Goal: Task Accomplishment & Management: Use online tool/utility

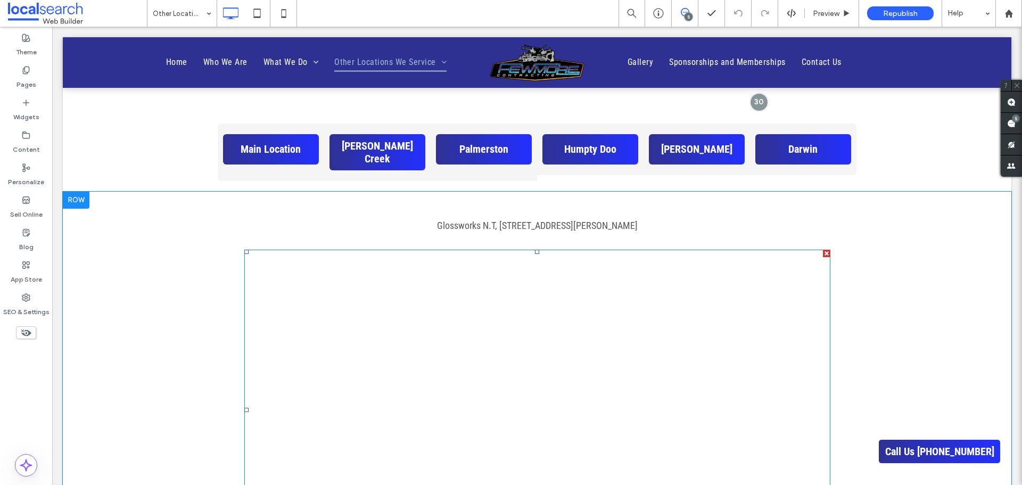
scroll to position [537, 0]
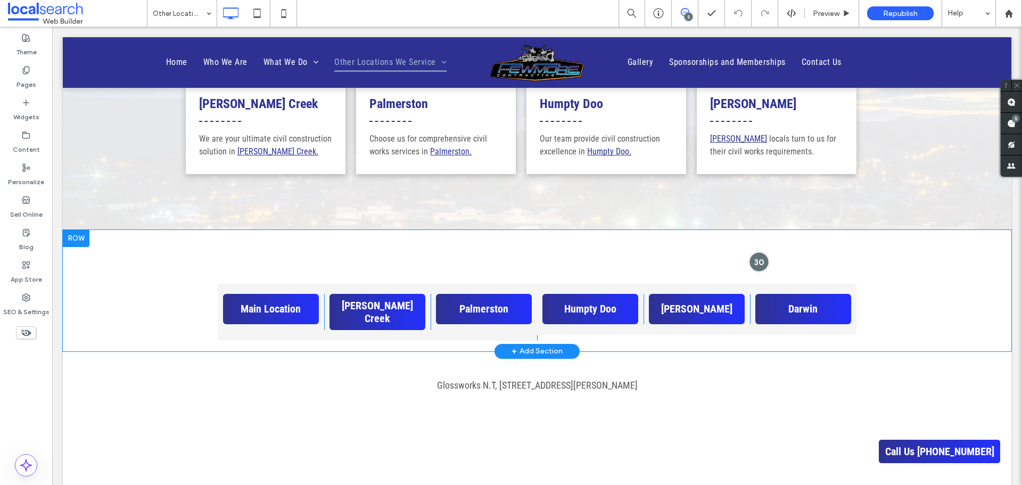
click at [757, 263] on div at bounding box center [759, 262] width 20 height 20
click at [749, 256] on div at bounding box center [759, 262] width 20 height 20
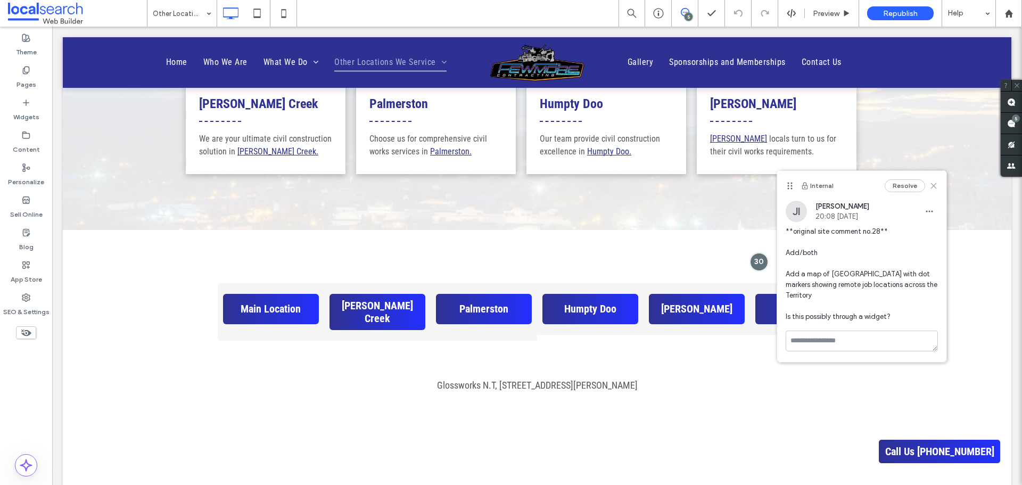
click at [934, 186] on icon at bounding box center [933, 185] width 9 height 9
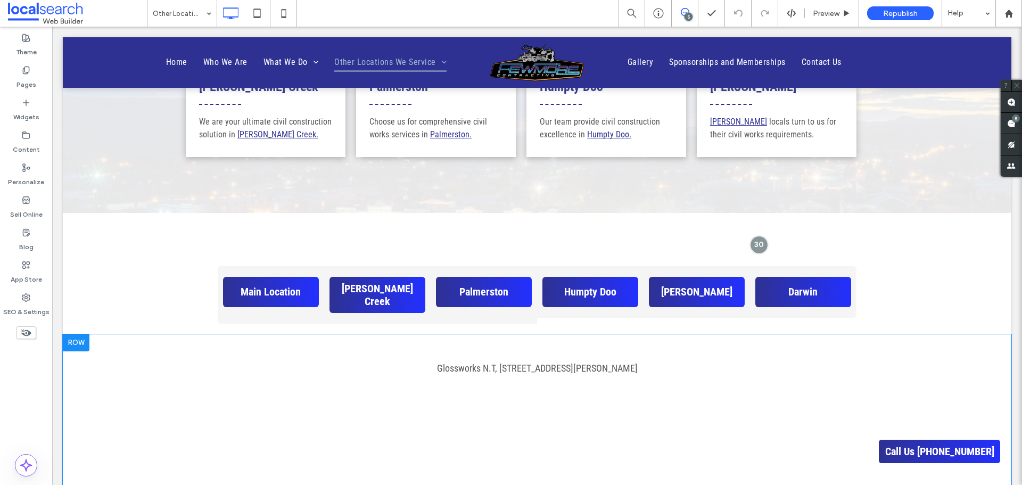
scroll to position [643, 0]
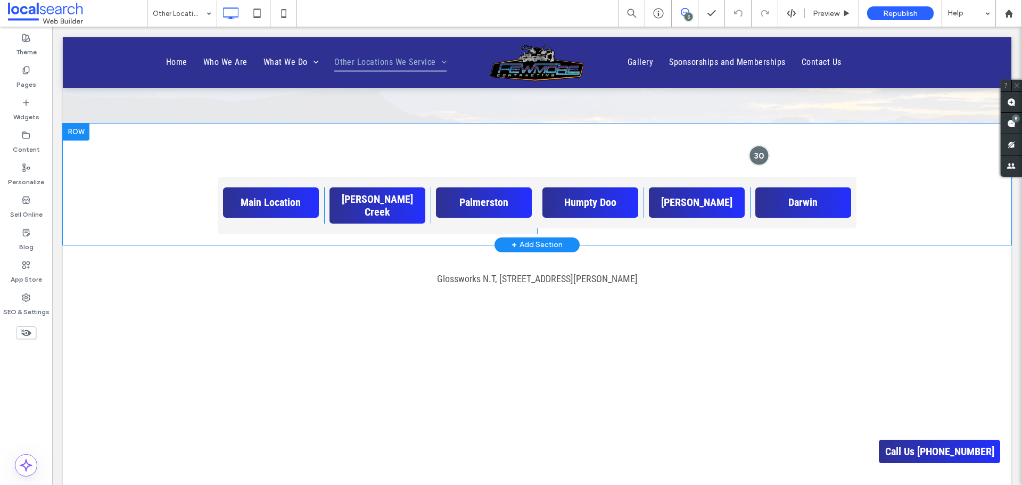
click at [755, 153] on div at bounding box center [759, 155] width 20 height 20
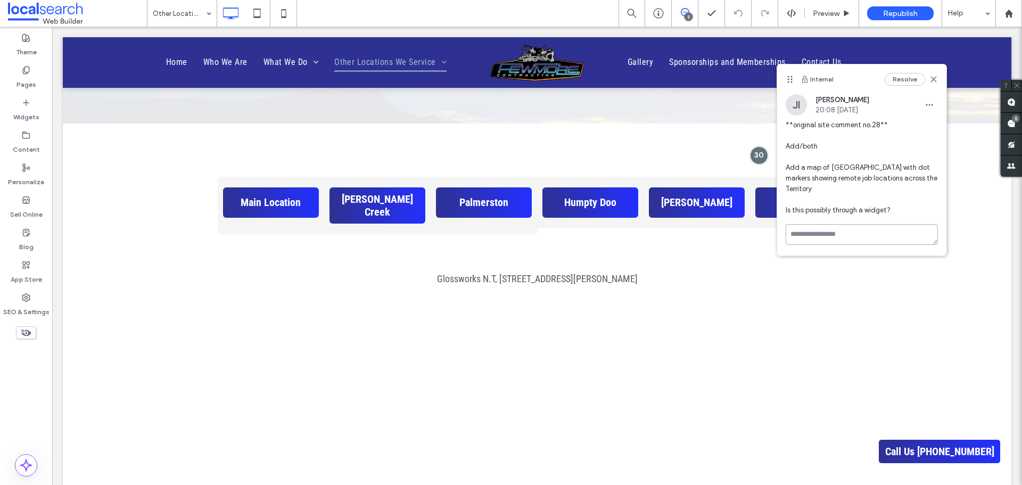
click at [880, 224] on textarea at bounding box center [861, 234] width 152 height 21
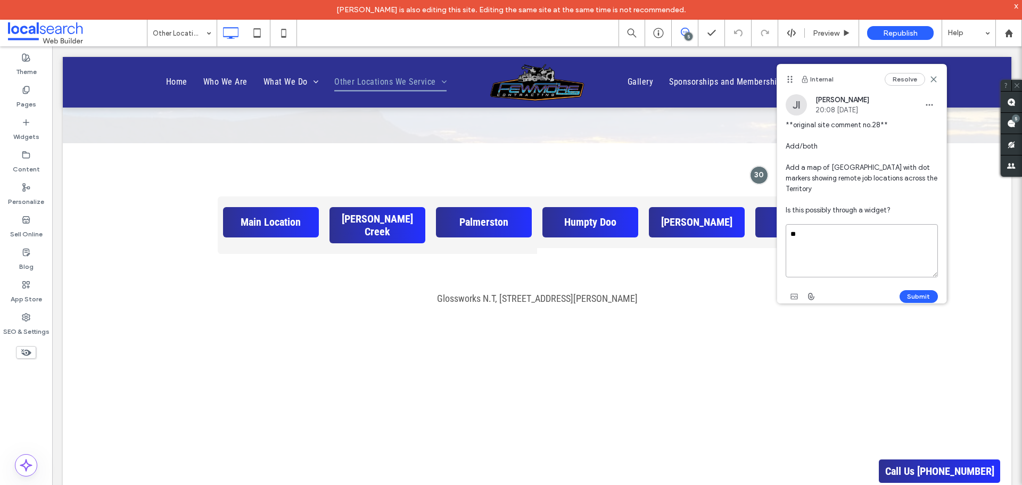
type textarea "*"
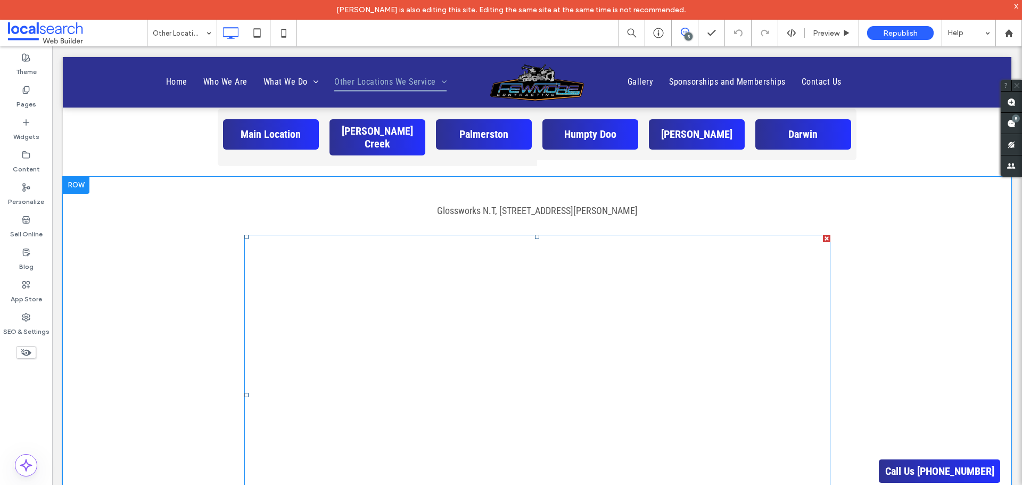
scroll to position [856, 0]
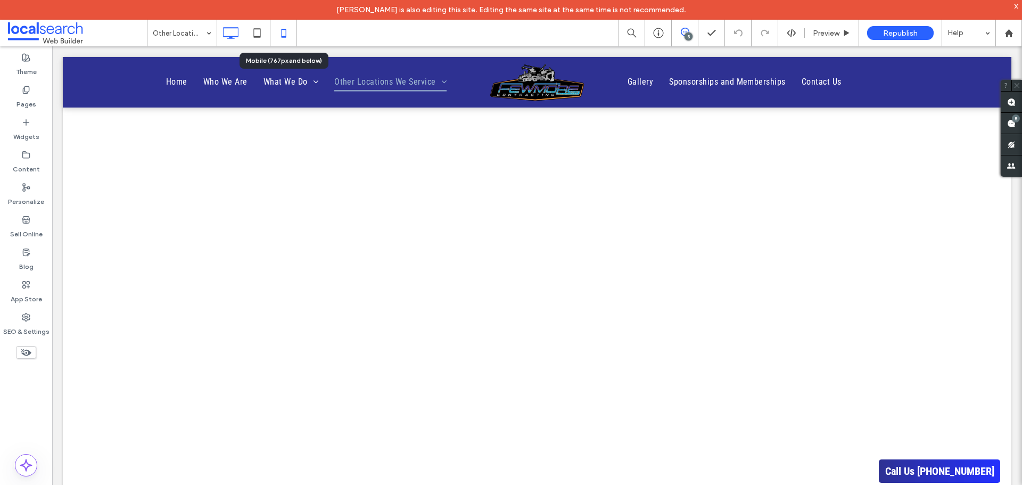
click at [283, 33] on icon at bounding box center [283, 32] width 21 height 21
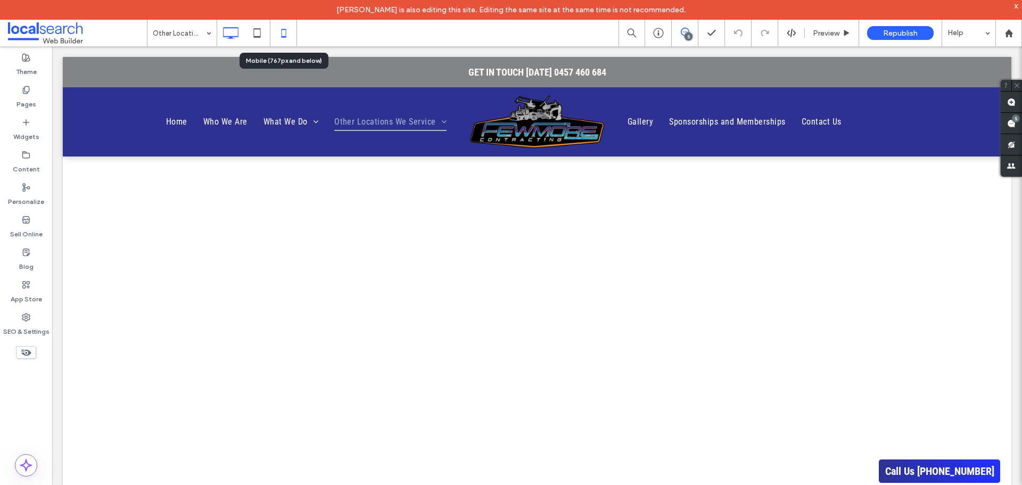
scroll to position [0, 0]
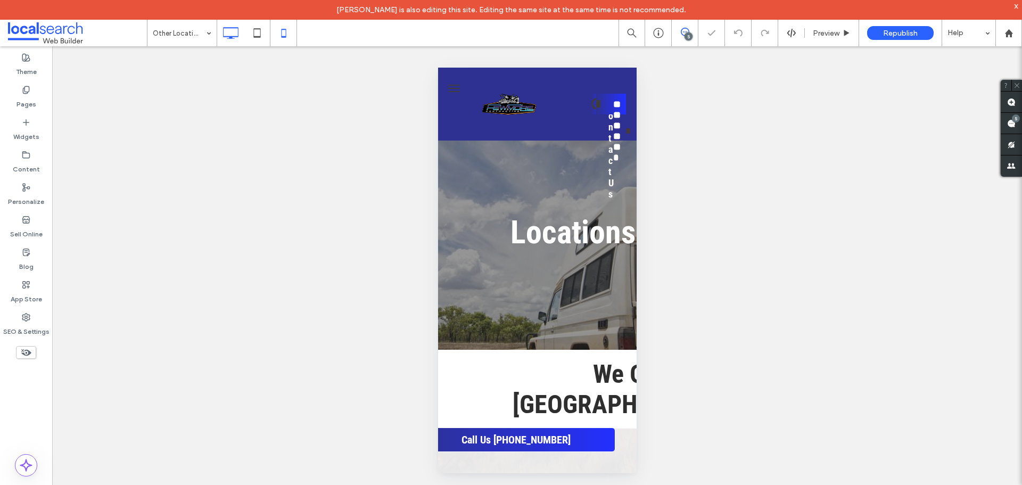
click at [231, 33] on icon at bounding box center [230, 32] width 21 height 21
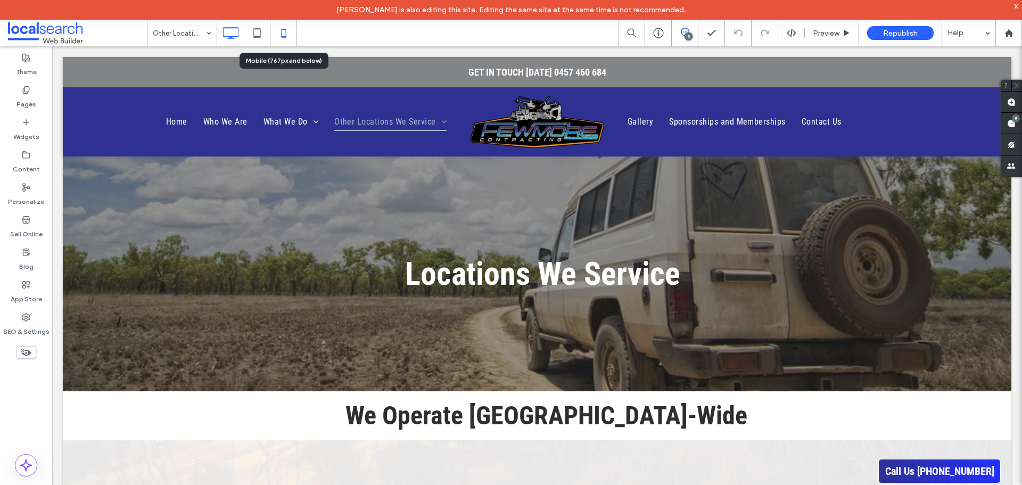
click at [286, 28] on icon at bounding box center [283, 32] width 21 height 21
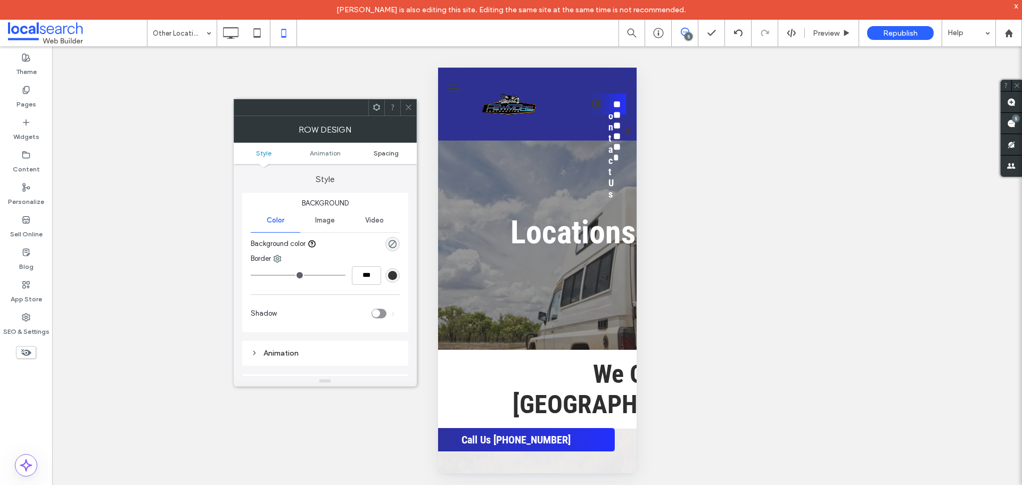
click at [387, 150] on span "Spacing" at bounding box center [386, 153] width 25 height 8
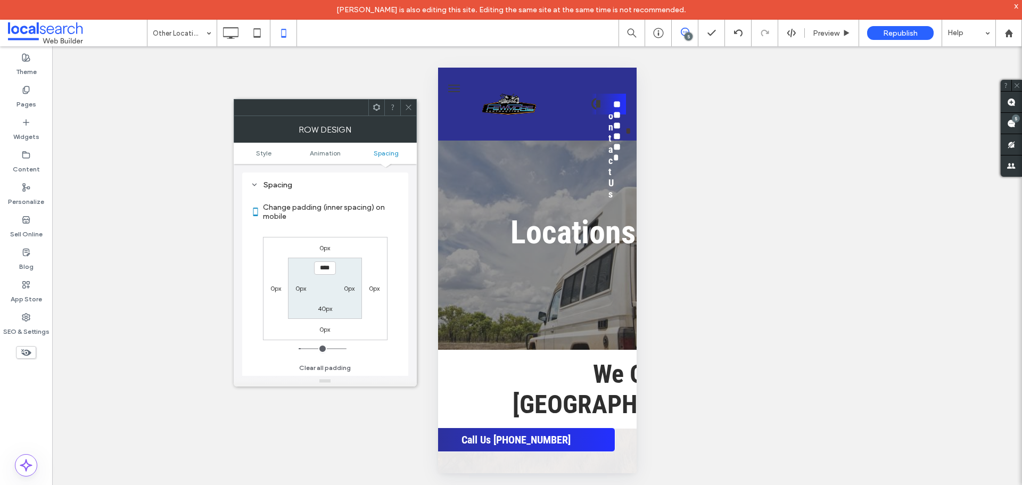
click at [408, 107] on use at bounding box center [408, 107] width 5 height 5
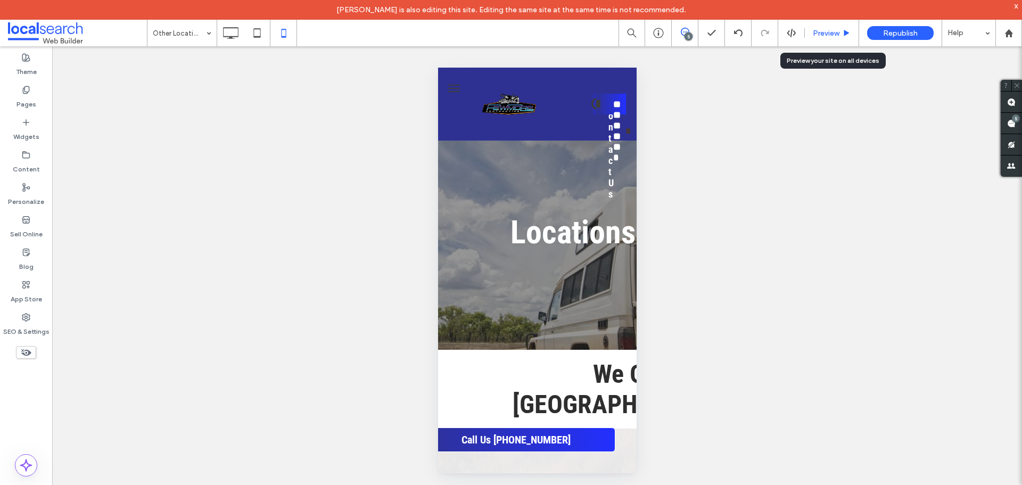
click at [844, 34] on use at bounding box center [846, 33] width 5 height 6
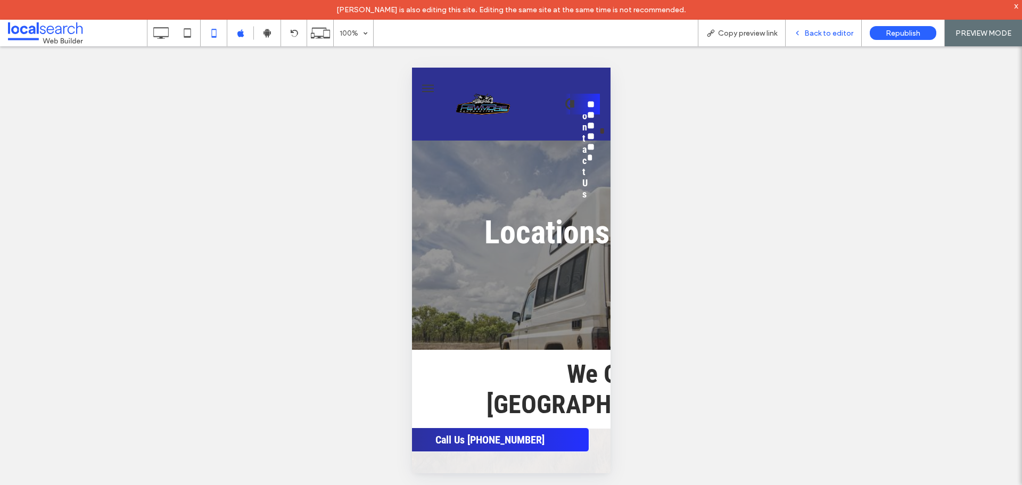
click at [833, 33] on span "Back to editor" at bounding box center [828, 33] width 49 height 9
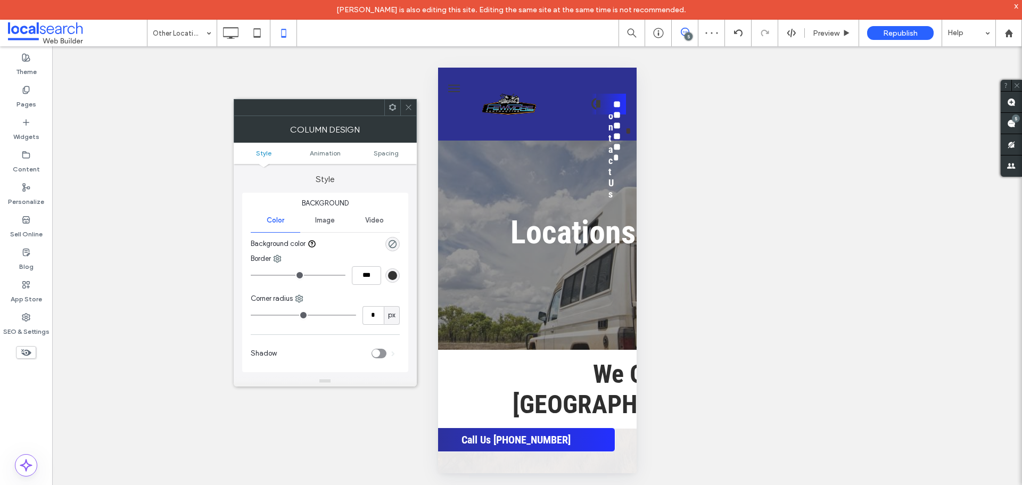
click at [386, 148] on ul "Style Animation Spacing" at bounding box center [325, 153] width 183 height 21
click at [385, 150] on span "Spacing" at bounding box center [386, 153] width 25 height 8
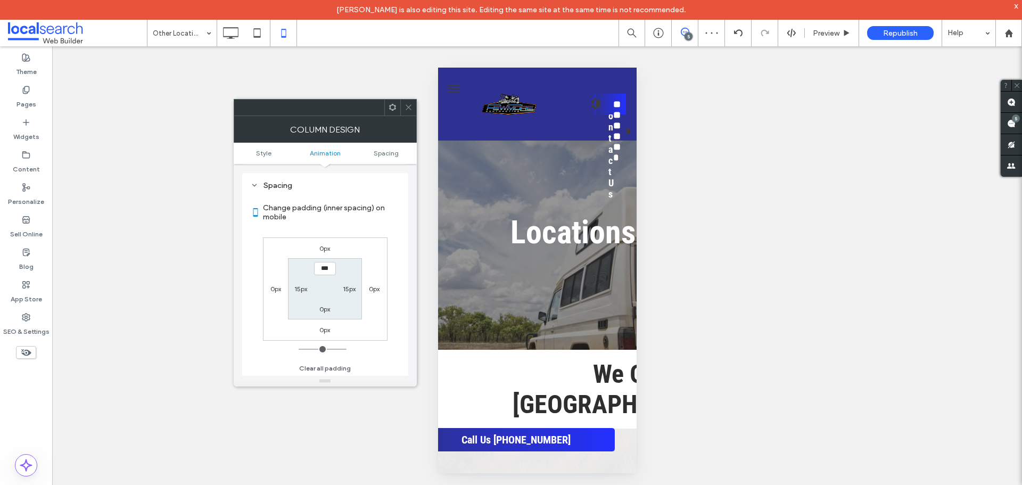
scroll to position [242, 0]
click at [353, 286] on label "15px" at bounding box center [349, 288] width 13 height 8
type input "**"
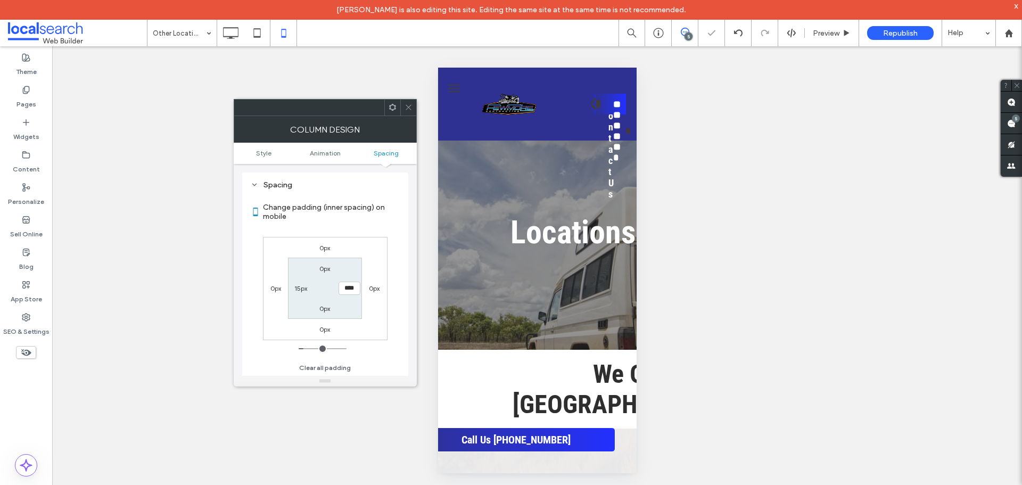
click at [353, 286] on input "****" at bounding box center [349, 288] width 22 height 13
type input "**"
type input "****"
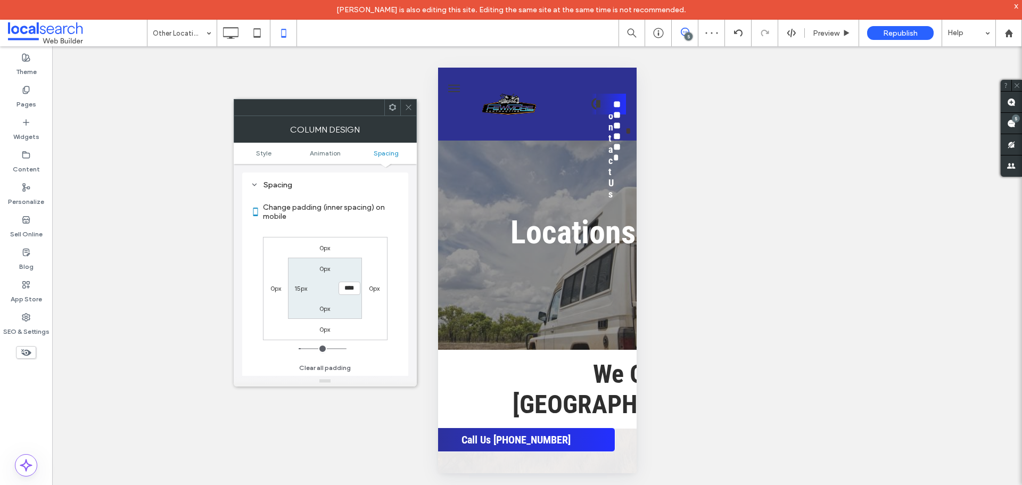
click at [386, 179] on div "Spacing" at bounding box center [325, 185] width 149 height 14
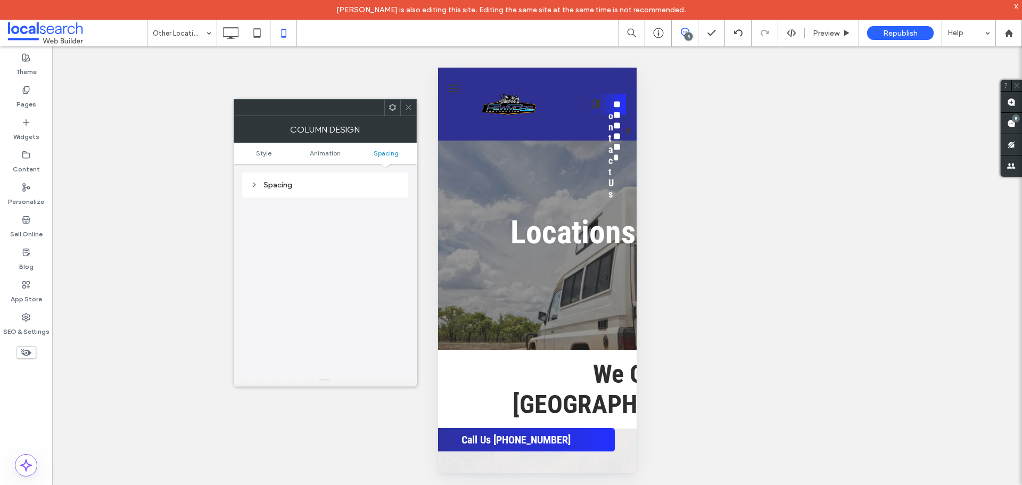
click at [408, 107] on use at bounding box center [408, 107] width 5 height 5
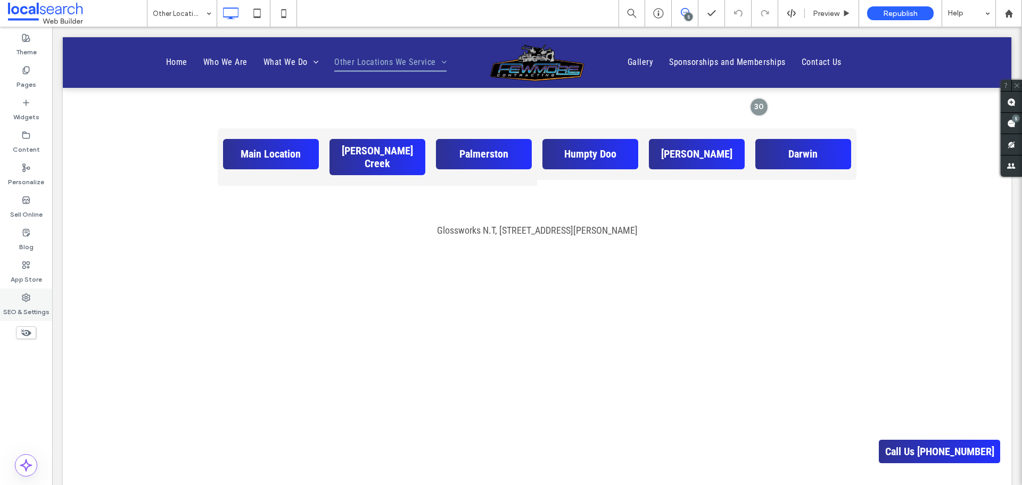
click at [33, 303] on label "SEO & Settings" at bounding box center [26, 309] width 46 height 15
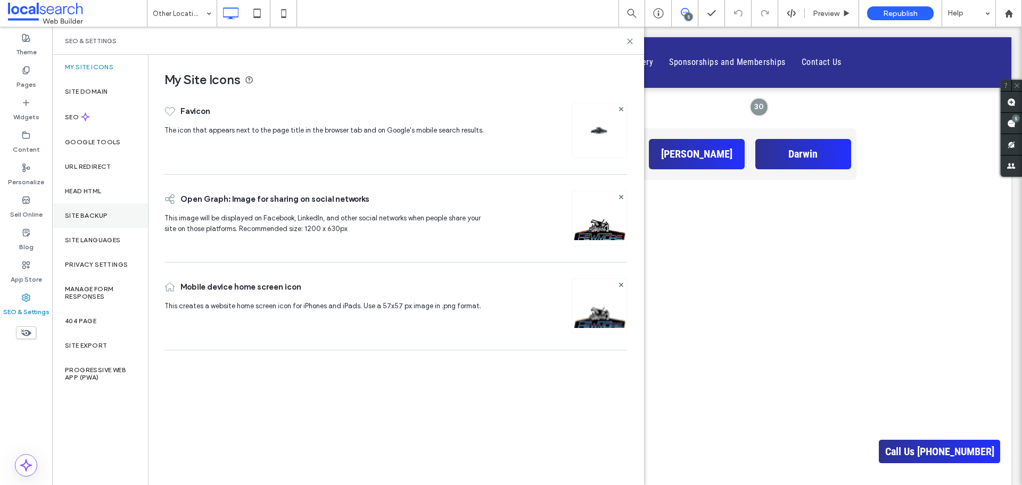
click at [95, 213] on label "Site Backup" at bounding box center [86, 215] width 43 height 7
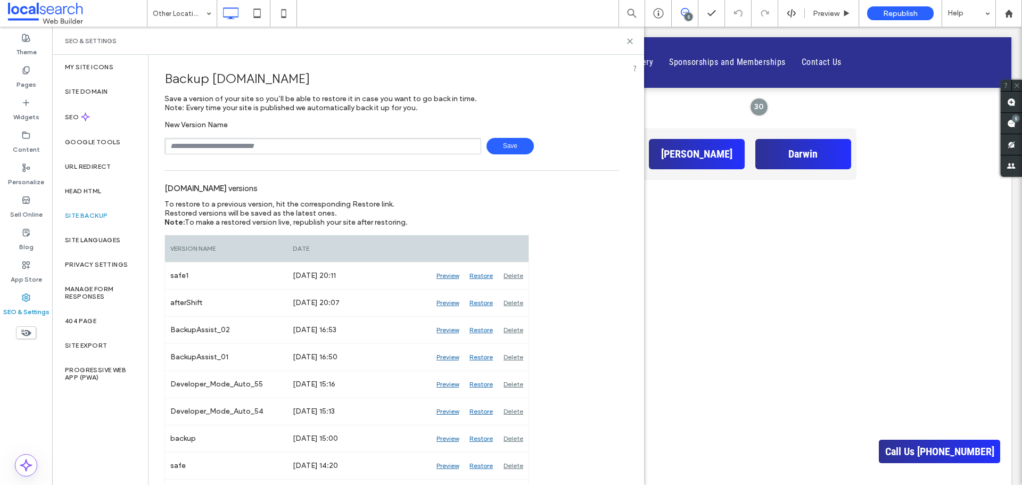
click at [377, 144] on input "text" at bounding box center [322, 146] width 317 height 16
click at [286, 144] on input "text" at bounding box center [322, 146] width 317 height 16
type input "**********"
click at [515, 144] on span "Save" at bounding box center [509, 146] width 47 height 16
drag, startPoint x: 631, startPoint y: 43, endPoint x: 579, endPoint y: 15, distance: 58.8
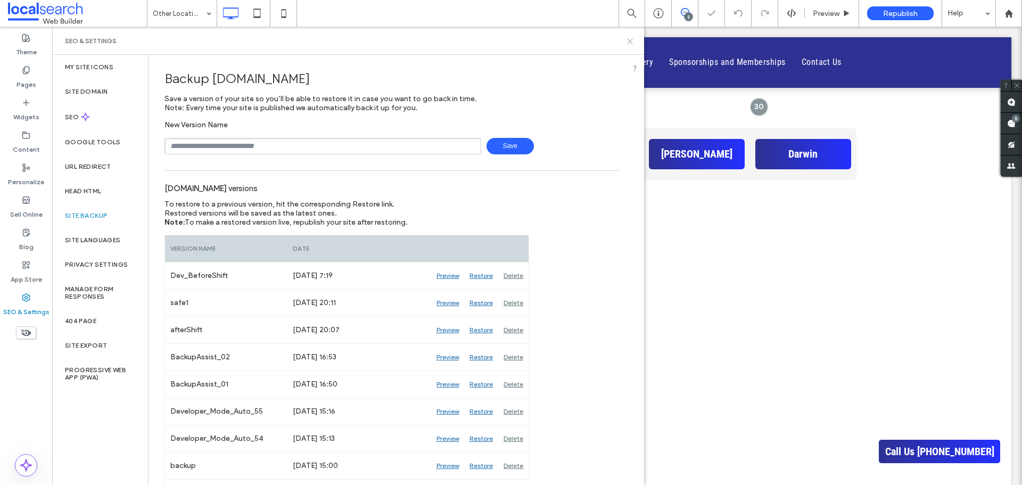
click at [631, 43] on use at bounding box center [629, 41] width 5 height 5
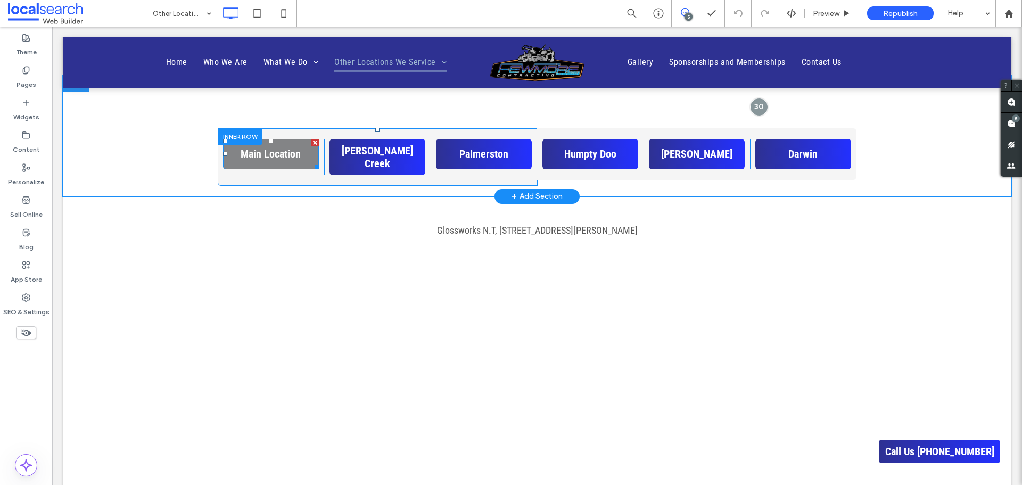
click at [311, 142] on div at bounding box center [314, 142] width 7 height 7
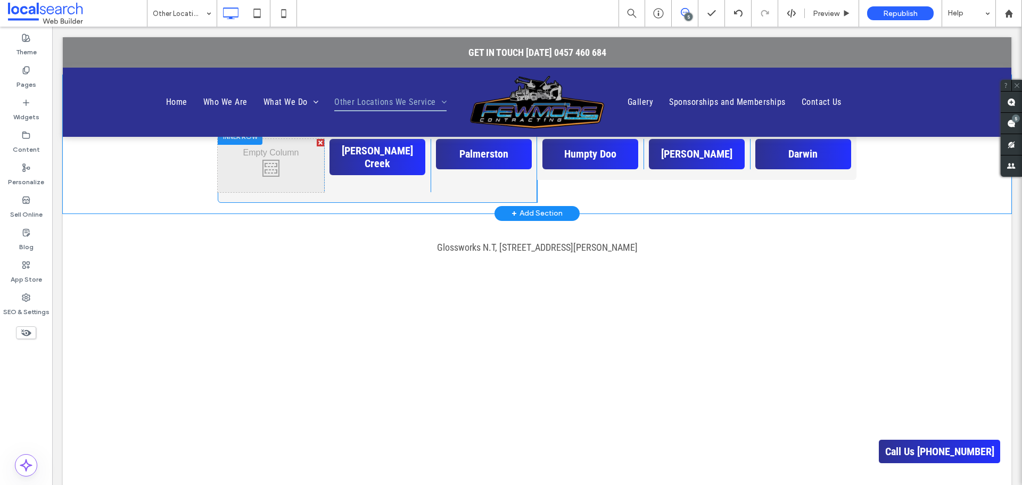
click at [379, 181] on div "Tennant Creek Click To Paste" at bounding box center [377, 165] width 106 height 53
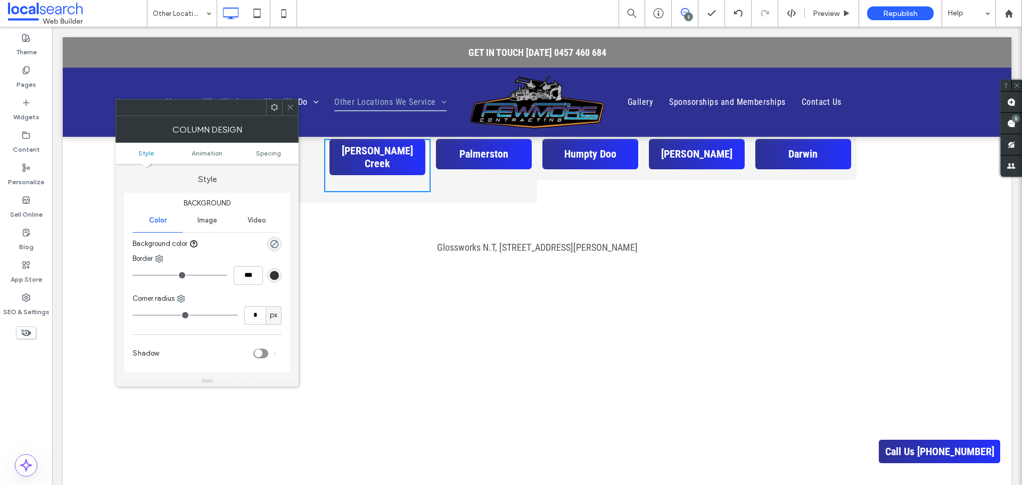
click at [287, 104] on icon at bounding box center [290, 107] width 8 height 8
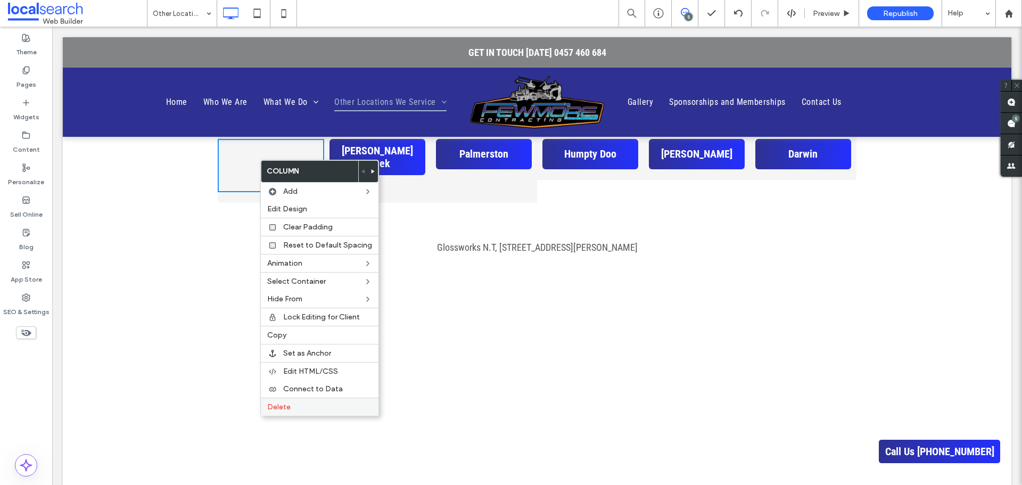
click at [294, 405] on label "Delete" at bounding box center [319, 406] width 105 height 9
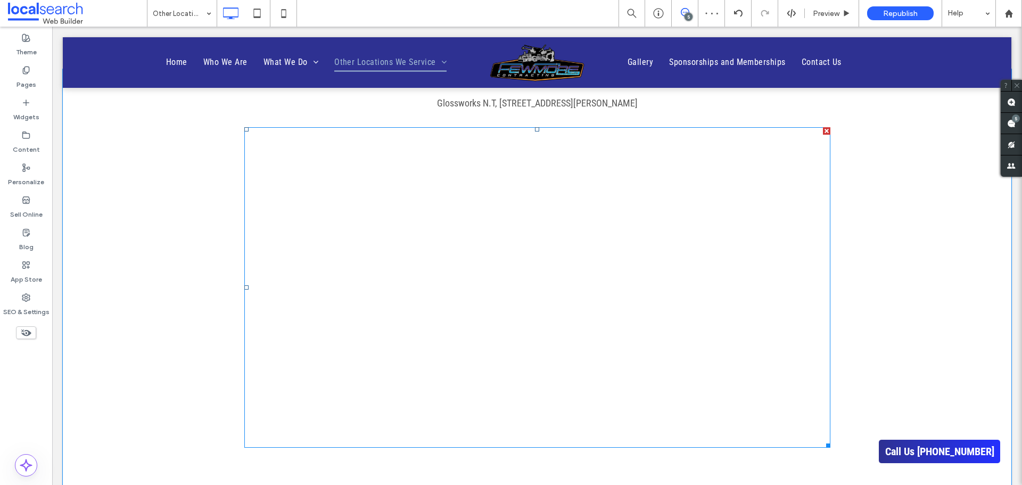
scroll to position [745, 0]
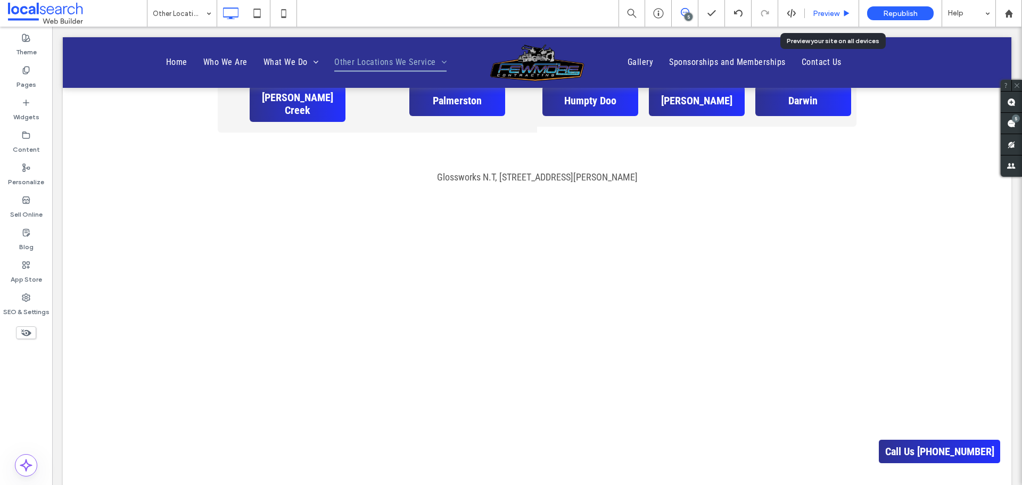
click at [828, 8] on div "Preview" at bounding box center [832, 13] width 54 height 27
click at [830, 13] on span "Preview" at bounding box center [826, 13] width 27 height 9
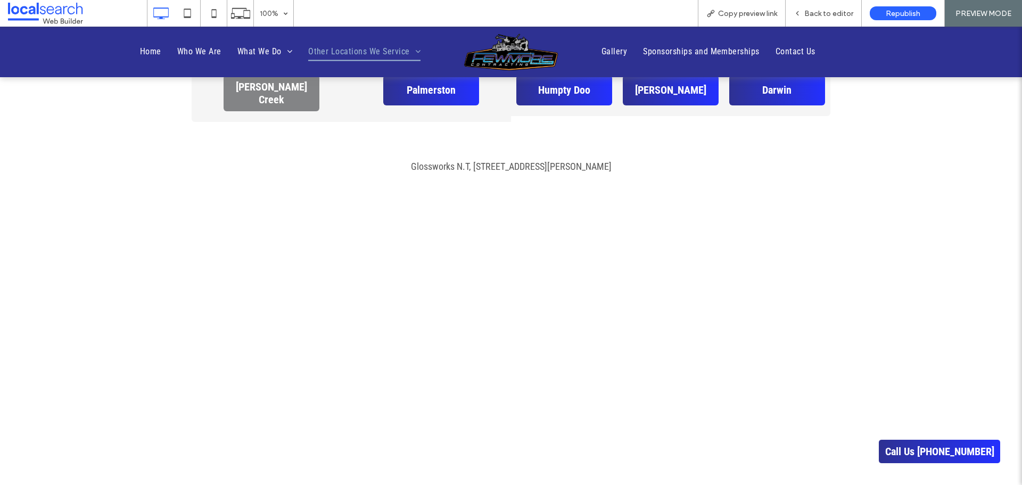
click at [275, 94] on span "[PERSON_NAME] Creek" at bounding box center [271, 93] width 88 height 26
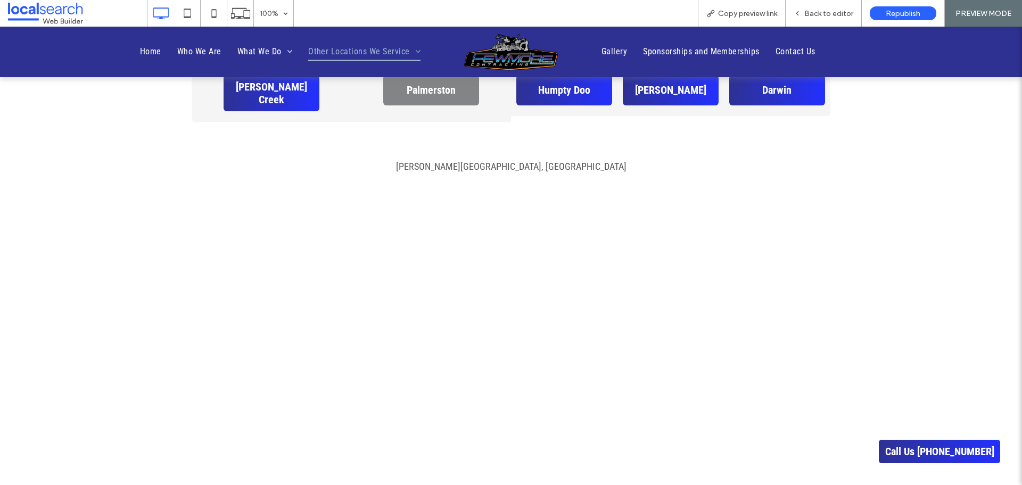
click at [417, 94] on span "Palmerston" at bounding box center [431, 90] width 49 height 13
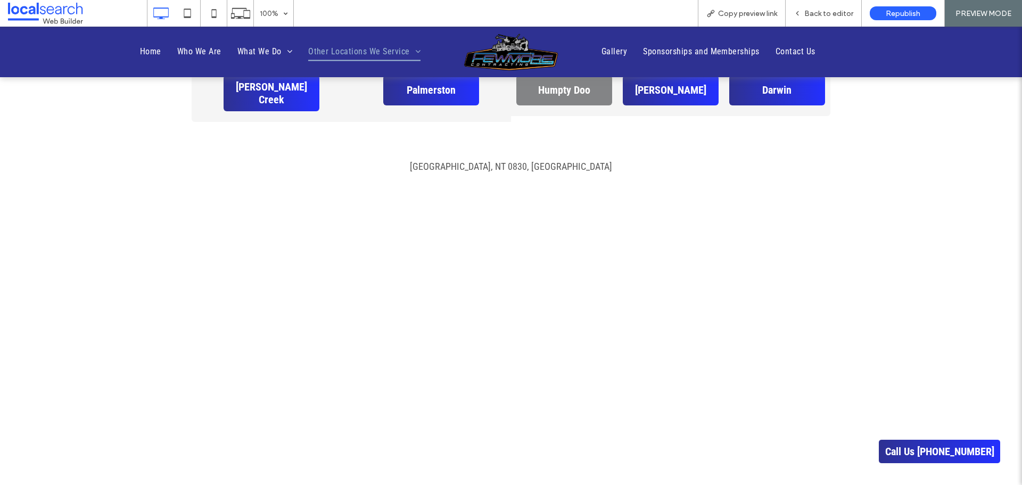
click at [589, 94] on link "Humpty Doo" at bounding box center [564, 90] width 96 height 30
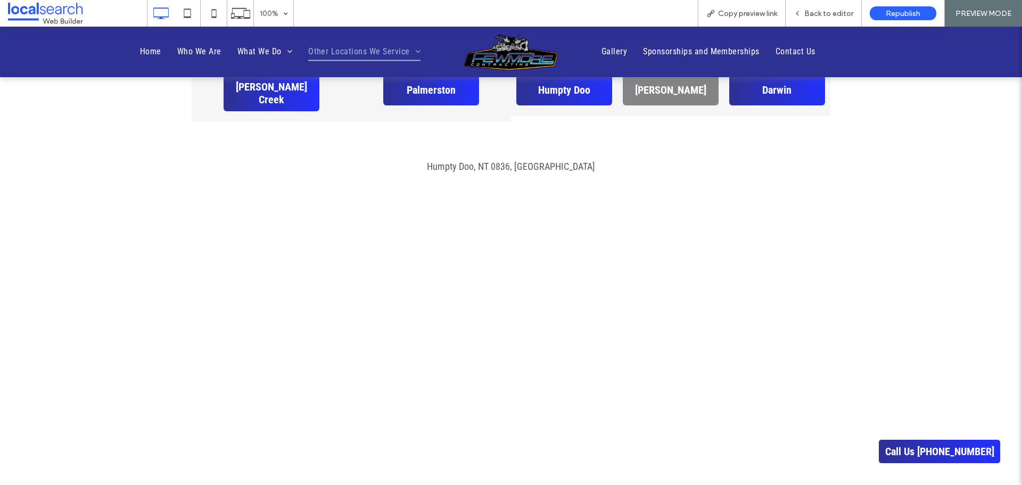
click at [664, 90] on span "[PERSON_NAME]" at bounding box center [670, 90] width 71 height 13
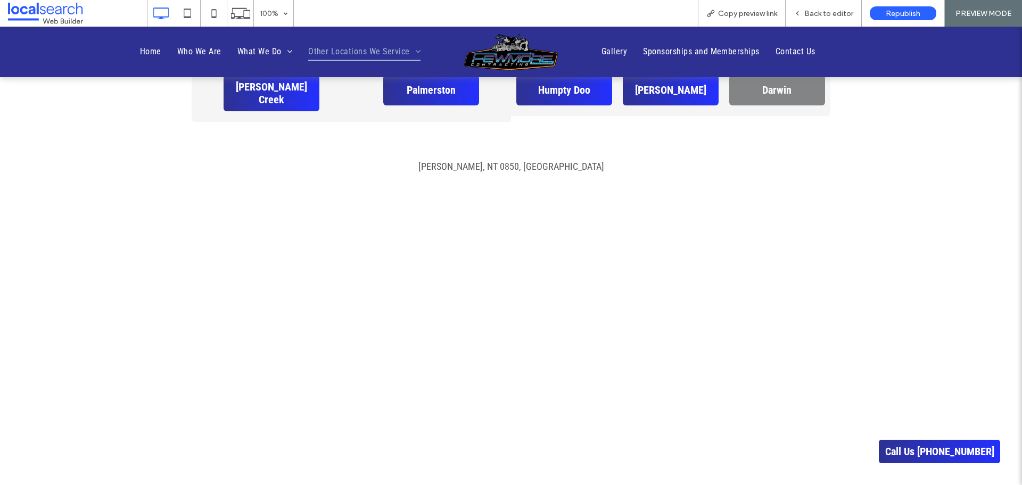
click at [754, 83] on link "Darwin" at bounding box center [777, 90] width 96 height 30
click at [819, 14] on span "Back to editor" at bounding box center [828, 13] width 49 height 9
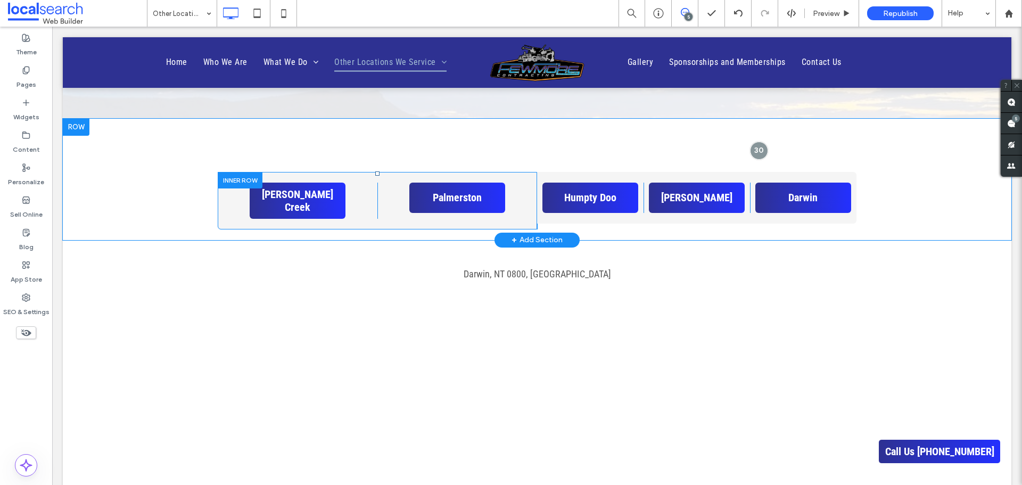
scroll to position [639, 0]
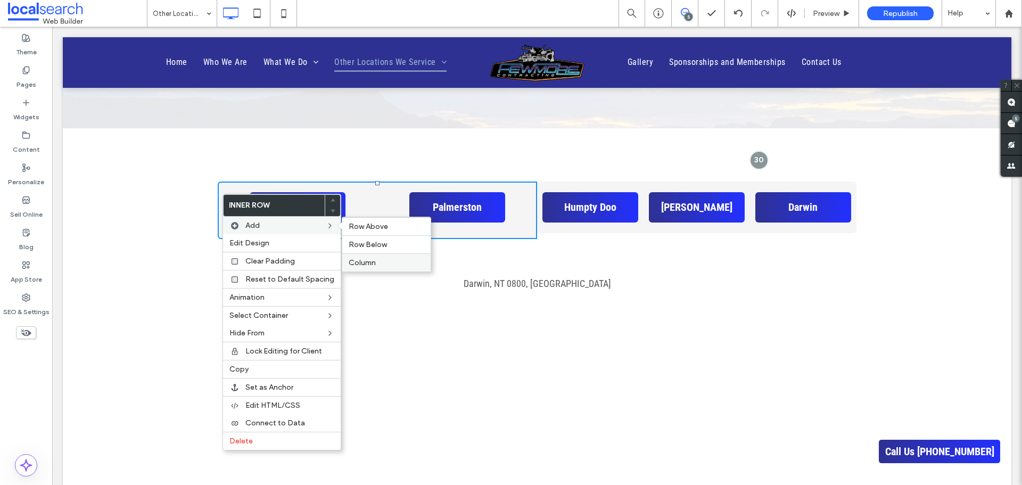
click at [369, 266] on span "Column" at bounding box center [362, 262] width 27 height 9
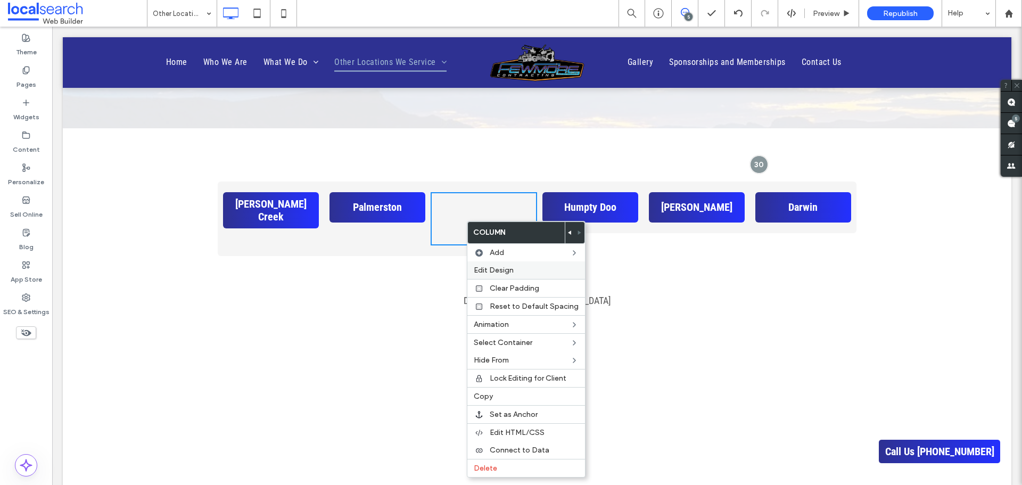
click at [497, 267] on span "Edit Design" at bounding box center [494, 270] width 40 height 9
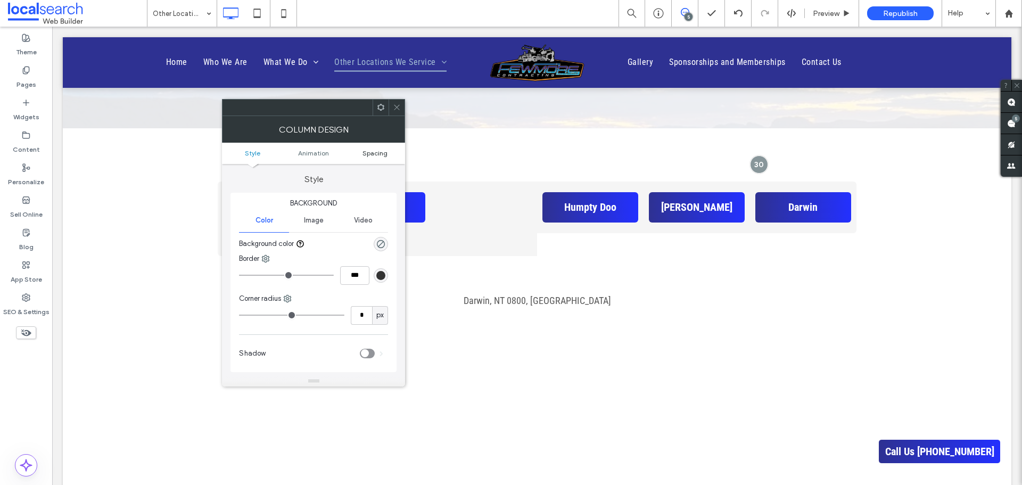
click at [375, 150] on span "Spacing" at bounding box center [374, 153] width 25 height 8
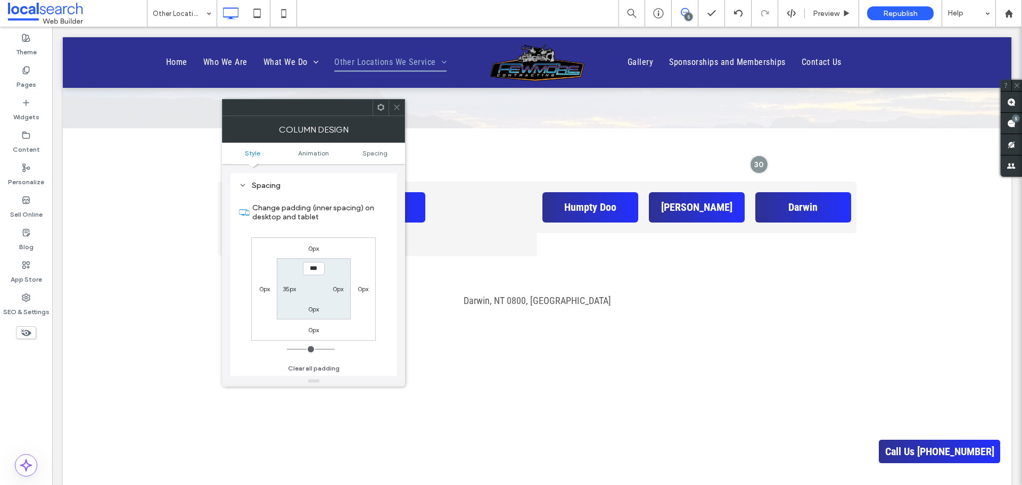
scroll to position [242, 0]
click at [396, 113] on span at bounding box center [397, 108] width 8 height 16
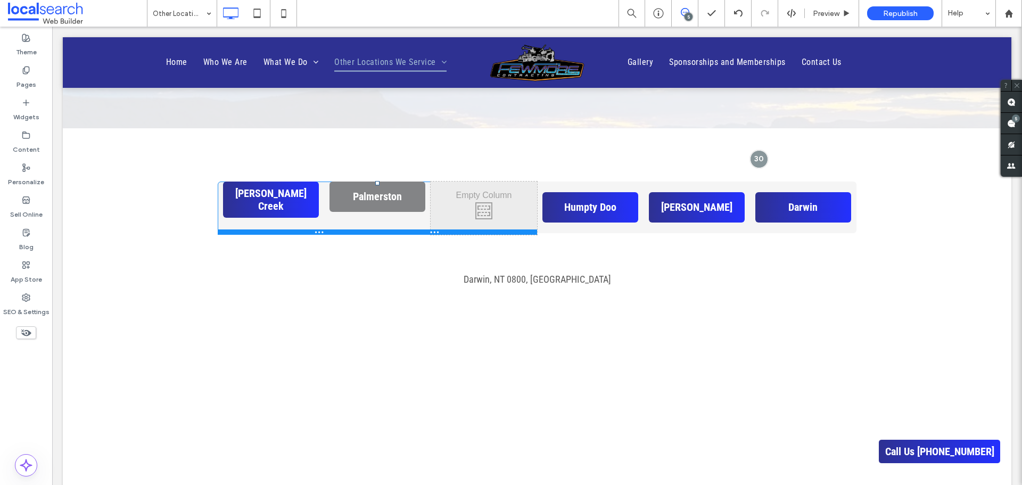
drag, startPoint x: 398, startPoint y: 254, endPoint x: 413, endPoint y: 203, distance: 53.2
click at [413, 203] on div "Tennant Creek Click To Paste Palmerston Click To Paste Click To Paste Click To …" at bounding box center [377, 207] width 319 height 53
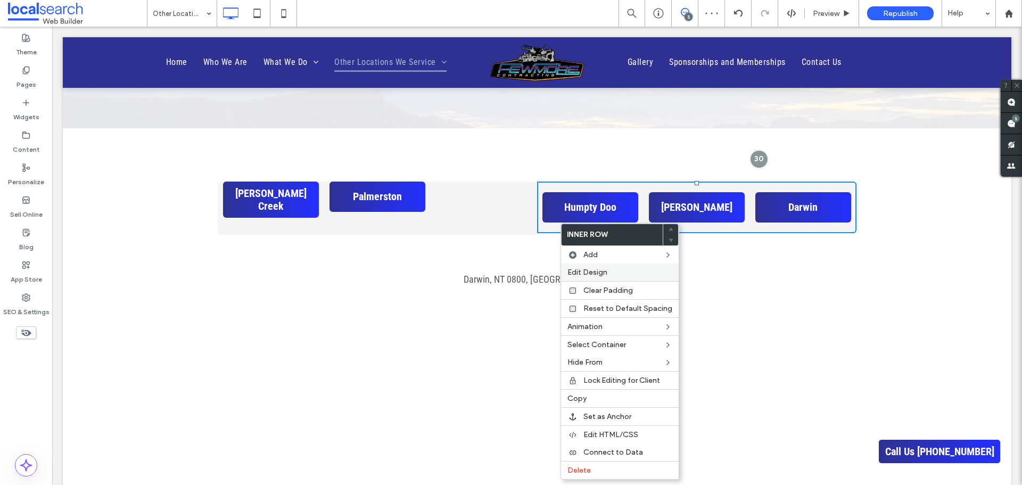
click at [609, 270] on label "Edit Design" at bounding box center [619, 272] width 105 height 9
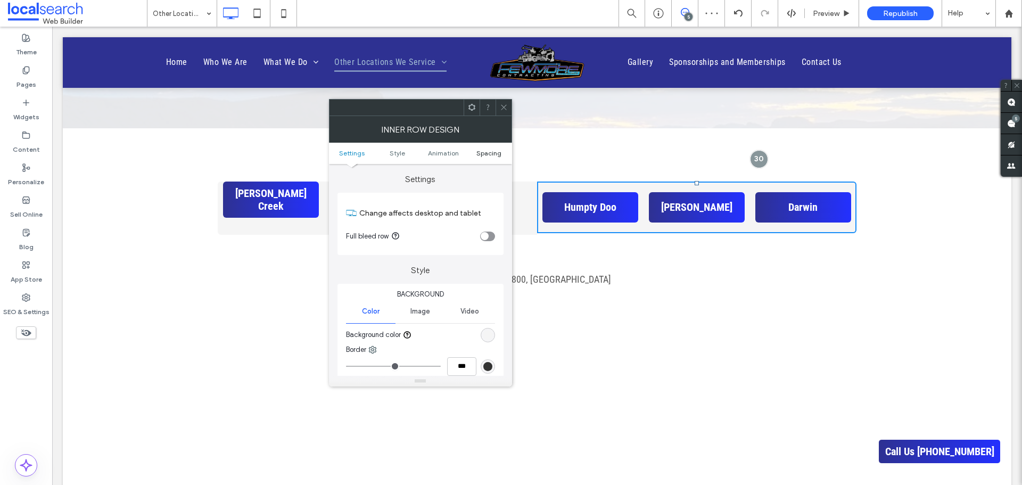
click at [487, 151] on span "Spacing" at bounding box center [488, 153] width 25 height 8
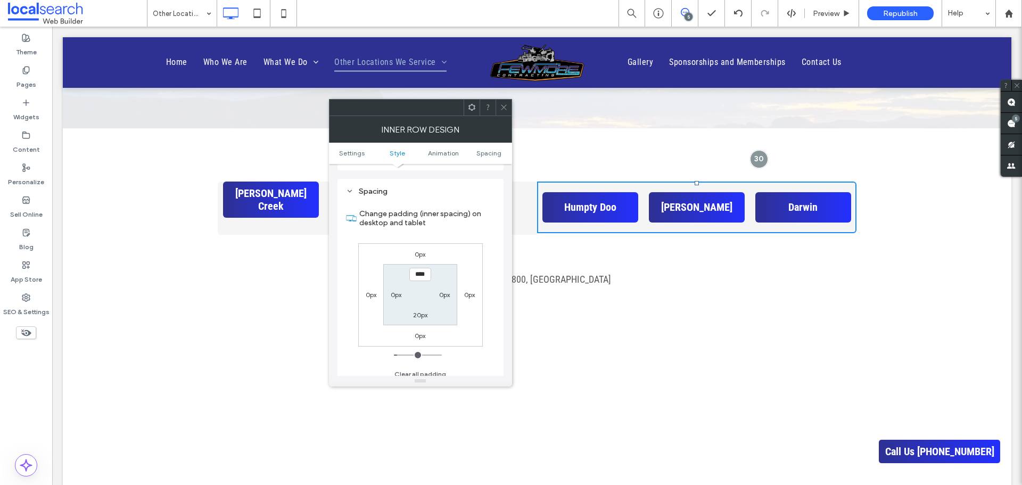
scroll to position [333, 0]
click at [505, 104] on icon at bounding box center [504, 107] width 8 height 8
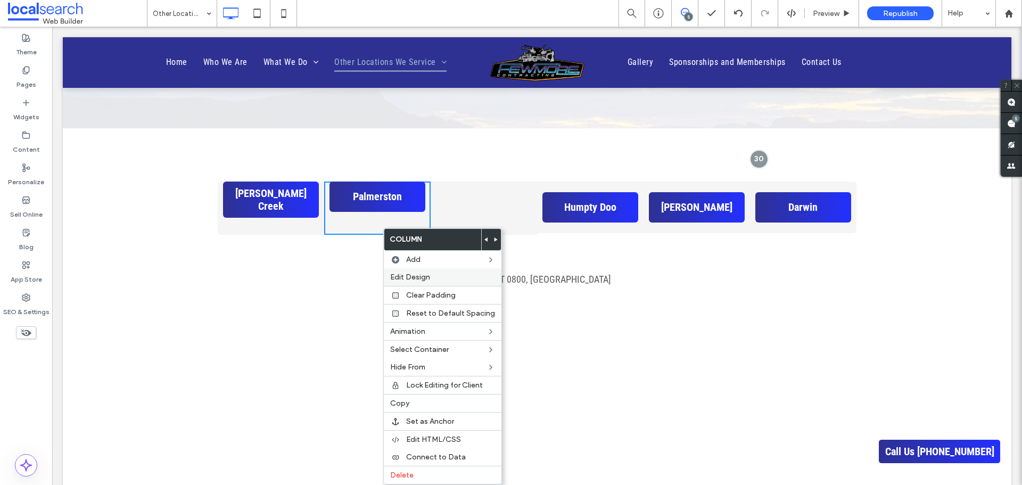
click at [433, 272] on div "Edit Design" at bounding box center [443, 277] width 118 height 18
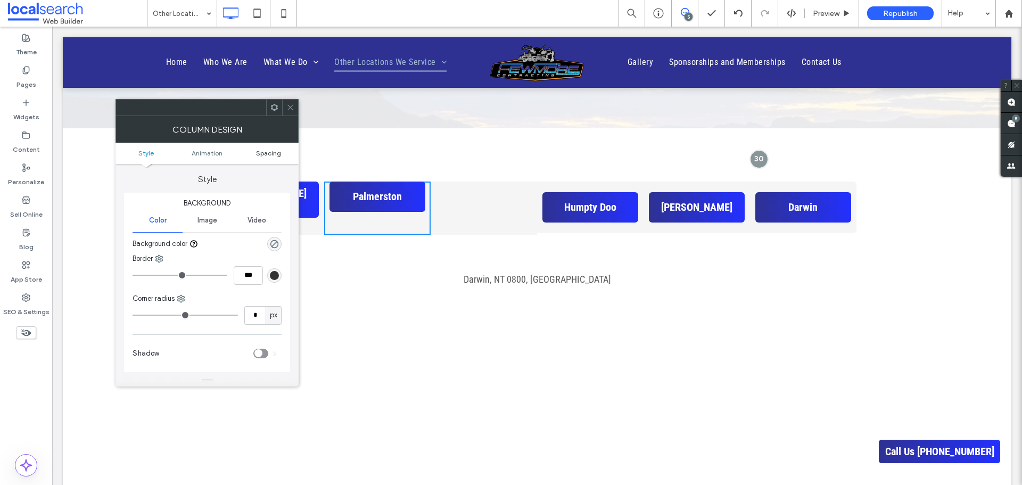
click at [266, 153] on span "Spacing" at bounding box center [268, 153] width 25 height 8
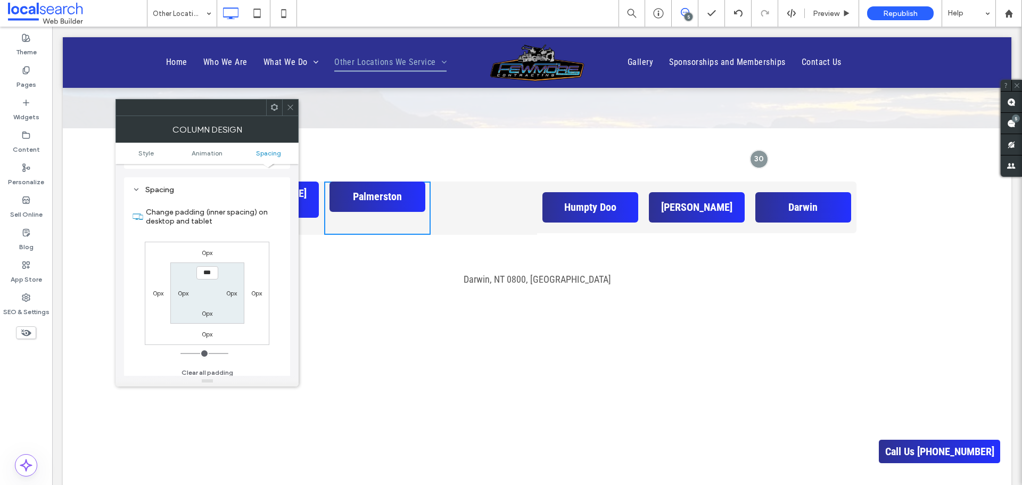
scroll to position [242, 0]
type input "****"
click at [206, 310] on label "0px" at bounding box center [207, 308] width 11 height 8
type input "*"
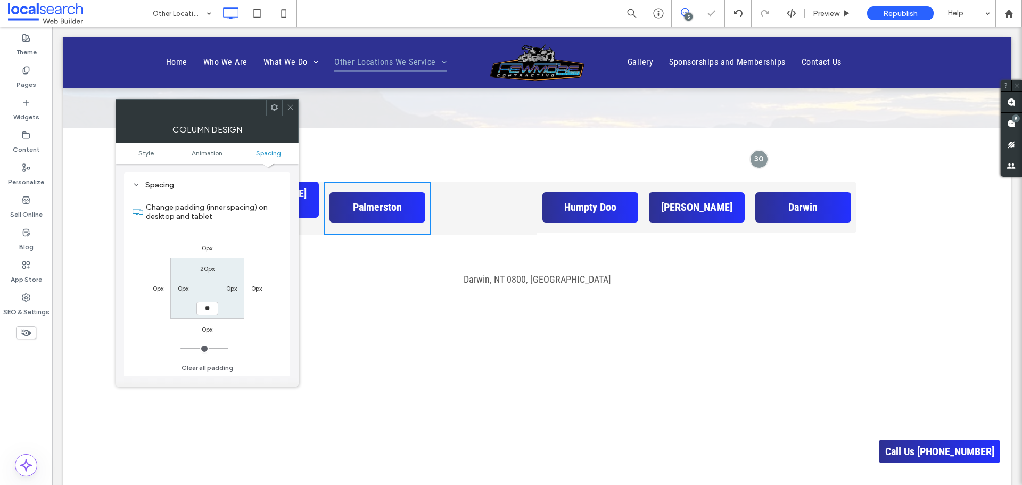
type input "**"
type input "****"
click at [248, 311] on div "0px 0px 0px 0px 20px 0px **** 0px" at bounding box center [207, 288] width 125 height 103
click at [288, 103] on icon at bounding box center [290, 107] width 8 height 8
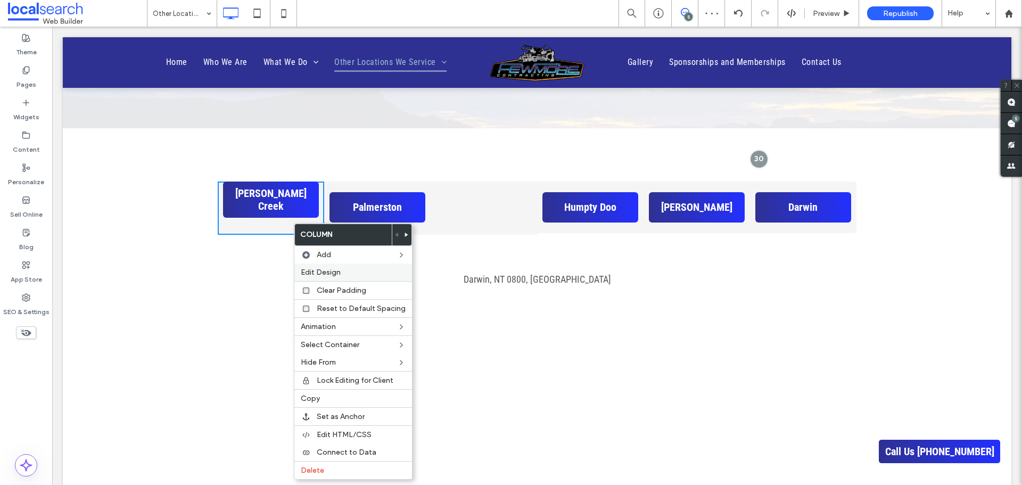
click at [344, 272] on label "Edit Design" at bounding box center [353, 272] width 105 height 9
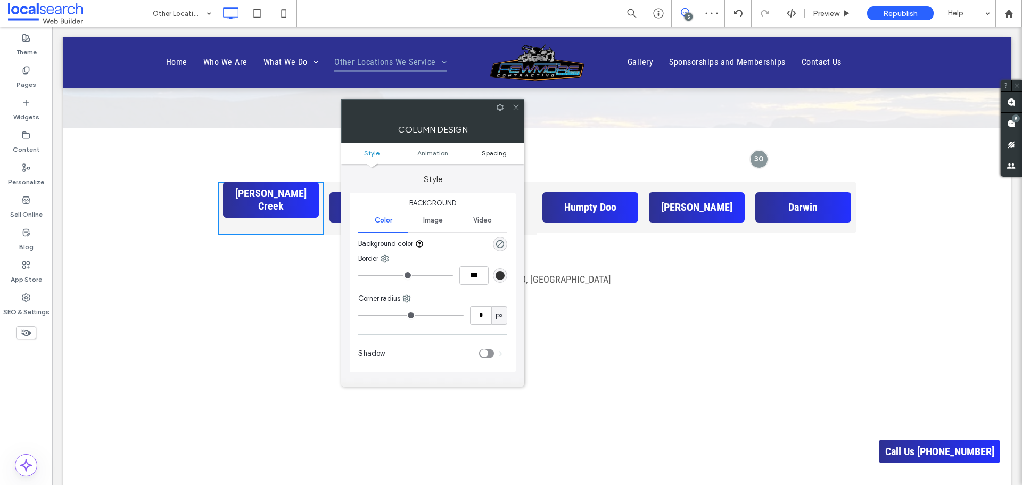
click at [491, 151] on span "Spacing" at bounding box center [494, 153] width 25 height 8
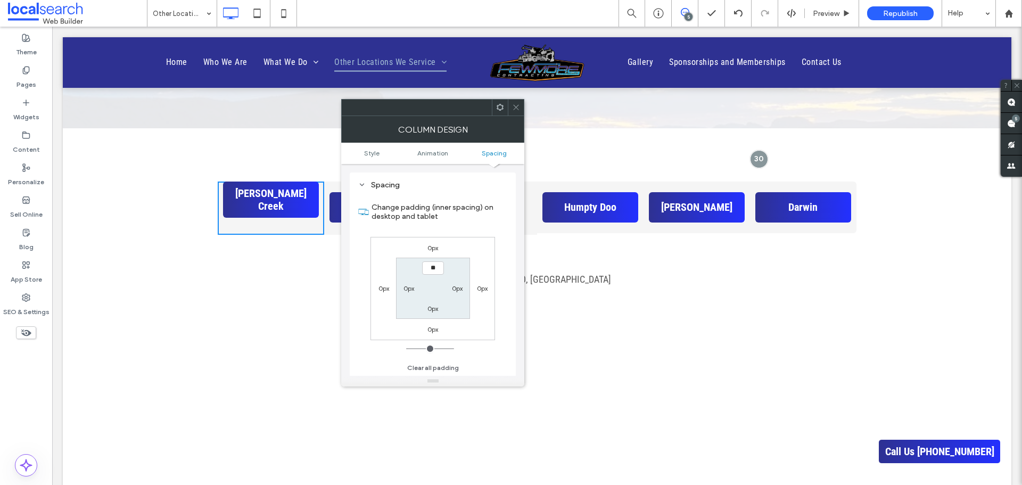
type input "****"
click at [429, 303] on div "0px" at bounding box center [432, 308] width 11 height 11
click at [431, 311] on label "0px" at bounding box center [432, 308] width 11 height 8
type input "*"
type input "**"
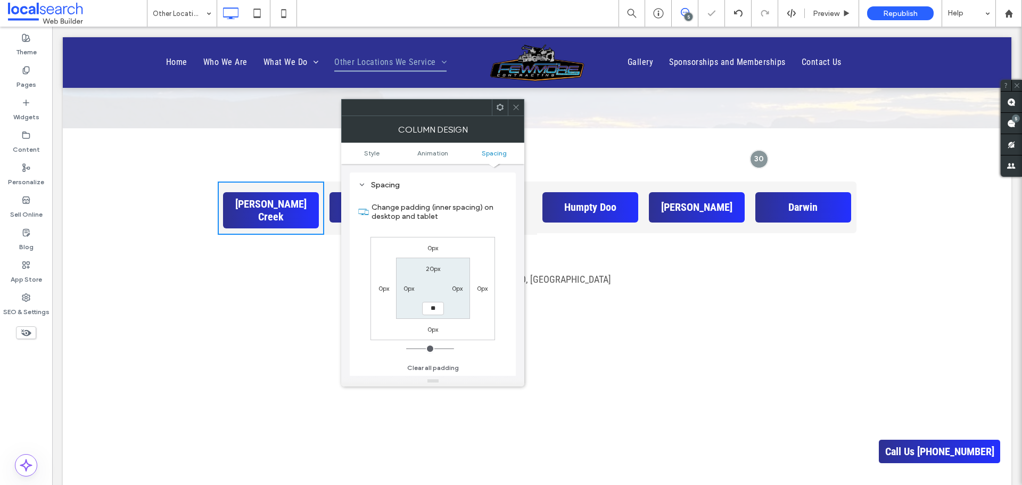
type input "**"
type input "****"
click at [481, 230] on section "Change padding (inner spacing) on desktop and tablet" at bounding box center [432, 211] width 149 height 39
click at [512, 110] on icon at bounding box center [516, 107] width 8 height 8
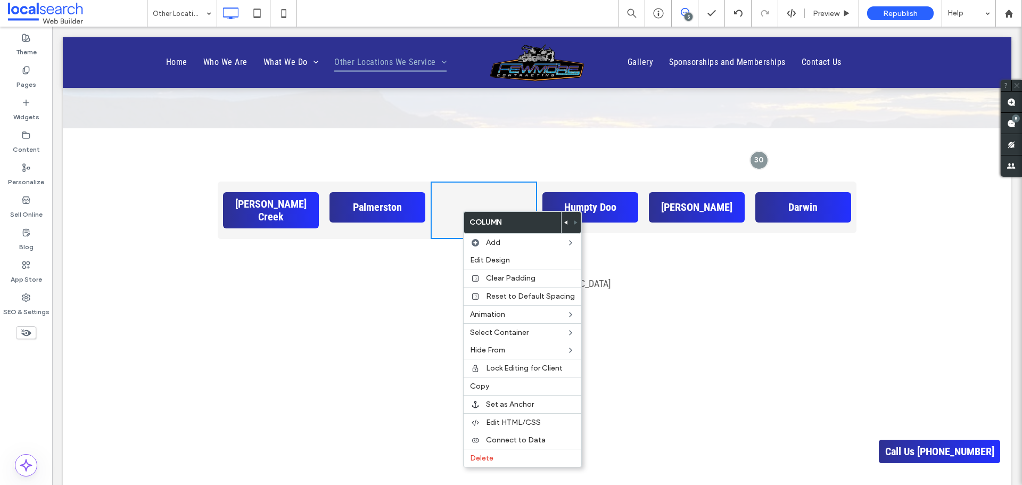
click at [564, 221] on use at bounding box center [565, 222] width 3 height 4
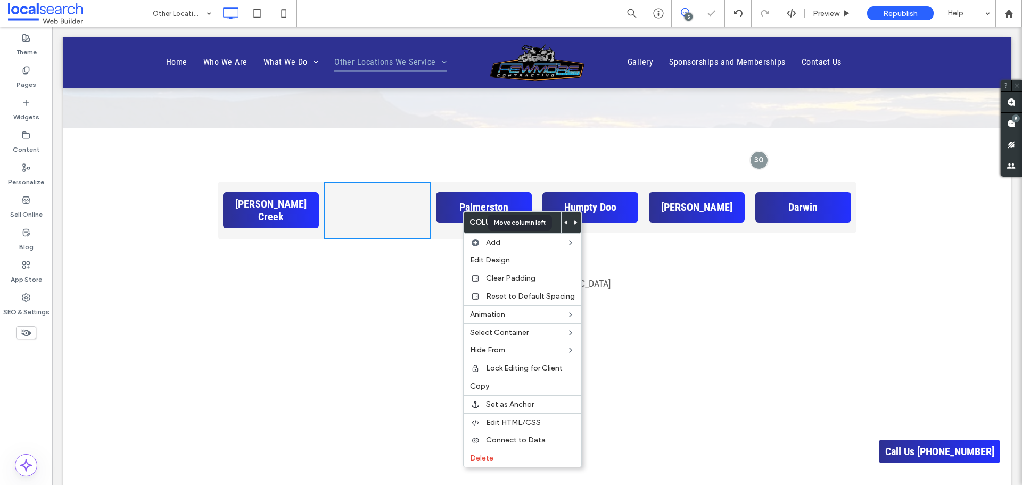
click at [564, 221] on use at bounding box center [565, 222] width 3 height 4
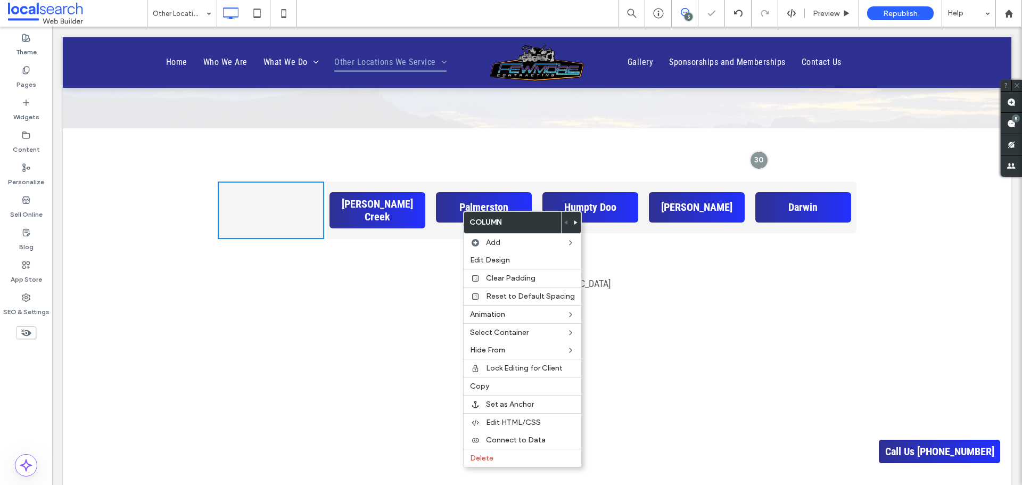
click at [872, 206] on div "Click To Paste Click To Paste Tennant Creek Click To Paste Palmerston Click To …" at bounding box center [537, 188] width 948 height 121
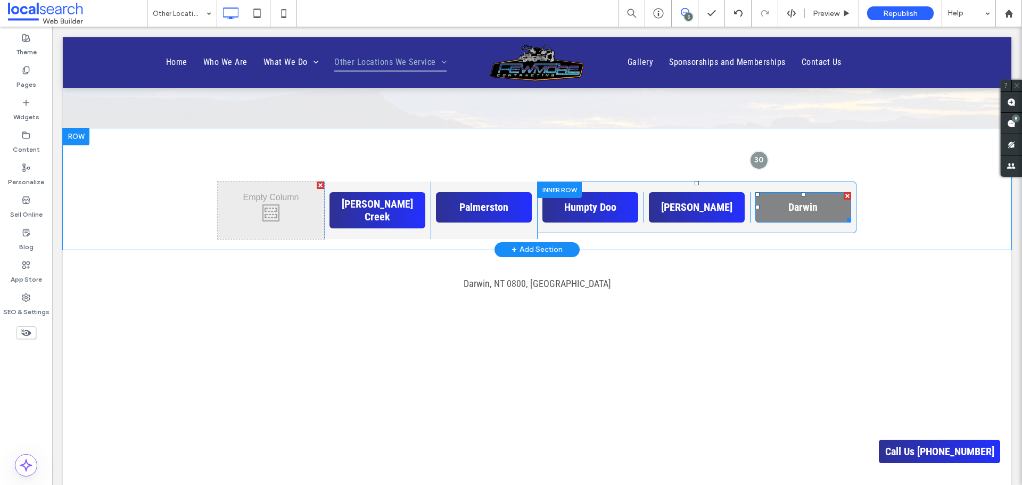
click at [844, 195] on div at bounding box center [847, 195] width 7 height 7
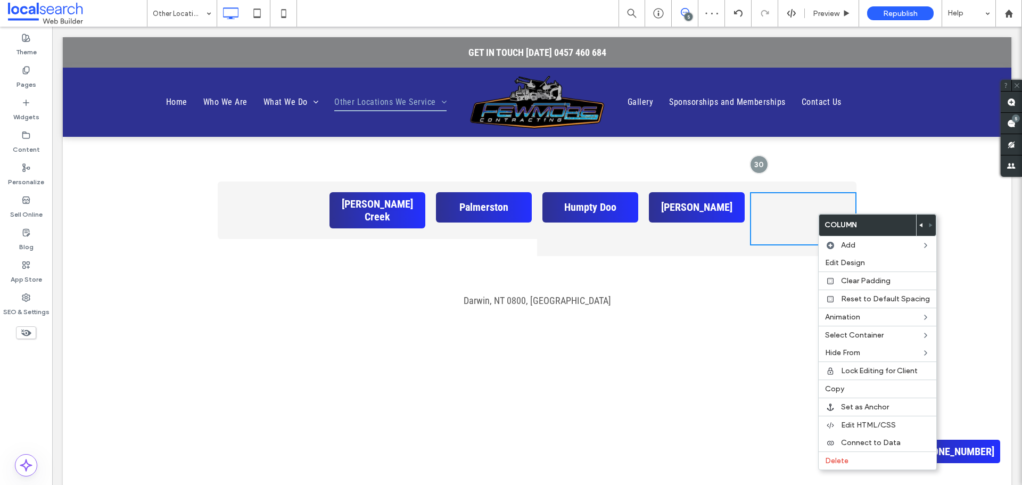
click at [715, 245] on div "Katherine Click To Paste" at bounding box center [696, 218] width 106 height 53
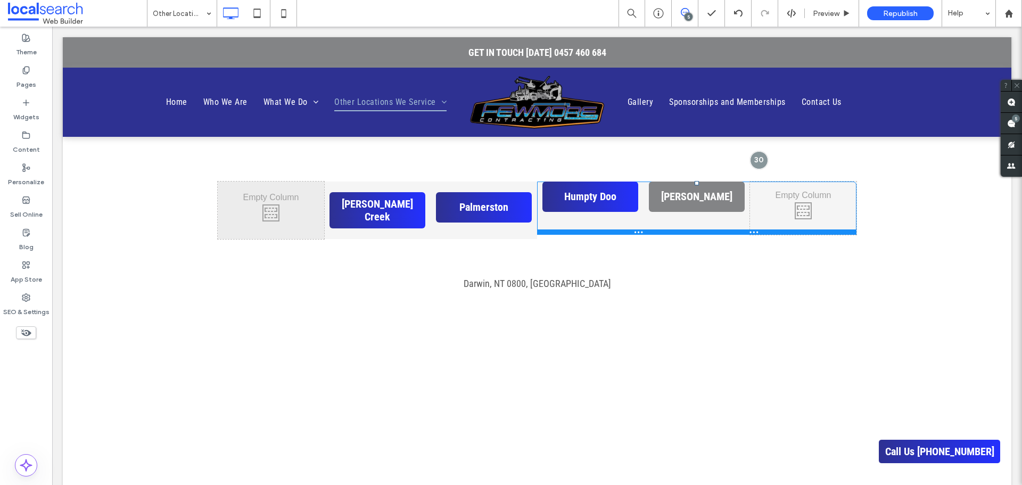
drag, startPoint x: 710, startPoint y: 257, endPoint x: 770, endPoint y: 229, distance: 65.7
click at [718, 199] on div "Humpty Doo Click To Paste Katherine Click To Paste Click To Paste" at bounding box center [696, 207] width 319 height 53
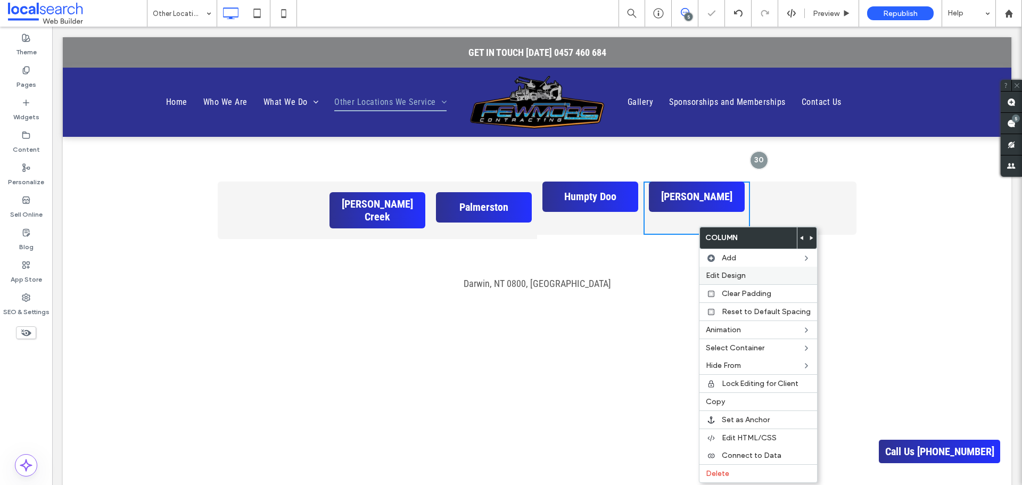
click at [737, 270] on div "Edit Design" at bounding box center [758, 276] width 118 height 18
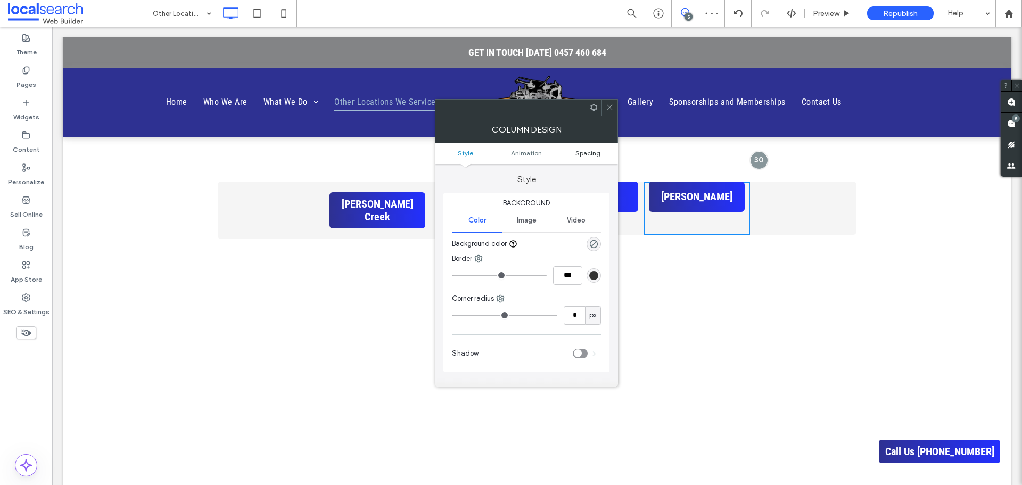
click at [589, 152] on span "Spacing" at bounding box center [587, 153] width 25 height 8
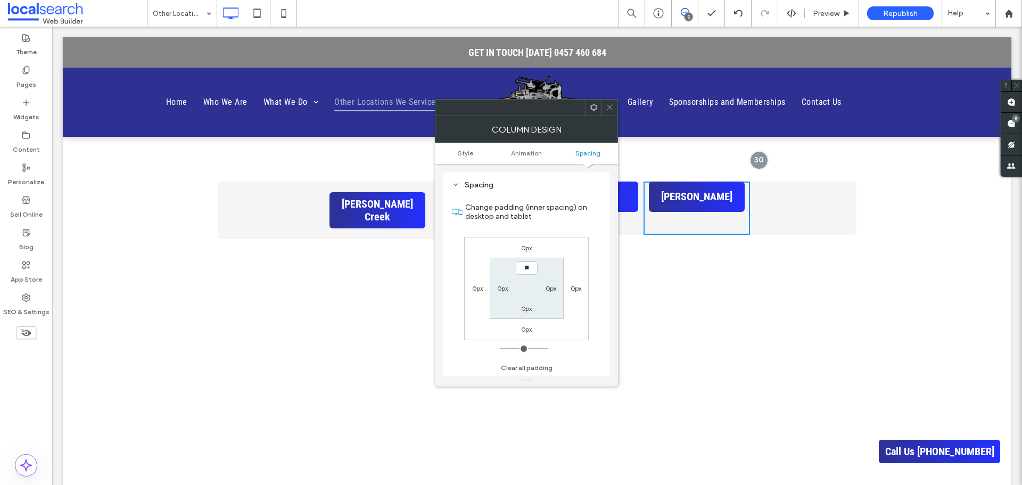
type input "****"
click at [520, 307] on div "0px" at bounding box center [527, 308] width 24 height 11
click at [525, 307] on label "0px" at bounding box center [526, 308] width 11 height 8
type input "*"
type input "**"
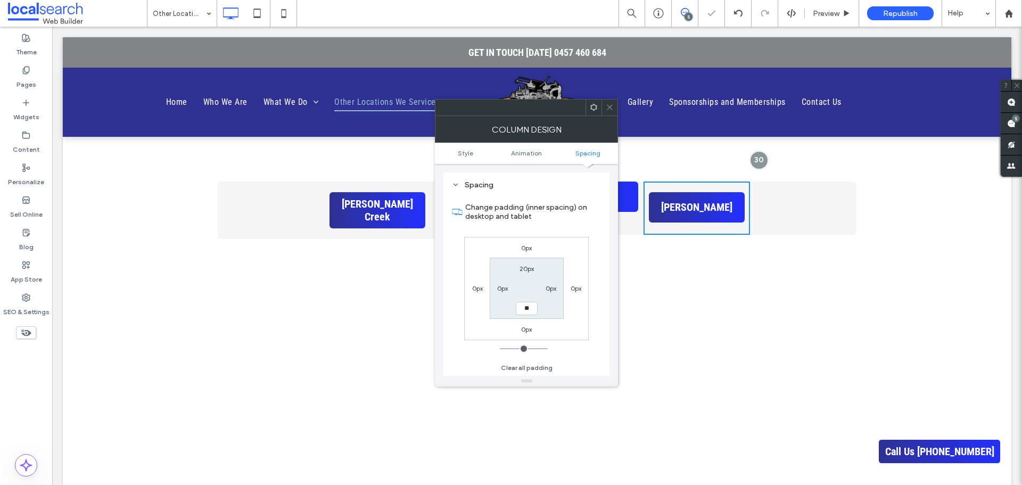
type input "**"
type input "****"
click at [561, 256] on div "0px 0px 0px 0px 20px 0px **** 0px" at bounding box center [526, 288] width 125 height 103
click at [611, 104] on icon at bounding box center [610, 107] width 8 height 8
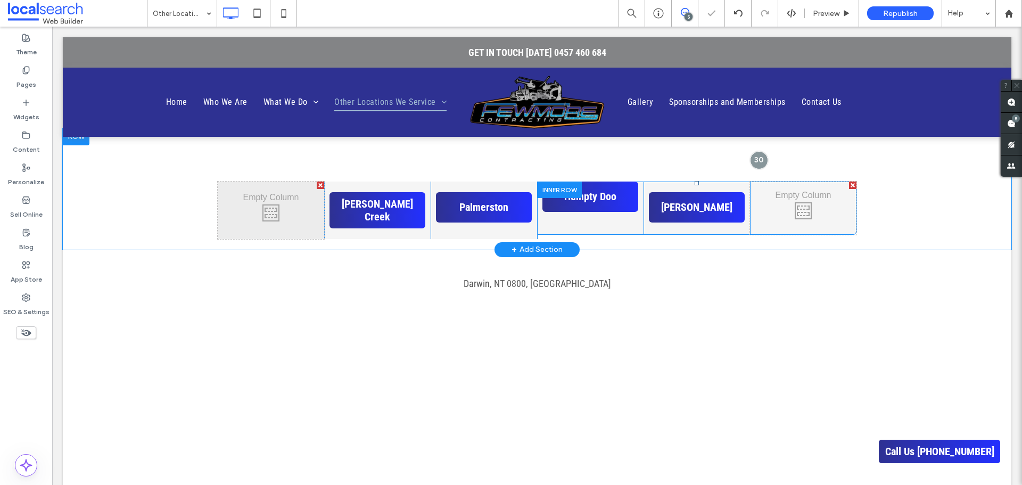
click at [603, 227] on div "Humpty Doo Click To Paste" at bounding box center [590, 207] width 106 height 53
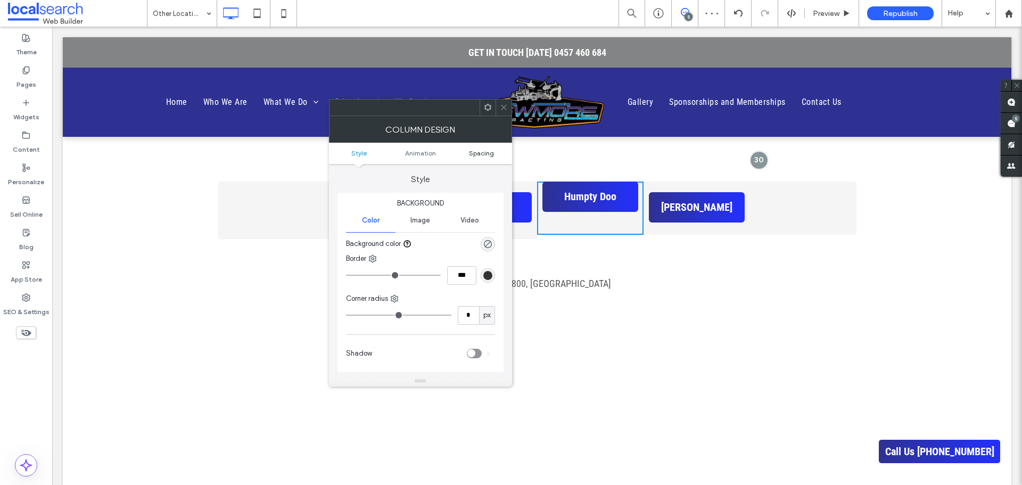
click at [474, 151] on span "Spacing" at bounding box center [481, 153] width 25 height 8
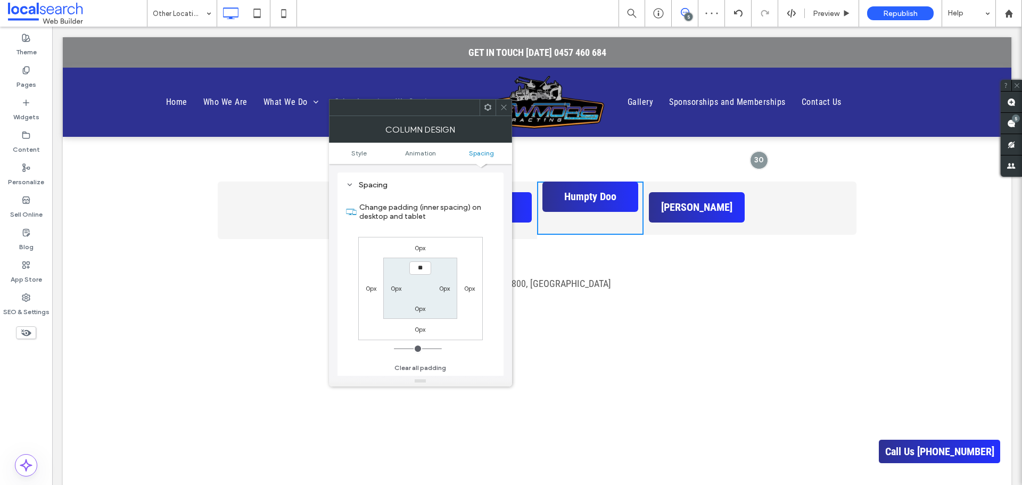
type input "****"
click at [418, 310] on label "0px" at bounding box center [420, 308] width 11 height 8
type input "*"
type input "**"
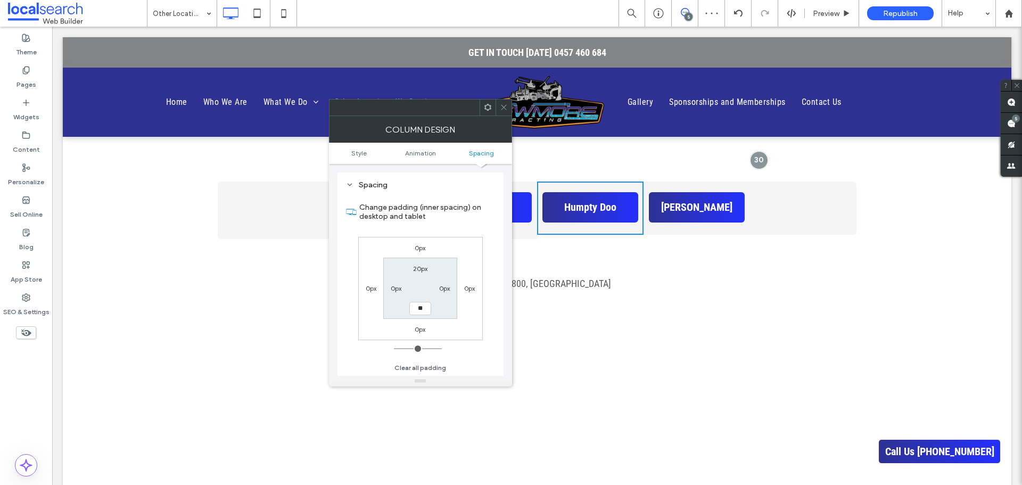
type input "****"
click at [451, 247] on div "0px 0px 0px 0px 20px 0px **** 0px" at bounding box center [420, 288] width 125 height 103
click at [504, 108] on use at bounding box center [503, 107] width 5 height 5
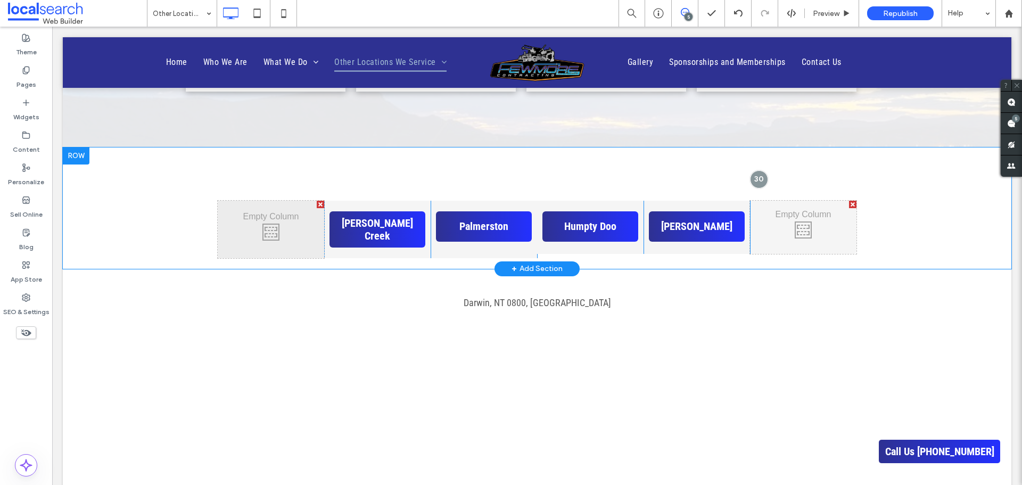
scroll to position [639, 0]
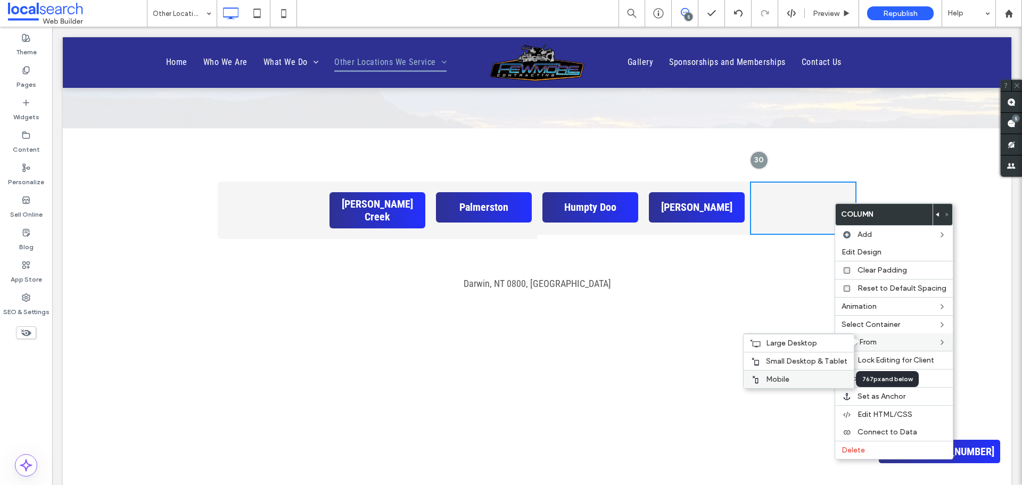
click at [812, 372] on div "Mobile" at bounding box center [798, 379] width 110 height 18
click at [805, 359] on span "Small Desktop & Tablet" at bounding box center [790, 361] width 81 height 9
click at [798, 343] on label "Large Desktop" at bounding box center [790, 342] width 81 height 9
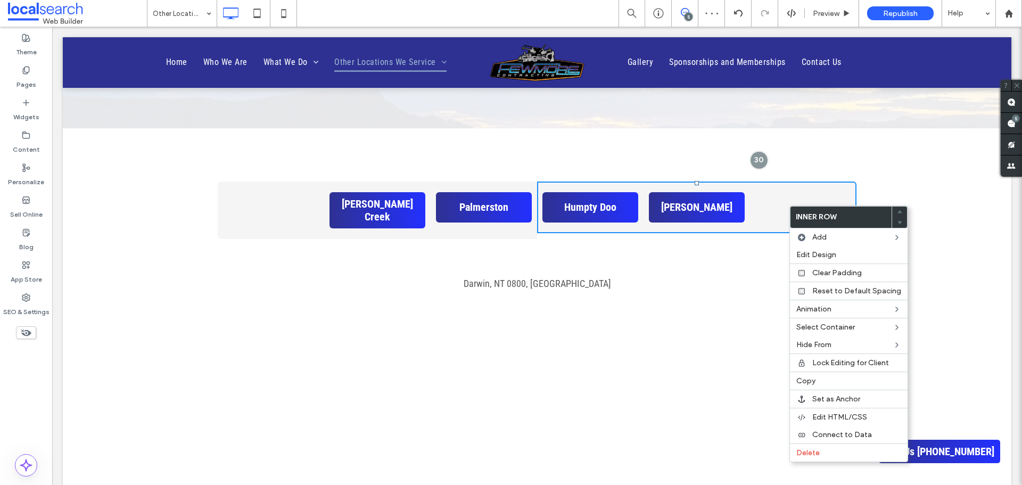
click at [783, 214] on div "Humpty Doo Click To Paste Katherine Click To Paste Click To Paste" at bounding box center [696, 207] width 319 height 52
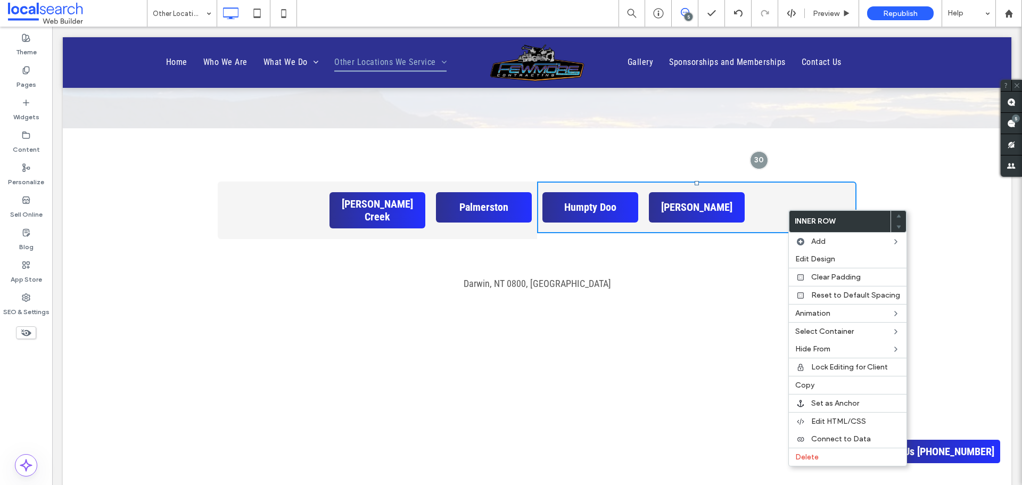
click at [811, 199] on div "Humpty Doo Click To Paste Katherine Click To Paste Click To Paste" at bounding box center [696, 207] width 319 height 52
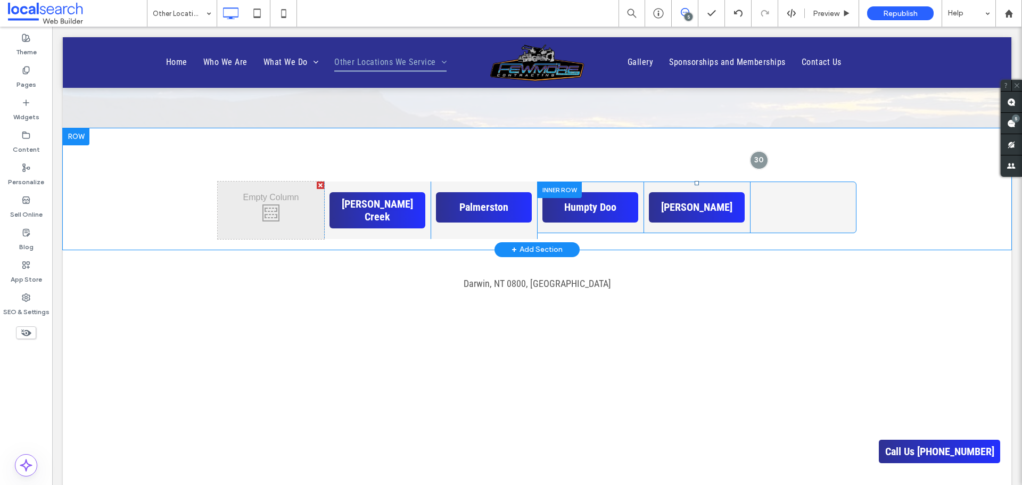
click at [785, 203] on div "Humpty Doo Click To Paste Katherine Click To Paste Click To Paste" at bounding box center [696, 207] width 319 height 52
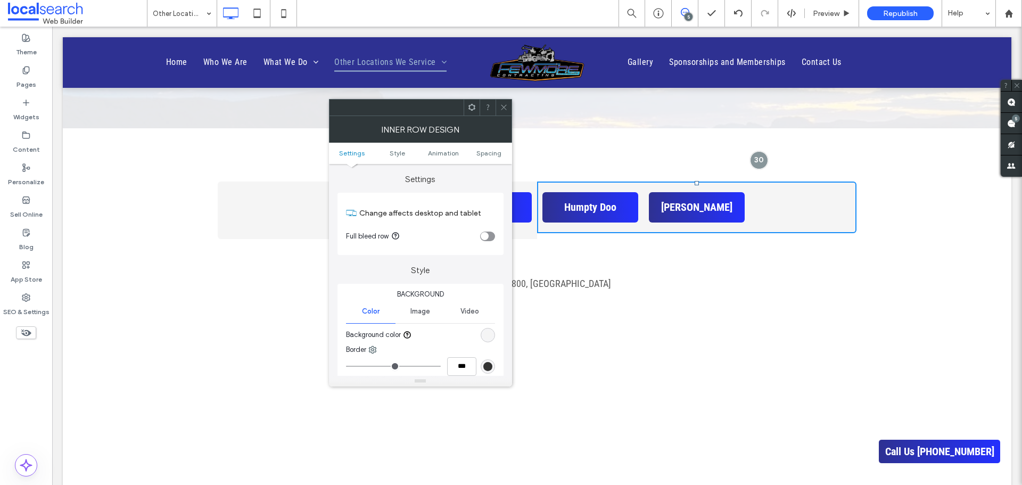
click at [501, 103] on icon at bounding box center [504, 107] width 8 height 8
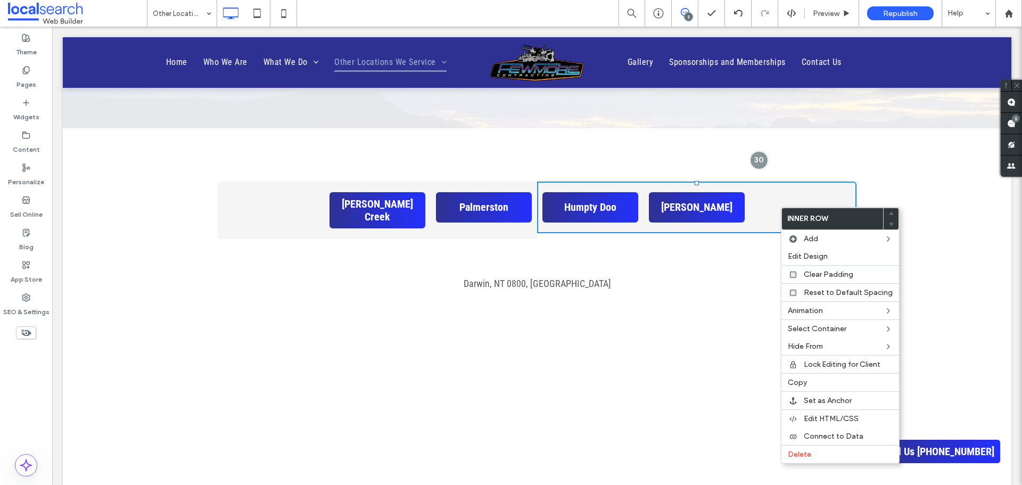
click at [899, 161] on div "Click To Paste Click To Paste Tennant Creek Click To Paste Palmerston Click To …" at bounding box center [537, 188] width 948 height 121
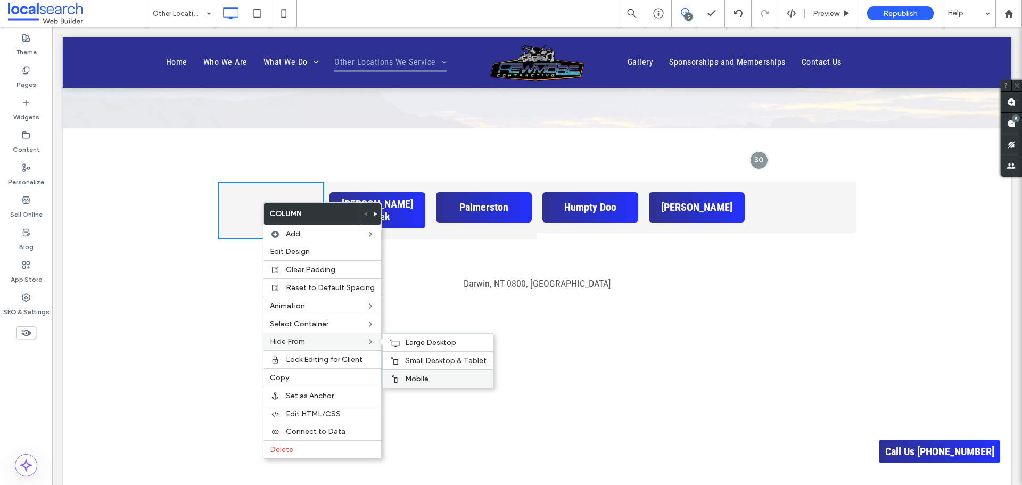
click at [407, 374] on div "Mobile" at bounding box center [438, 378] width 110 height 18
click at [409, 357] on span "Small Desktop & Tablet" at bounding box center [445, 360] width 81 height 9
click at [421, 340] on span "Large Desktop" at bounding box center [430, 342] width 51 height 9
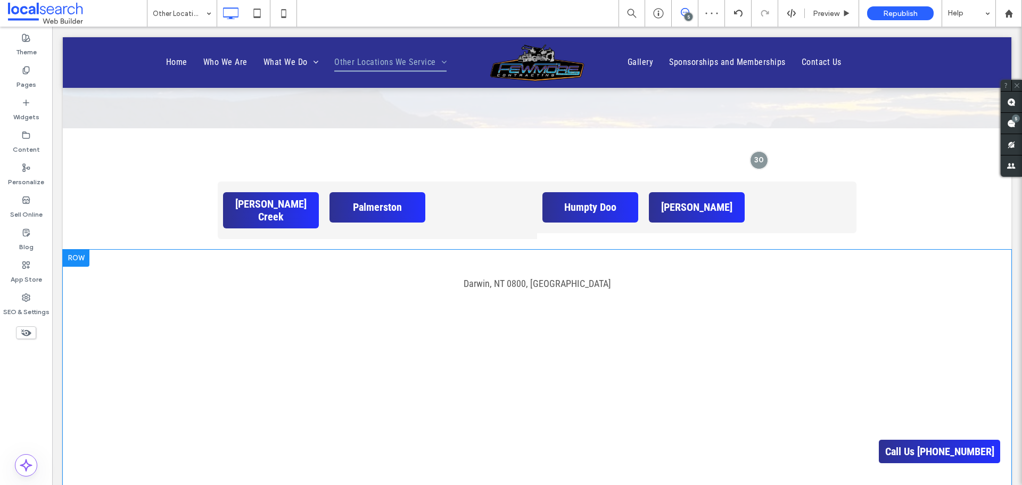
click at [166, 362] on div "Darwin, NT 0800, Australia Click To Paste Row + Add Section" at bounding box center [537, 473] width 948 height 447
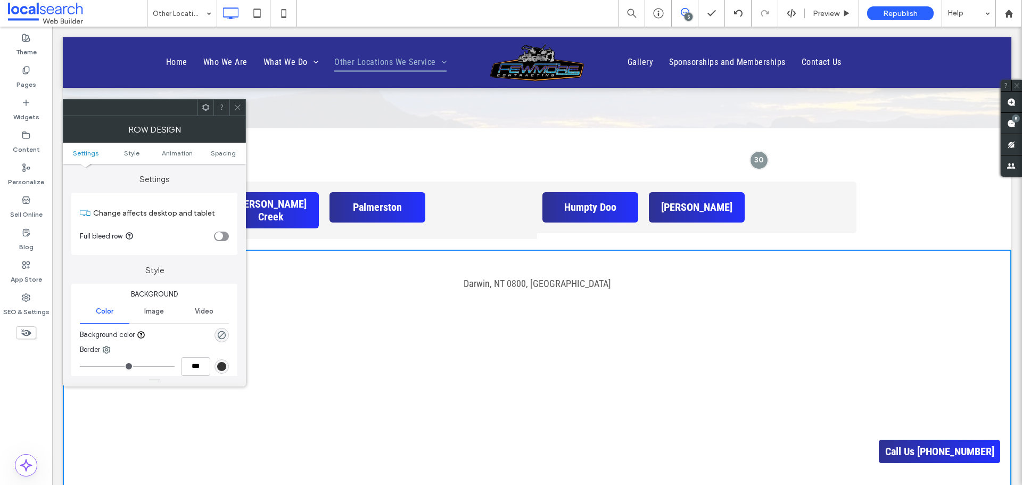
click at [236, 101] on span at bounding box center [238, 108] width 8 height 16
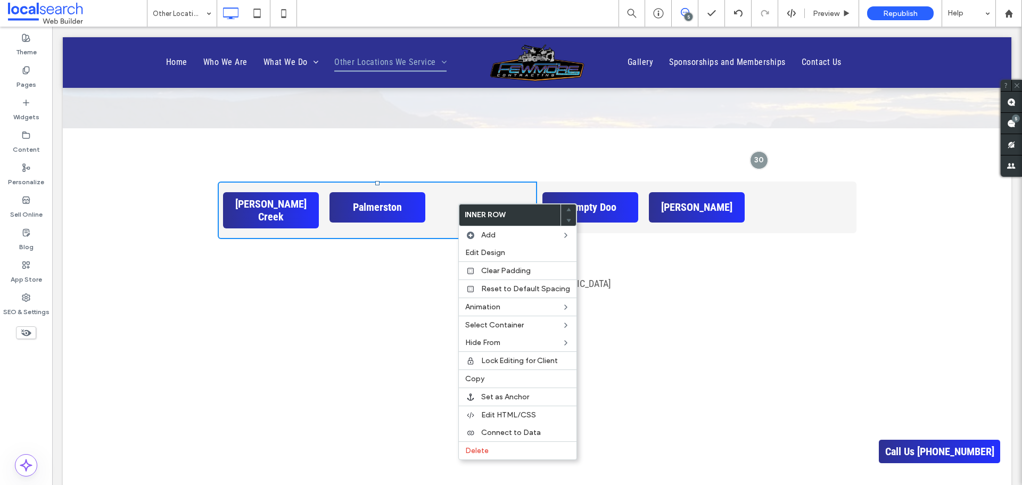
click at [424, 148] on div "Click To Paste Click To Paste Tennant Creek Click To Paste Palmerston Click To …" at bounding box center [537, 188] width 948 height 121
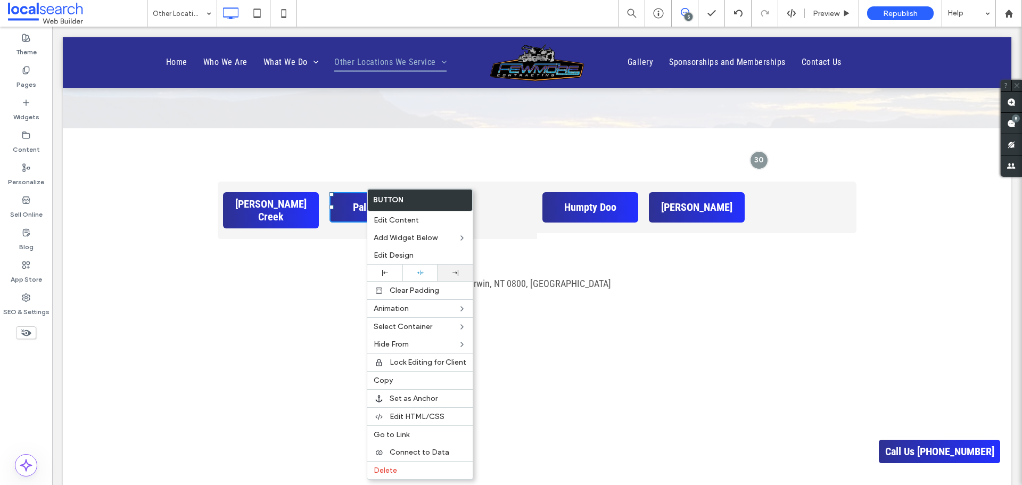
click at [452, 274] on icon at bounding box center [455, 273] width 6 height 6
click at [421, 274] on icon at bounding box center [420, 272] width 7 height 7
click at [465, 166] on div "Click To Paste Click To Paste Tennant Creek Click To Paste Palmerston Click To …" at bounding box center [537, 188] width 948 height 121
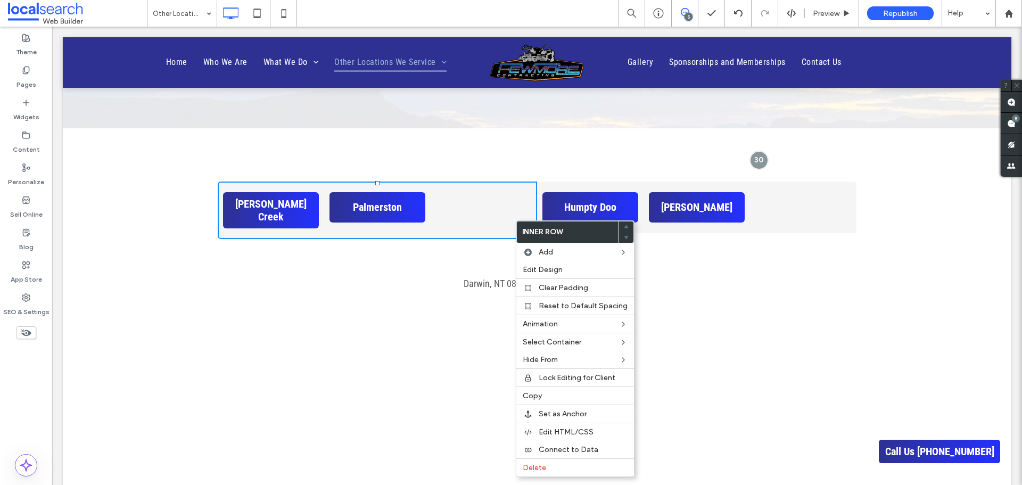
click at [788, 216] on div "Humpty Doo Click To Paste Katherine Click To Paste Click To Paste" at bounding box center [696, 207] width 319 height 52
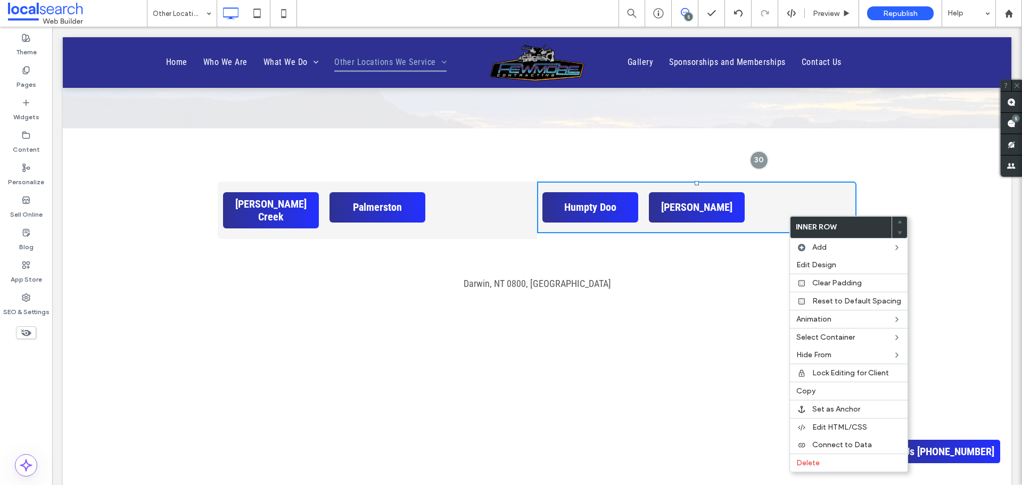
click at [29, 335] on use at bounding box center [26, 332] width 10 height 7
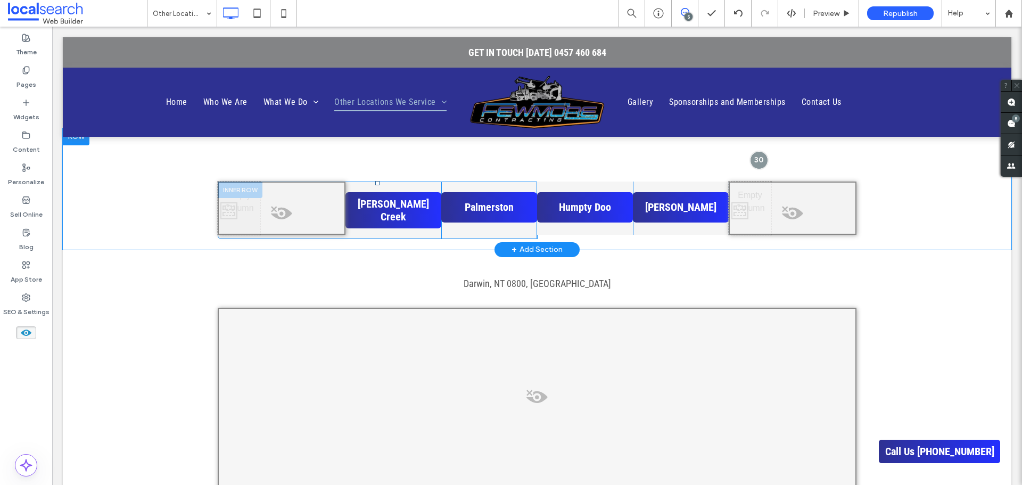
click at [271, 212] on span at bounding box center [282, 215] width 126 height 21
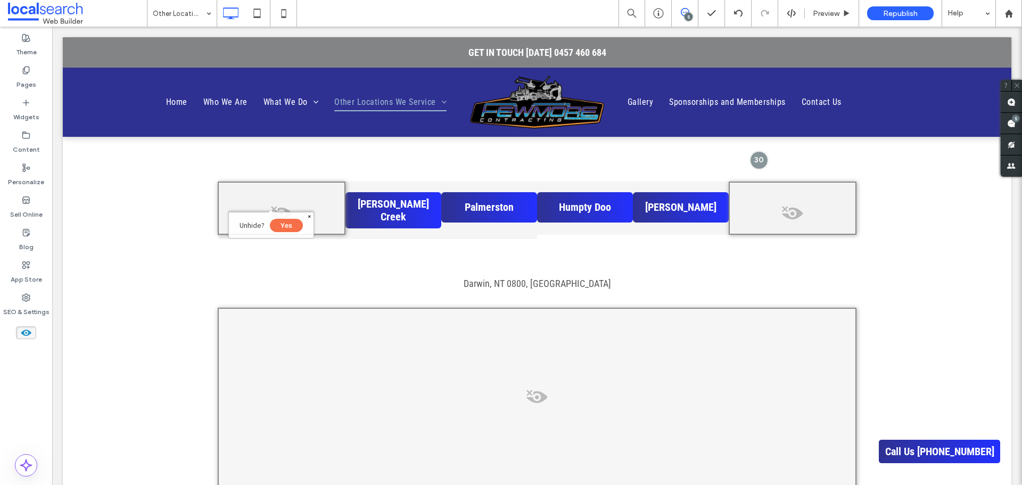
click at [285, 228] on button "Yes" at bounding box center [286, 225] width 33 height 13
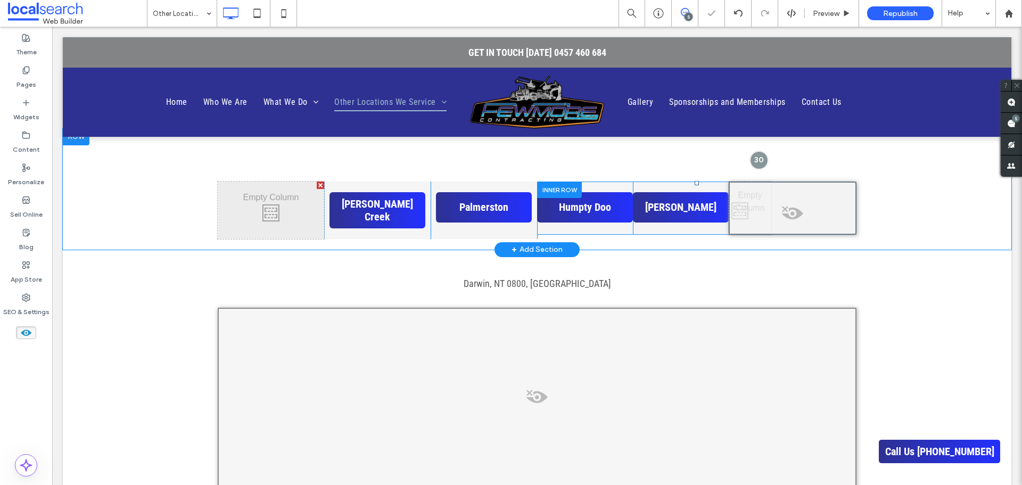
click at [793, 210] on span at bounding box center [793, 215] width 126 height 21
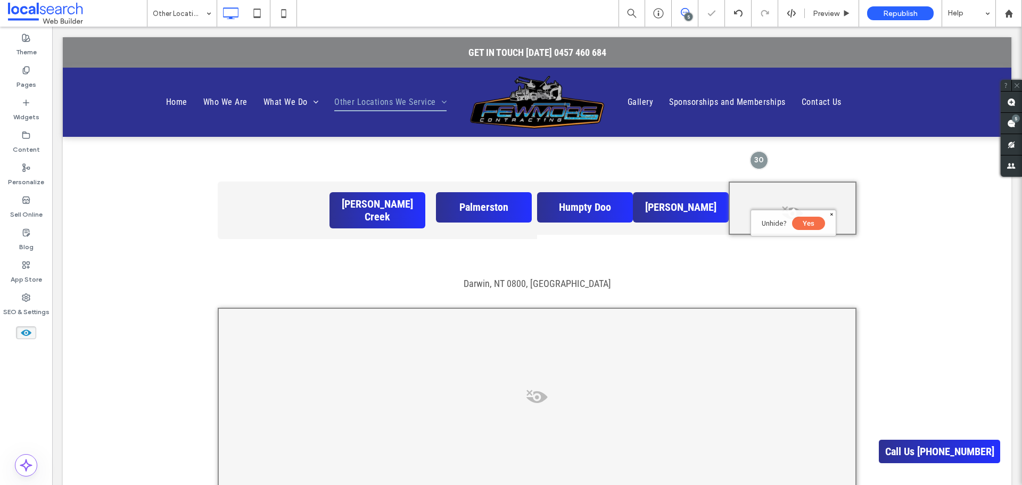
click at [811, 224] on button "Yes" at bounding box center [808, 223] width 33 height 13
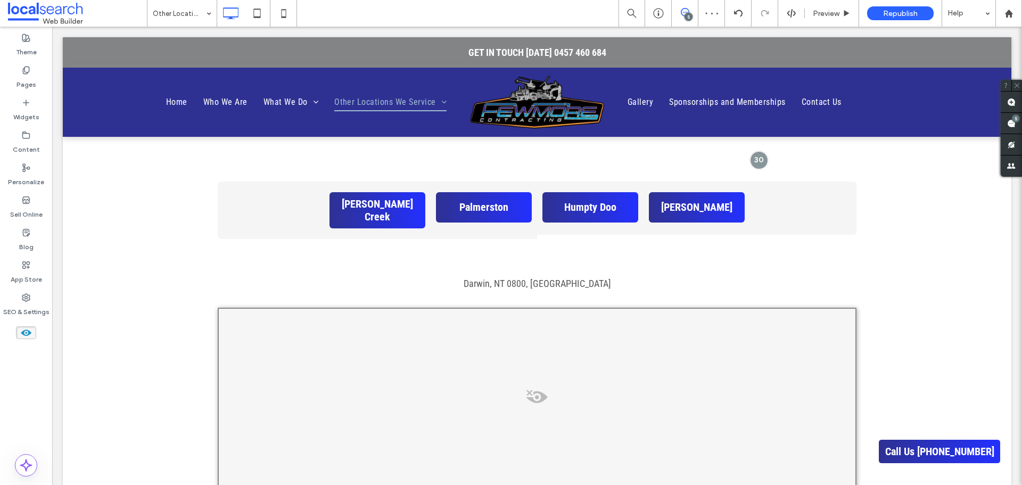
click at [25, 332] on icon at bounding box center [26, 333] width 12 height 12
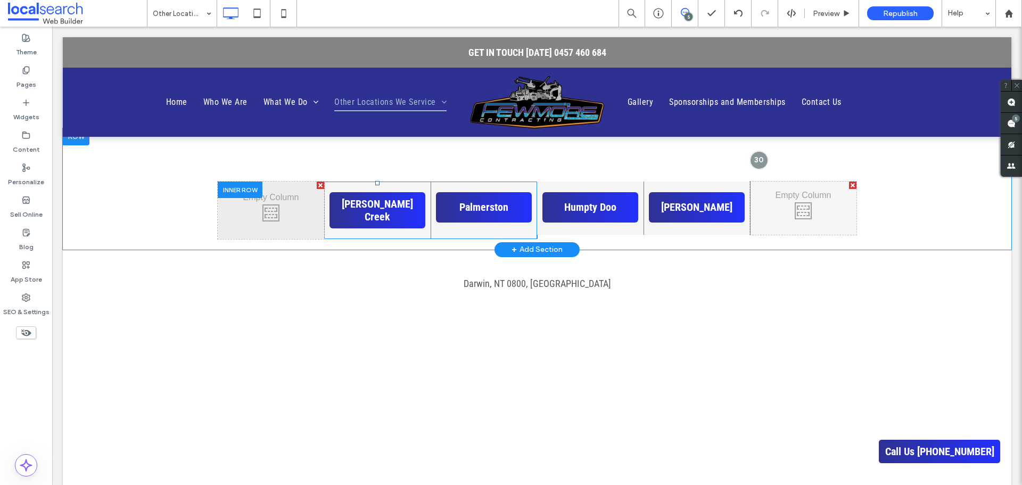
click at [317, 186] on div at bounding box center [320, 184] width 7 height 7
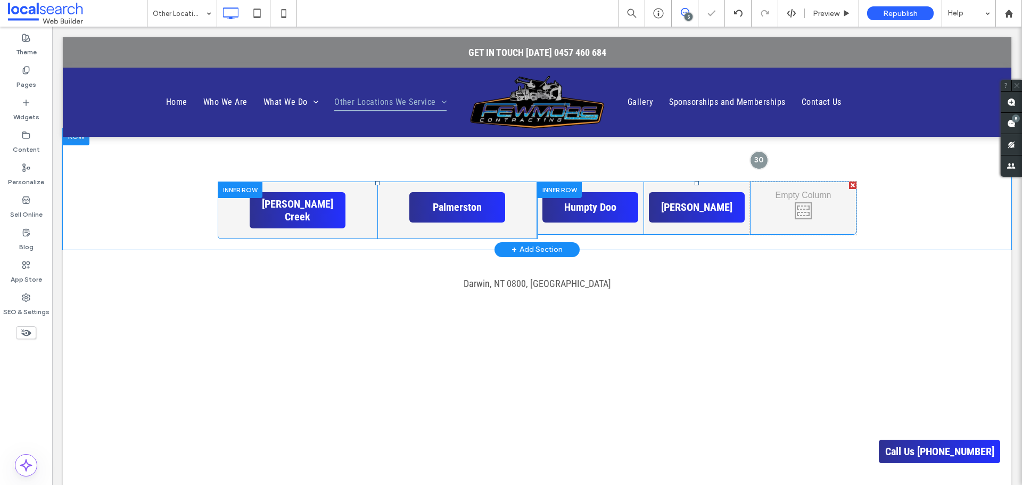
click at [849, 185] on div at bounding box center [852, 184] width 7 height 7
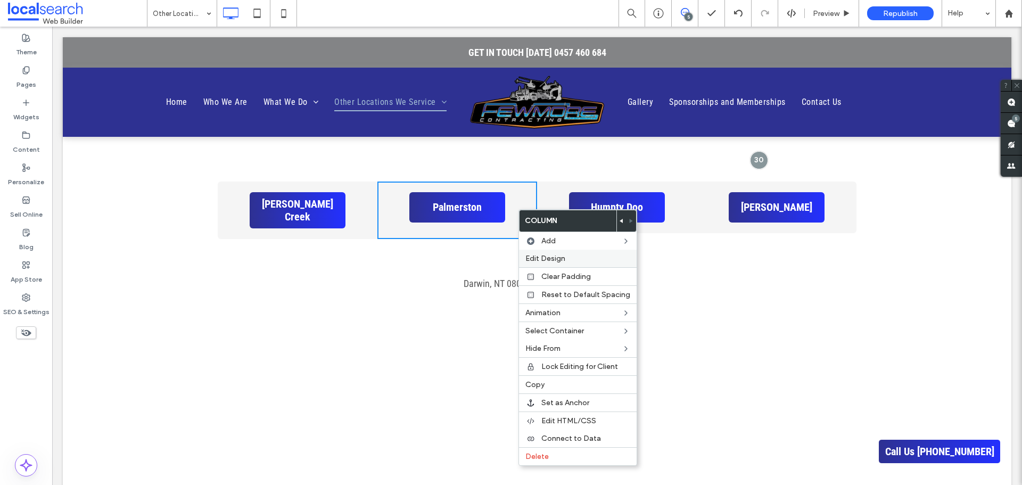
click at [590, 259] on label "Edit Design" at bounding box center [577, 258] width 105 height 9
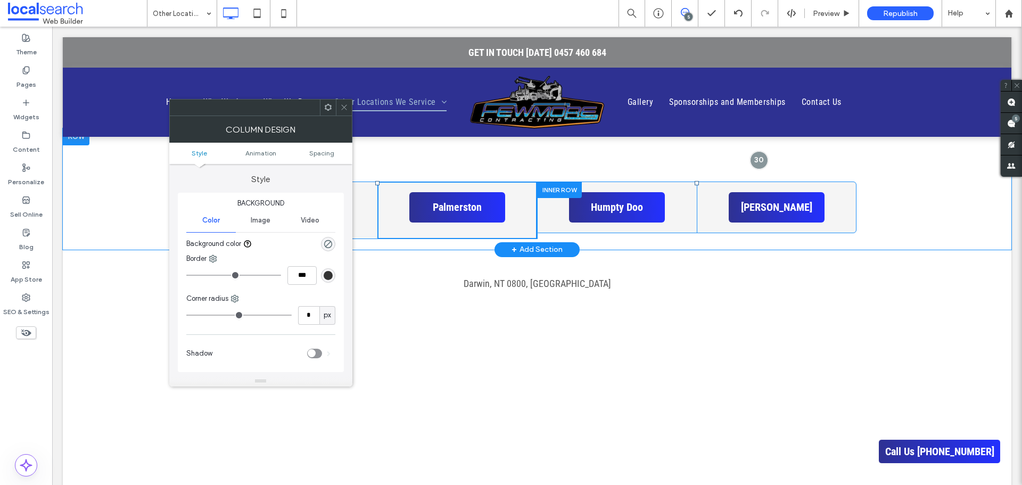
click at [345, 104] on icon at bounding box center [344, 107] width 8 height 8
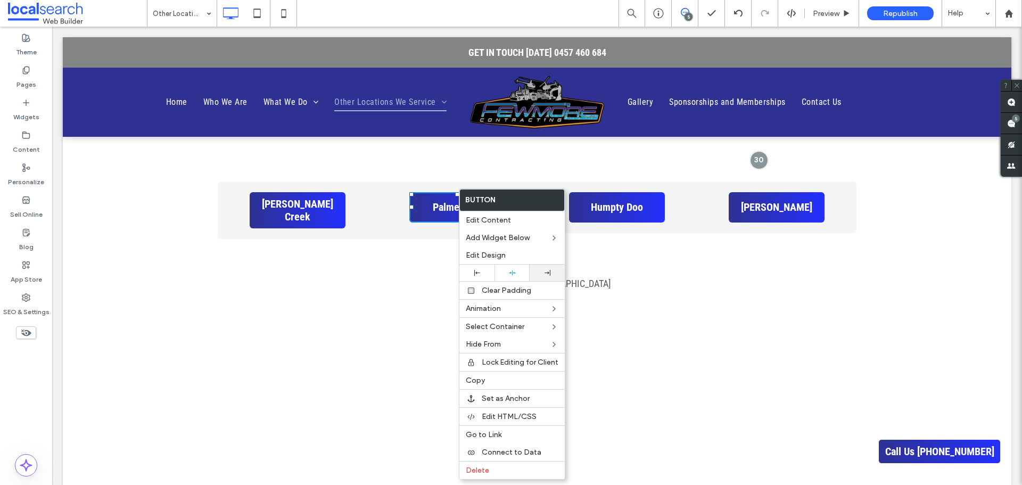
click at [539, 271] on div at bounding box center [547, 273] width 24 height 6
click at [166, 206] on div "Tennant Creek Click To Paste Palmerston Click To Paste Click To Paste Humpty Do…" at bounding box center [537, 188] width 948 height 121
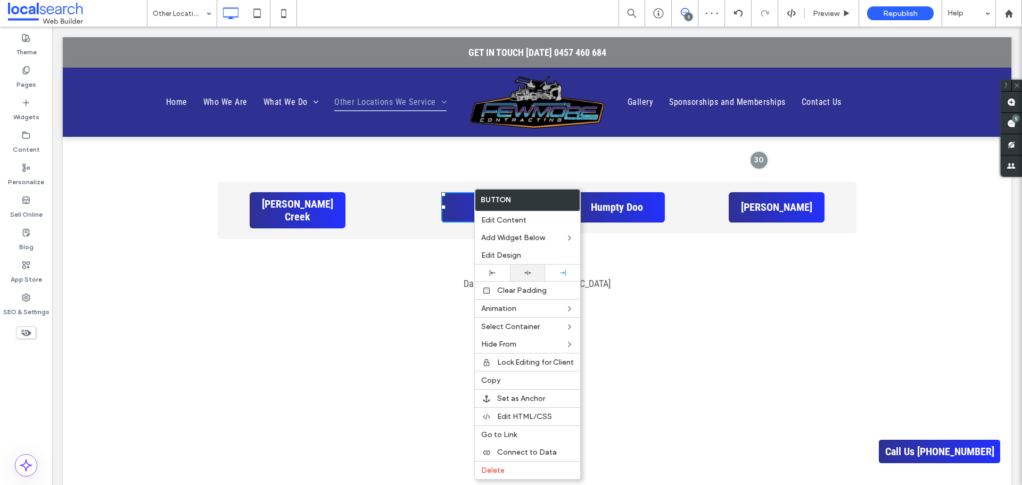
click at [521, 278] on div at bounding box center [527, 272] width 35 height 16
click at [181, 187] on div "Tennant Creek Click To Paste Palmerston Click To Paste Click To Paste Humpty Do…" at bounding box center [537, 188] width 948 height 121
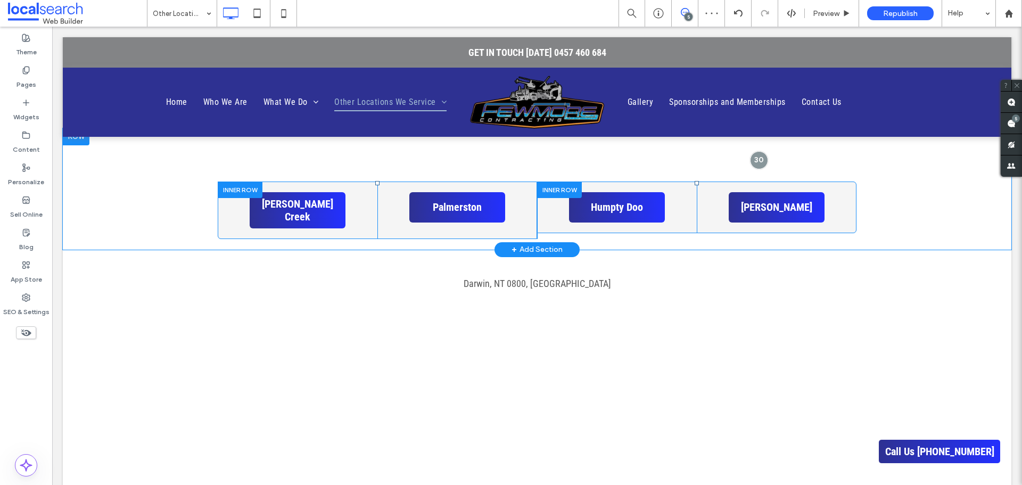
click at [366, 213] on div "[PERSON_NAME] Creek Click To Paste" at bounding box center [298, 209] width 160 height 57
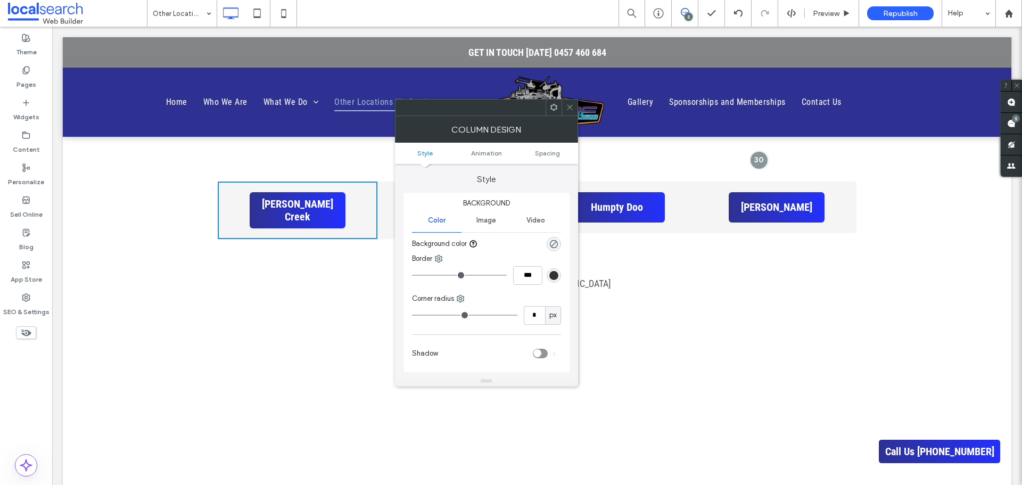
click at [222, 208] on div "[PERSON_NAME] Creek Click To Paste" at bounding box center [298, 209] width 160 height 57
click at [161, 199] on div "Tennant Creek Click To Paste Palmerston Click To Paste Click To Paste Humpty Do…" at bounding box center [537, 188] width 948 height 121
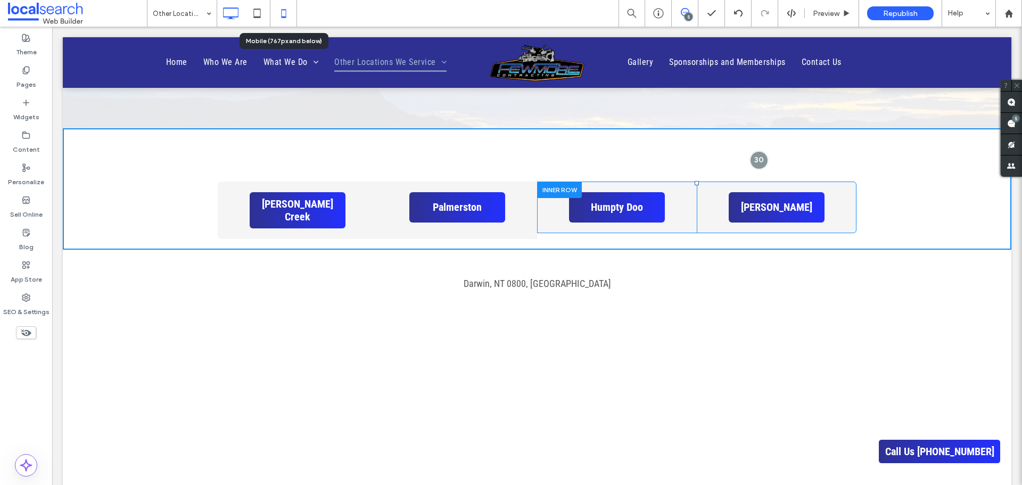
click at [280, 13] on icon at bounding box center [283, 13] width 21 height 21
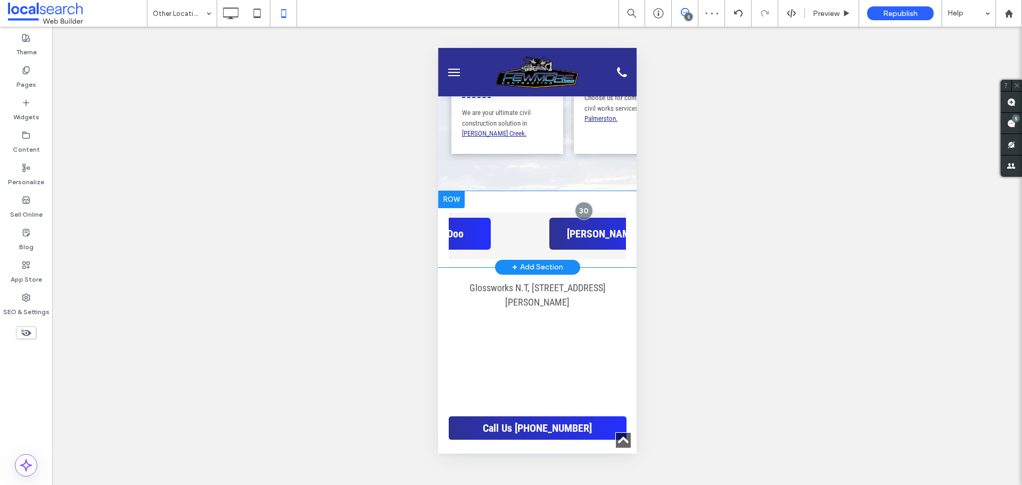
scroll to position [0, 491]
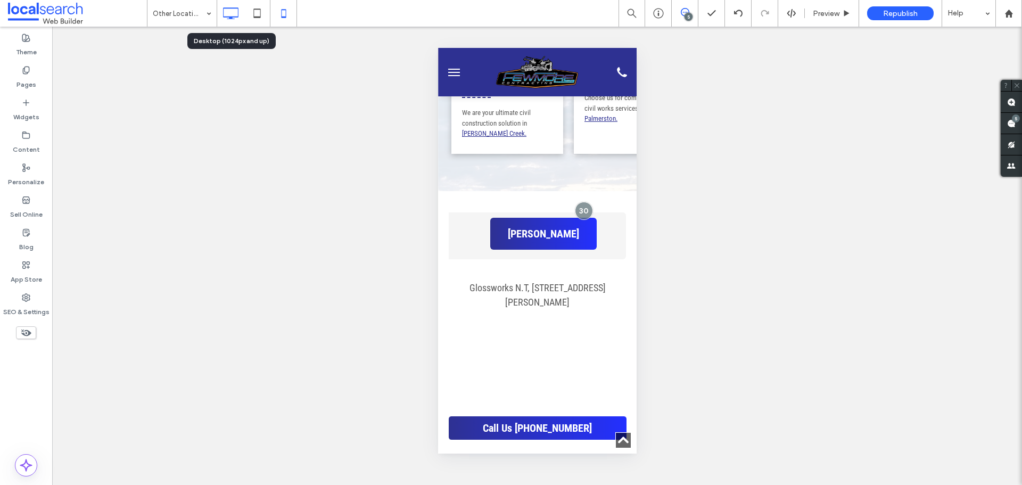
click at [238, 11] on icon at bounding box center [230, 13] width 21 height 21
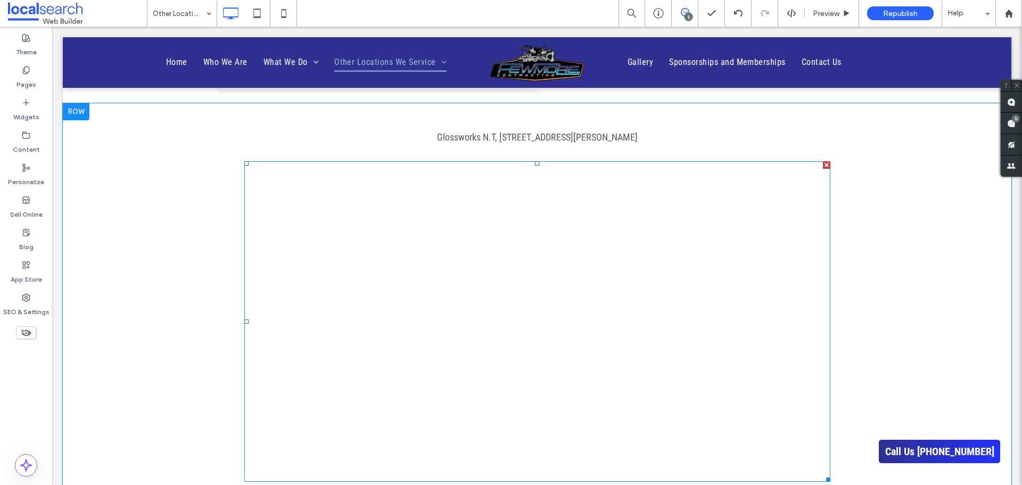
scroll to position [745, 0]
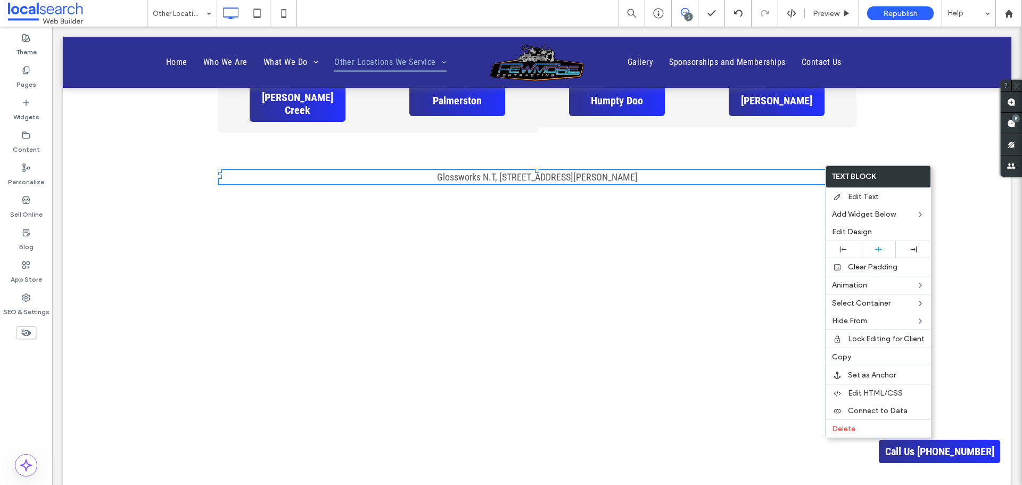
click at [954, 170] on div "Glossworks N.T, 17 Georgina Cres Yarrawonga NT 0830 Australia Click To Paste Ro…" at bounding box center [537, 364] width 948 height 442
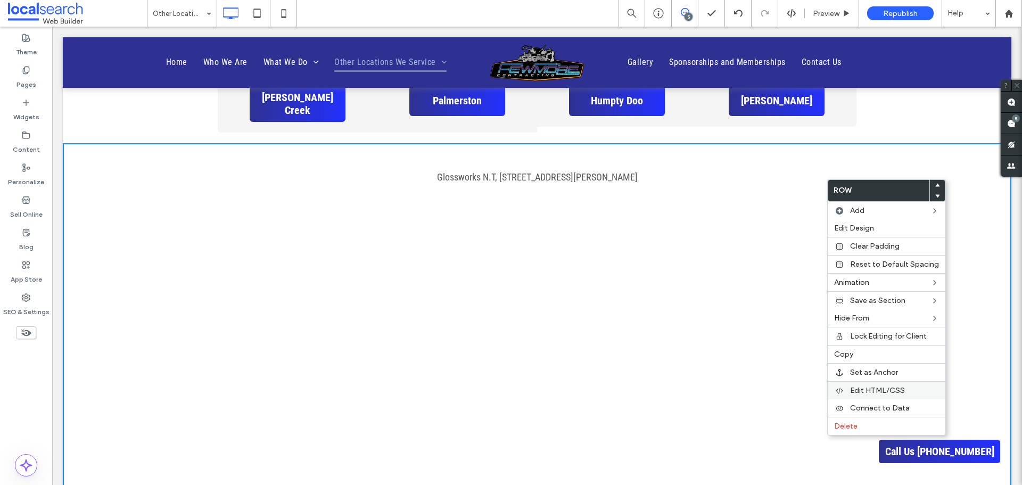
click at [862, 391] on span "Edit HTML/CSS" at bounding box center [877, 390] width 55 height 9
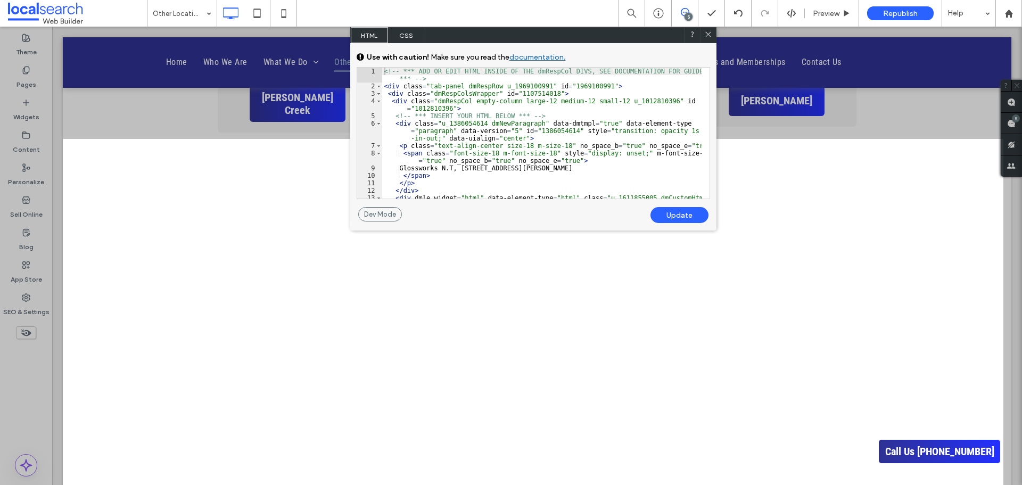
click at [706, 34] on icon at bounding box center [708, 34] width 8 height 8
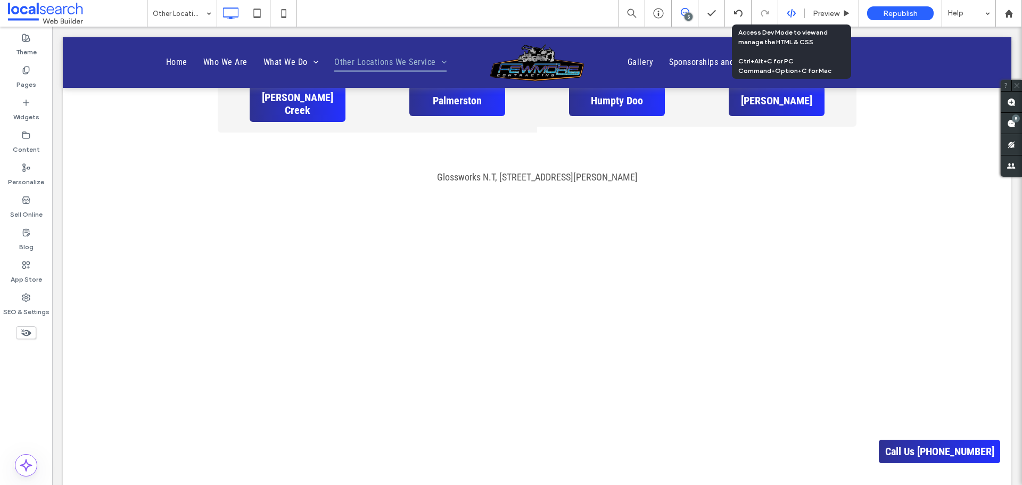
click at [793, 15] on use at bounding box center [791, 13] width 9 height 9
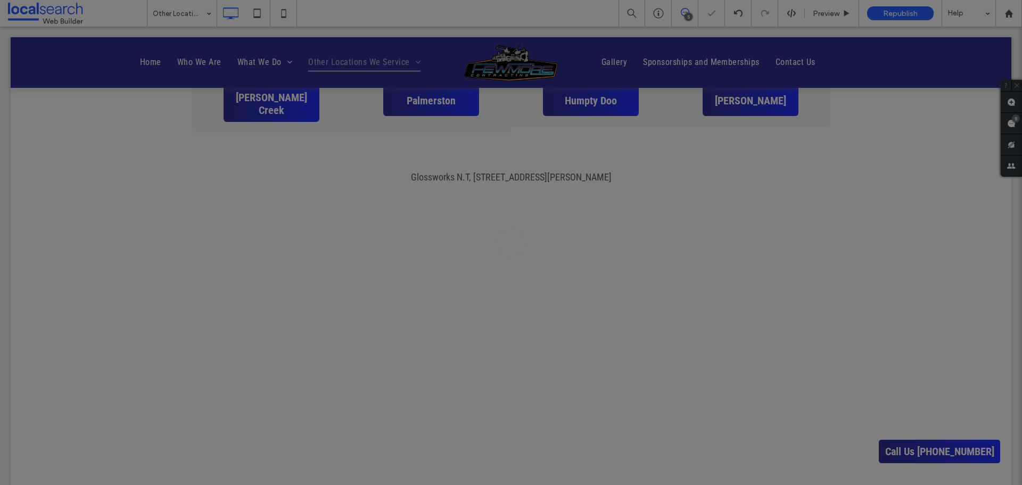
scroll to position [0, 0]
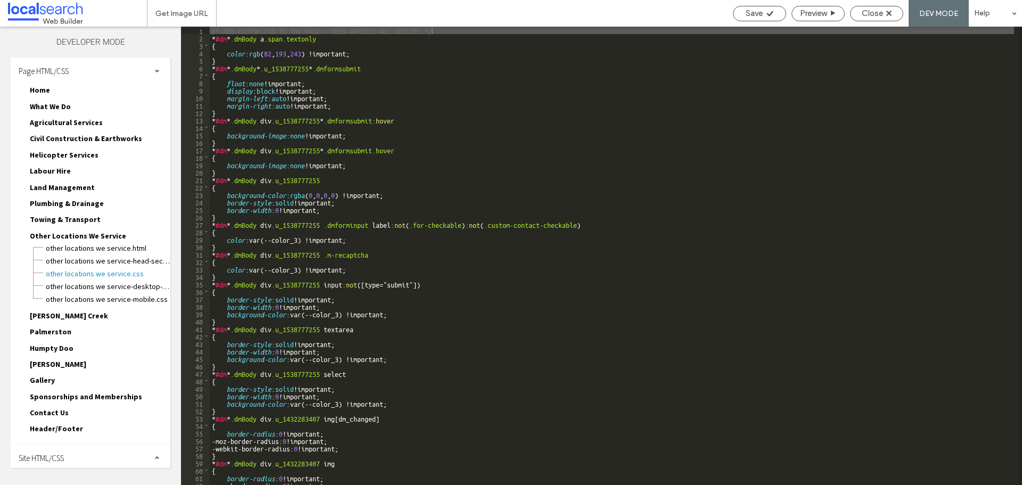
click at [64, 459] on span "Site HTML/CSS" at bounding box center [41, 458] width 45 height 10
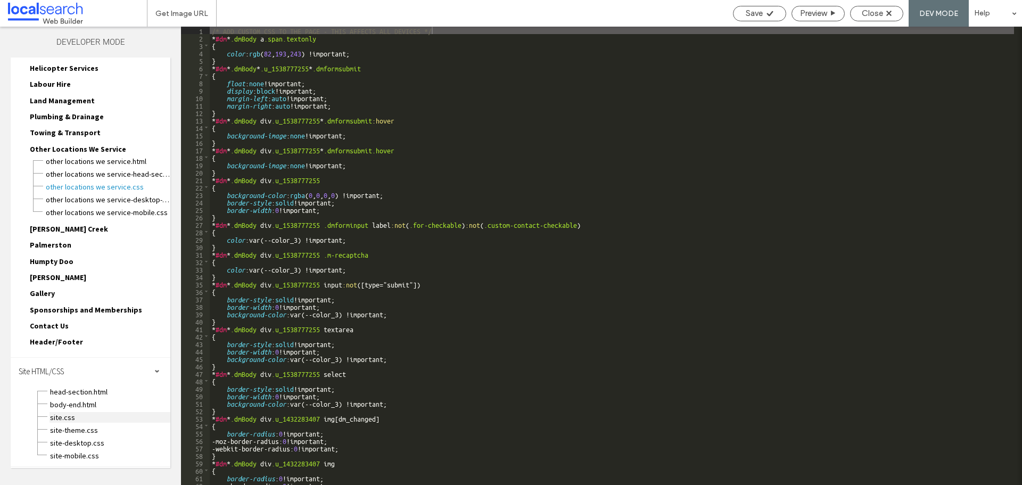
click at [87, 415] on span "site.css" at bounding box center [109, 417] width 121 height 11
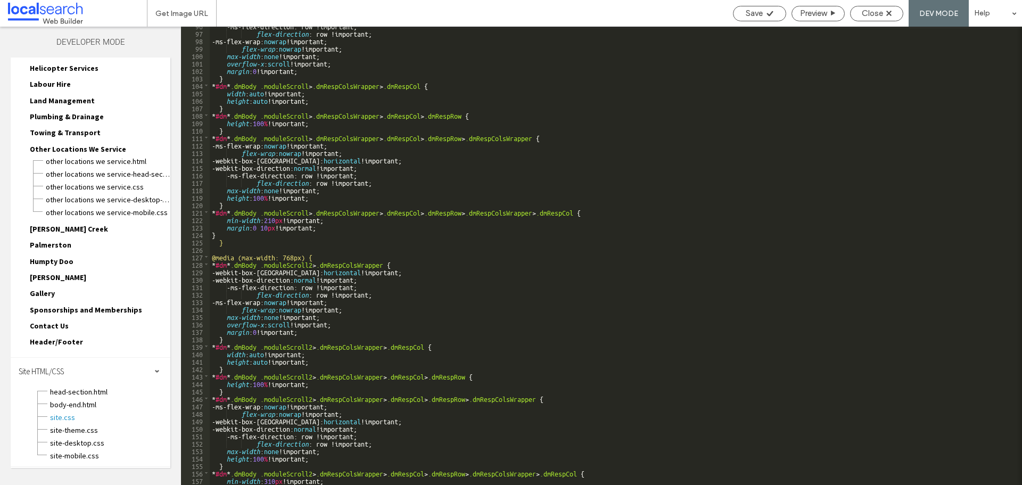
scroll to position [649, 0]
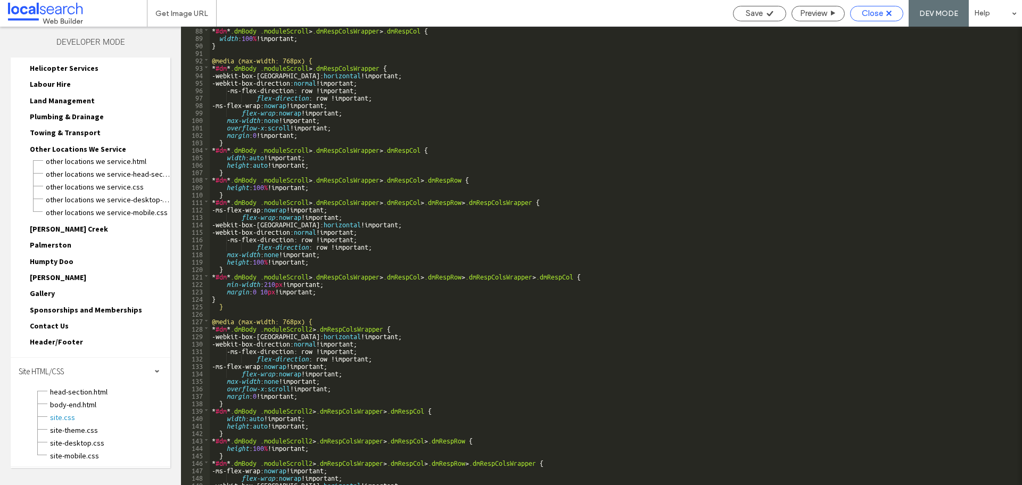
click at [879, 10] on span "Close" at bounding box center [872, 14] width 21 height 10
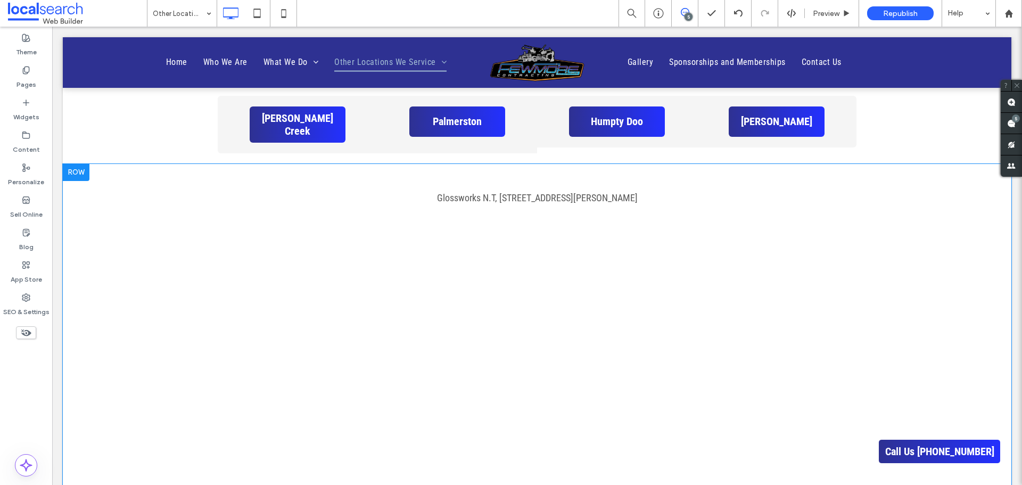
scroll to position [692, 0]
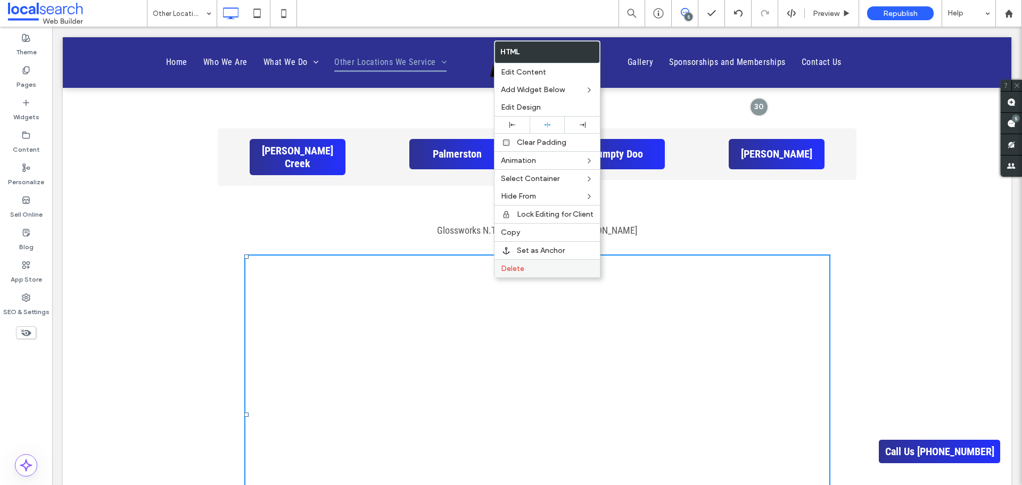
click at [564, 266] on label "Delete" at bounding box center [547, 268] width 93 height 9
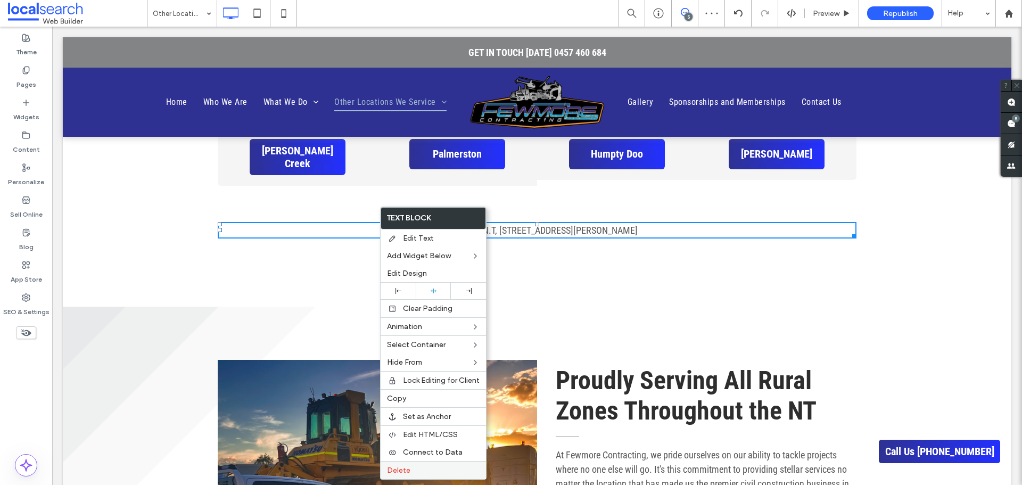
click at [415, 466] on label "Delete" at bounding box center [433, 470] width 93 height 9
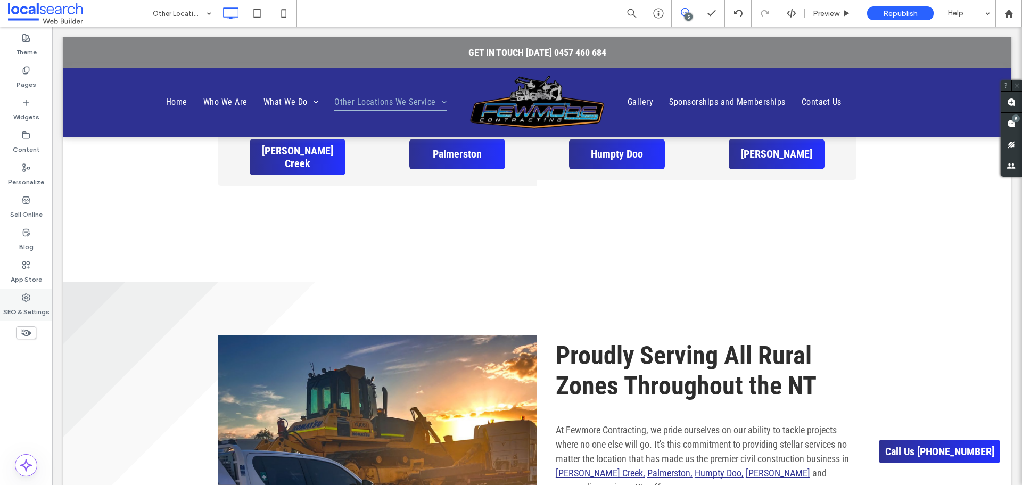
click at [29, 306] on label "SEO & Settings" at bounding box center [26, 309] width 46 height 15
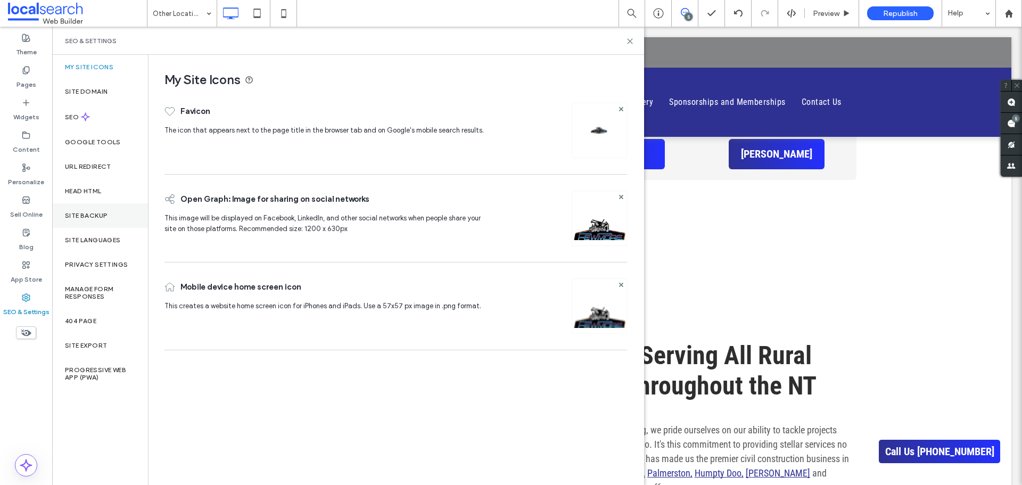
click at [108, 215] on div "Site Backup" at bounding box center [100, 215] width 96 height 24
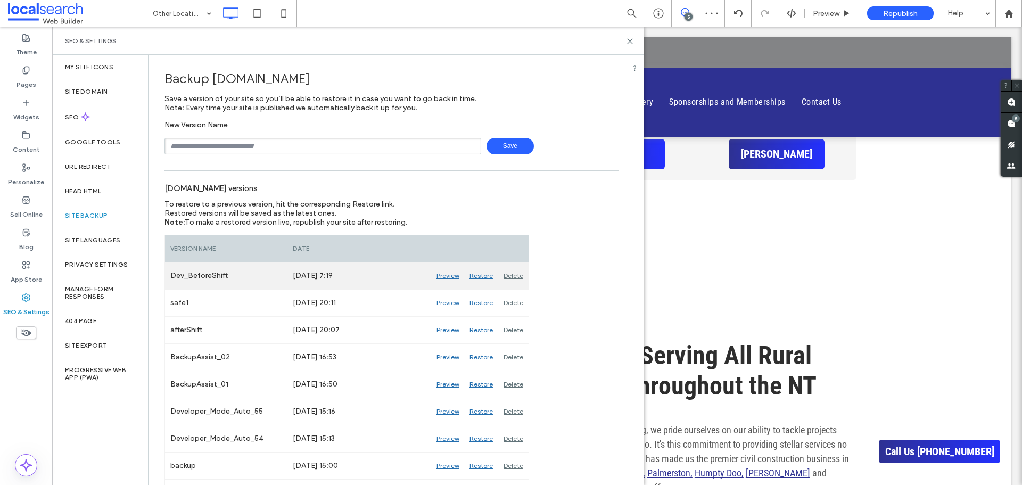
click at [485, 274] on div "Restore" at bounding box center [481, 275] width 34 height 27
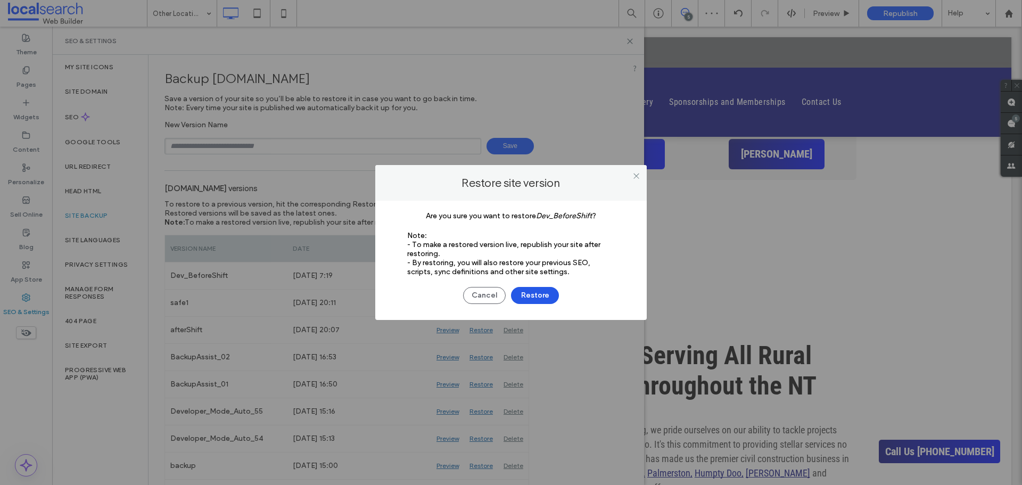
click at [540, 293] on button "Restore" at bounding box center [535, 295] width 48 height 17
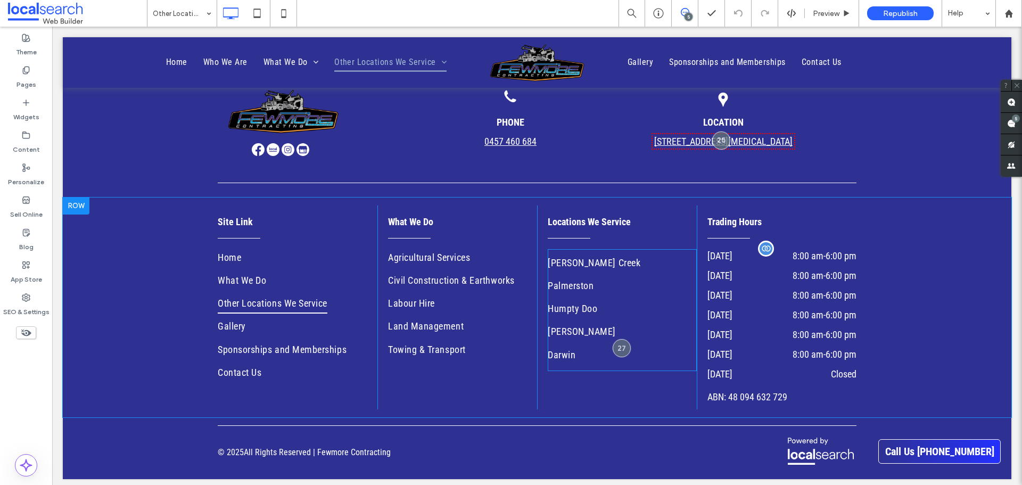
scroll to position [1761, 0]
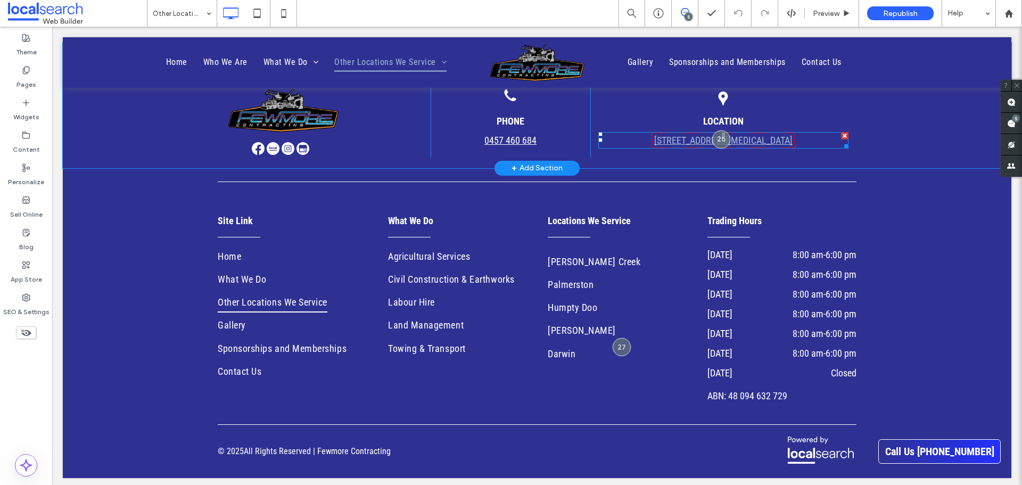
click at [755, 136] on link "[STREET_ADDRESS][MEDICAL_DATA]" at bounding box center [723, 140] width 138 height 11
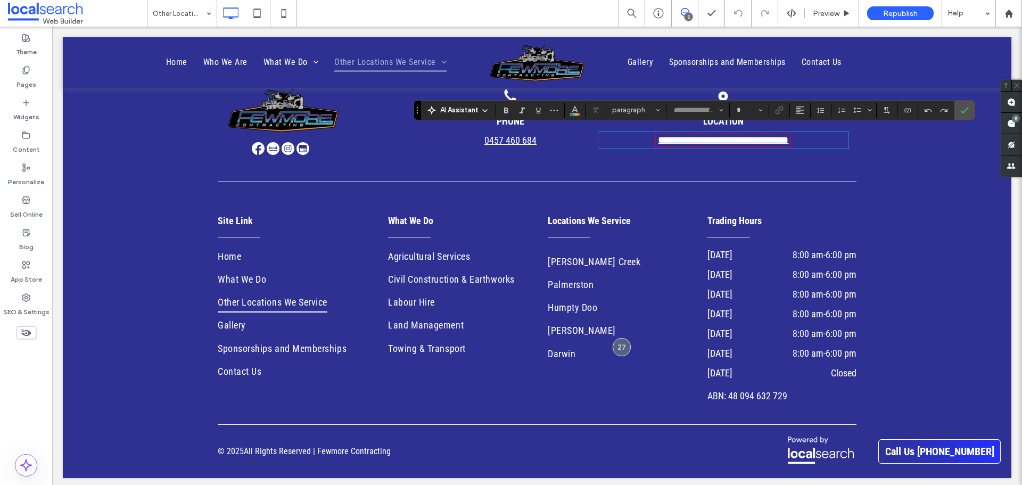
type input "**********"
type input "**"
click at [961, 108] on icon "Confirm" at bounding box center [964, 110] width 9 height 9
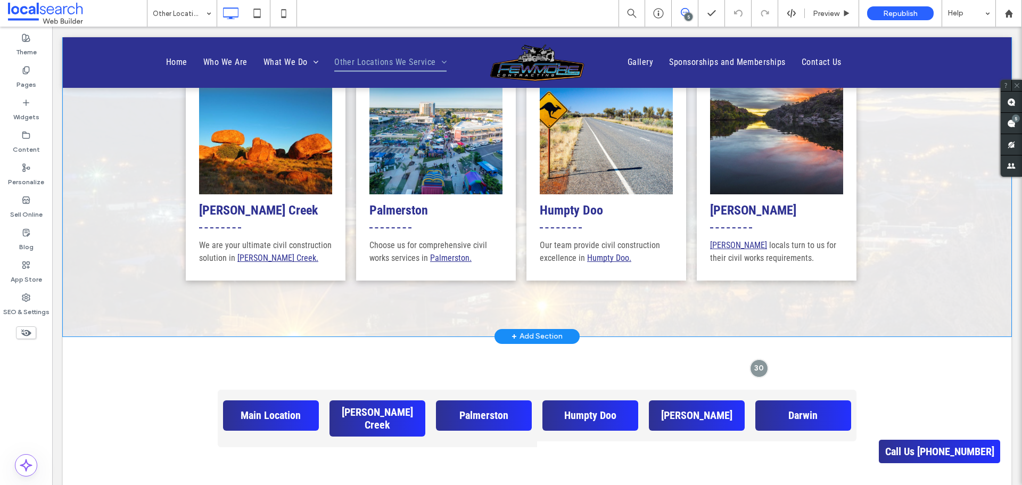
scroll to position [537, 0]
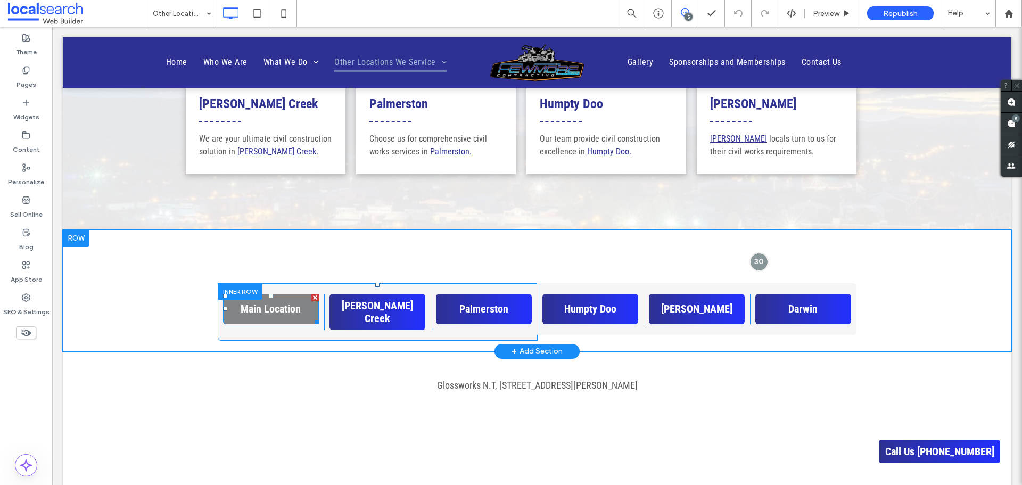
click at [300, 309] on link "Main Location" at bounding box center [271, 309] width 96 height 30
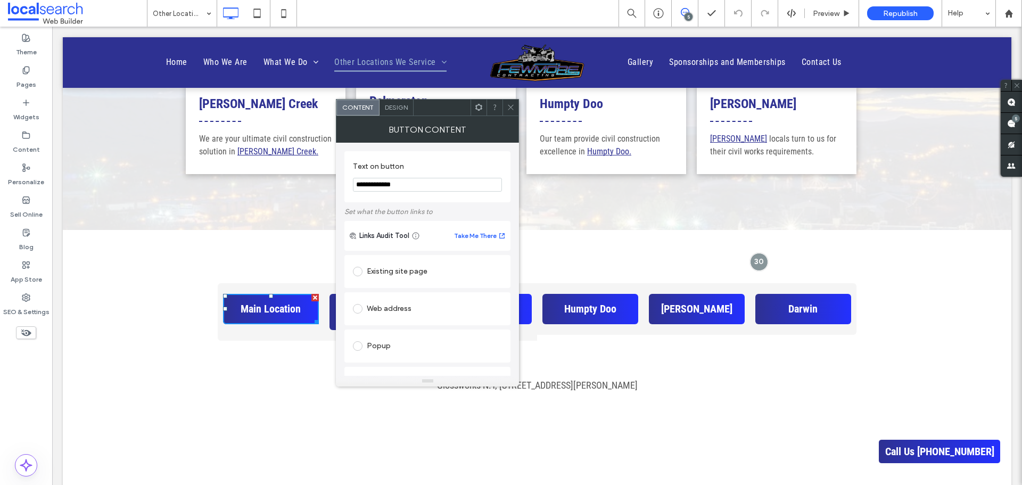
click at [507, 94] on div "Palmerston Choose us for comprehensive civil works services in Palmerston. Clic…" at bounding box center [436, 56] width 160 height 235
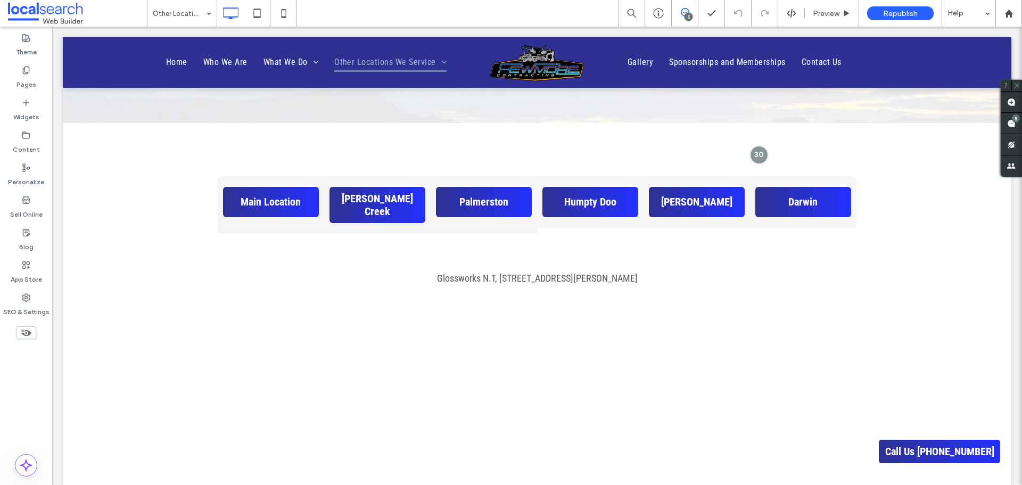
scroll to position [803, 0]
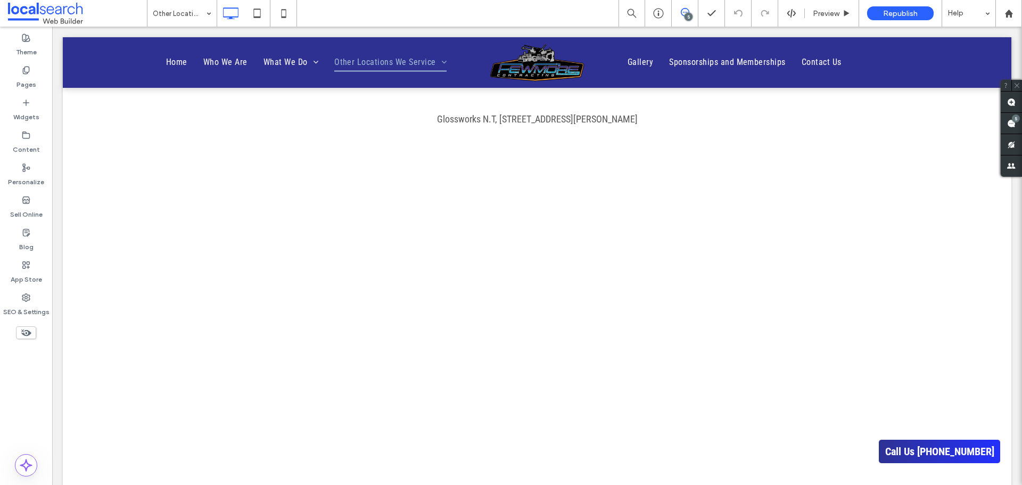
click at [638, 113] on span "Glossworks N.T, 17 Georgina Cres Yarrawonga NT 0830 Australia" at bounding box center [537, 118] width 201 height 11
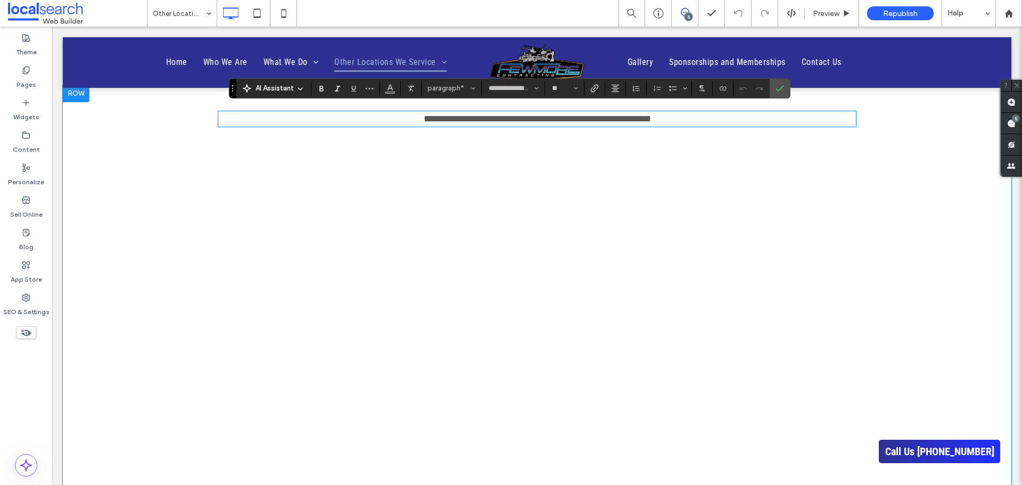
scroll to position [0, 0]
click at [783, 85] on icon "Confirm" at bounding box center [779, 88] width 9 height 9
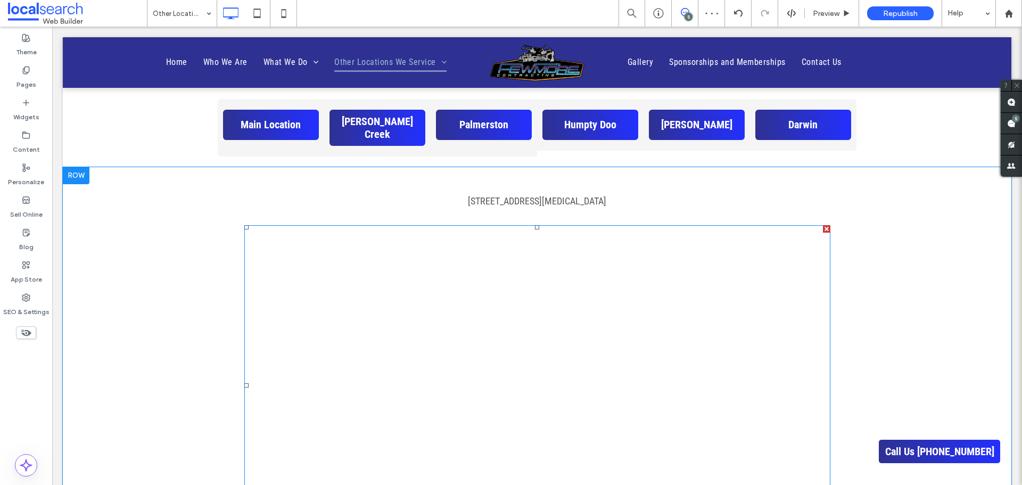
scroll to position [643, 0]
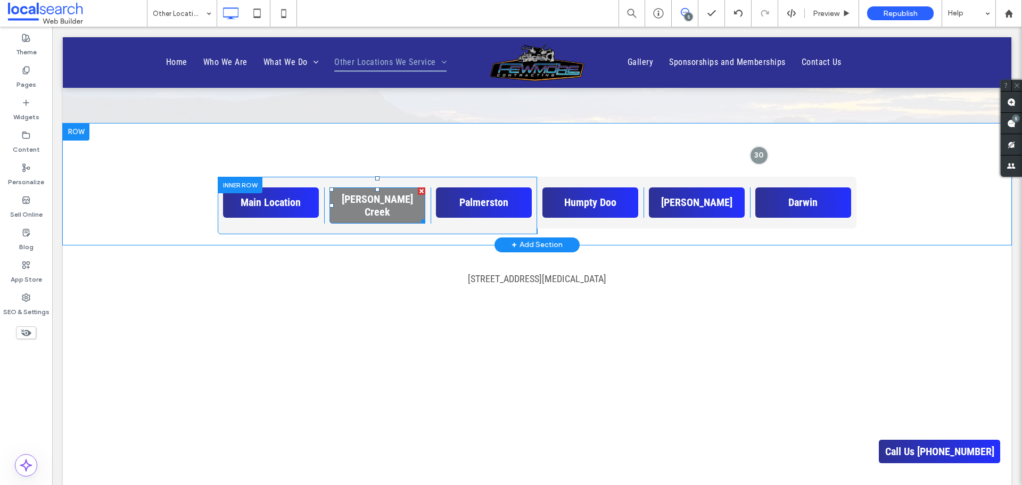
click at [396, 210] on span "[PERSON_NAME] Creek" at bounding box center [377, 206] width 88 height 26
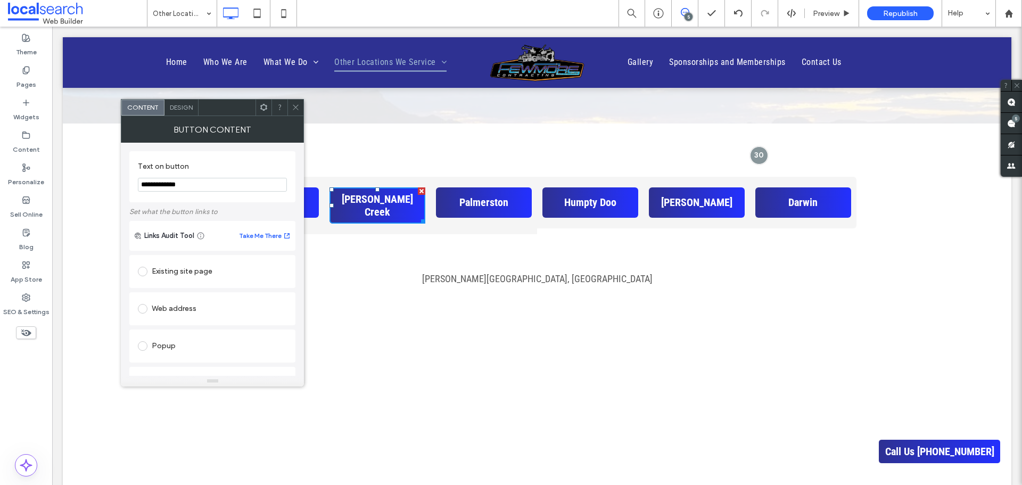
click at [294, 103] on icon at bounding box center [296, 107] width 8 height 8
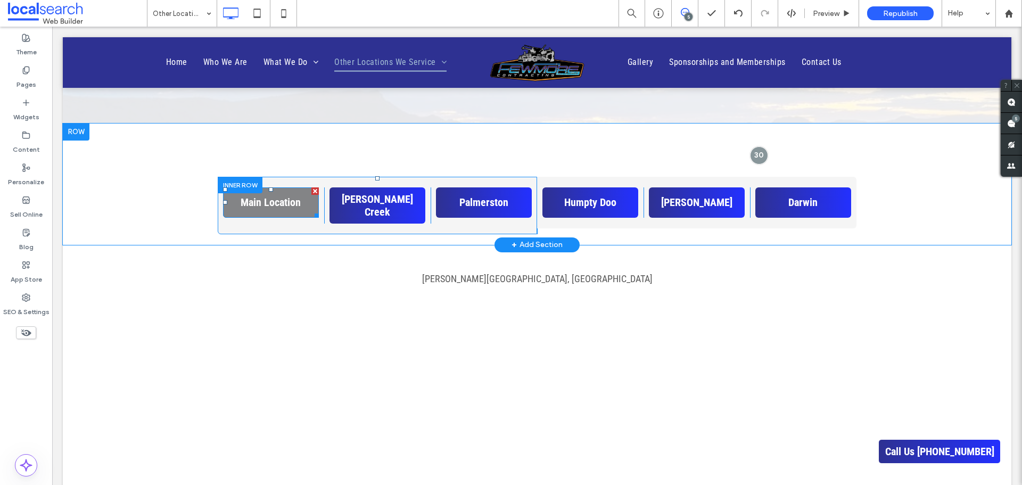
click at [287, 198] on span "Main Location" at bounding box center [271, 202] width 60 height 13
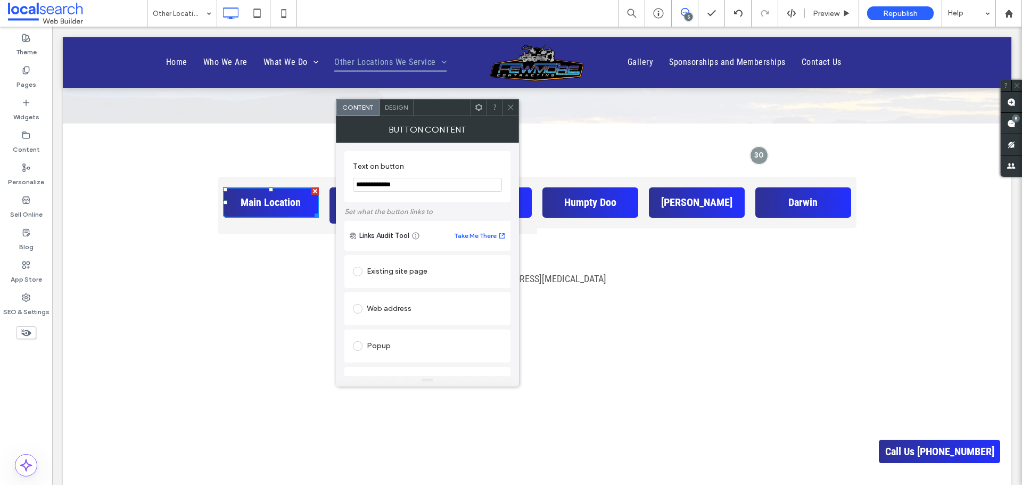
click at [510, 109] on icon at bounding box center [511, 107] width 8 height 8
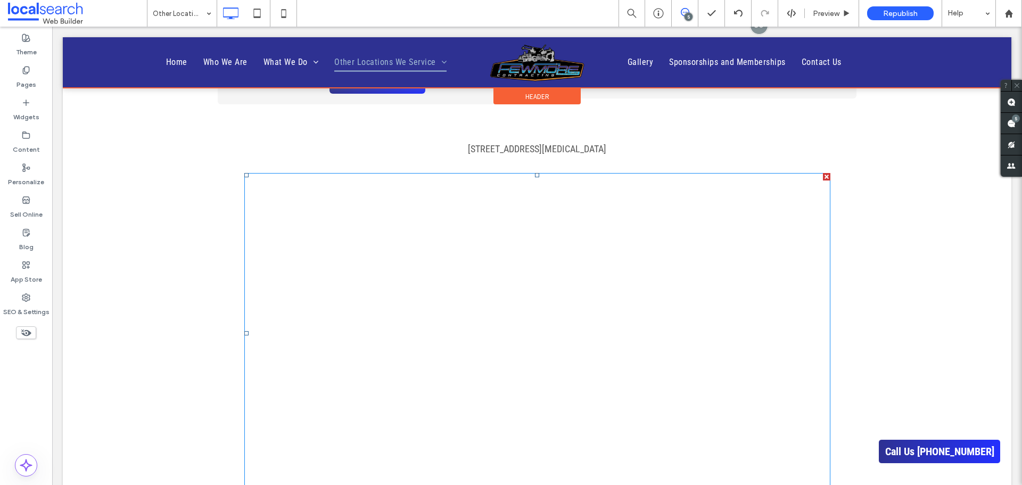
scroll to position [803, 0]
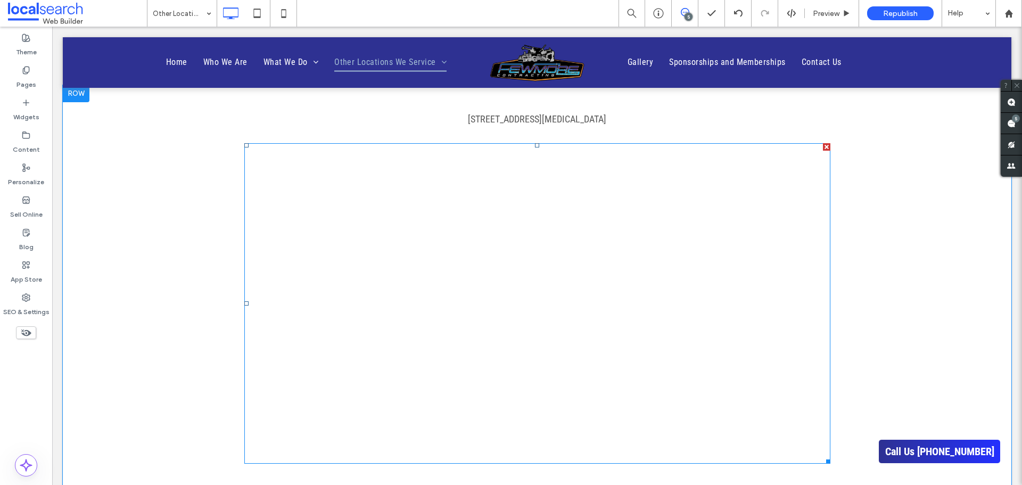
click at [483, 189] on span at bounding box center [537, 303] width 586 height 320
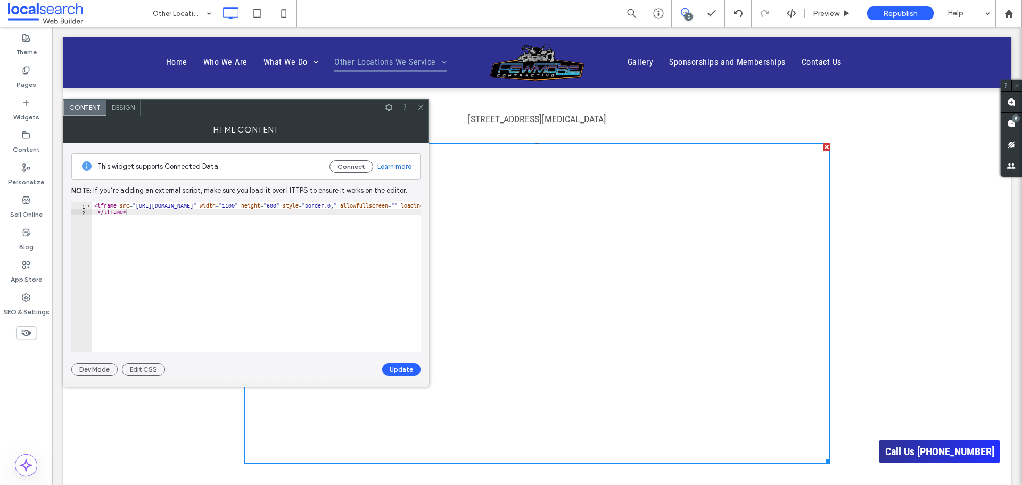
type textarea "*********"
drag, startPoint x: 134, startPoint y: 212, endPoint x: 80, endPoint y: 202, distance: 54.1
click at [80, 202] on div "********* 1 2 < iframe src = "https://www.google.com/maps/embed?pb=!1m18!1m12!1…" at bounding box center [246, 277] width 350 height 150
click at [398, 368] on button "Update" at bounding box center [401, 369] width 38 height 13
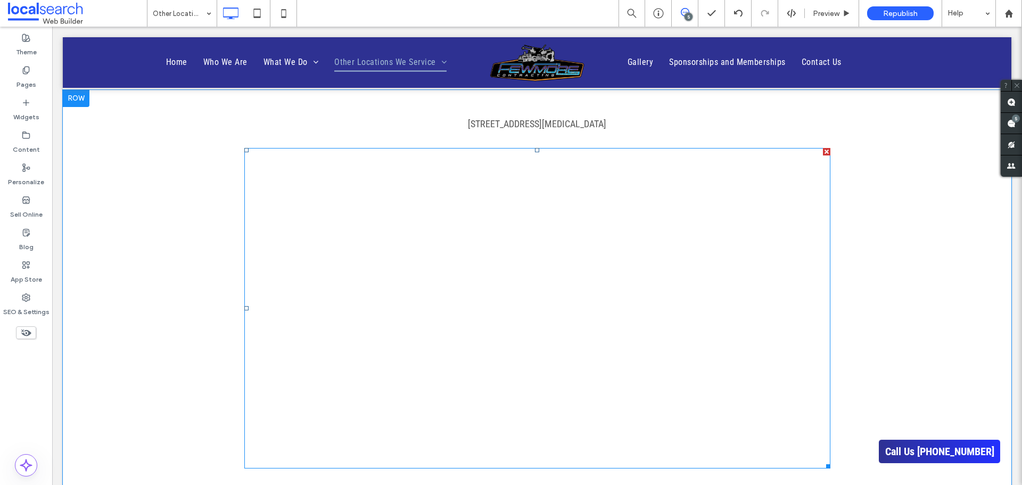
scroll to position [745, 0]
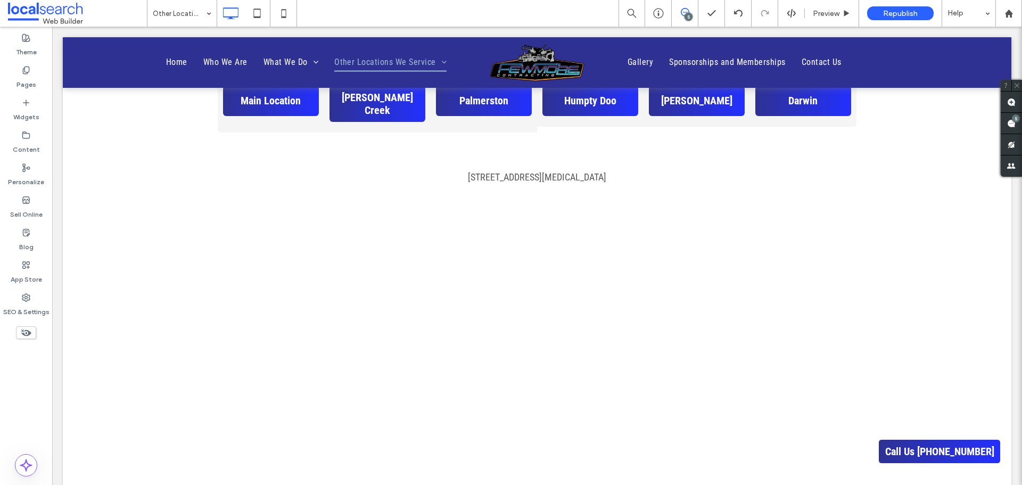
click at [22, 331] on icon at bounding box center [26, 333] width 12 height 12
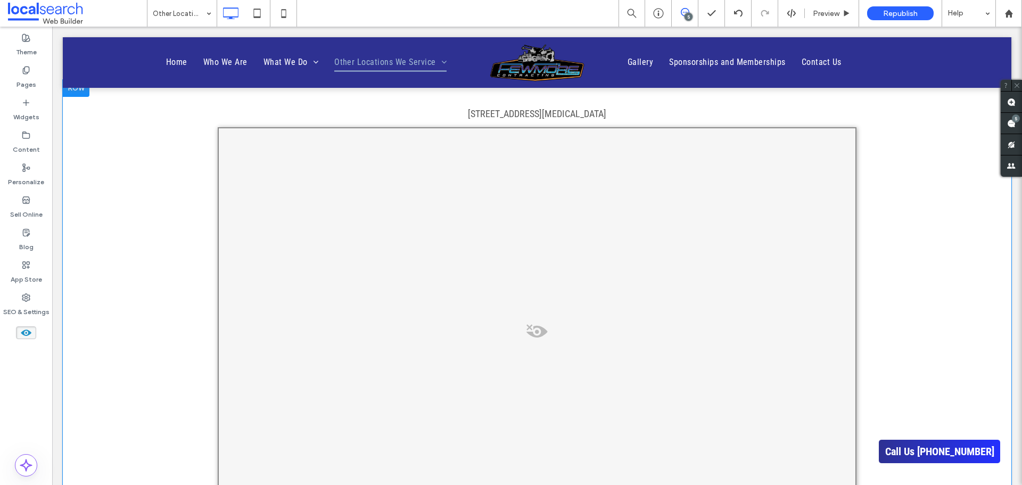
scroll to position [798, 0]
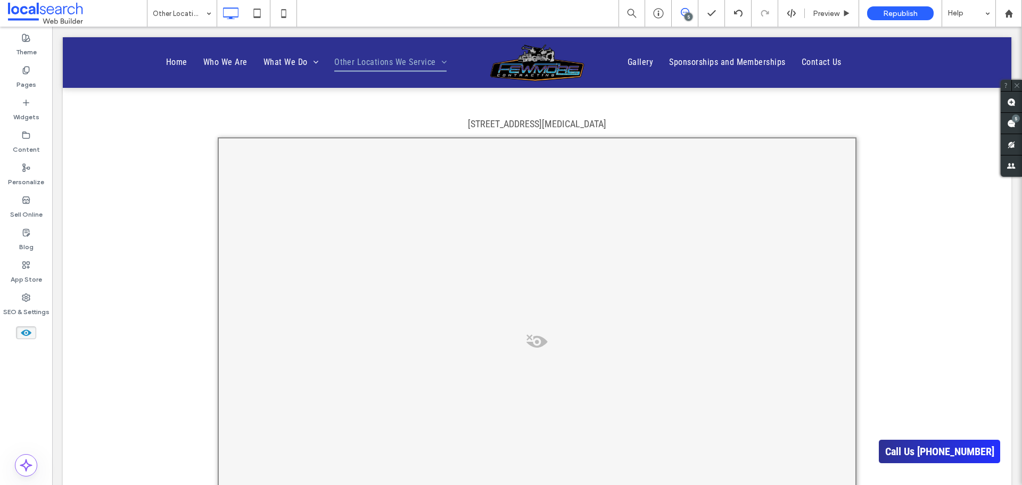
click at [24, 335] on use at bounding box center [26, 332] width 11 height 6
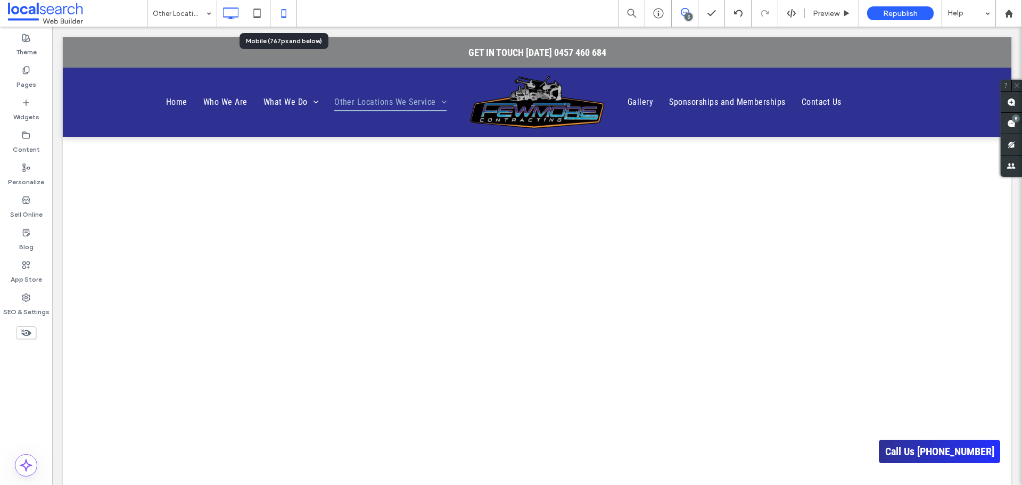
click at [284, 14] on icon at bounding box center [283, 13] width 21 height 21
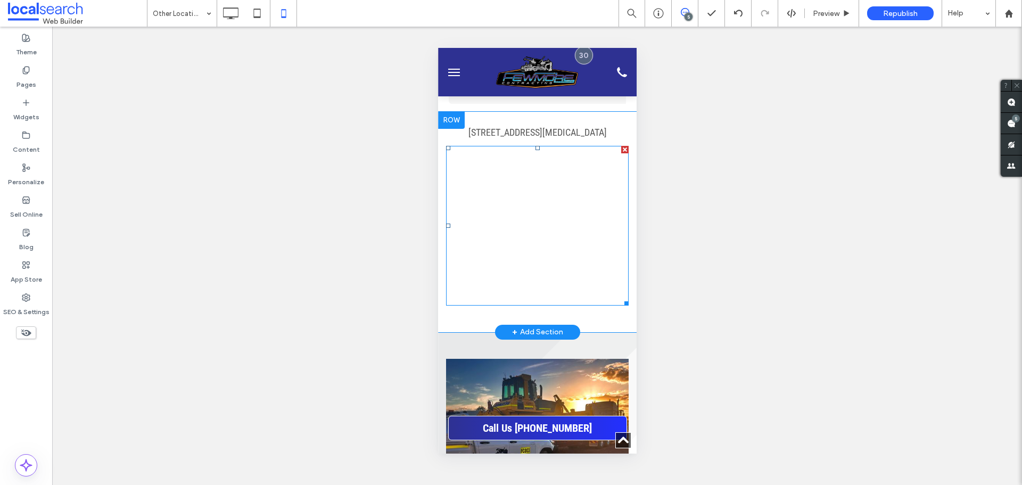
scroll to position [585, 0]
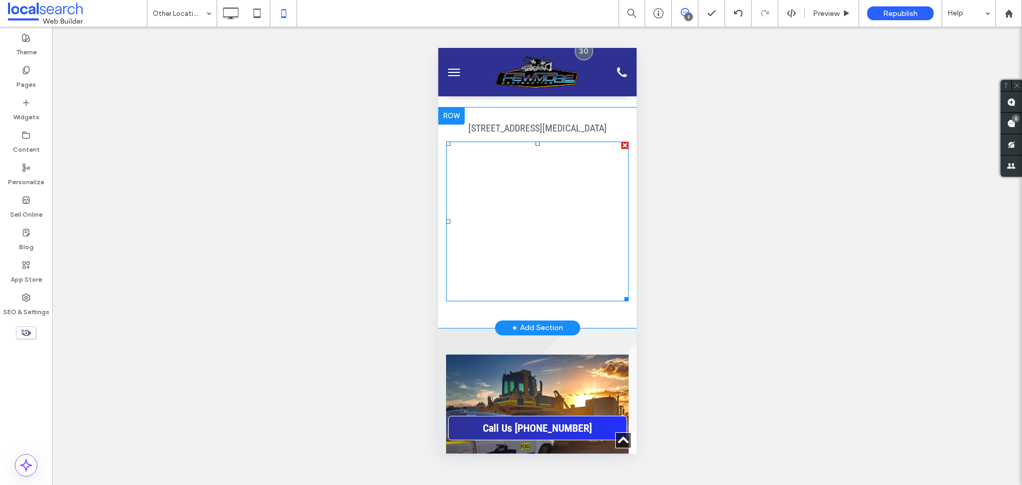
click at [560, 197] on span at bounding box center [536, 222] width 183 height 160
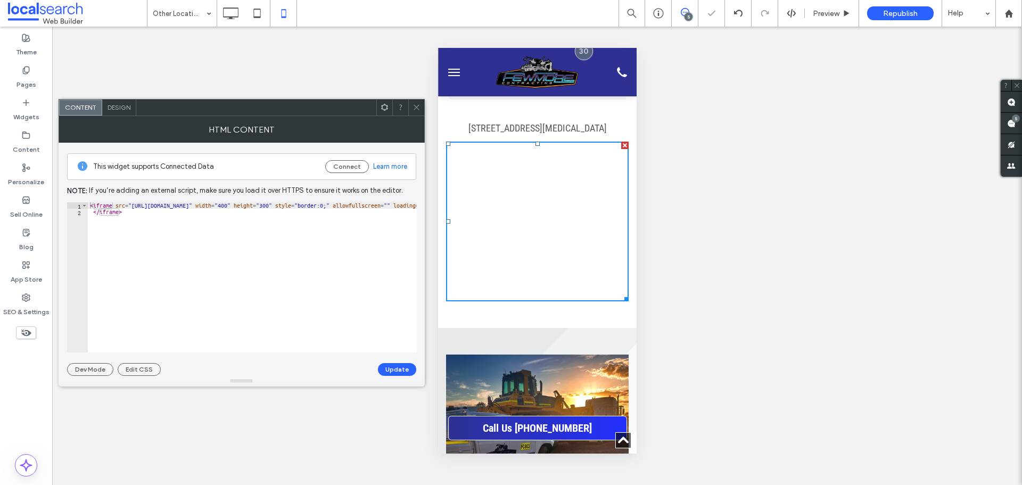
click at [255, 215] on div "< iframe src = "https://www.google.com/maps/embed?pb=!1m18!1m12!1m3!1d9242.0236…" at bounding box center [772, 283] width 1368 height 163
type textarea "*********"
click at [389, 374] on button "Update" at bounding box center [397, 369] width 38 height 13
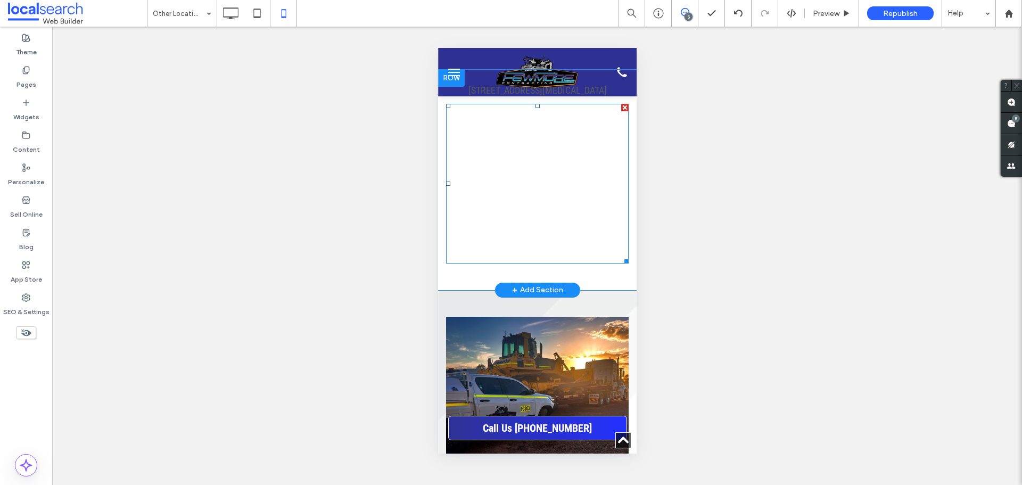
scroll to position [692, 0]
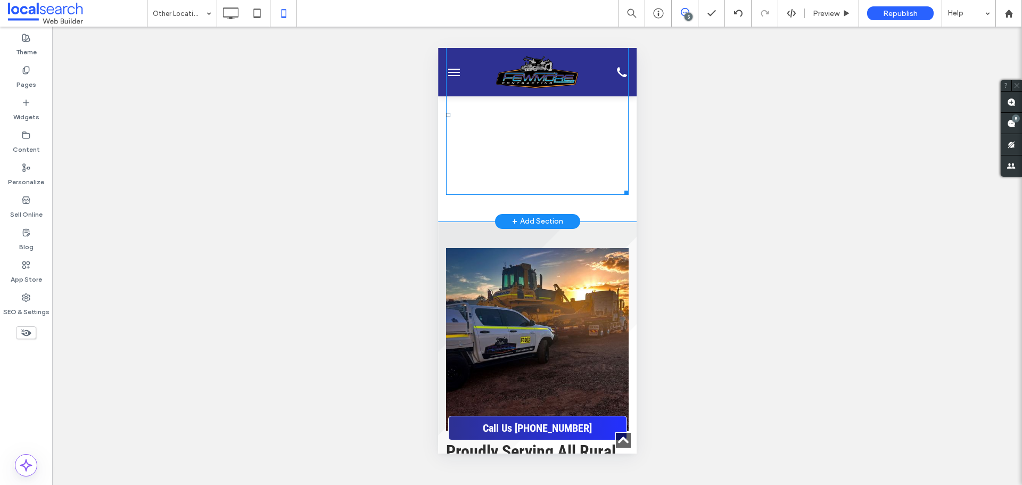
click at [550, 136] on span at bounding box center [536, 115] width 183 height 160
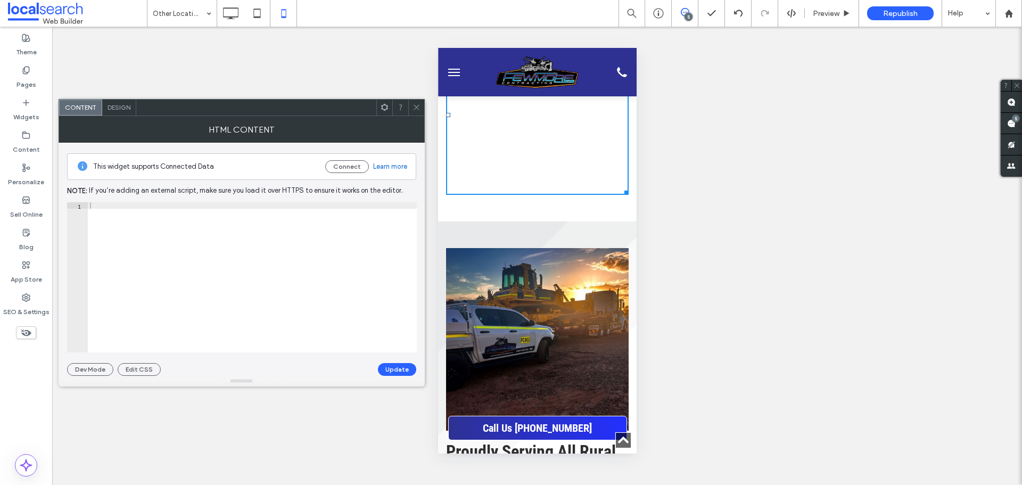
type textarea "*********"
click at [282, 230] on div at bounding box center [252, 283] width 329 height 163
click at [407, 367] on button "Update" at bounding box center [397, 369] width 38 height 13
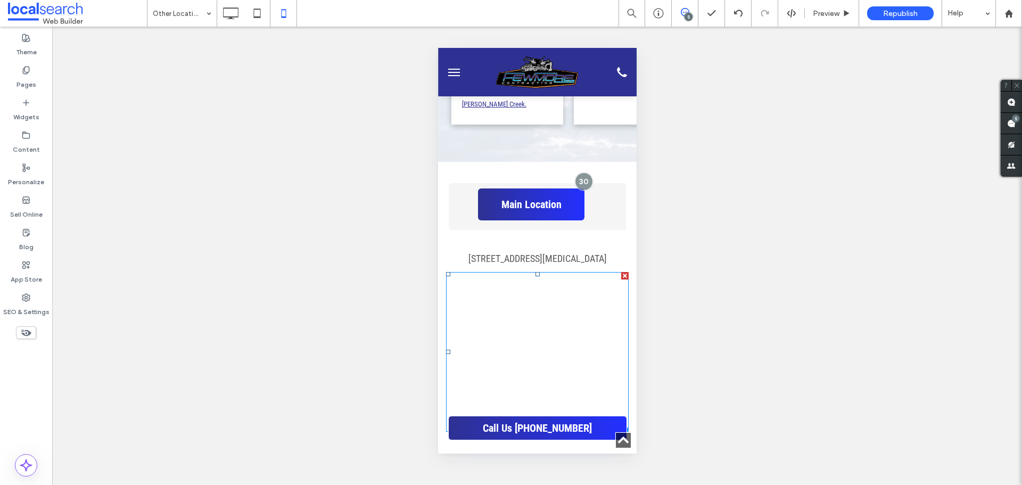
scroll to position [532, 0]
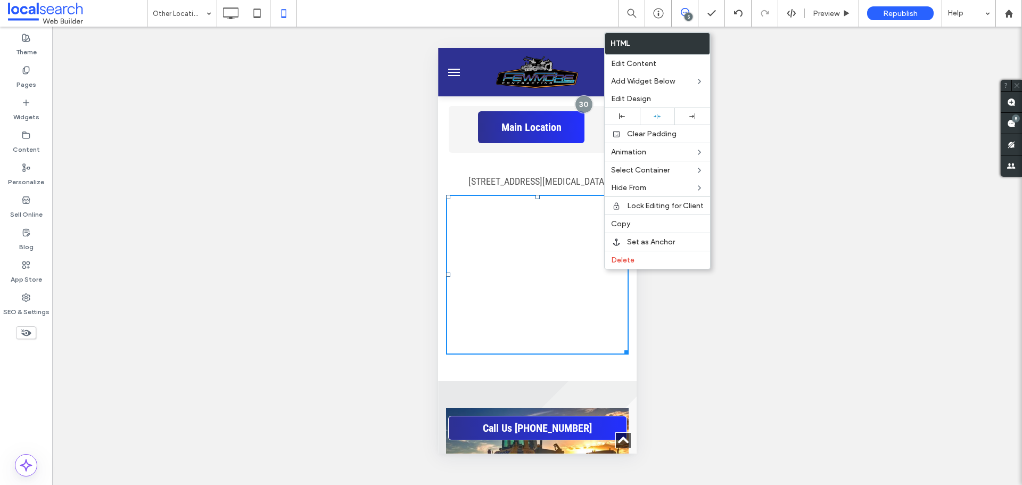
click at [605, 277] on div at bounding box center [536, 275] width 183 height 160
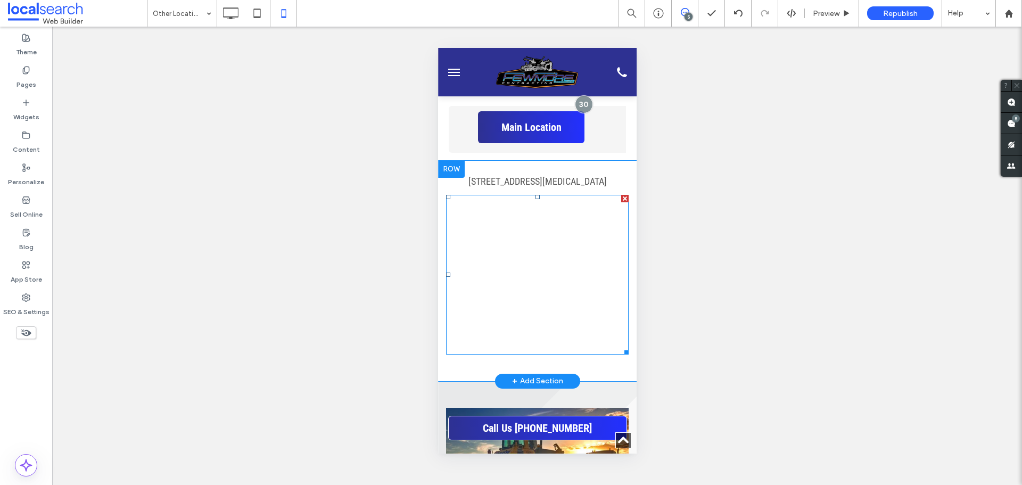
click at [605, 277] on span at bounding box center [536, 275] width 183 height 160
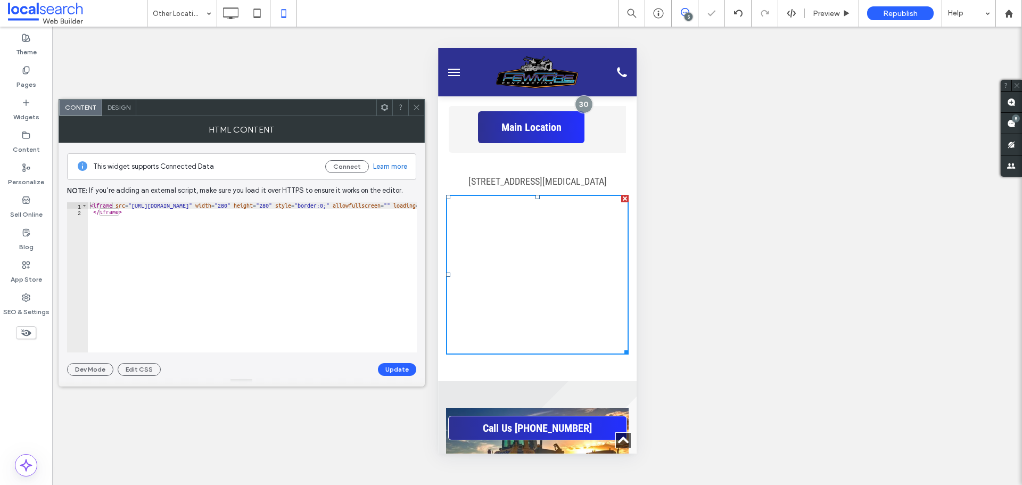
type textarea "**********"
click at [266, 208] on div "< iframe src = "https://www.google.com/maps/embed?pb=!1m18!1m12!1m3!1d7761.2532…" at bounding box center [813, 283] width 1451 height 163
click at [392, 366] on button "Update" at bounding box center [397, 369] width 38 height 13
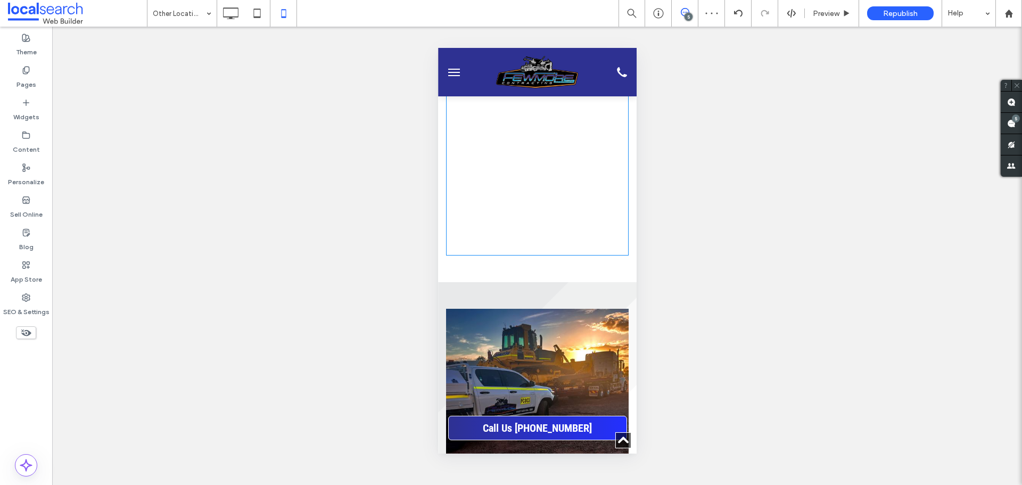
scroll to position [532, 0]
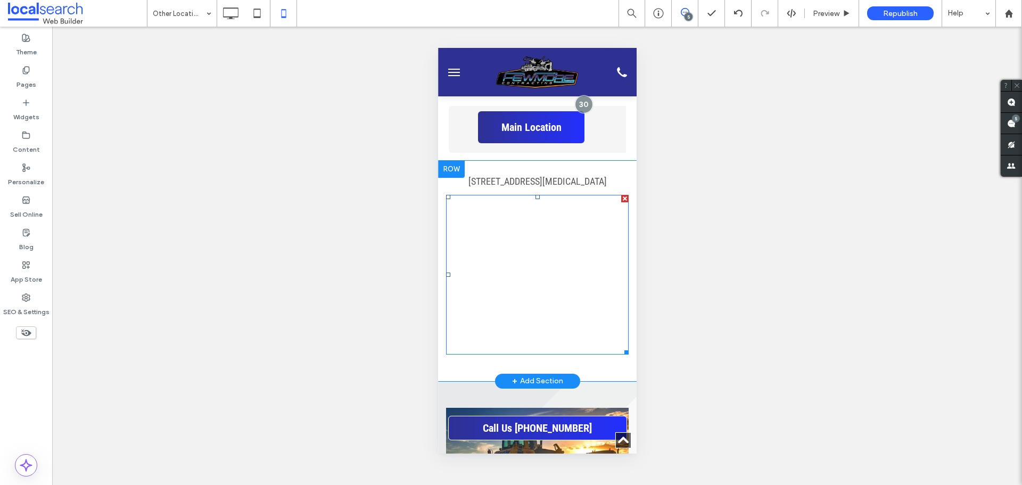
click at [517, 241] on span at bounding box center [536, 275] width 183 height 160
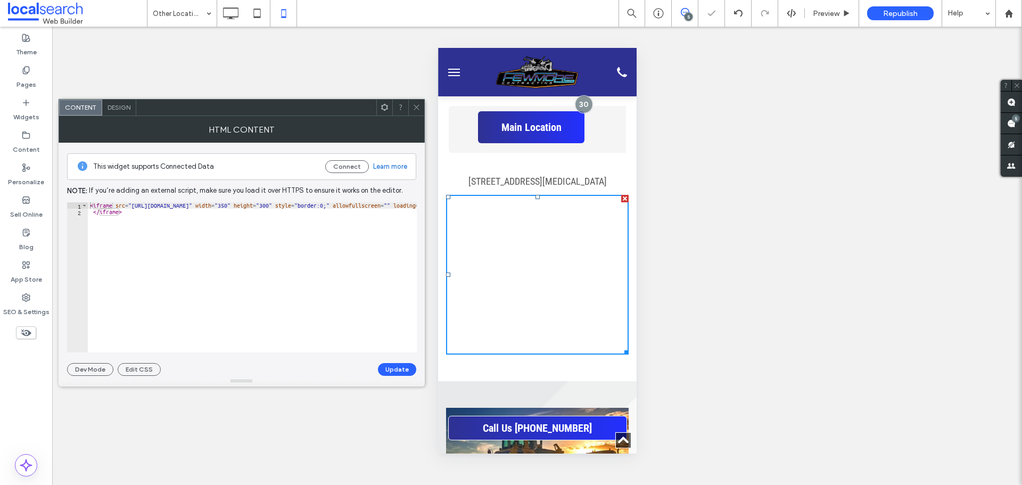
type textarea "*********"
click at [282, 236] on div "< iframe src = "https://www.google.com/maps/embed?pb=!1m18!1m12!1m3!1d7761.2532…" at bounding box center [813, 283] width 1451 height 163
click at [399, 370] on button "Update" at bounding box center [397, 369] width 38 height 13
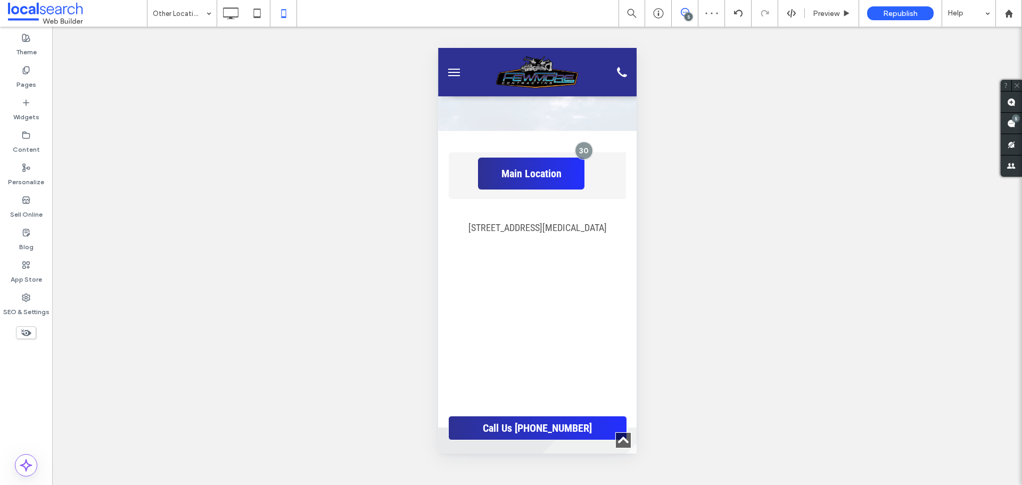
scroll to position [532, 0]
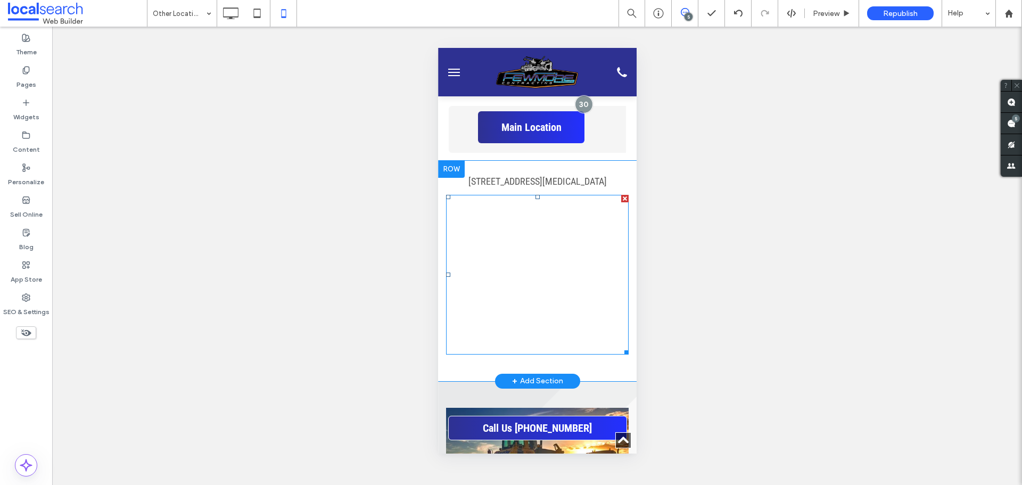
click at [558, 219] on span at bounding box center [536, 275] width 183 height 160
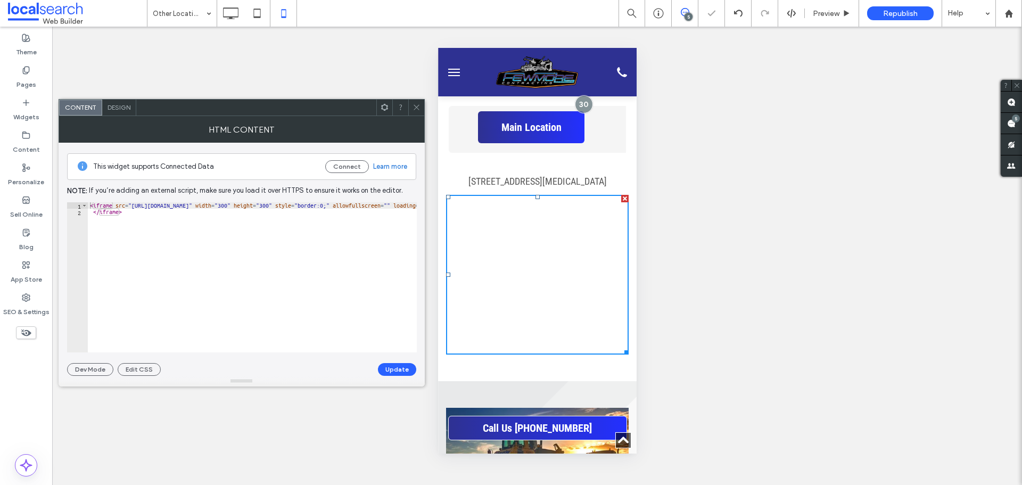
type textarea "*********"
click at [266, 249] on div "< iframe src = "https://www.google.com/maps/embed?pb=!1m18!1m12!1m3!1d7761.2532…" at bounding box center [813, 283] width 1451 height 163
click at [393, 370] on button "Update" at bounding box center [397, 369] width 38 height 13
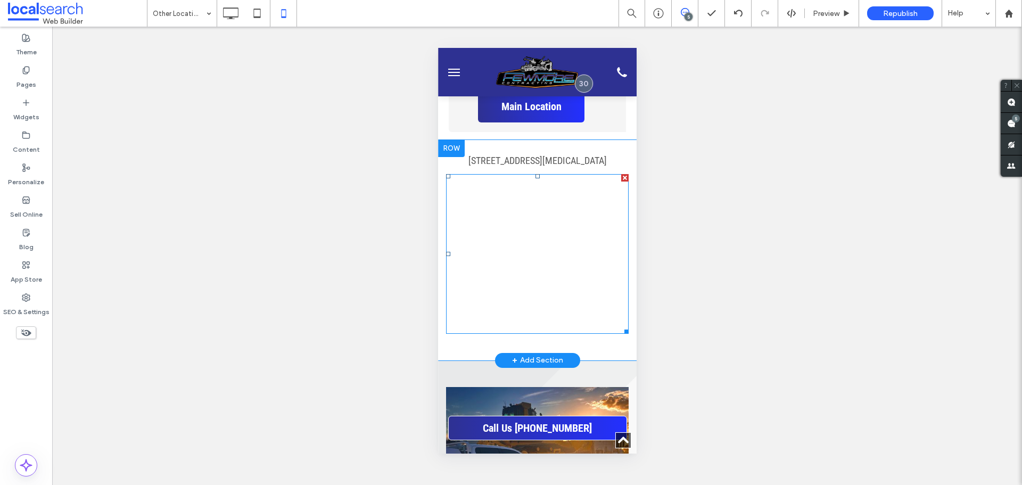
scroll to position [532, 0]
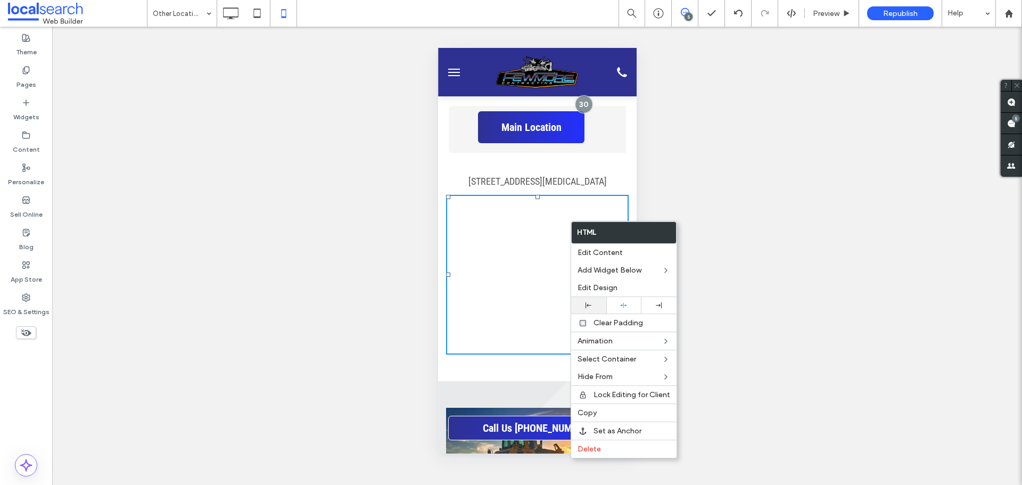
click at [594, 303] on div at bounding box center [588, 305] width 24 height 6
click at [628, 303] on div at bounding box center [623, 305] width 24 height 7
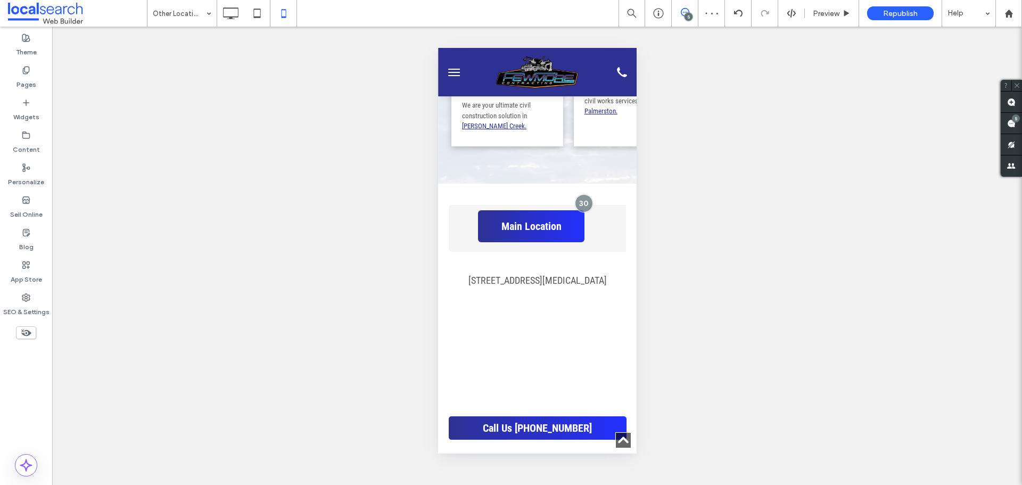
scroll to position [426, 0]
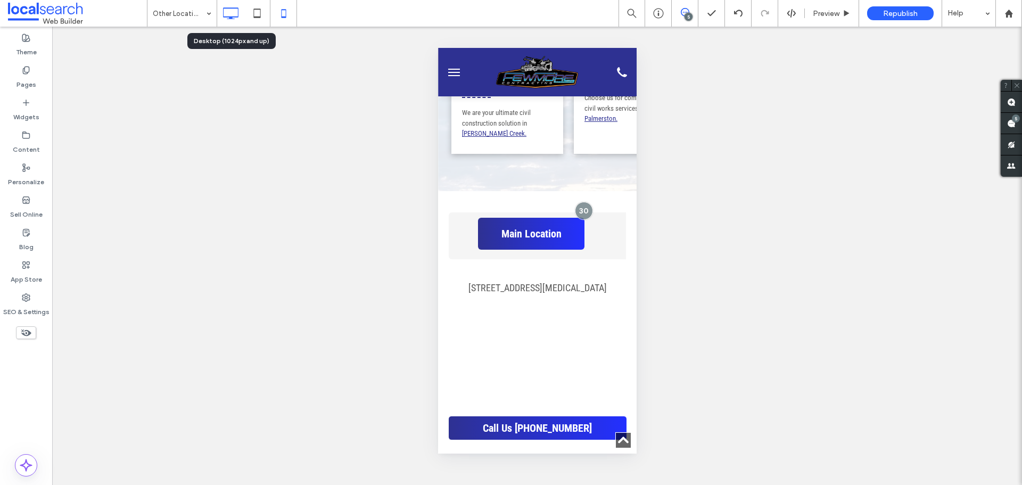
click at [230, 15] on icon at bounding box center [230, 13] width 21 height 21
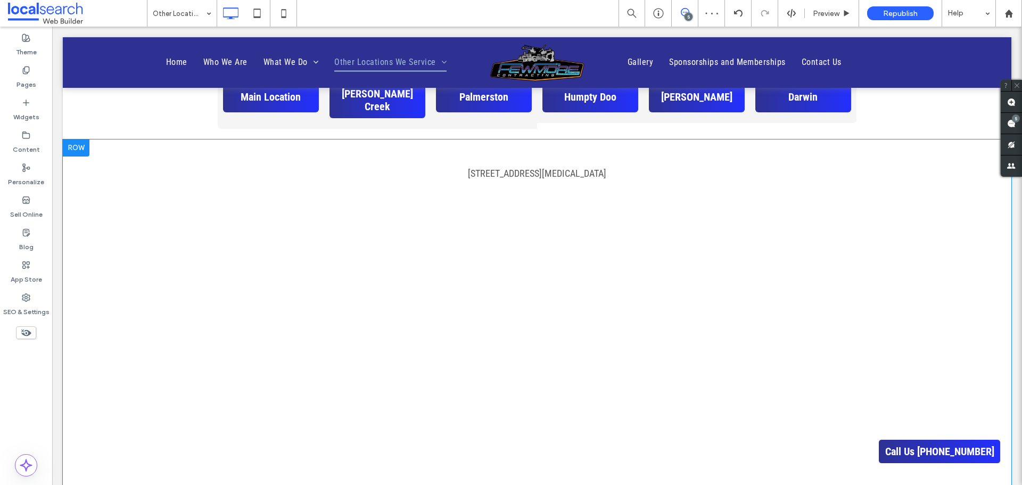
scroll to position [692, 0]
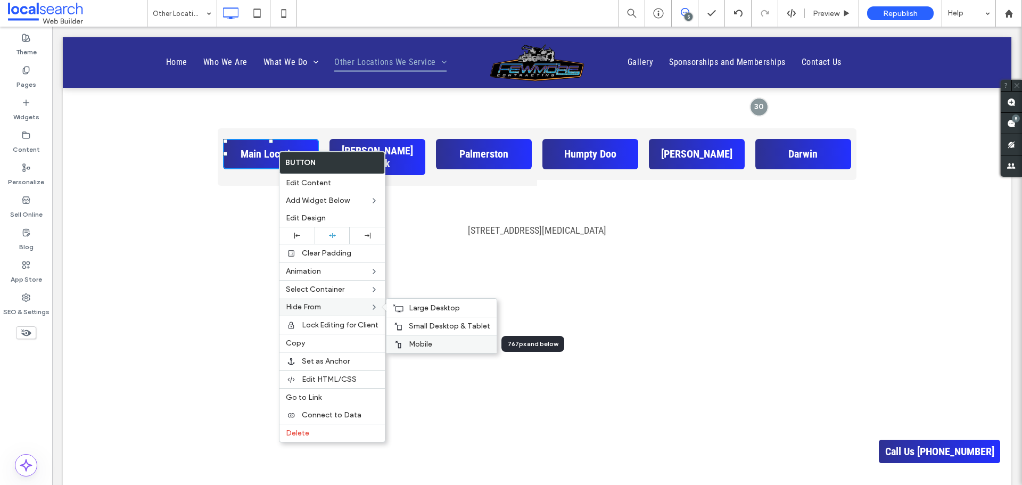
click at [427, 342] on span "Mobile" at bounding box center [420, 344] width 23 height 9
click at [426, 322] on span "Small Desktop & Tablet" at bounding box center [449, 325] width 81 height 9
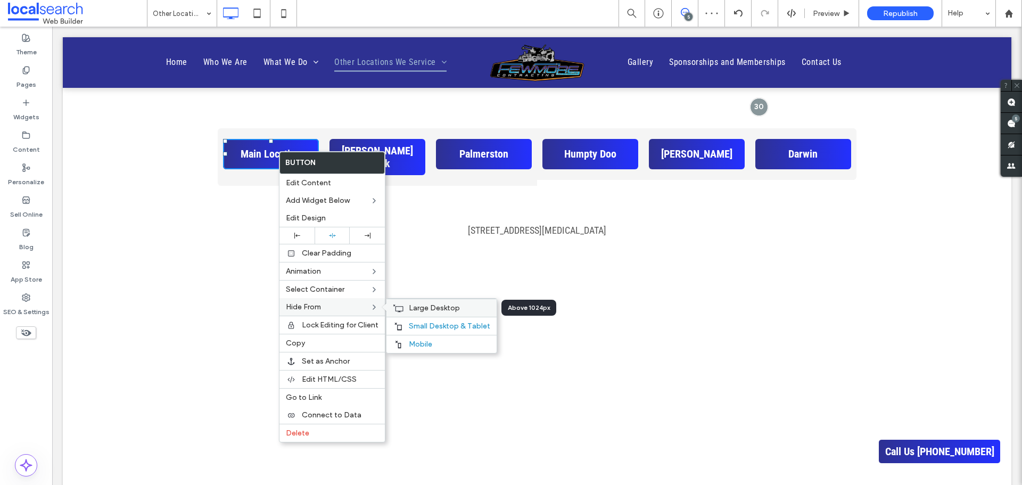
click at [428, 310] on span "Large Desktop" at bounding box center [434, 307] width 51 height 9
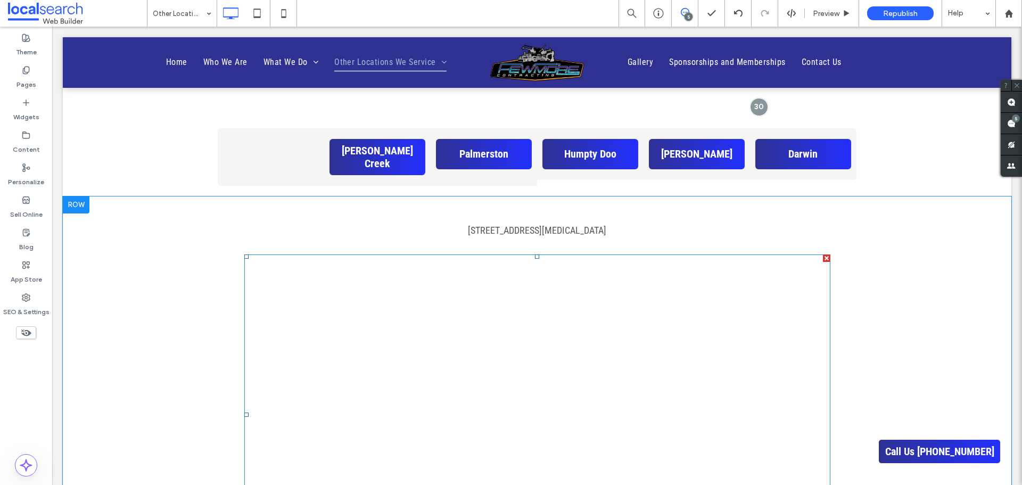
click at [492, 308] on span at bounding box center [537, 414] width 586 height 320
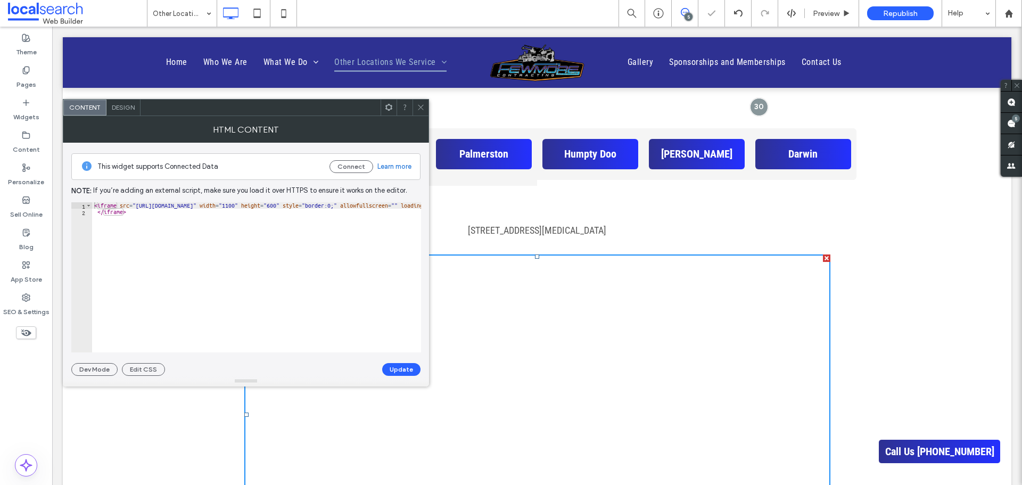
click at [127, 108] on span "Design" at bounding box center [123, 107] width 23 height 8
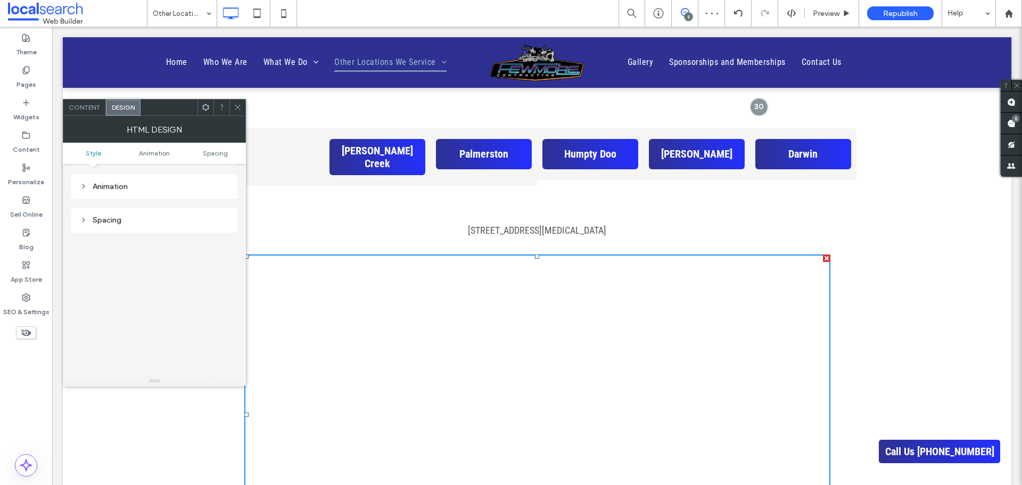
scroll to position [25, 0]
click at [235, 107] on icon at bounding box center [238, 107] width 8 height 8
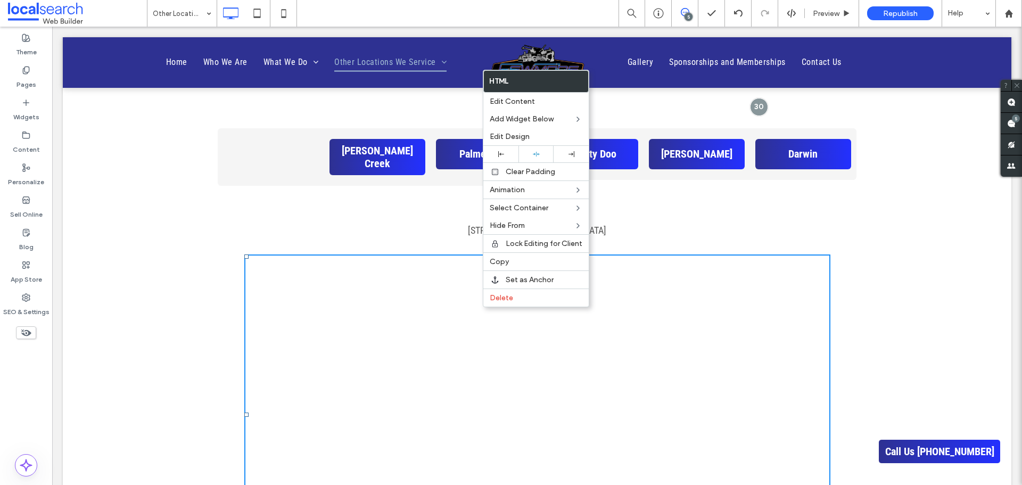
click at [840, 223] on p "[STREET_ADDRESS][MEDICAL_DATA]" at bounding box center [537, 230] width 639 height 14
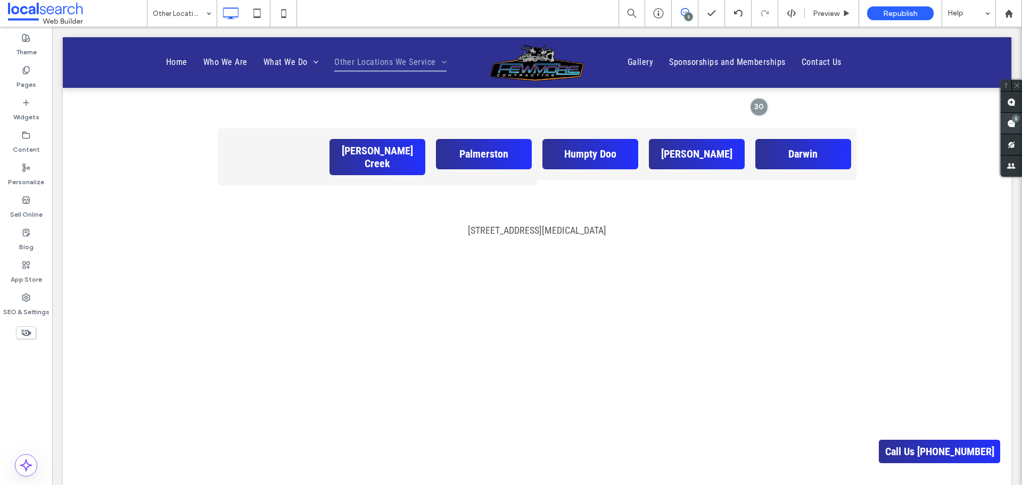
click at [1014, 121] on div "5" at bounding box center [1016, 118] width 8 height 8
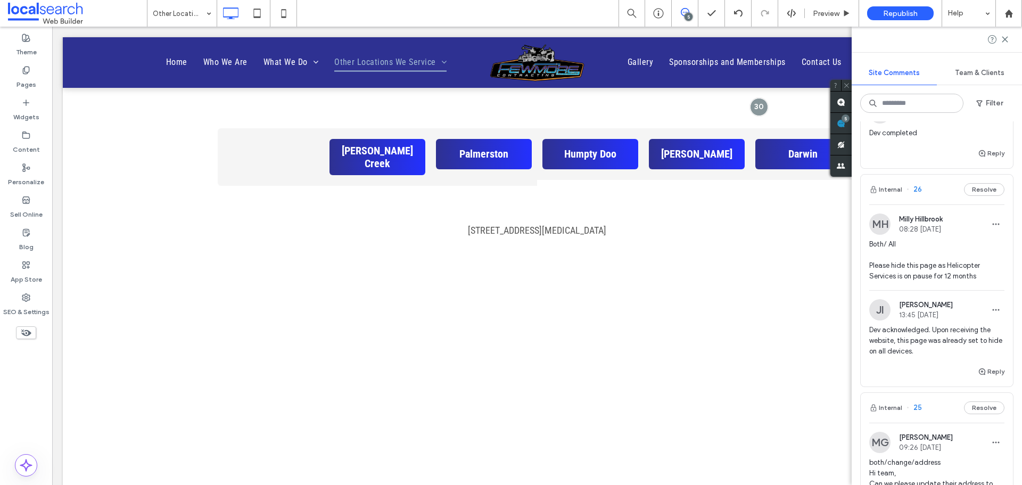
scroll to position [585, 0]
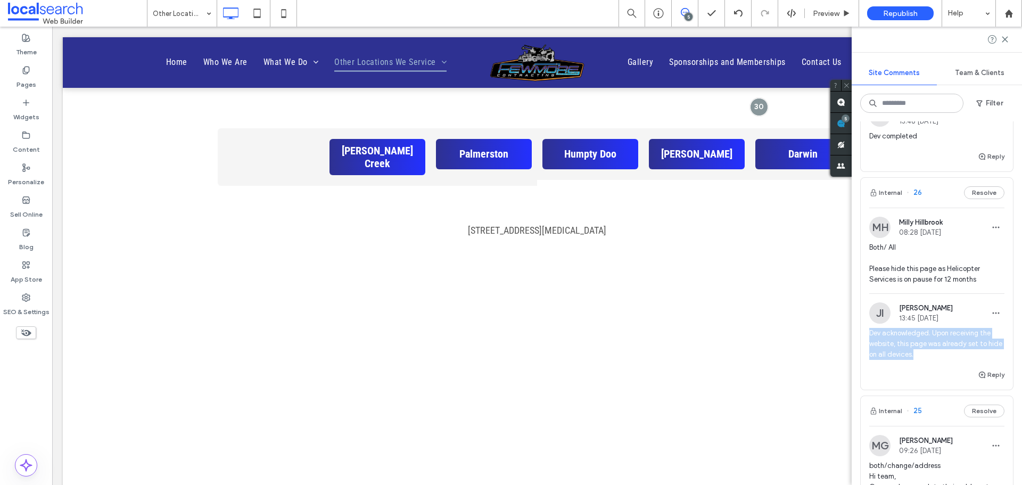
drag, startPoint x: 870, startPoint y: 334, endPoint x: 945, endPoint y: 353, distance: 77.4
click at [945, 353] on span "Dev acknowledged. Upon receiving the website, this page was already set to hide…" at bounding box center [936, 344] width 135 height 32
copy span "Dev acknowledged. Upon receiving the website, this page was already set to hide…"
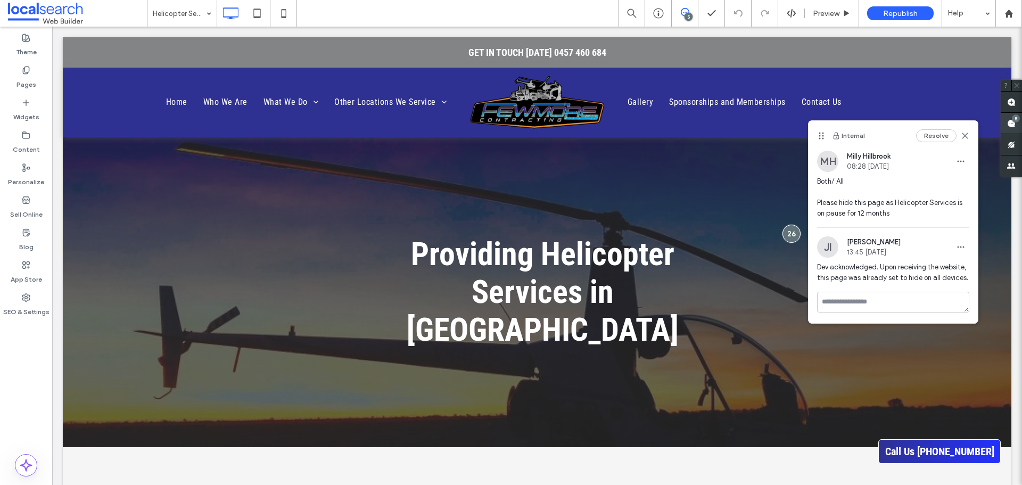
click at [1015, 126] on span at bounding box center [1010, 123] width 21 height 21
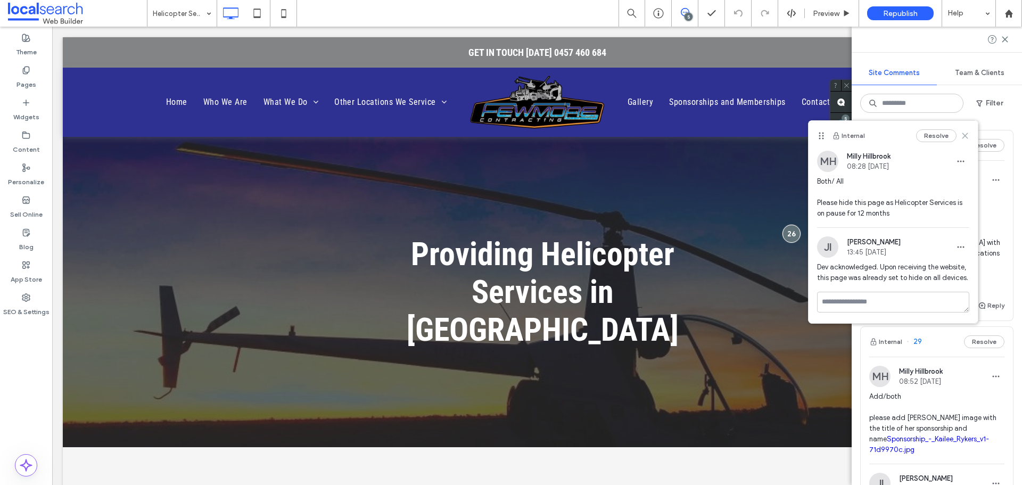
click at [963, 136] on icon at bounding box center [965, 135] width 9 height 9
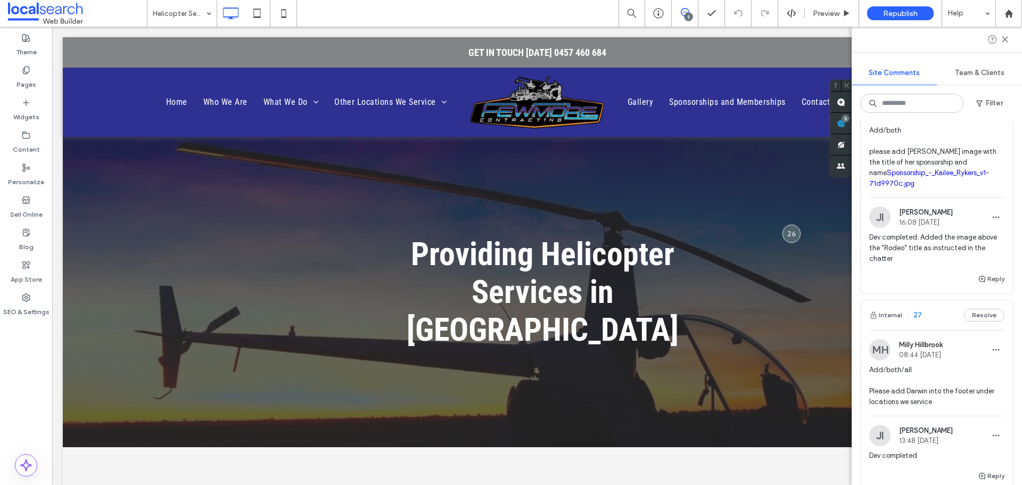
scroll to position [213, 0]
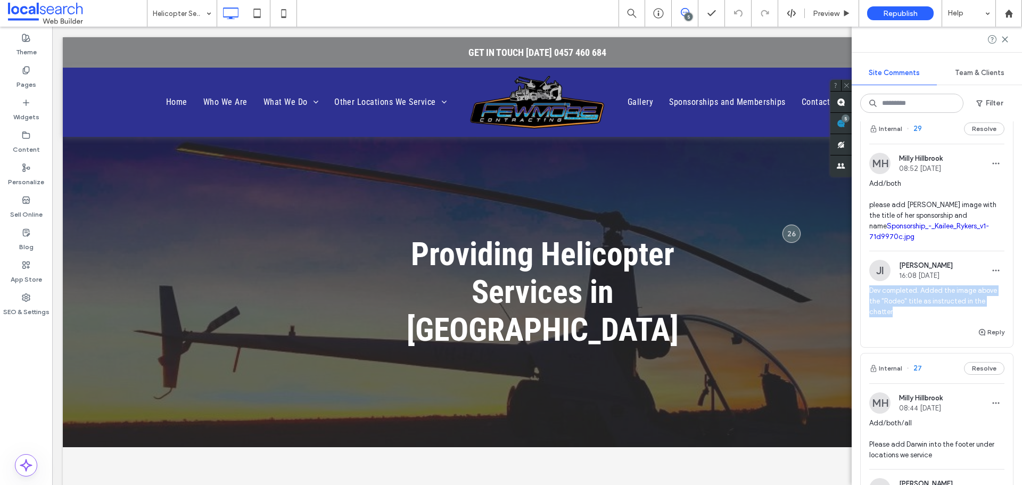
drag, startPoint x: 870, startPoint y: 289, endPoint x: 894, endPoint y: 312, distance: 33.9
click at [894, 312] on span "Dev completed. Added the image above the "Rodeo" title as instructed in the cha…" at bounding box center [936, 301] width 135 height 32
copy span "Dev completed. Added the image above the "Rodeo" title as instructed in the cha…"
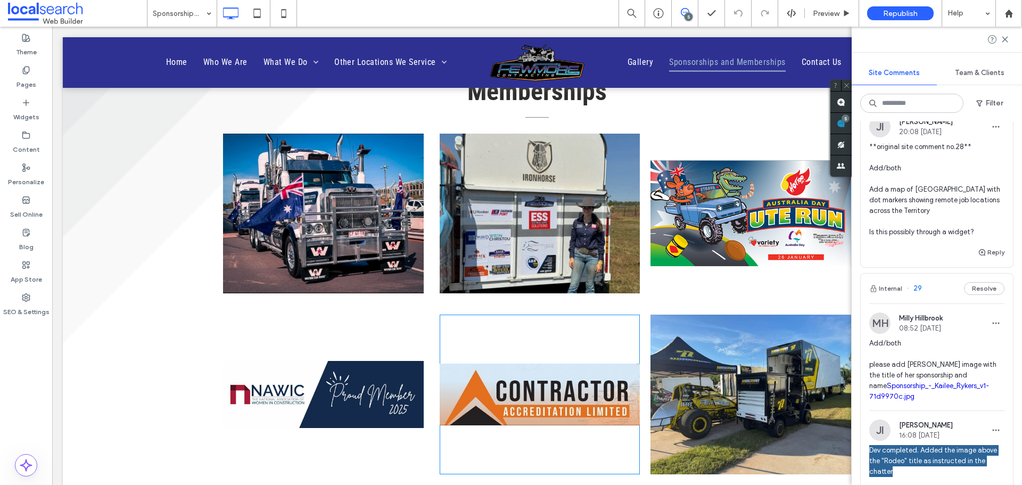
scroll to position [798, 0]
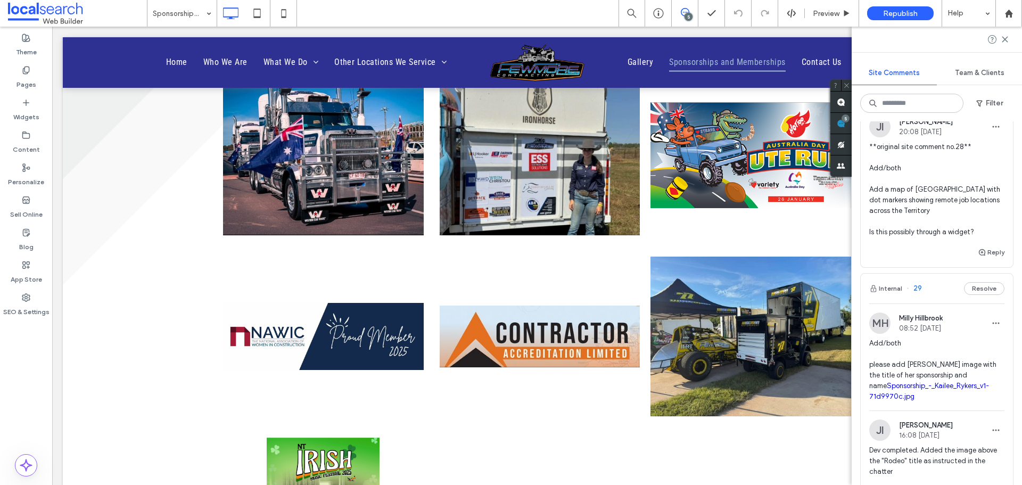
click at [955, 202] on span "**original site comment no.28** Add/both Add a map of Australia with dot marker…" at bounding box center [936, 190] width 135 height 96
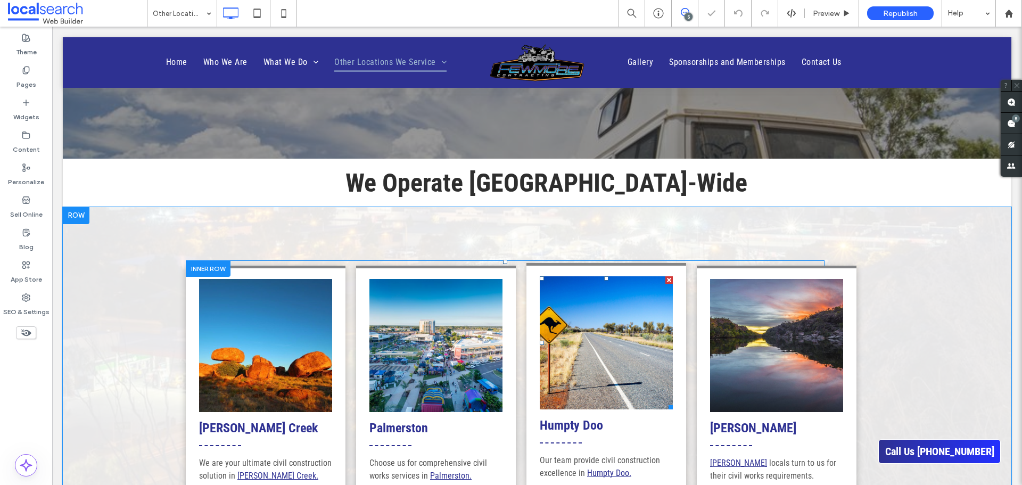
scroll to position [373, 0]
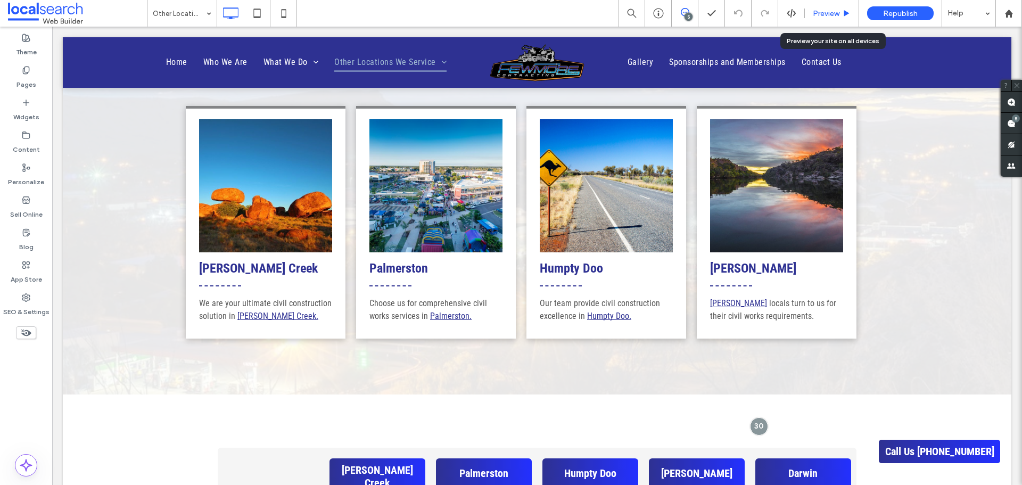
click at [828, 13] on span "Preview" at bounding box center [826, 13] width 27 height 9
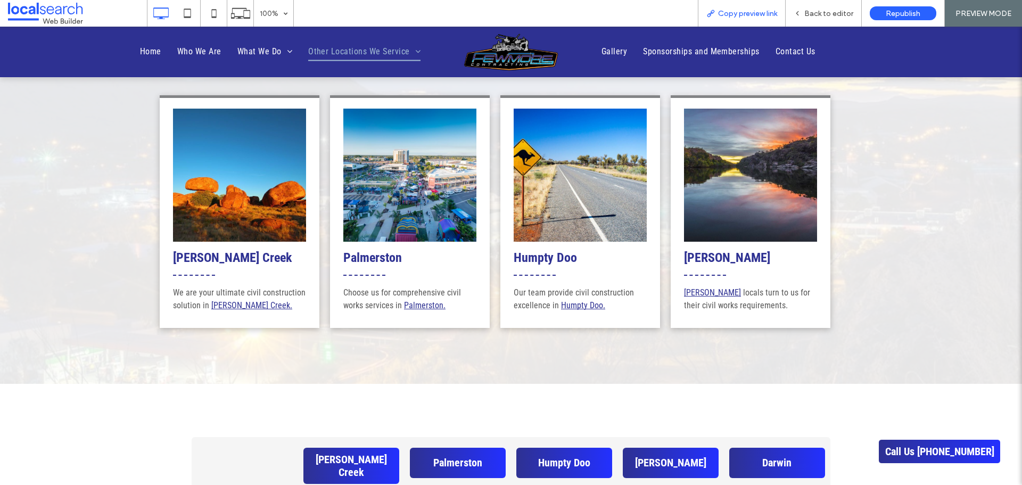
click at [728, 9] on span "Copy preview link" at bounding box center [747, 13] width 59 height 9
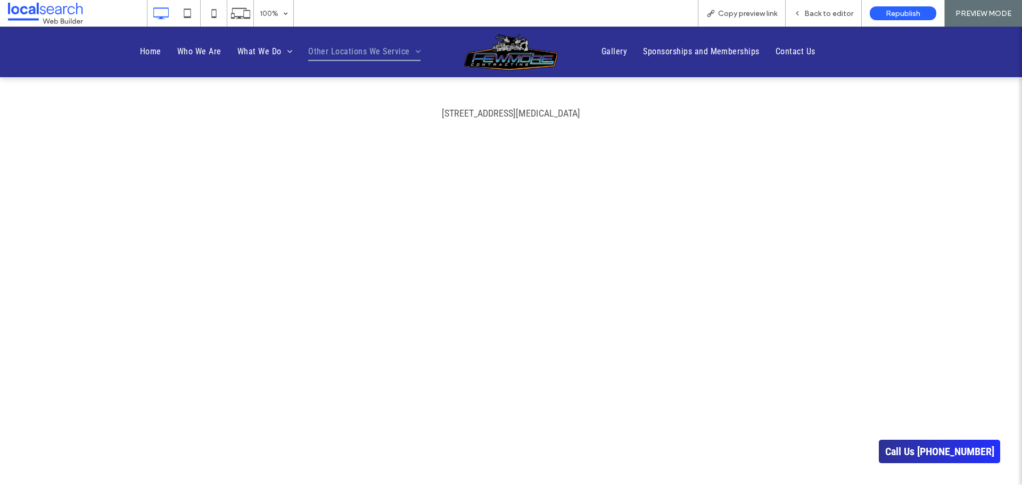
scroll to position [692, 0]
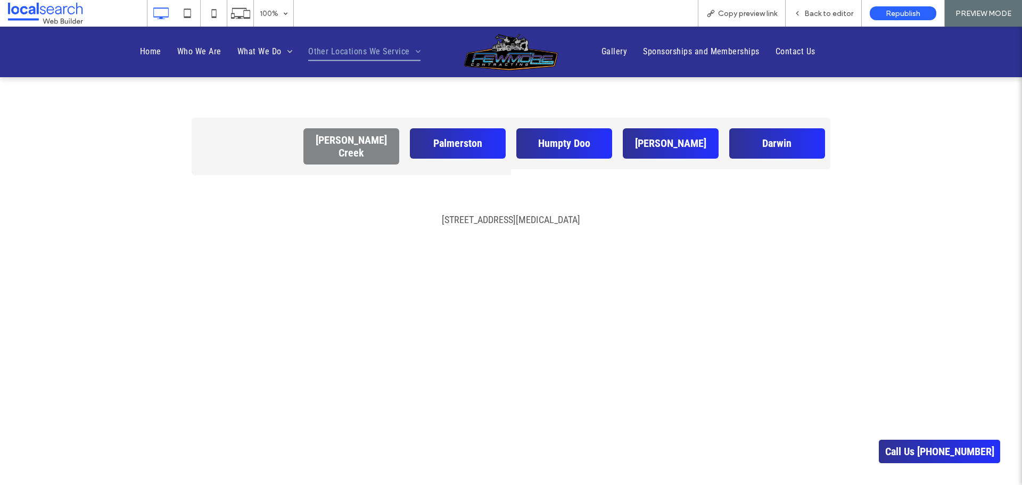
click at [337, 143] on span "[PERSON_NAME] Creek" at bounding box center [351, 147] width 88 height 26
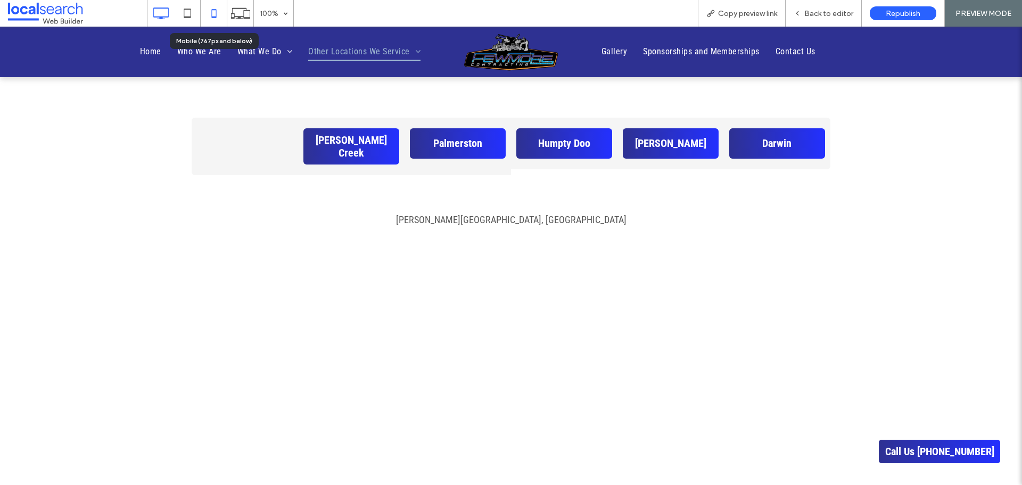
click at [211, 13] on icon at bounding box center [213, 13] width 21 height 21
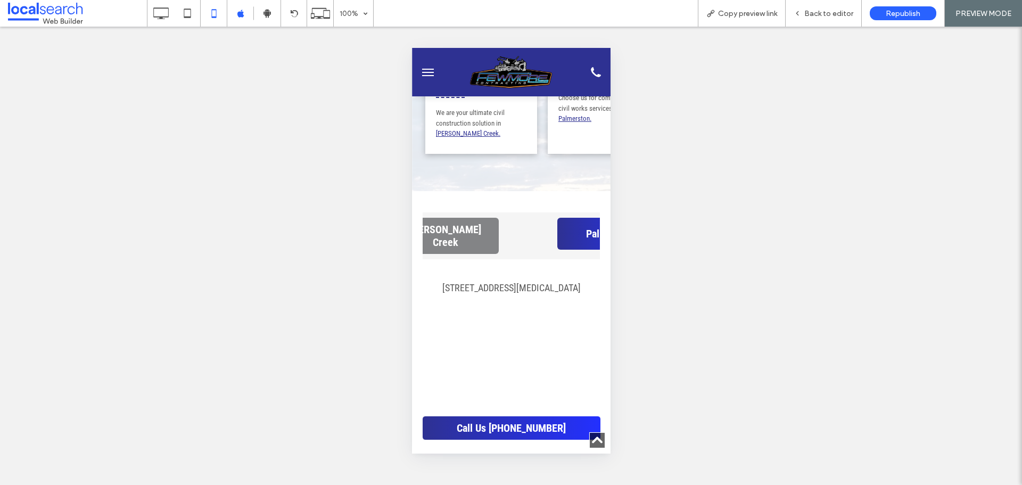
scroll to position [0, 222]
click at [475, 223] on span "[PERSON_NAME] Creek" at bounding box center [447, 236] width 99 height 26
click at [816, 8] on div "Back to editor" at bounding box center [823, 13] width 76 height 27
click at [825, 14] on span "Back to editor" at bounding box center [828, 13] width 49 height 9
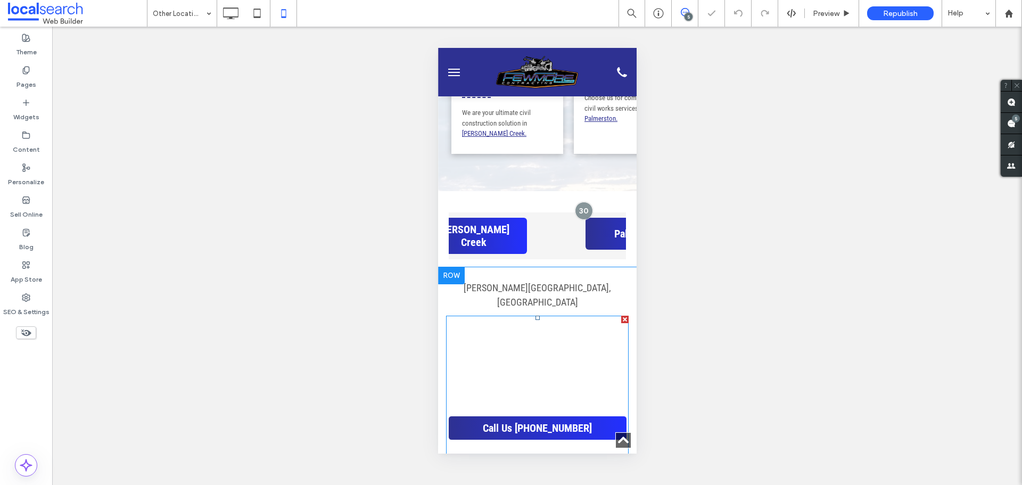
click at [581, 316] on span at bounding box center [536, 396] width 183 height 160
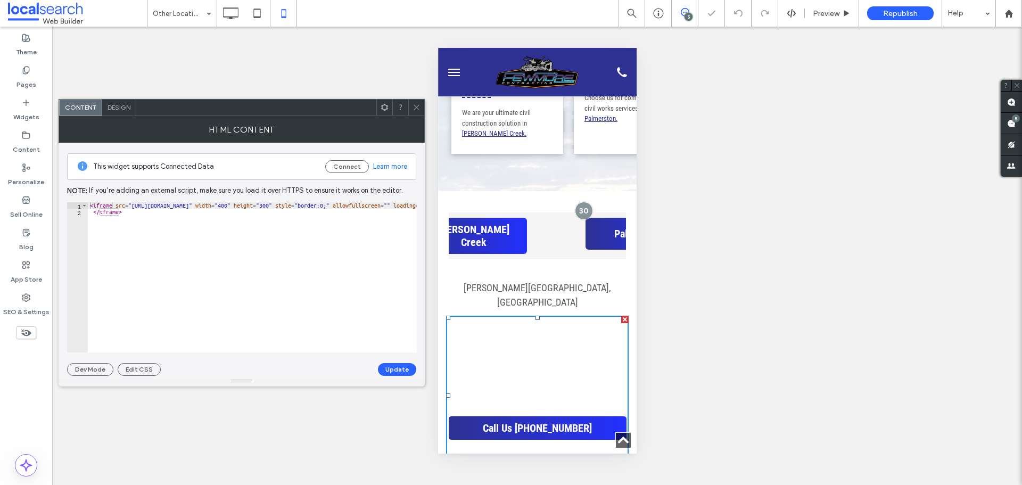
type textarea "*********"
click at [213, 238] on div "< iframe src = "https://www.google.com/maps/embed?pb=!1m18!1m12!1m3!1d71309.633…" at bounding box center [778, 283] width 1380 height 163
click at [402, 367] on button "Update" at bounding box center [397, 369] width 38 height 13
click at [415, 108] on div "Unhide? Yes Unhide? Yes Unhide? Yes Unhide? Yes Unhide? Yes Unhide? Yes Unhide?…" at bounding box center [537, 256] width 970 height 458
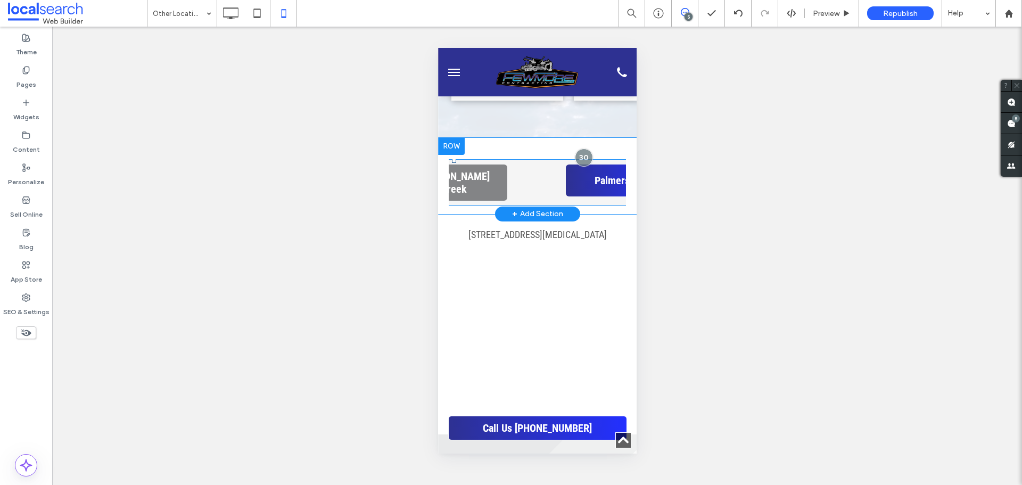
scroll to position [0, 243]
click at [486, 164] on link "[PERSON_NAME] Creek" at bounding box center [452, 182] width 106 height 36
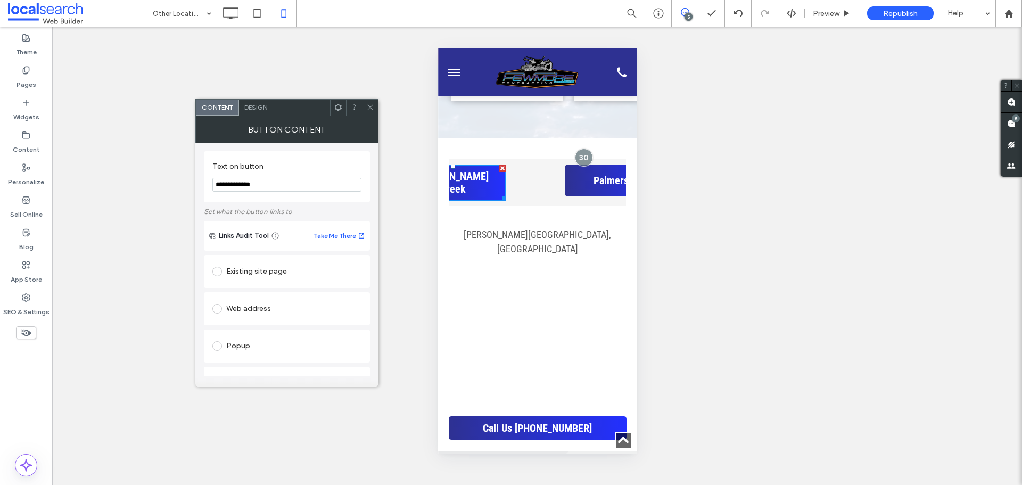
click at [374, 107] on icon at bounding box center [370, 107] width 8 height 8
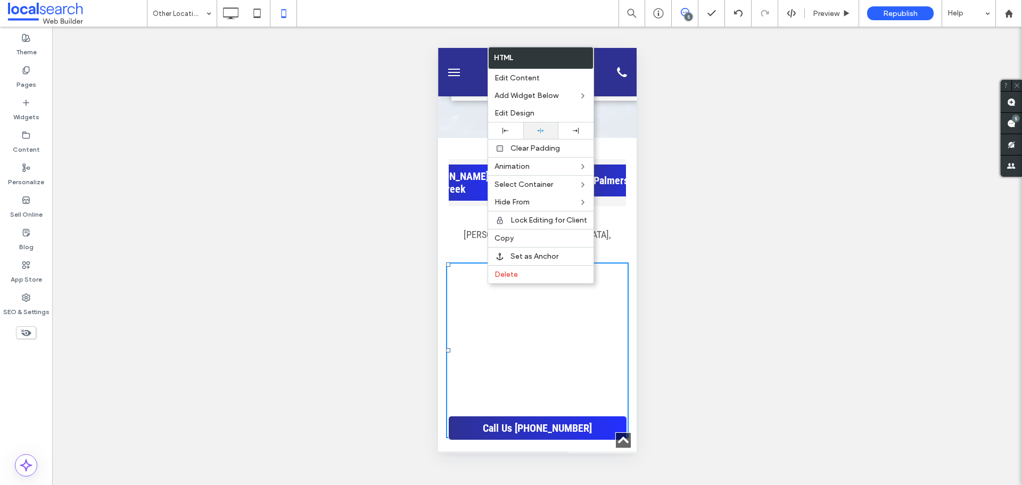
click at [541, 128] on icon at bounding box center [540, 130] width 7 height 7
click at [523, 129] on div at bounding box center [540, 130] width 35 height 16
click at [512, 130] on div at bounding box center [505, 131] width 24 height 6
click at [531, 129] on div at bounding box center [540, 130] width 24 height 7
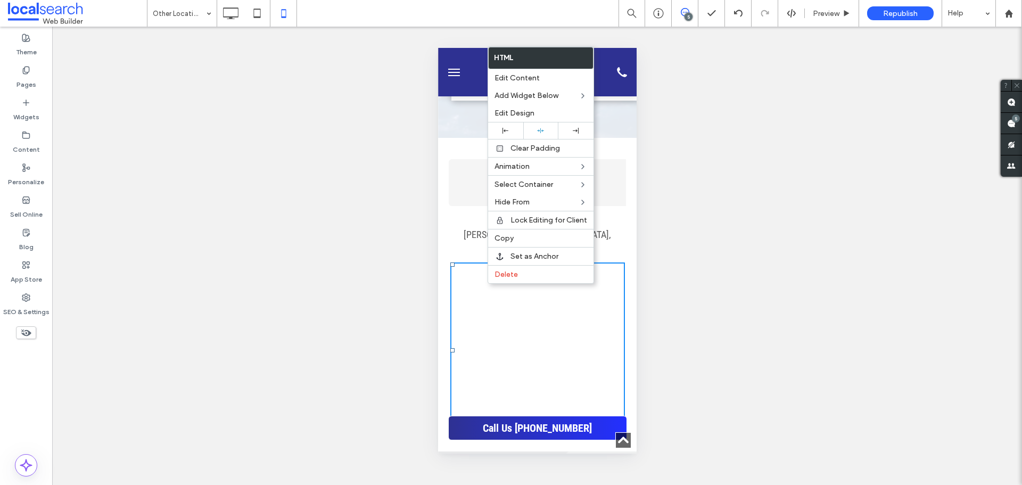
scroll to position [0, 243]
click at [599, 174] on span "Palmerston" at bounding box center [617, 180] width 49 height 13
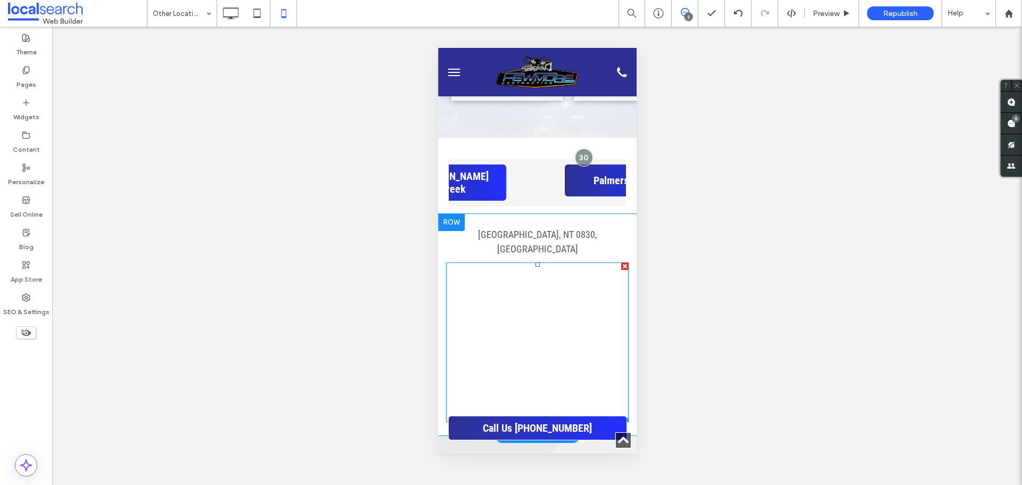
click at [526, 292] on span at bounding box center [536, 342] width 183 height 160
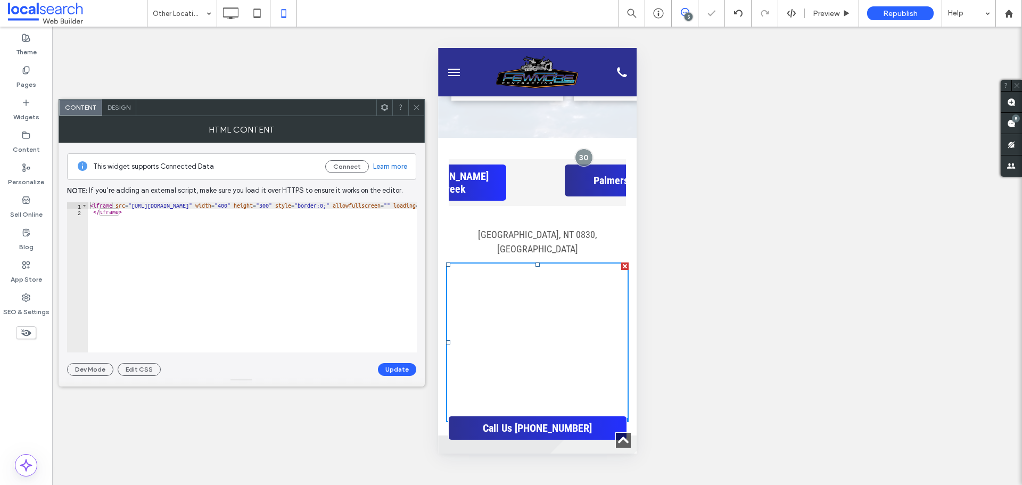
type textarea "*********"
click at [197, 216] on div "< iframe src = "[URL][DOMAIN_NAME]" width = "400" height = "300" style = "borde…" at bounding box center [781, 283] width 1387 height 163
type textarea "**********"
click at [247, 222] on div "[URL][DOMAIN_NAME]" at bounding box center [252, 279] width 329 height 155
paste textarea "Cursor at row 1"
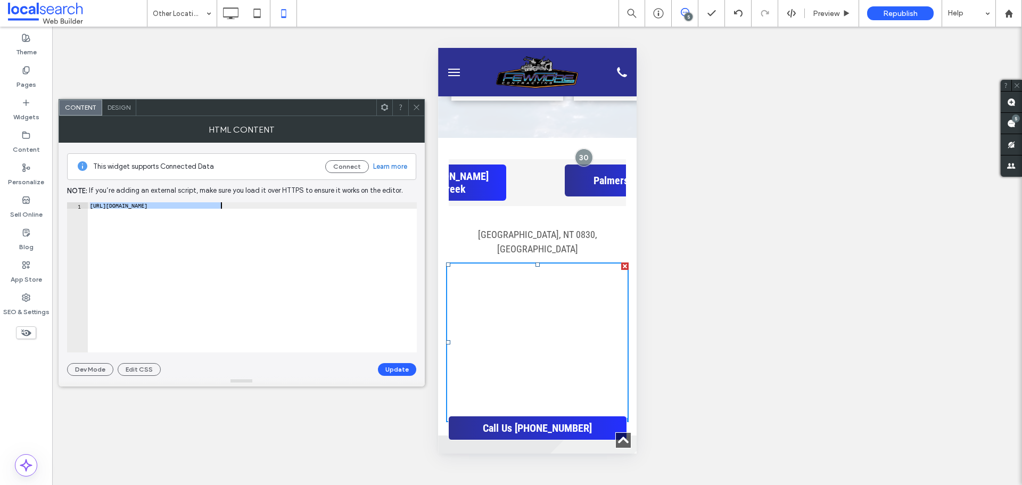
scroll to position [0, 1087]
click at [398, 371] on button "Update" at bounding box center [397, 369] width 38 height 13
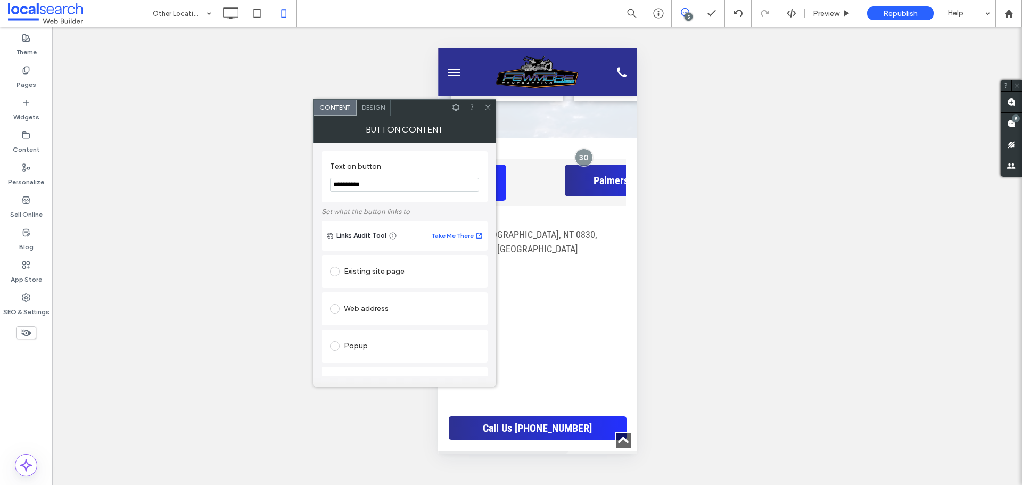
click at [483, 100] on div at bounding box center [487, 108] width 16 height 16
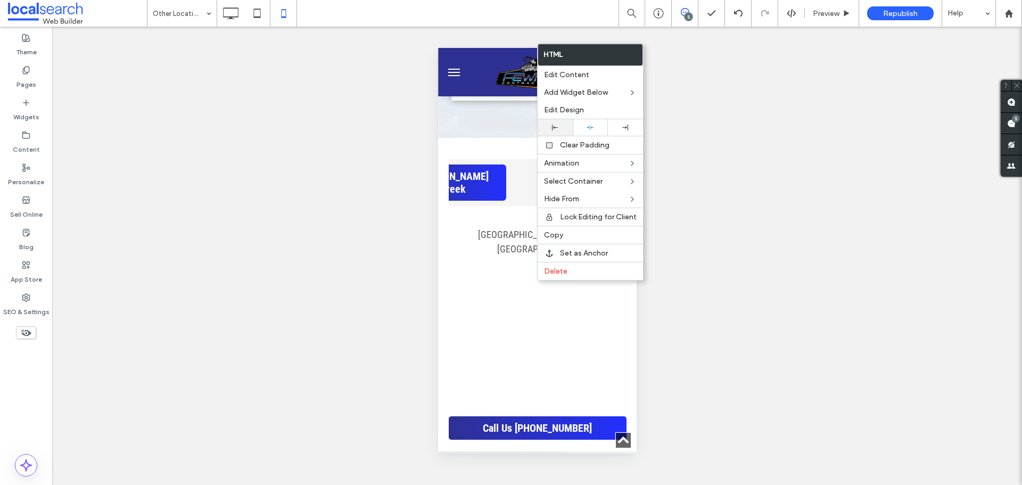
click at [559, 121] on div at bounding box center [554, 127] width 35 height 16
click at [584, 127] on div at bounding box center [590, 127] width 24 height 7
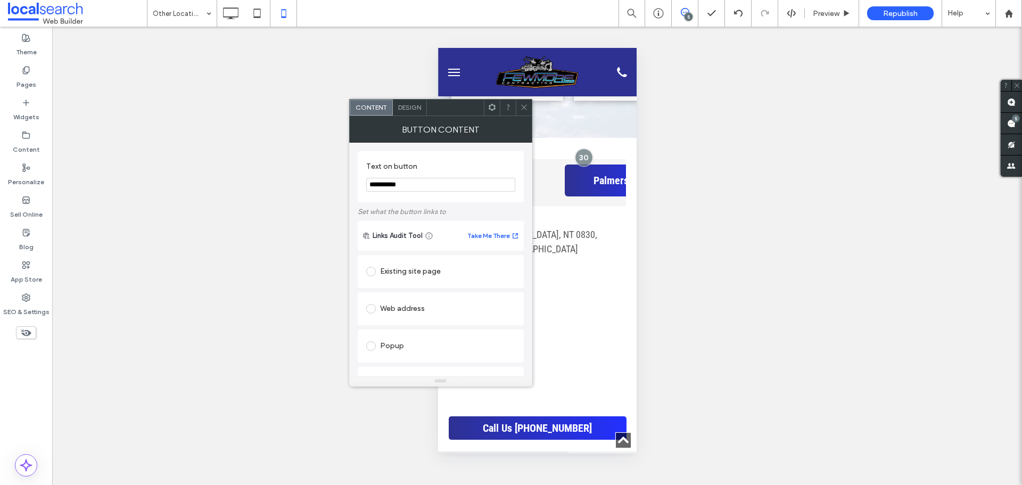
click at [527, 106] on icon at bounding box center [524, 107] width 8 height 8
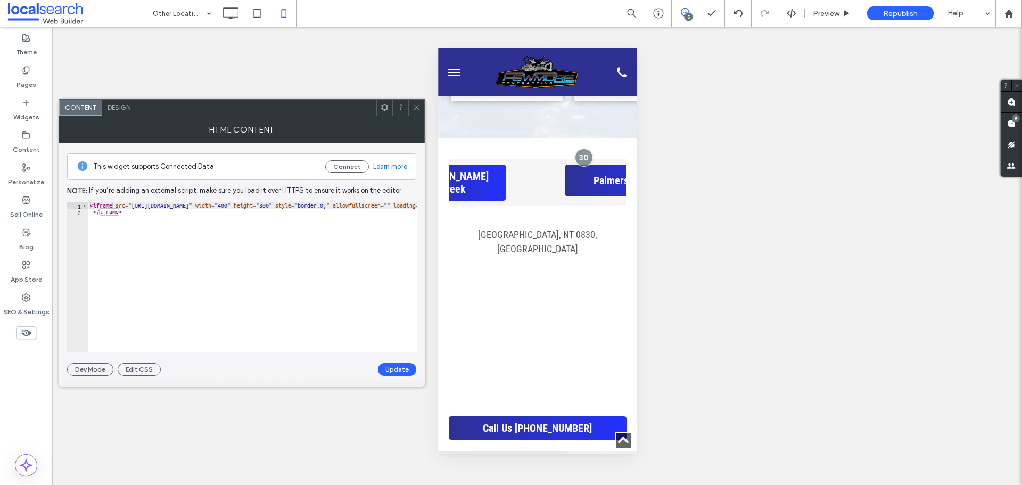
type textarea "*********"
click at [264, 224] on div "< iframe src = "[URL][DOMAIN_NAME]" width = "400" height = "300" style = "borde…" at bounding box center [773, 283] width 1371 height 163
click at [395, 368] on button "Update" at bounding box center [397, 369] width 38 height 13
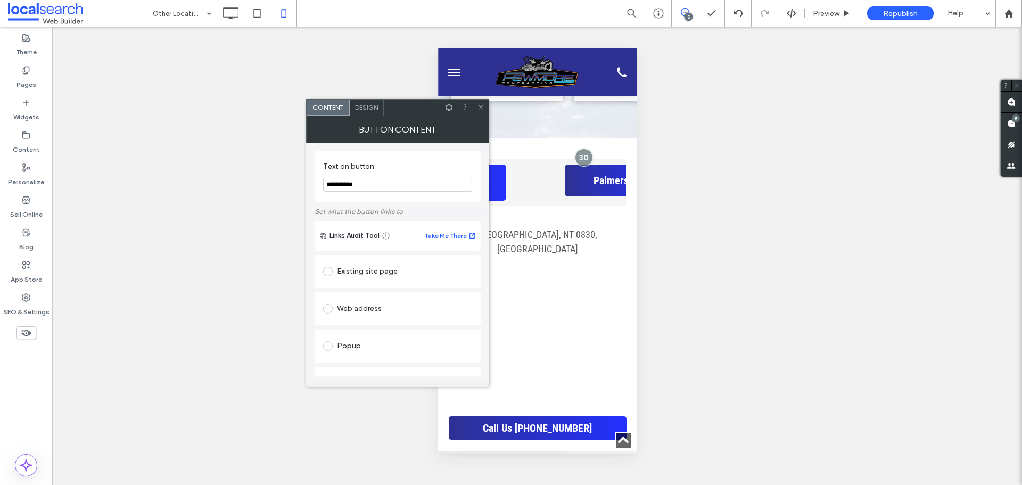
click at [485, 105] on div at bounding box center [481, 108] width 16 height 16
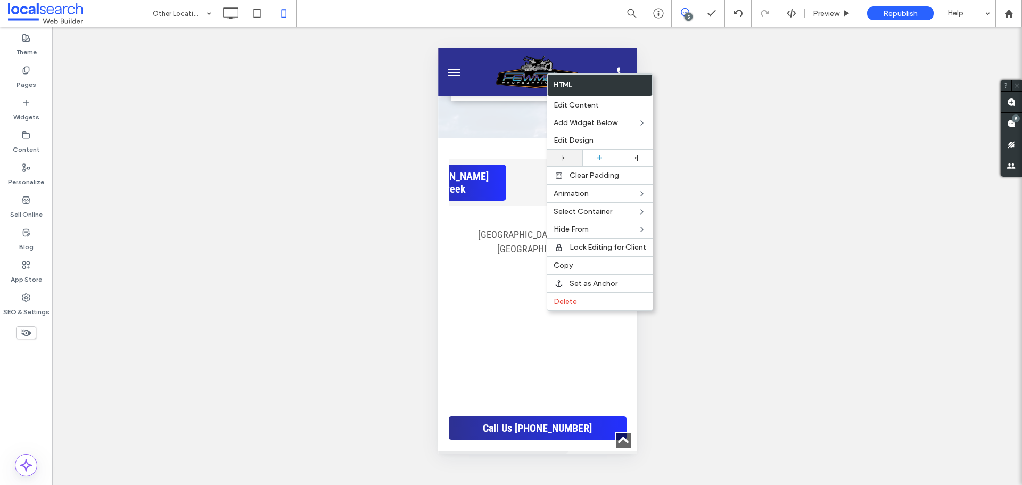
click at [566, 155] on icon at bounding box center [564, 158] width 6 height 6
click at [600, 159] on icon at bounding box center [599, 157] width 7 height 7
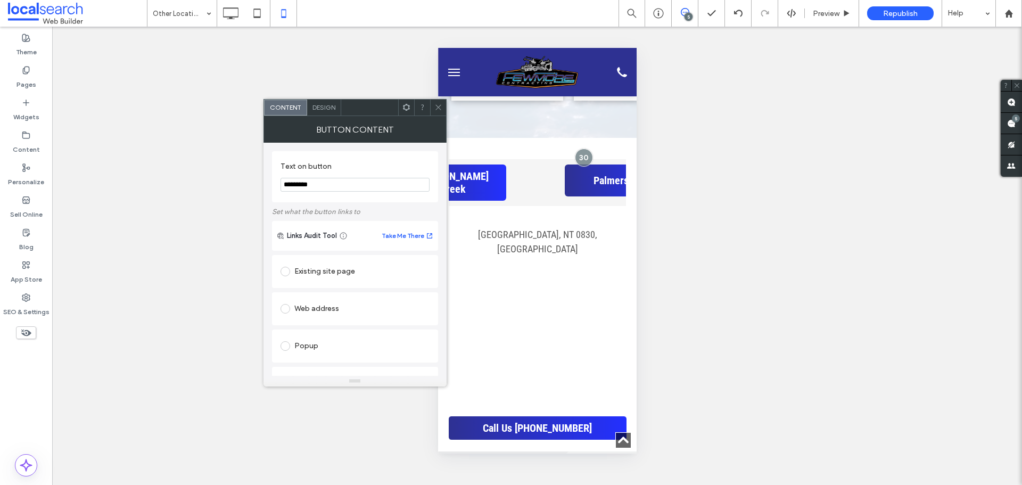
drag, startPoint x: 436, startPoint y: 105, endPoint x: 441, endPoint y: 113, distance: 9.3
click at [436, 105] on icon at bounding box center [438, 107] width 8 height 8
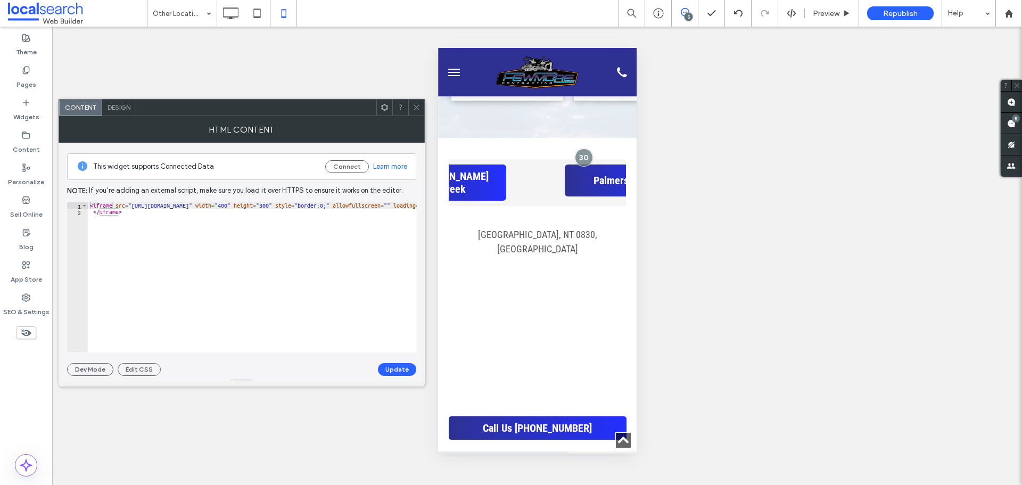
type textarea "*********"
click at [226, 243] on div "< iframe src = "https://www.google.com/maps/embed?pb=!1m18!1m12!1m3!1d36661.275…" at bounding box center [773, 283] width 1371 height 163
click at [402, 368] on button "Update" at bounding box center [397, 369] width 38 height 13
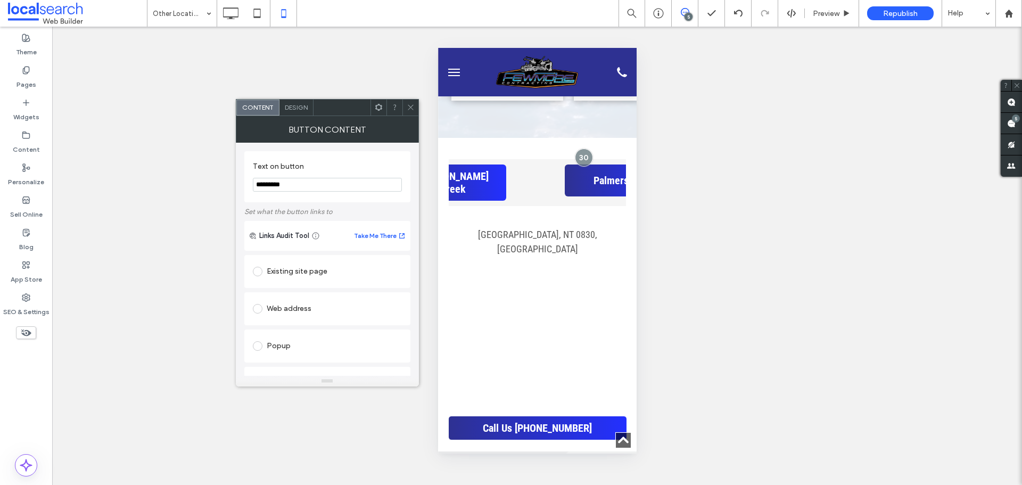
click at [408, 101] on span at bounding box center [411, 108] width 8 height 16
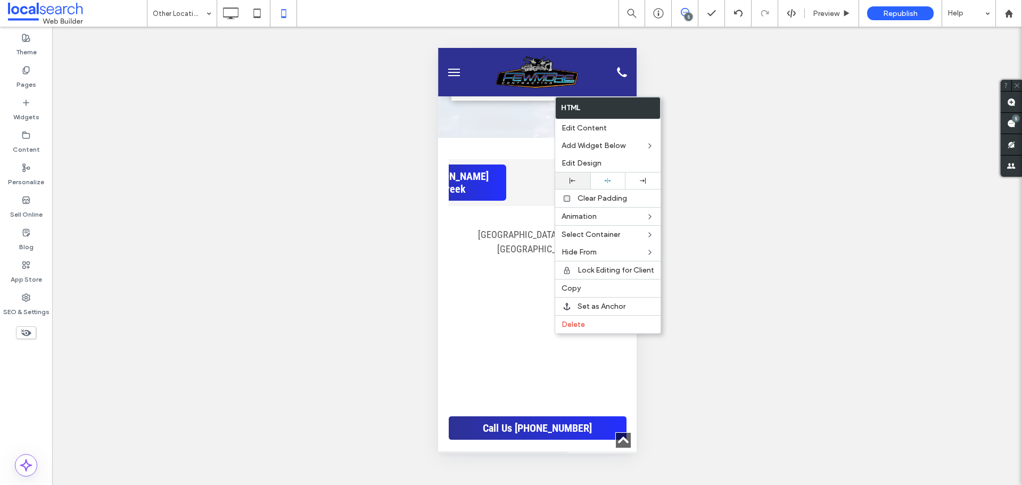
click at [580, 179] on div at bounding box center [572, 181] width 24 height 6
click at [604, 183] on icon at bounding box center [607, 180] width 7 height 7
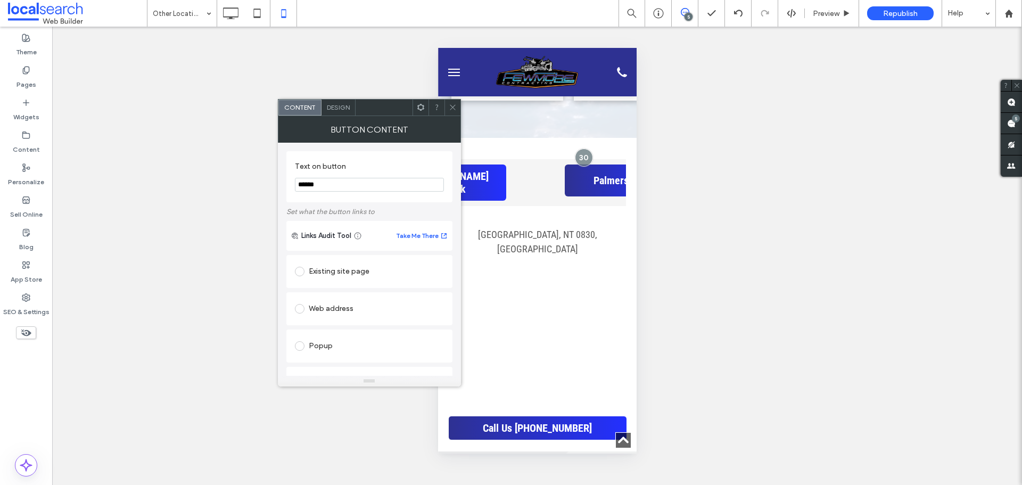
click at [452, 110] on icon at bounding box center [453, 107] width 8 height 8
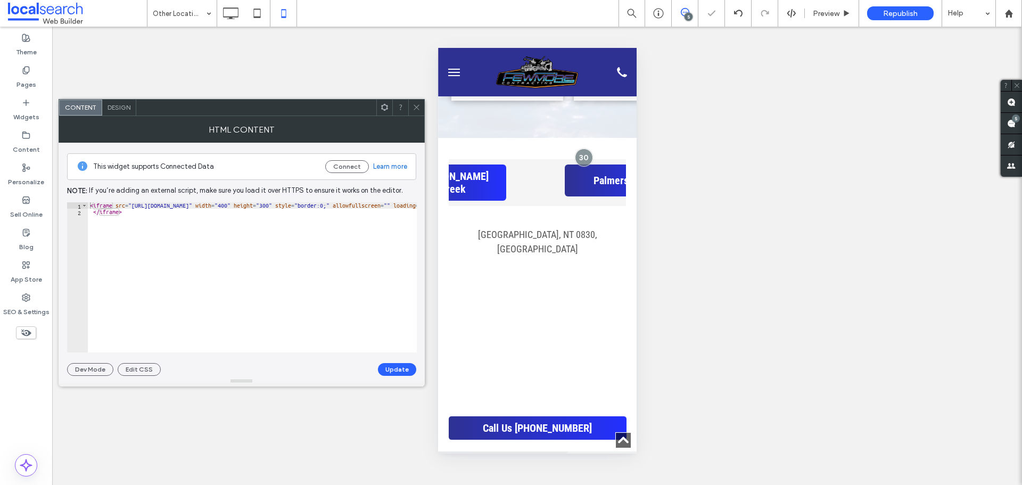
type textarea "*********"
click at [271, 235] on div "< iframe src = "https://www.google.com/maps/embed?pb=!1m18!1m12!1m3!1d147899.34…" at bounding box center [756, 283] width 1336 height 163
click at [386, 363] on button "Update" at bounding box center [397, 369] width 38 height 13
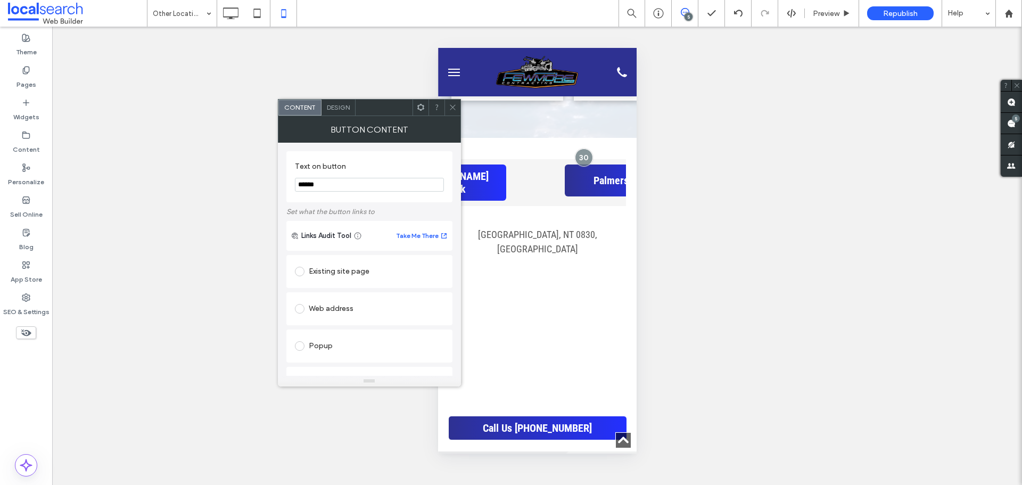
click at [452, 106] on icon at bounding box center [453, 107] width 8 height 8
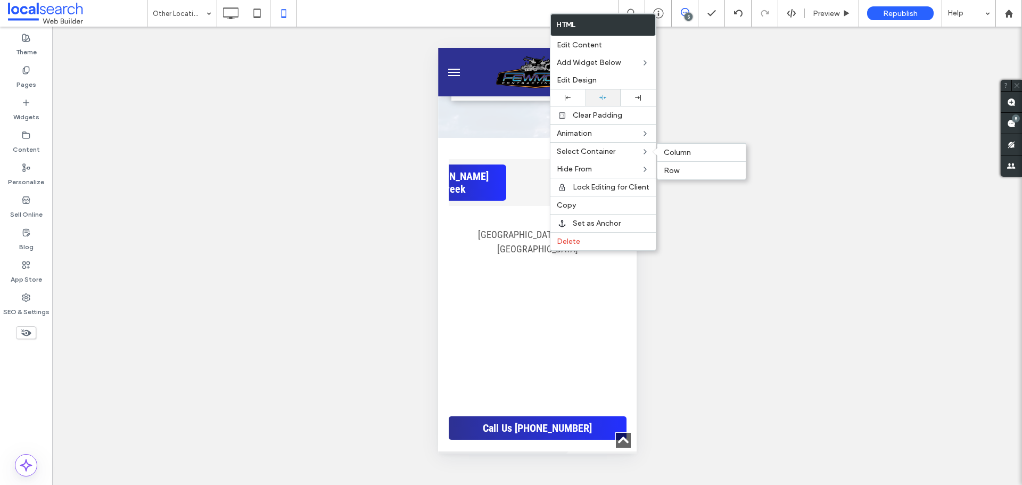
click at [567, 99] on icon at bounding box center [568, 98] width 6 height 6
click at [601, 100] on icon at bounding box center [602, 97] width 7 height 7
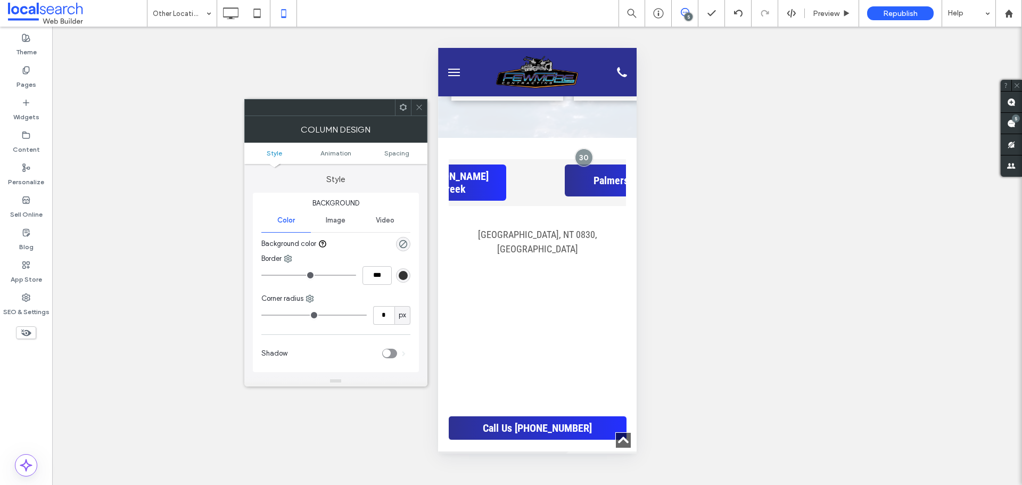
click at [424, 108] on div at bounding box center [419, 108] width 16 height 16
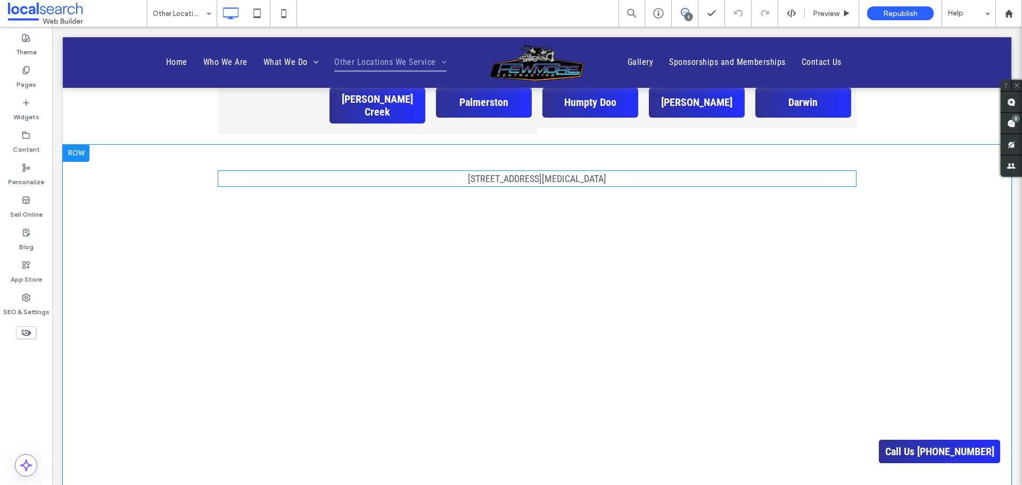
scroll to position [745, 0]
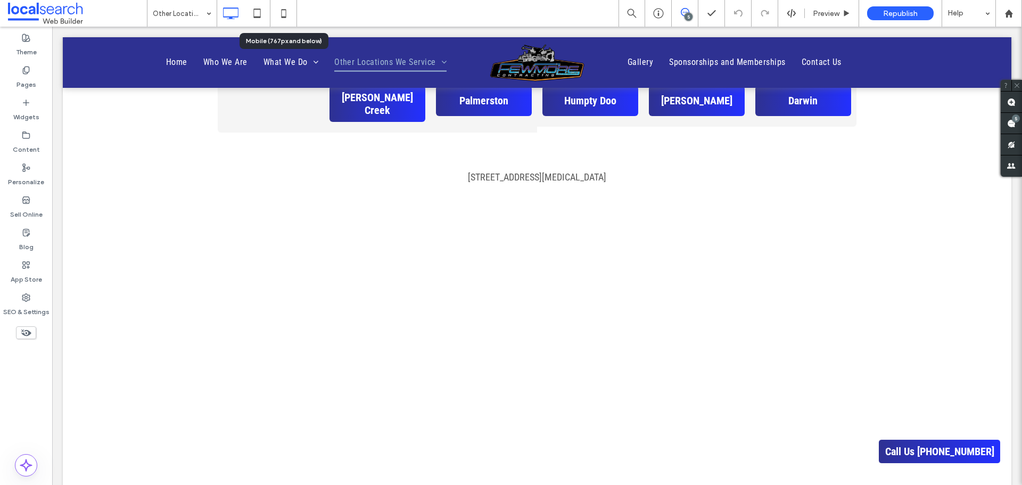
click at [283, 12] on icon at bounding box center [283, 13] width 21 height 21
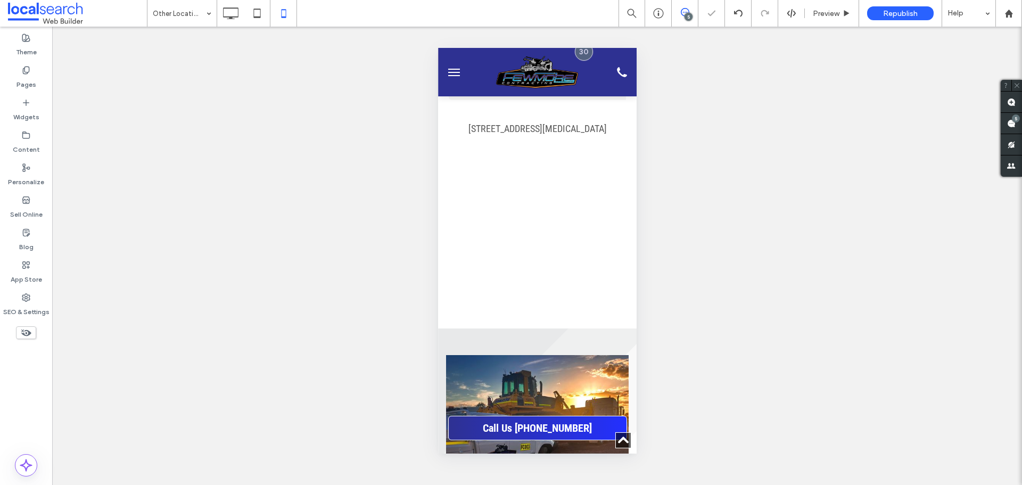
scroll to position [585, 0]
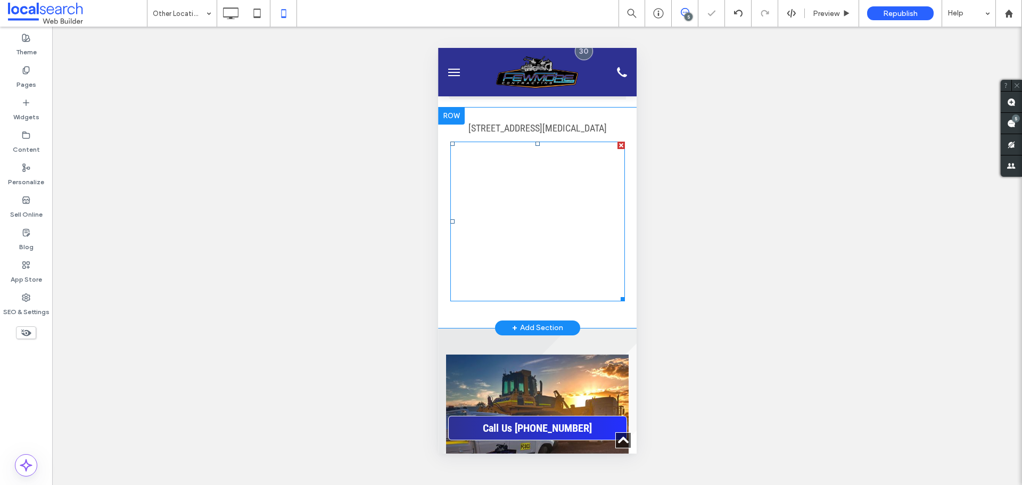
click at [551, 176] on span at bounding box center [537, 222] width 175 height 160
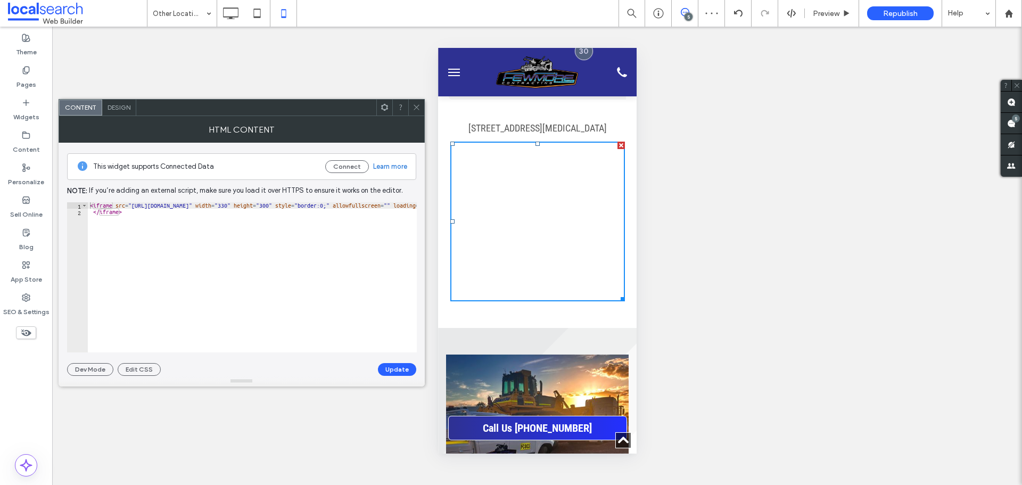
type textarea "*********"
click at [195, 214] on div "< iframe src = "[URL][DOMAIN_NAME]" width = "330" height = "300" style = "borde…" at bounding box center [813, 283] width 1451 height 163
click at [406, 365] on button "Update" at bounding box center [397, 369] width 38 height 13
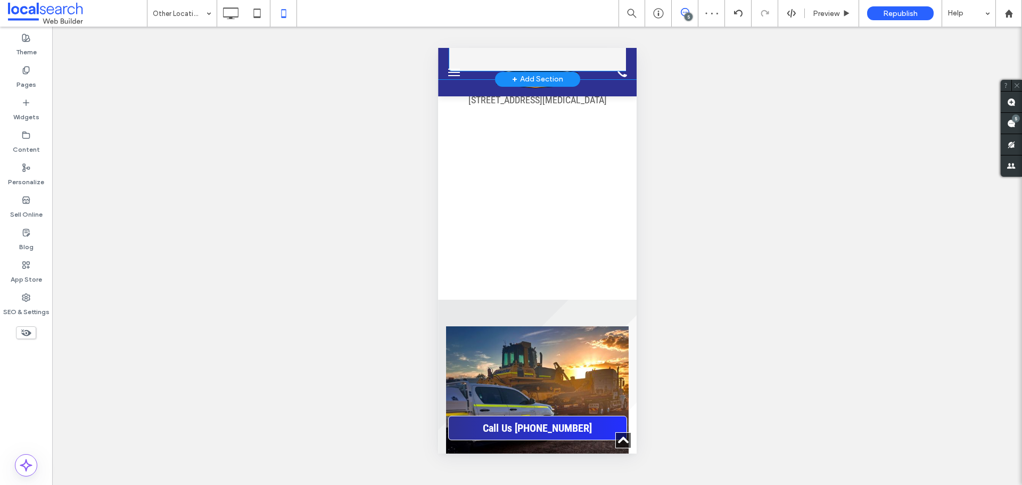
scroll to position [479, 0]
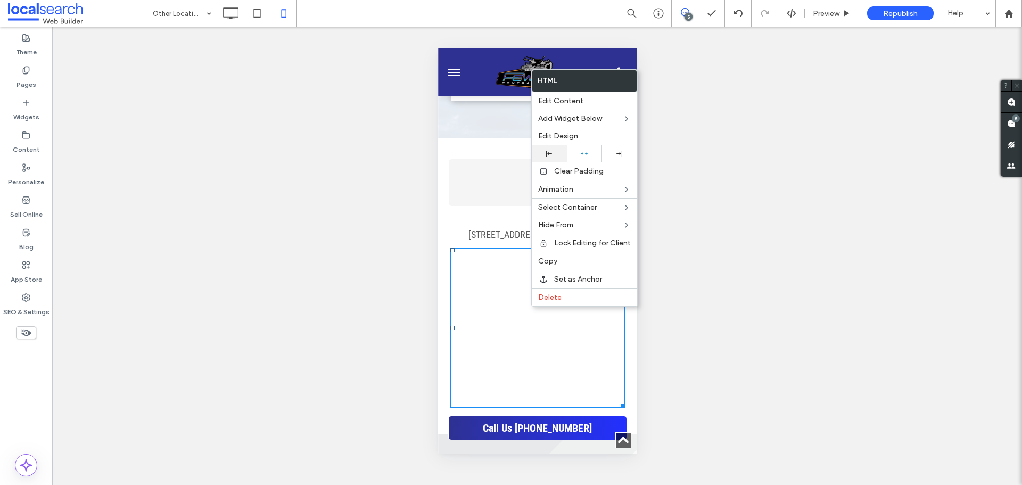
click at [556, 156] on div at bounding box center [549, 154] width 24 height 6
click at [581, 156] on icon at bounding box center [584, 153] width 7 height 7
click at [466, 214] on div "[STREET_ADDRESS][MEDICAL_DATA] Click To Paste Row + Add Section" at bounding box center [536, 324] width 199 height 220
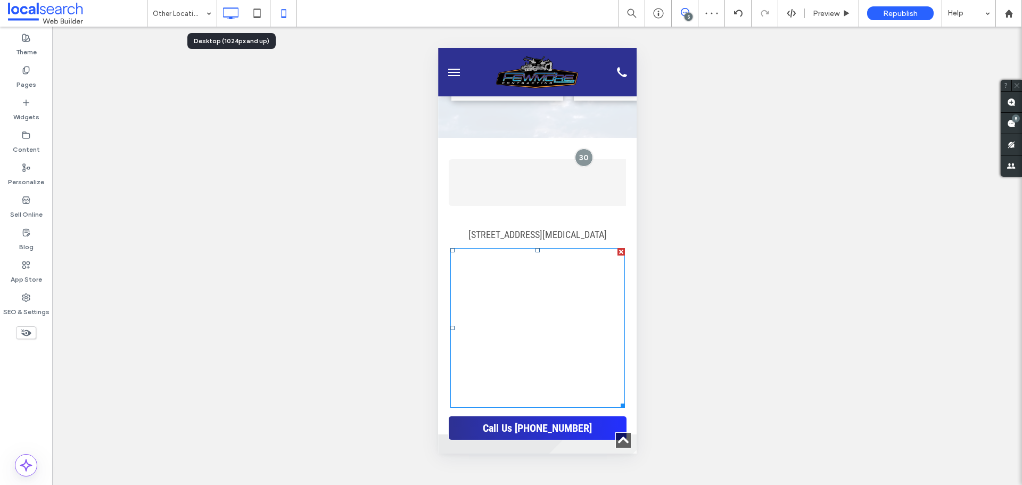
click at [226, 9] on icon at bounding box center [230, 13] width 21 height 21
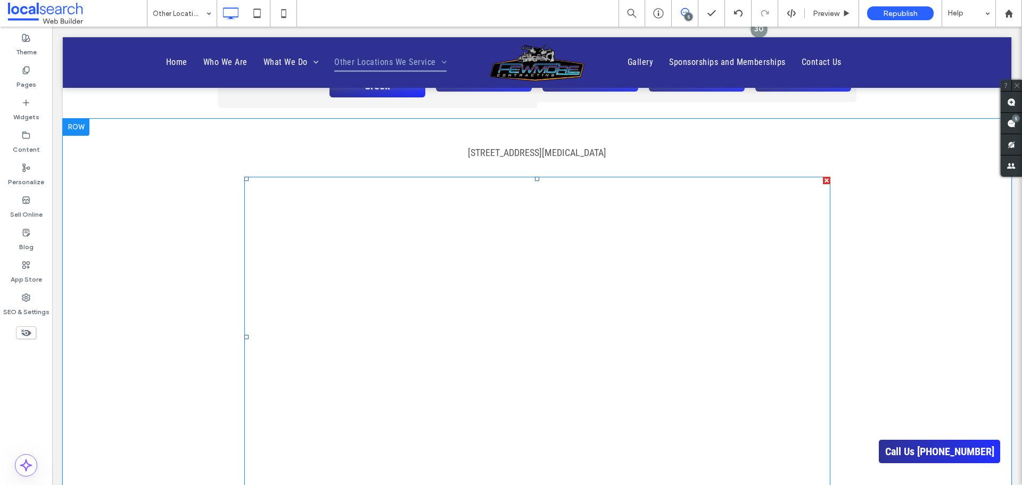
scroll to position [692, 0]
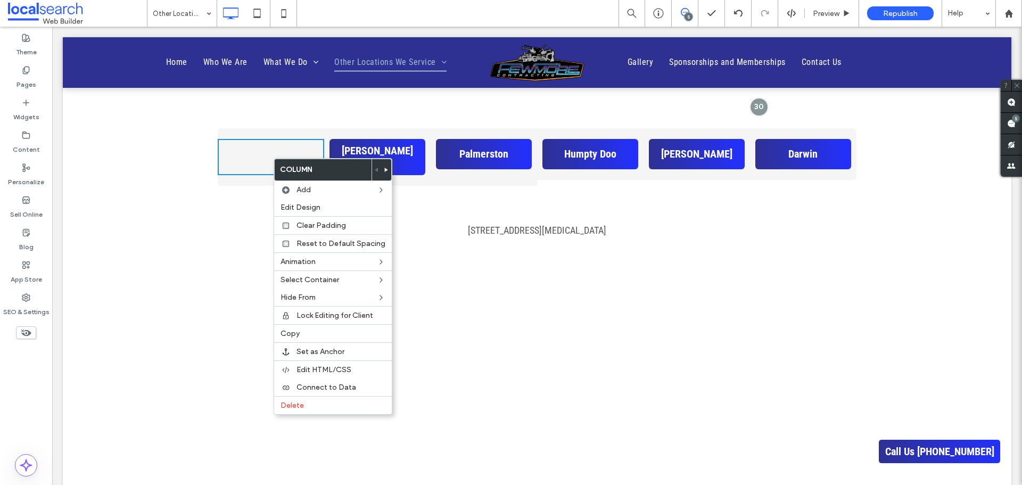
click at [145, 218] on div "[STREET_ADDRESS][MEDICAL_DATA] Click To Paste Row + Add Section" at bounding box center [537, 417] width 948 height 442
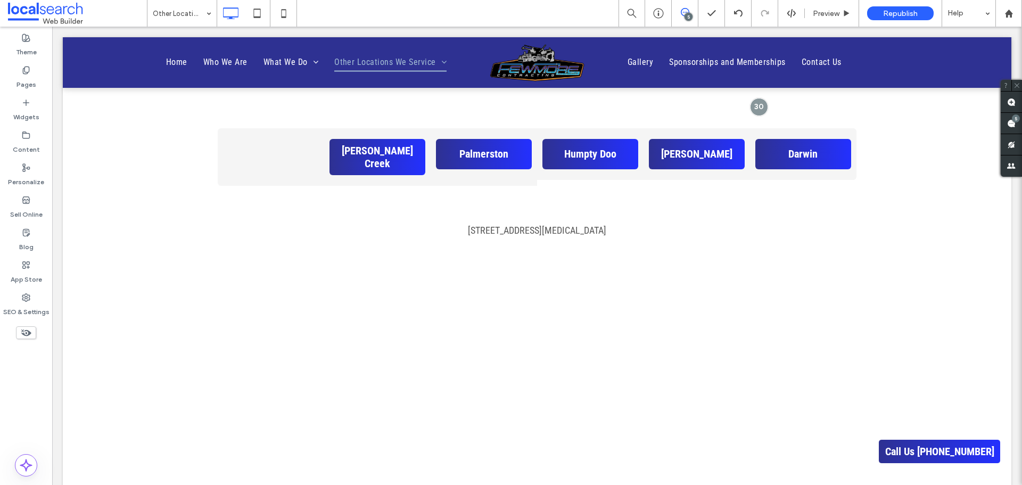
click at [31, 330] on icon at bounding box center [26, 333] width 12 height 12
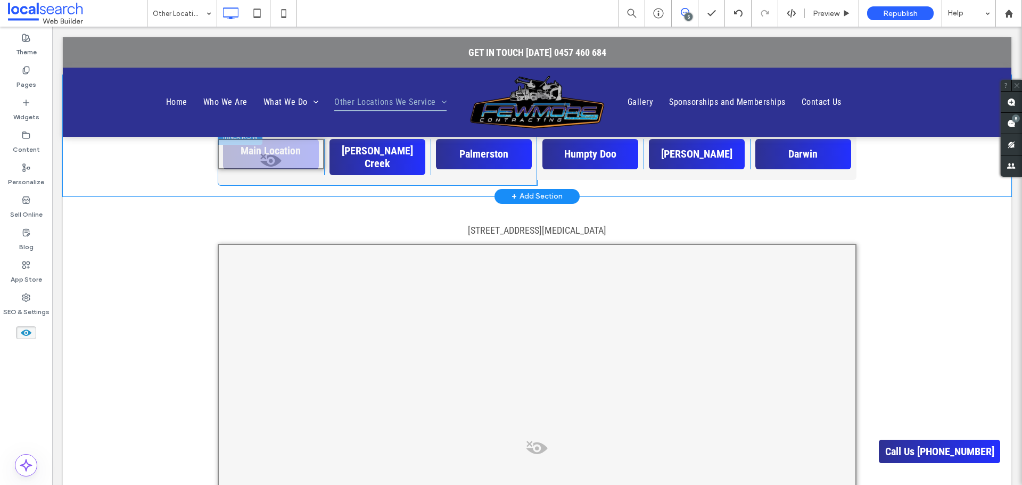
click at [269, 156] on span at bounding box center [271, 163] width 104 height 21
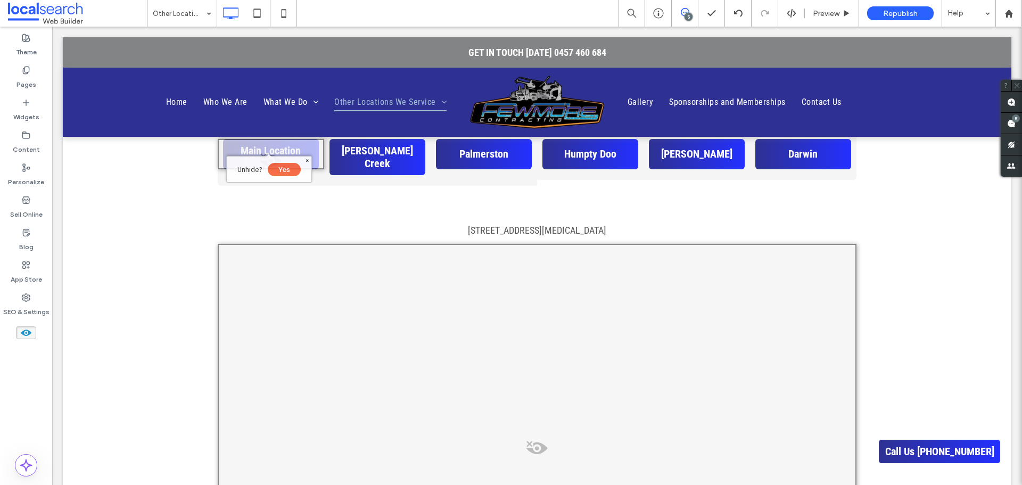
click at [283, 172] on button "Yes" at bounding box center [284, 169] width 33 height 13
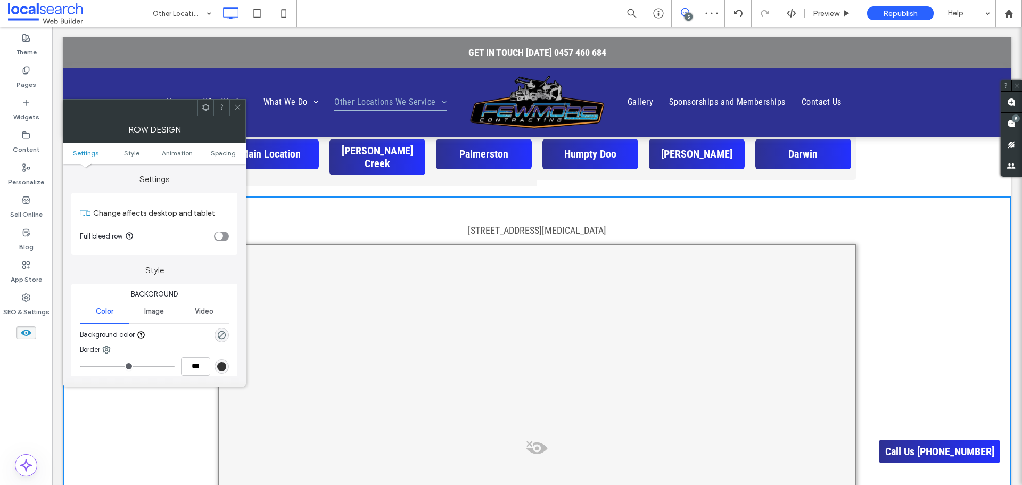
click at [239, 104] on icon at bounding box center [238, 107] width 8 height 8
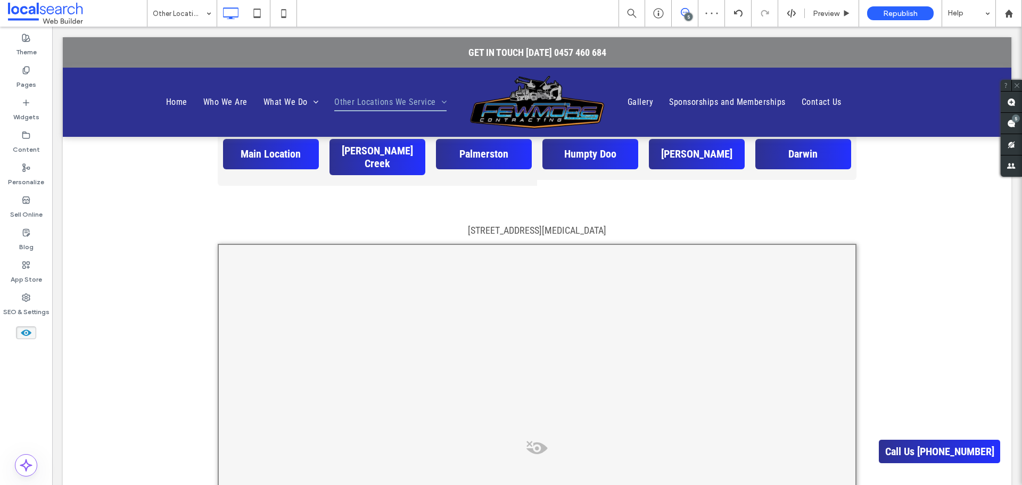
click at [26, 325] on div at bounding box center [26, 332] width 52 height 23
click at [27, 330] on use at bounding box center [26, 332] width 11 height 6
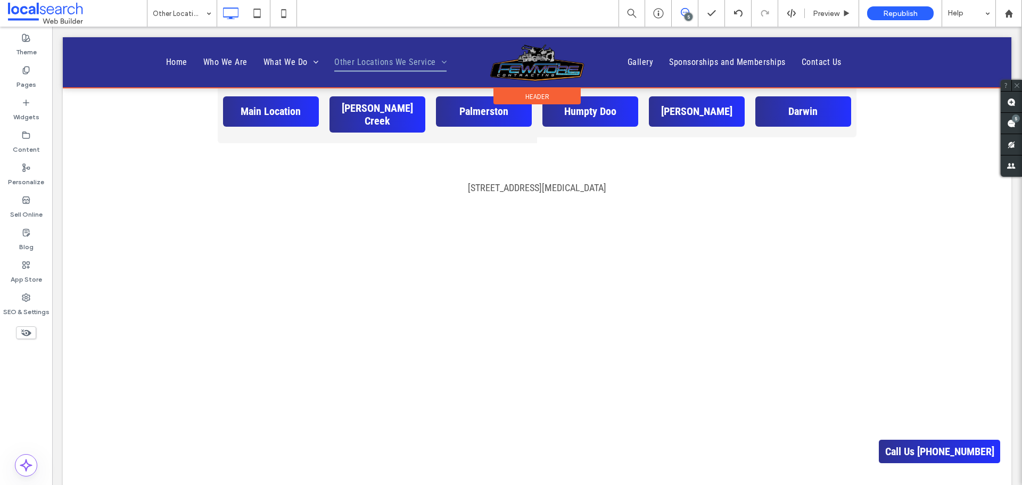
scroll to position [745, 0]
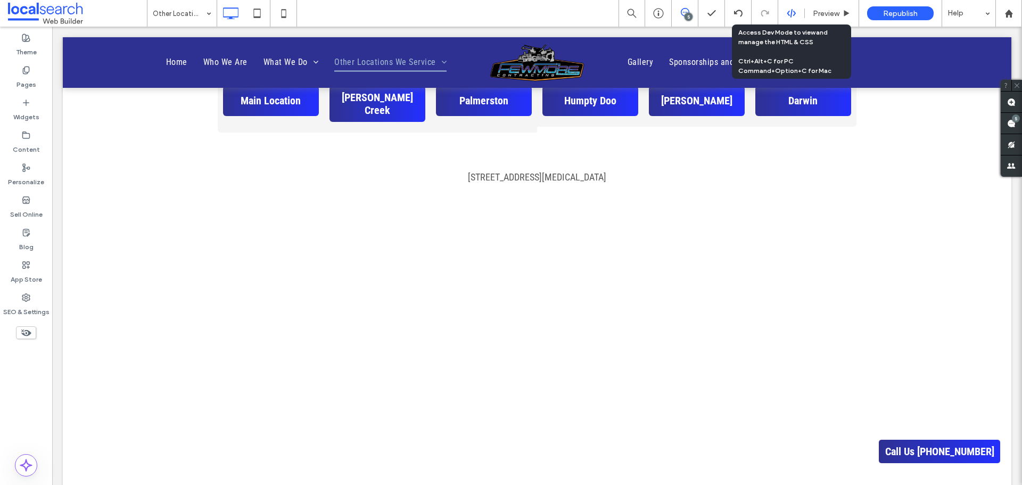
click at [798, 12] on div at bounding box center [791, 14] width 26 height 10
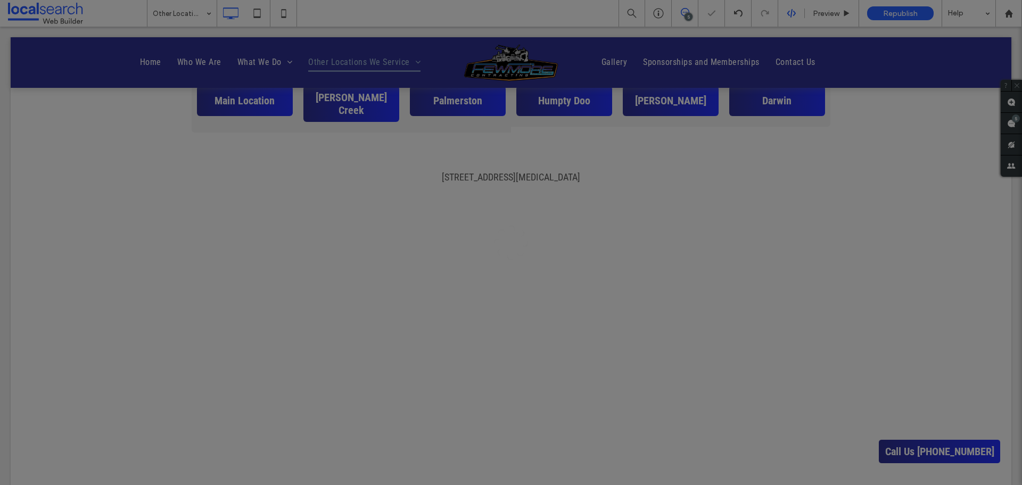
scroll to position [0, 0]
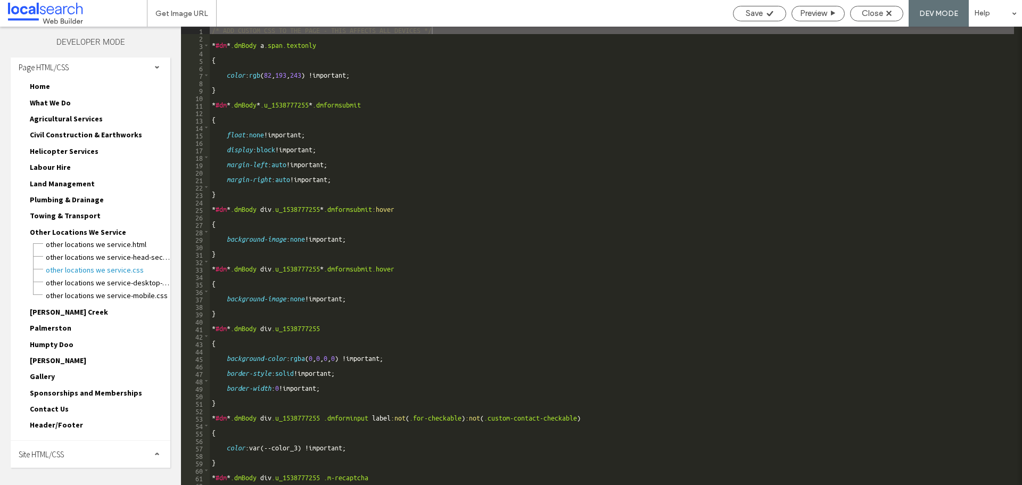
click at [113, 449] on div "Site HTML/CSS" at bounding box center [91, 454] width 160 height 27
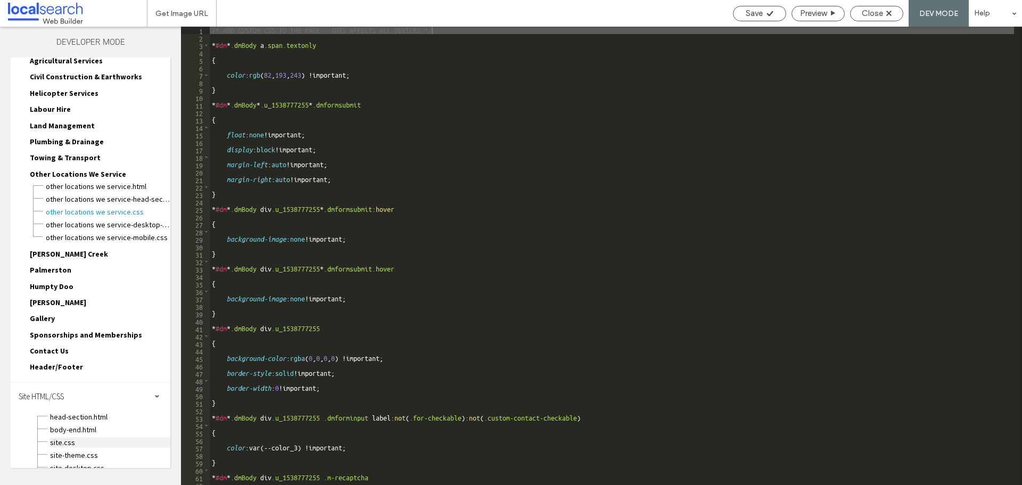
scroll to position [87, 0]
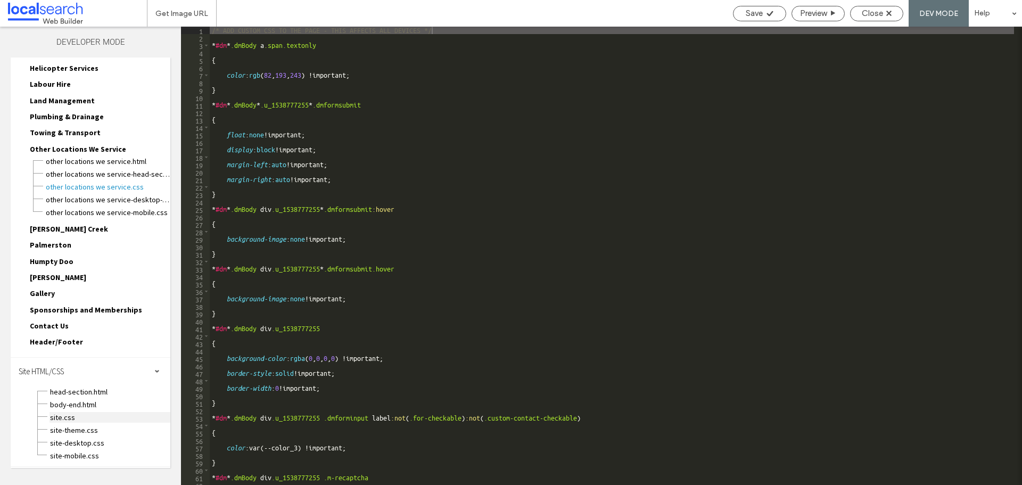
click at [118, 416] on span "site.css" at bounding box center [109, 417] width 121 height 11
type textarea "**********"
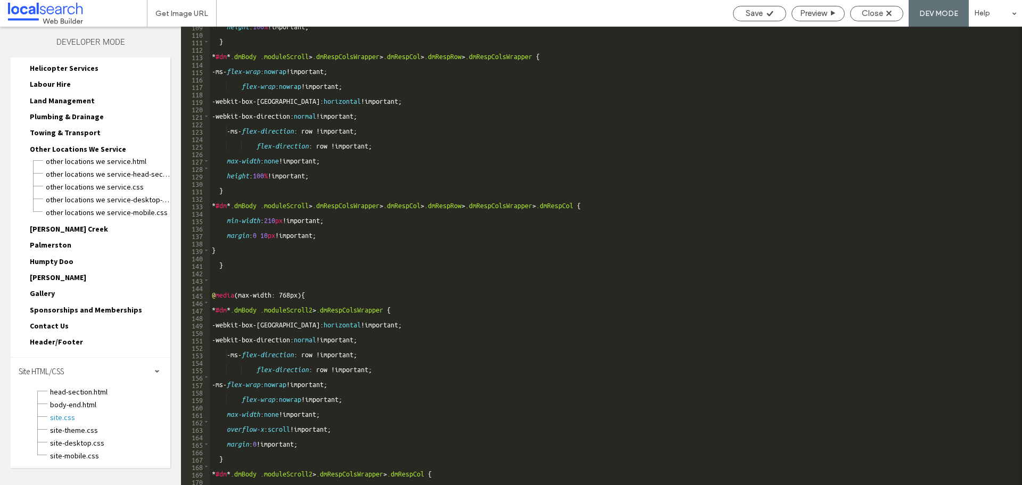
scroll to position [808, 0]
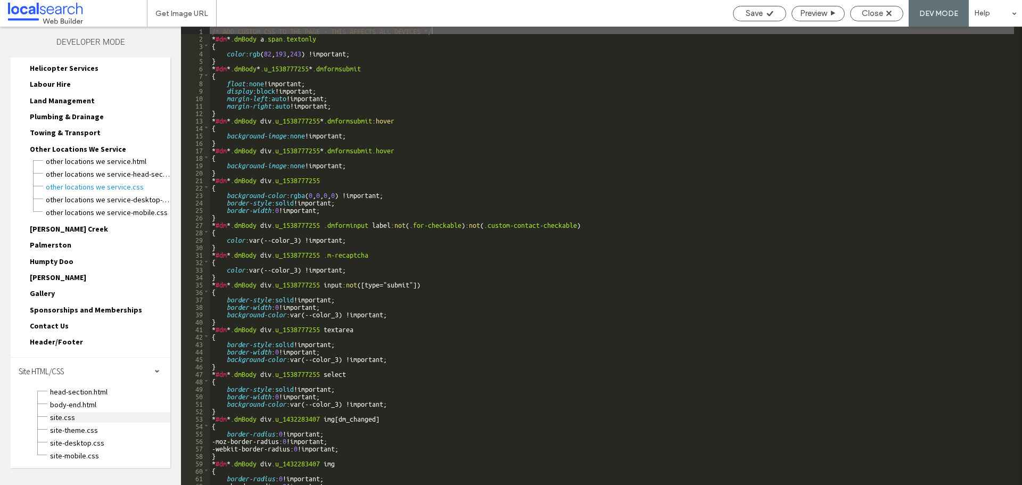
click at [104, 417] on span "site.css" at bounding box center [109, 417] width 121 height 11
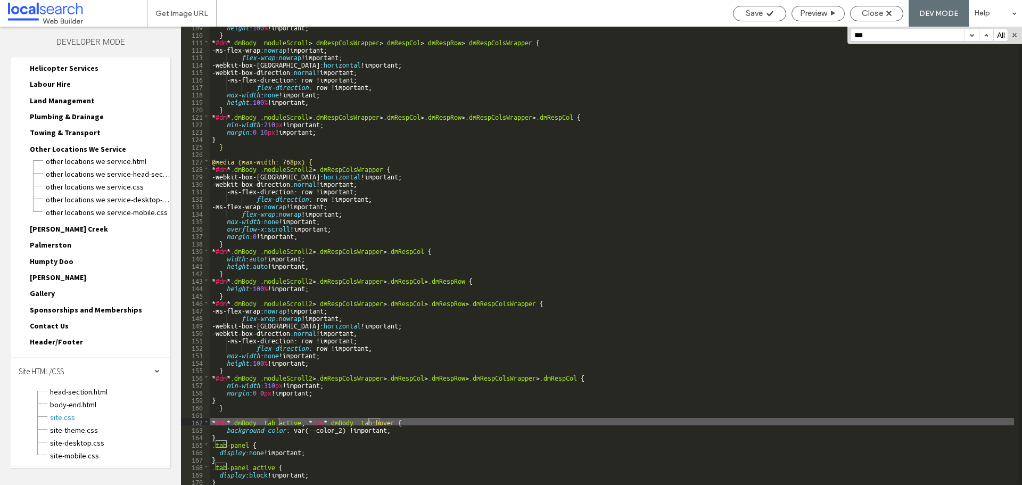
scroll to position [808, 0]
type input "***"
click at [865, 13] on span "Close" at bounding box center [872, 14] width 21 height 10
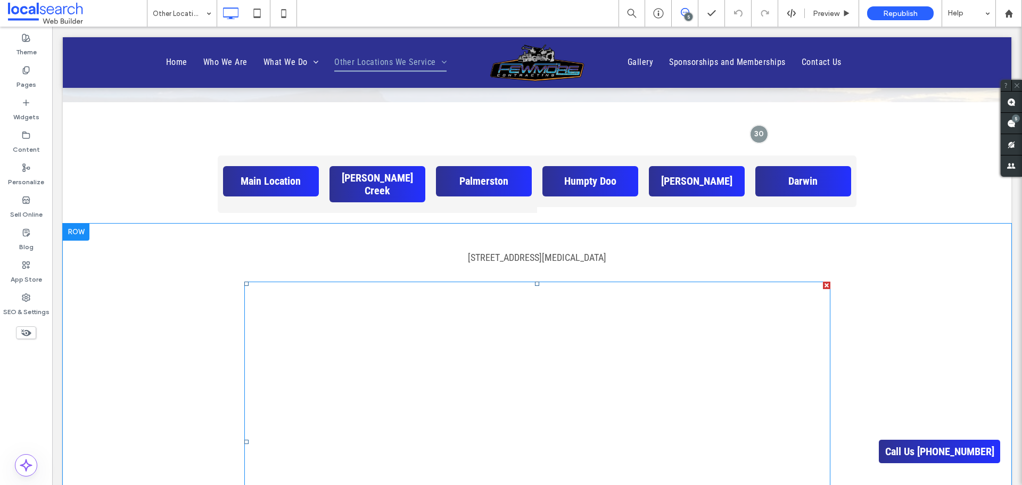
scroll to position [639, 0]
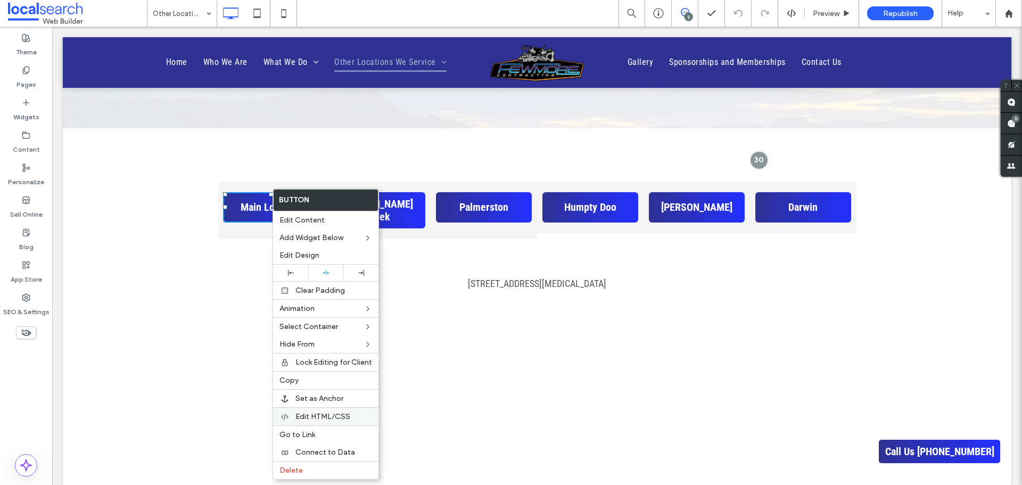
click at [320, 414] on span "Edit HTML/CSS" at bounding box center [322, 416] width 55 height 9
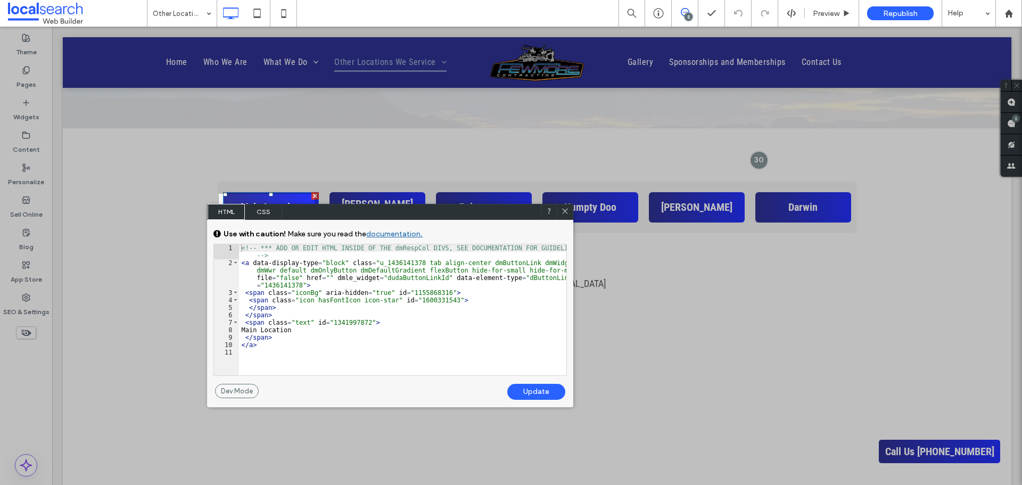
drag, startPoint x: 292, startPoint y: 239, endPoint x: 415, endPoint y: 214, distance: 126.1
click at [415, 214] on div "HTML CSS No Alt Text (title tag missing). No Alt Text (title tag missing)." at bounding box center [390, 212] width 366 height 16
click at [268, 214] on span "CSS" at bounding box center [263, 212] width 37 height 16
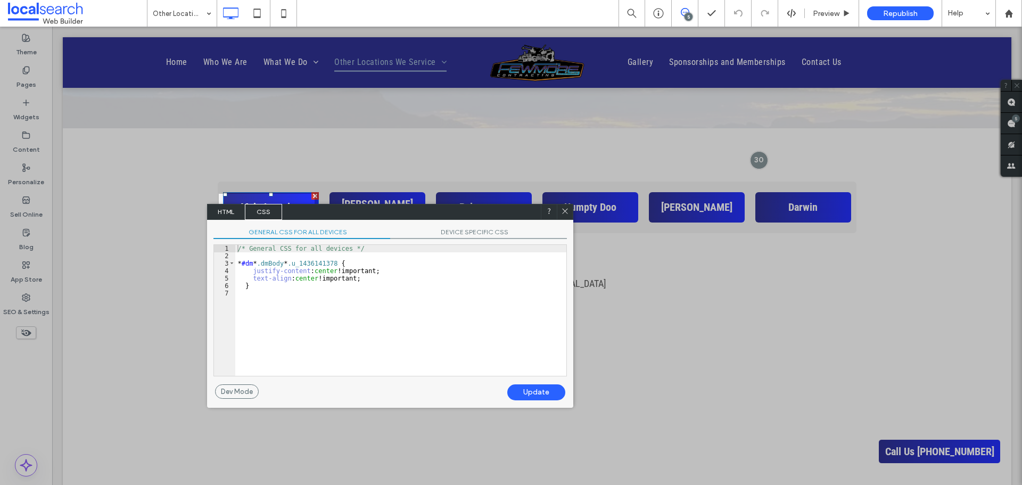
click at [566, 212] on use at bounding box center [565, 210] width 5 height 5
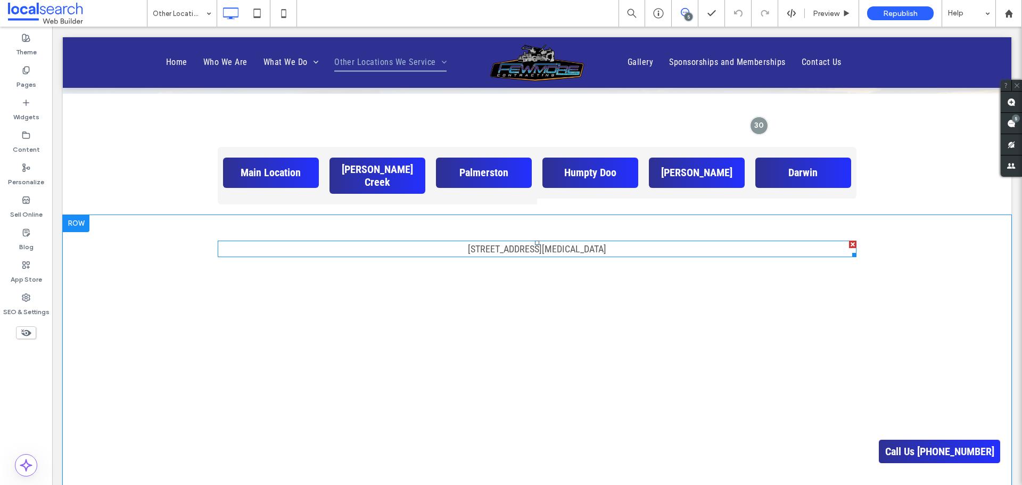
scroll to position [692, 0]
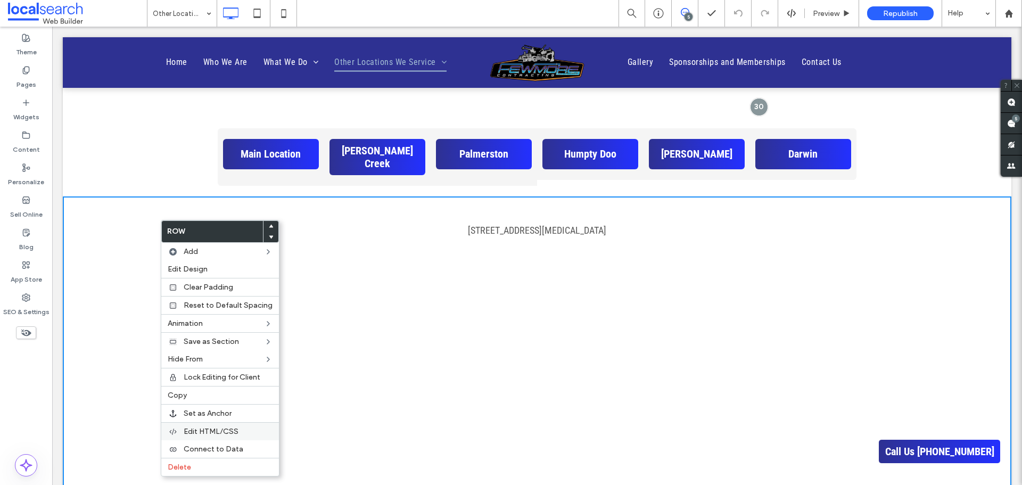
click at [236, 431] on span "Edit HTML/CSS" at bounding box center [211, 431] width 55 height 9
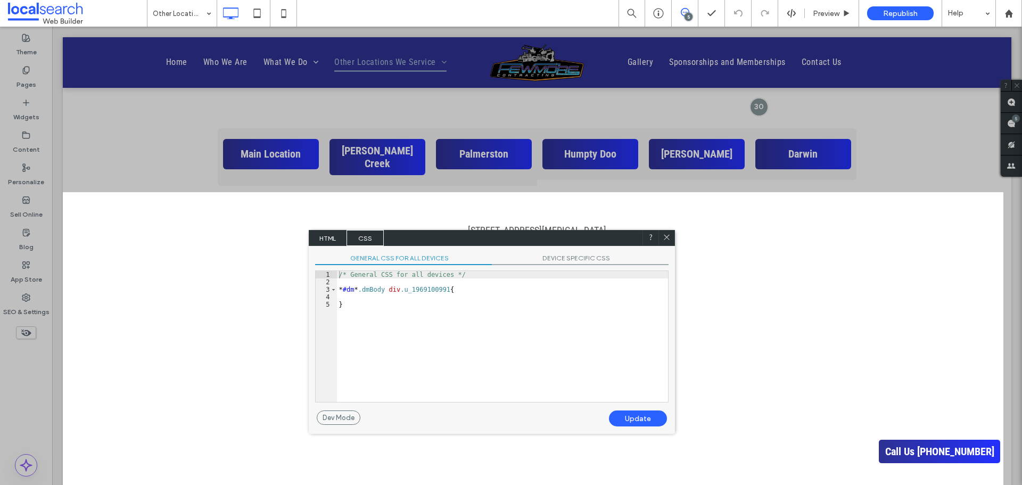
drag, startPoint x: 526, startPoint y: 35, endPoint x: 484, endPoint y: 244, distance: 213.4
click at [484, 244] on div "HTML CSS No Alt Text (title tag missing). No Alt Text (title tag missing)." at bounding box center [492, 238] width 366 height 16
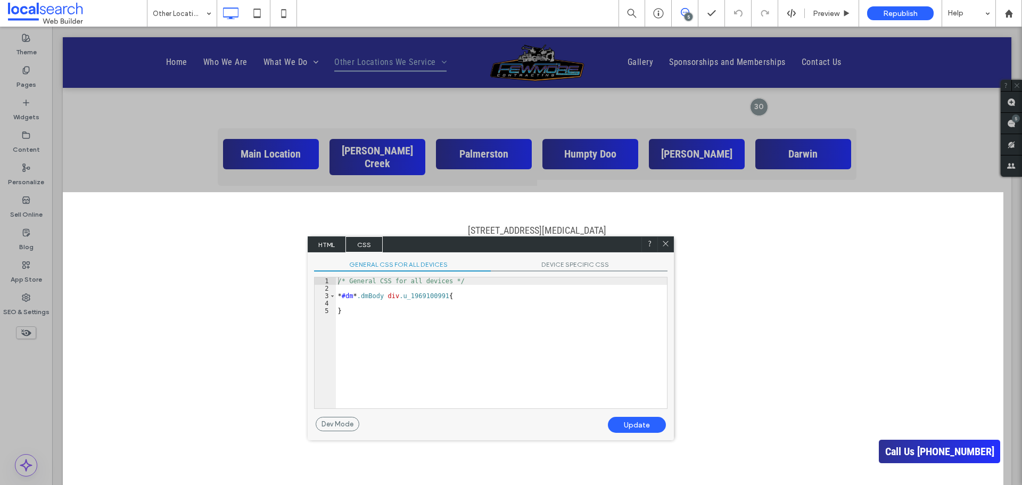
click at [330, 245] on span "HTML" at bounding box center [326, 244] width 37 height 16
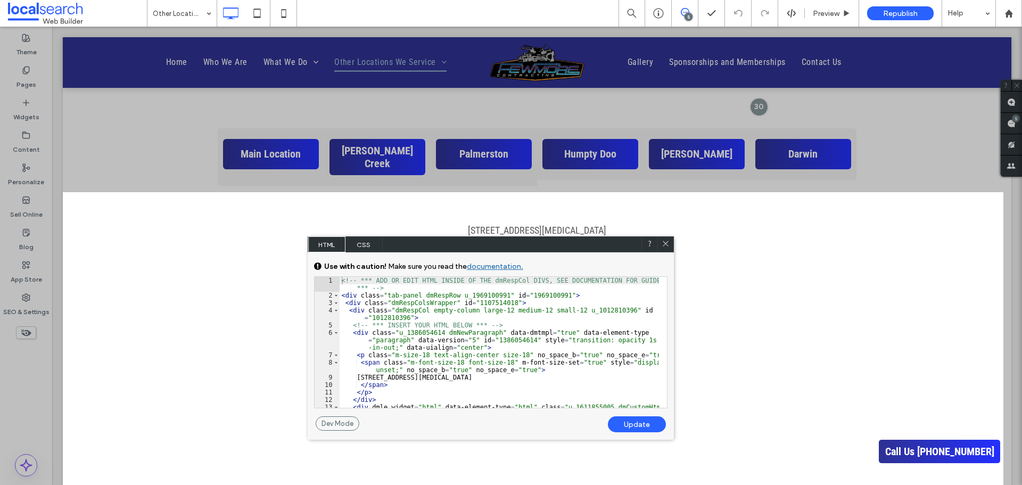
click at [367, 246] on span "CSS" at bounding box center [363, 244] width 37 height 16
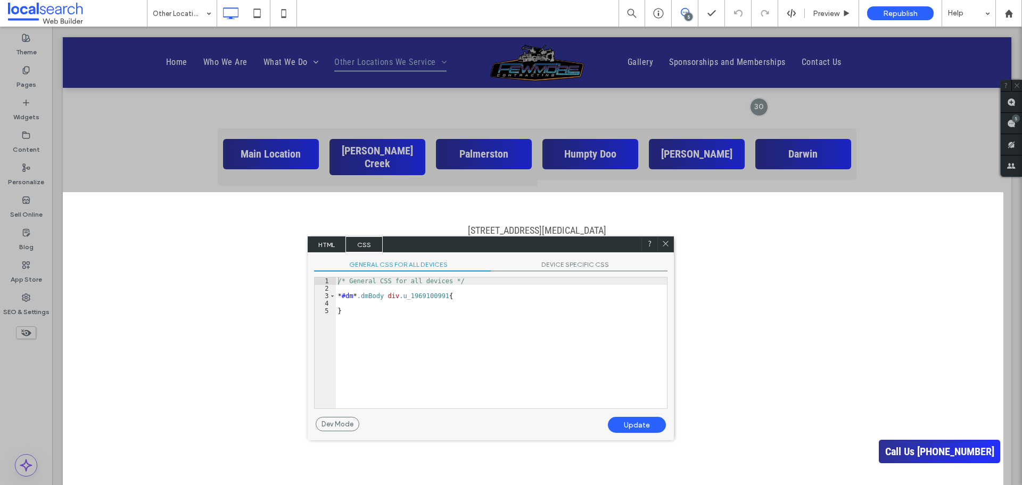
click at [334, 244] on span "HTML" at bounding box center [326, 244] width 37 height 16
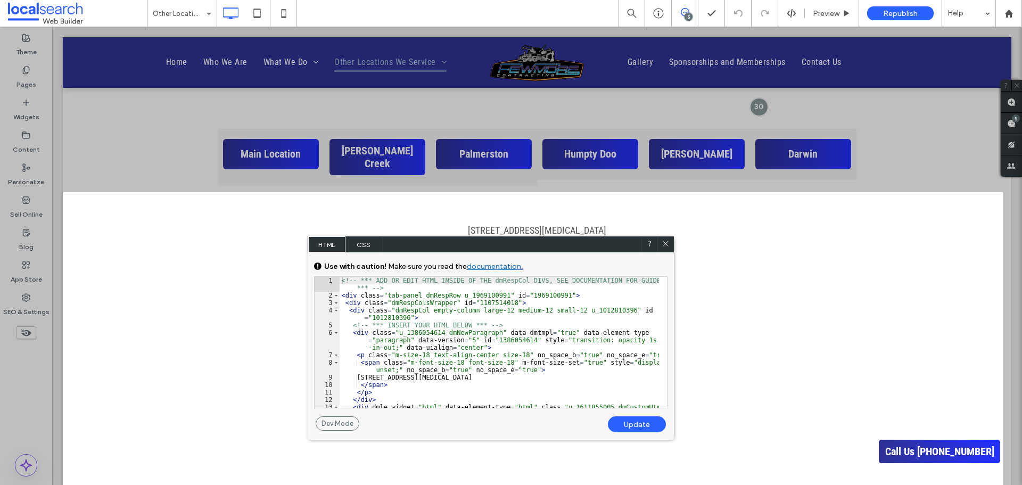
click at [665, 244] on use at bounding box center [665, 243] width 5 height 5
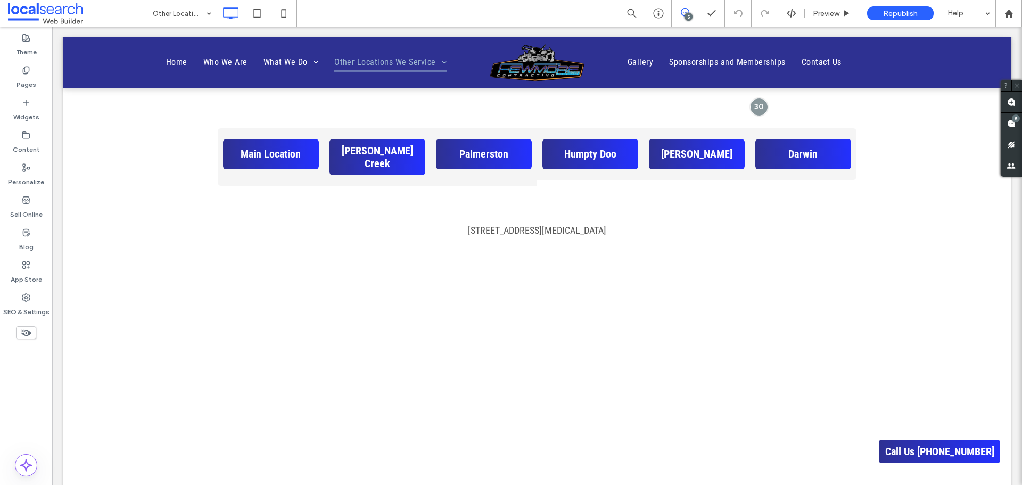
click at [791, 19] on div "5 Preview Republish Help" at bounding box center [819, 13] width 403 height 27
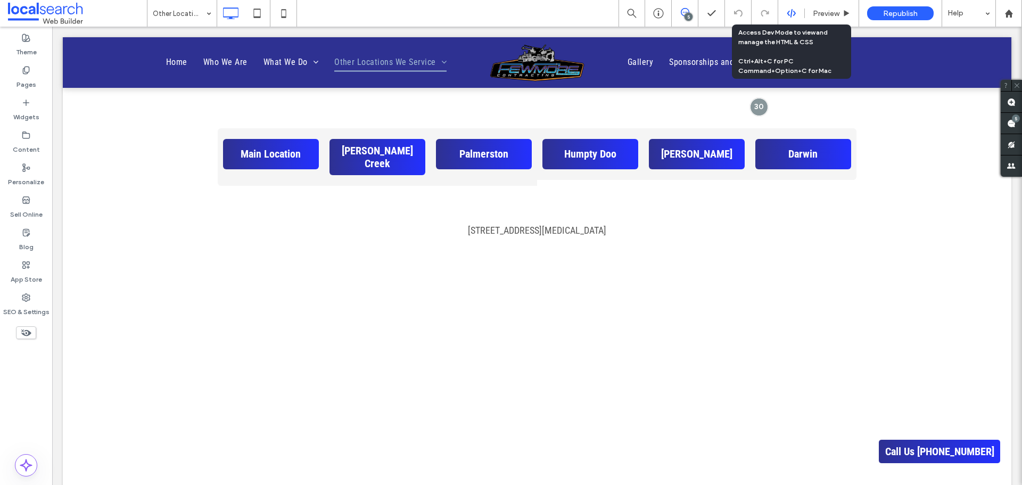
click at [792, 13] on icon at bounding box center [792, 14] width 10 height 10
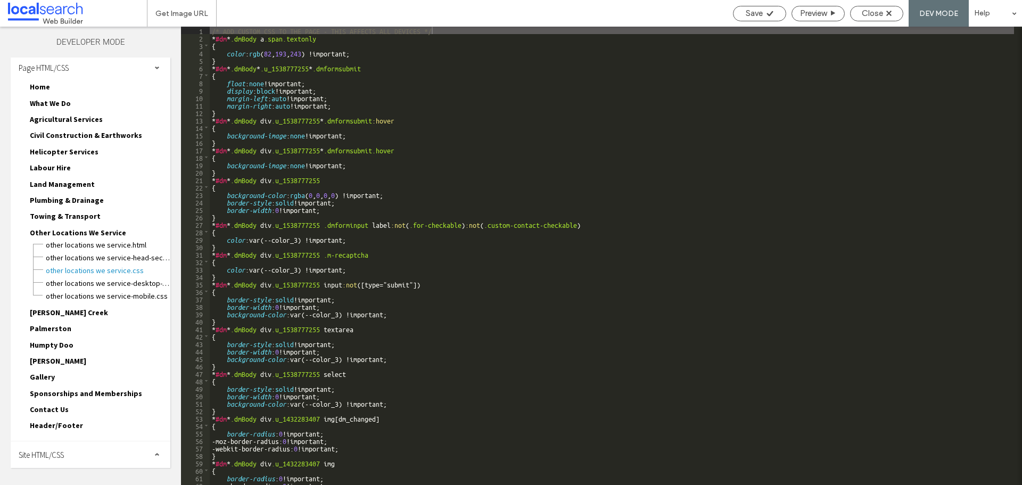
scroll to position [4, 0]
drag, startPoint x: 91, startPoint y: 453, endPoint x: 96, endPoint y: 442, distance: 12.2
click at [92, 453] on div "Site HTML/CSS" at bounding box center [91, 454] width 160 height 27
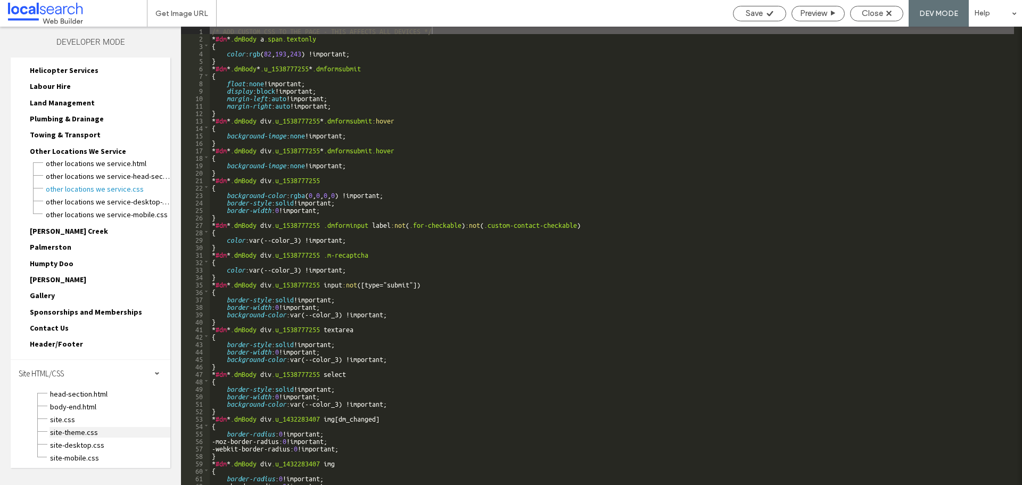
scroll to position [87, 0]
click at [105, 414] on span "site.css" at bounding box center [109, 417] width 121 height 11
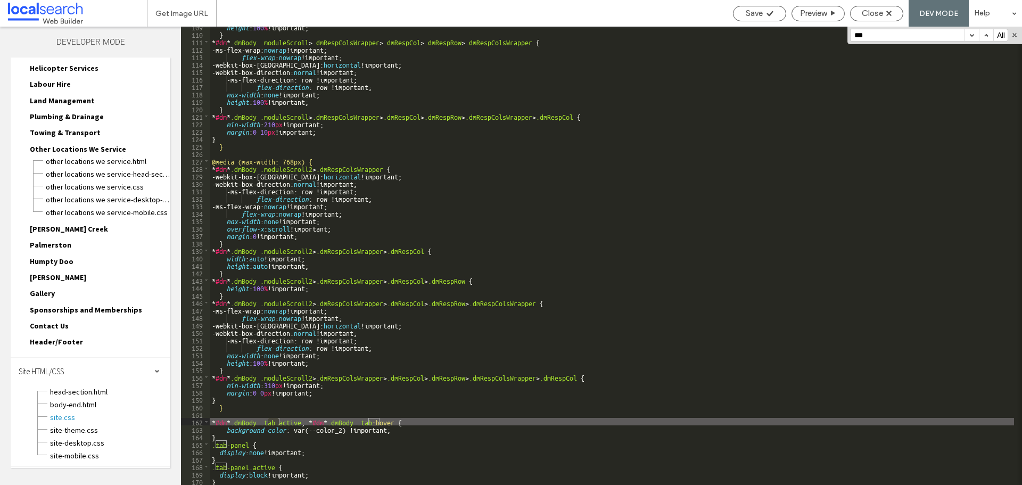
scroll to position [808, 0]
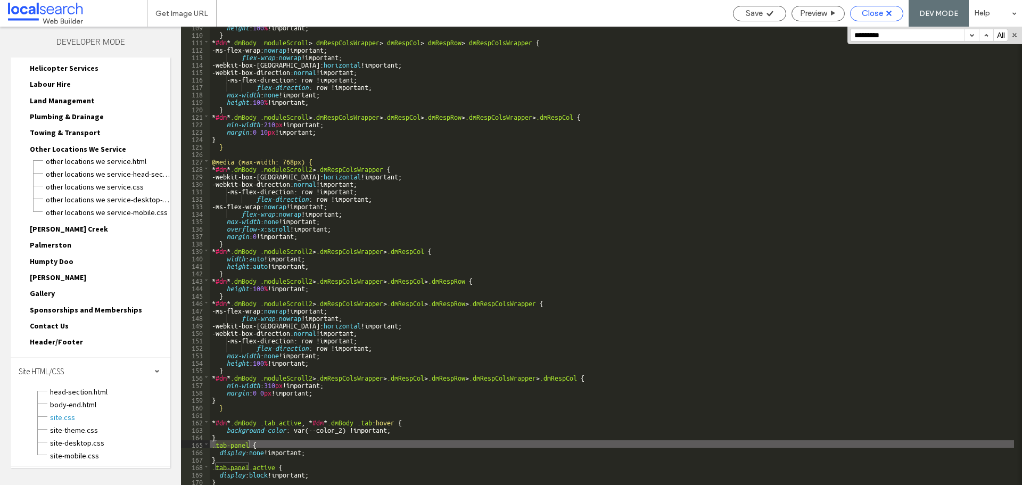
type input "*********"
click at [871, 12] on span "Close" at bounding box center [872, 14] width 21 height 10
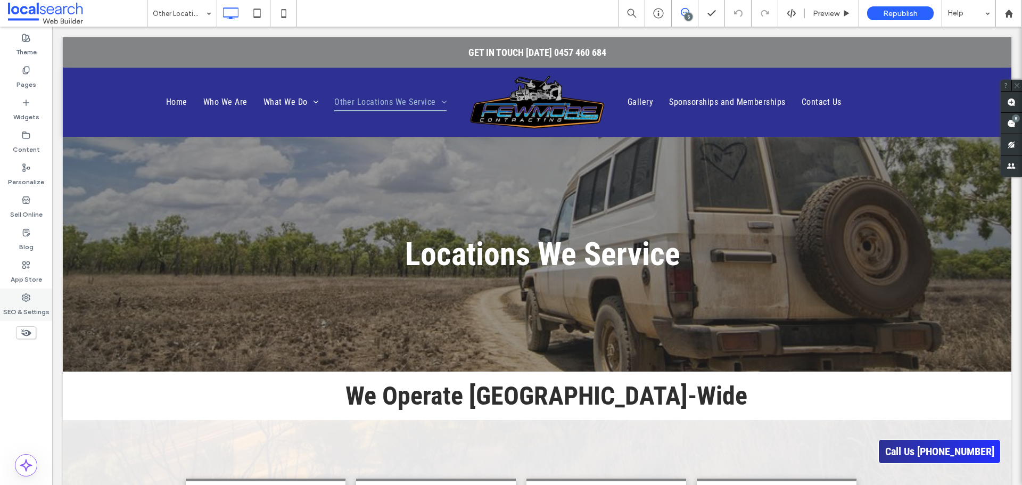
click at [21, 294] on div "SEO & Settings" at bounding box center [26, 304] width 52 height 32
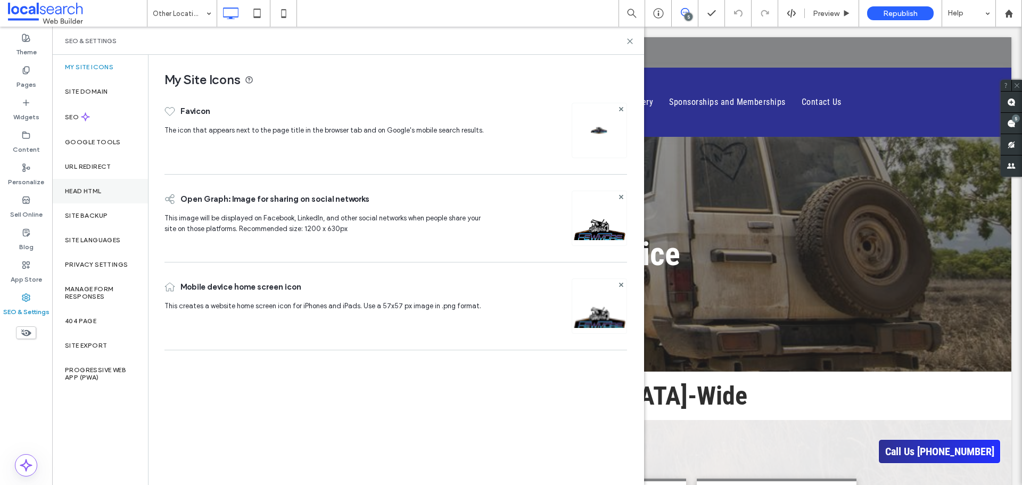
click at [112, 192] on div "Head HTML" at bounding box center [100, 191] width 96 height 24
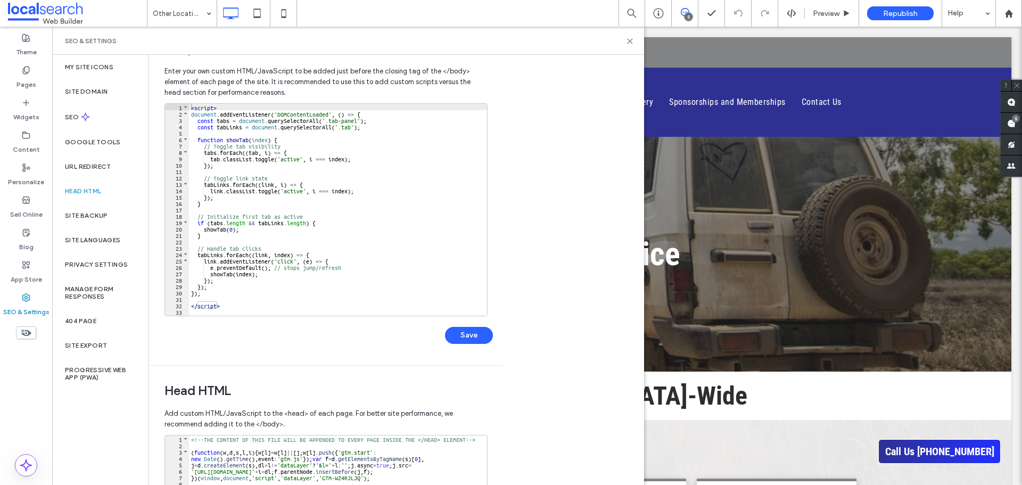
scroll to position [0, 0]
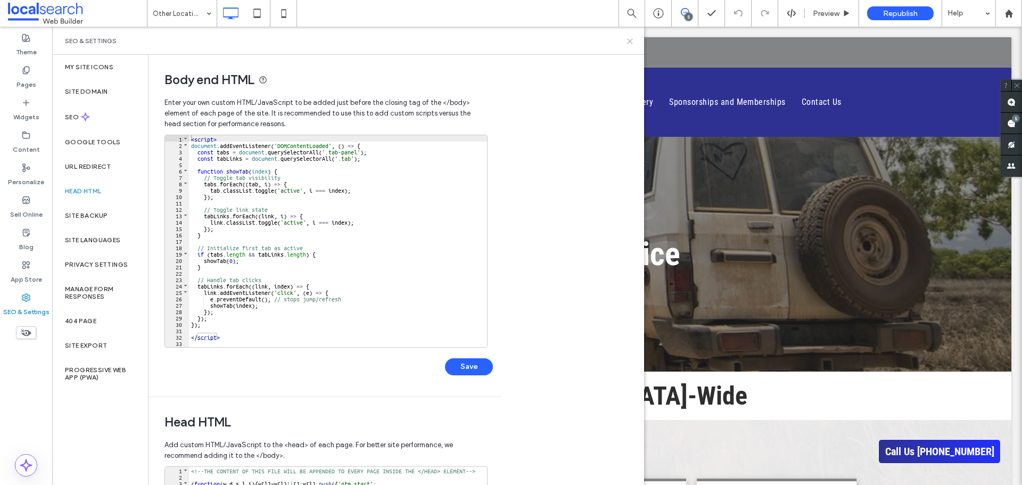
drag, startPoint x: 629, startPoint y: 42, endPoint x: 571, endPoint y: 26, distance: 60.2
click at [629, 42] on use at bounding box center [629, 41] width 5 height 5
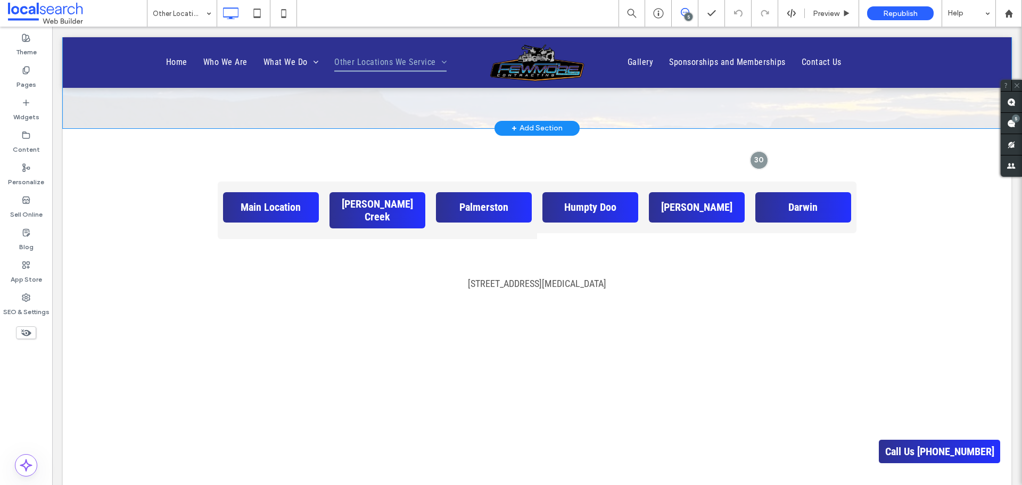
scroll to position [692, 0]
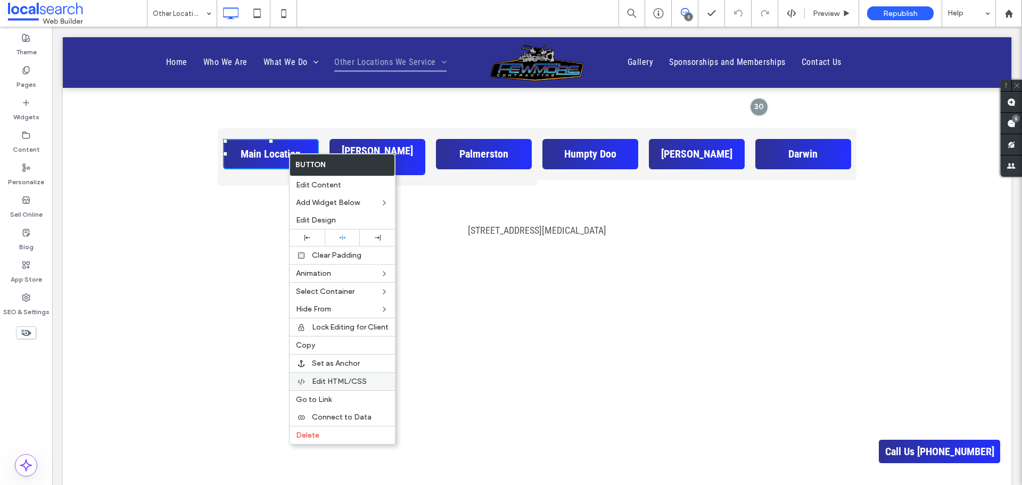
click at [344, 374] on div "Edit HTML/CSS" at bounding box center [342, 381] width 105 height 18
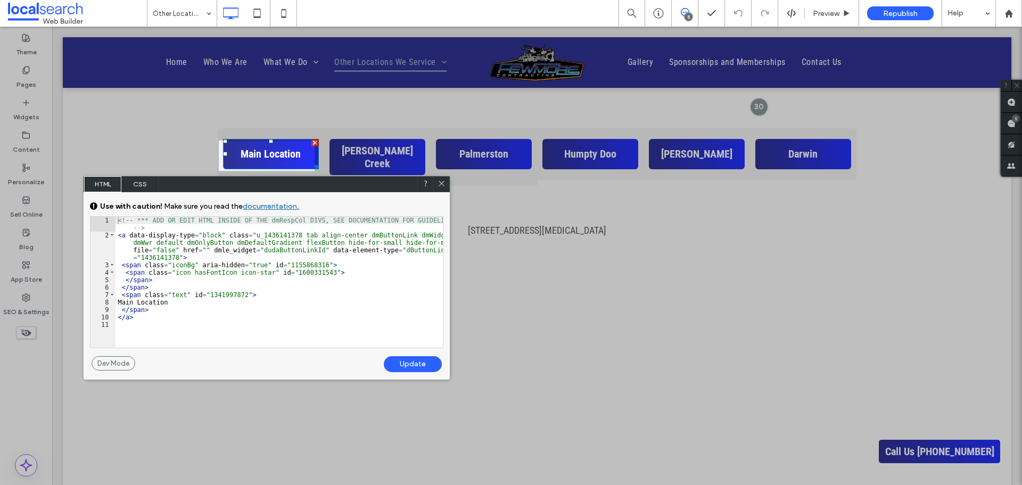
click at [128, 180] on span "CSS" at bounding box center [139, 184] width 37 height 16
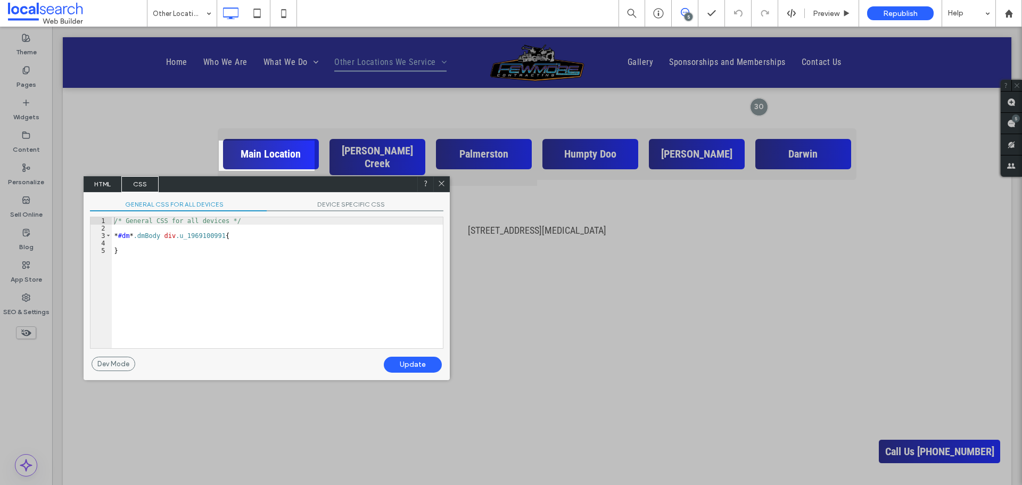
click at [109, 183] on span "HTML" at bounding box center [102, 184] width 37 height 16
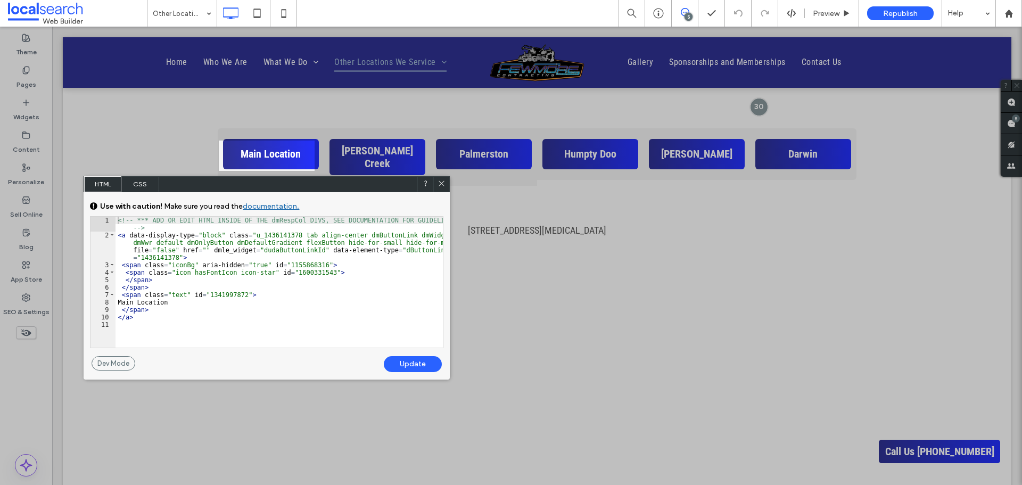
click at [439, 186] on icon at bounding box center [441, 183] width 8 height 8
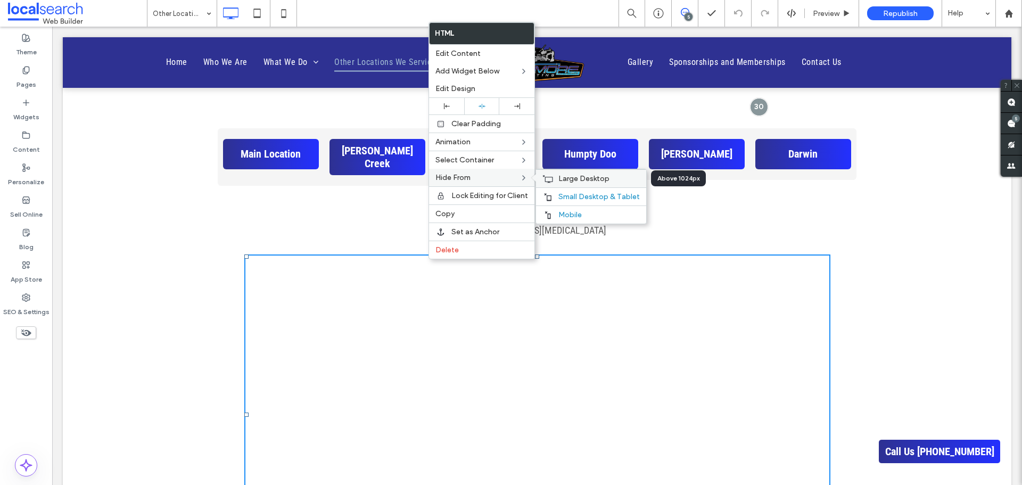
click at [581, 180] on span "Large Desktop" at bounding box center [583, 178] width 51 height 9
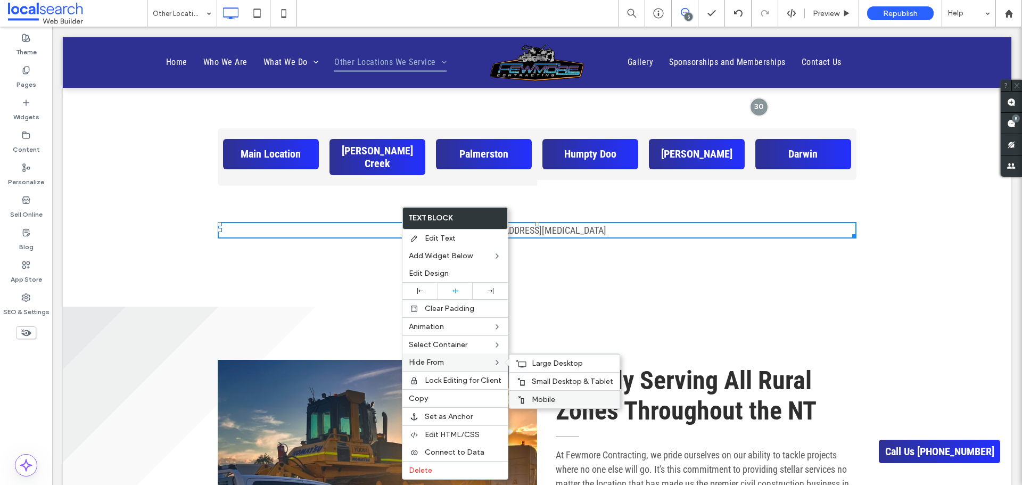
drag, startPoint x: 539, startPoint y: 403, endPoint x: 543, endPoint y: 384, distance: 19.2
click at [538, 403] on span "Mobile" at bounding box center [543, 399] width 23 height 9
drag, startPoint x: 544, startPoint y: 381, endPoint x: 494, endPoint y: 338, distance: 65.7
drag, startPoint x: 533, startPoint y: 384, endPoint x: 536, endPoint y: 373, distance: 11.6
click at [533, 383] on span "Small Desktop & Tablet" at bounding box center [572, 381] width 81 height 9
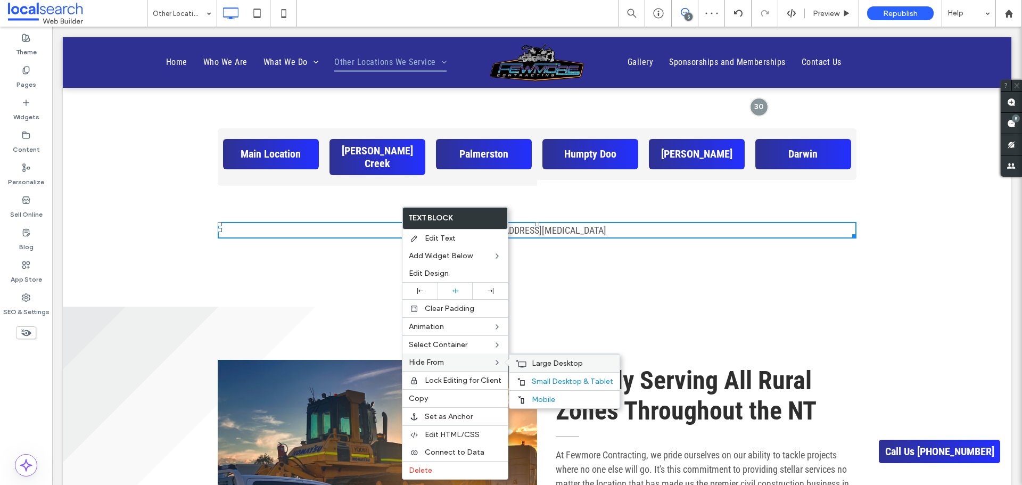
click at [537, 366] on span "Large Desktop" at bounding box center [557, 363] width 51 height 9
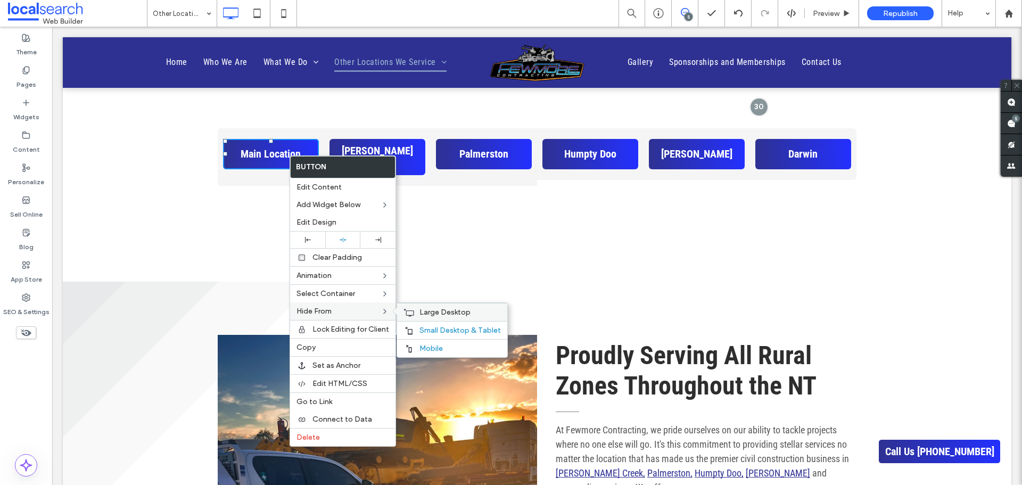
click at [446, 305] on div "Large Desktop" at bounding box center [452, 312] width 110 height 18
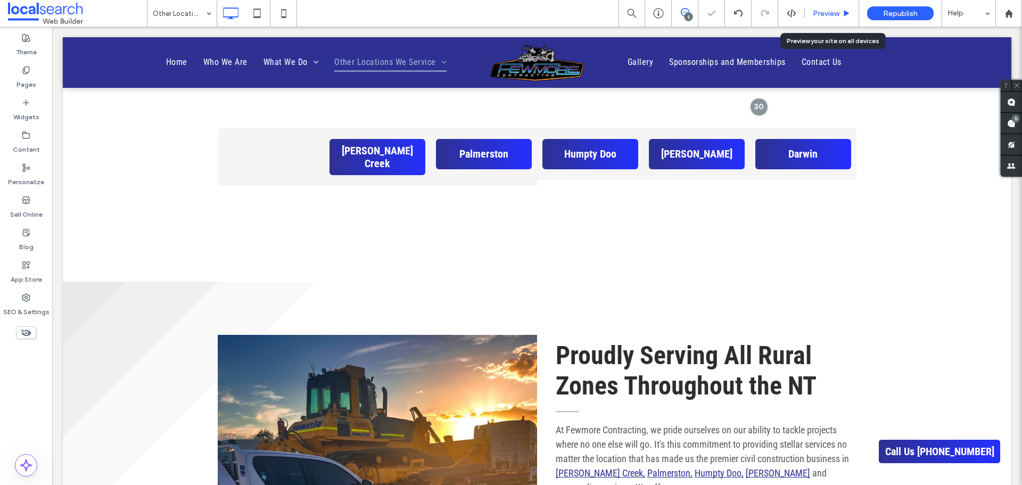
click at [829, 12] on span "Preview" at bounding box center [826, 13] width 27 height 9
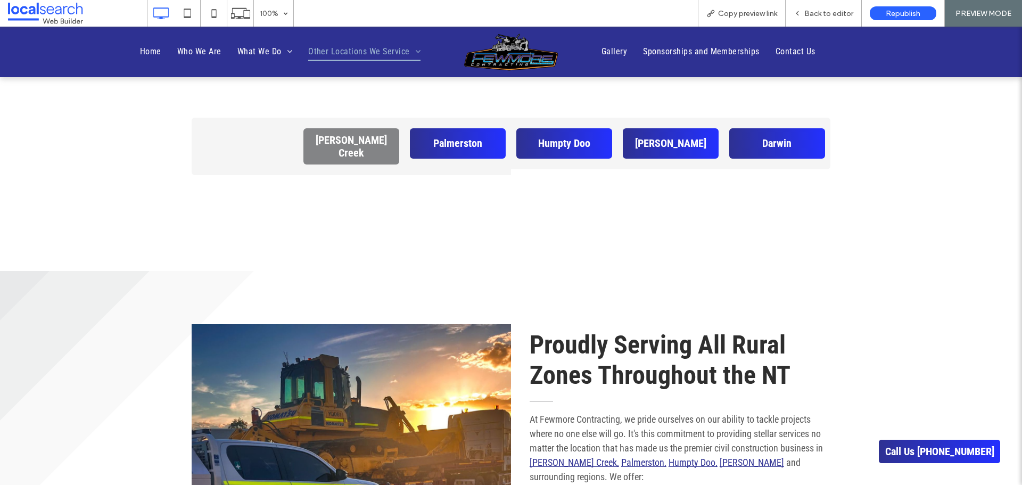
click at [344, 148] on span "[PERSON_NAME] Creek" at bounding box center [351, 147] width 88 height 26
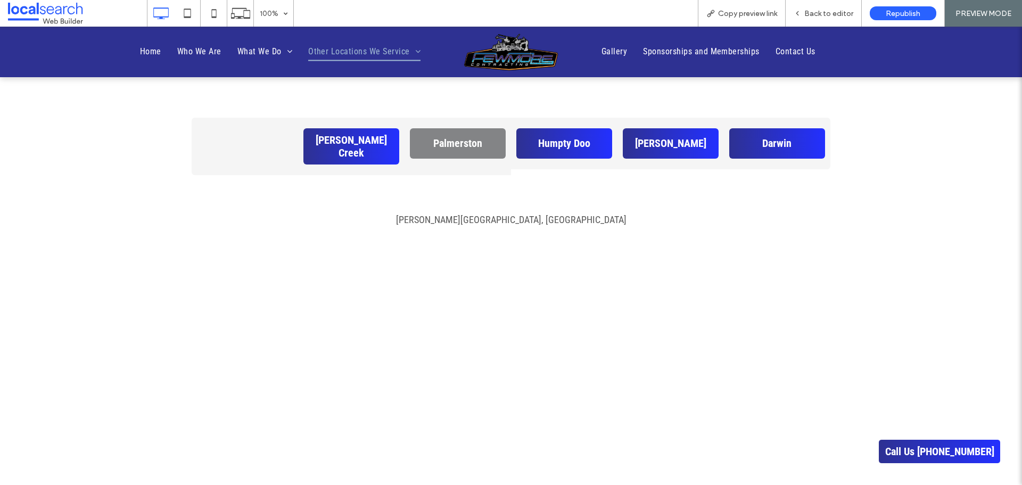
click at [426, 140] on link "Palmerston" at bounding box center [458, 143] width 96 height 30
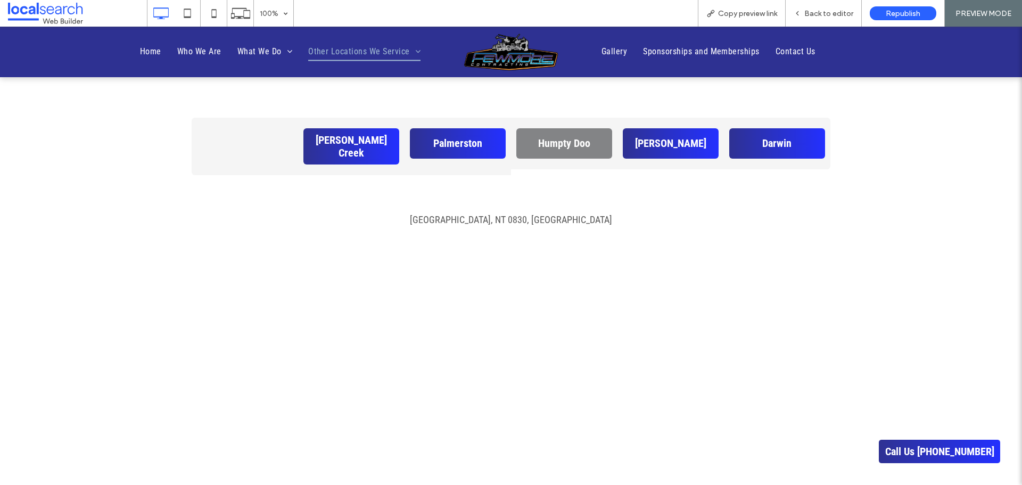
click at [548, 143] on span "Humpty Doo" at bounding box center [564, 143] width 52 height 13
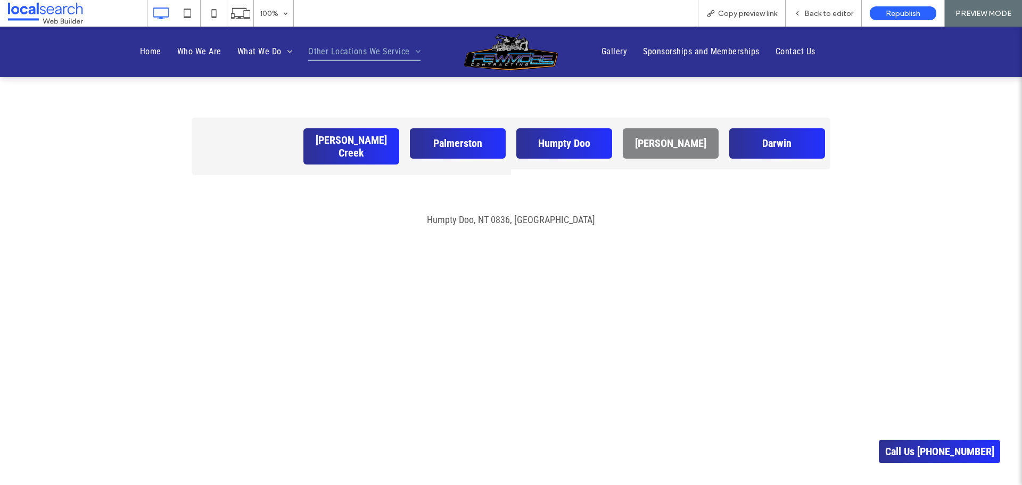
click at [669, 138] on link "[PERSON_NAME]" at bounding box center [671, 143] width 96 height 30
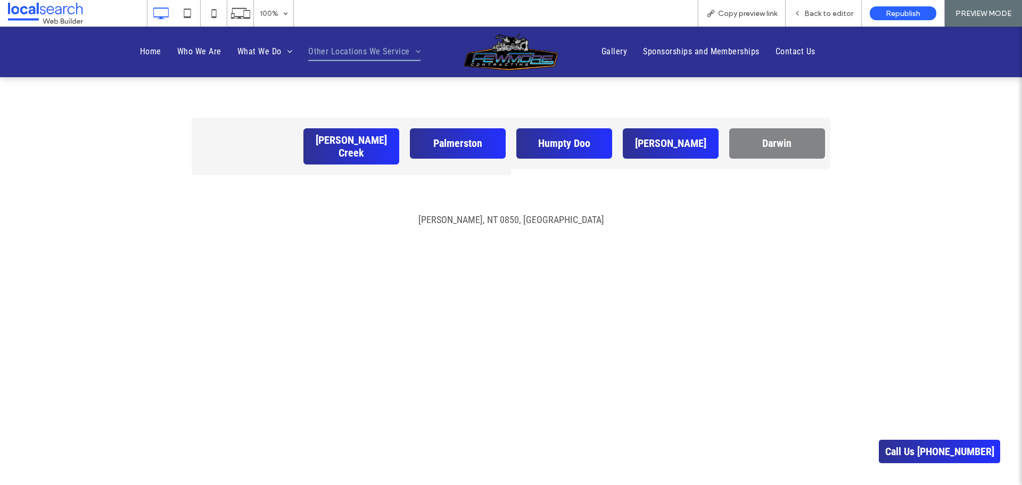
click at [772, 147] on span "Darwin" at bounding box center [776, 143] width 29 height 13
click at [816, 14] on span "Back to editor" at bounding box center [828, 13] width 49 height 9
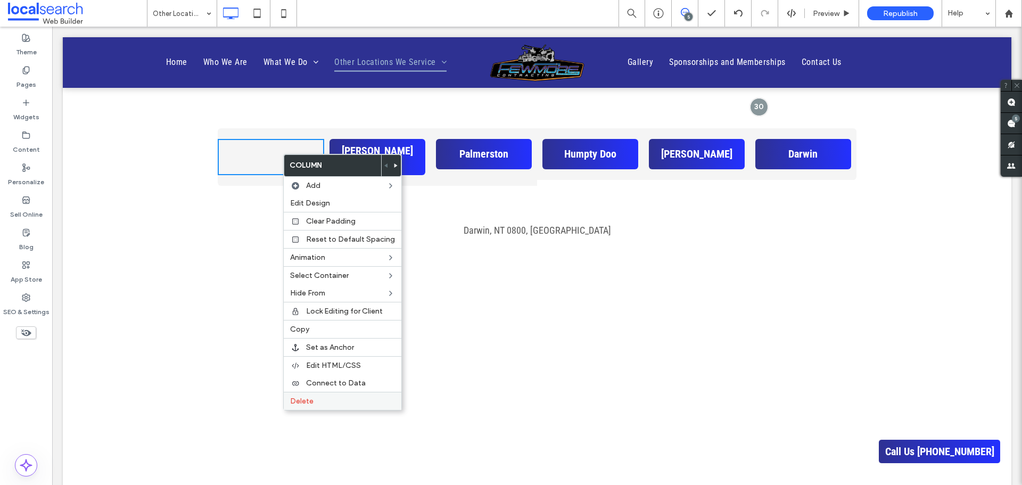
click at [328, 398] on label "Delete" at bounding box center [342, 400] width 105 height 9
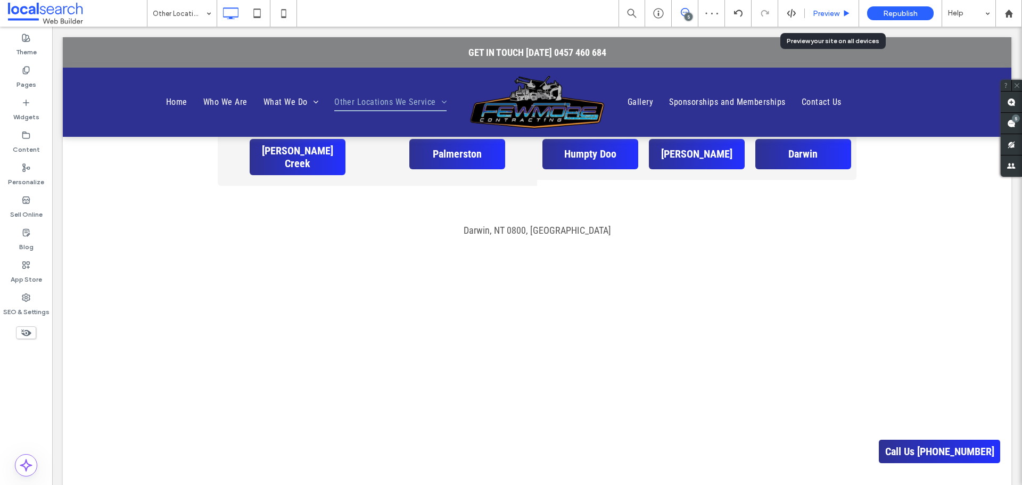
click at [821, 11] on span "Preview" at bounding box center [826, 13] width 27 height 9
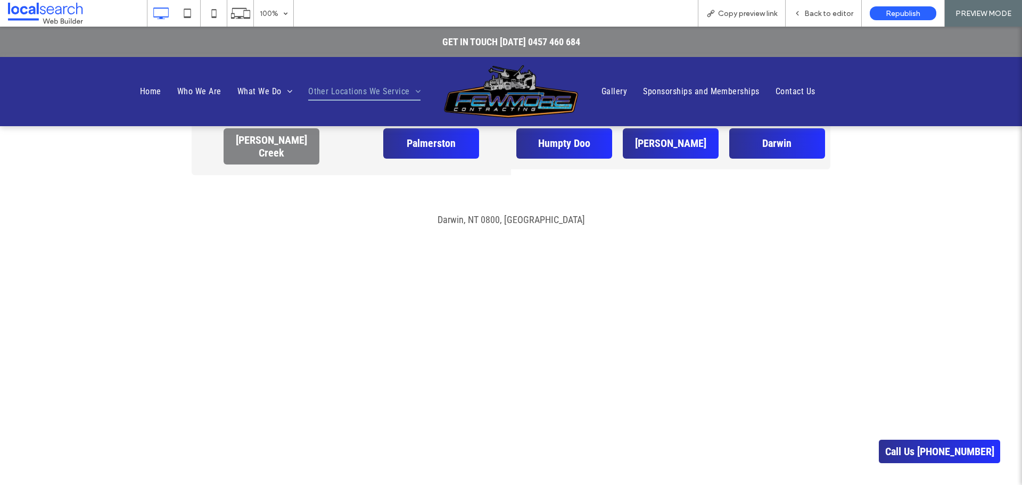
click at [293, 148] on span "[PERSON_NAME] Creek" at bounding box center [271, 147] width 88 height 26
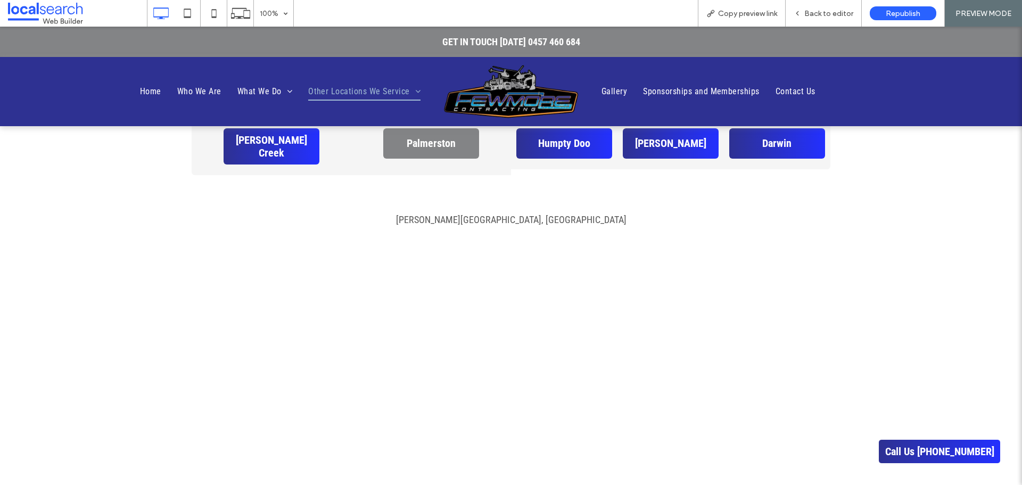
click at [417, 143] on span "Palmerston" at bounding box center [431, 143] width 49 height 13
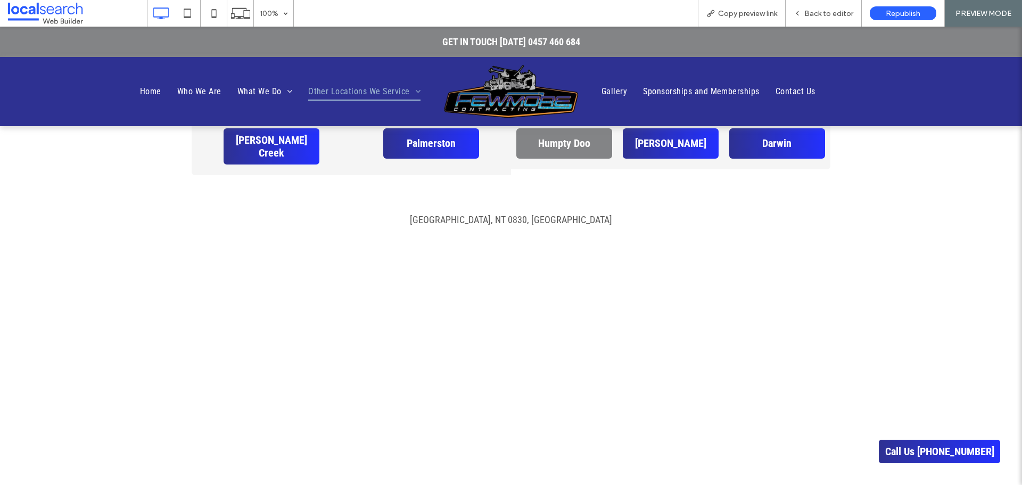
click at [578, 142] on span "Humpty Doo" at bounding box center [564, 143] width 52 height 13
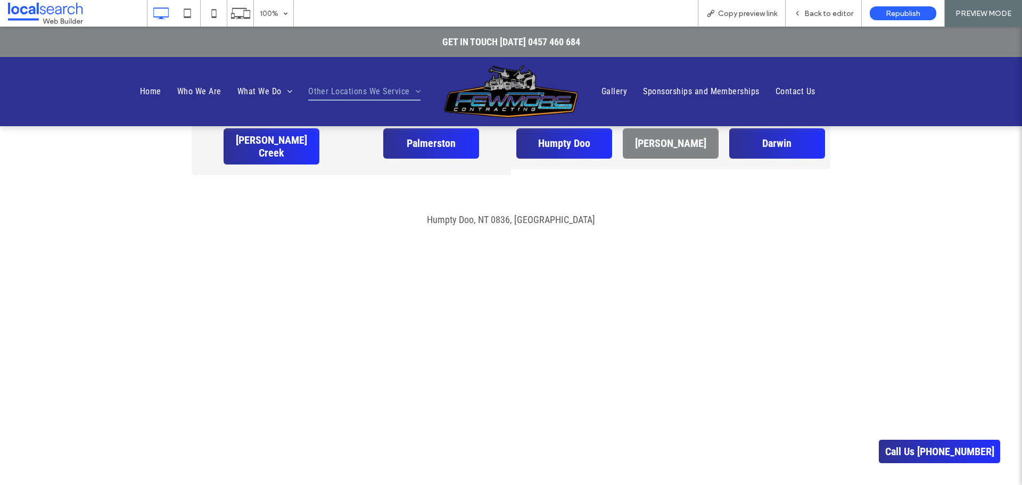
click at [643, 142] on link "[PERSON_NAME]" at bounding box center [671, 143] width 96 height 30
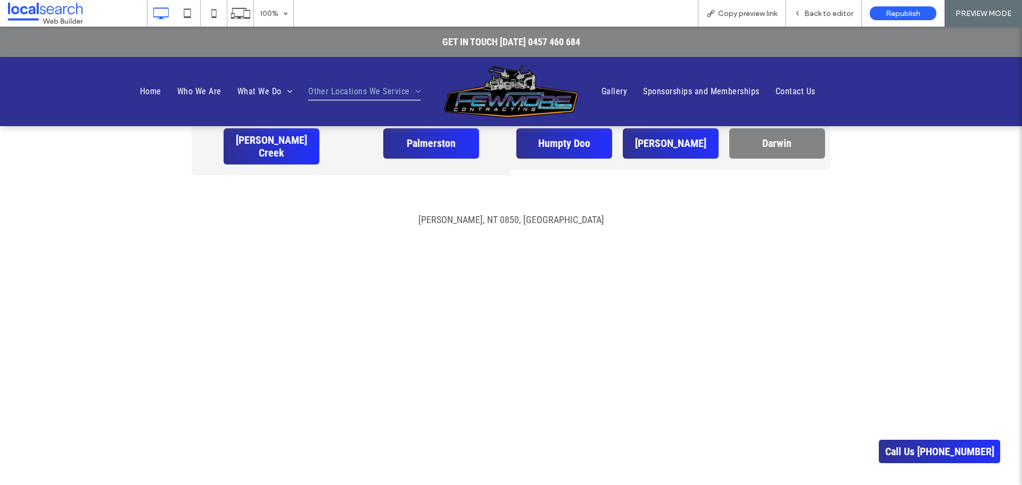
click at [763, 142] on span "Darwin" at bounding box center [776, 143] width 29 height 13
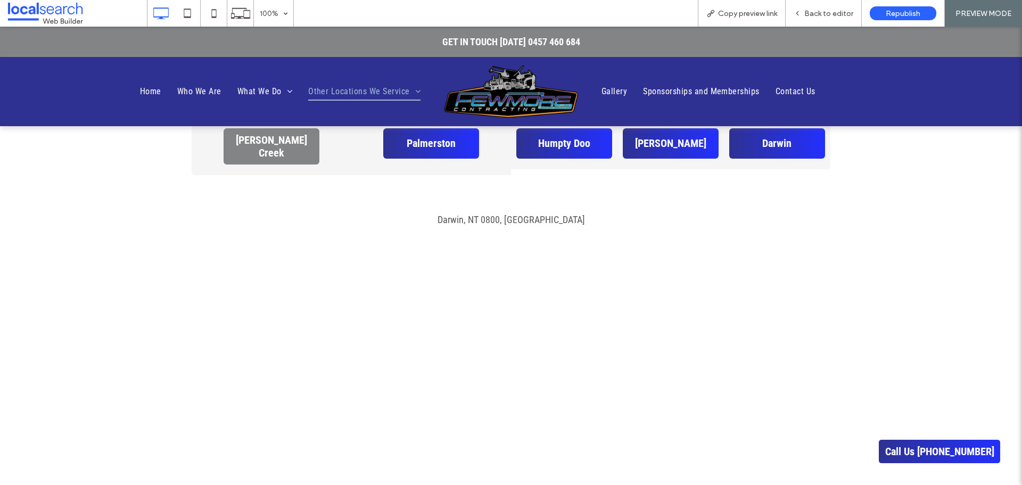
click at [299, 147] on link "[PERSON_NAME] Creek" at bounding box center [272, 146] width 96 height 36
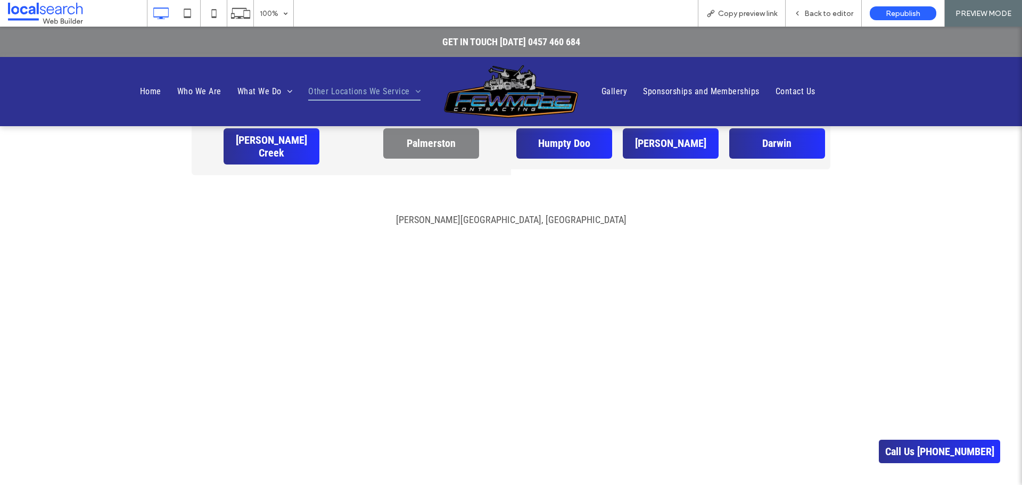
click at [445, 147] on span "Palmerston" at bounding box center [431, 143] width 49 height 13
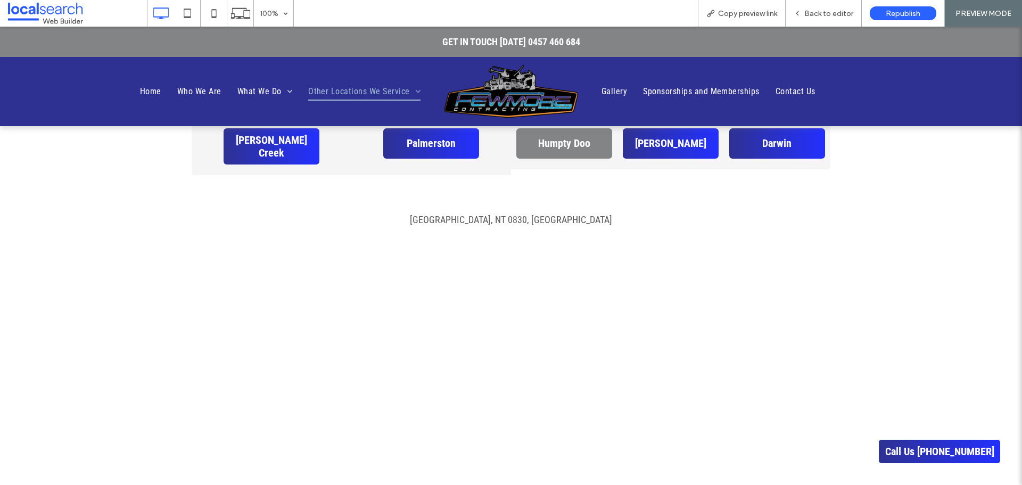
click at [541, 142] on span "Humpty Doo" at bounding box center [564, 143] width 52 height 13
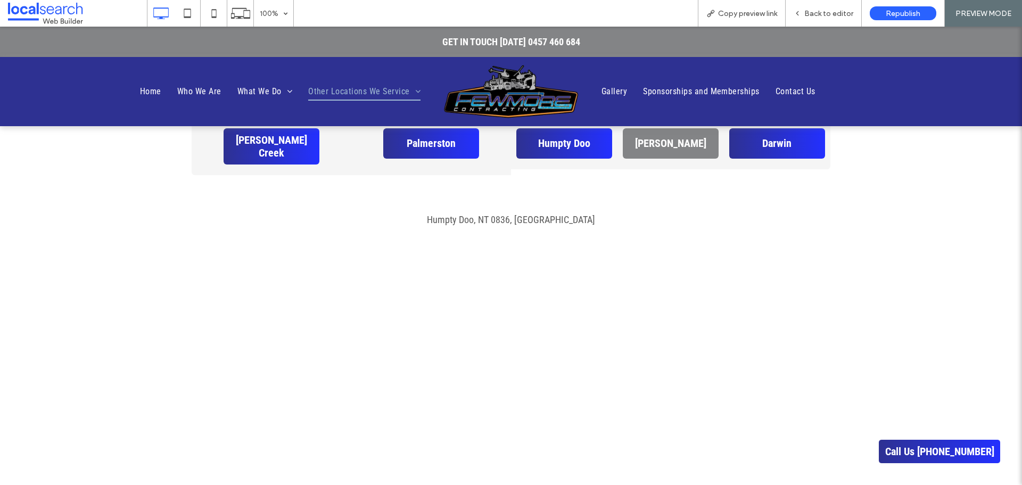
click at [705, 142] on link "[PERSON_NAME]" at bounding box center [671, 143] width 96 height 30
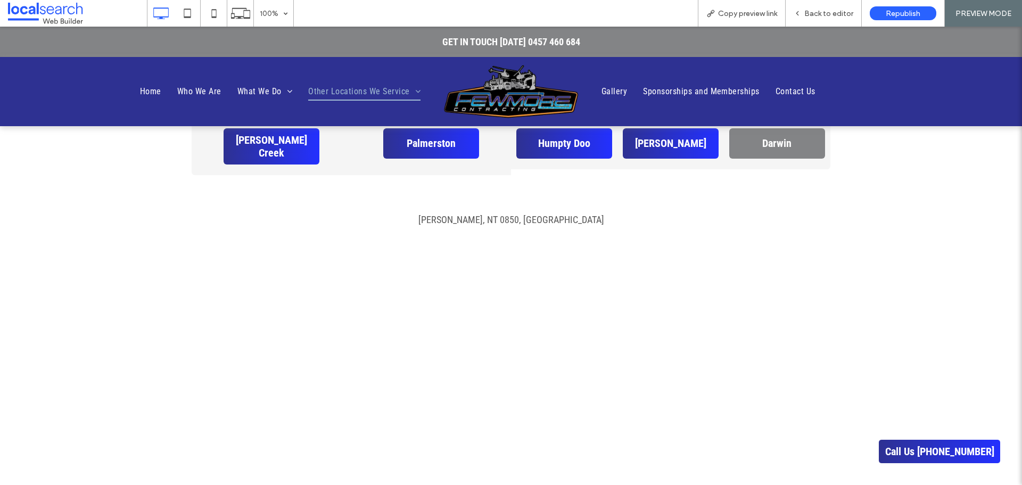
click at [763, 142] on span "Darwin" at bounding box center [776, 143] width 29 height 13
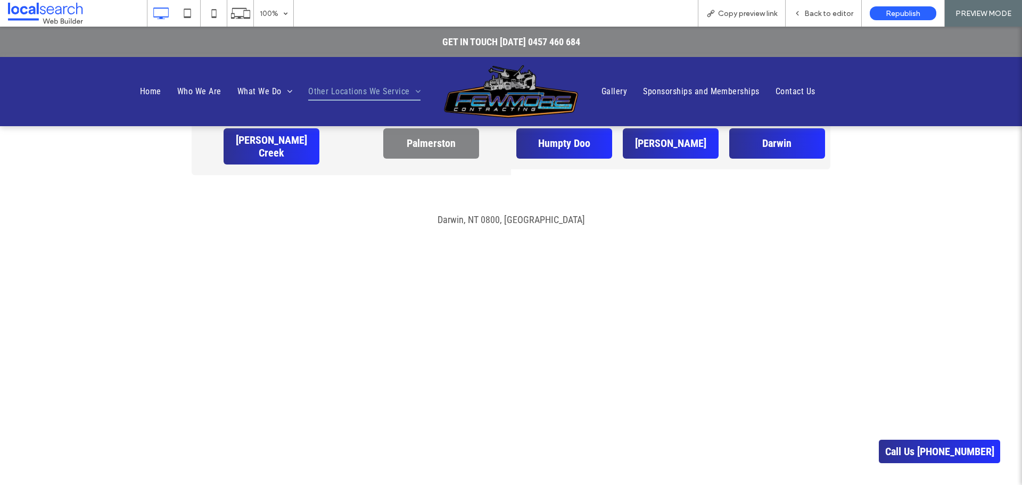
click at [466, 144] on link "Palmerston" at bounding box center [431, 143] width 96 height 30
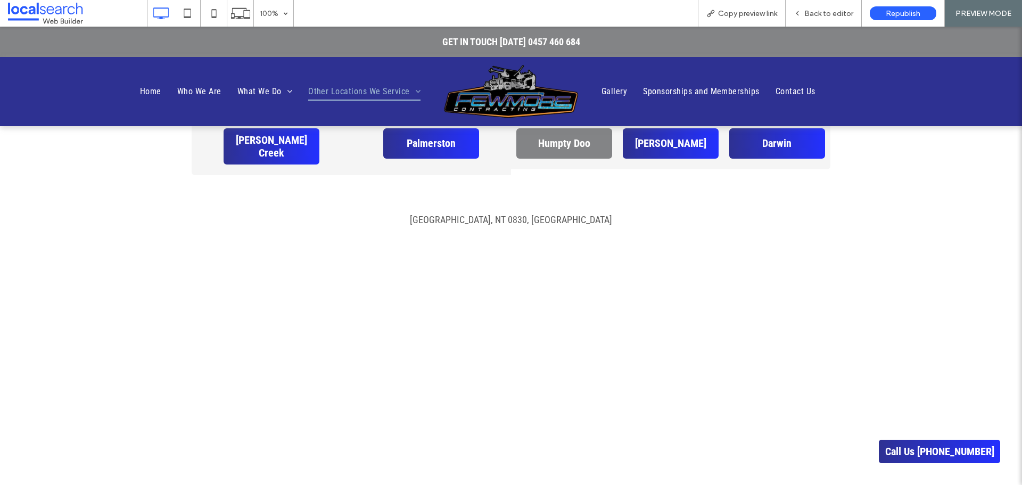
click at [576, 144] on span "Humpty Doo" at bounding box center [564, 143] width 52 height 13
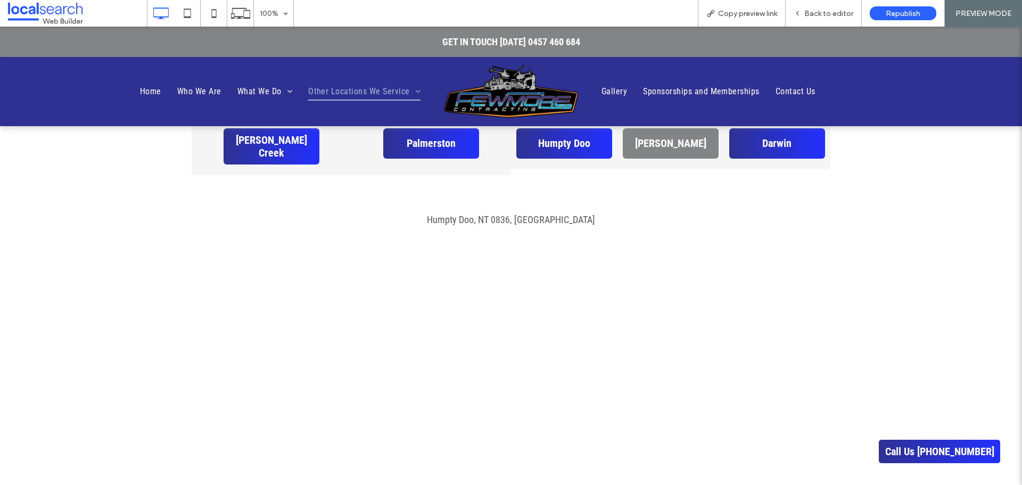
click at [659, 143] on span "[PERSON_NAME]" at bounding box center [670, 143] width 71 height 13
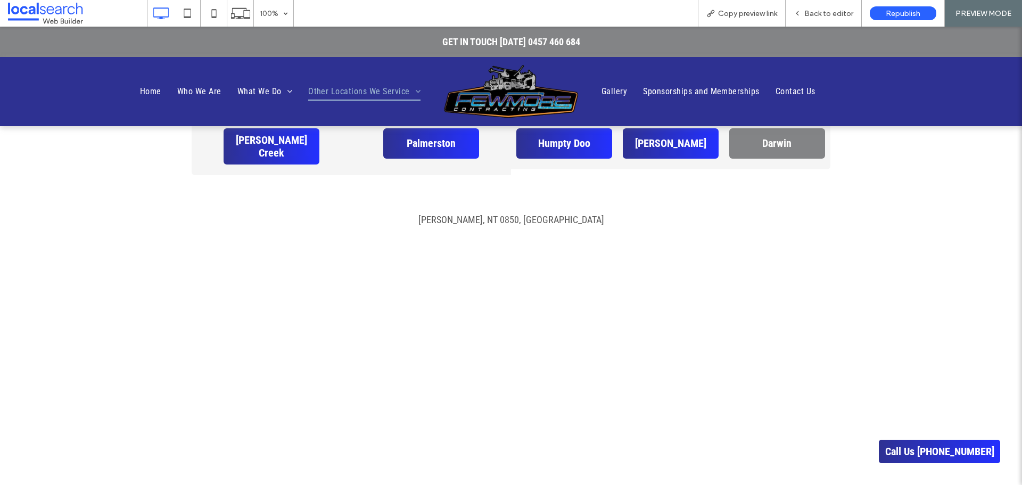
click at [756, 140] on link "Darwin" at bounding box center [777, 143] width 96 height 30
click at [818, 12] on span "Back to editor" at bounding box center [828, 13] width 49 height 9
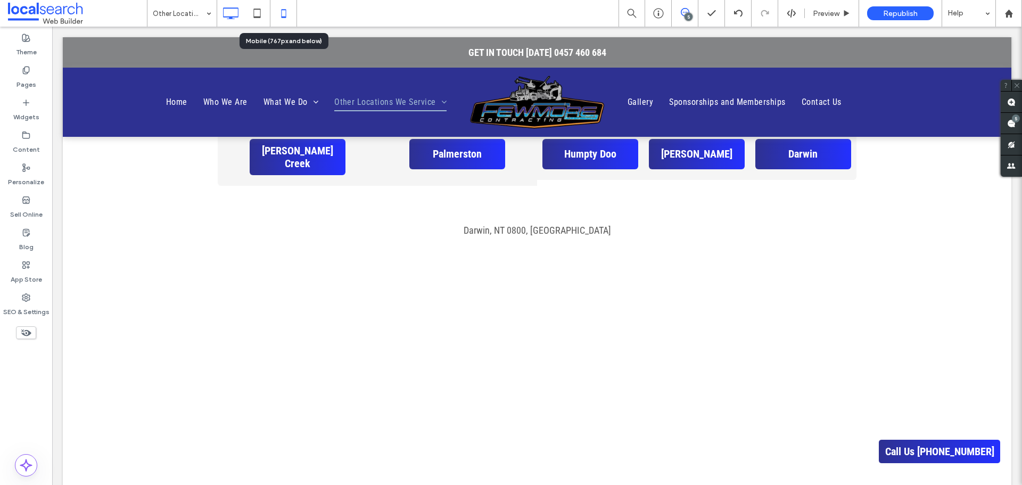
click at [284, 4] on icon at bounding box center [283, 13] width 21 height 21
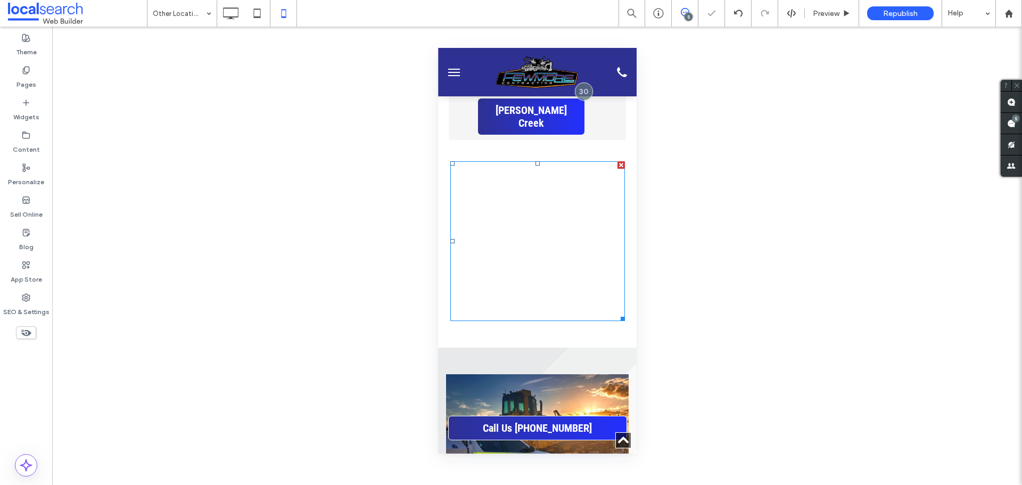
scroll to position [585, 0]
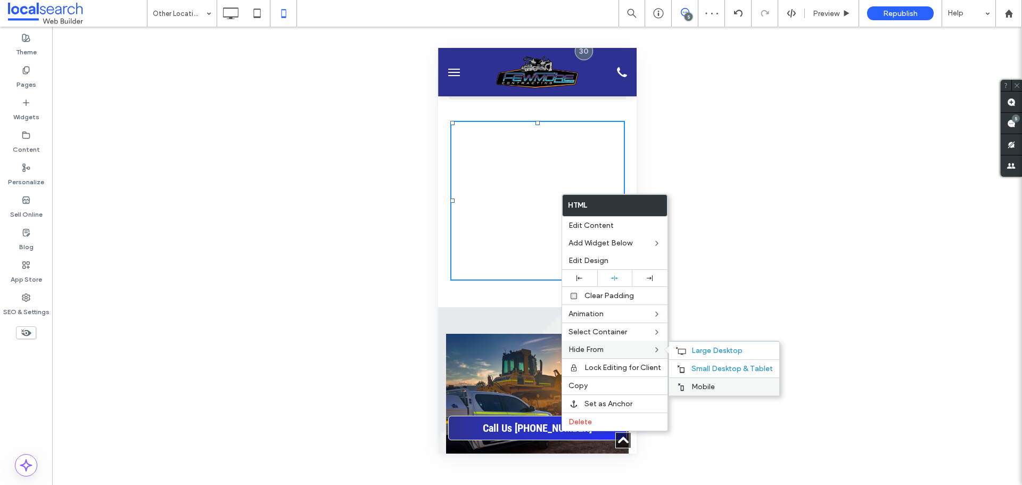
click at [691, 382] on div "Mobile" at bounding box center [724, 386] width 110 height 18
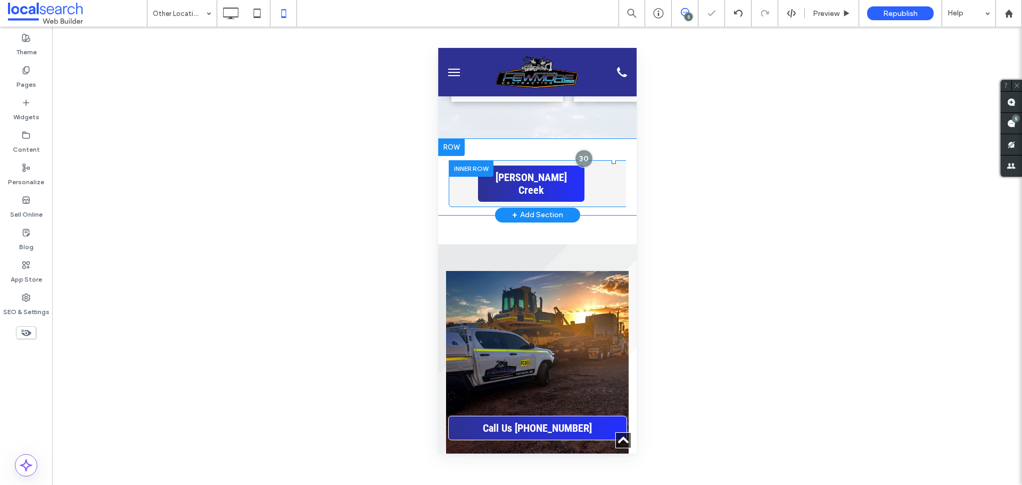
scroll to position [426, 0]
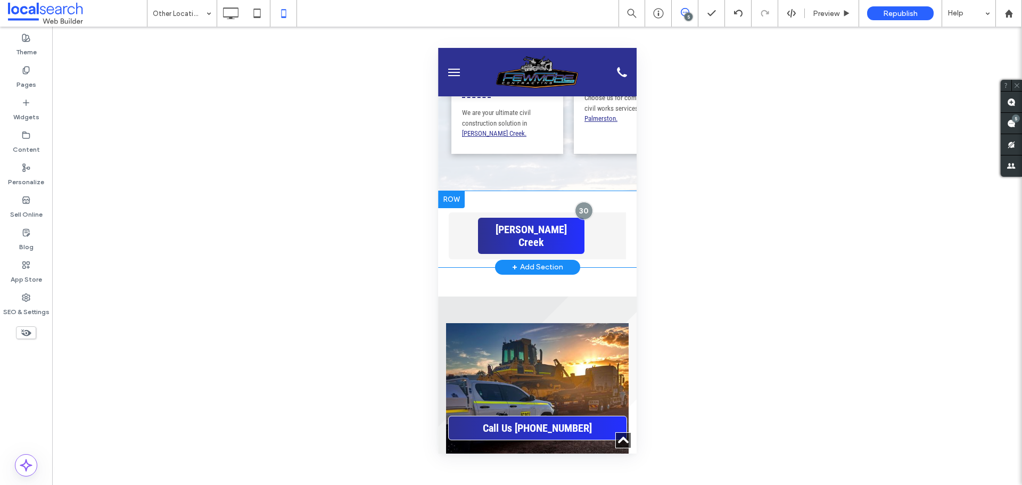
click at [478, 239] on div "Tennant Creek Click To Paste Palmerston Click To Paste Click To Paste Humpty Do…" at bounding box center [536, 229] width 199 height 76
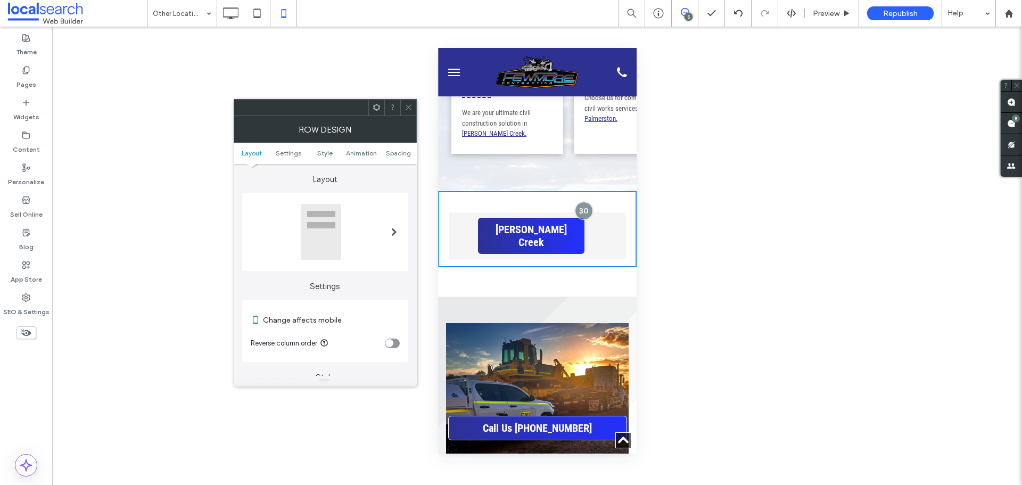
click at [373, 106] on icon at bounding box center [377, 107] width 8 height 8
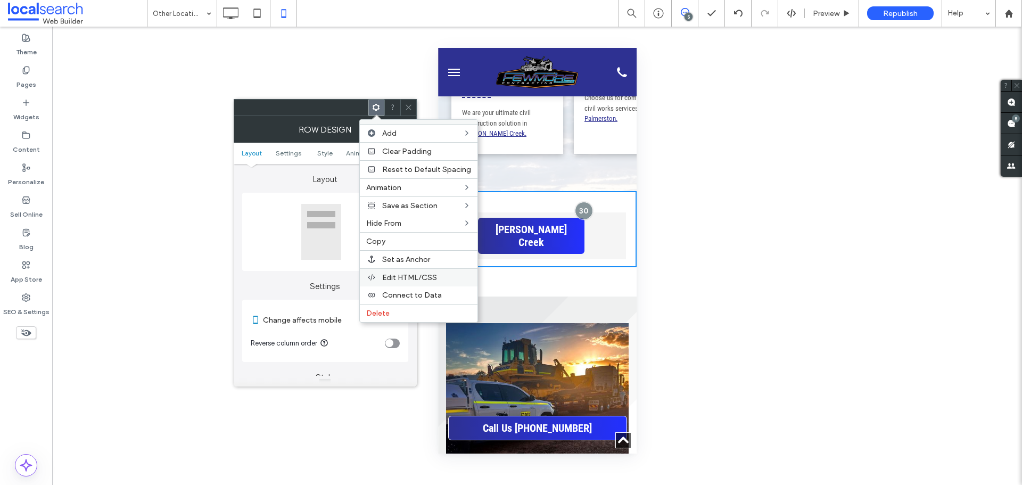
click at [414, 278] on span "Edit HTML/CSS" at bounding box center [409, 277] width 55 height 9
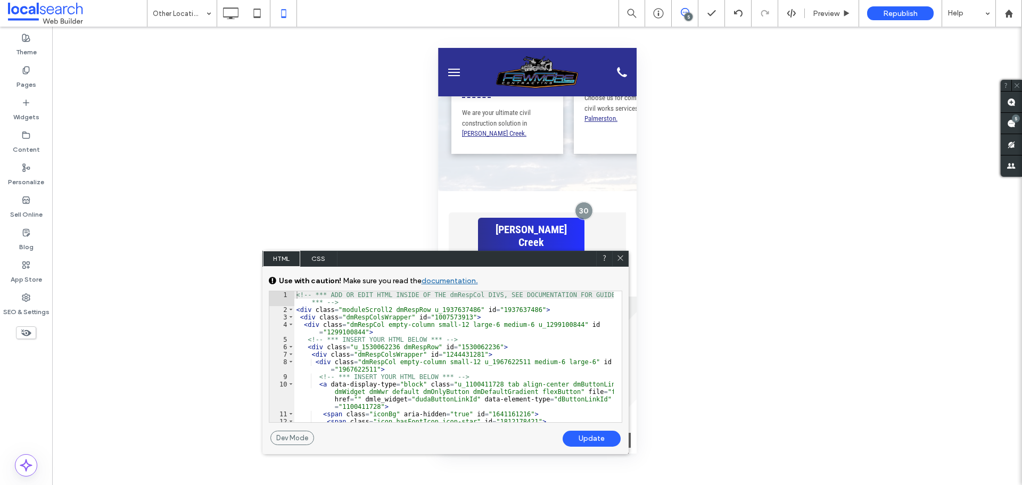
click at [619, 254] on icon at bounding box center [620, 258] width 8 height 8
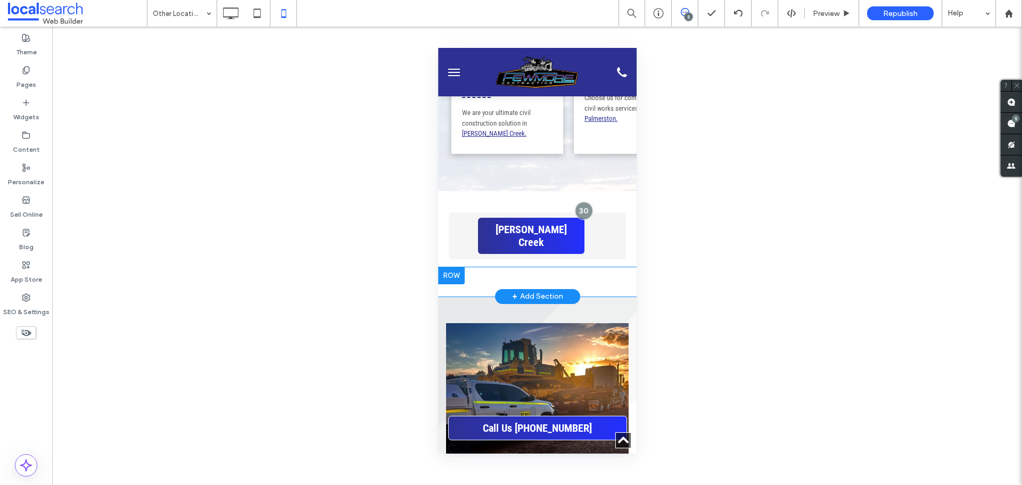
click at [522, 267] on div "73 Quinine Cl, Darwin River NT 0841 Click To Paste Row + Add Section" at bounding box center [536, 281] width 199 height 29
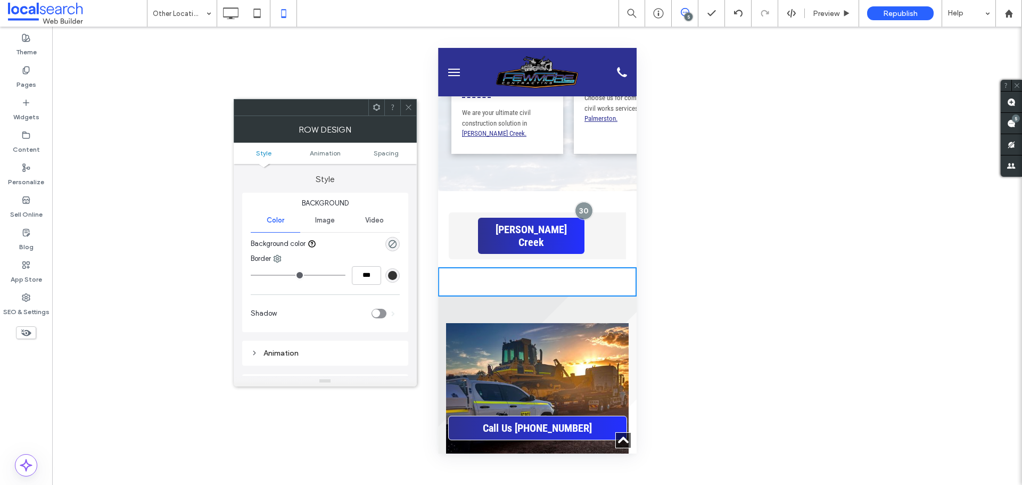
click at [521, 267] on div "73 Quinine Cl, Darwin River NT 0841 Click To Paste Row + Add Section" at bounding box center [536, 281] width 199 height 29
drag, startPoint x: 519, startPoint y: 260, endPoint x: 868, endPoint y: 242, distance: 349.0
click at [519, 267] on div "73 Quinine Cl, Darwin River NT 0841 Click To Paste Row + Add Section" at bounding box center [536, 281] width 199 height 29
click at [406, 112] on span at bounding box center [408, 108] width 8 height 16
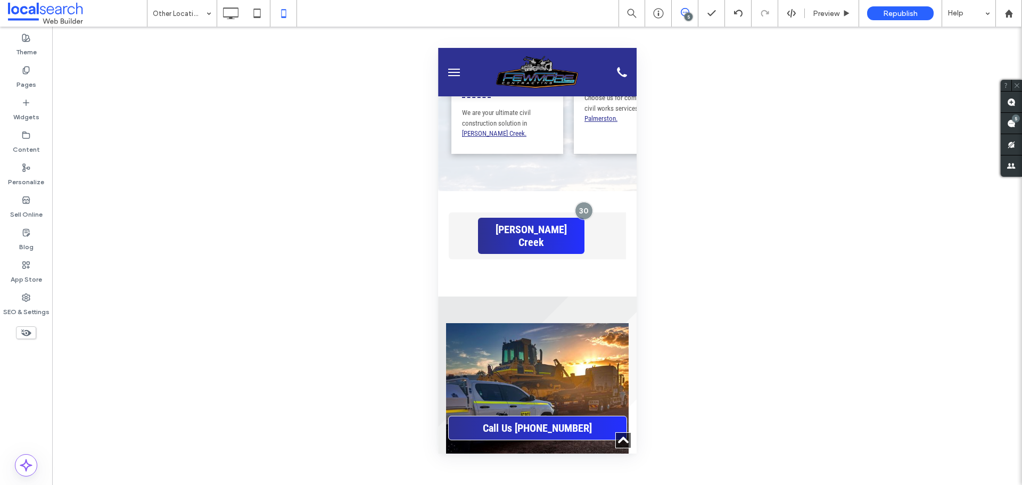
click at [29, 333] on use at bounding box center [26, 332] width 10 height 7
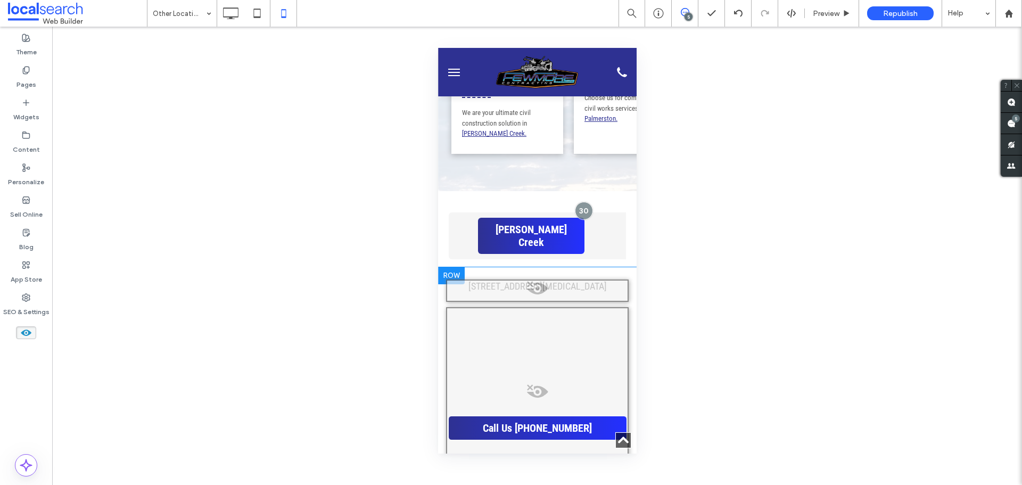
scroll to position [479, 0]
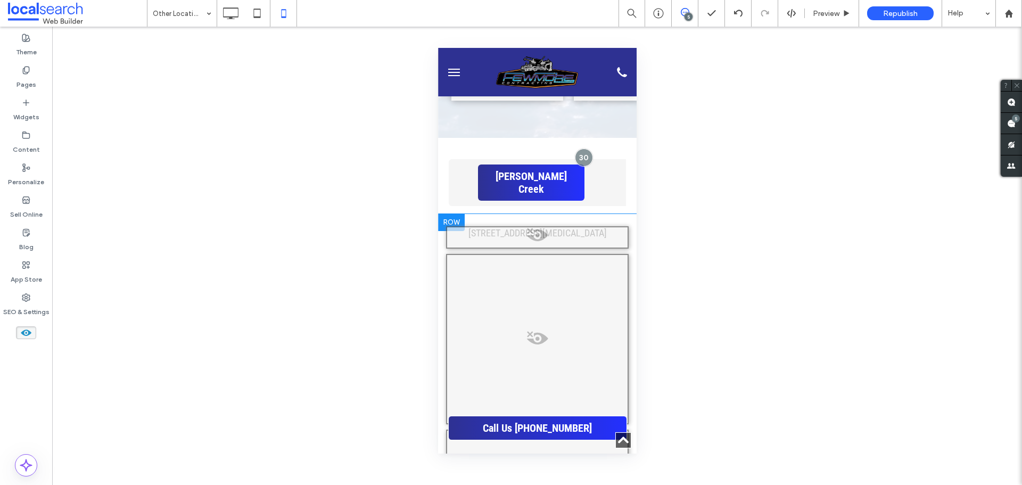
click at [536, 330] on span at bounding box center [536, 340] width 180 height 21
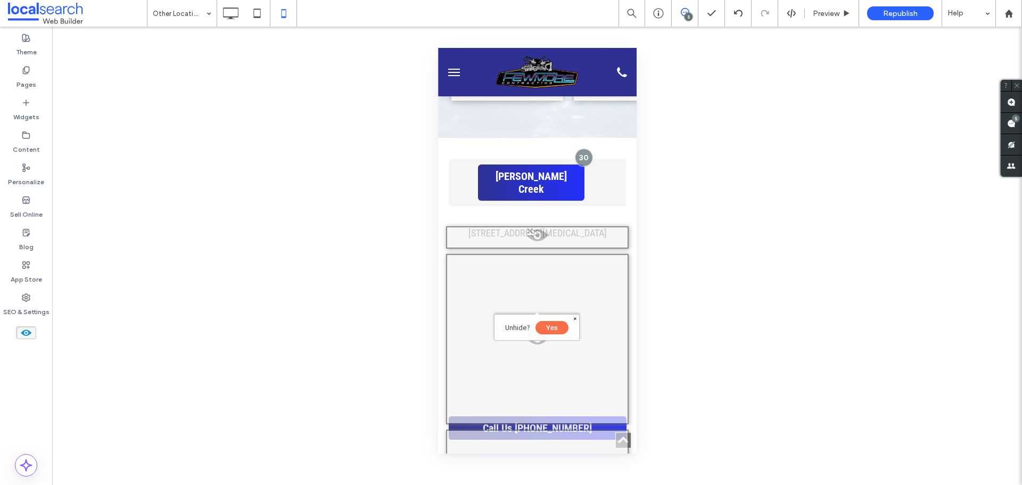
drag, startPoint x: 547, startPoint y: 327, endPoint x: 978, endPoint y: 333, distance: 431.1
click at [547, 327] on button "Yes" at bounding box center [551, 327] width 33 height 13
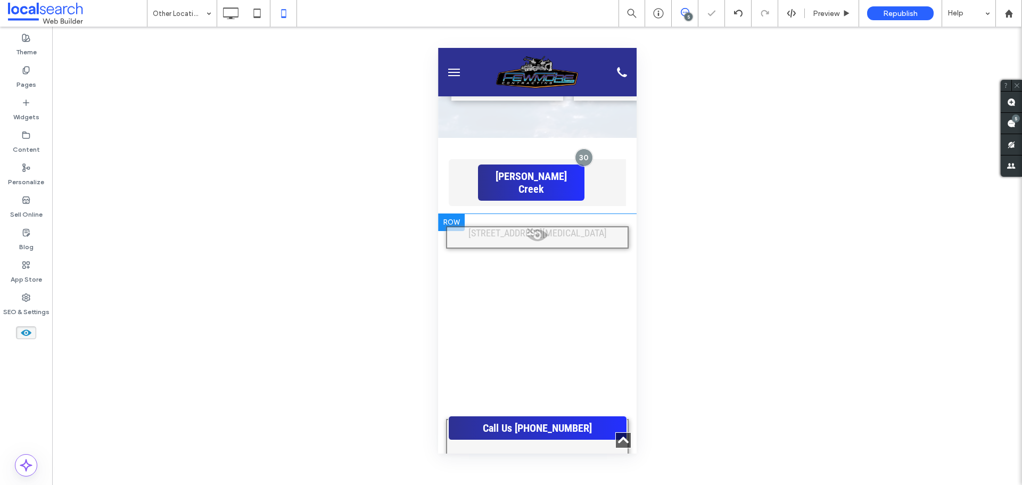
click at [545, 227] on span at bounding box center [536, 237] width 180 height 21
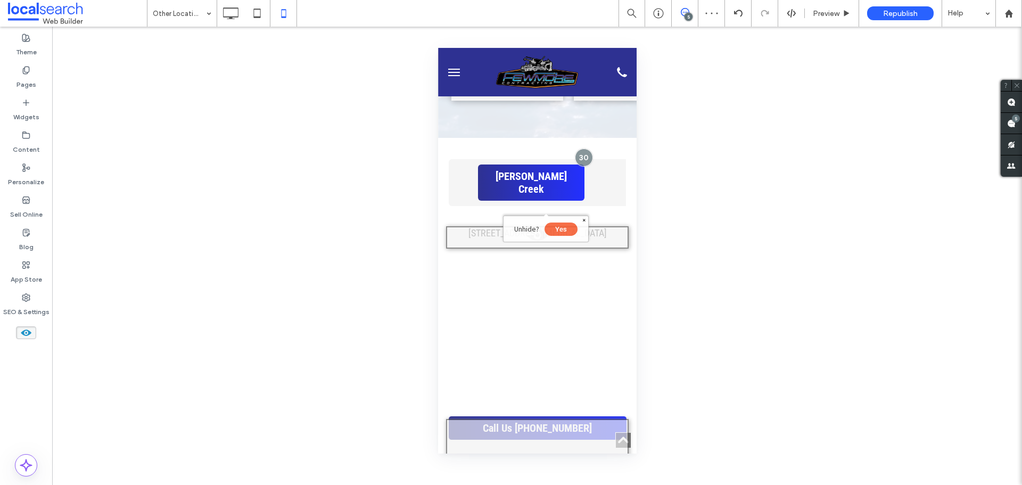
click at [564, 229] on button "Yes" at bounding box center [560, 228] width 33 height 13
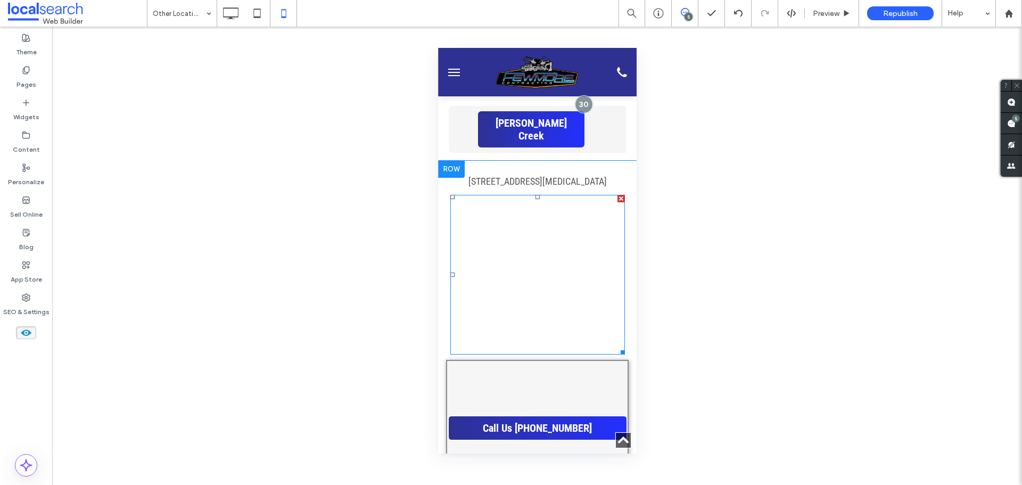
scroll to position [585, 0]
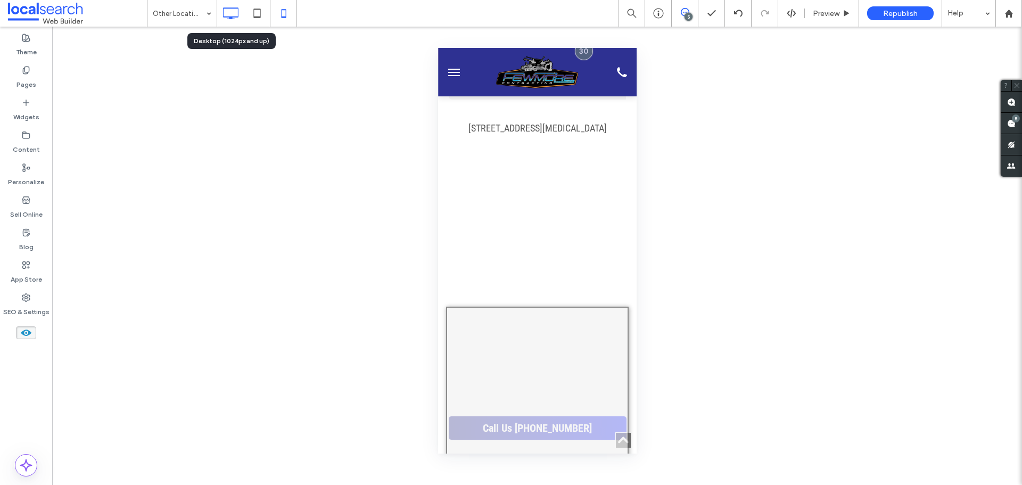
click at [231, 16] on use at bounding box center [231, 13] width 15 height 12
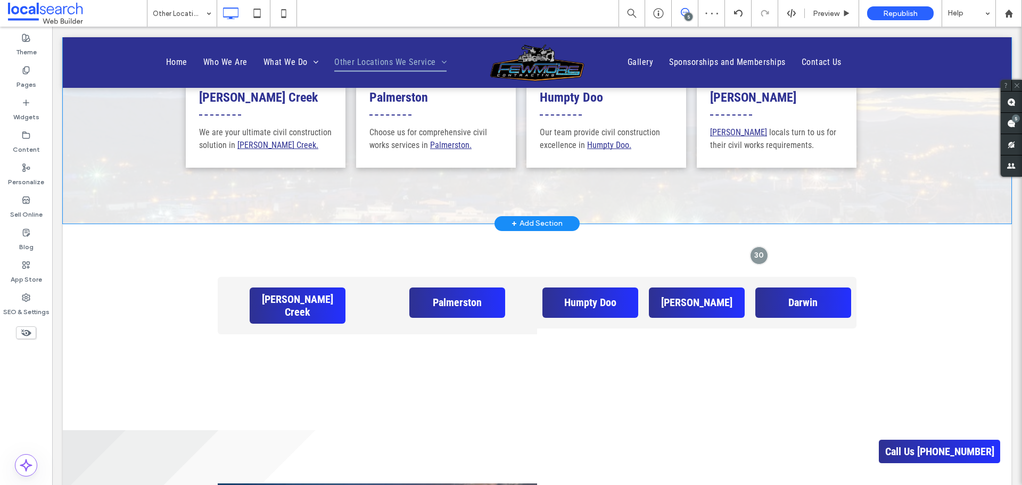
scroll to position [639, 0]
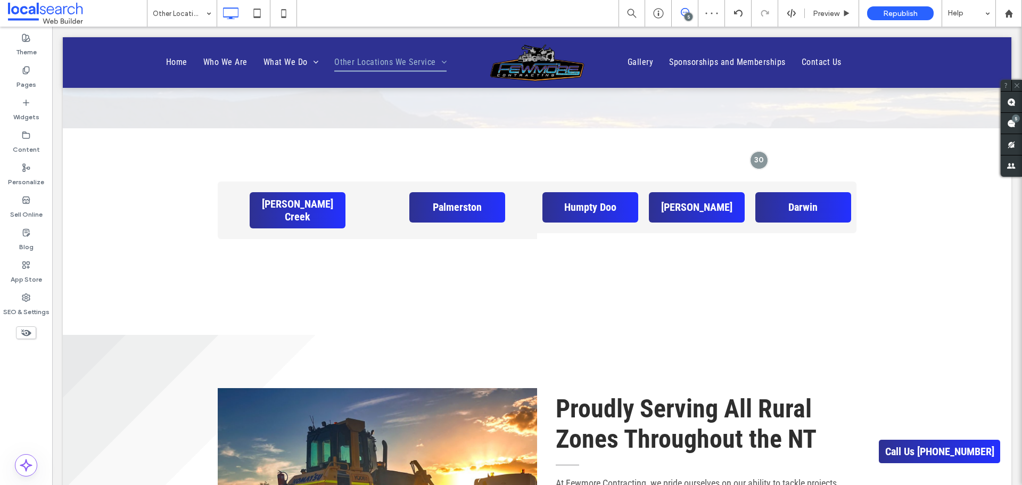
click at [28, 329] on icon at bounding box center [26, 333] width 12 height 12
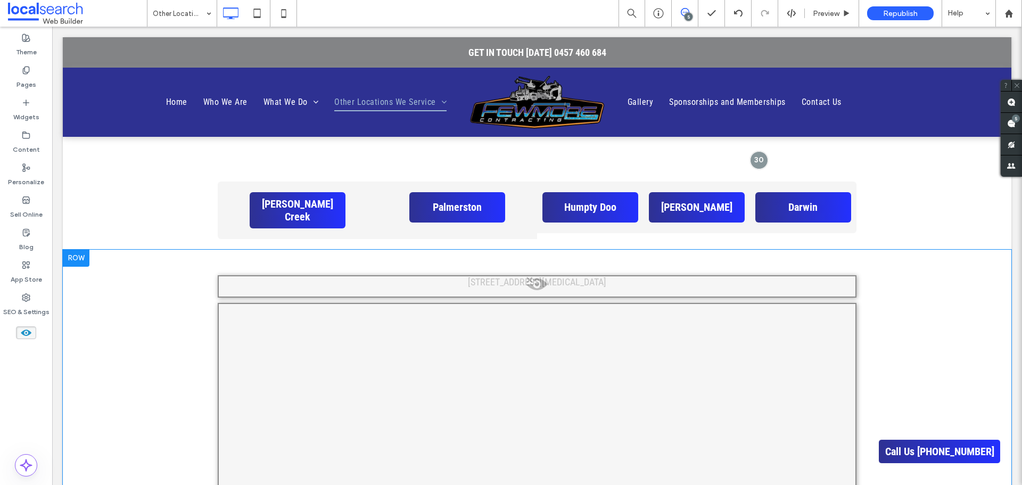
click at [535, 276] on span at bounding box center [537, 286] width 636 height 21
click at [554, 291] on button "Yes" at bounding box center [550, 289] width 33 height 13
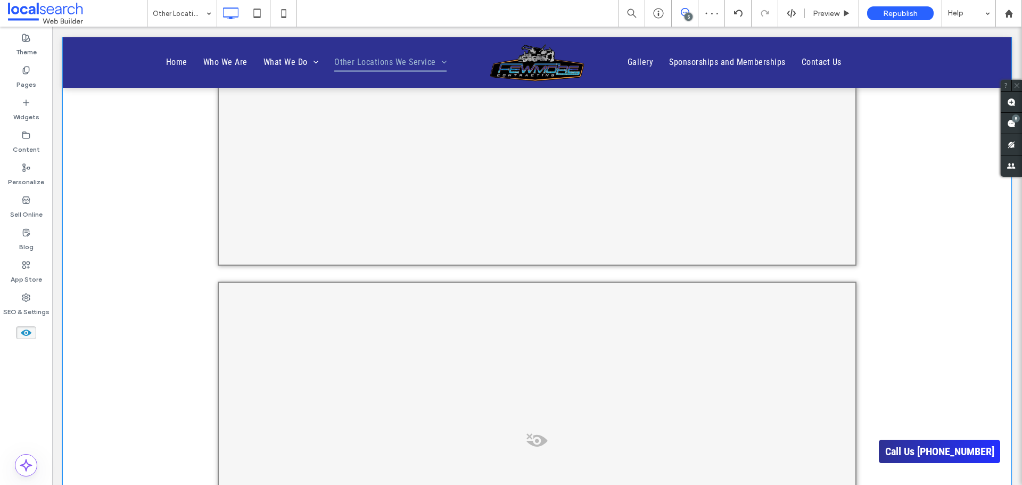
scroll to position [1118, 0]
click at [528, 322] on div at bounding box center [537, 439] width 639 height 336
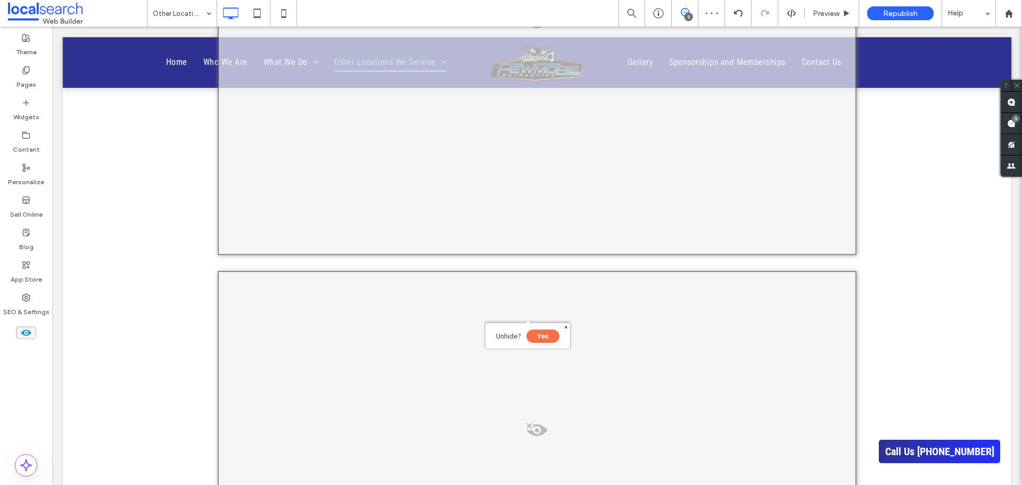
click at [540, 332] on button "Yes" at bounding box center [542, 335] width 33 height 13
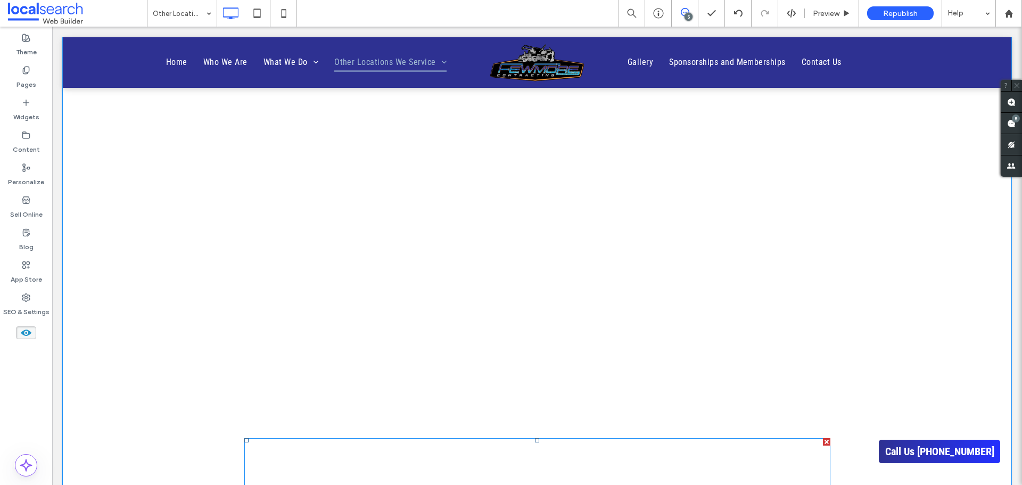
scroll to position [894, 0]
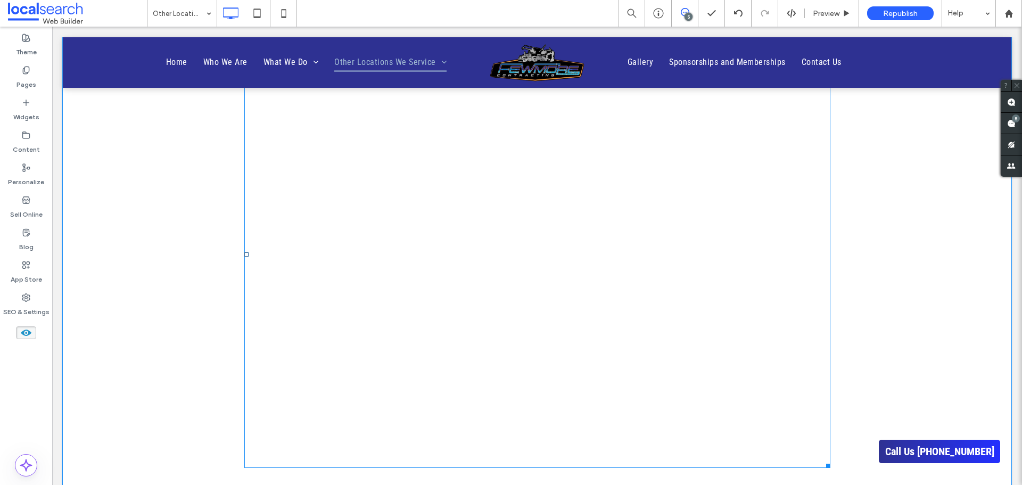
click at [563, 238] on span at bounding box center [537, 255] width 586 height 426
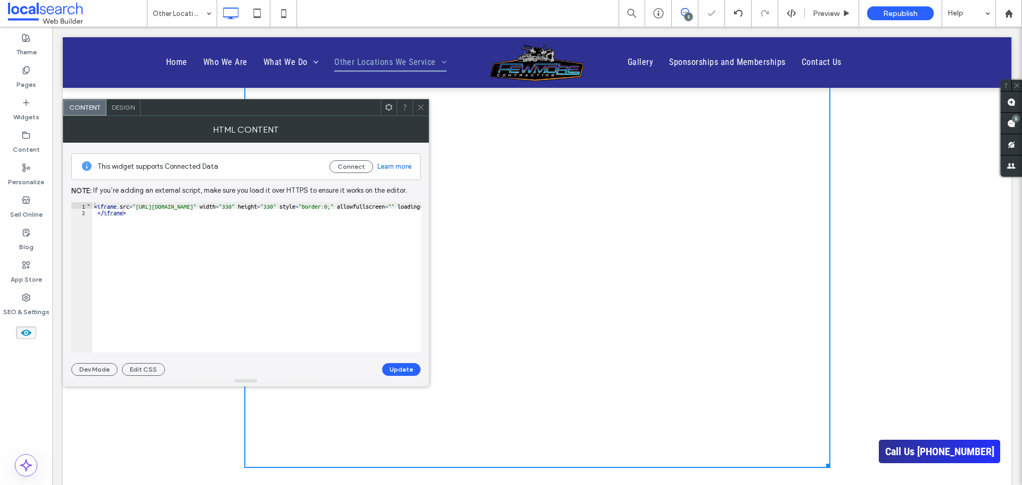
click at [418, 107] on icon at bounding box center [421, 107] width 8 height 8
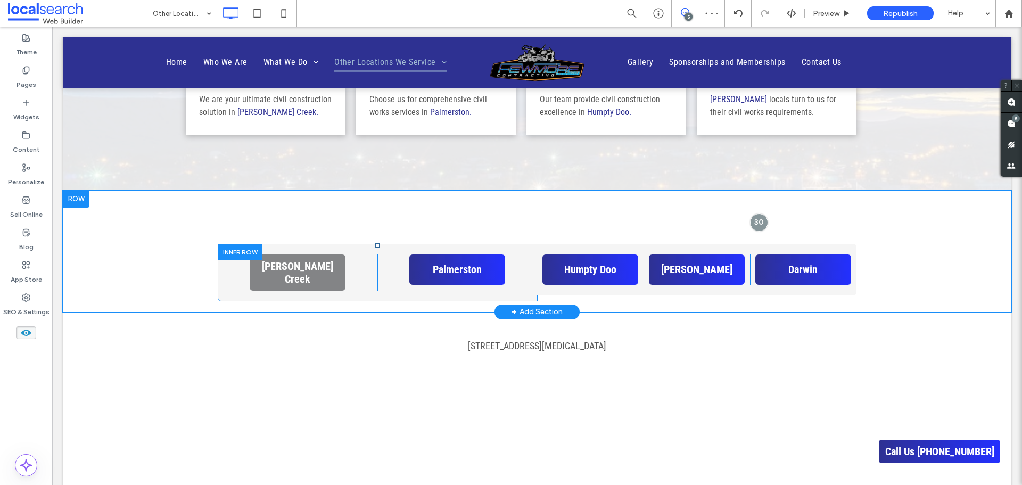
scroll to position [575, 0]
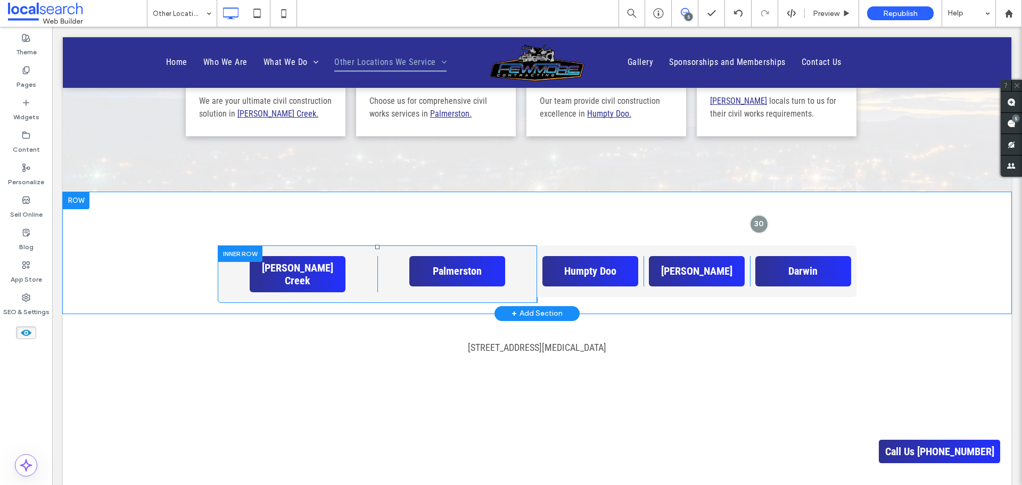
click at [225, 270] on div "[PERSON_NAME] Creek Click To Paste" at bounding box center [298, 274] width 160 height 36
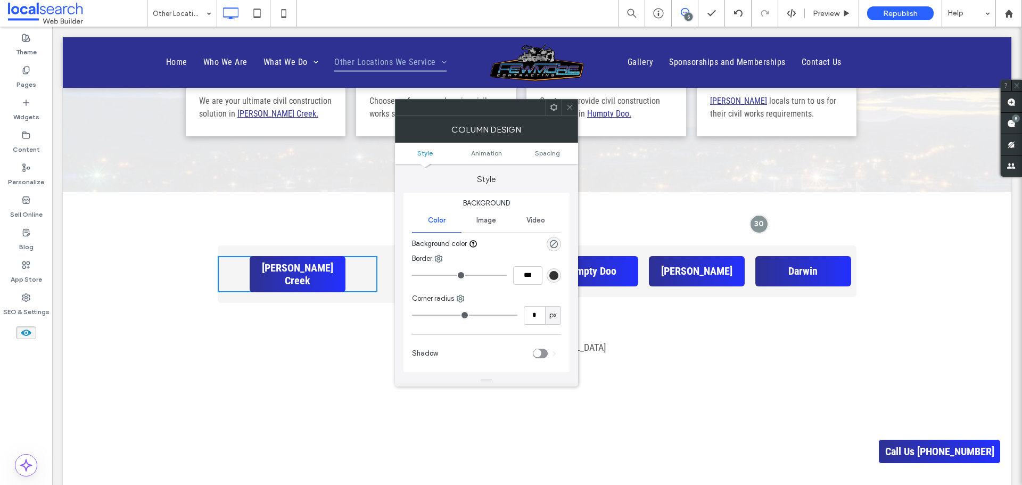
click at [570, 104] on icon at bounding box center [570, 107] width 8 height 8
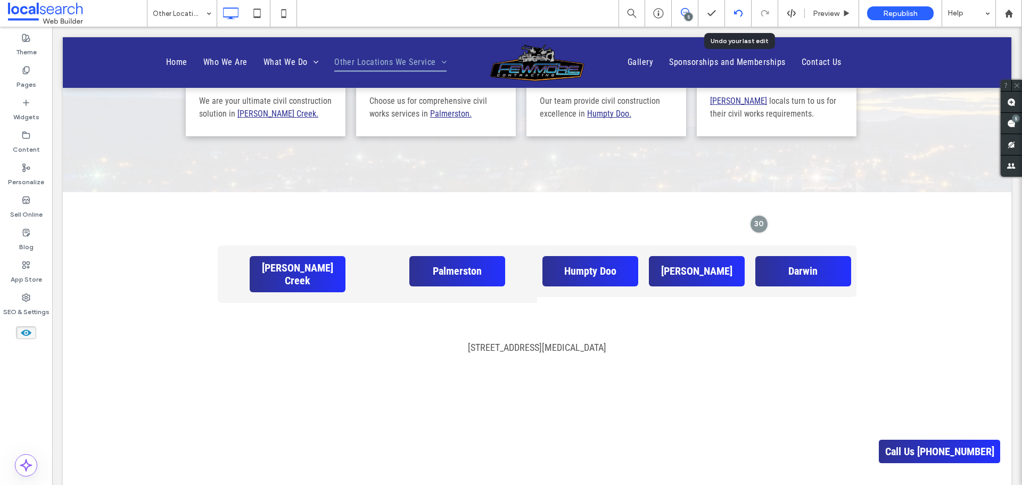
click at [741, 10] on icon at bounding box center [738, 13] width 9 height 9
click at [738, 11] on icon at bounding box center [738, 13] width 9 height 9
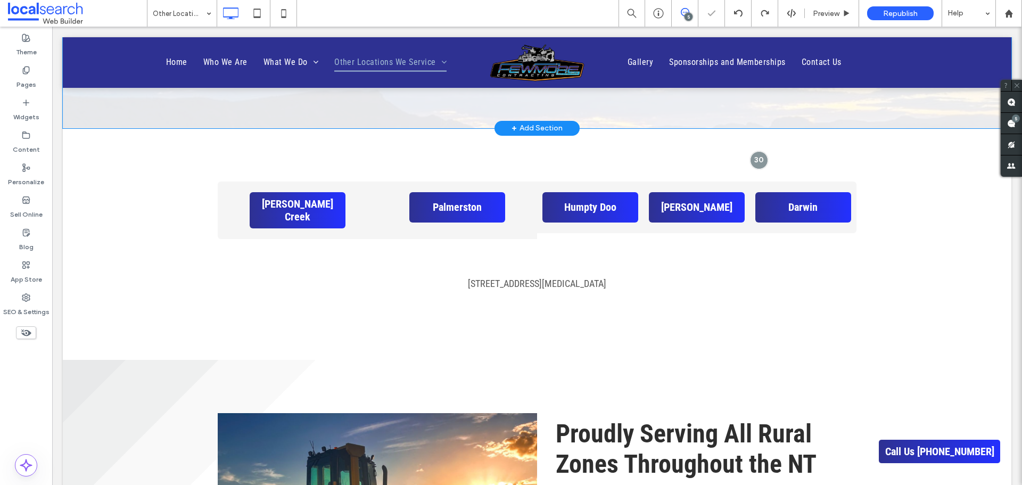
scroll to position [692, 0]
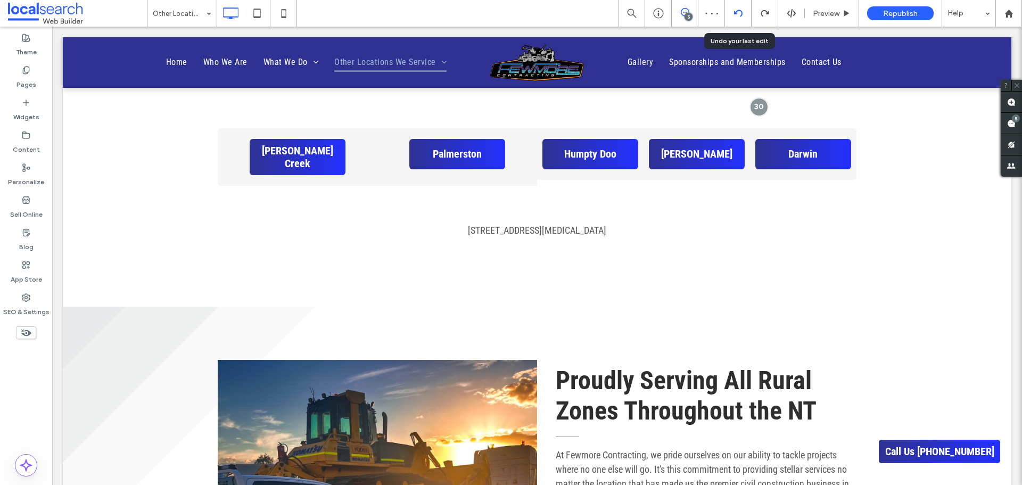
click at [742, 12] on icon at bounding box center [738, 13] width 9 height 9
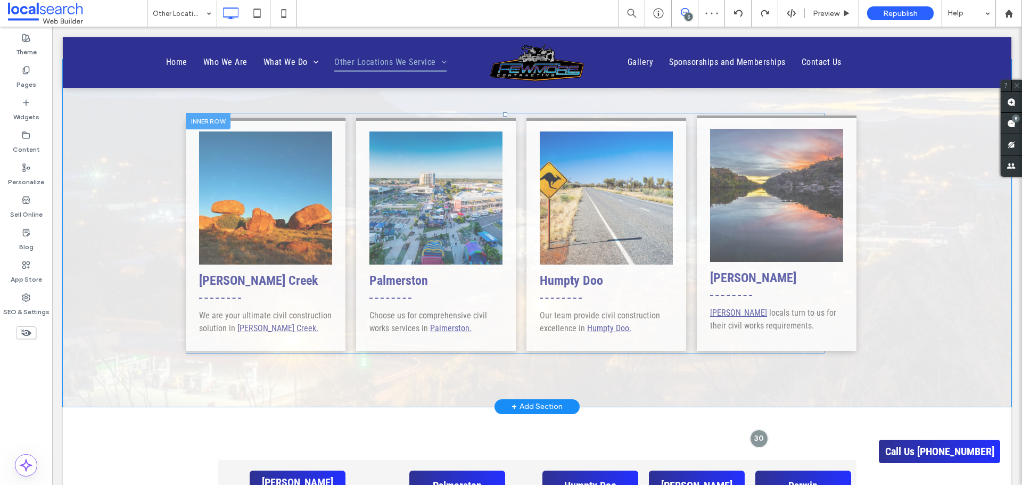
scroll to position [426, 0]
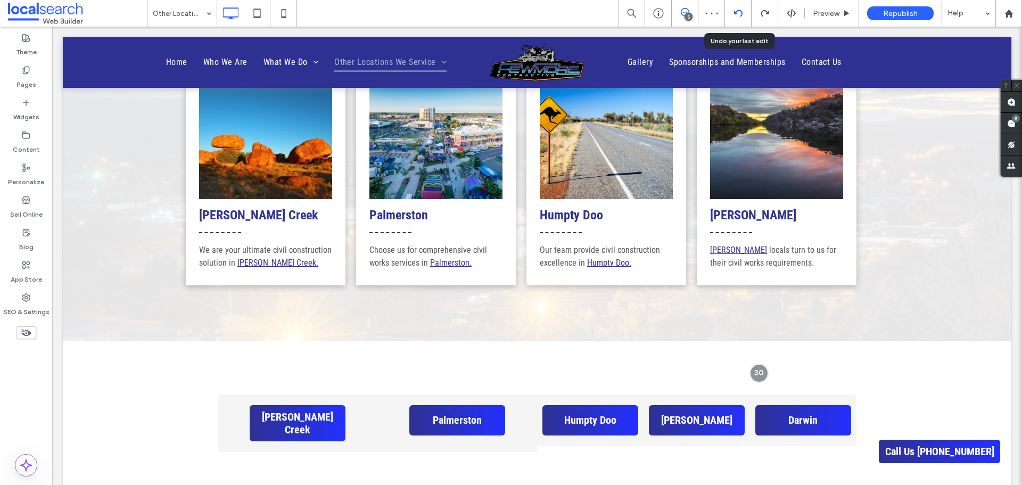
click at [733, 16] on div at bounding box center [738, 13] width 26 height 9
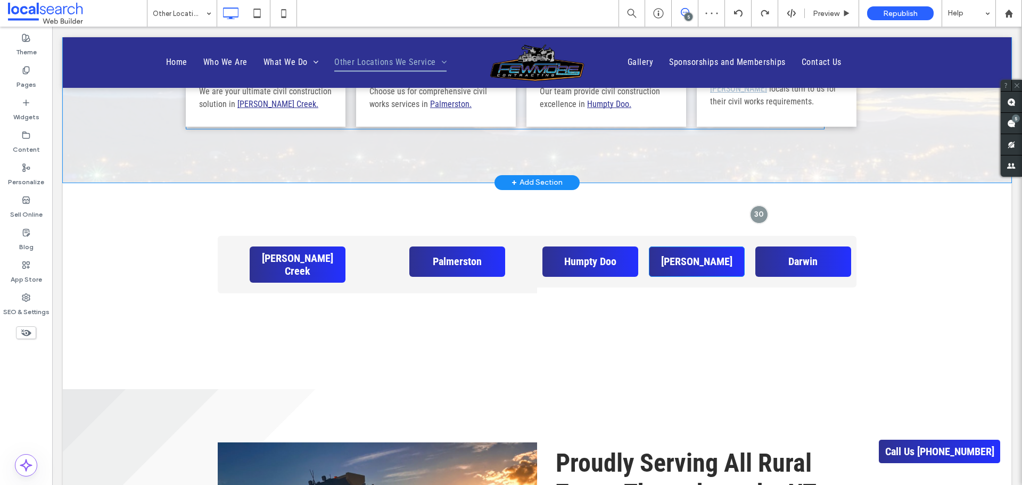
scroll to position [585, 0]
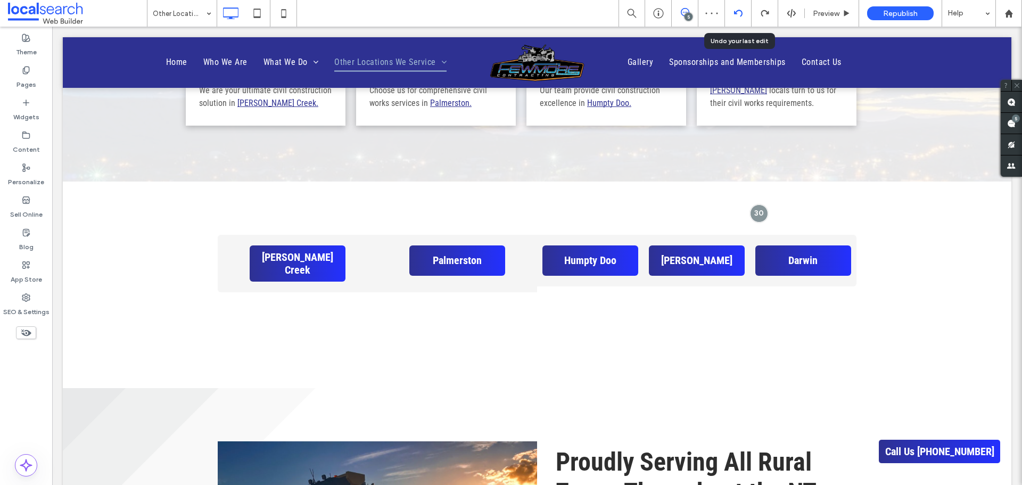
click at [739, 16] on icon at bounding box center [738, 13] width 9 height 9
click at [737, 9] on div at bounding box center [738, 13] width 27 height 27
click at [739, 14] on icon at bounding box center [738, 13] width 9 height 9
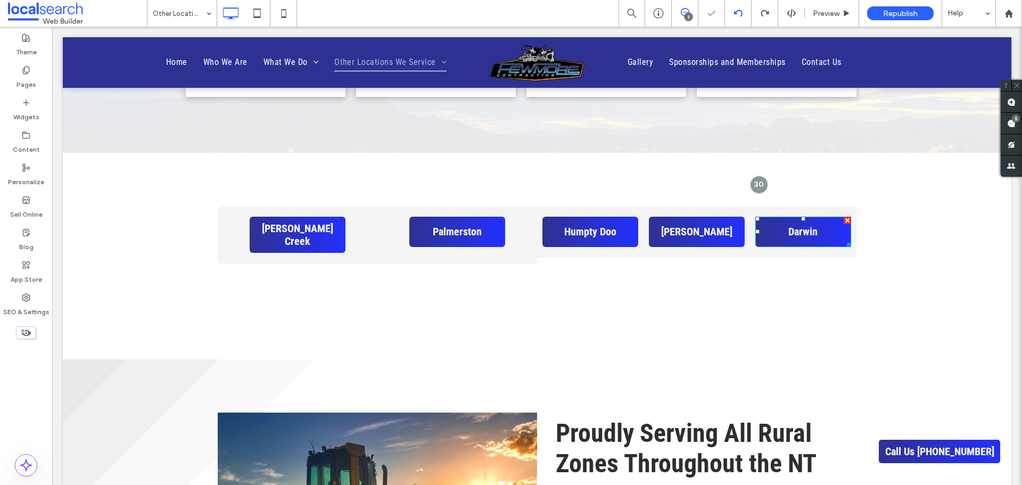
scroll to position [639, 0]
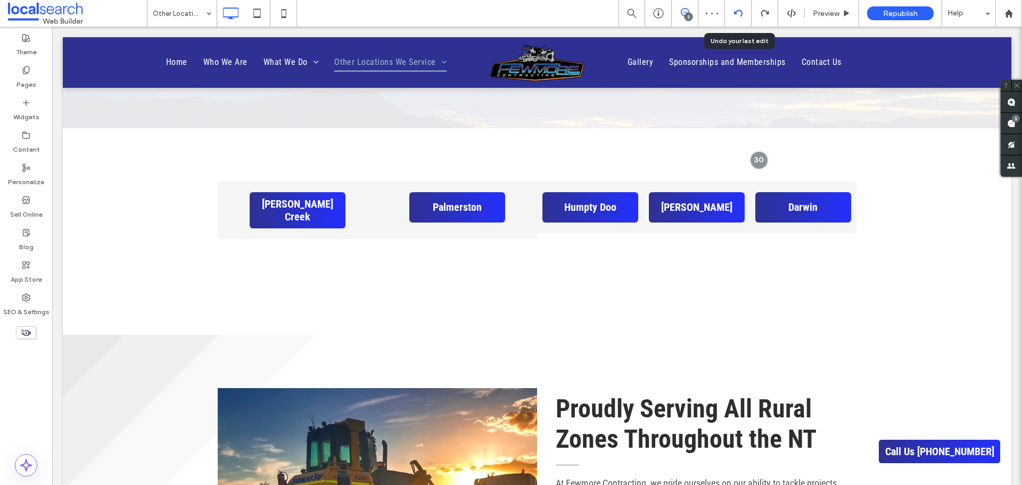
click at [740, 13] on icon at bounding box center [738, 13] width 9 height 9
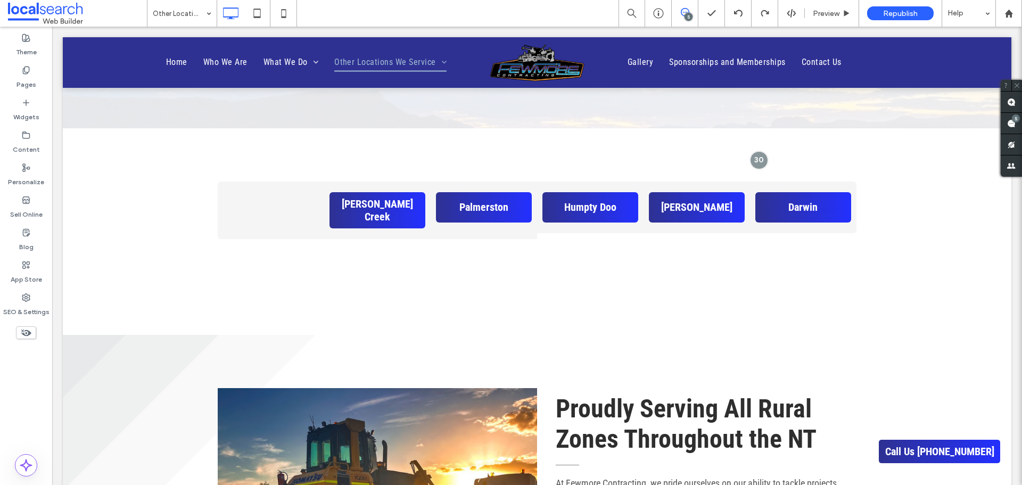
click at [25, 336] on icon at bounding box center [26, 333] width 12 height 12
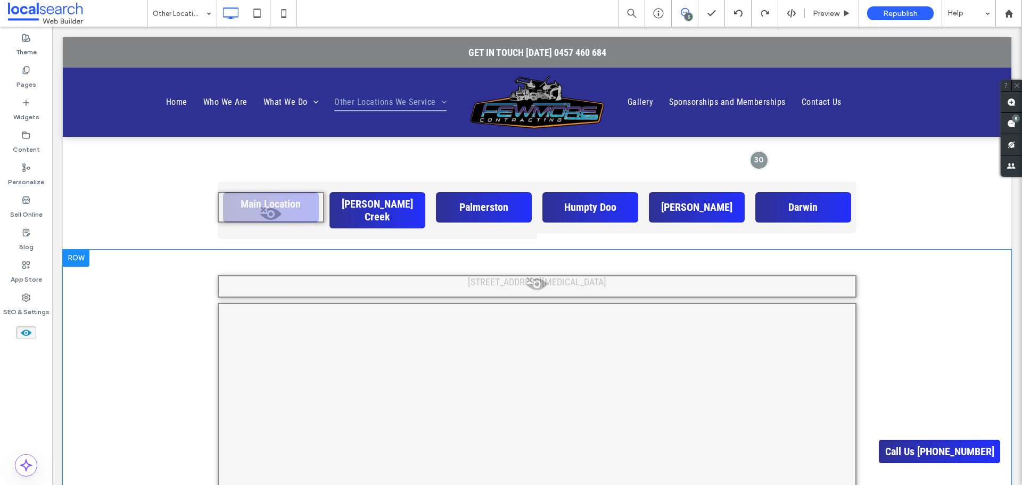
click at [538, 284] on span at bounding box center [537, 286] width 636 height 21
click at [554, 294] on button "Yes" at bounding box center [552, 297] width 33 height 13
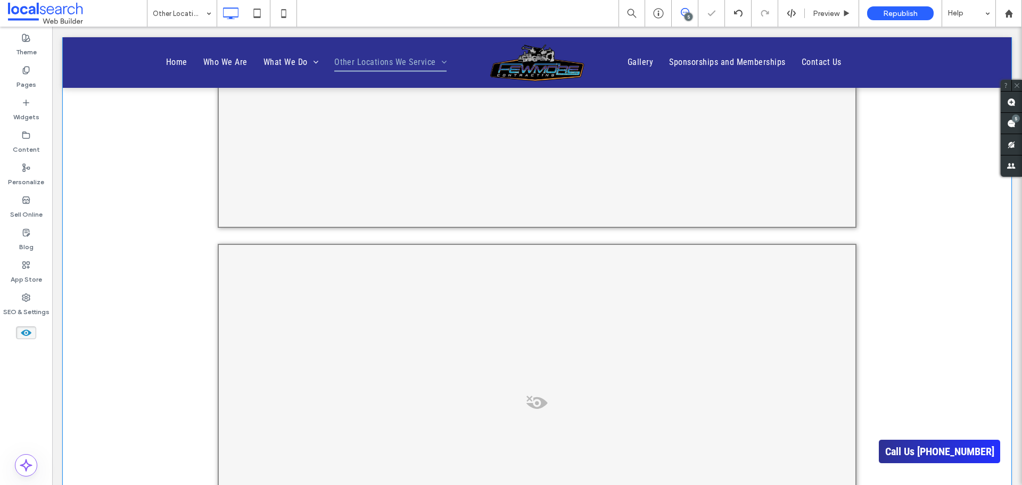
scroll to position [1224, 0]
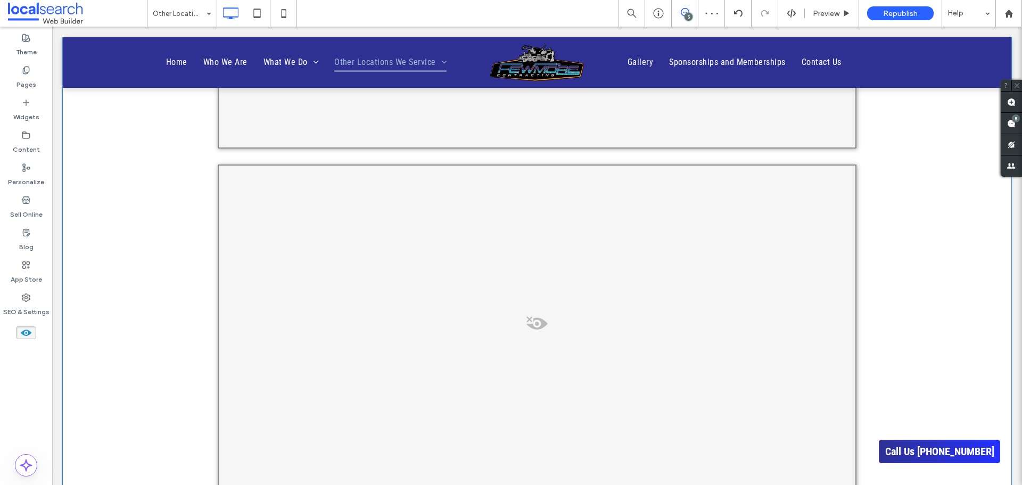
click at [528, 338] on div at bounding box center [537, 332] width 639 height 336
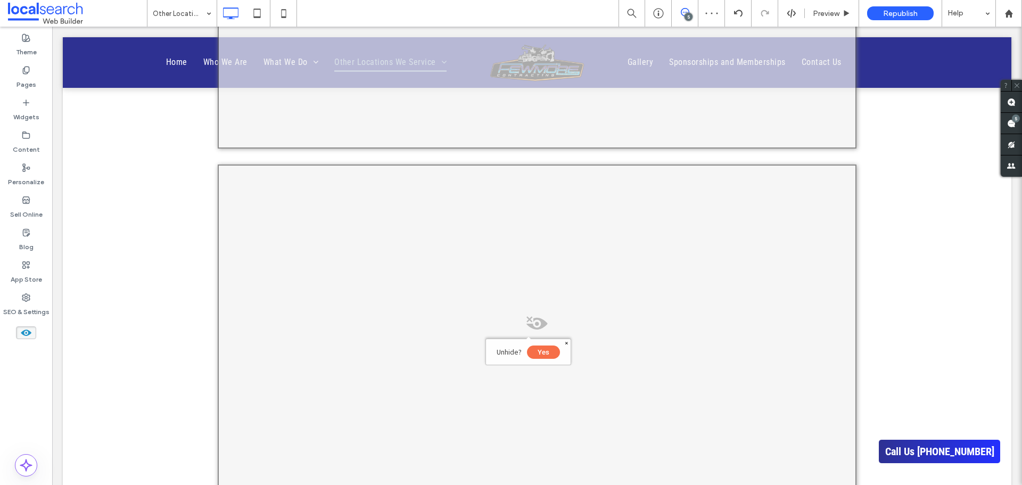
click at [541, 354] on button "Yes" at bounding box center [543, 351] width 33 height 13
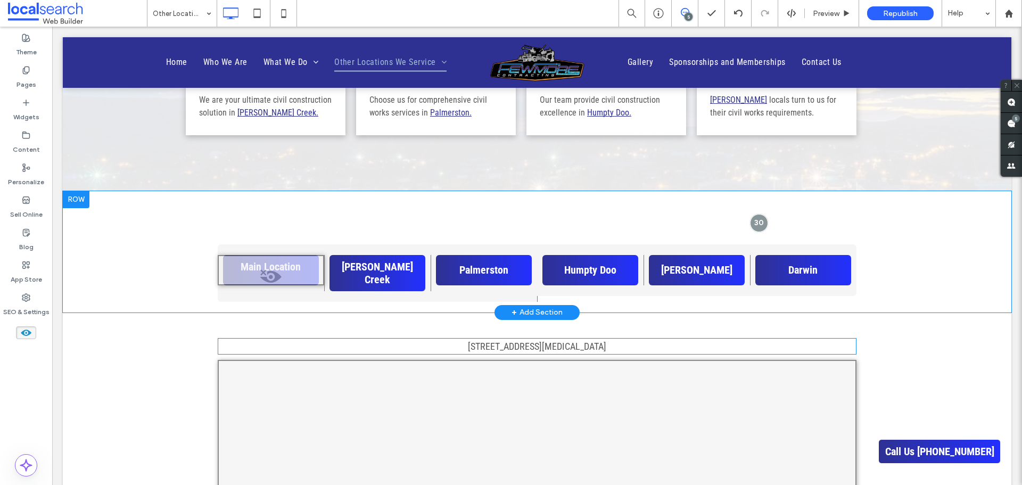
scroll to position [479, 0]
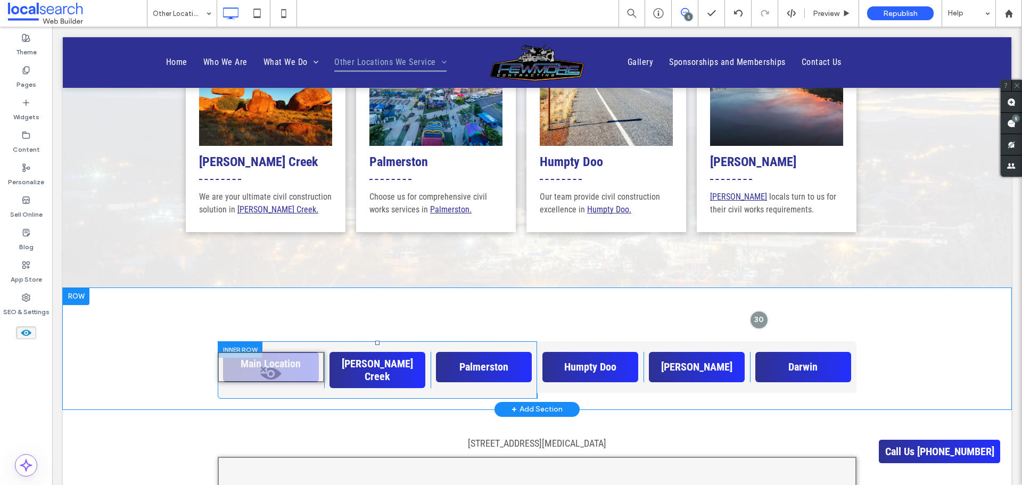
click at [276, 365] on div at bounding box center [271, 367] width 106 height 30
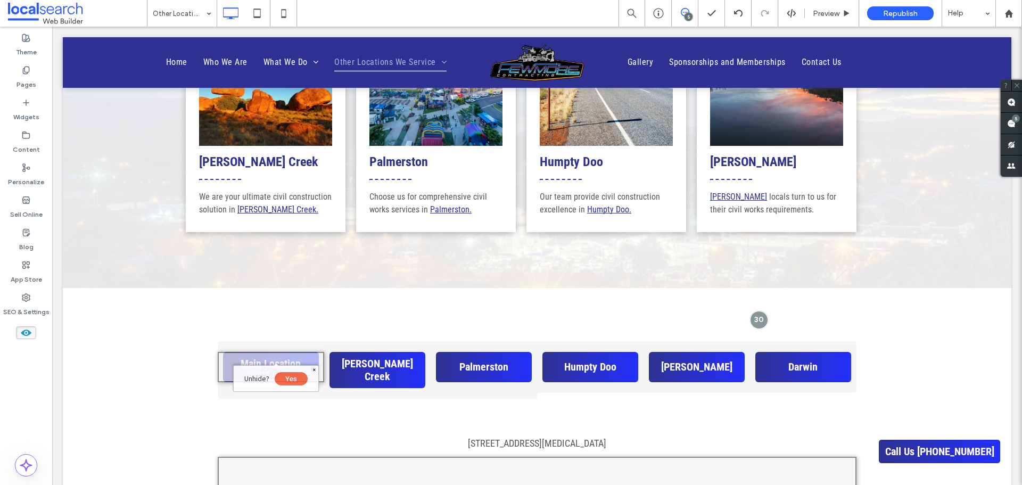
click at [293, 378] on button "Yes" at bounding box center [291, 378] width 33 height 13
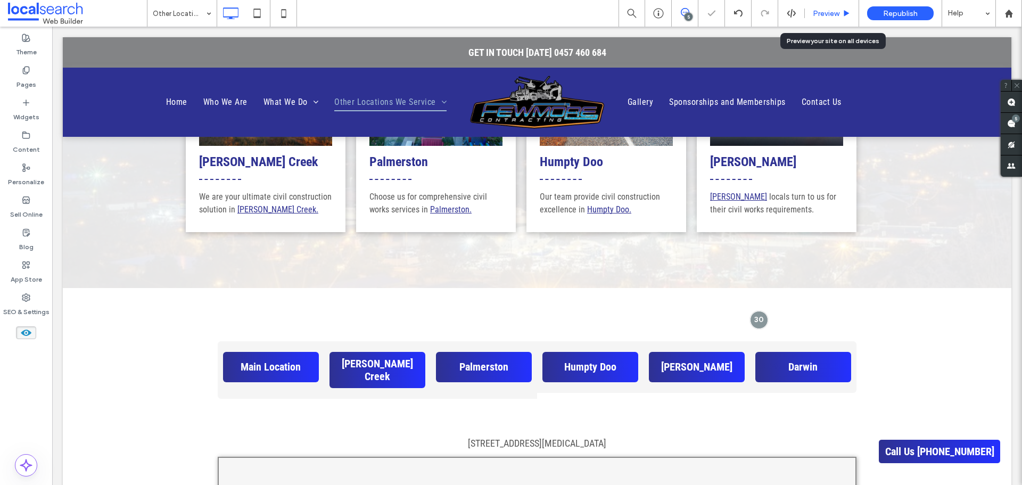
click at [818, 12] on span "Preview" at bounding box center [826, 13] width 27 height 9
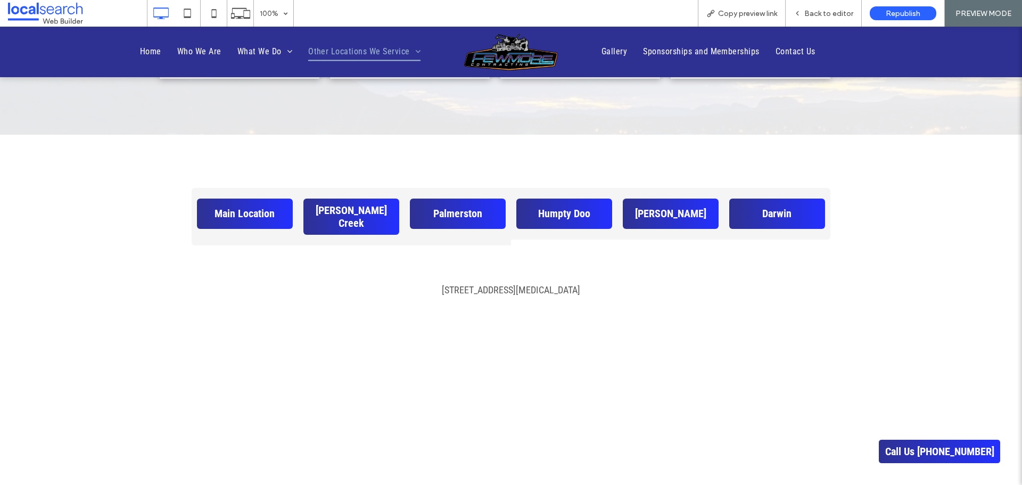
scroll to position [585, 0]
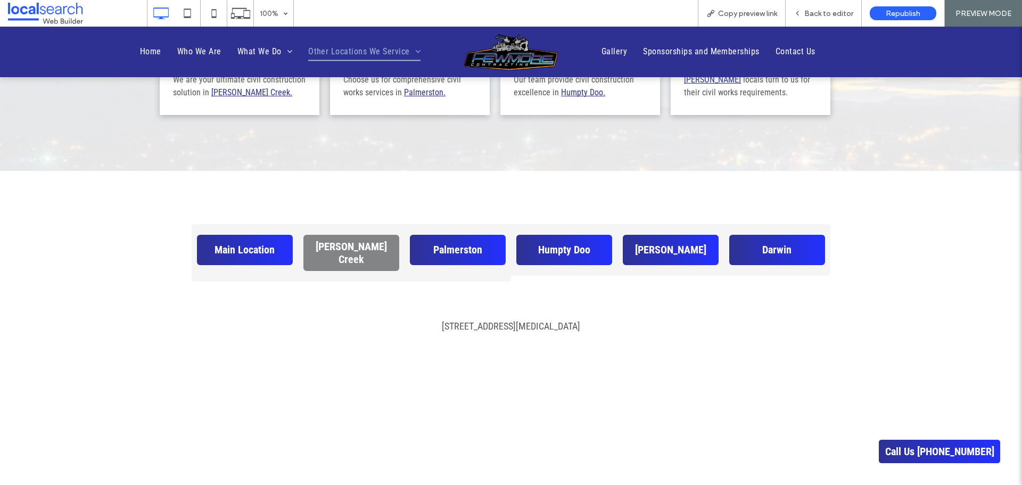
click at [354, 249] on span "[PERSON_NAME] Creek" at bounding box center [351, 253] width 88 height 26
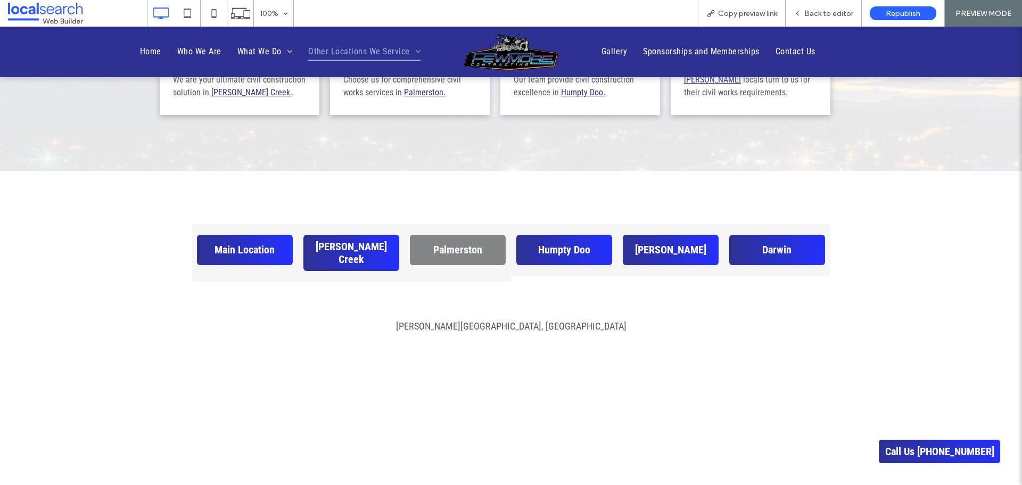
click at [459, 252] on span "Palmerston" at bounding box center [457, 249] width 49 height 13
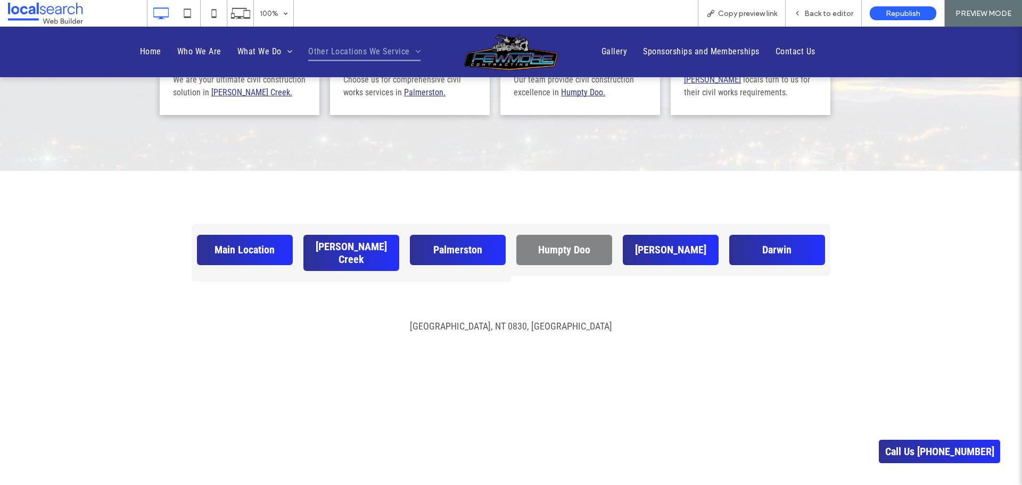
click at [551, 246] on span "Humpty Doo" at bounding box center [564, 249] width 52 height 13
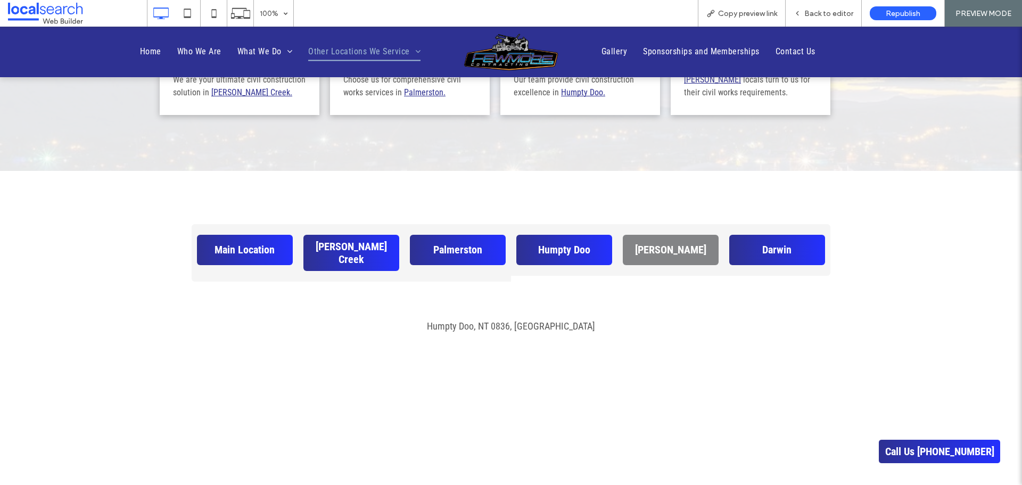
click at [663, 245] on span "[PERSON_NAME]" at bounding box center [670, 249] width 71 height 13
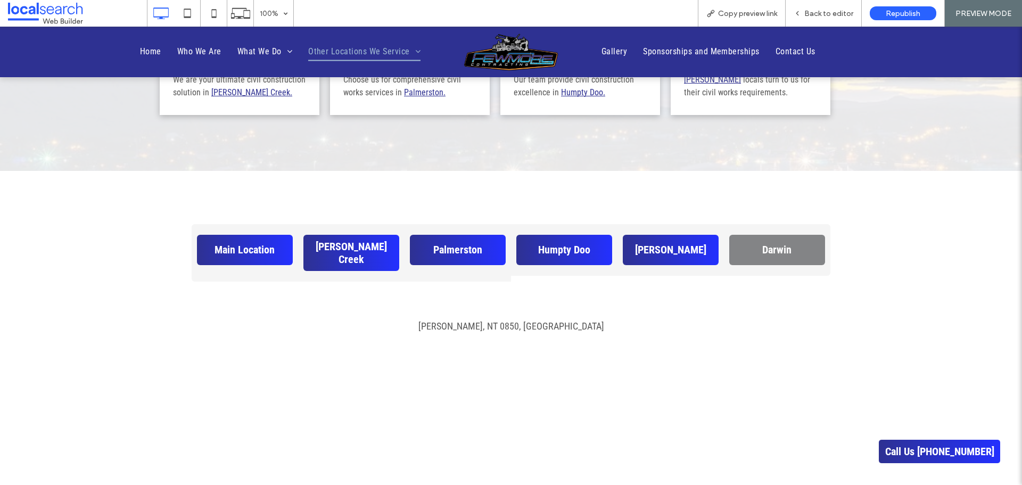
click at [762, 251] on span "Darwin" at bounding box center [776, 249] width 29 height 13
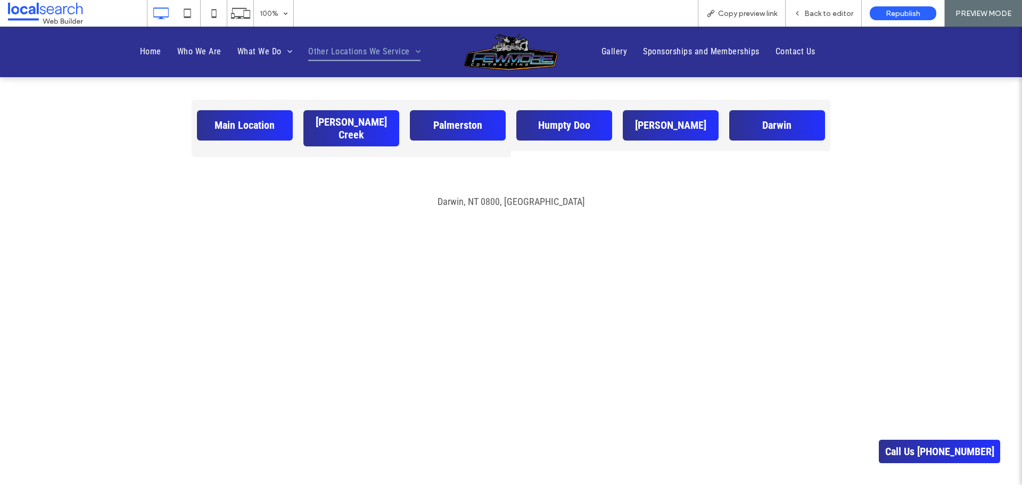
scroll to position [692, 0]
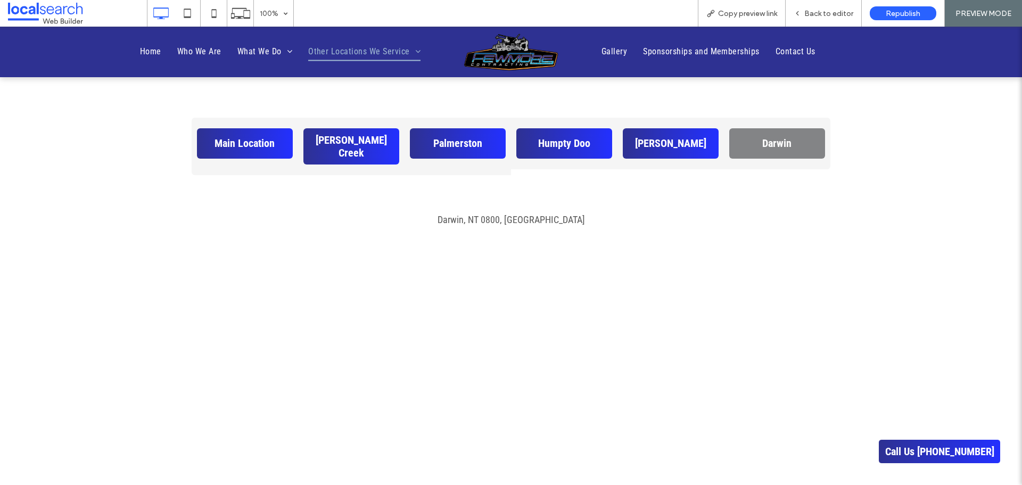
click at [793, 139] on link "Darwin" at bounding box center [777, 143] width 96 height 30
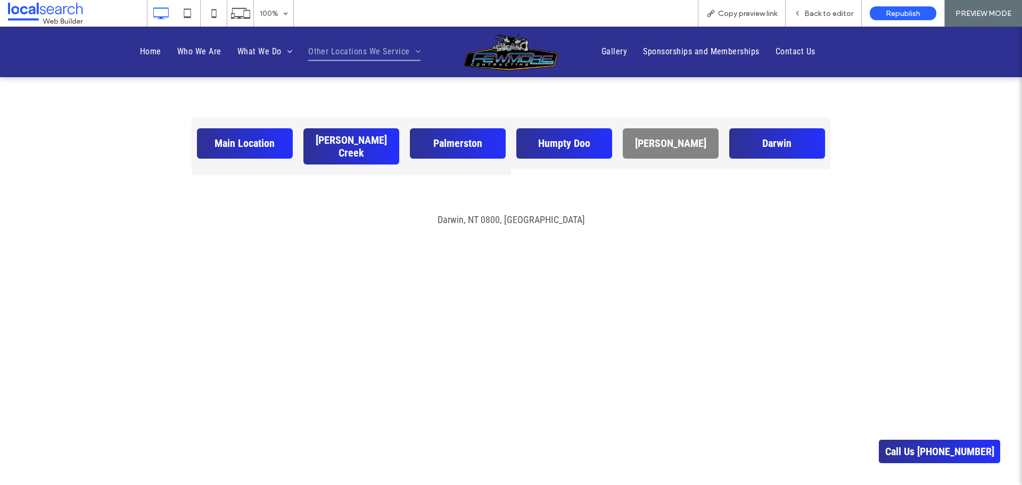
click at [687, 143] on span "[PERSON_NAME]" at bounding box center [670, 143] width 71 height 13
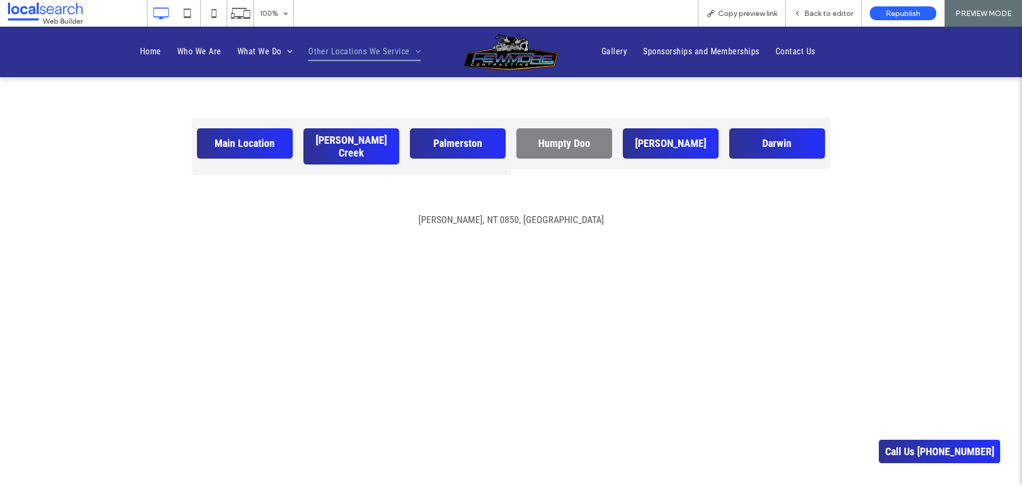
click at [570, 146] on span "Humpty Doo" at bounding box center [564, 143] width 52 height 13
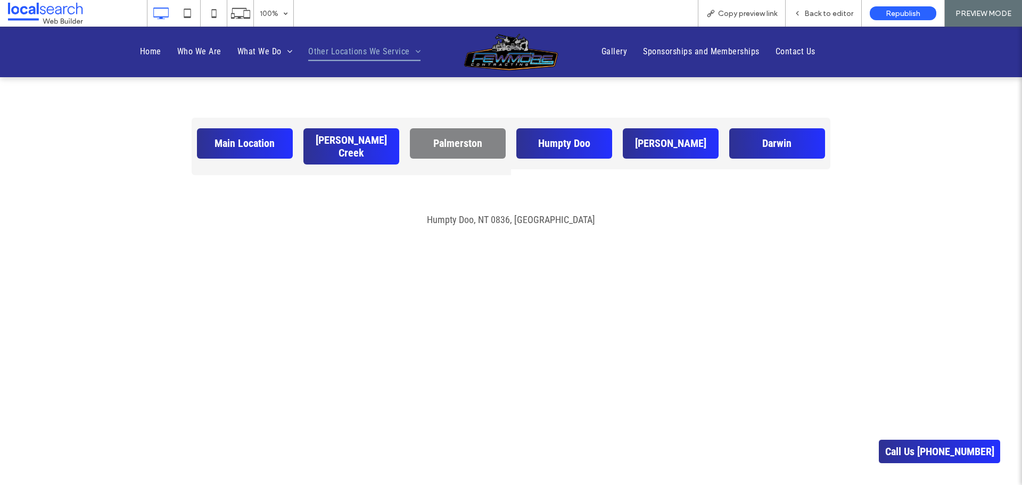
click at [473, 149] on span "Palmerston" at bounding box center [457, 143] width 49 height 13
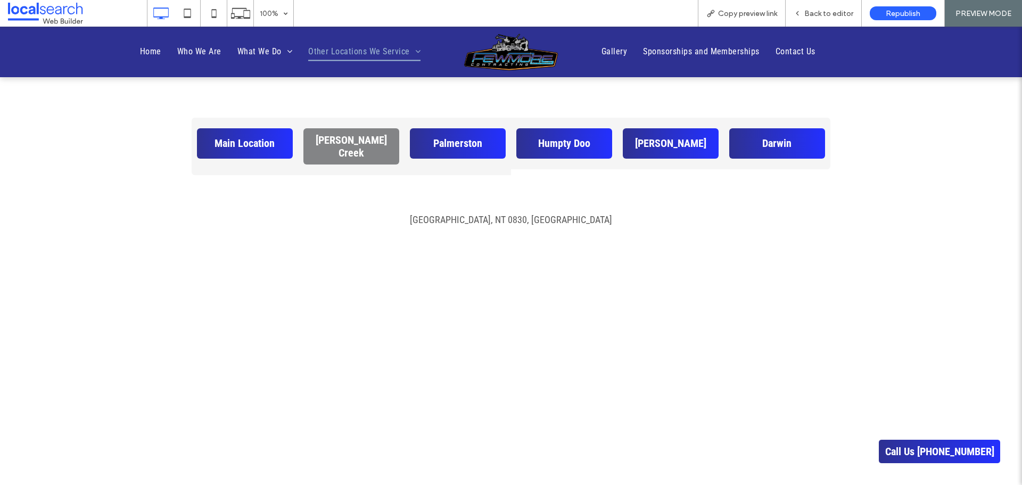
click at [376, 147] on span "[PERSON_NAME] Creek" at bounding box center [351, 147] width 88 height 26
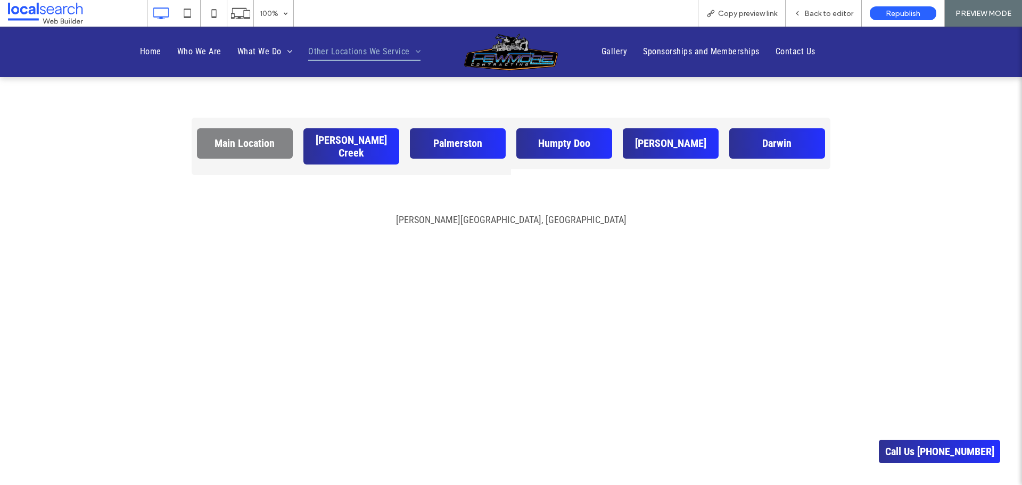
click at [264, 149] on span "Main Location" at bounding box center [244, 143] width 60 height 13
click at [126, 188] on div "73 Quinine Cl, Darwin River NT 0841 Click To Paste Row + Add Section" at bounding box center [511, 407] width 1022 height 442
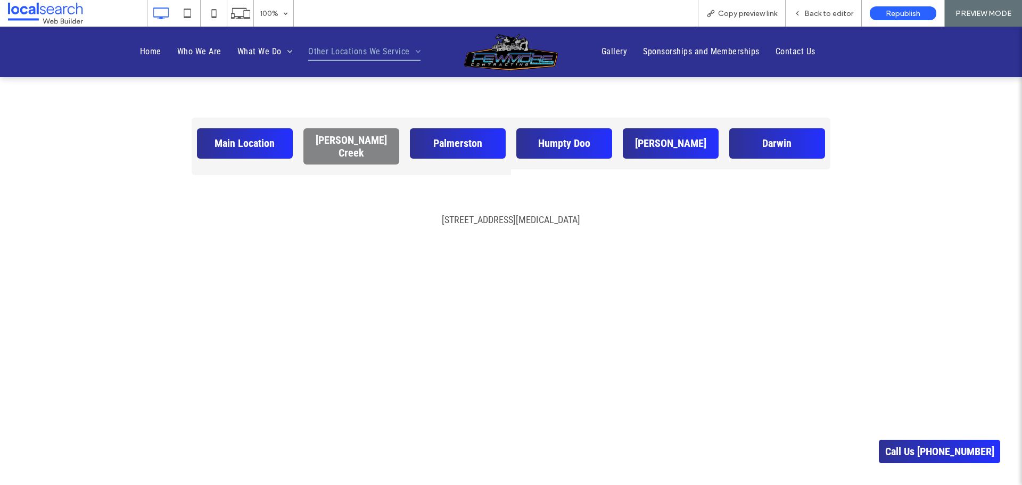
click at [357, 145] on span "[PERSON_NAME] Creek" at bounding box center [351, 147] width 88 height 26
click at [762, 11] on span "Copy preview link" at bounding box center [747, 13] width 59 height 9
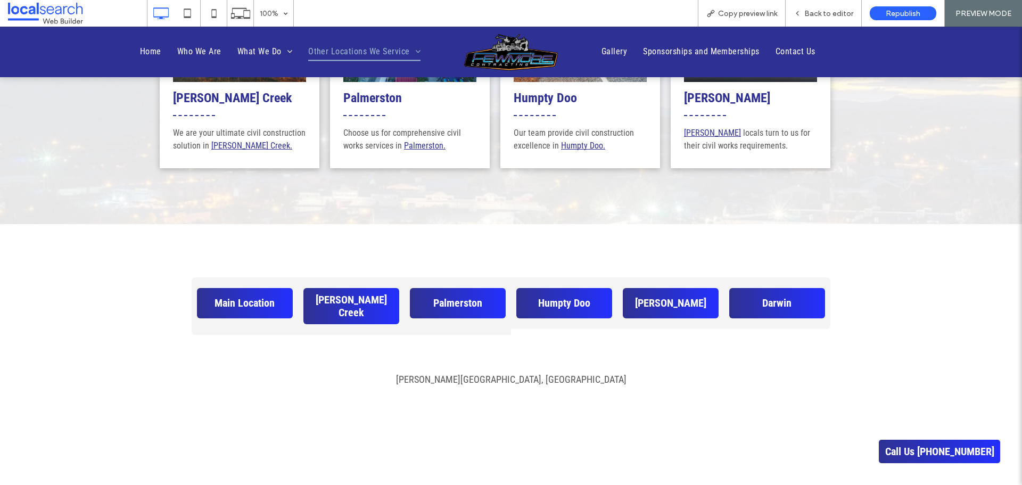
scroll to position [479, 0]
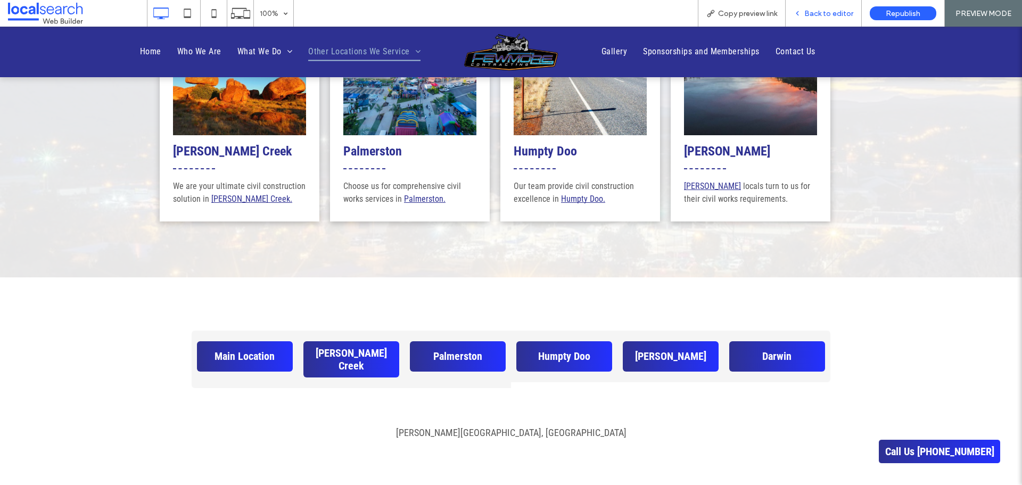
click at [815, 21] on div "Back to editor" at bounding box center [823, 13] width 76 height 27
click at [822, 16] on span "Back to editor" at bounding box center [828, 13] width 49 height 9
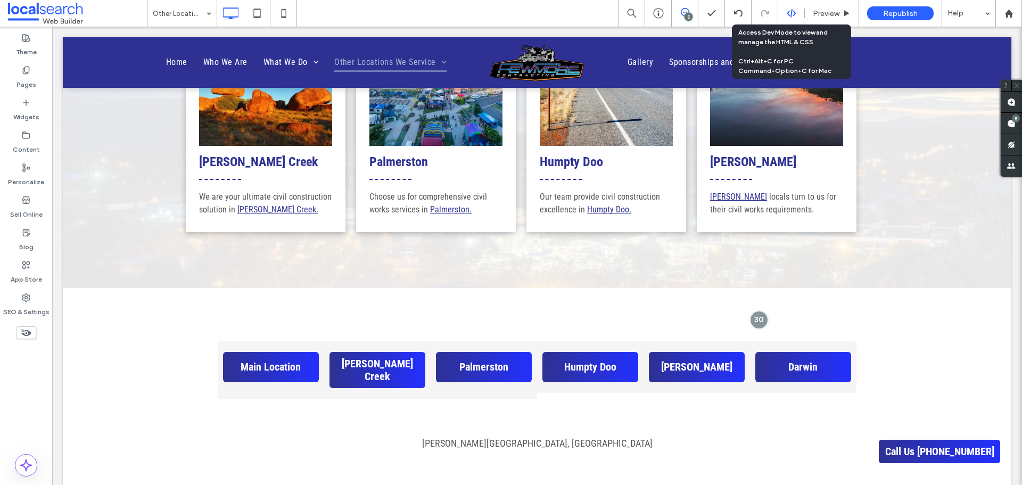
click at [792, 13] on icon at bounding box center [792, 14] width 10 height 10
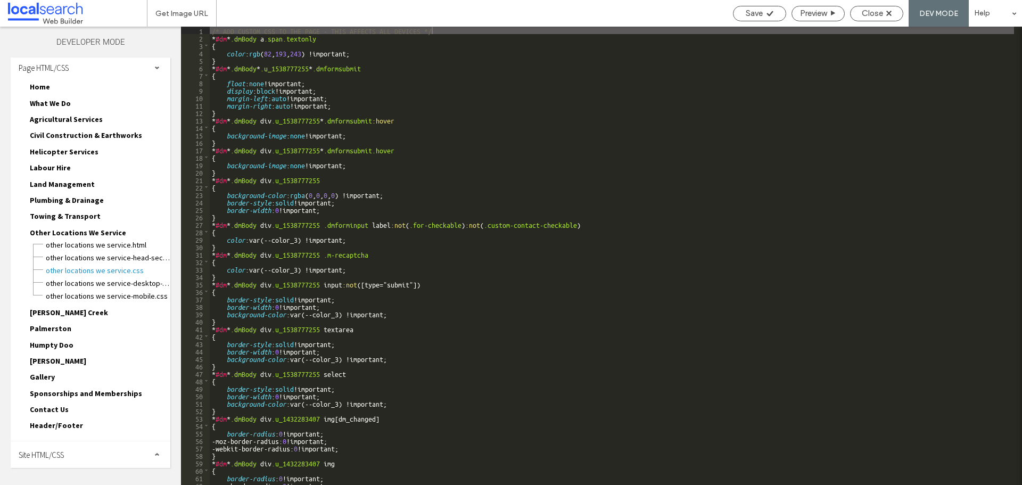
scroll to position [4, 0]
click at [105, 451] on div "Site HTML/CSS" at bounding box center [91, 454] width 160 height 27
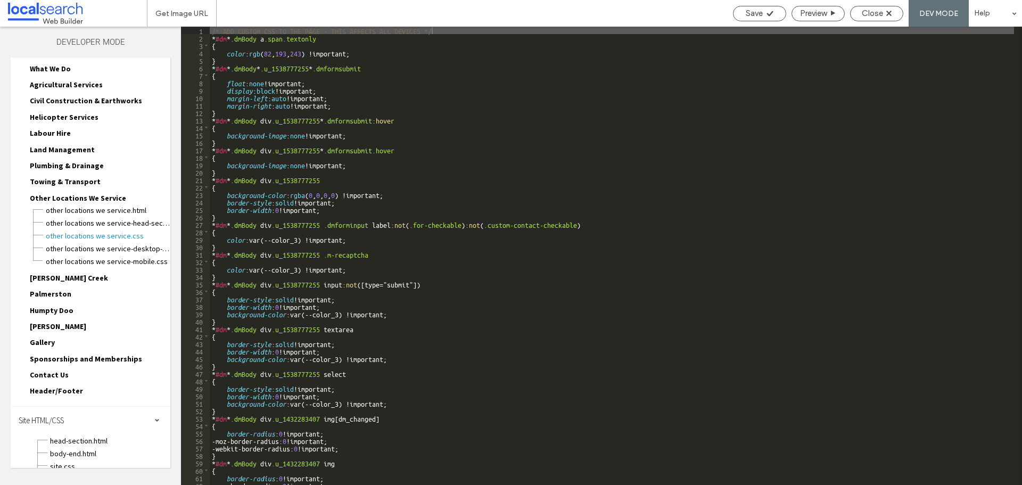
scroll to position [87, 0]
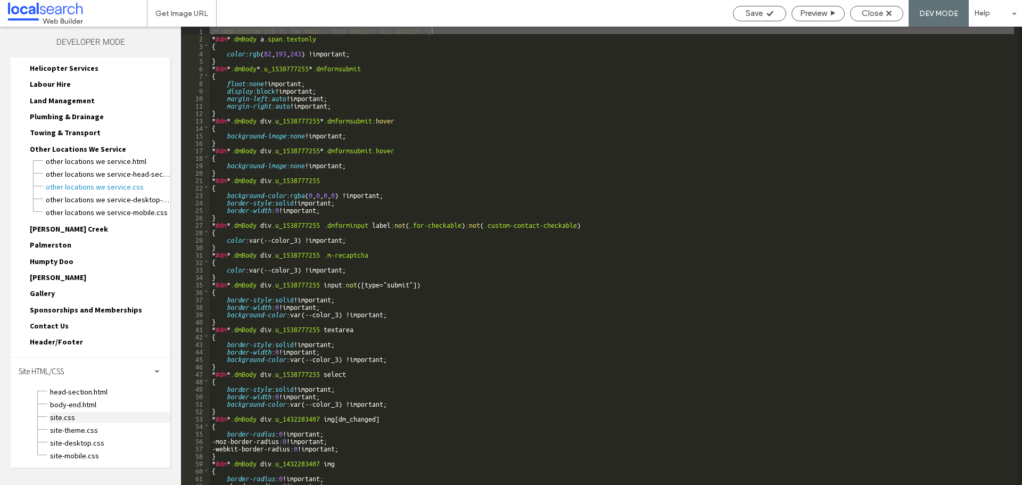
click at [111, 418] on span "site.css" at bounding box center [109, 417] width 121 height 11
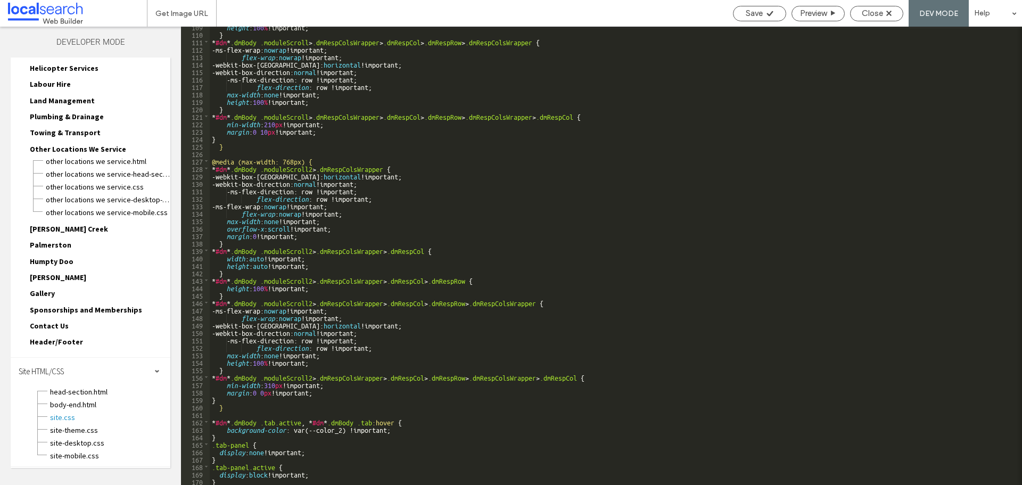
scroll to position [808, 0]
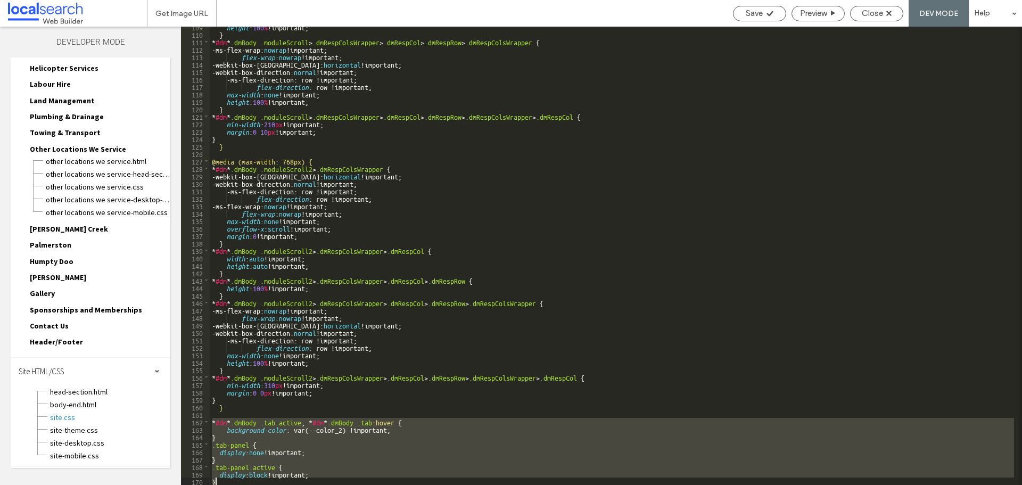
drag, startPoint x: 210, startPoint y: 421, endPoint x: 297, endPoint y: 486, distance: 108.8
click at [297, 484] on html ".wqwq-1{fill:#231f20;} .cls-1q, .cls-2q { fill-rule: evenodd; } .cls-2q { fill:…" at bounding box center [511, 242] width 1022 height 485
click at [325, 452] on div "height : 100 % !important; } * #dm * .dmBody .moduleScroll > .dmRespColsWrapper…" at bounding box center [612, 256] width 804 height 458
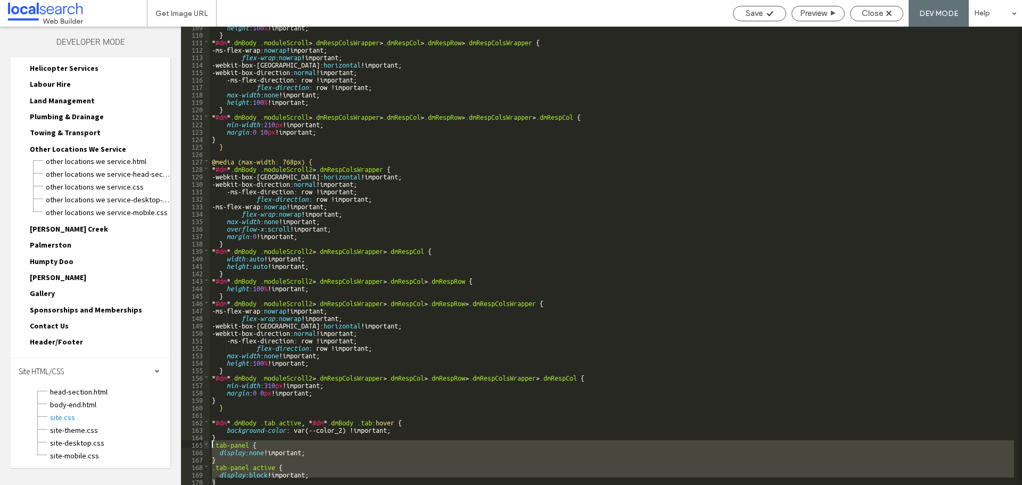
drag, startPoint x: 220, startPoint y: 481, endPoint x: 208, endPoint y: 442, distance: 40.9
click at [208, 442] on div "** 109 110 111 112 113 114 115 116 117 118 119 120 121 122 123 124 125 126 127 …" at bounding box center [601, 256] width 841 height 458
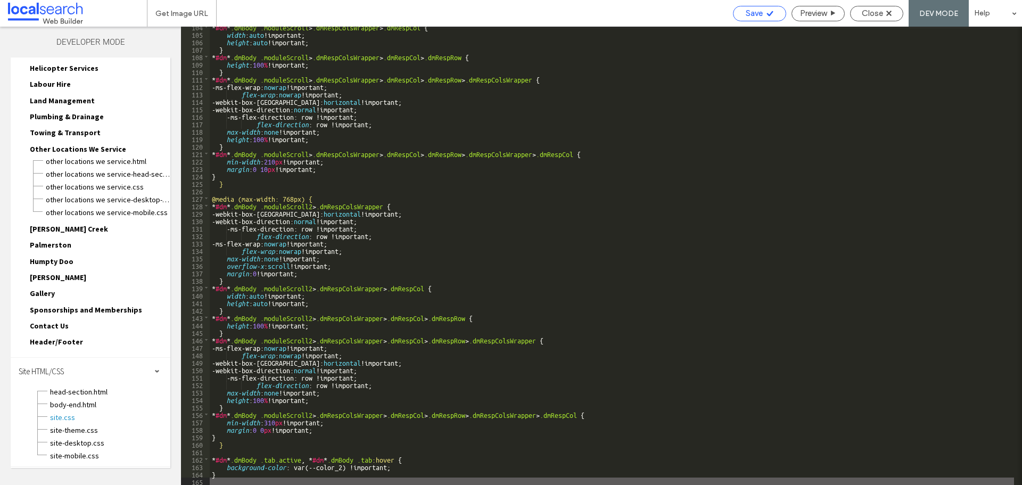
click at [770, 13] on use at bounding box center [769, 13] width 6 height 5
click at [752, 16] on span "Save" at bounding box center [754, 14] width 17 height 10
click at [874, 14] on span "Close" at bounding box center [872, 14] width 21 height 10
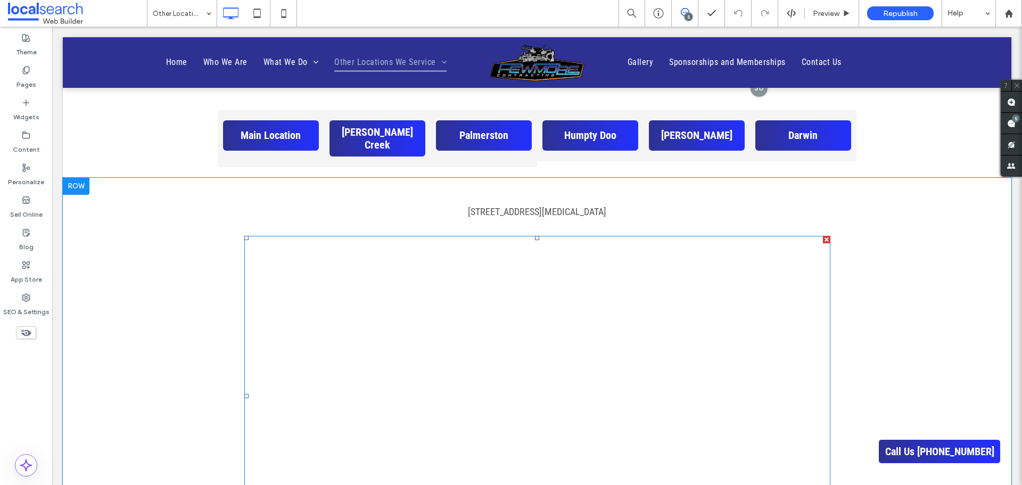
scroll to position [692, 0]
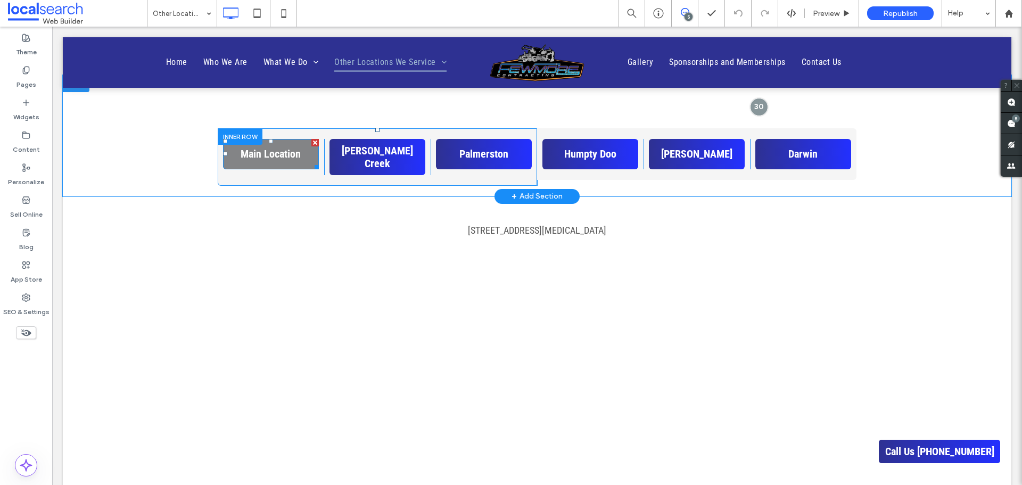
click at [311, 144] on div at bounding box center [314, 142] width 7 height 7
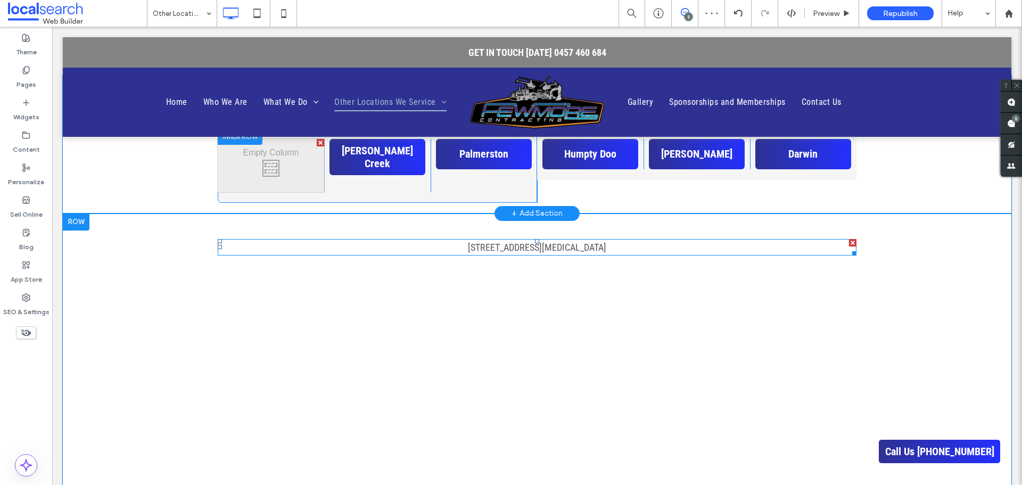
click at [849, 243] on div at bounding box center [852, 242] width 7 height 7
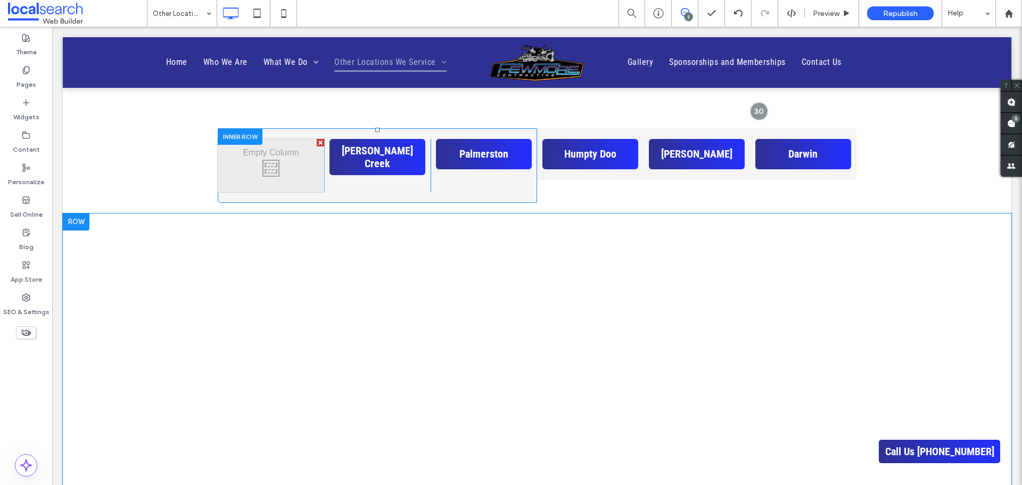
click at [75, 225] on div at bounding box center [76, 221] width 27 height 17
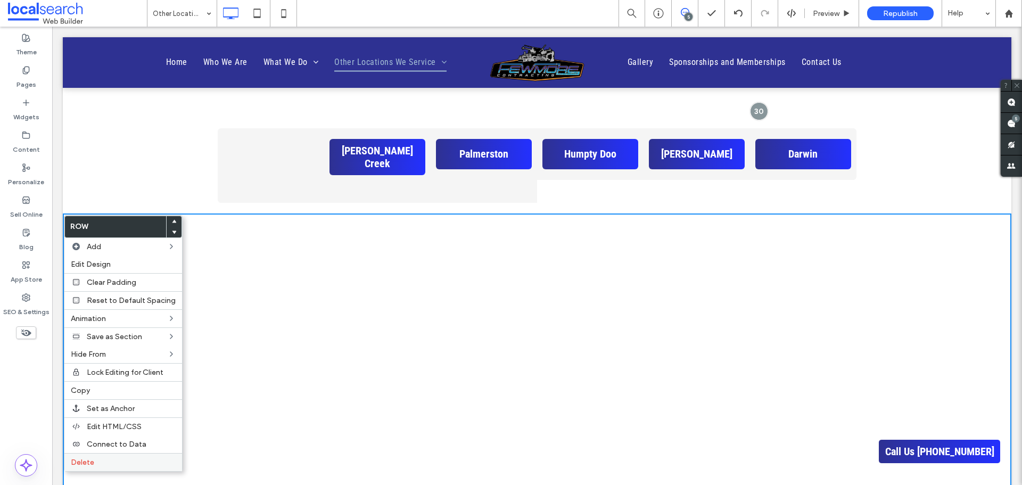
click at [126, 465] on label "Delete" at bounding box center [123, 462] width 105 height 9
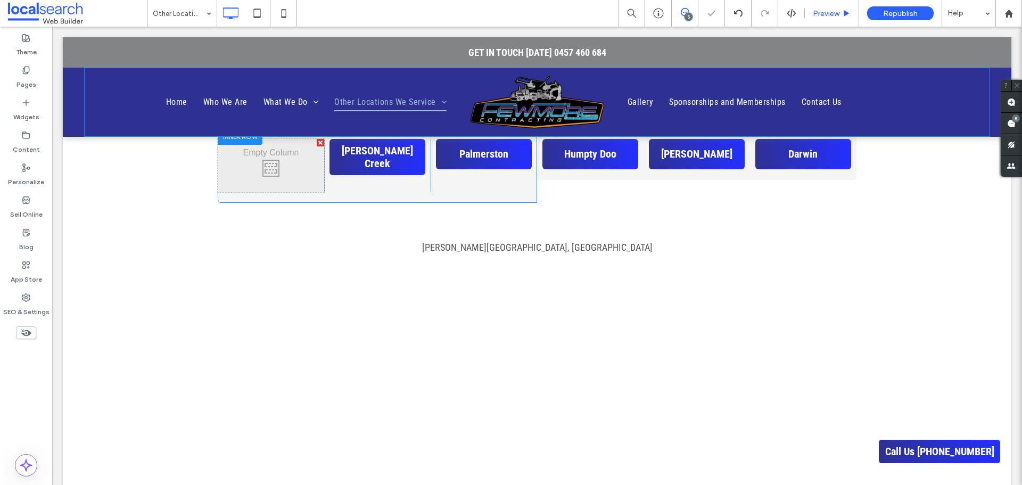
click at [823, 16] on span "Preview" at bounding box center [826, 13] width 27 height 9
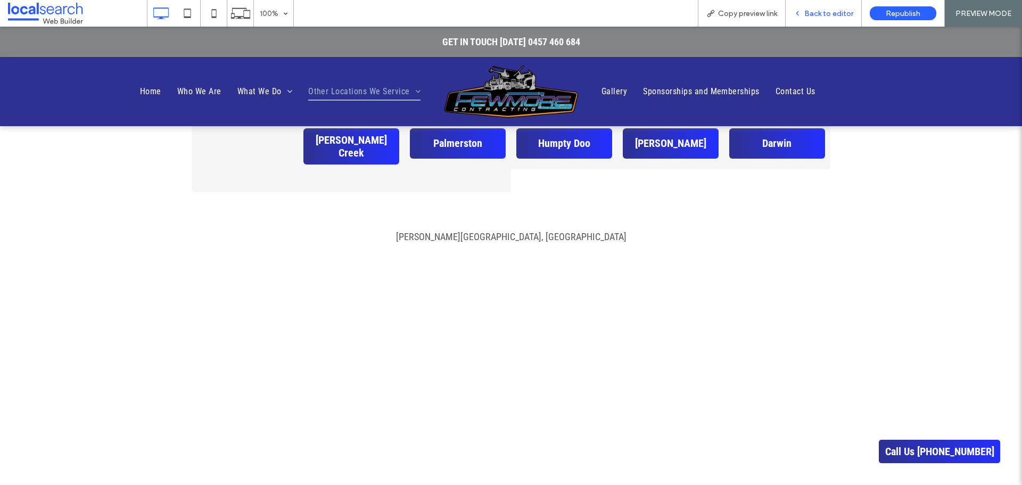
drag, startPoint x: 816, startPoint y: 15, endPoint x: 812, endPoint y: 22, distance: 8.0
click at [816, 15] on span "Back to editor" at bounding box center [828, 13] width 49 height 9
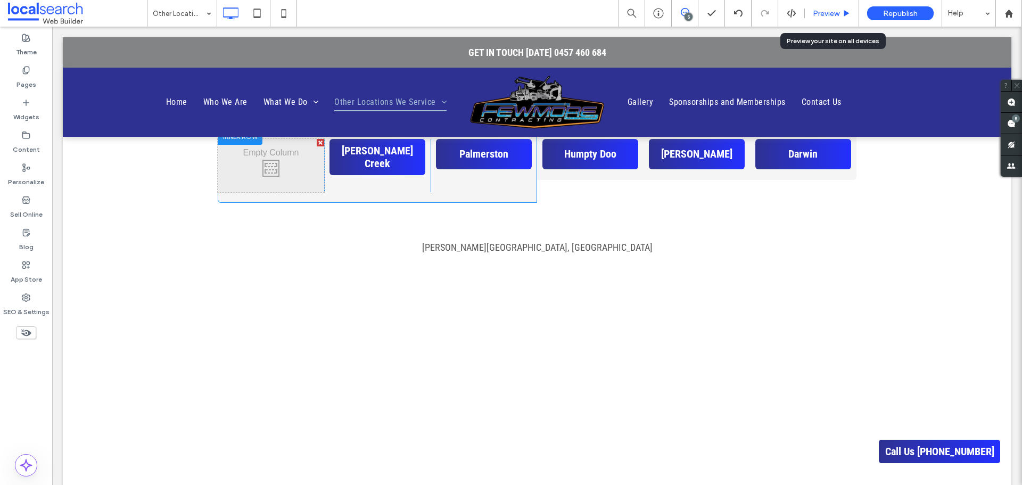
click at [825, 10] on span "Preview" at bounding box center [826, 13] width 27 height 9
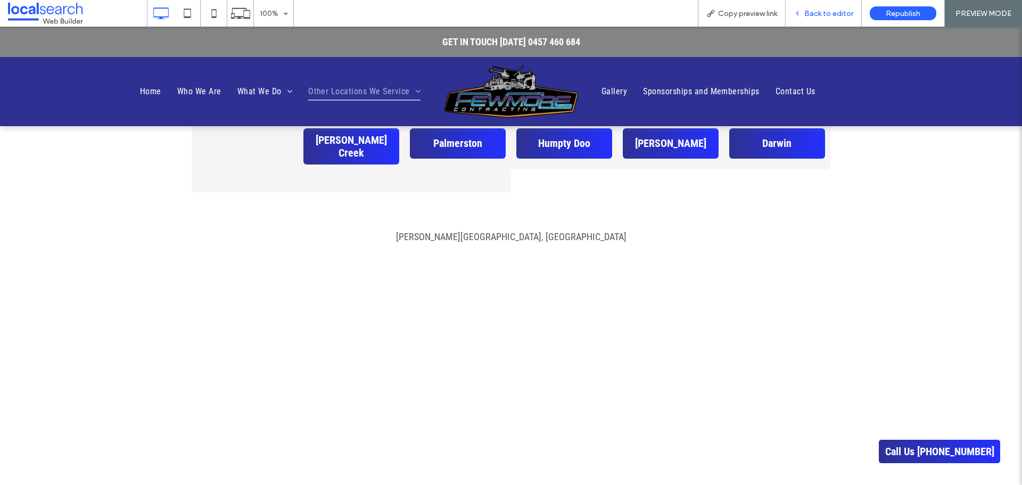
click at [832, 12] on span "Back to editor" at bounding box center [828, 13] width 49 height 9
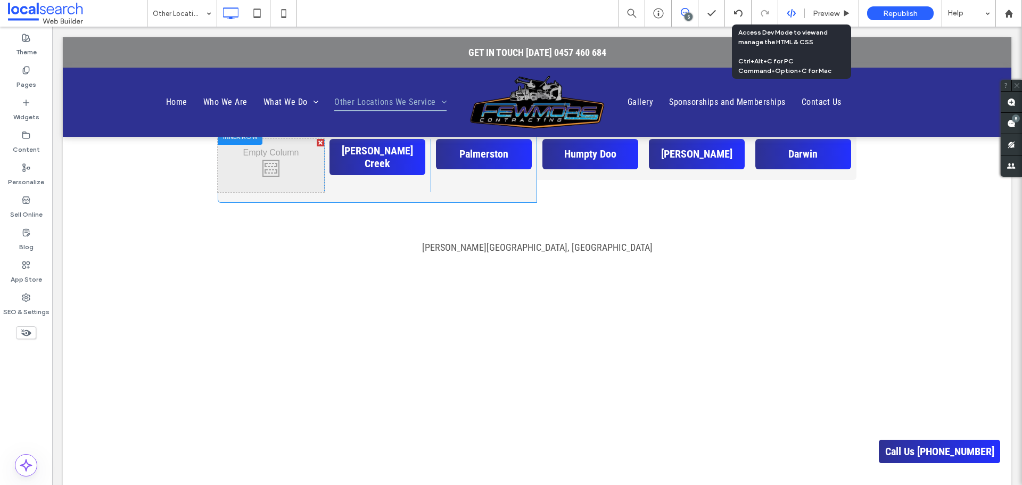
click at [793, 12] on use at bounding box center [791, 13] width 9 height 9
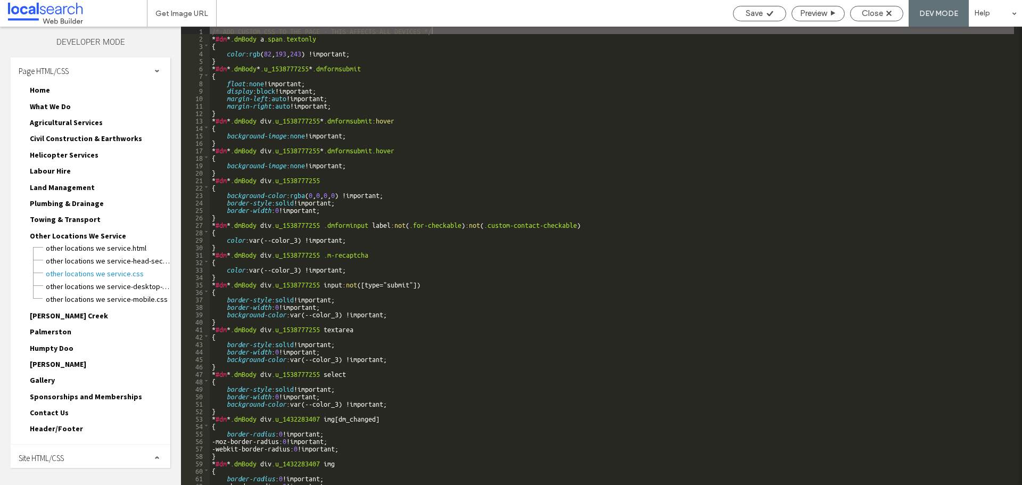
click at [69, 457] on div "Site HTML/CSS" at bounding box center [91, 457] width 160 height 27
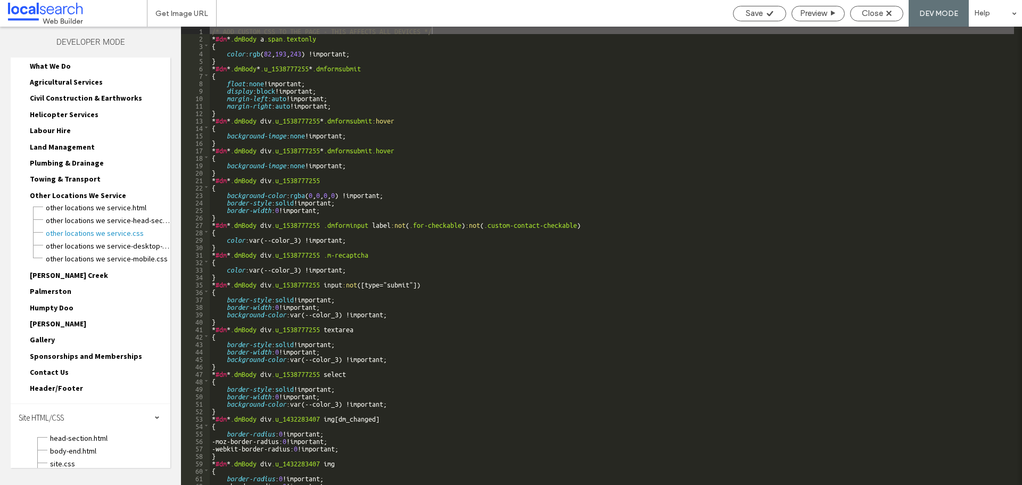
scroll to position [87, 0]
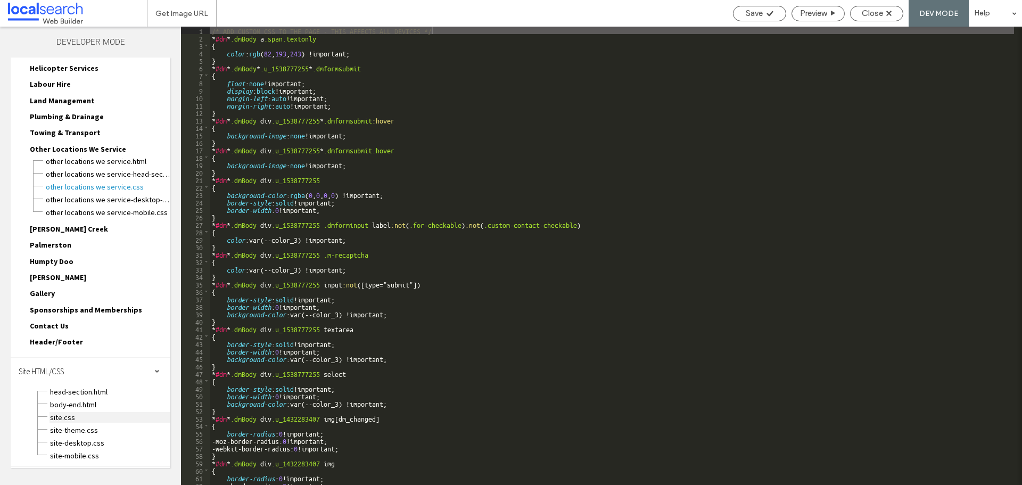
click at [94, 415] on span "site.css" at bounding box center [109, 417] width 121 height 11
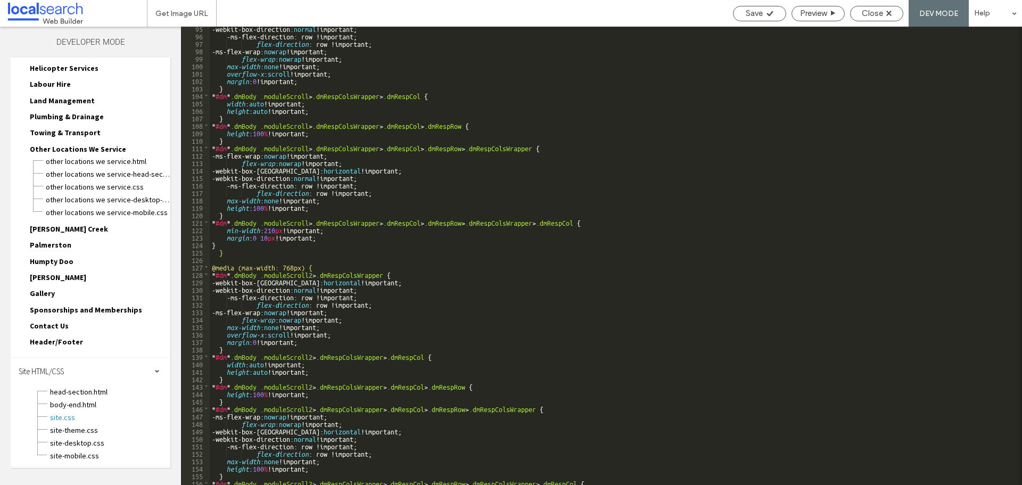
scroll to position [771, 0]
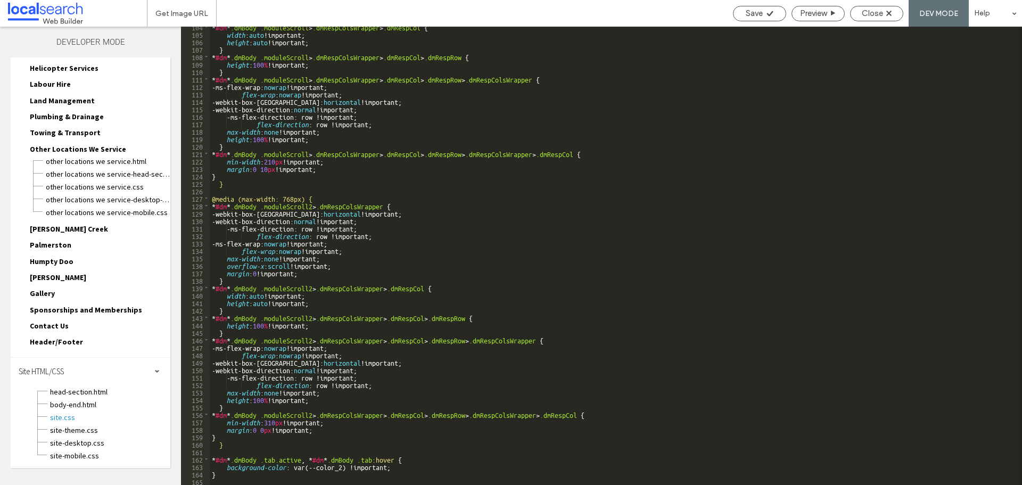
click at [302, 478] on div "* #dm * .dmBody .moduleScroll > .dmRespColsWrapper > .dmRespCol { width : auto …" at bounding box center [612, 259] width 804 height 473
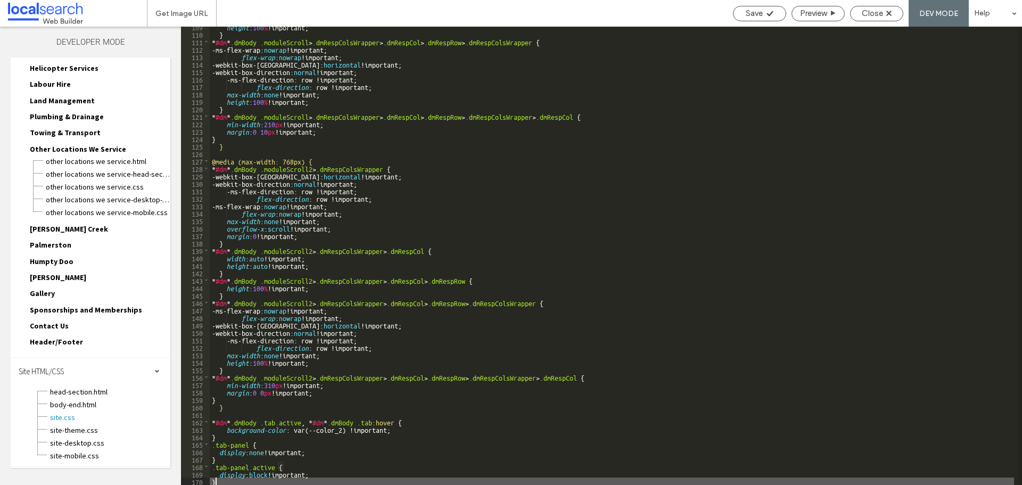
scroll to position [808, 0]
click at [750, 9] on span "Save" at bounding box center [754, 14] width 17 height 10
click at [754, 12] on div at bounding box center [511, 242] width 1022 height 485
click at [861, 6] on div "Close" at bounding box center [876, 13] width 53 height 15
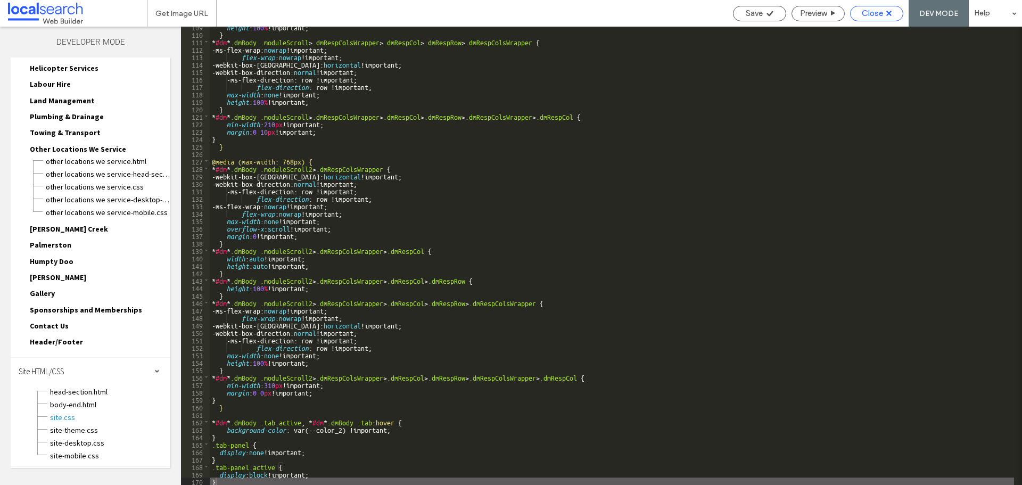
click at [864, 14] on span "Close" at bounding box center [872, 14] width 21 height 10
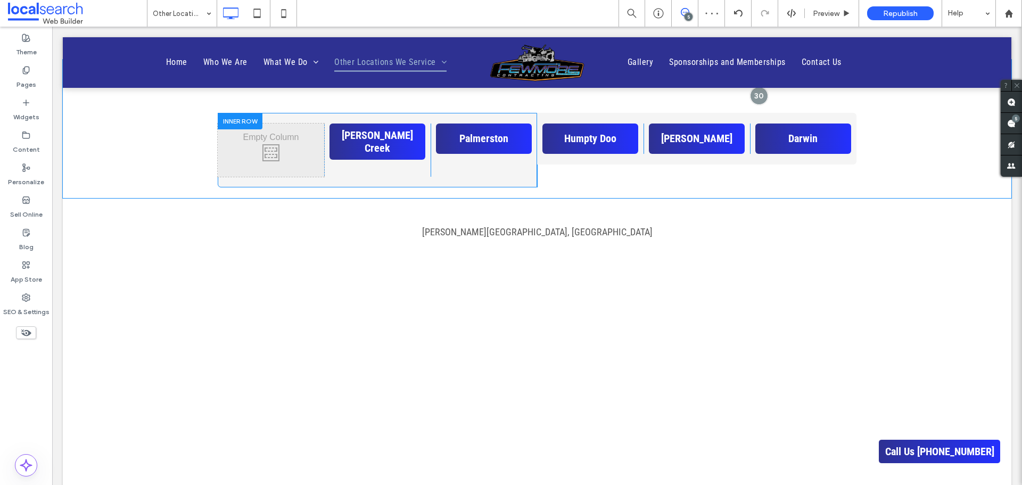
scroll to position [692, 0]
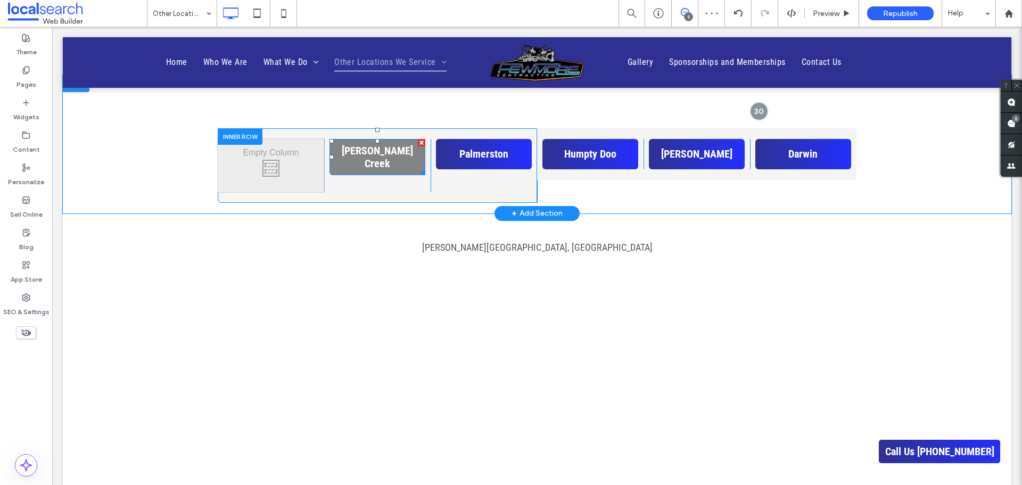
click at [402, 152] on span "[PERSON_NAME] Creek" at bounding box center [377, 157] width 88 height 26
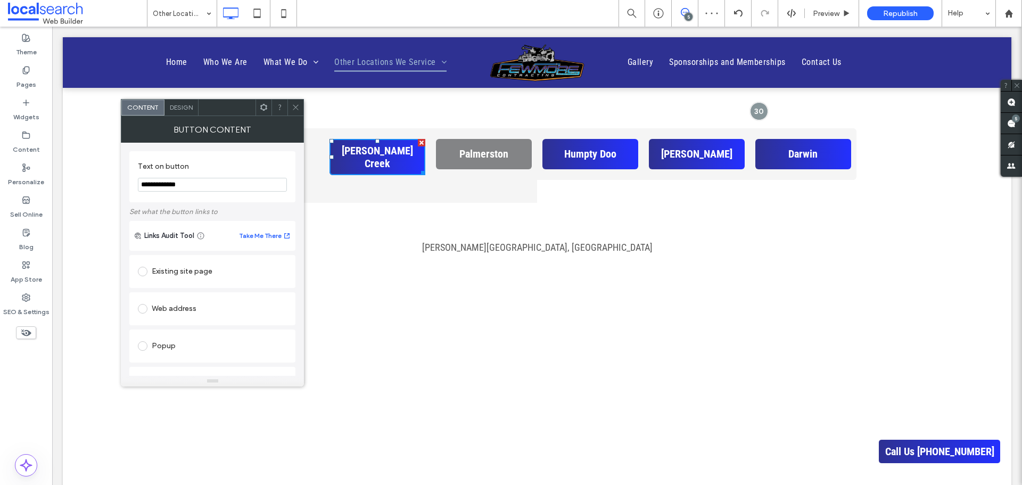
click at [469, 154] on span "Palmerston" at bounding box center [483, 153] width 49 height 13
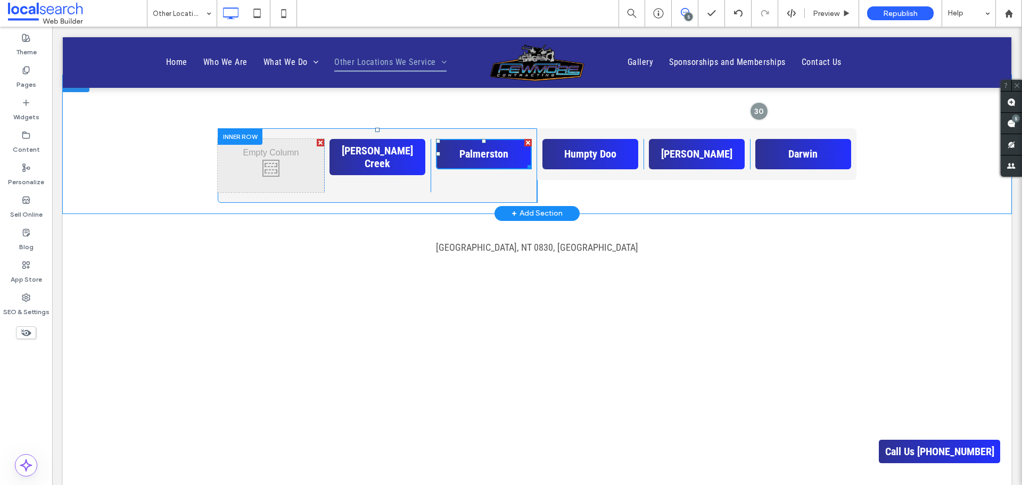
click at [434, 192] on div "Palmerston Click To Paste" at bounding box center [484, 165] width 106 height 53
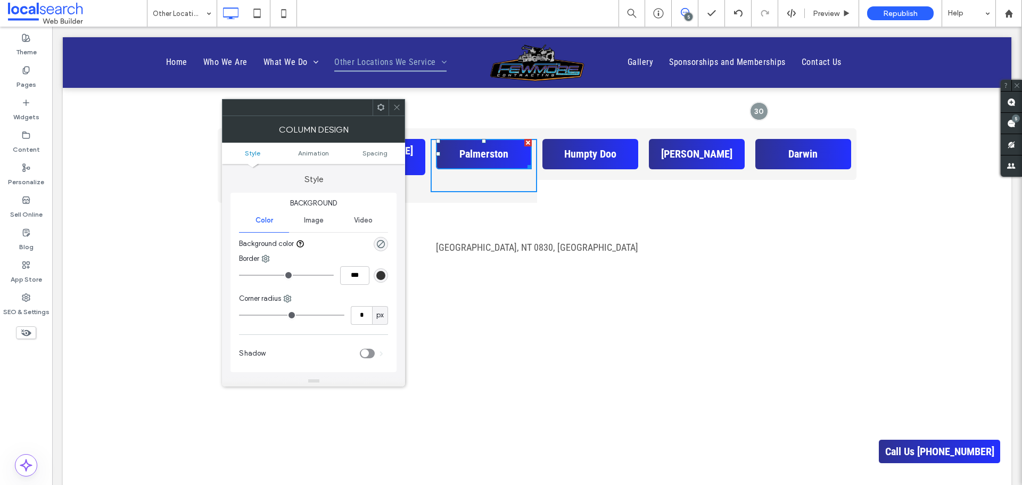
drag, startPoint x: 398, startPoint y: 105, endPoint x: 401, endPoint y: 93, distance: 12.3
click at [398, 105] on icon at bounding box center [397, 107] width 8 height 8
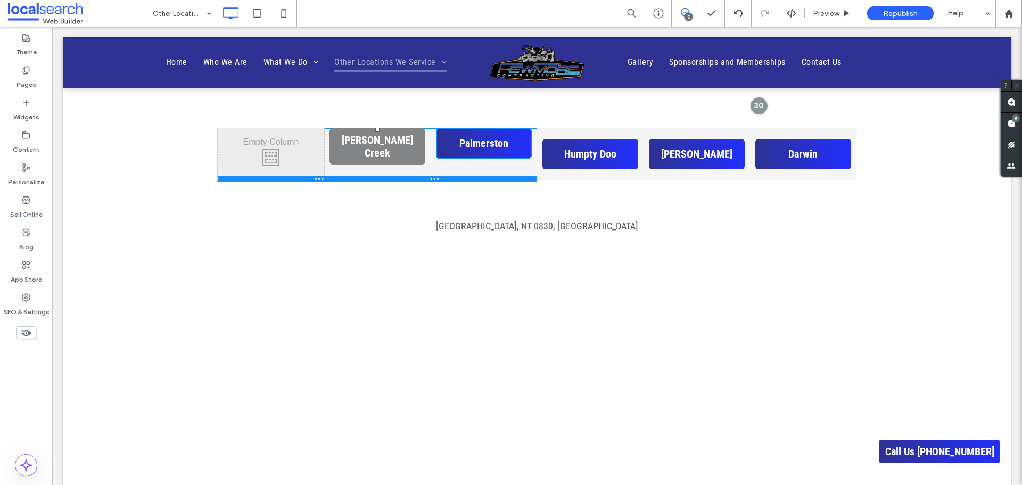
drag, startPoint x: 408, startPoint y: 203, endPoint x: 419, endPoint y: 150, distance: 54.4
click at [419, 150] on div "Click To Paste [PERSON_NAME] [DEMOGRAPHIC_DATA] Click To Paste [GEOGRAPHIC_DATA…" at bounding box center [377, 154] width 319 height 53
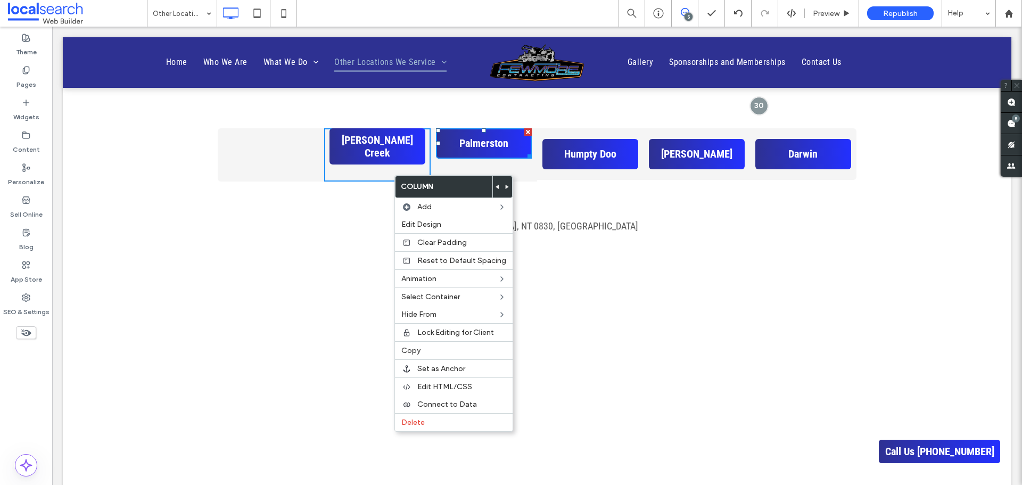
click at [365, 171] on div "[PERSON_NAME] Creek Click To Paste" at bounding box center [377, 154] width 106 height 53
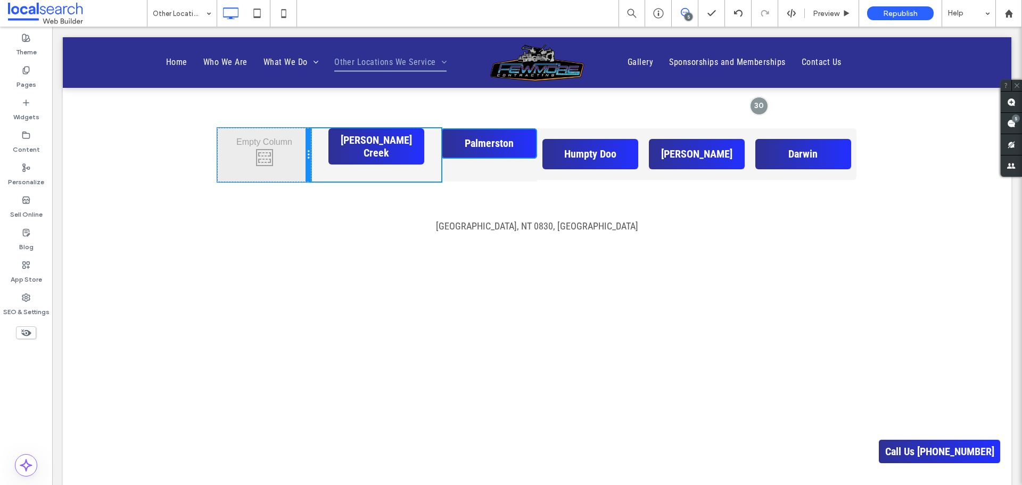
drag, startPoint x: 319, startPoint y: 164, endPoint x: 186, endPoint y: 139, distance: 135.5
click at [186, 139] on div "Click To Paste [PERSON_NAME] [DEMOGRAPHIC_DATA] Click To Paste [GEOGRAPHIC_DATA…" at bounding box center [537, 133] width 948 height 117
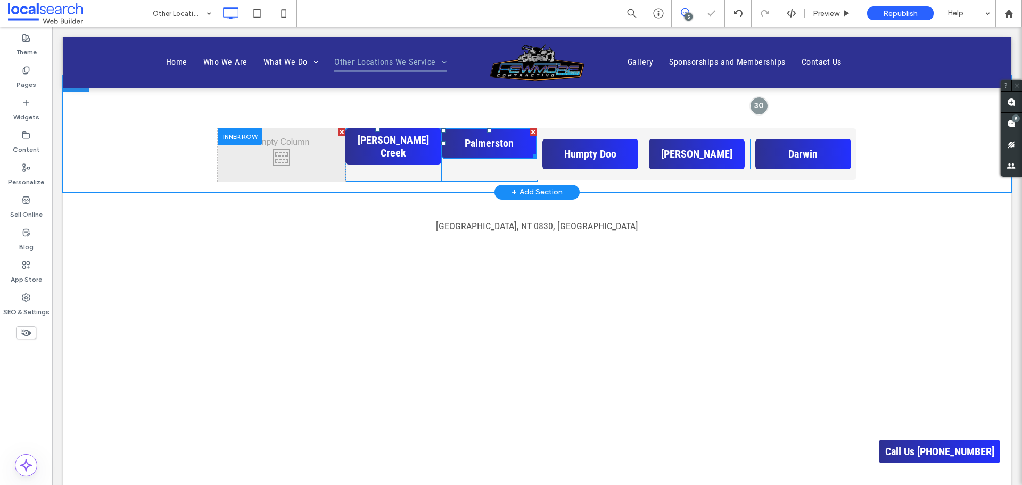
click at [296, 158] on div "Click To Paste" at bounding box center [282, 154] width 128 height 53
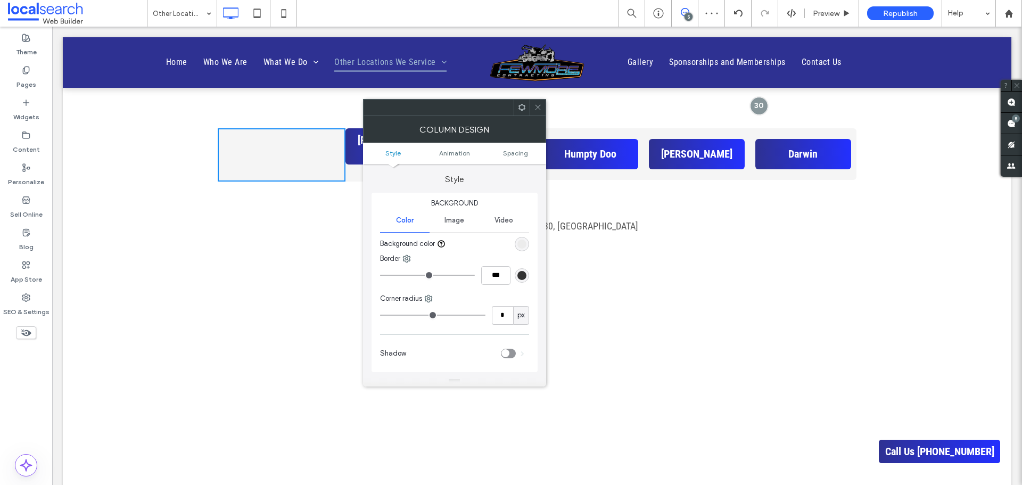
click at [538, 109] on icon at bounding box center [538, 107] width 8 height 8
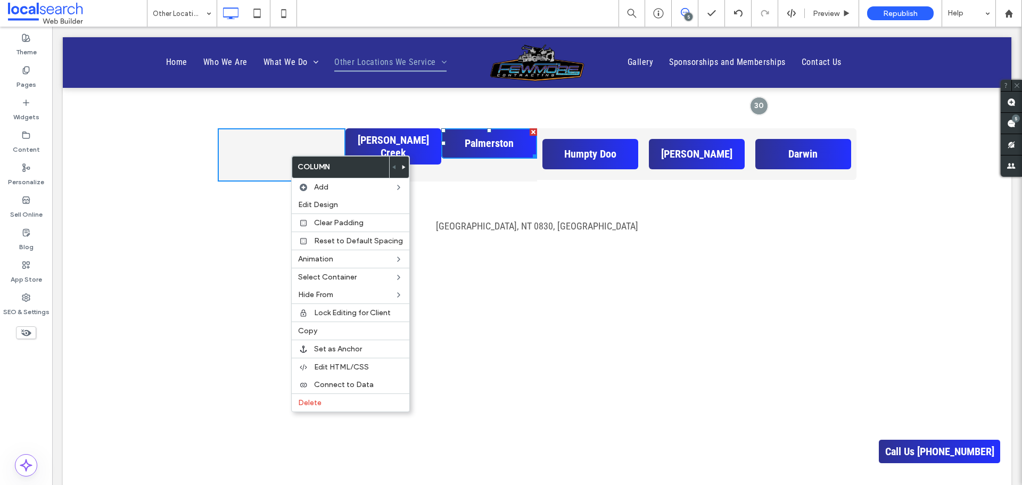
click at [275, 147] on div "Click To Paste" at bounding box center [282, 154] width 128 height 53
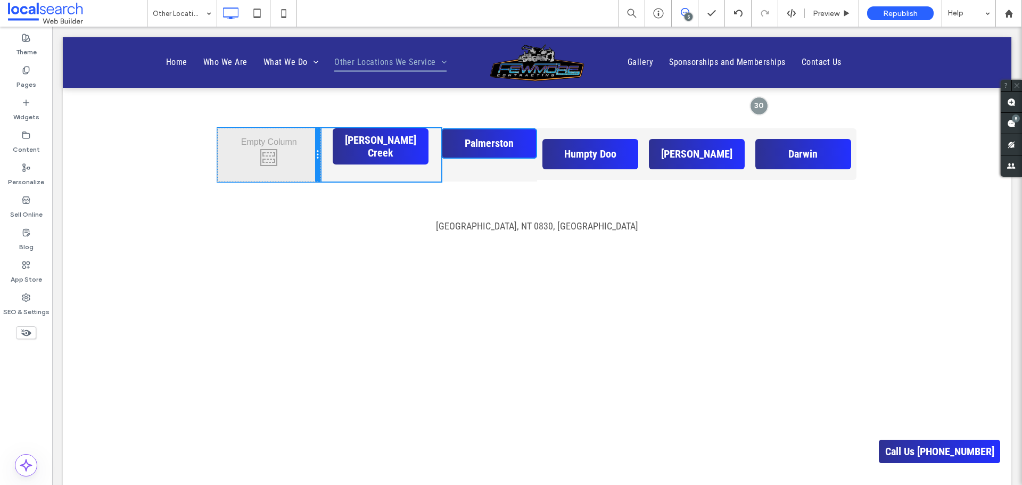
drag, startPoint x: 340, startPoint y: 170, endPoint x: 307, endPoint y: 167, distance: 33.2
click at [307, 167] on div "Click To Paste" at bounding box center [269, 154] width 103 height 53
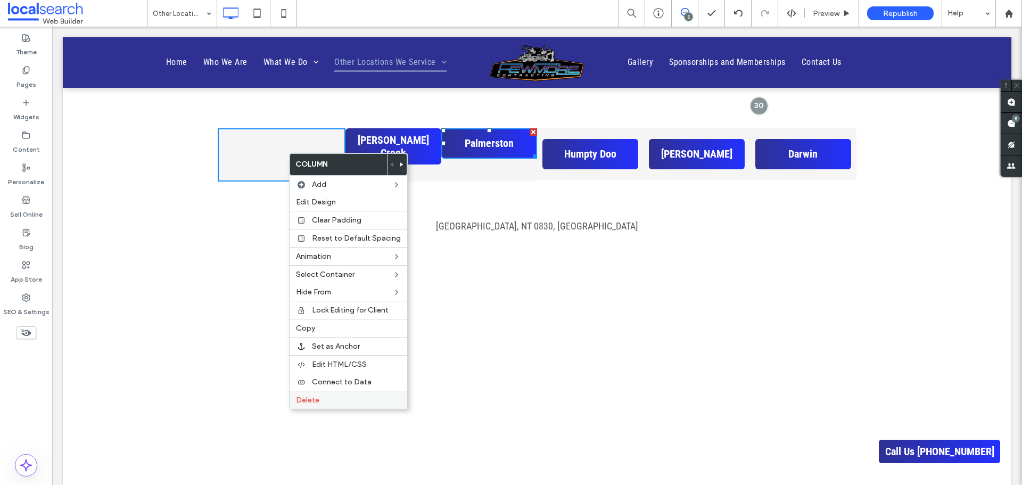
click at [329, 399] on label "Delete" at bounding box center [348, 399] width 105 height 9
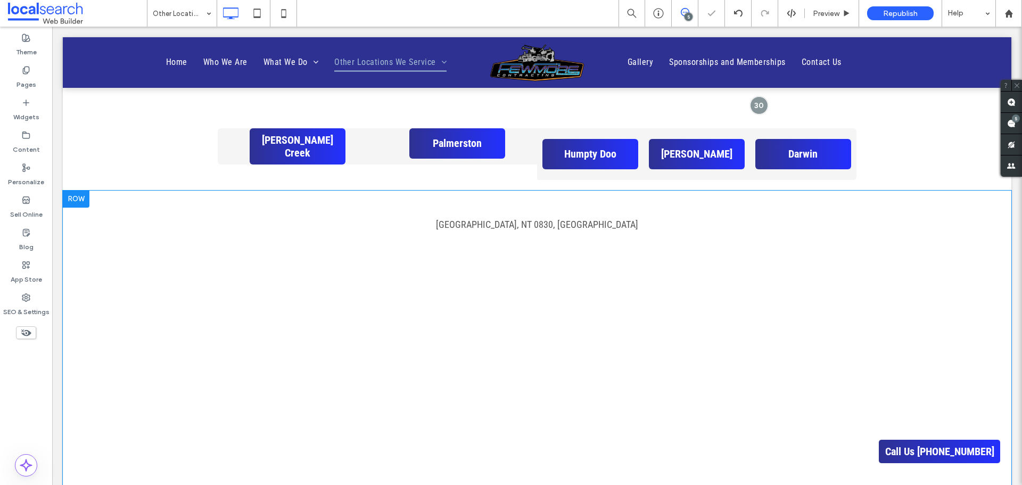
scroll to position [639, 0]
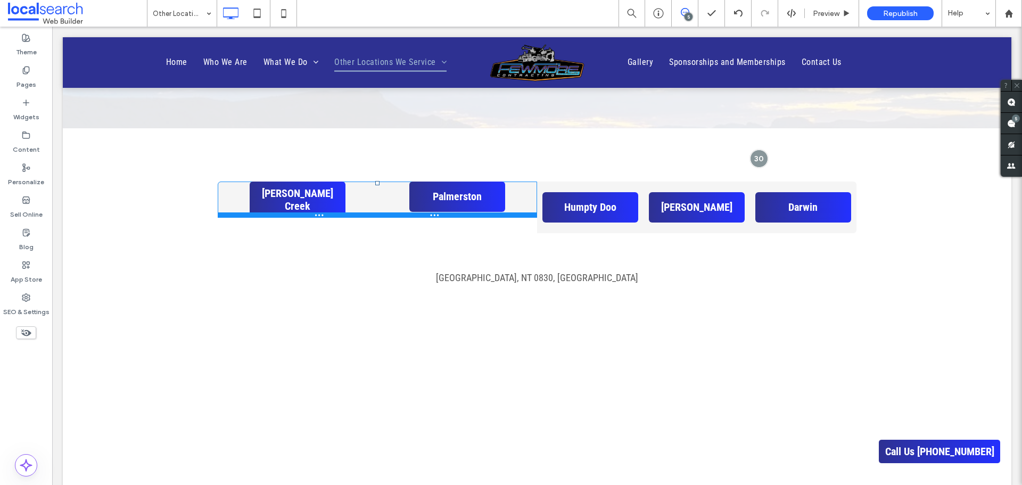
drag, startPoint x: 385, startPoint y: 213, endPoint x: 393, endPoint y: 195, distance: 19.1
click at [393, 195] on div "[PERSON_NAME] Creek Click To Paste [GEOGRAPHIC_DATA] Click To Paste" at bounding box center [377, 199] width 319 height 36
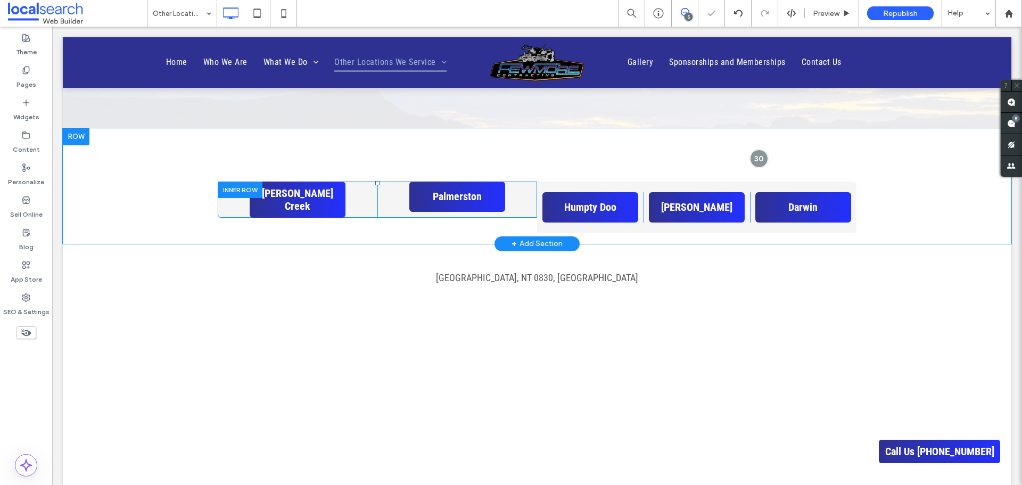
click at [355, 197] on div "[PERSON_NAME] Creek Click To Paste" at bounding box center [298, 199] width 160 height 36
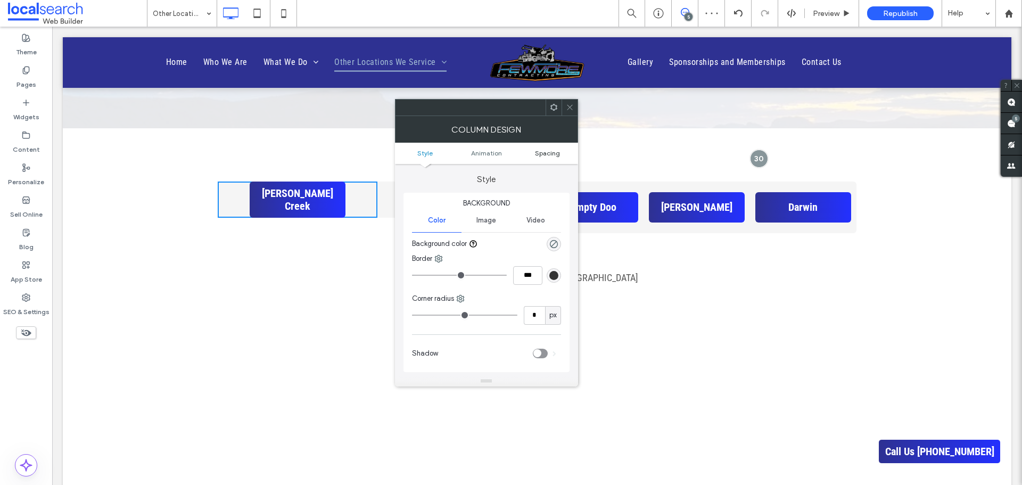
click at [545, 154] on span "Spacing" at bounding box center [547, 153] width 25 height 8
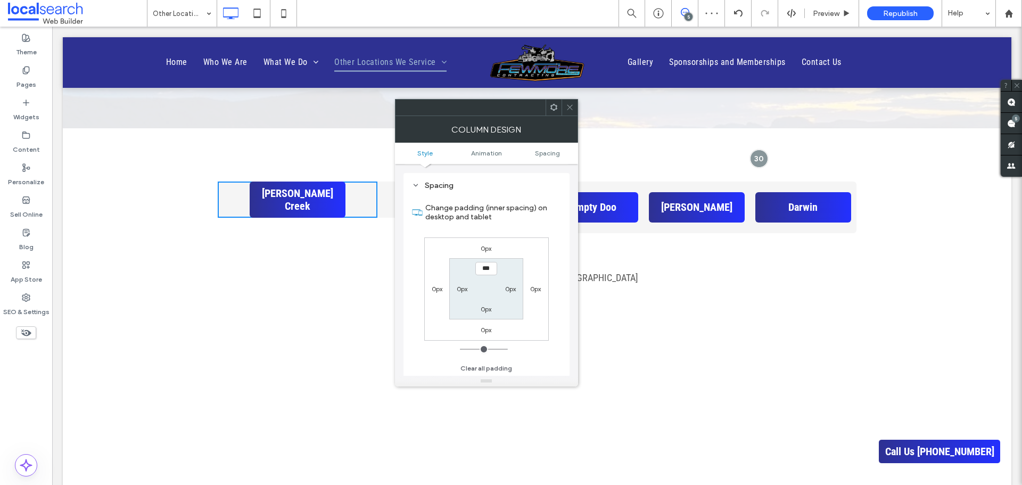
scroll to position [242, 0]
type input "****"
click at [489, 309] on label "0px" at bounding box center [486, 308] width 11 height 8
type input "*"
type input "**"
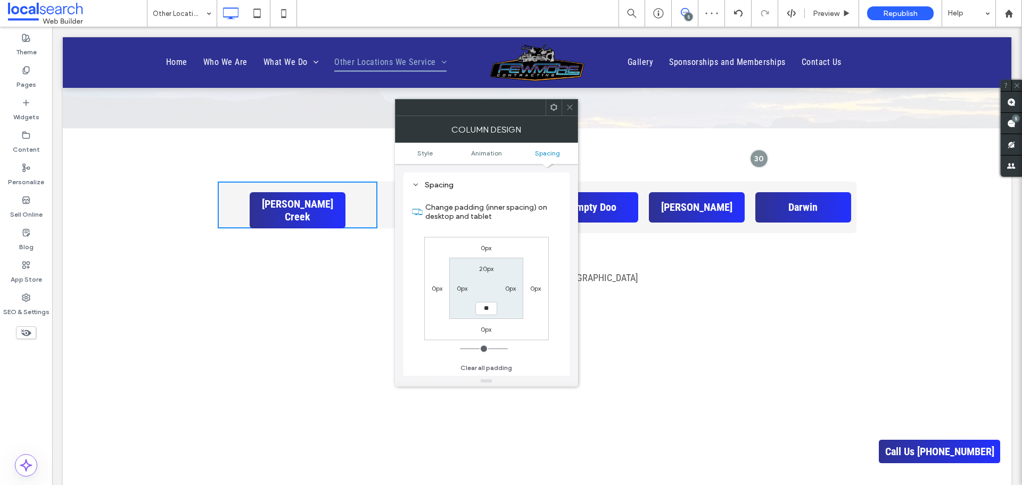
type input "**"
type input "****"
click at [547, 191] on div "Spacing" at bounding box center [486, 185] width 149 height 14
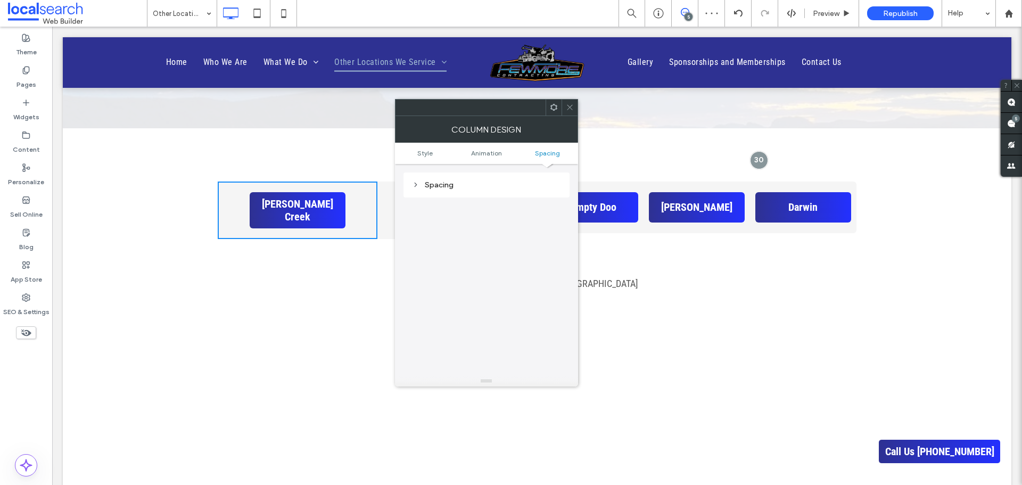
click at [572, 106] on icon at bounding box center [570, 107] width 8 height 8
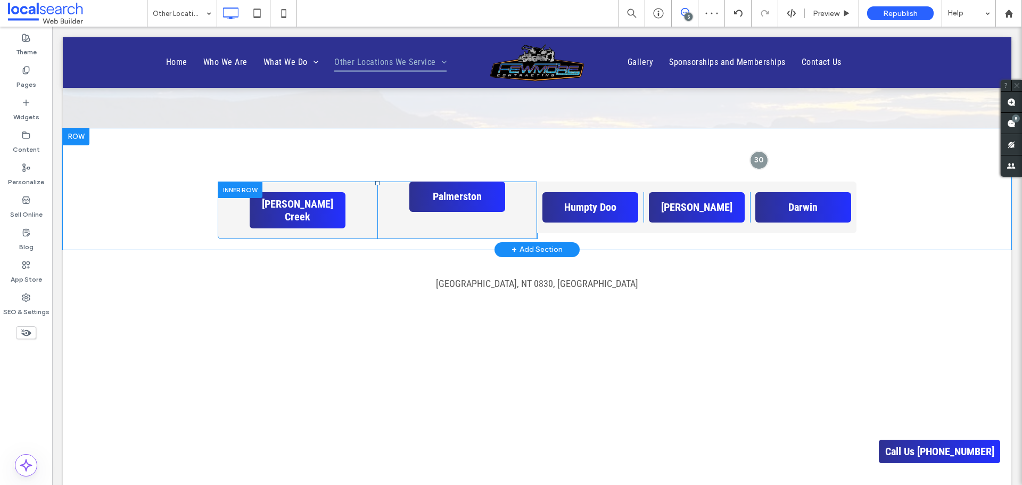
click at [502, 226] on div "Palmerston Click To Paste" at bounding box center [457, 209] width 160 height 57
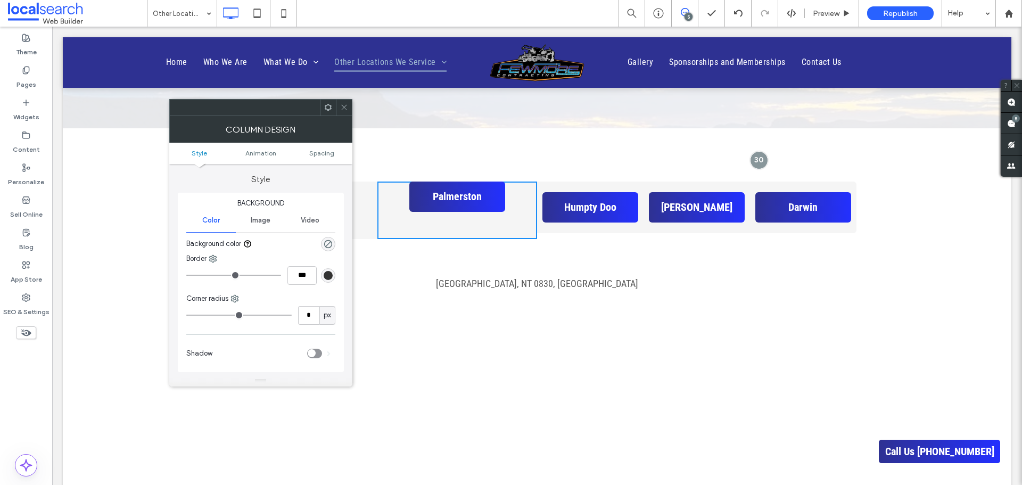
click at [332, 153] on span "Spacing" at bounding box center [321, 153] width 25 height 8
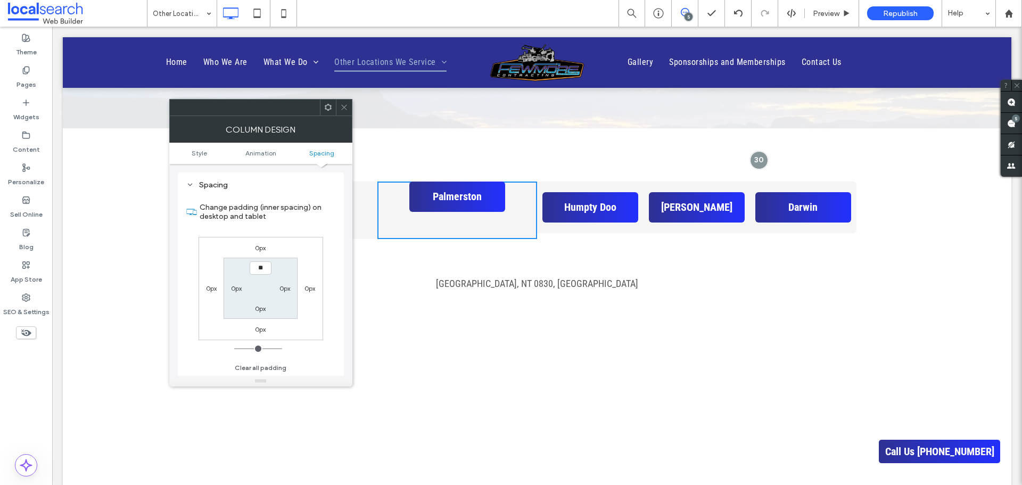
type input "****"
click at [261, 309] on label "0px" at bounding box center [260, 308] width 11 height 8
type input "*"
type input "**"
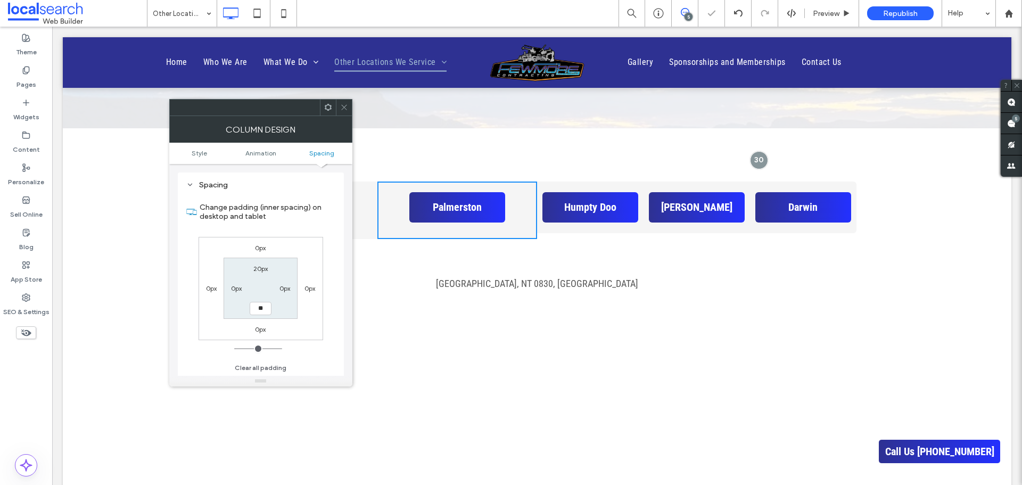
type input "****"
click at [307, 199] on label "Change padding (inner spacing) on desktop and tablet" at bounding box center [268, 211] width 136 height 29
click at [345, 106] on icon at bounding box center [344, 107] width 8 height 8
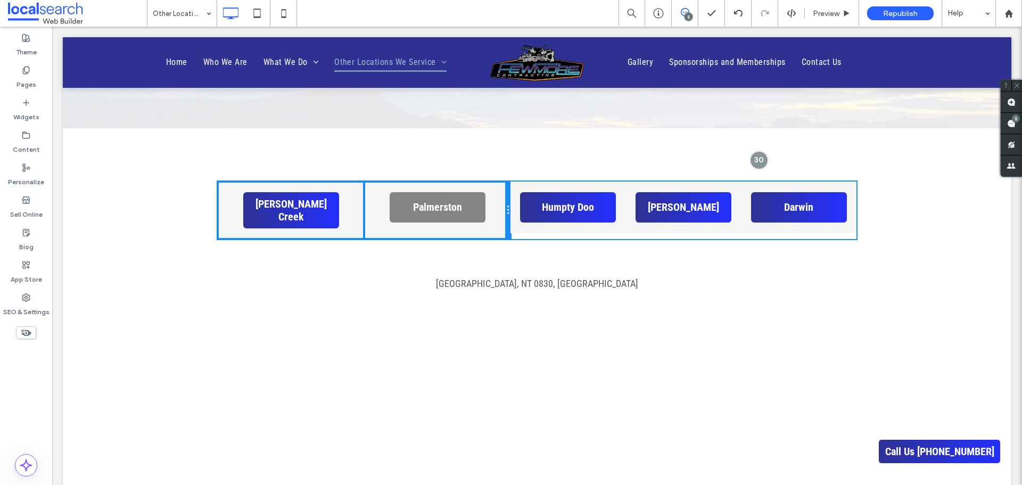
drag, startPoint x: 531, startPoint y: 216, endPoint x: 473, endPoint y: 210, distance: 58.3
click at [473, 210] on div "[PERSON_NAME] Creek Click To Paste [GEOGRAPHIC_DATA] Click To Paste Click To Pa…" at bounding box center [364, 209] width 293 height 57
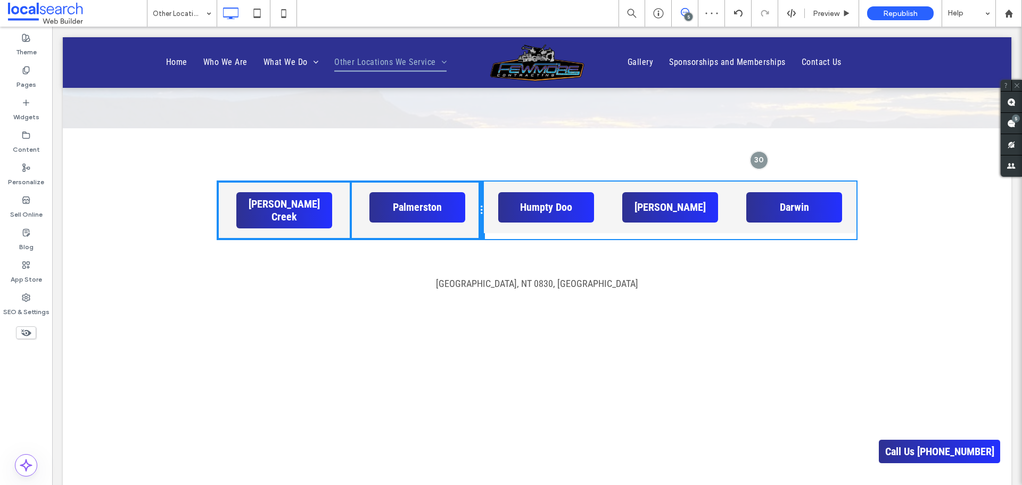
drag, startPoint x: 564, startPoint y: 228, endPoint x: 471, endPoint y: 212, distance: 94.5
click at [471, 212] on div "[PERSON_NAME] Creek Click To Paste [GEOGRAPHIC_DATA] Click To Paste Click To Pa…" at bounding box center [351, 209] width 266 height 57
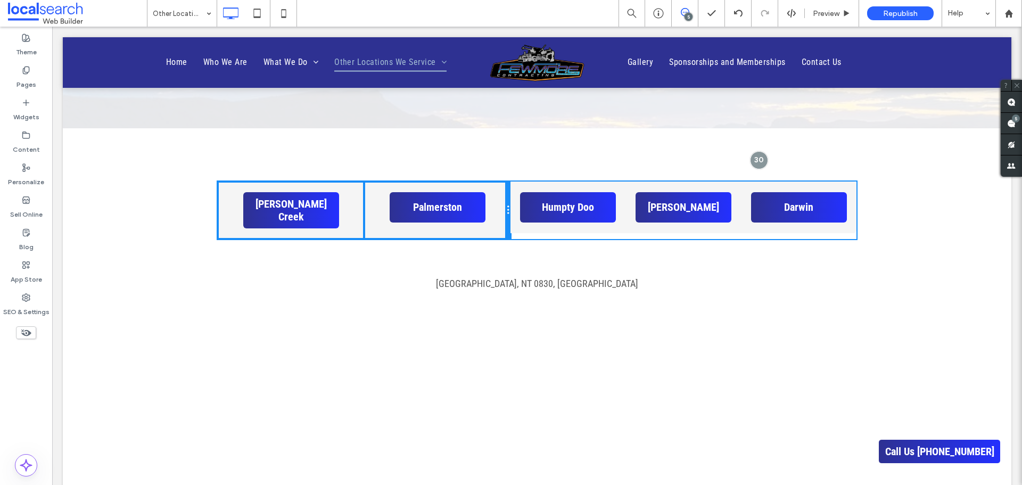
drag, startPoint x: 563, startPoint y: 227, endPoint x: 507, endPoint y: 215, distance: 57.1
click at [507, 215] on div "[PERSON_NAME] Creek Click To Paste [GEOGRAPHIC_DATA] Click To Paste Click To Pa…" at bounding box center [537, 209] width 639 height 57
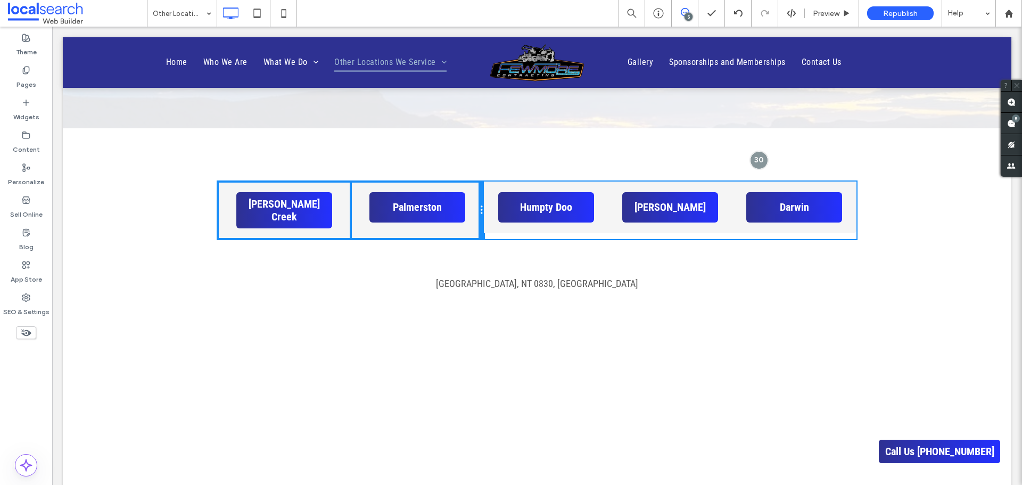
drag, startPoint x: 564, startPoint y: 226, endPoint x: 528, endPoint y: 241, distance: 38.6
click at [478, 214] on div at bounding box center [480, 209] width 5 height 57
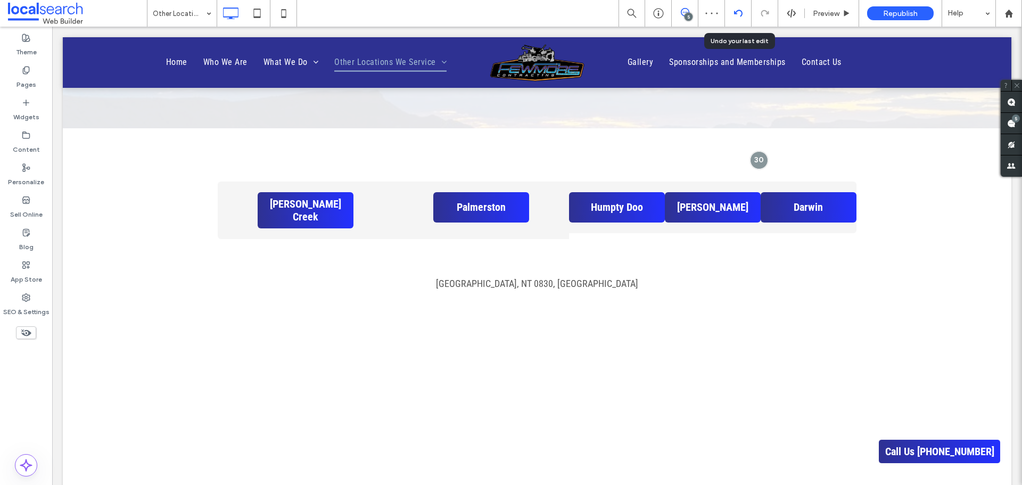
click at [735, 17] on icon at bounding box center [738, 13] width 9 height 9
click at [739, 9] on icon at bounding box center [738, 13] width 9 height 9
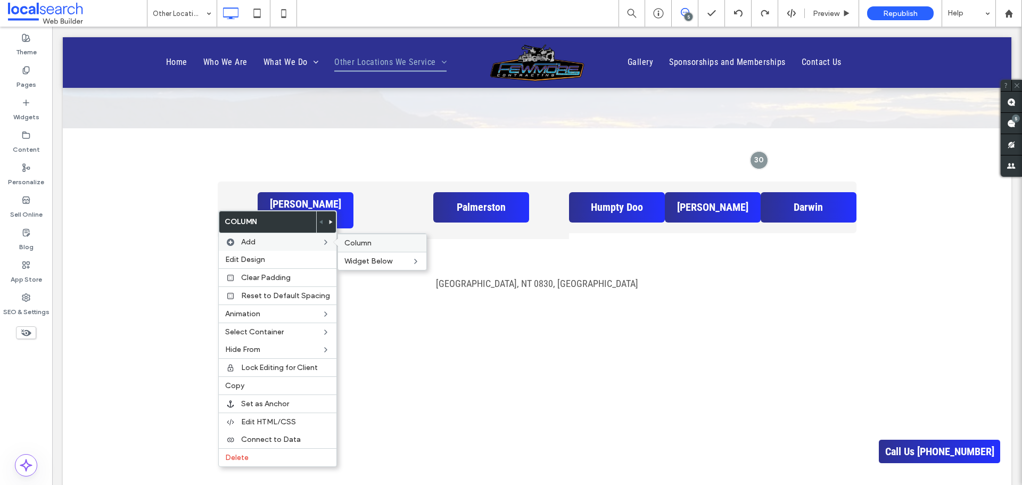
click at [382, 242] on label "Column" at bounding box center [382, 242] width 76 height 9
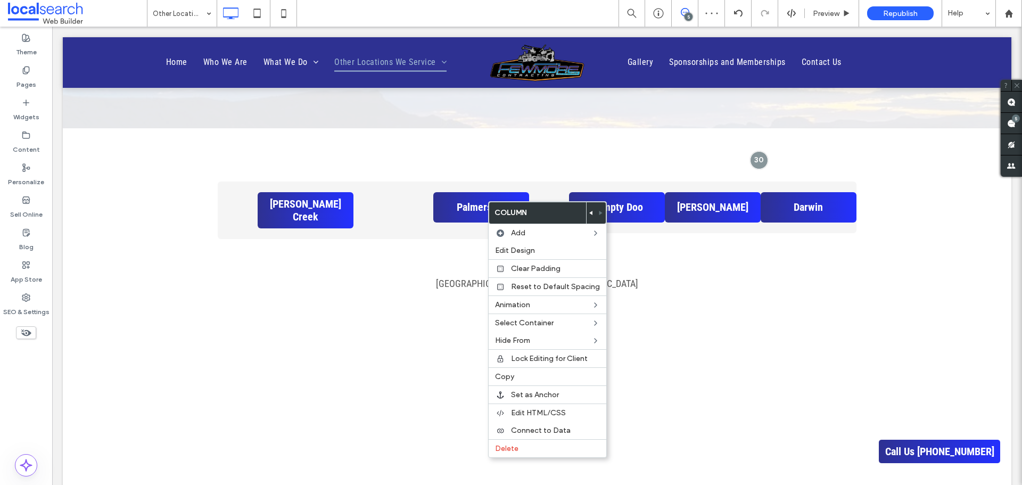
click at [589, 214] on icon at bounding box center [591, 213] width 4 height 4
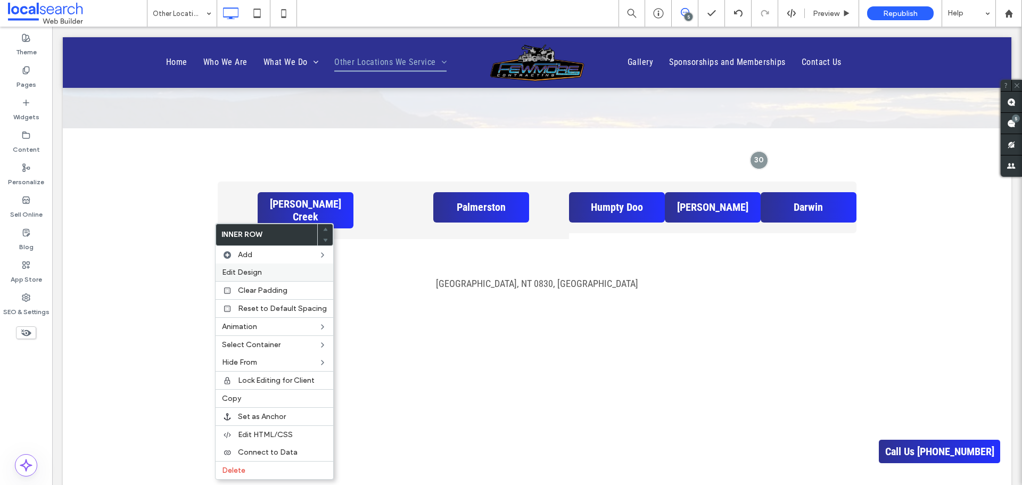
click at [285, 271] on label "Edit Design" at bounding box center [274, 272] width 105 height 9
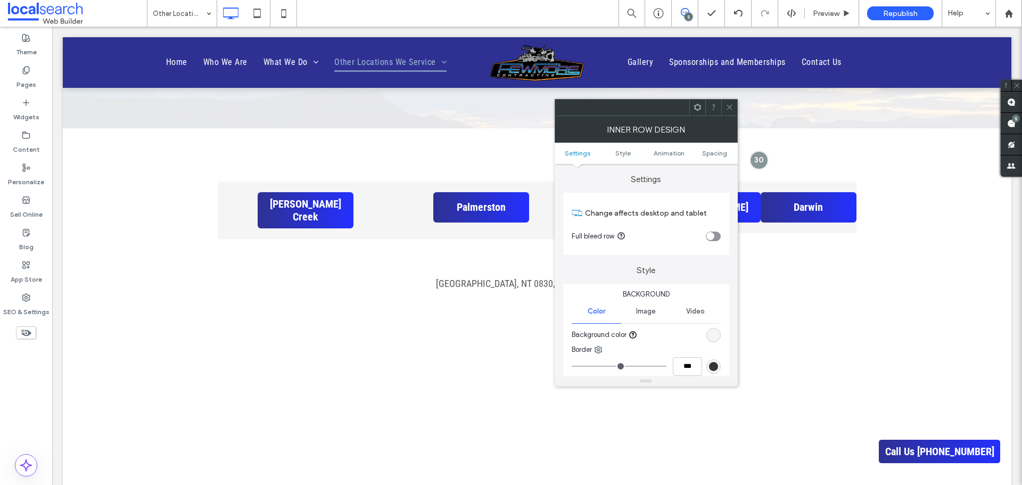
click at [712, 330] on div "rgb(245, 245, 245)" at bounding box center [713, 334] width 9 height 9
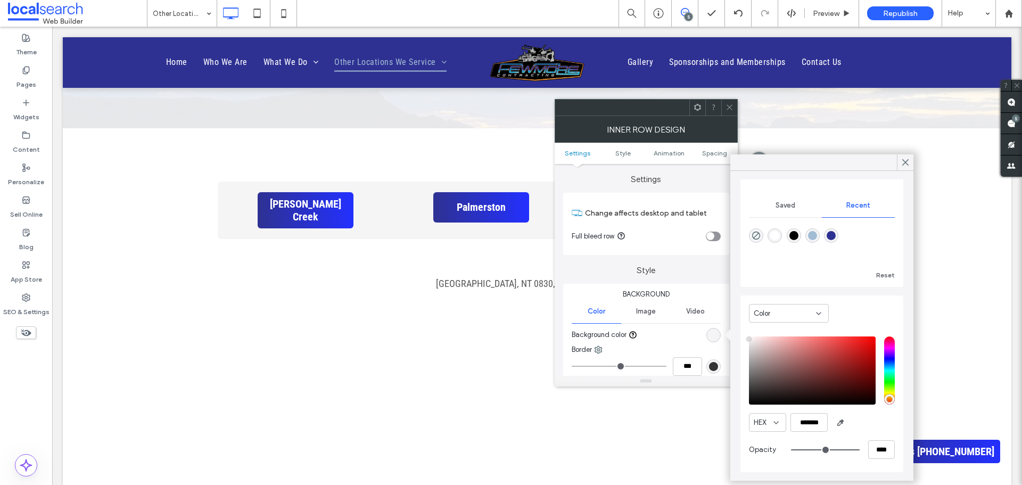
scroll to position [0, 0]
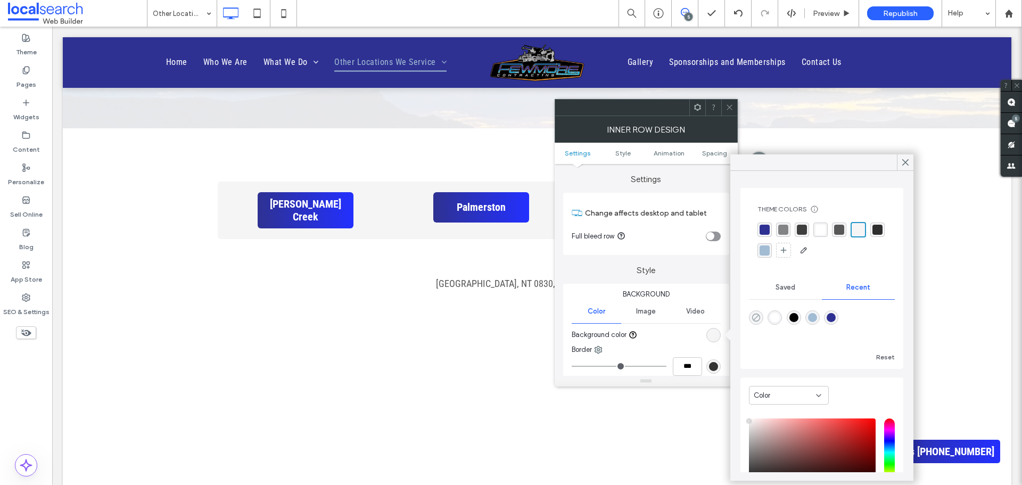
click at [755, 315] on icon "rgba(0, 0, 0, 0)" at bounding box center [755, 317] width 9 height 9
type input "*******"
type input "*"
type input "**"
click at [903, 162] on icon at bounding box center [905, 163] width 10 height 10
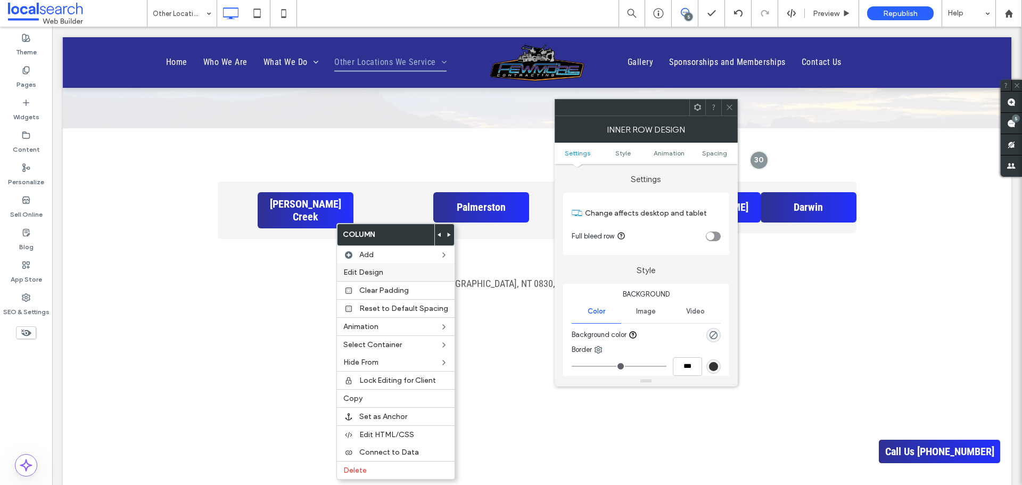
click at [407, 277] on div "Edit Design" at bounding box center [396, 272] width 118 height 18
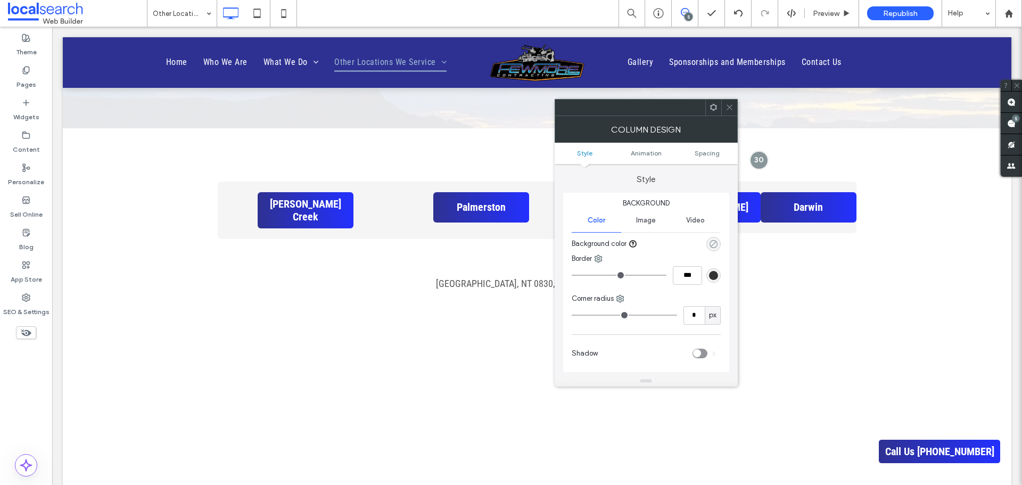
click at [716, 244] on icon "rgba(0, 0, 0, 0)" at bounding box center [713, 243] width 9 height 9
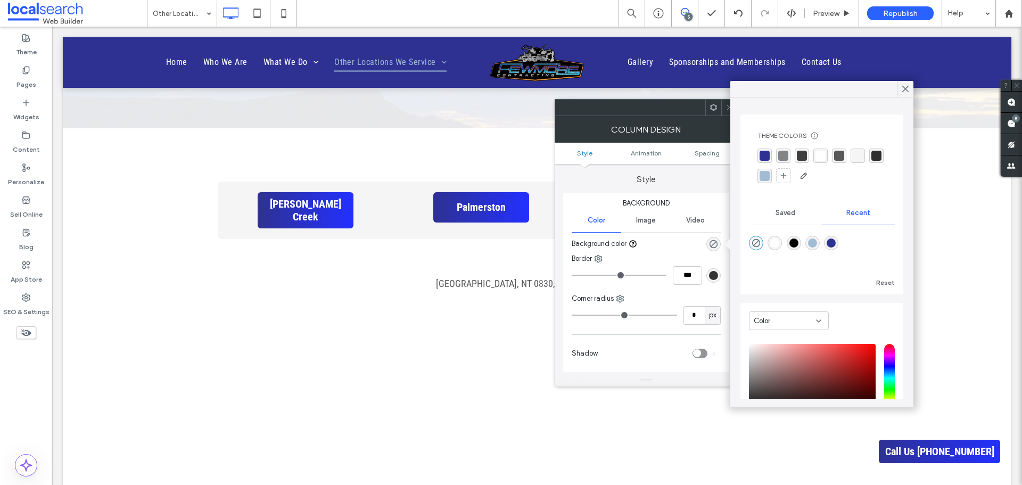
click at [855, 158] on div "rgba(245,245,245,1)" at bounding box center [858, 156] width 10 height 10
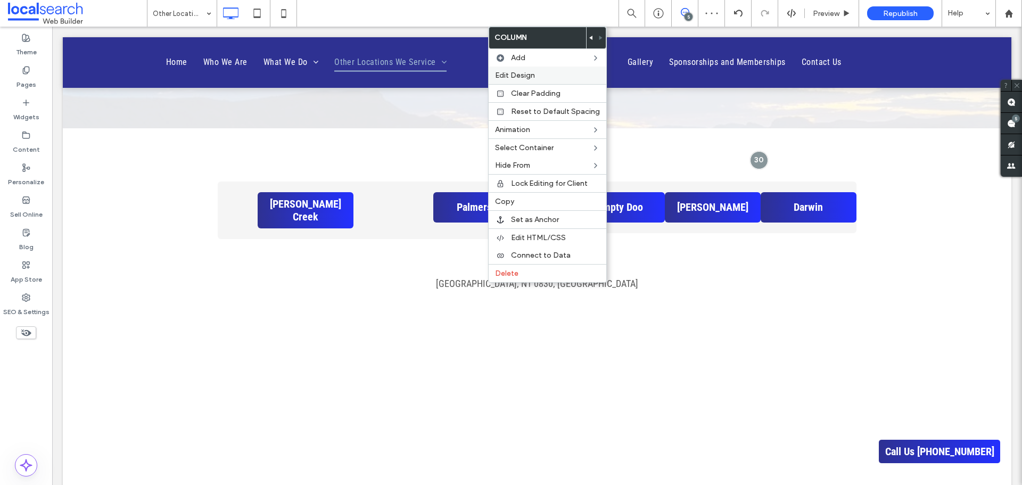
click at [547, 78] on label "Edit Design" at bounding box center [547, 75] width 105 height 9
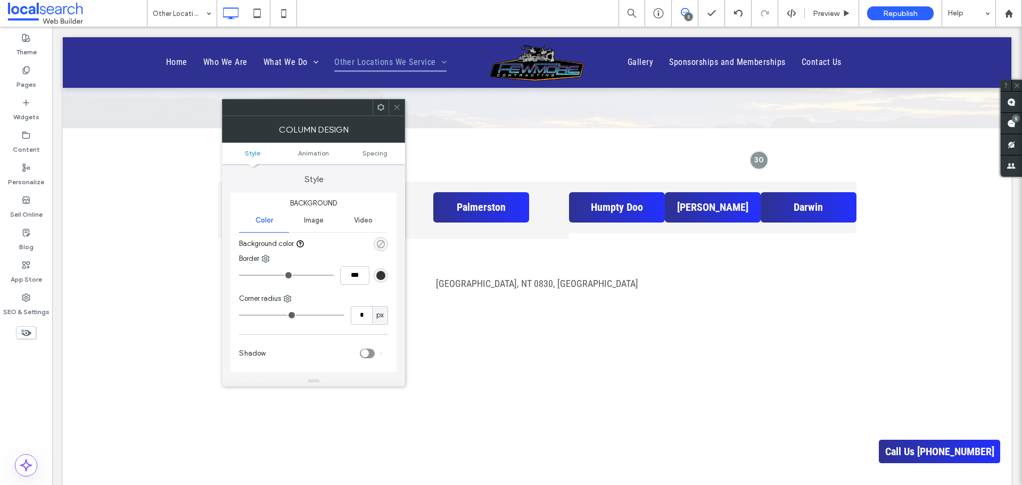
click at [385, 241] on icon "rgba(0, 0, 0, 0)" at bounding box center [380, 243] width 9 height 9
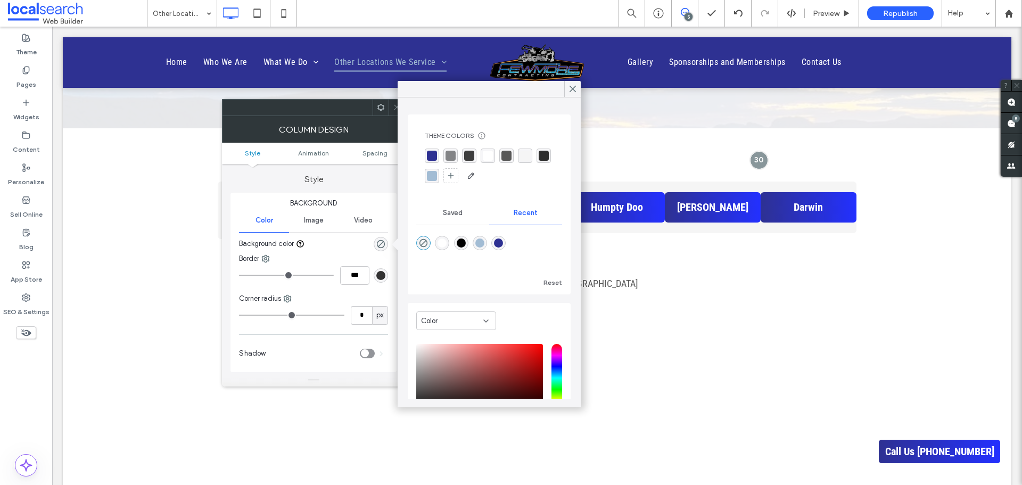
click at [524, 150] on div "rgba(245,245,245,1)" at bounding box center [525, 155] width 14 height 14
click at [392, 104] on div at bounding box center [396, 108] width 16 height 16
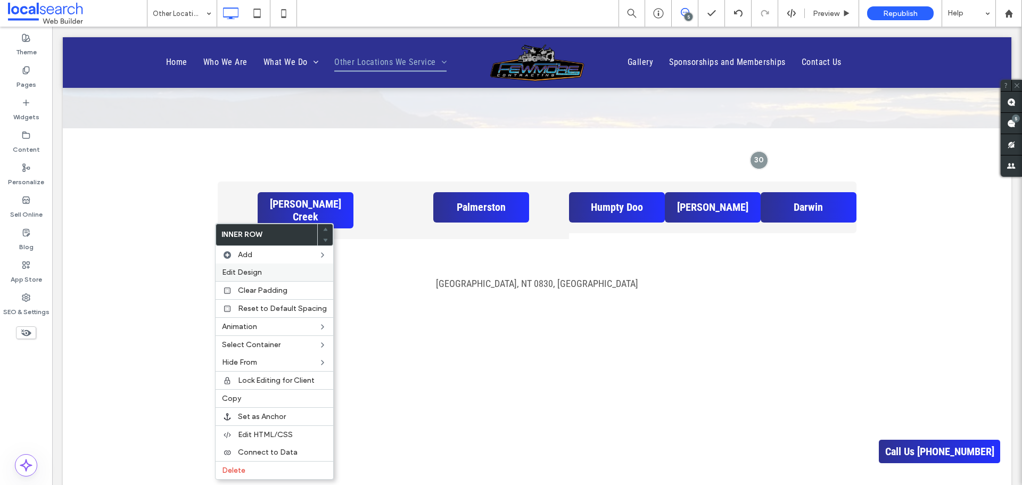
click at [261, 269] on label "Edit Design" at bounding box center [274, 272] width 105 height 9
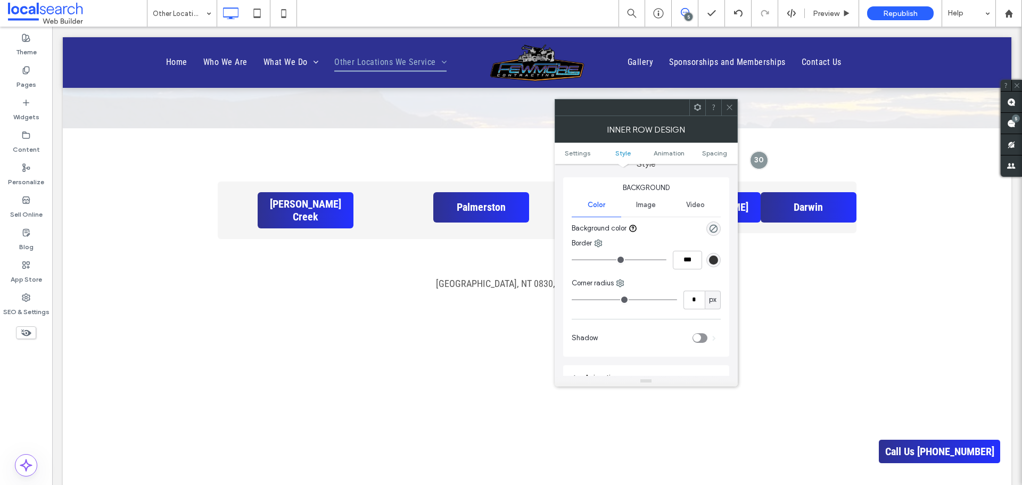
scroll to position [160, 0]
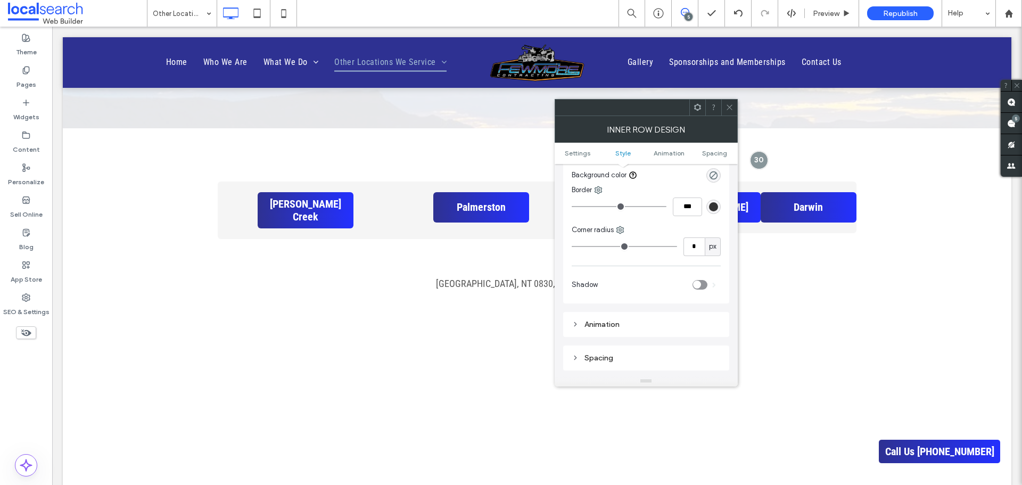
click at [731, 106] on use at bounding box center [728, 107] width 5 height 5
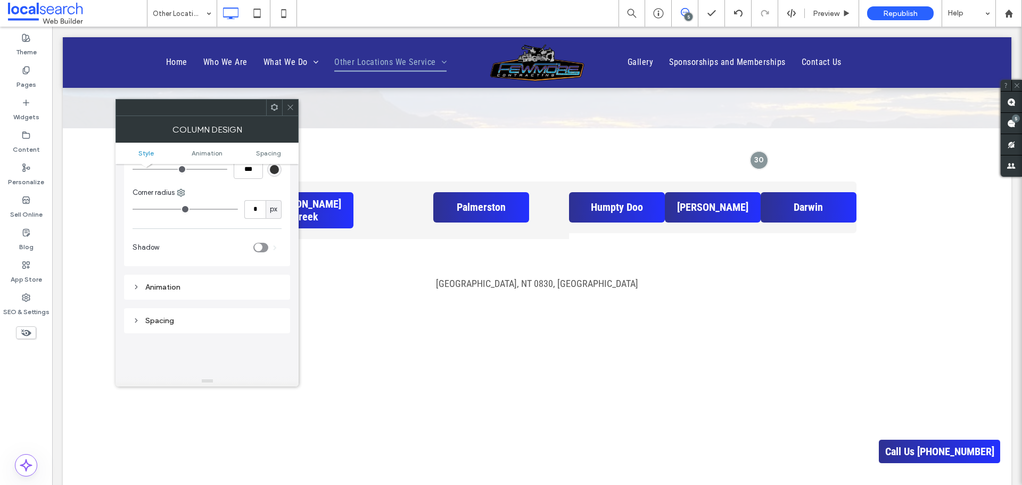
scroll to position [106, 0]
click at [176, 191] on div "Corner radius" at bounding box center [207, 192] width 149 height 11
click at [181, 195] on icon at bounding box center [181, 192] width 9 height 9
click at [195, 236] on span at bounding box center [192, 236] width 13 height 12
click at [257, 208] on input "*" at bounding box center [254, 209] width 21 height 19
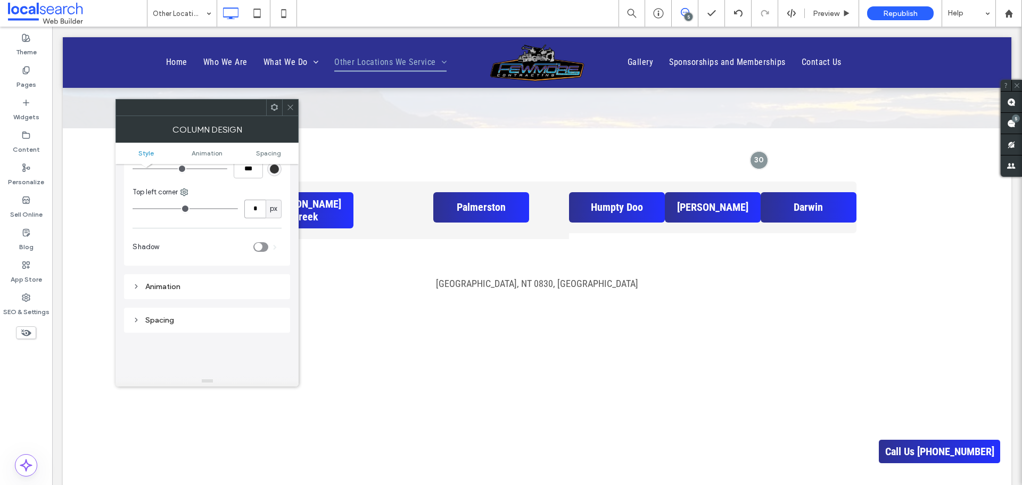
type input "*"
click at [187, 194] on use at bounding box center [184, 191] width 7 height 7
click at [204, 291] on span "Bottom left" at bounding box center [219, 296] width 35 height 11
type input "*"
click at [255, 206] on input "*" at bounding box center [254, 209] width 21 height 19
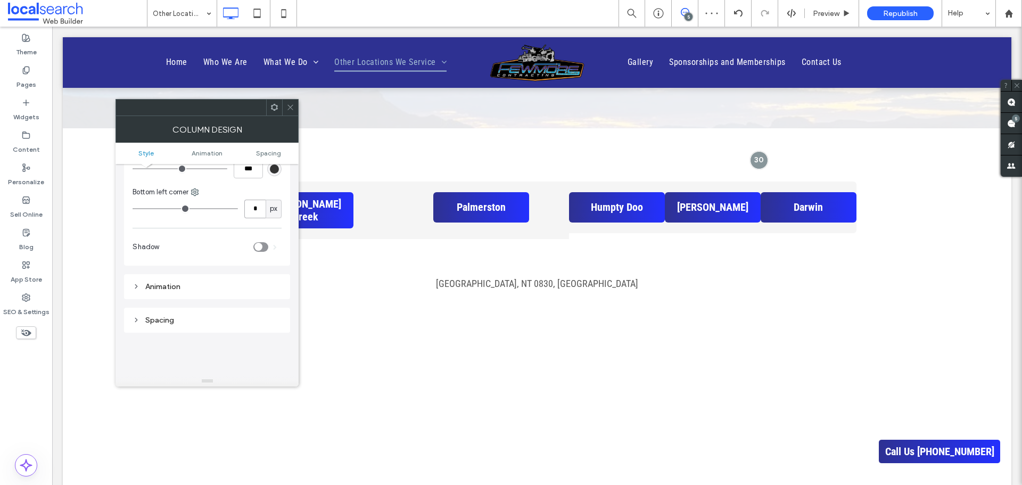
type input "*"
type input "**"
click at [294, 110] on icon at bounding box center [290, 107] width 8 height 8
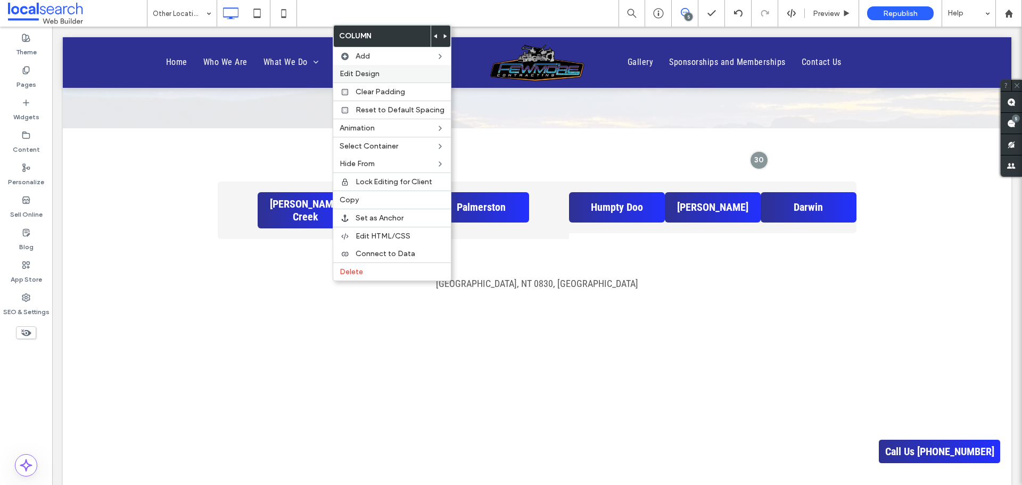
click at [383, 72] on label "Edit Design" at bounding box center [392, 73] width 105 height 9
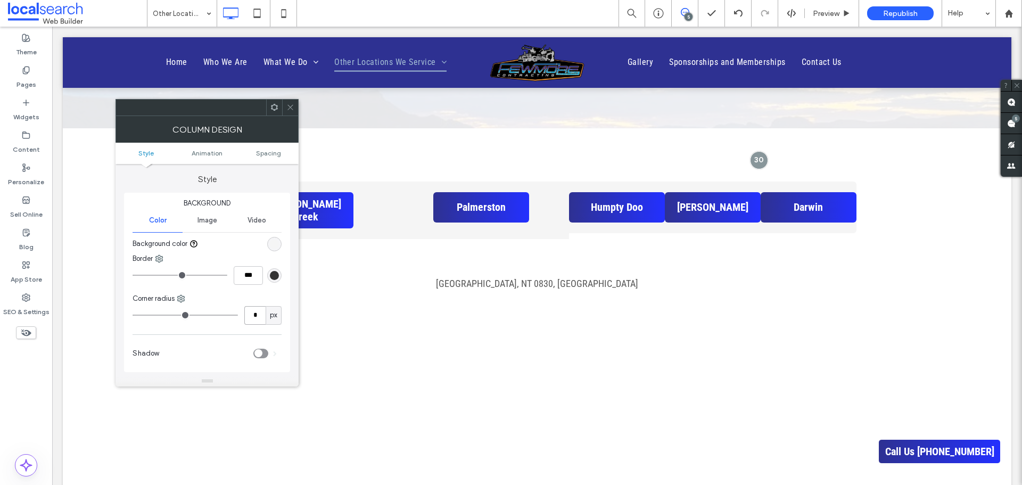
click at [261, 314] on input "*" at bounding box center [254, 315] width 21 height 19
click at [179, 297] on use at bounding box center [181, 298] width 7 height 7
click at [205, 404] on span "Bottom left" at bounding box center [216, 403] width 35 height 11
type input "**"
click at [258, 313] on input "**" at bounding box center [254, 315] width 21 height 19
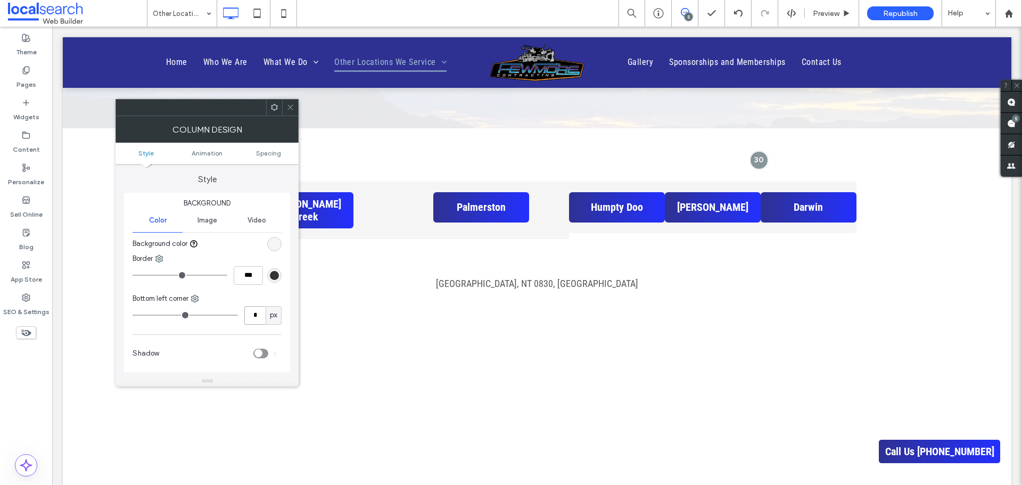
type input "*"
click at [285, 105] on div at bounding box center [290, 108] width 16 height 16
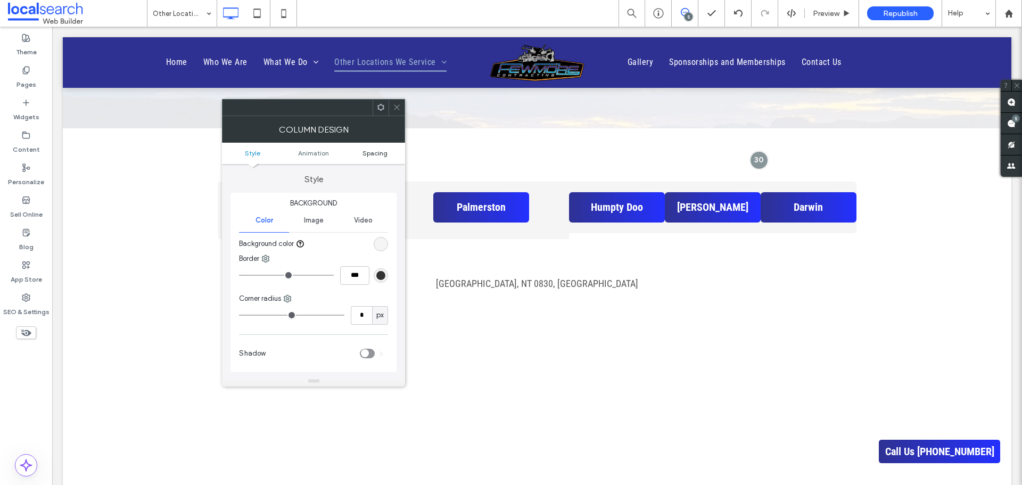
click at [375, 154] on span "Spacing" at bounding box center [374, 153] width 25 height 8
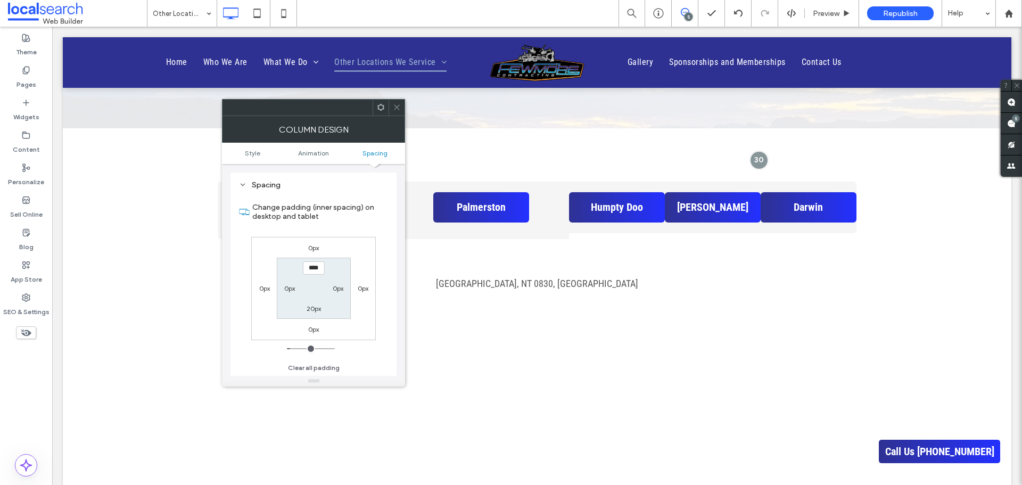
scroll to position [242, 0]
click at [397, 107] on use at bounding box center [396, 107] width 5 height 5
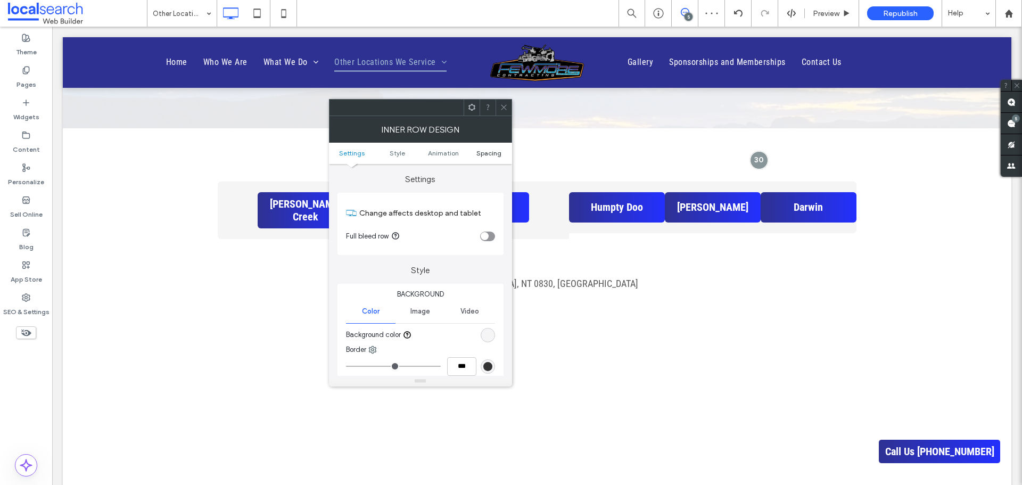
click at [481, 156] on span "Spacing" at bounding box center [488, 153] width 25 height 8
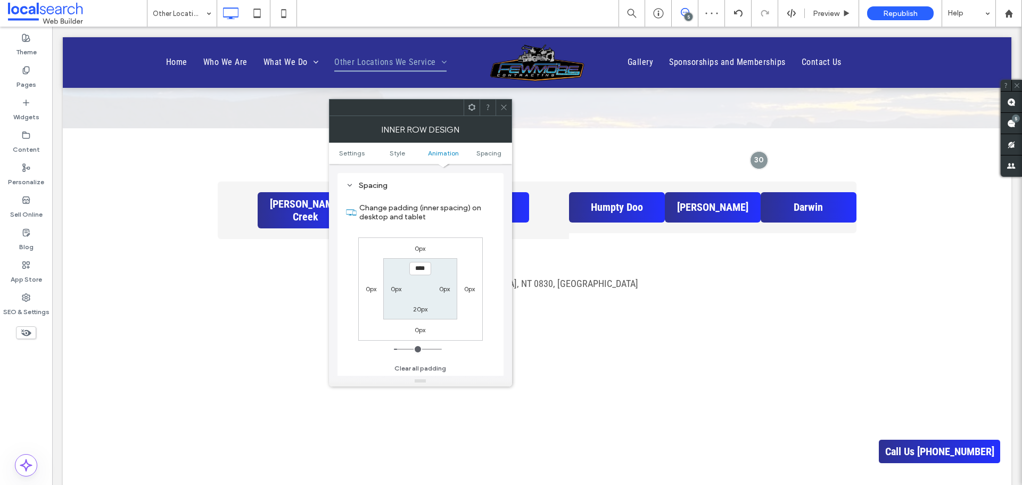
scroll to position [333, 0]
click at [502, 103] on span at bounding box center [504, 108] width 8 height 16
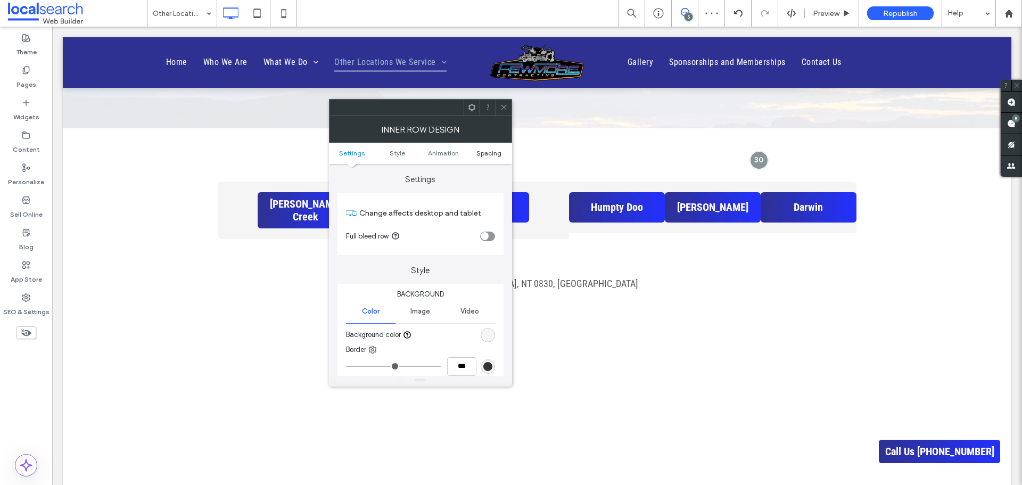
click at [492, 152] on span "Spacing" at bounding box center [488, 153] width 25 height 8
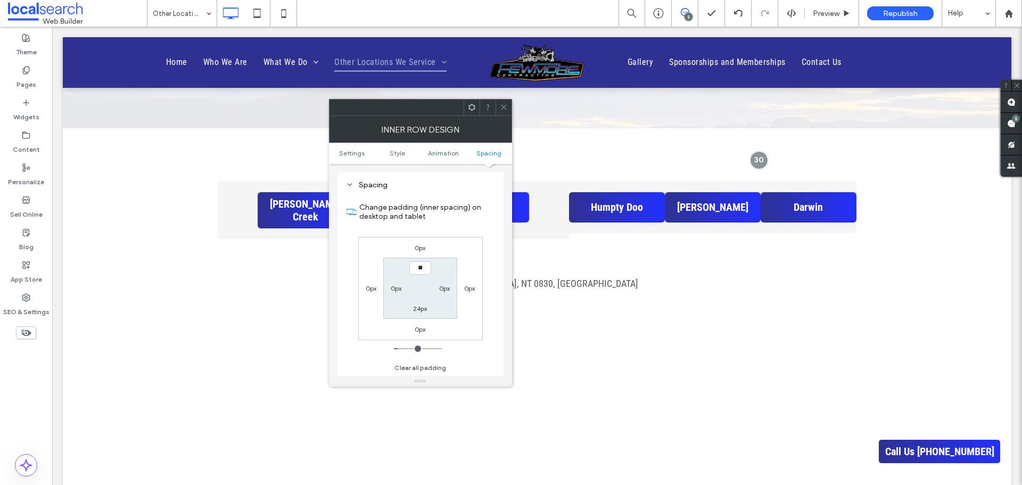
type input "****"
click at [421, 308] on label "24px" at bounding box center [420, 308] width 14 height 8
type input "**"
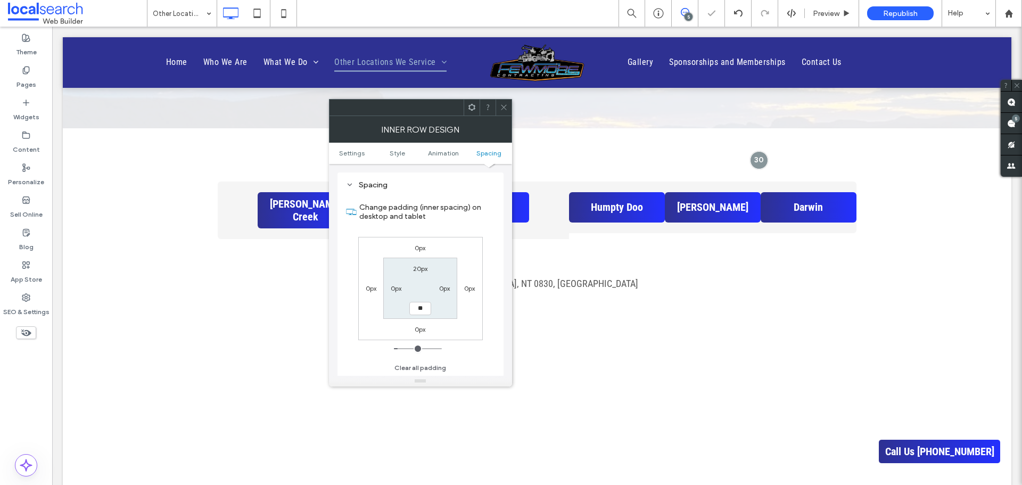
type input "****"
click at [454, 242] on div "0px 0px 0px 0px 20px 0px **** 0px" at bounding box center [420, 288] width 125 height 103
click at [500, 103] on icon at bounding box center [504, 107] width 8 height 8
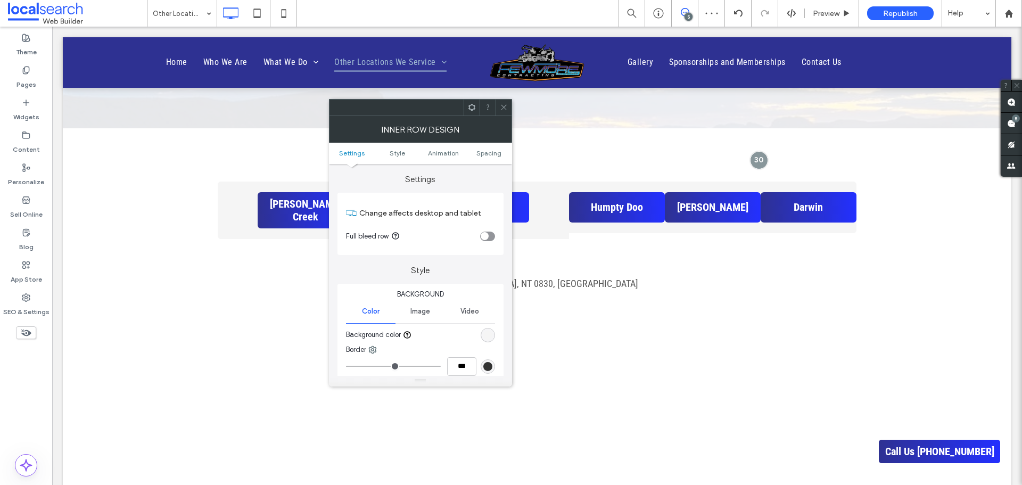
click at [500, 106] on icon at bounding box center [504, 107] width 8 height 8
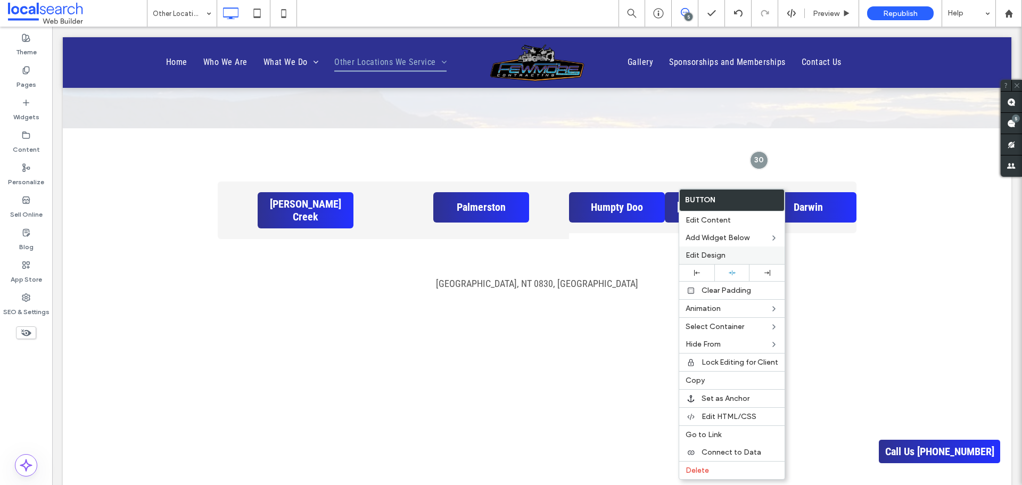
click at [718, 251] on span "Edit Design" at bounding box center [705, 255] width 40 height 9
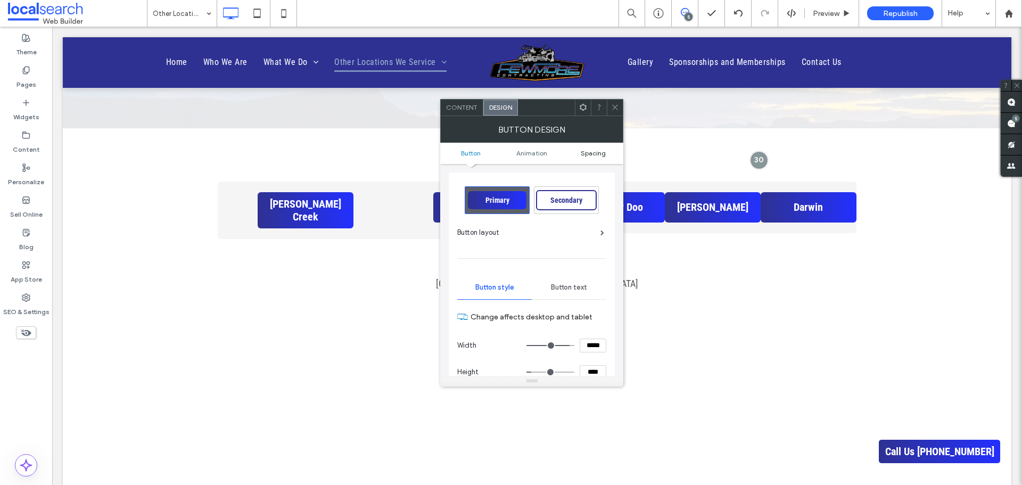
click at [601, 153] on span "Spacing" at bounding box center [593, 153] width 25 height 8
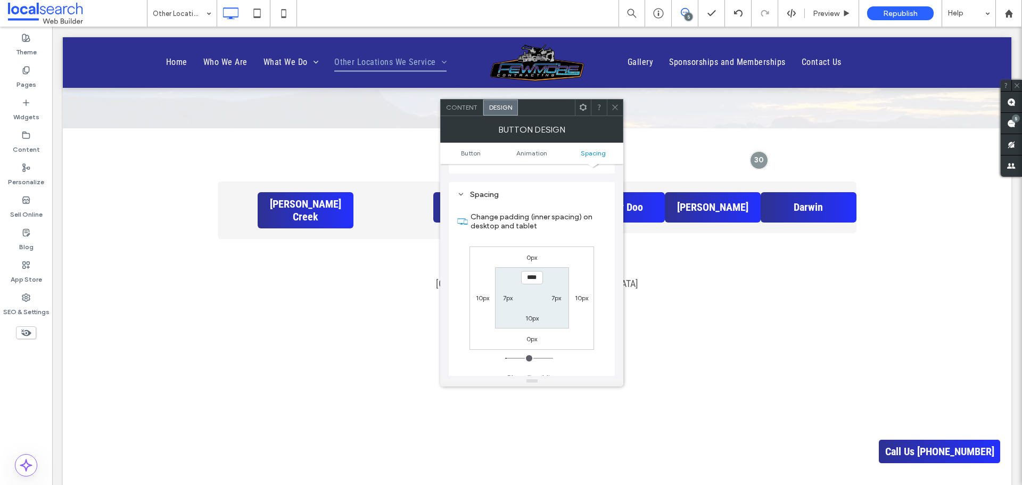
scroll to position [492, 0]
type input "****"
click at [531, 307] on label "10px" at bounding box center [531, 308] width 13 height 8
type input "**"
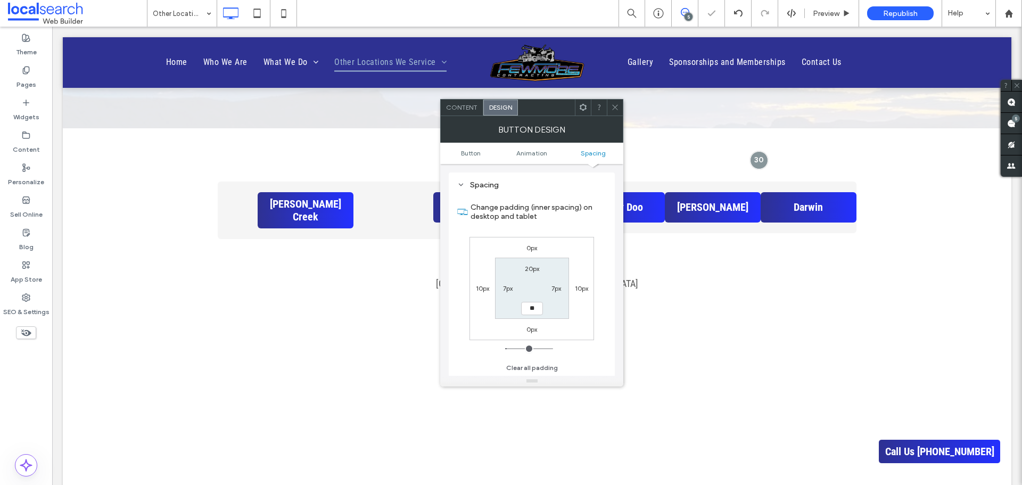
type input "**"
type input "****"
click at [587, 191] on div "Spacing" at bounding box center [531, 185] width 149 height 14
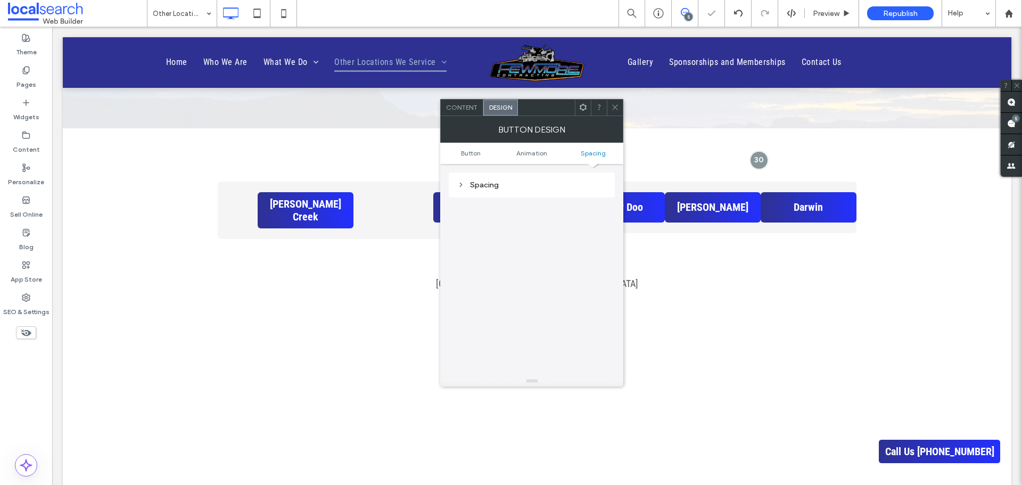
click at [612, 103] on icon at bounding box center [615, 107] width 8 height 8
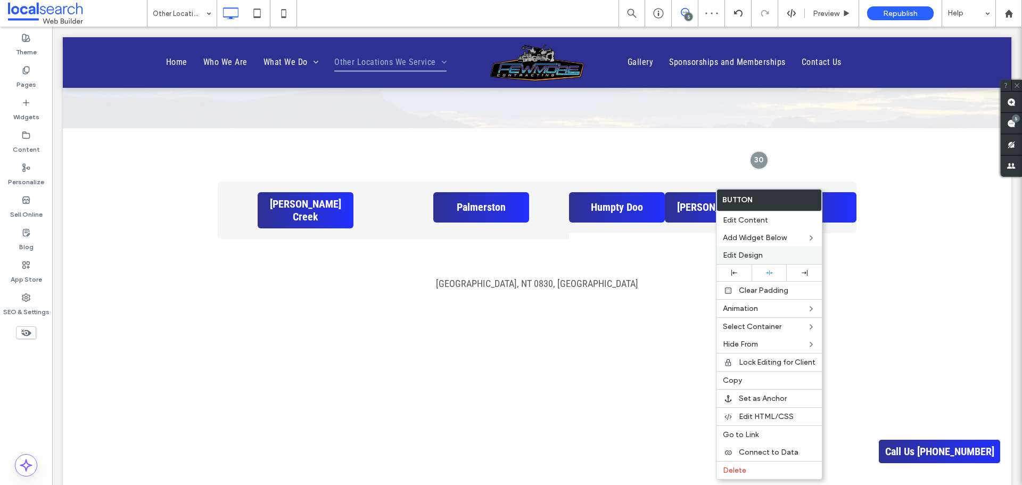
click at [763, 255] on label "Edit Design" at bounding box center [769, 255] width 93 height 9
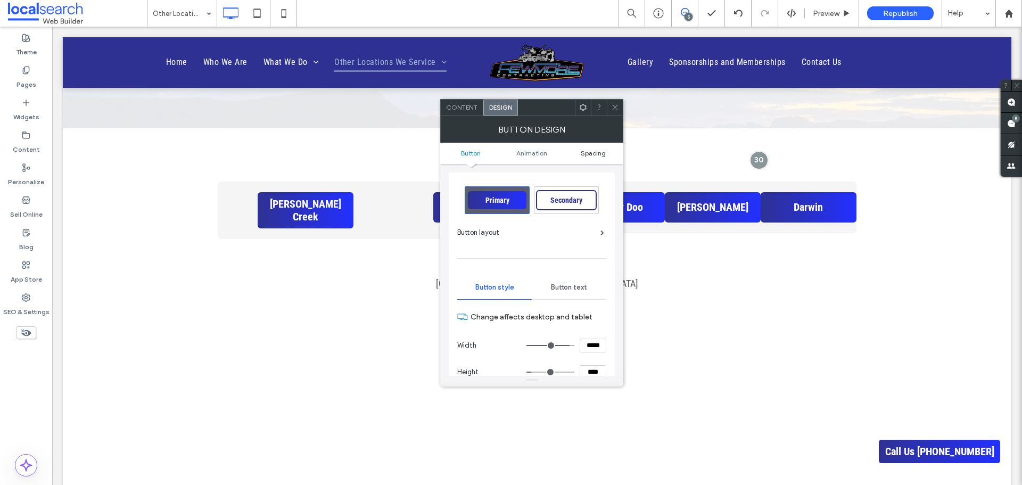
click at [592, 153] on span "Spacing" at bounding box center [593, 153] width 25 height 8
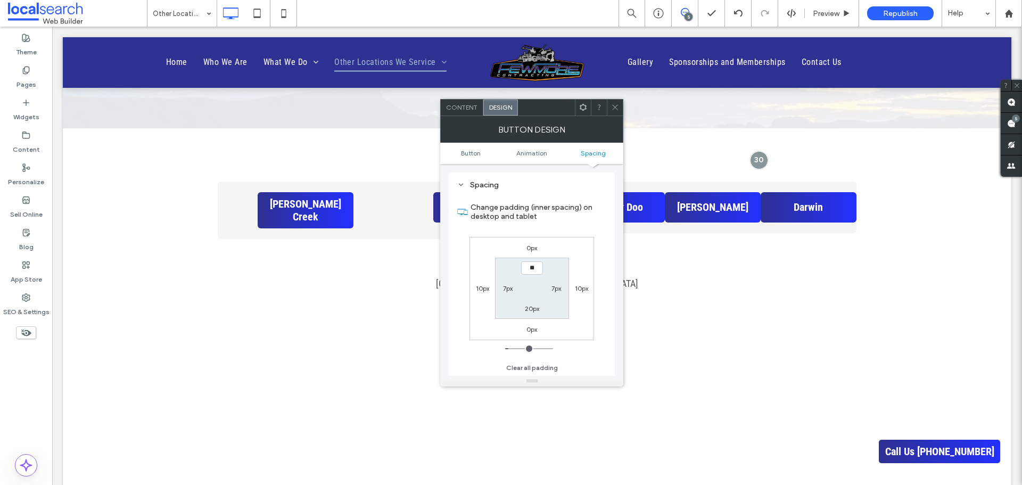
type input "****"
click at [530, 305] on label "20px" at bounding box center [532, 308] width 14 height 8
type input "**"
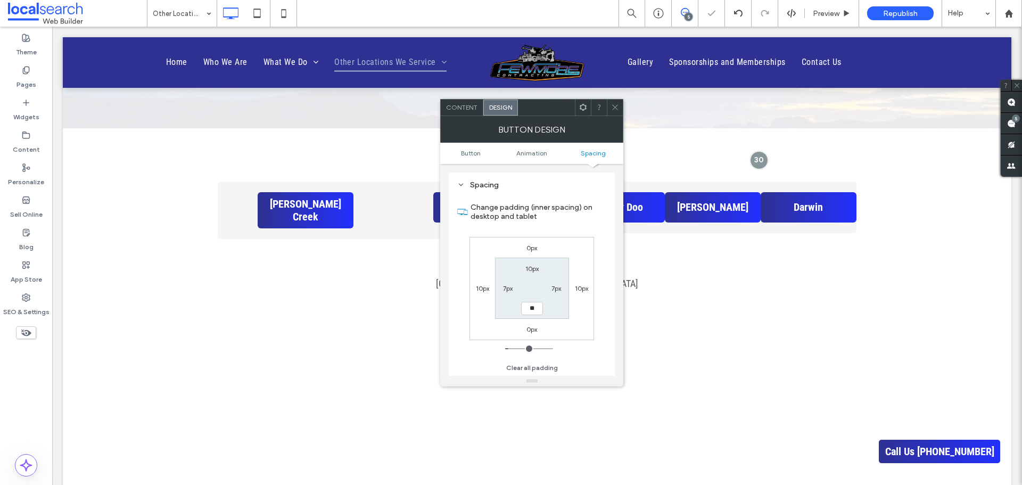
type input "****"
click at [570, 211] on label "Change padding (inner spacing) on desktop and tablet" at bounding box center [538, 211] width 136 height 29
click at [616, 106] on icon at bounding box center [615, 107] width 8 height 8
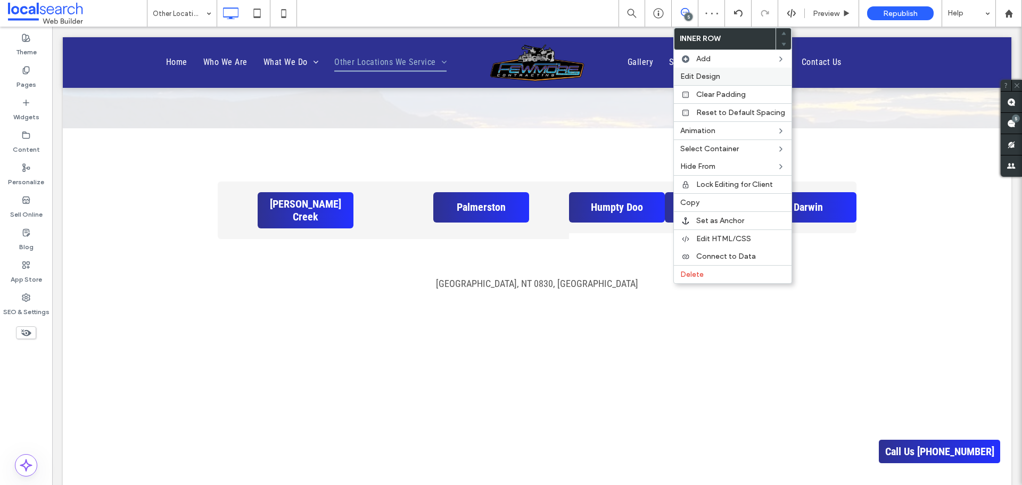
click at [734, 74] on label "Edit Design" at bounding box center [732, 76] width 105 height 9
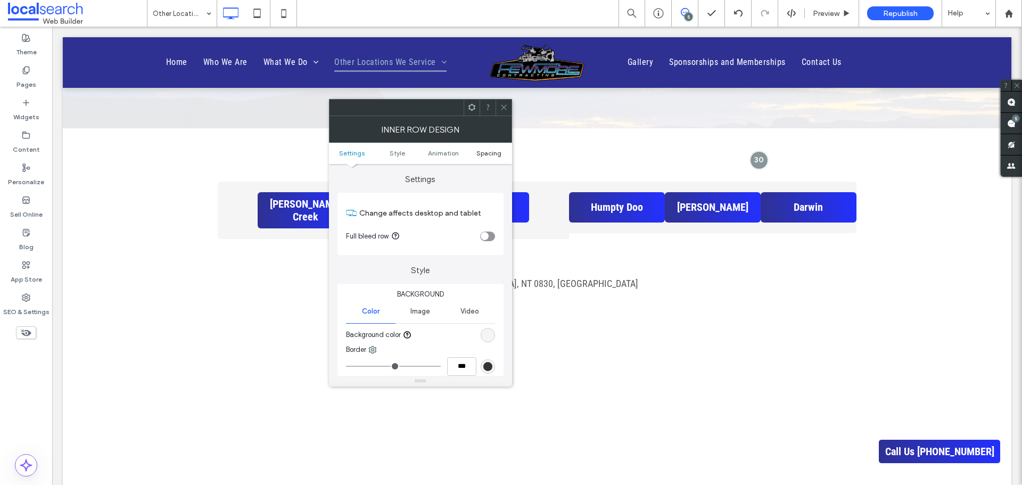
click at [496, 153] on span "Spacing" at bounding box center [488, 153] width 25 height 8
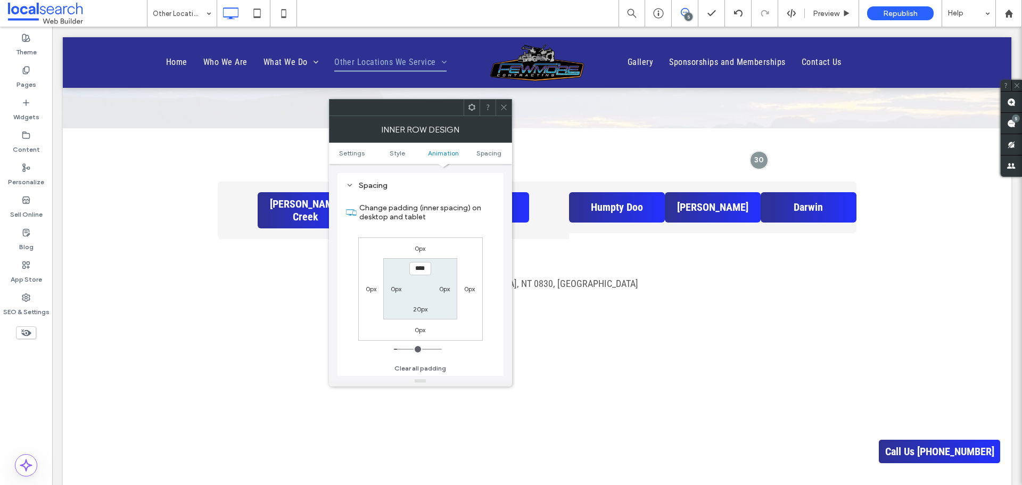
scroll to position [333, 0]
click at [503, 106] on icon at bounding box center [504, 107] width 8 height 8
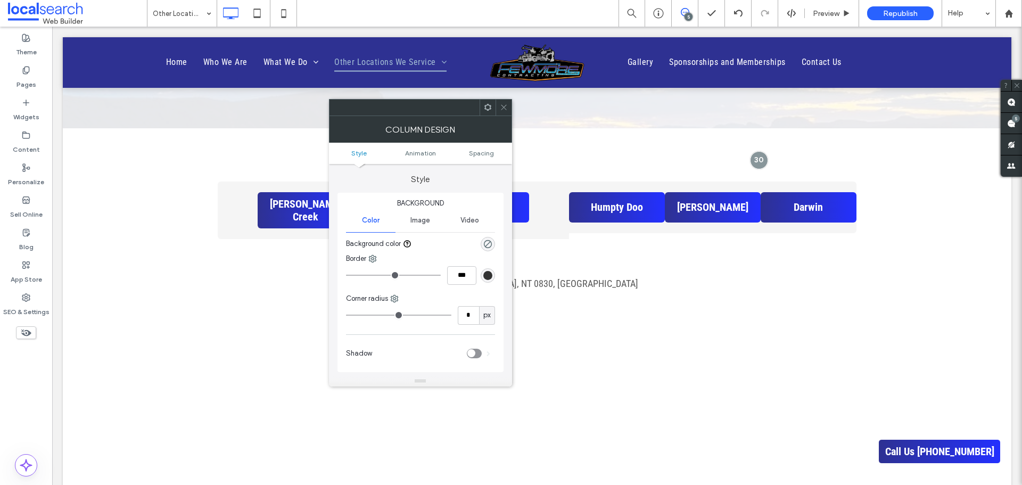
click at [501, 113] on span at bounding box center [504, 108] width 8 height 16
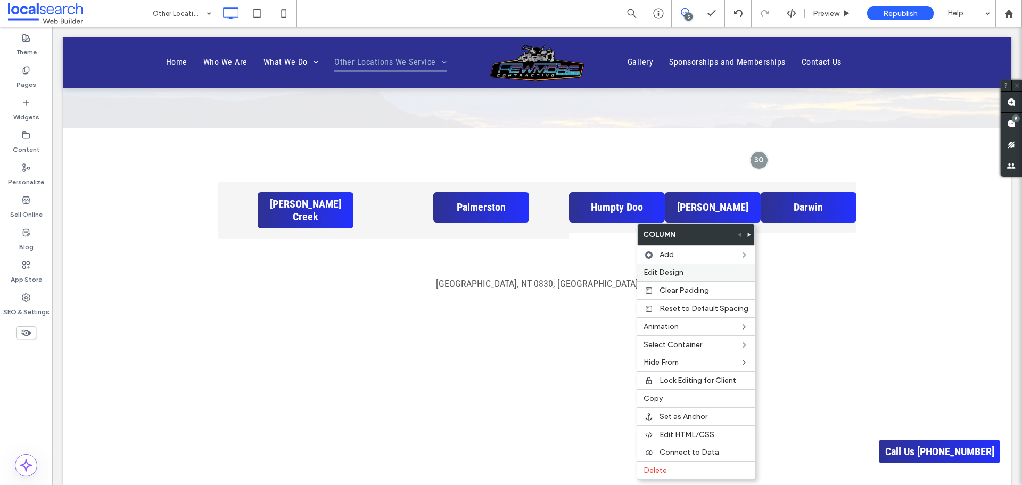
click at [701, 273] on label "Edit Design" at bounding box center [695, 272] width 105 height 9
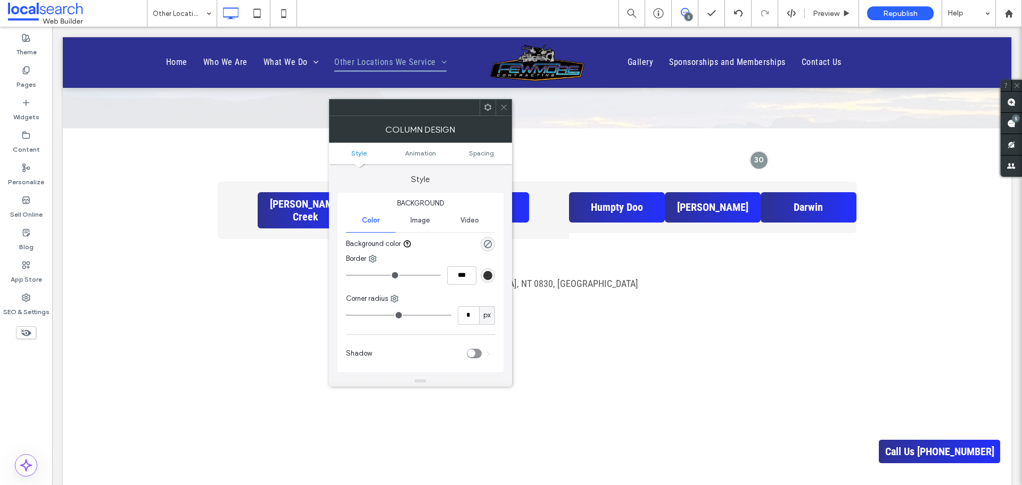
click at [489, 160] on ul "Style Animation Spacing" at bounding box center [420, 153] width 183 height 21
click at [488, 154] on span "Spacing" at bounding box center [481, 153] width 25 height 8
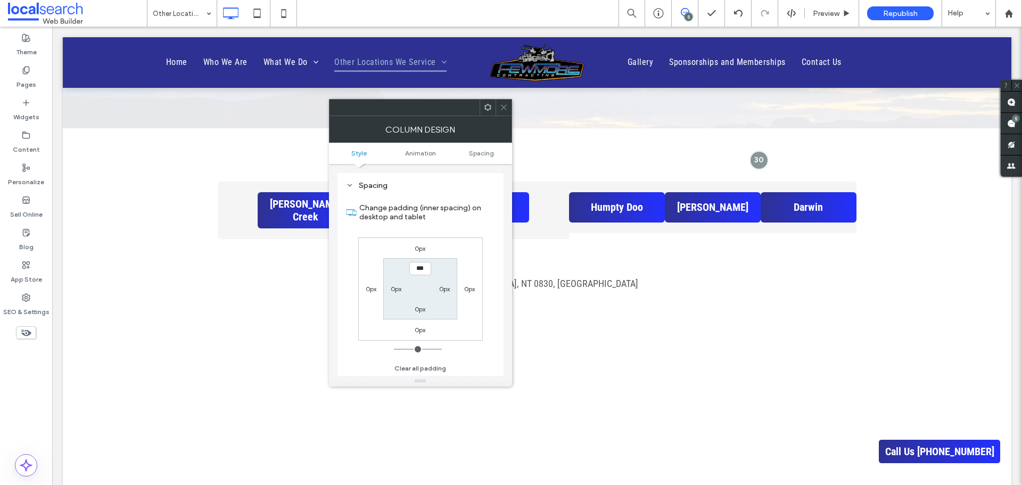
scroll to position [242, 0]
type input "****"
click at [420, 308] on label "0px" at bounding box center [420, 308] width 11 height 8
click at [423, 267] on label "10px" at bounding box center [420, 268] width 13 height 8
type input "**"
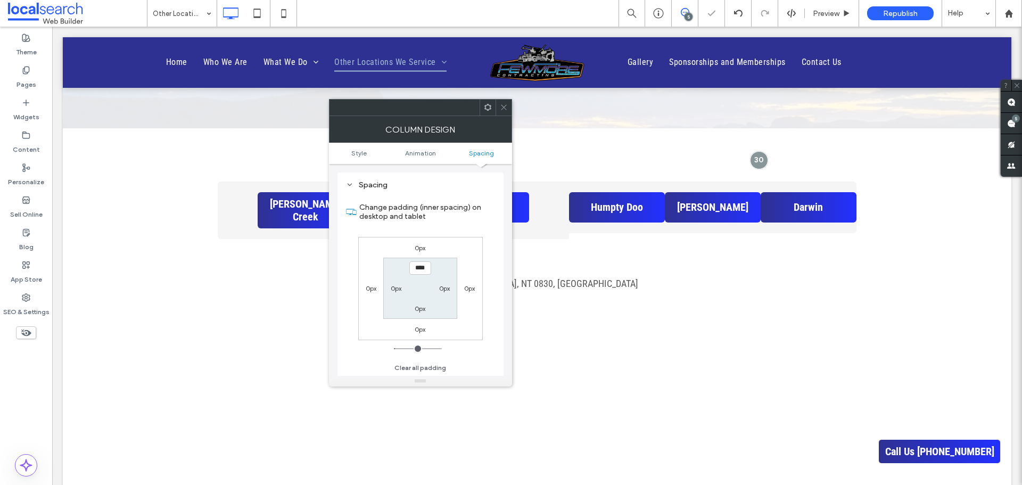
click at [423, 267] on input "****" at bounding box center [420, 267] width 22 height 13
type input "**"
type input "****"
click at [421, 310] on label "0px" at bounding box center [420, 308] width 11 height 8
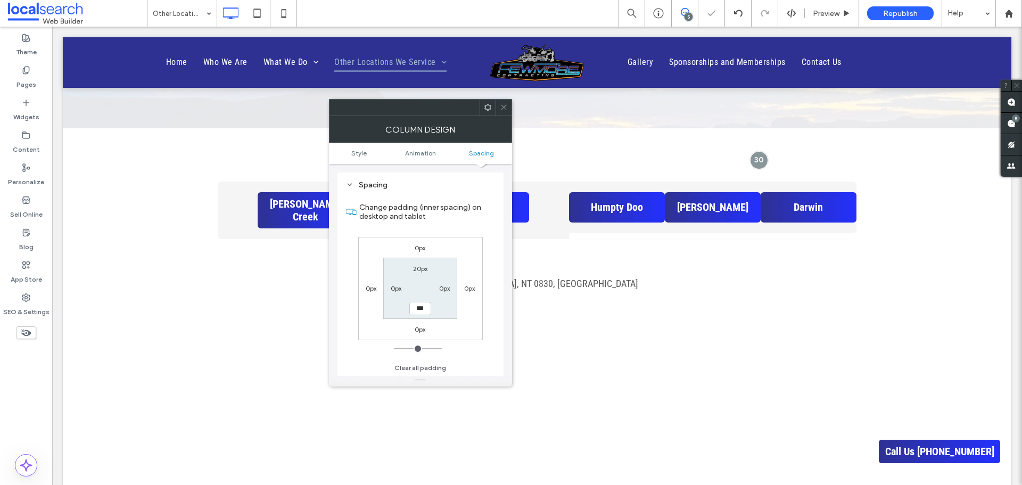
type input "*"
type input "**"
type input "****"
click at [451, 222] on label "Change padding (inner spacing) on desktop and tablet" at bounding box center [427, 211] width 136 height 29
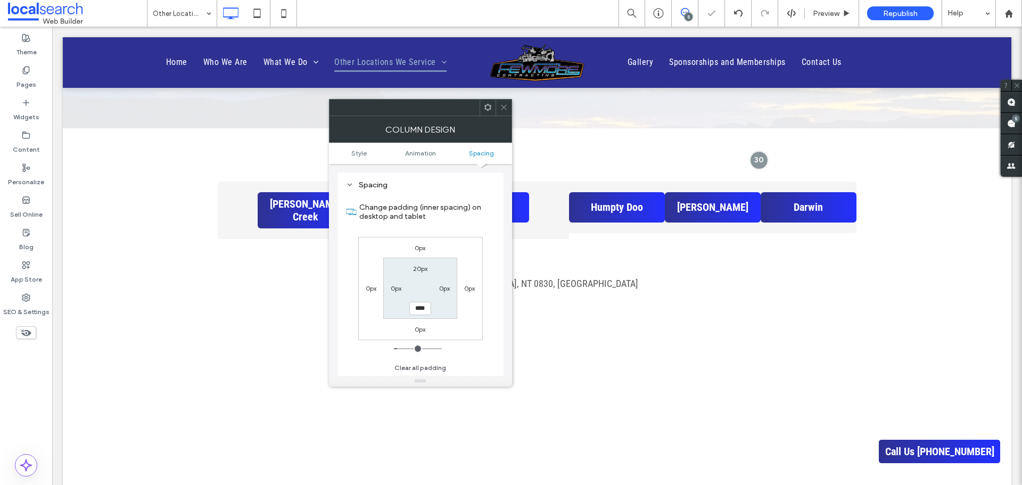
click at [506, 110] on use at bounding box center [503, 107] width 5 height 5
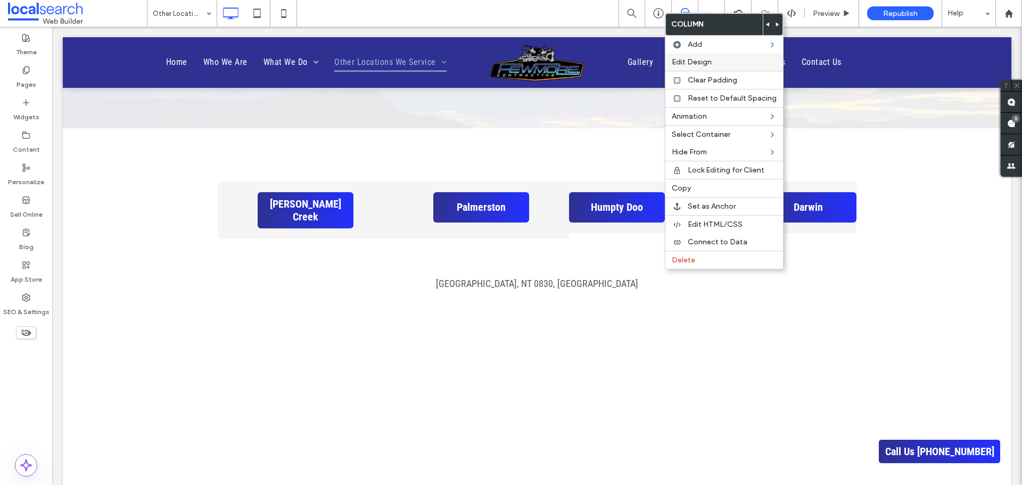
click at [727, 63] on label "Edit Design" at bounding box center [724, 61] width 105 height 9
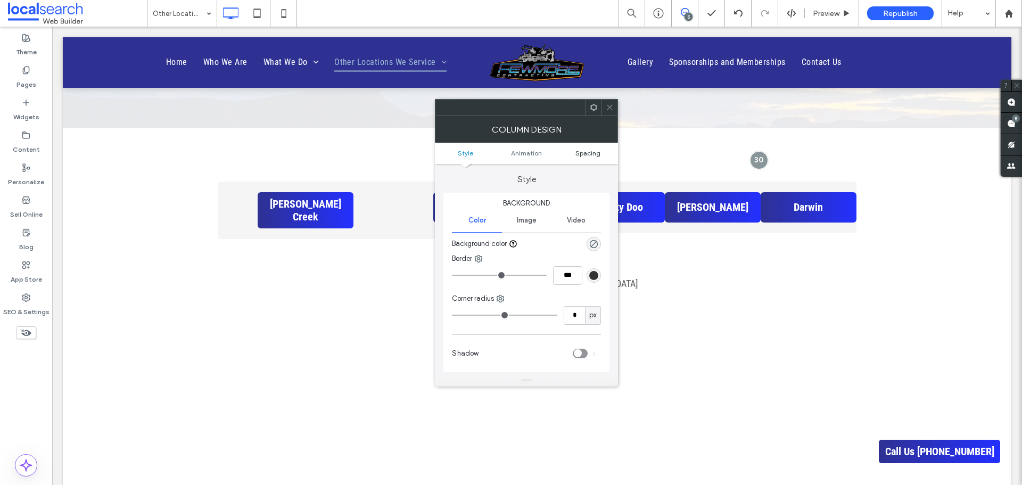
click at [582, 151] on span "Spacing" at bounding box center [587, 153] width 25 height 8
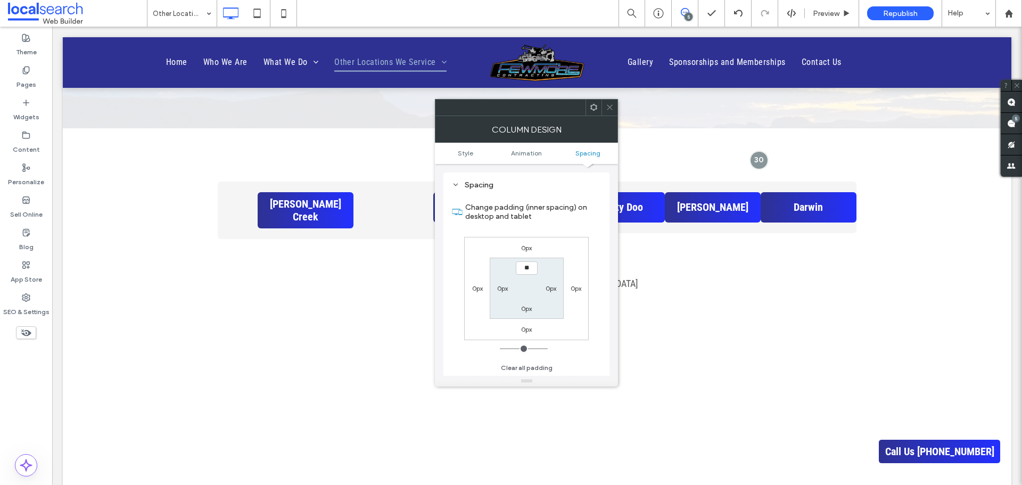
type input "****"
click at [526, 307] on label "0px" at bounding box center [526, 308] width 11 height 8
type input "*"
type input "**"
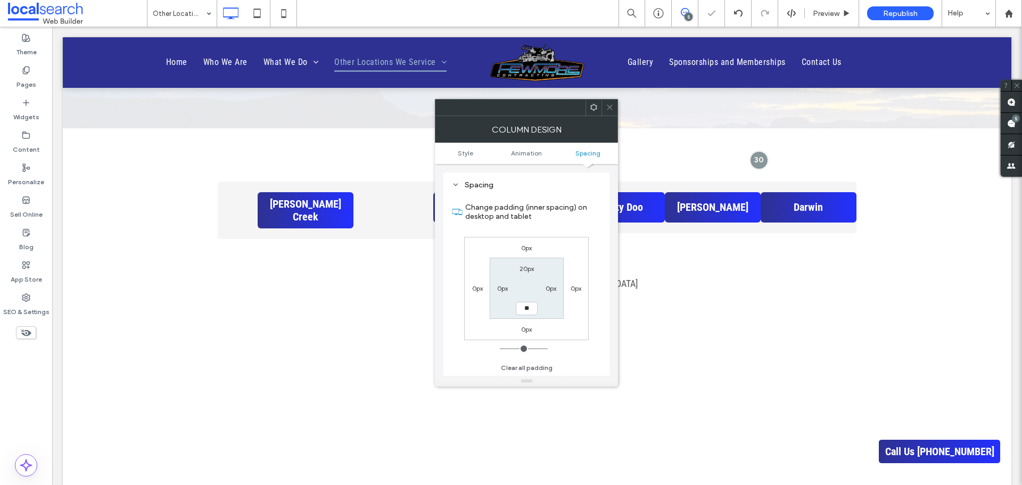
type input "****"
click at [567, 219] on label "Change padding (inner spacing) on desktop and tablet" at bounding box center [533, 211] width 136 height 29
click at [610, 103] on icon at bounding box center [610, 107] width 8 height 8
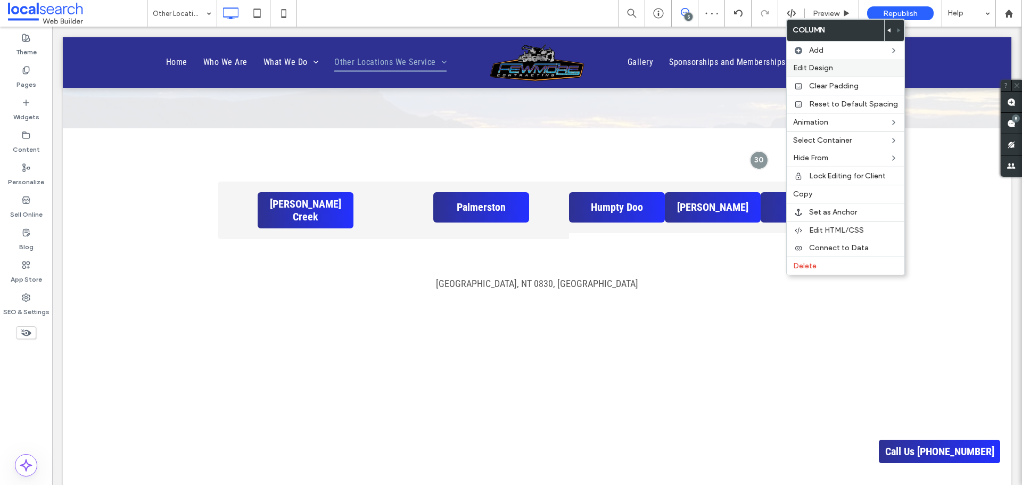
click at [827, 61] on div "Edit Design" at bounding box center [846, 68] width 118 height 18
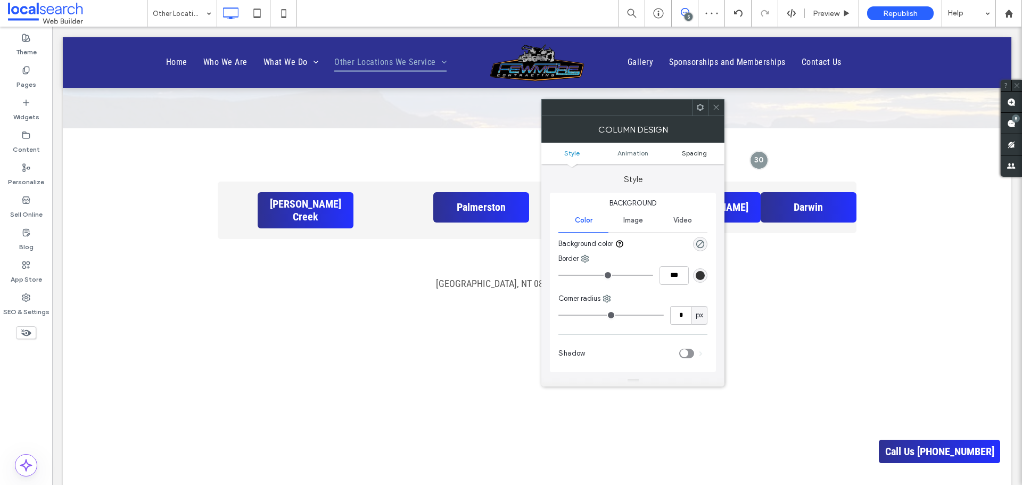
click at [696, 153] on span "Spacing" at bounding box center [694, 153] width 25 height 8
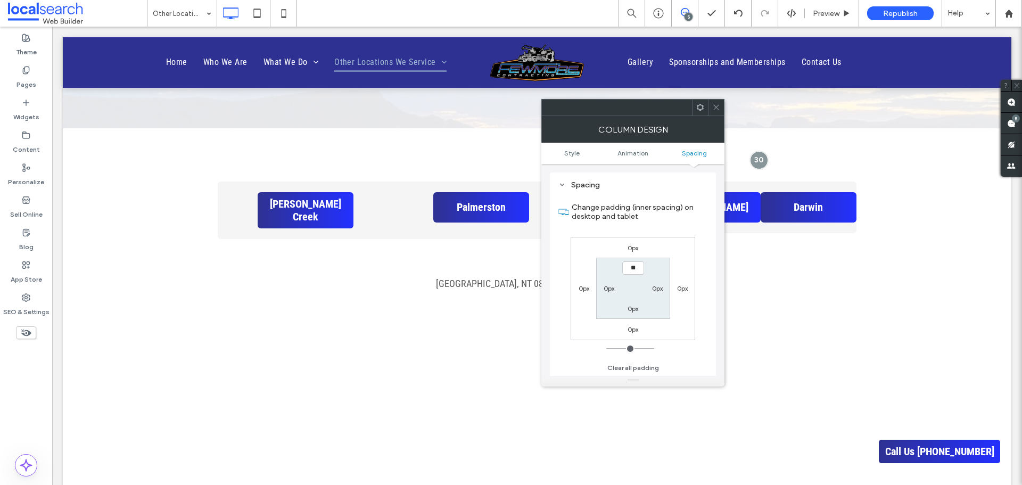
type input "****"
click at [633, 308] on label "0px" at bounding box center [632, 308] width 11 height 8
type input "*"
type input "**"
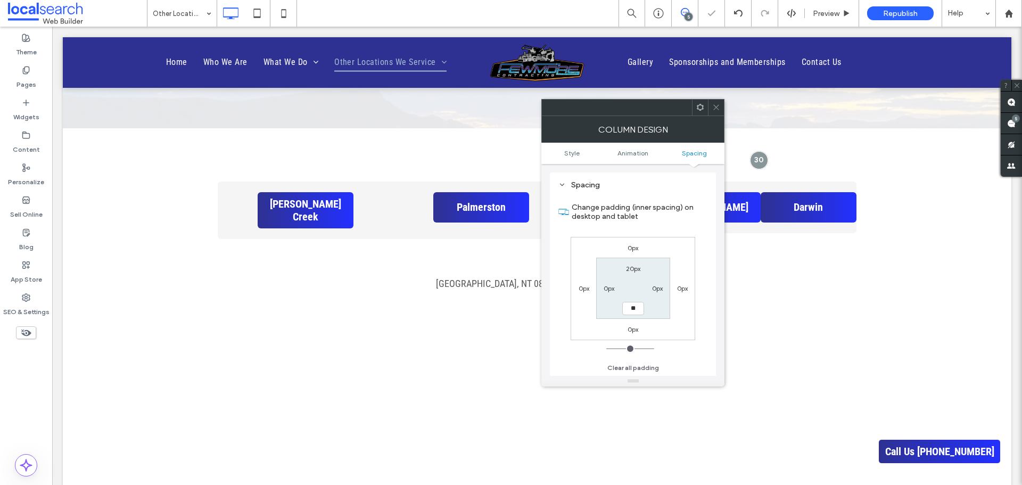
type input "****"
click at [681, 220] on label "Change padding (inner spacing) on desktop and tablet" at bounding box center [640, 211] width 136 height 29
click at [710, 102] on div at bounding box center [716, 108] width 16 height 16
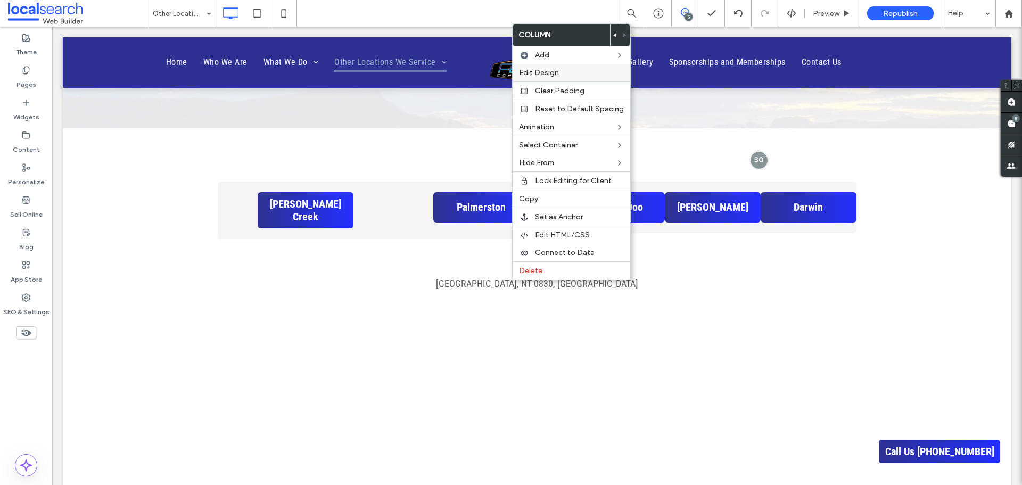
click at [563, 64] on div "Edit Design" at bounding box center [571, 73] width 118 height 18
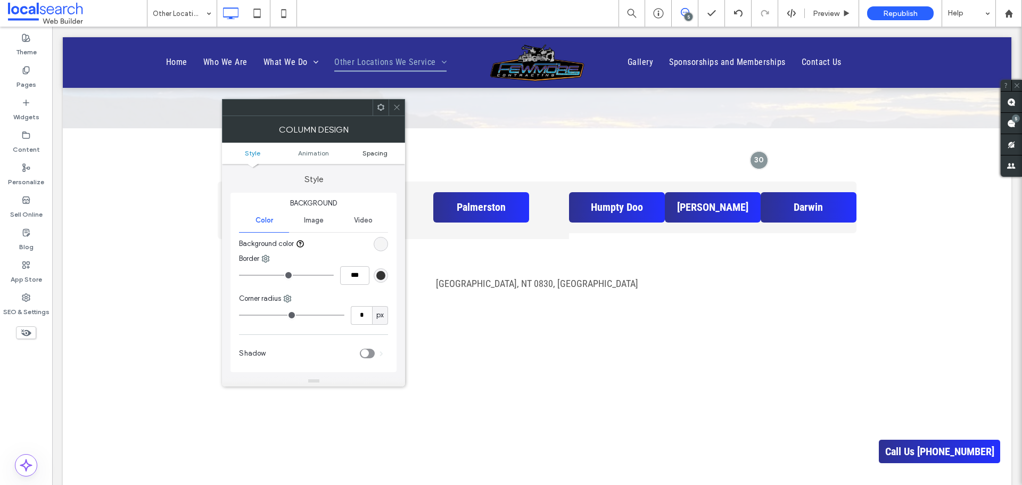
click at [375, 150] on span "Spacing" at bounding box center [374, 153] width 25 height 8
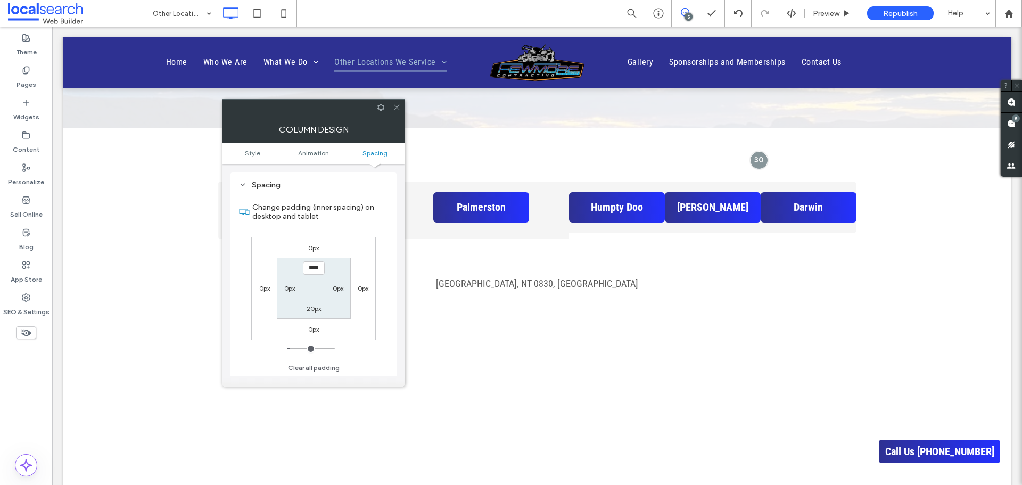
click at [391, 105] on div at bounding box center [396, 108] width 16 height 16
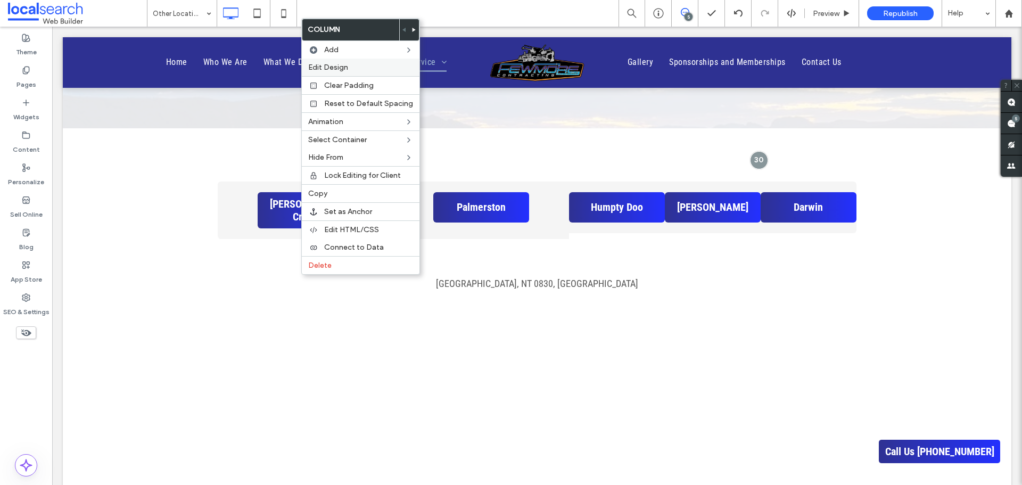
click at [361, 66] on label "Edit Design" at bounding box center [360, 67] width 105 height 9
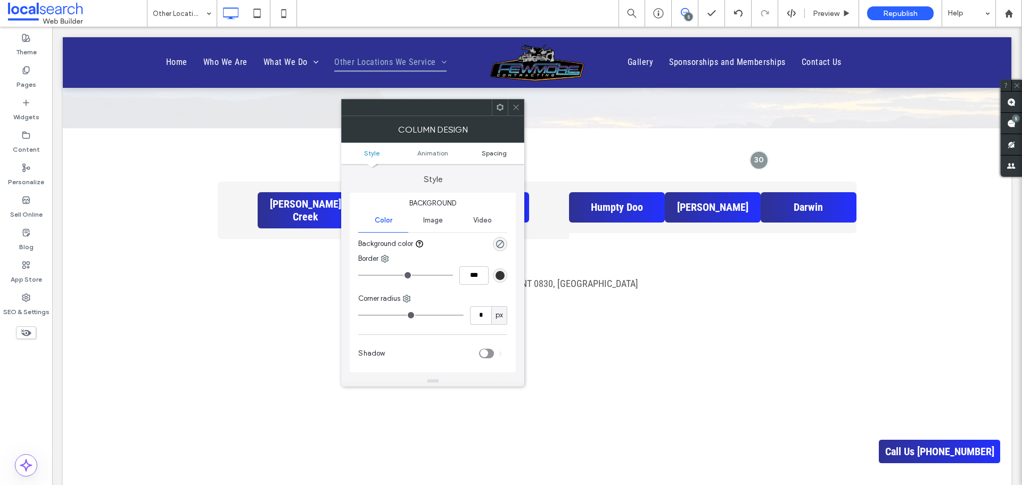
click at [490, 152] on span "Spacing" at bounding box center [494, 153] width 25 height 8
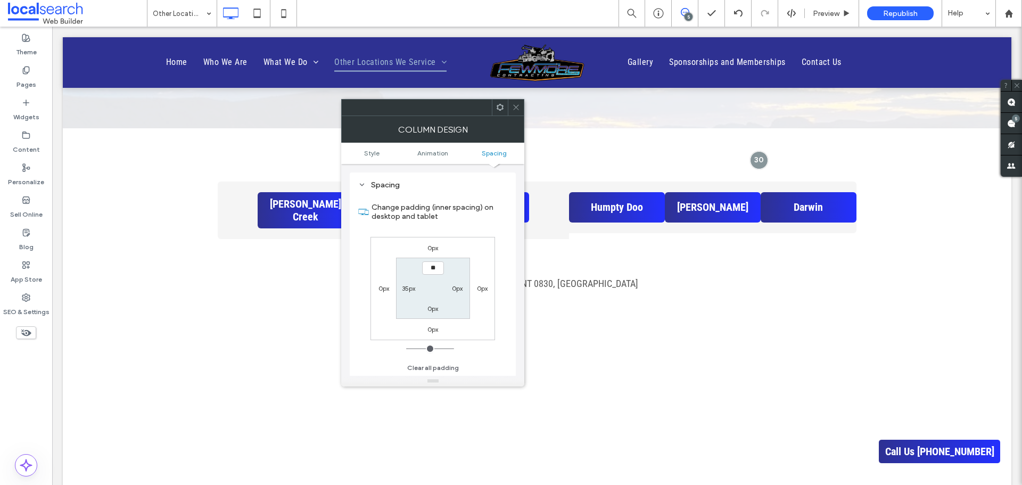
type input "****"
click at [435, 308] on label "0px" at bounding box center [432, 308] width 11 height 8
type input "*"
type input "**"
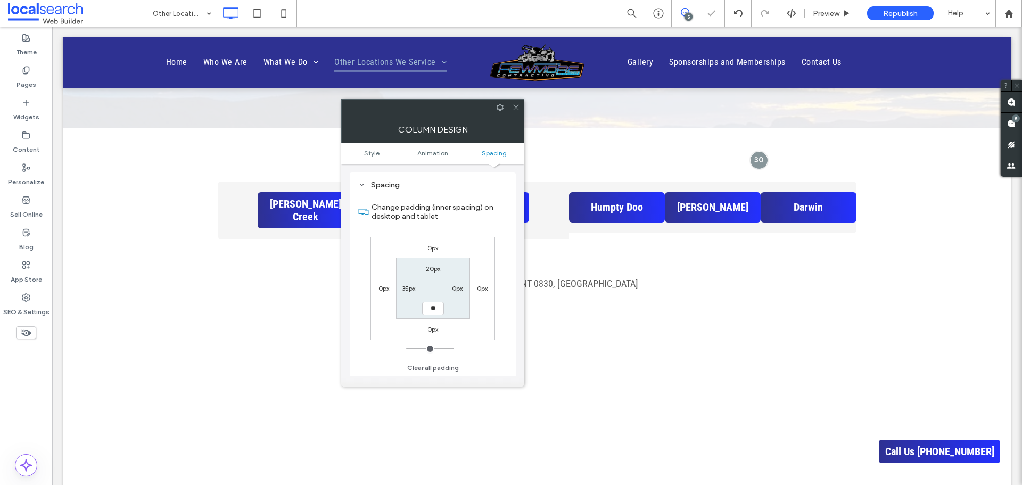
type input "****"
click at [462, 209] on label "Change padding (inner spacing) on desktop and tablet" at bounding box center [439, 211] width 136 height 29
click at [517, 107] on icon at bounding box center [516, 107] width 8 height 8
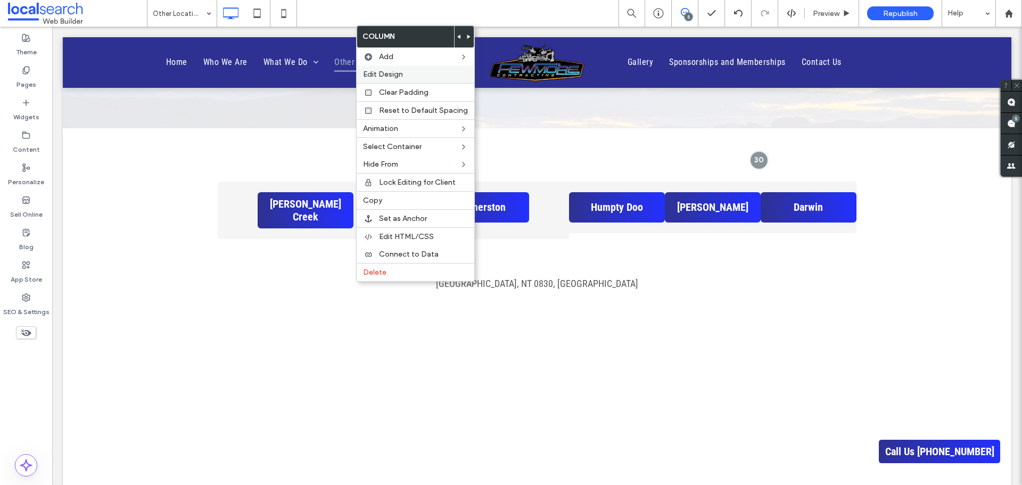
click at [420, 71] on label "Edit Design" at bounding box center [415, 74] width 105 height 9
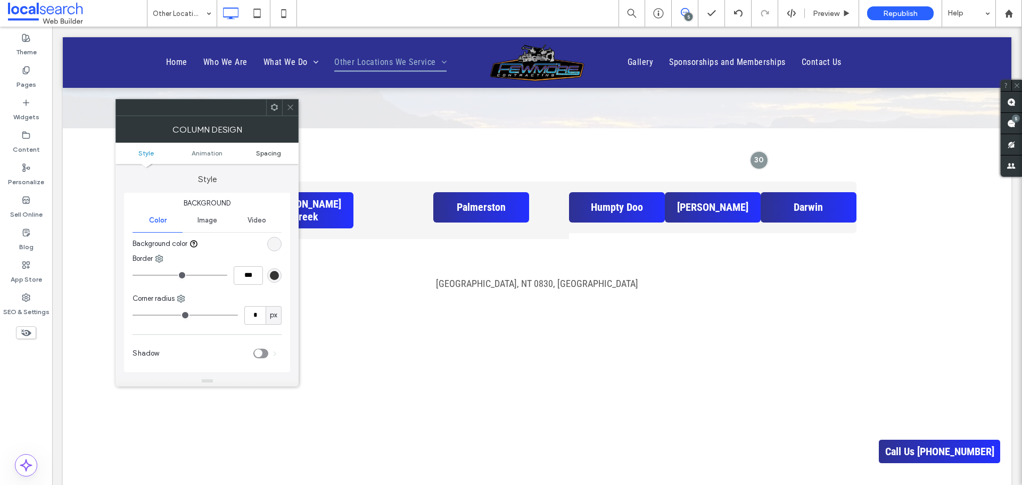
click at [272, 153] on span "Spacing" at bounding box center [268, 153] width 25 height 8
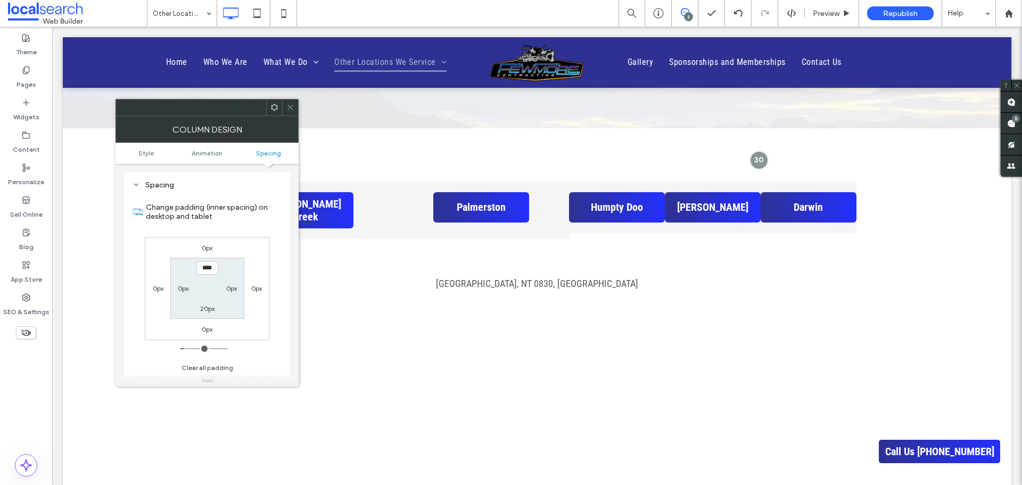
click at [277, 171] on div "Spacing Change padding (inner spacing) on desktop and tablet 0px 0px 0px 0px **…" at bounding box center [207, 274] width 166 height 220
click at [288, 105] on use at bounding box center [290, 107] width 5 height 5
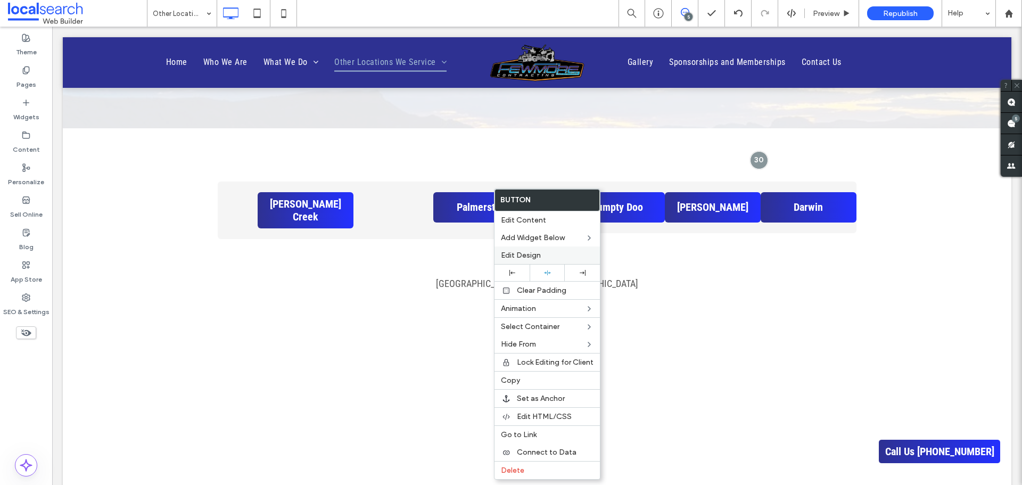
click at [526, 250] on div "Edit Design" at bounding box center [546, 255] width 105 height 18
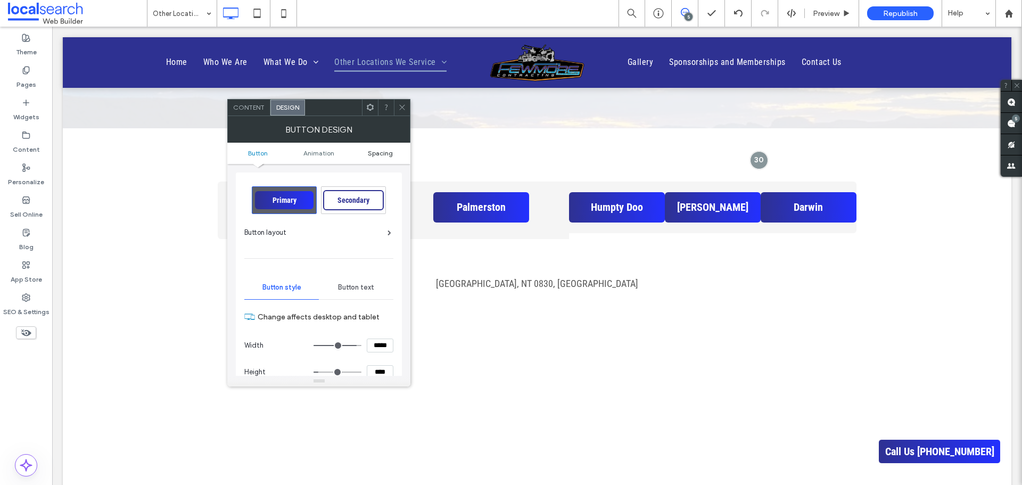
click at [375, 153] on span "Spacing" at bounding box center [380, 153] width 25 height 8
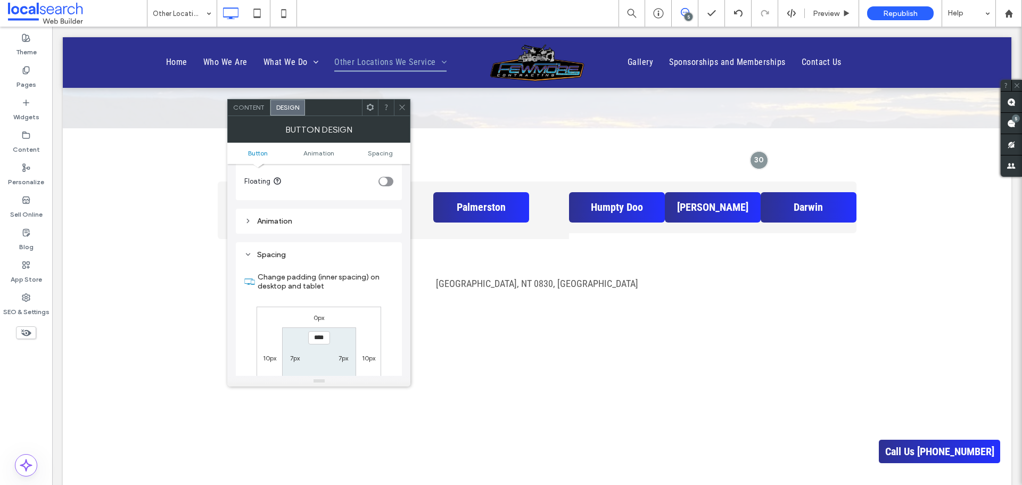
scroll to position [492, 0]
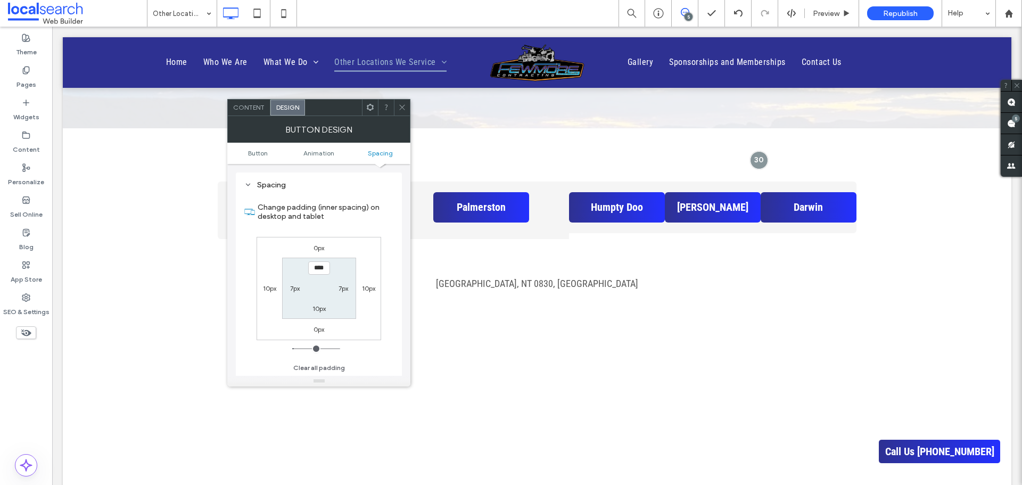
click at [402, 108] on use at bounding box center [402, 107] width 5 height 5
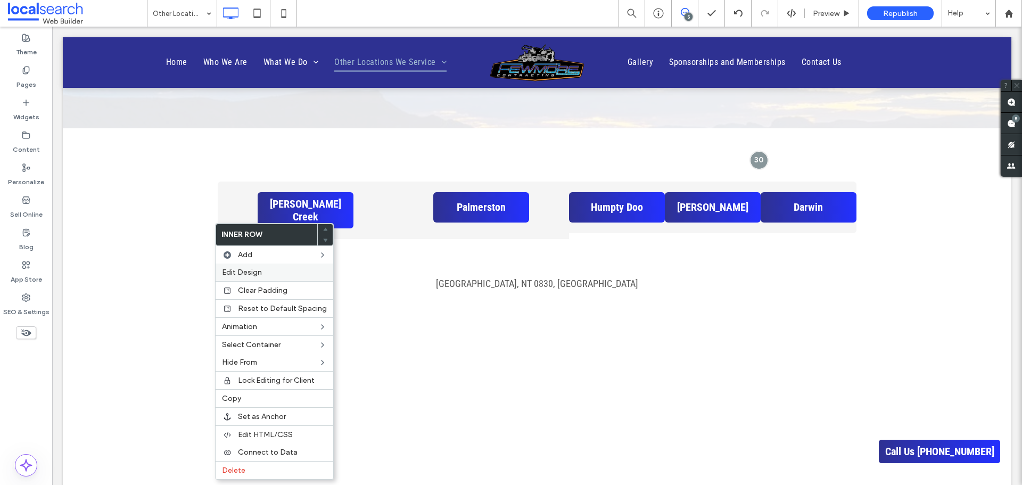
click at [248, 266] on div "Edit Design" at bounding box center [275, 272] width 118 height 18
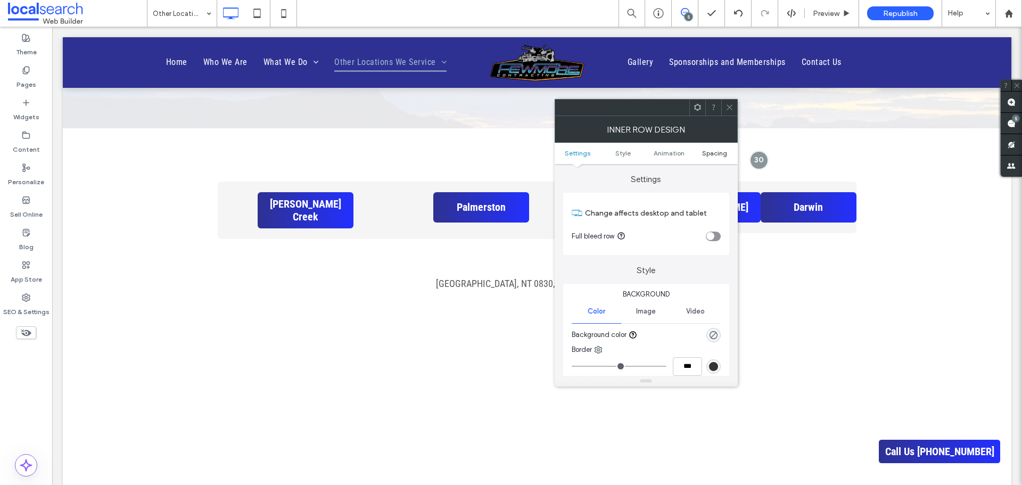
click at [708, 152] on span "Spacing" at bounding box center [714, 153] width 25 height 8
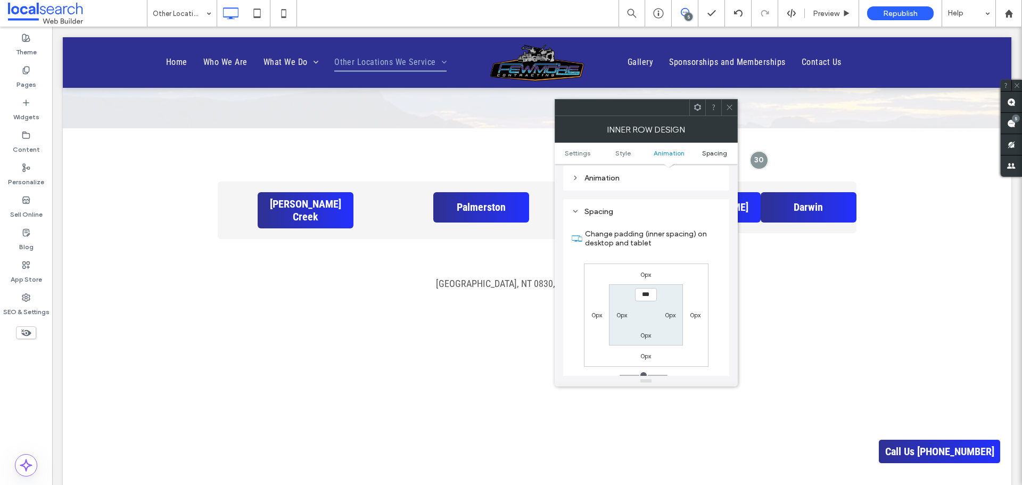
scroll to position [333, 0]
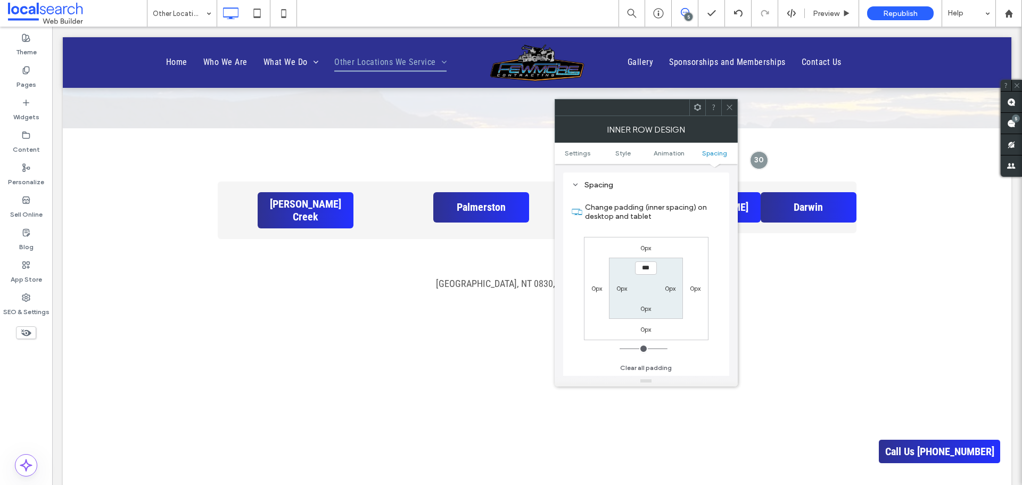
click at [729, 108] on use at bounding box center [728, 107] width 5 height 5
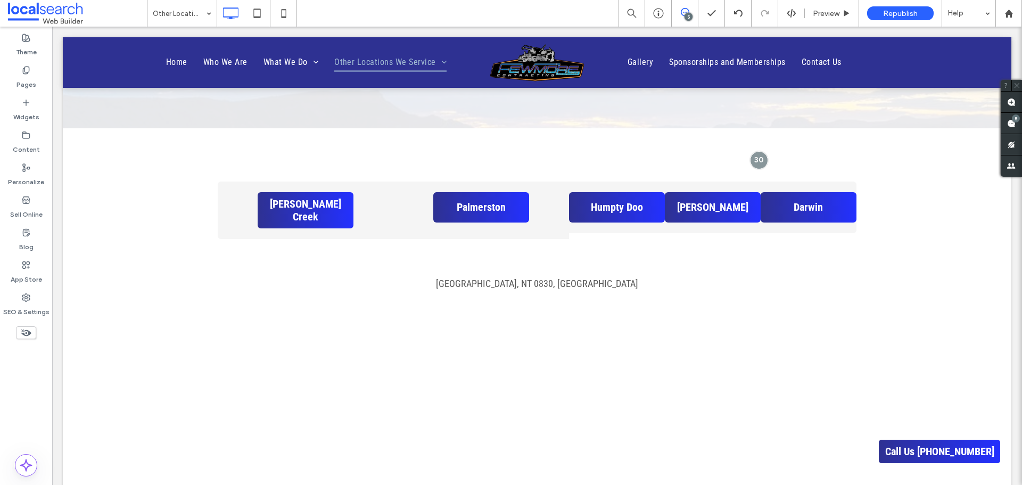
click at [0, 0] on div at bounding box center [0, 0] width 0 height 0
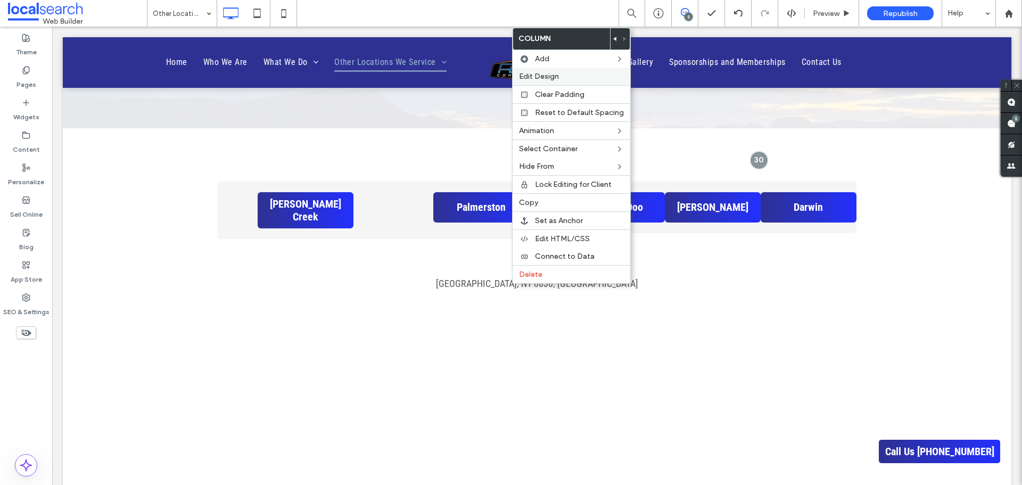
click at [556, 68] on div "Edit Design" at bounding box center [571, 77] width 118 height 18
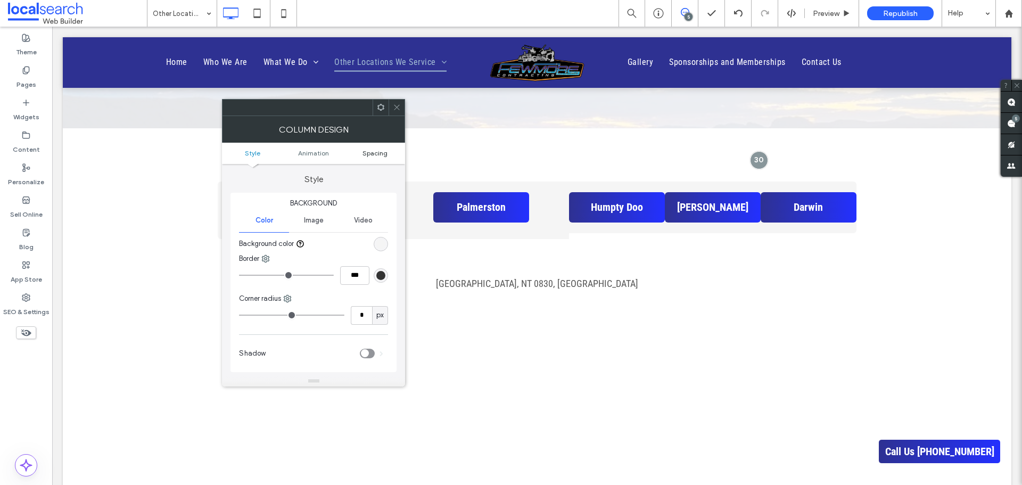
click at [375, 154] on span "Spacing" at bounding box center [374, 153] width 25 height 8
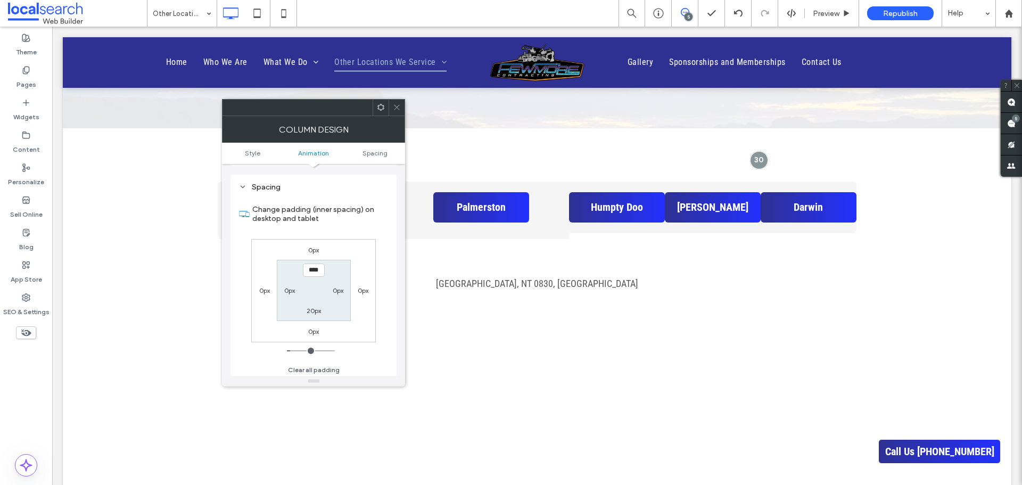
scroll to position [242, 0]
click at [312, 310] on label "20px" at bounding box center [314, 308] width 14 height 8
type input "**"
click at [317, 309] on input "****" at bounding box center [314, 308] width 22 height 13
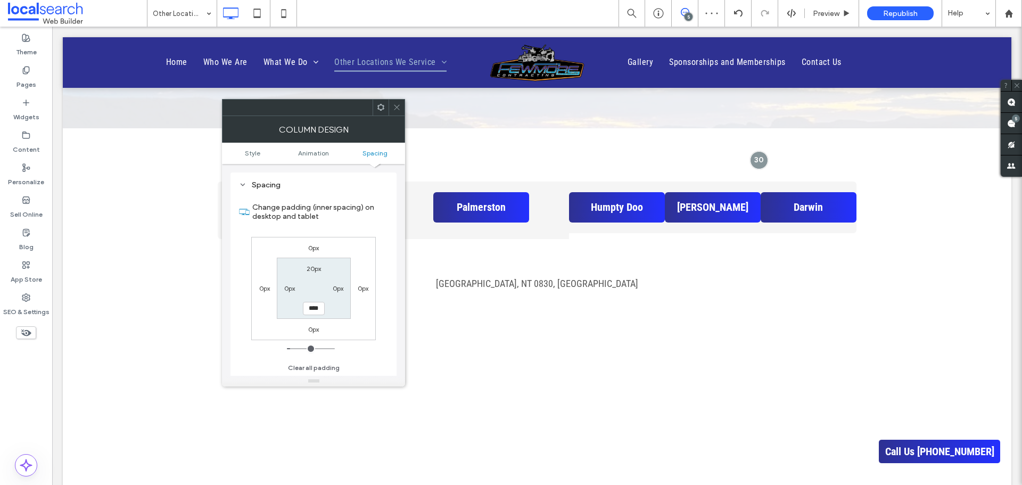
click at [317, 309] on input "****" at bounding box center [314, 308] width 22 height 13
type input "**"
type input "****"
click at [337, 243] on div "0px 0px 0px 0px 20px 0px **** 0px" at bounding box center [313, 288] width 125 height 103
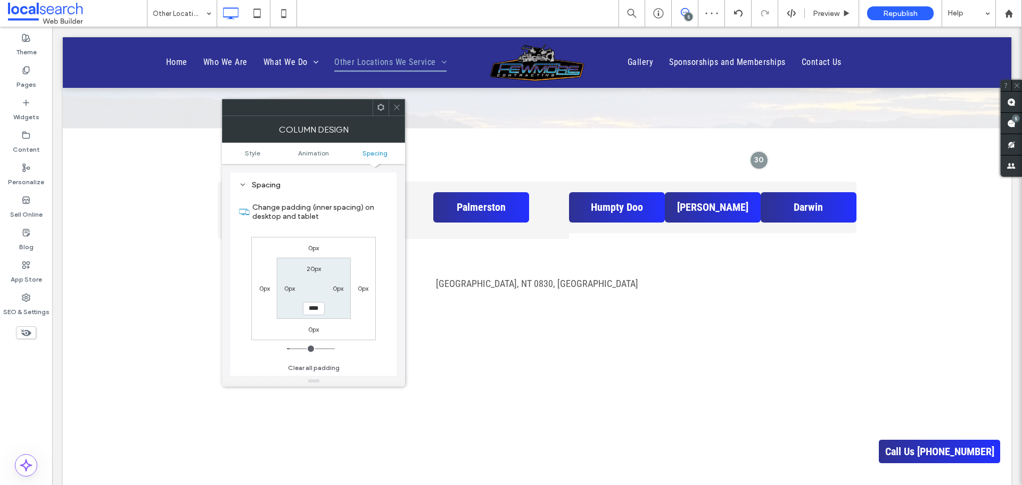
click at [395, 102] on span at bounding box center [397, 108] width 8 height 16
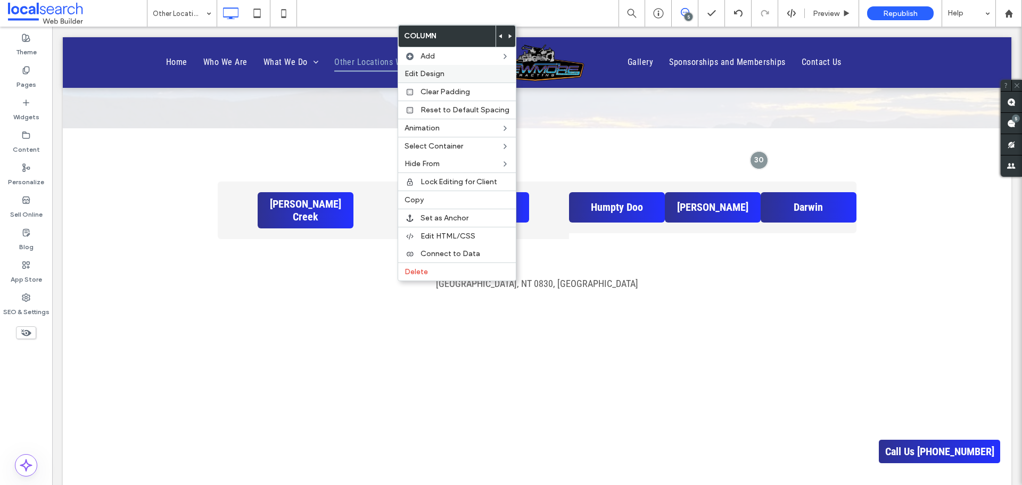
click at [479, 75] on label "Edit Design" at bounding box center [456, 73] width 105 height 9
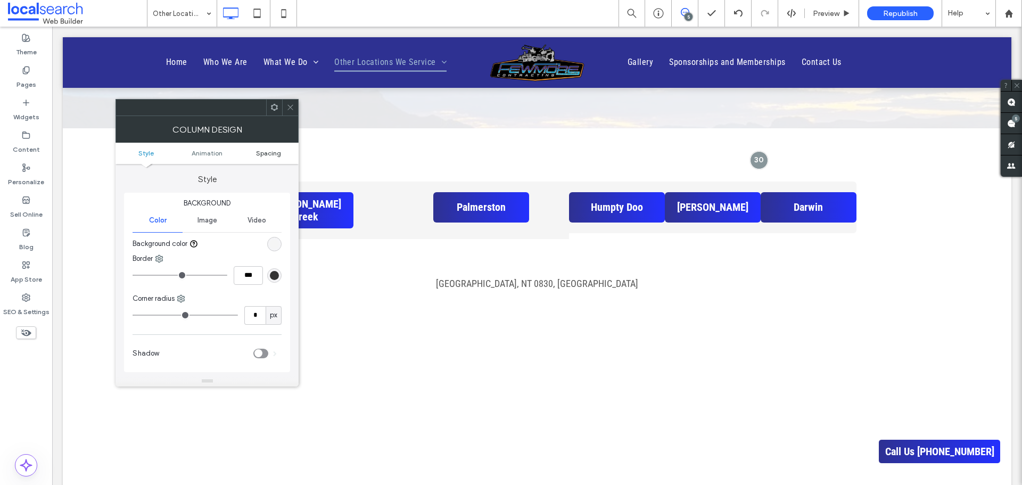
click at [284, 153] on link "Spacing" at bounding box center [268, 153] width 61 height 8
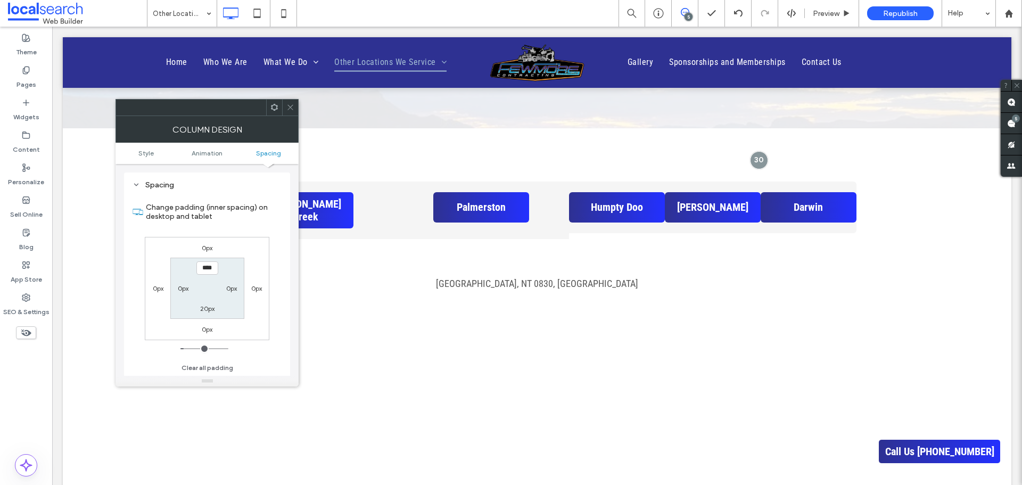
click at [211, 308] on label "20px" at bounding box center [207, 308] width 14 height 8
type input "**"
type input "****"
drag, startPoint x: 288, startPoint y: 107, endPoint x: 293, endPoint y: 111, distance: 6.0
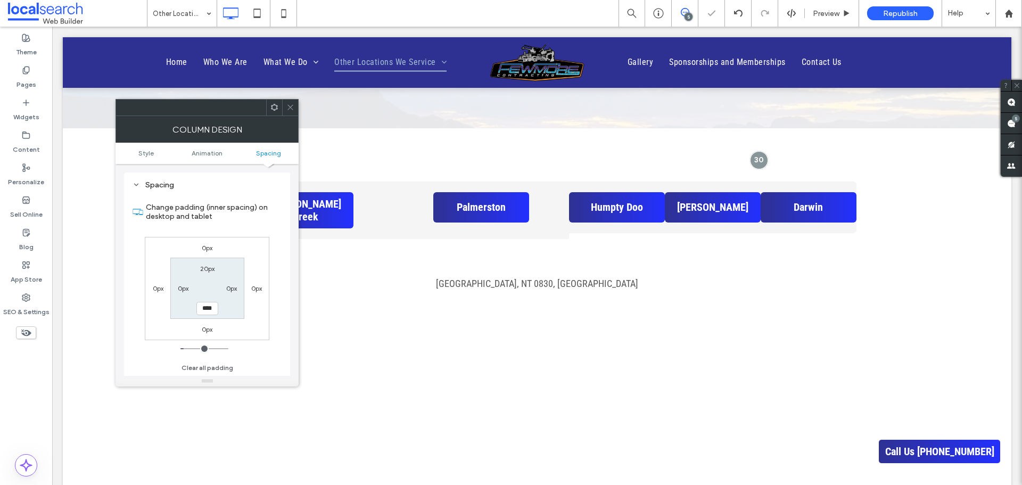
click at [288, 108] on icon at bounding box center [290, 107] width 8 height 8
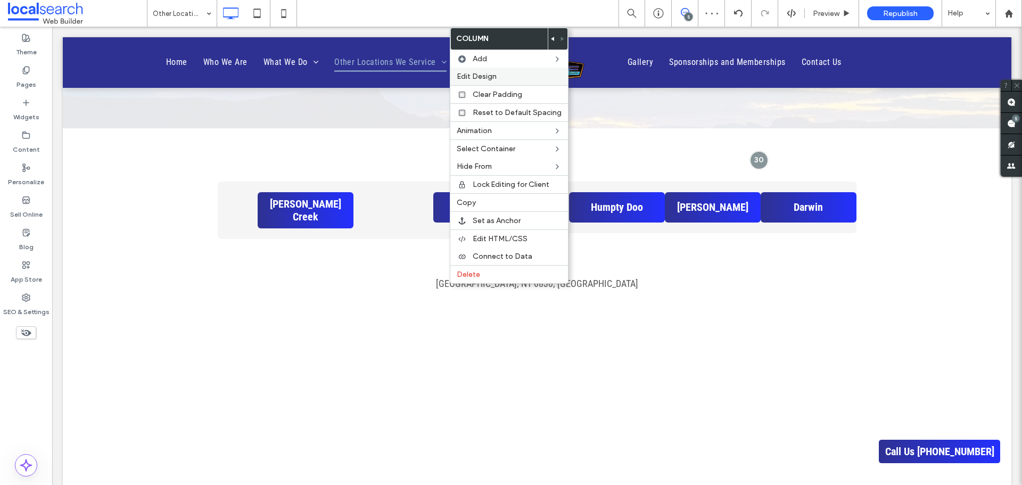
click at [520, 77] on label "Edit Design" at bounding box center [509, 76] width 105 height 9
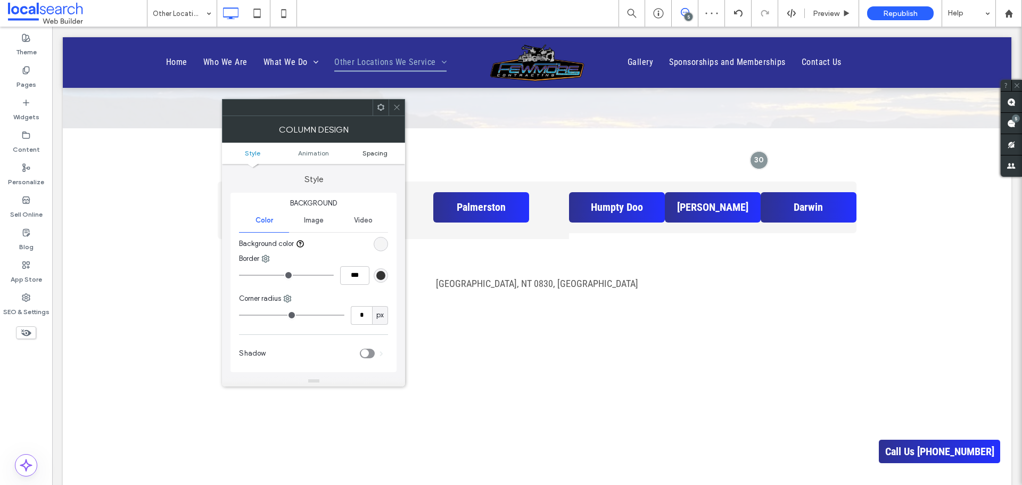
click at [372, 153] on span "Spacing" at bounding box center [374, 153] width 25 height 8
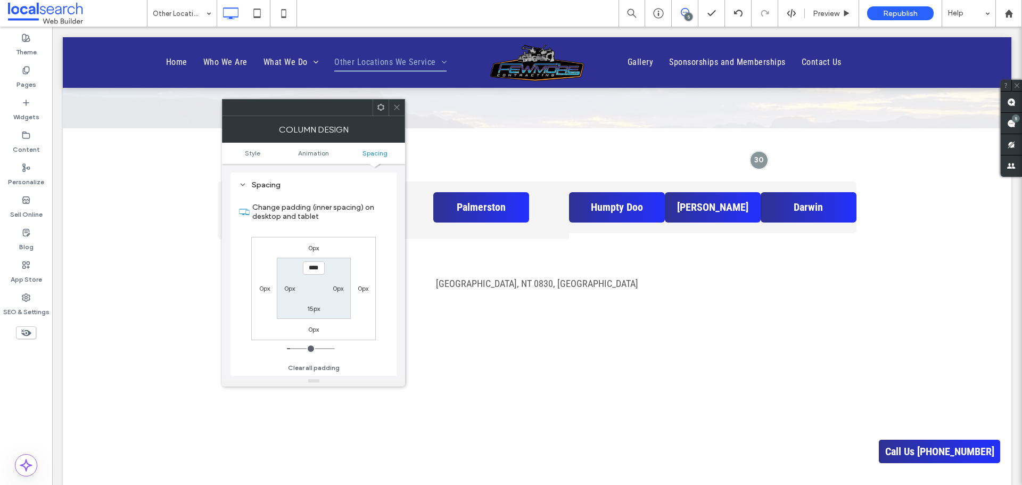
click at [314, 314] on section "**** 0px 15px 0px" at bounding box center [314, 288] width 74 height 61
click at [313, 308] on label "15px" at bounding box center [313, 308] width 13 height 8
type input "**"
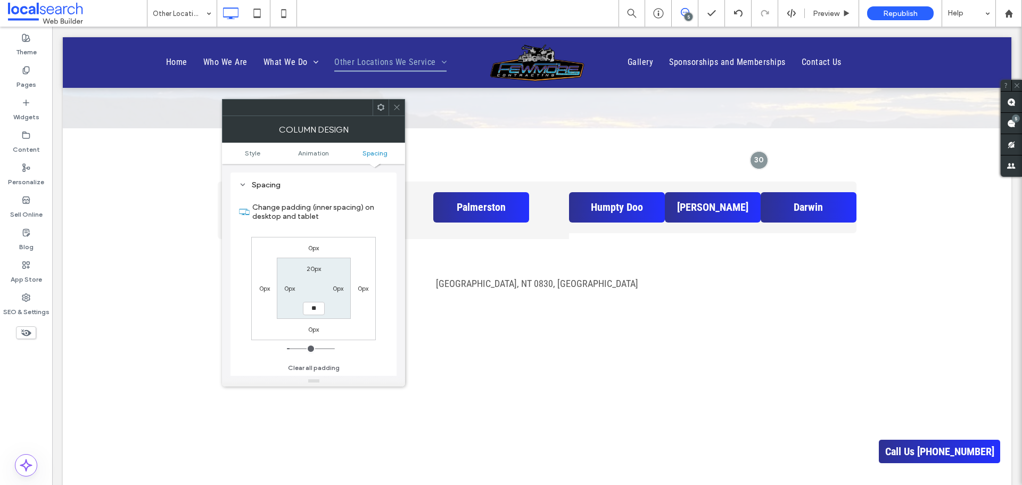
type input "****"
click at [397, 104] on icon at bounding box center [397, 107] width 8 height 8
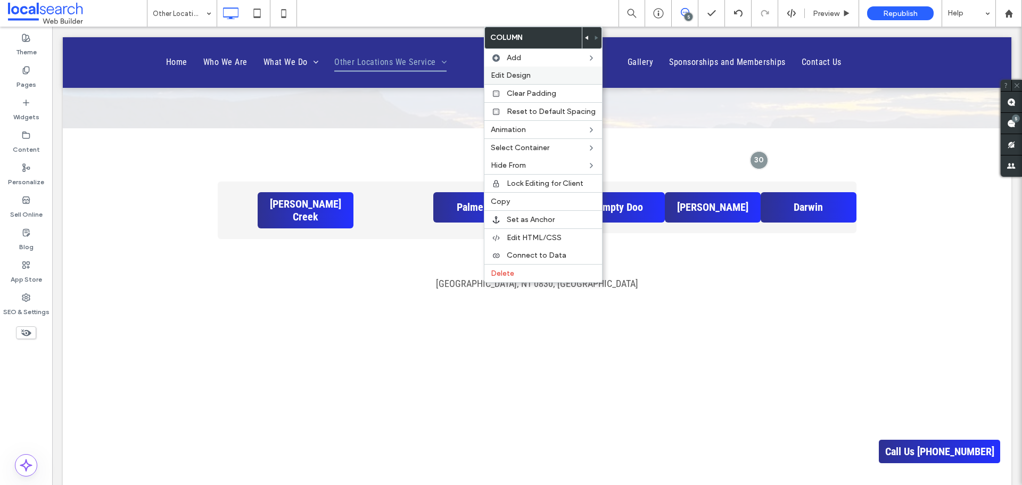
click at [533, 71] on label "Edit Design" at bounding box center [543, 75] width 105 height 9
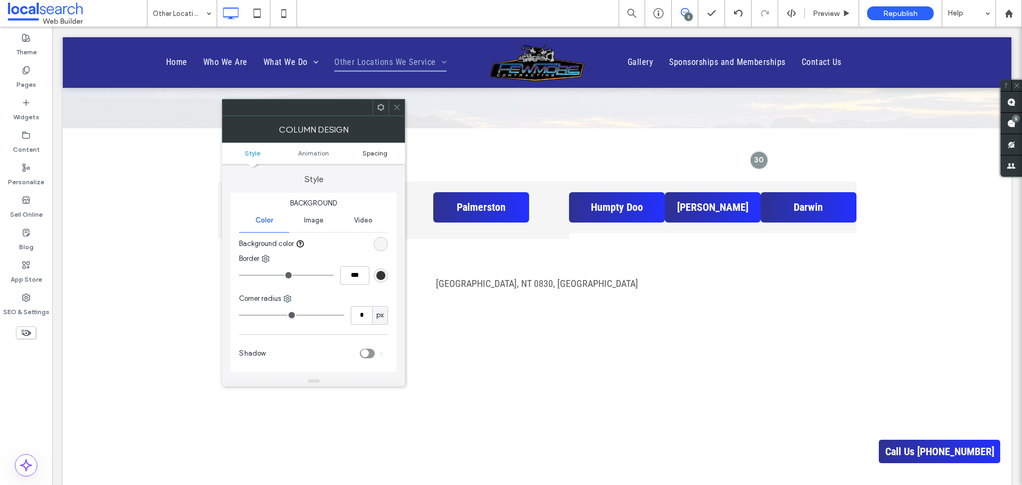
click at [377, 153] on span "Spacing" at bounding box center [374, 153] width 25 height 8
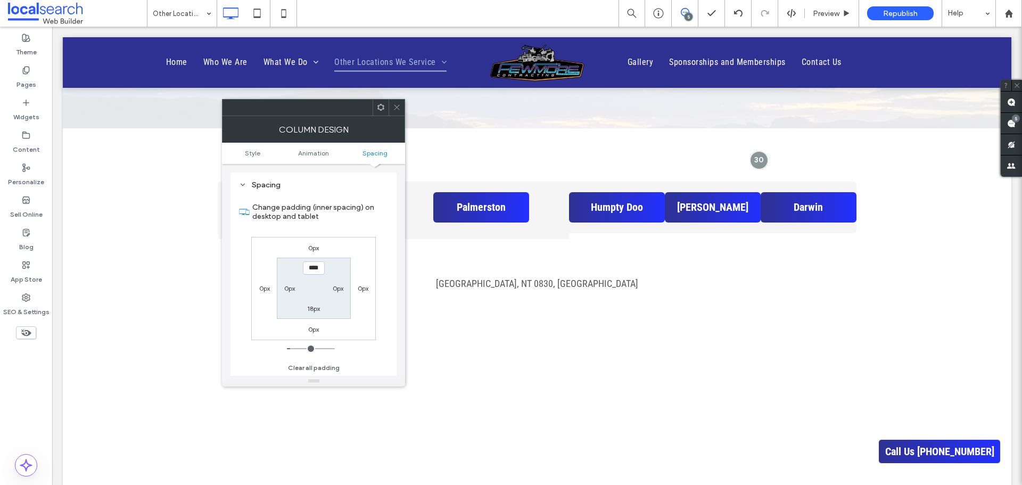
click at [311, 309] on label "18px" at bounding box center [313, 308] width 13 height 8
type input "**"
type input "****"
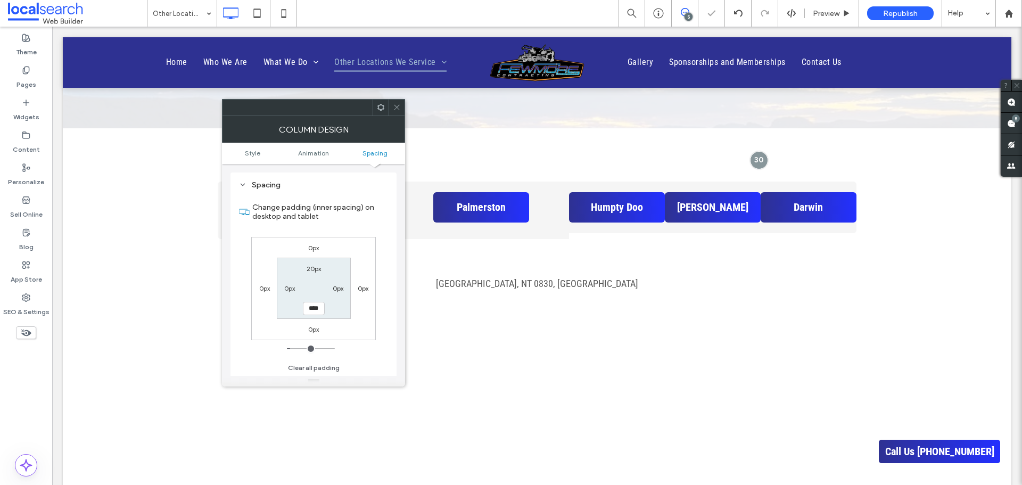
click at [393, 104] on icon at bounding box center [397, 107] width 8 height 8
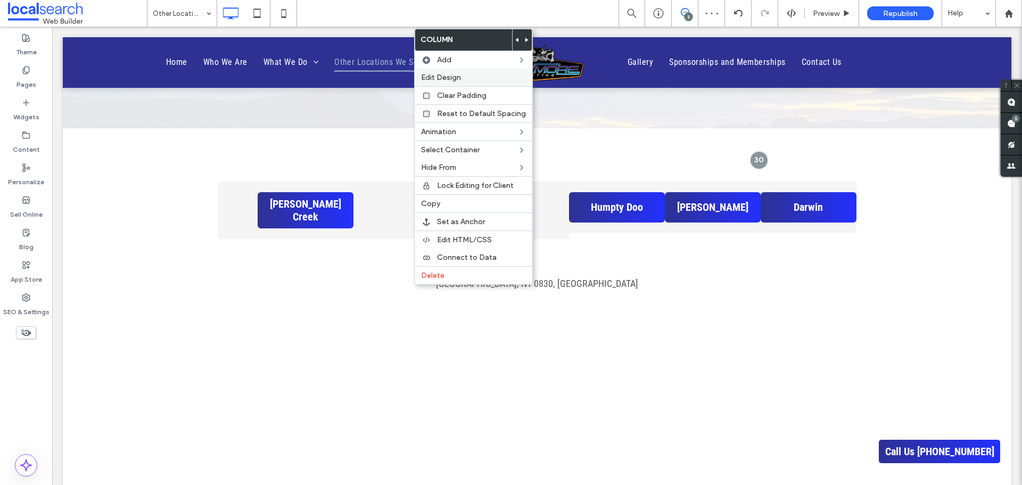
click at [474, 81] on label "Edit Design" at bounding box center [473, 77] width 105 height 9
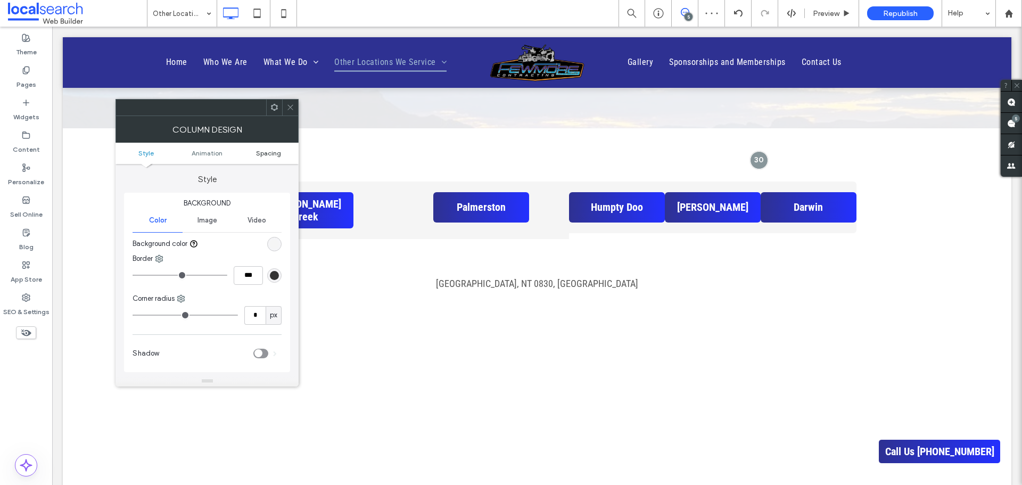
click at [280, 155] on span "Spacing" at bounding box center [268, 153] width 25 height 8
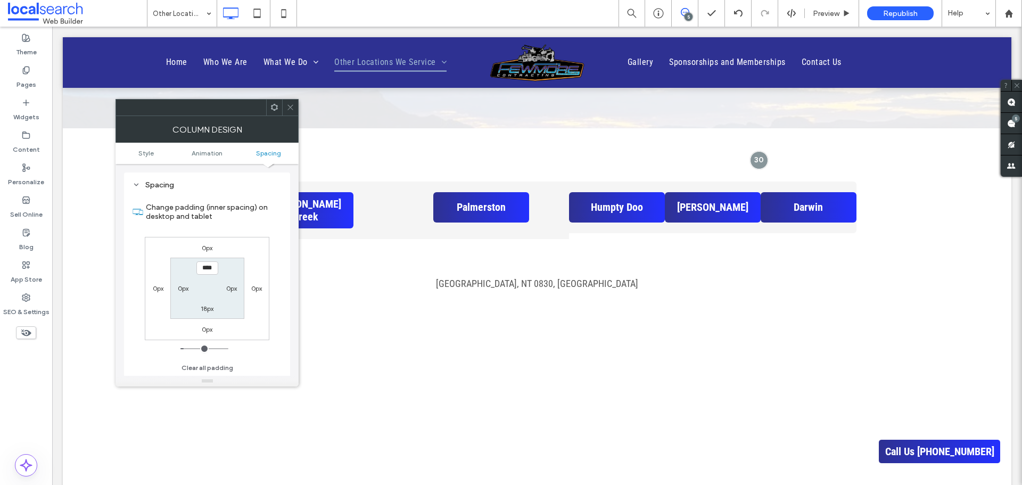
click at [207, 308] on label "18px" at bounding box center [207, 308] width 13 height 8
type input "**"
type input "****"
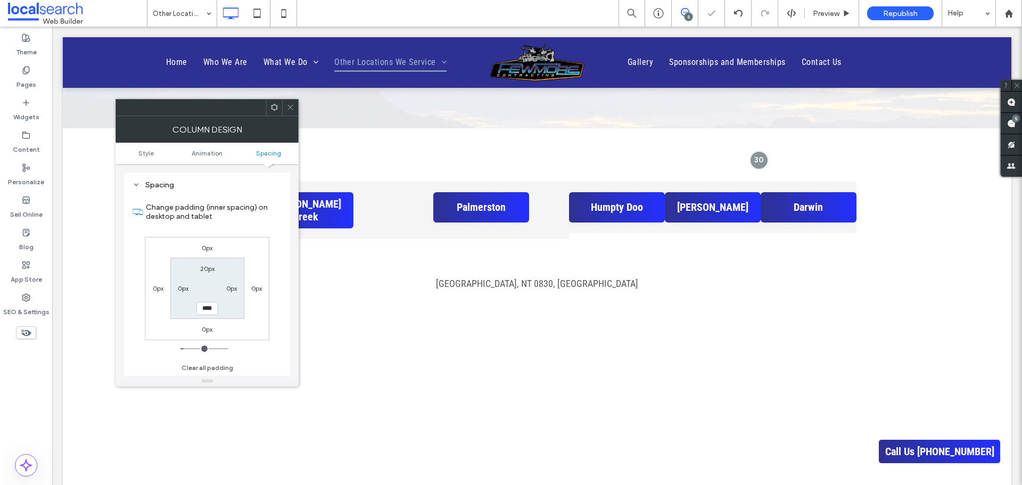
click at [288, 105] on use at bounding box center [290, 107] width 5 height 5
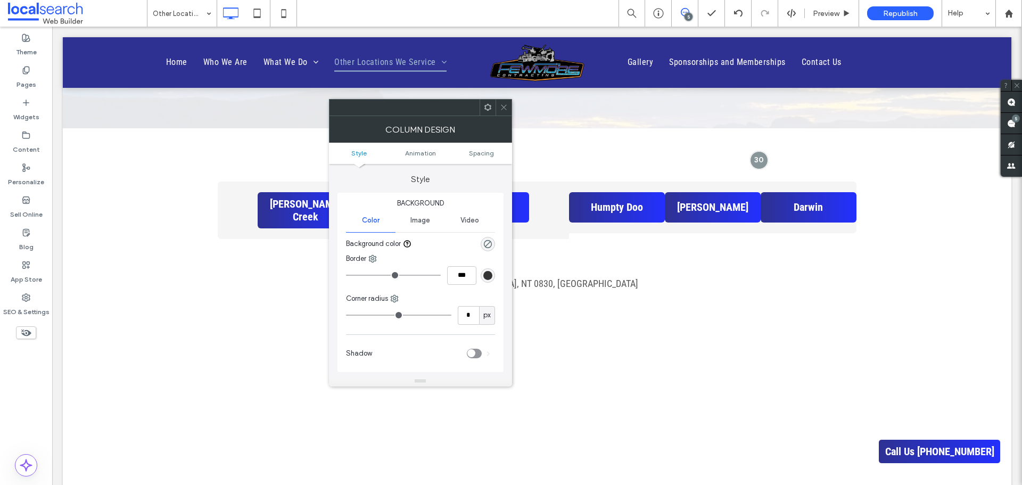
click at [502, 105] on icon at bounding box center [504, 107] width 8 height 8
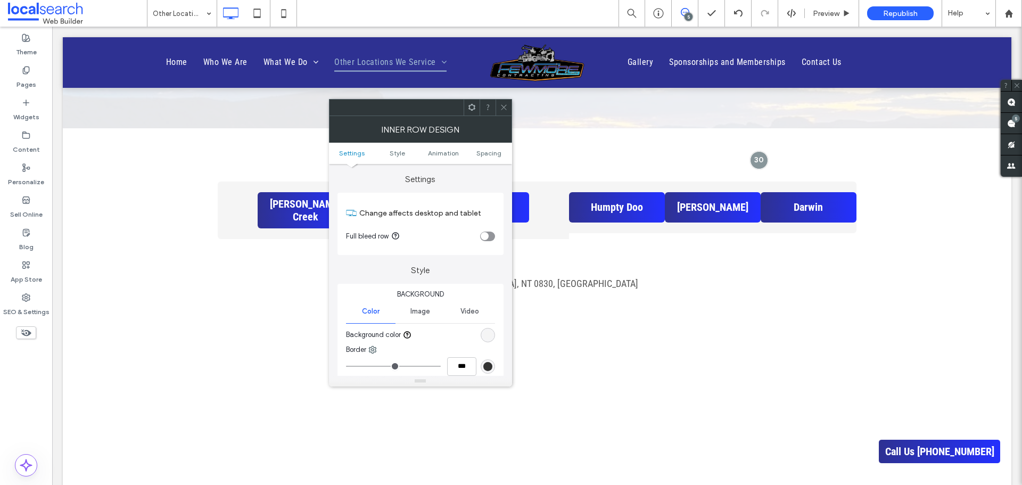
click at [502, 104] on icon at bounding box center [504, 107] width 8 height 8
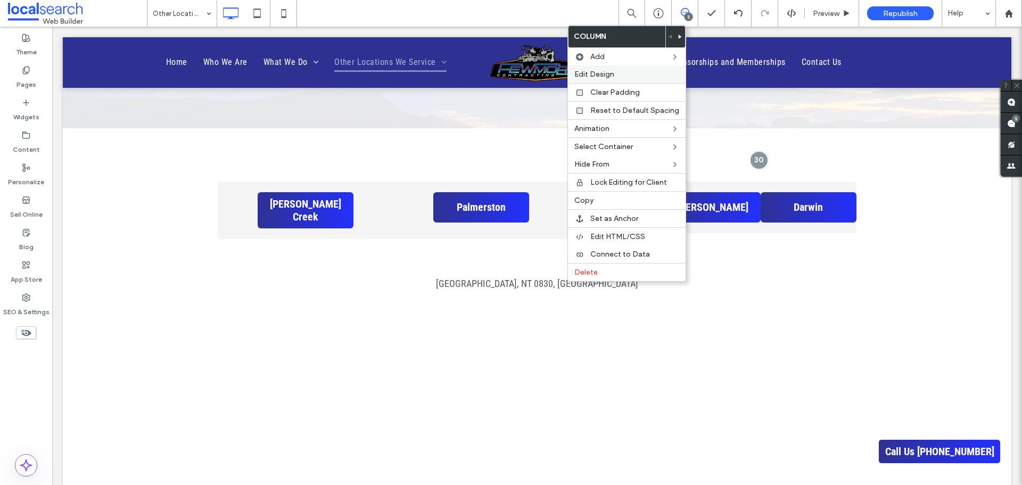
click at [653, 73] on label "Edit Design" at bounding box center [626, 74] width 105 height 9
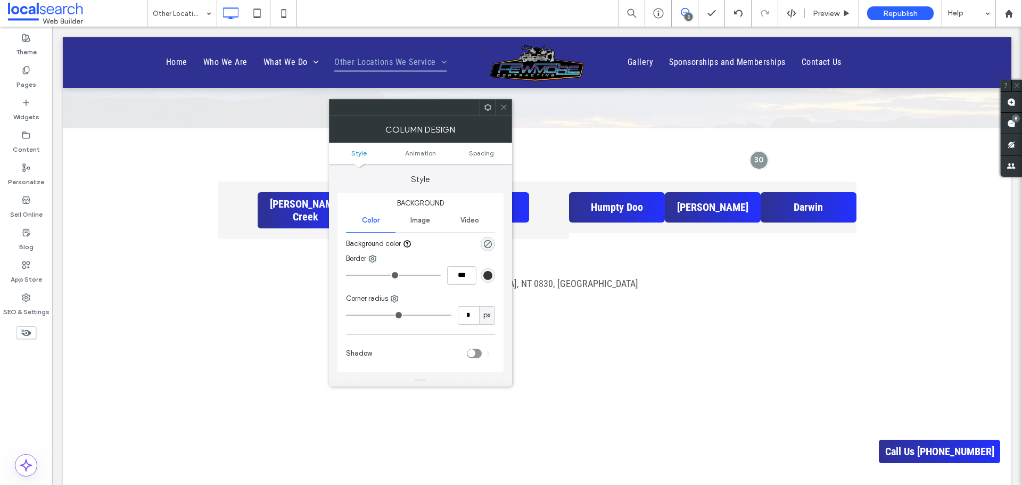
drag, startPoint x: 488, startPoint y: 244, endPoint x: 501, endPoint y: 232, distance: 17.7
click at [488, 243] on use "rgba(0, 0, 0, 0)" at bounding box center [487, 243] width 8 height 8
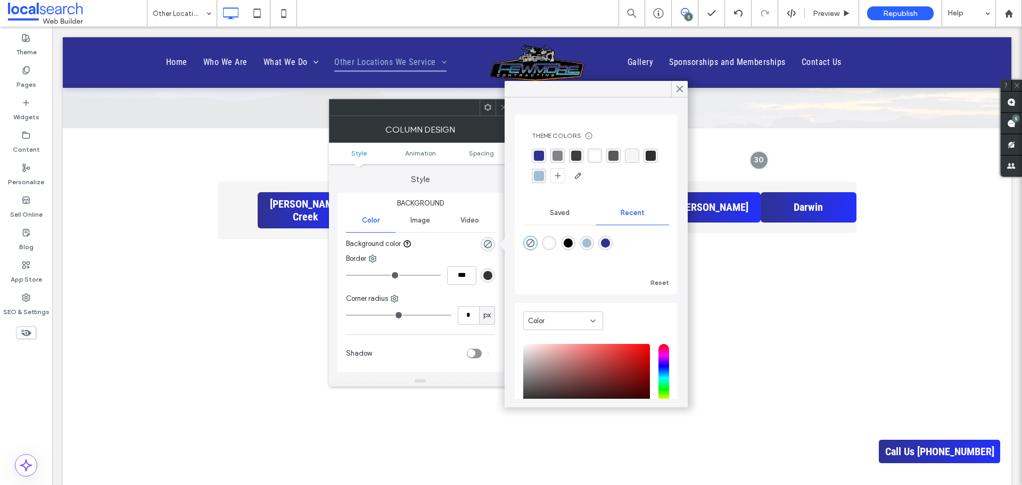
click at [631, 156] on div "rgba(245,245,245,1)" at bounding box center [632, 156] width 10 height 10
click at [499, 109] on div at bounding box center [503, 108] width 16 height 16
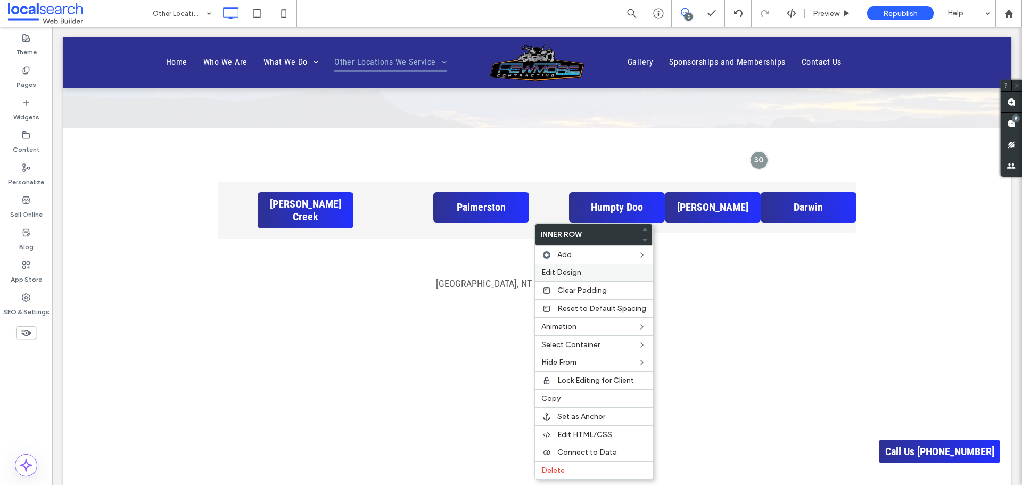
click at [560, 271] on span "Edit Design" at bounding box center [561, 272] width 40 height 9
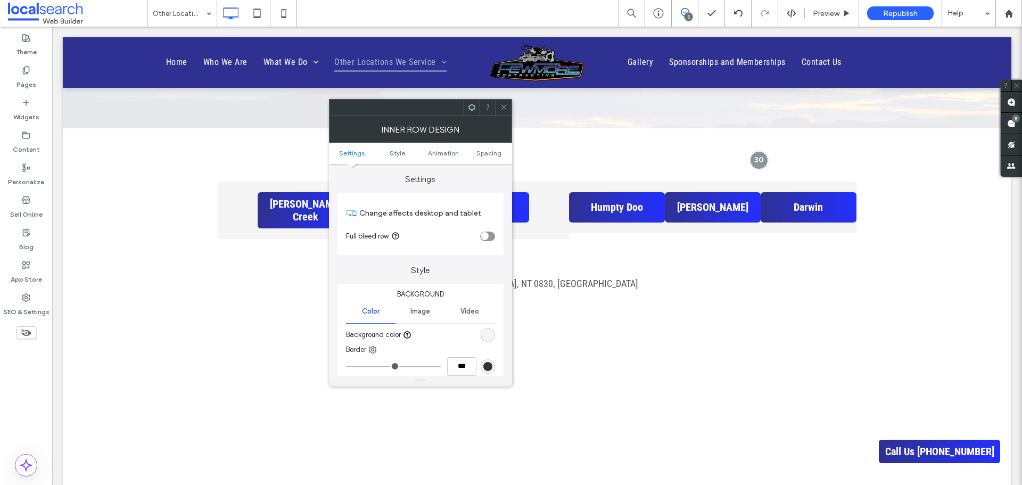
click at [480, 147] on ul "Settings Style Animation Spacing" at bounding box center [420, 153] width 183 height 21
click at [486, 154] on span "Spacing" at bounding box center [488, 153] width 25 height 8
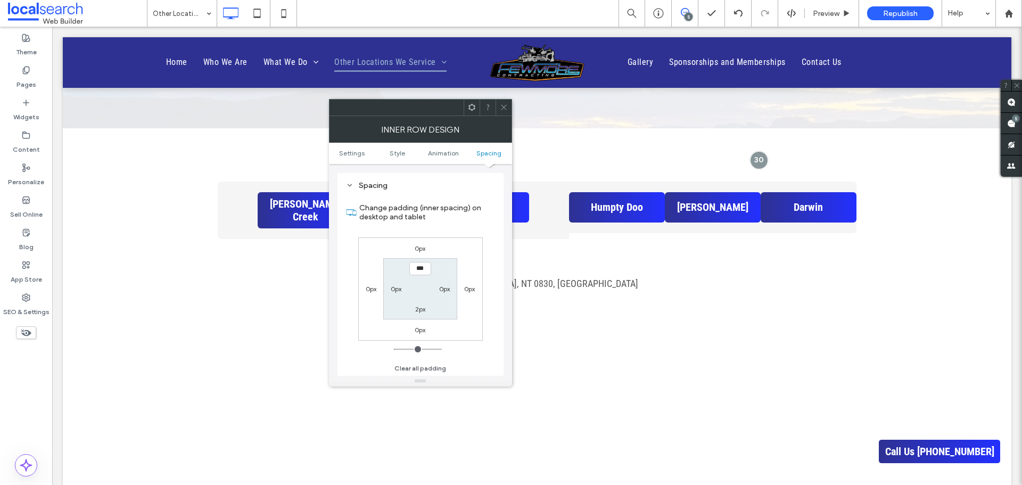
scroll to position [333, 0]
click at [370, 290] on label "0px" at bounding box center [371, 288] width 11 height 8
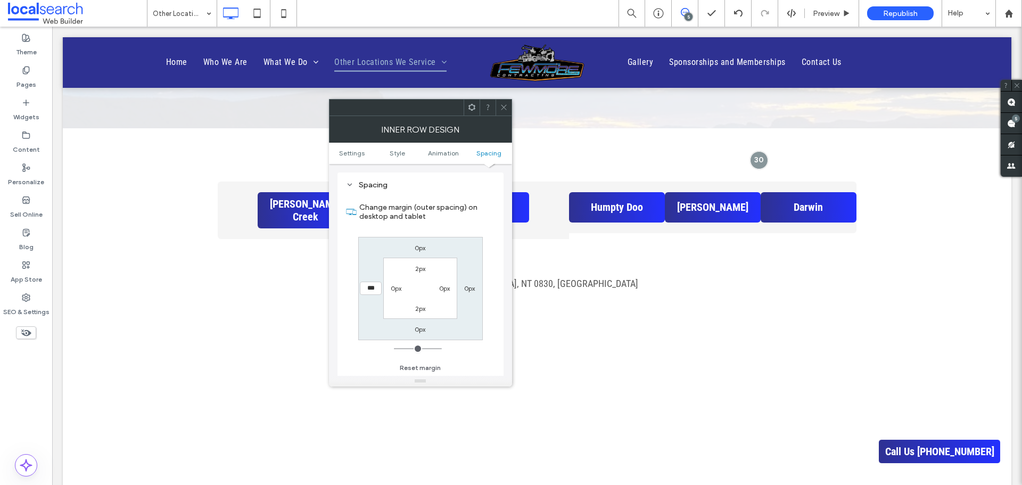
type input "*"
type input "**"
type input "*"
type input "****"
click at [500, 109] on icon at bounding box center [504, 107] width 8 height 8
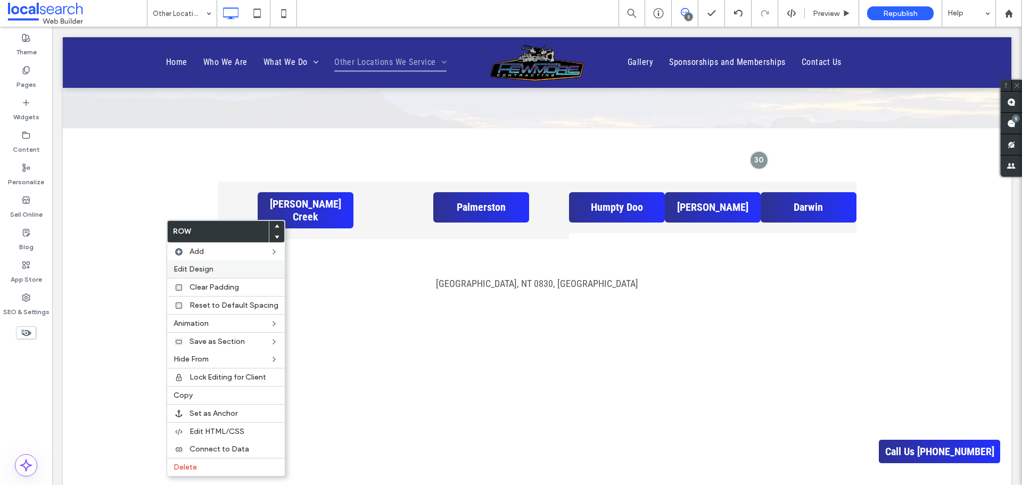
click at [225, 268] on label "Edit Design" at bounding box center [225, 268] width 105 height 9
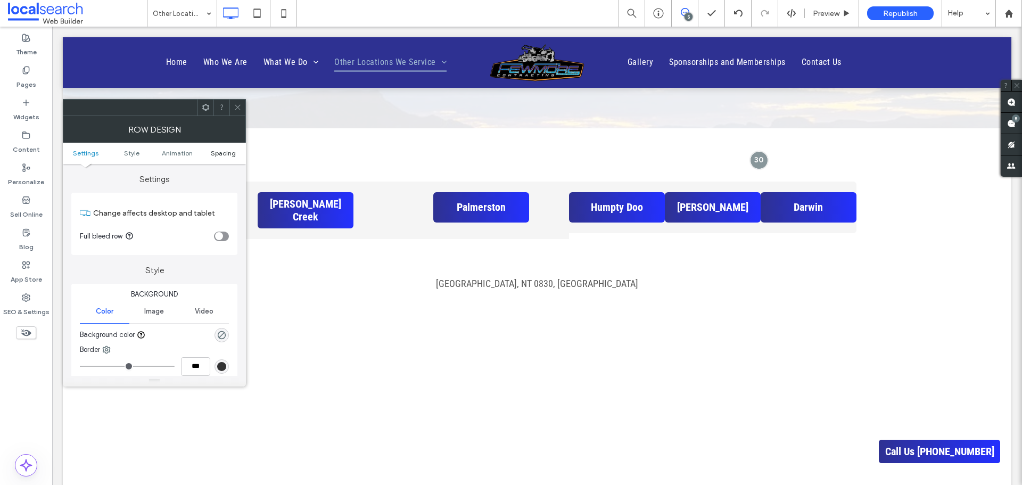
click at [220, 154] on span "Spacing" at bounding box center [223, 153] width 25 height 8
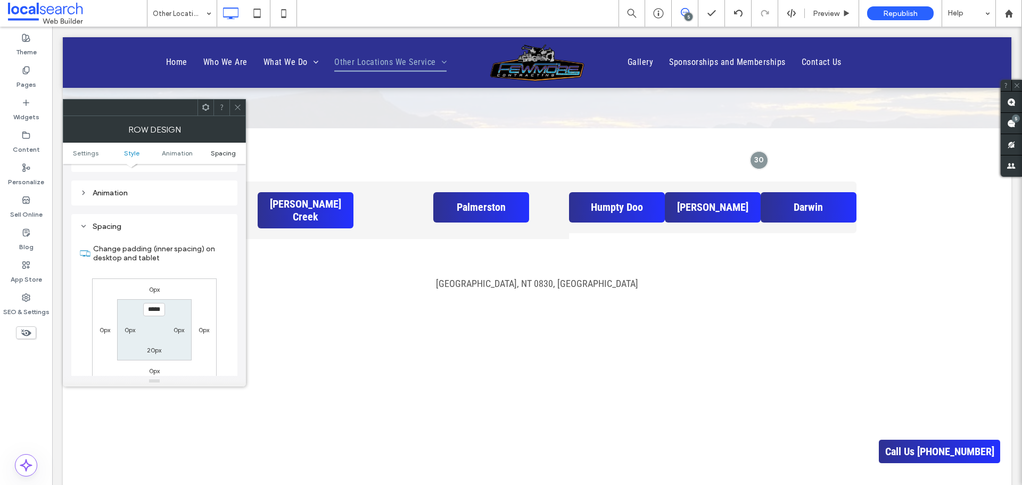
scroll to position [293, 0]
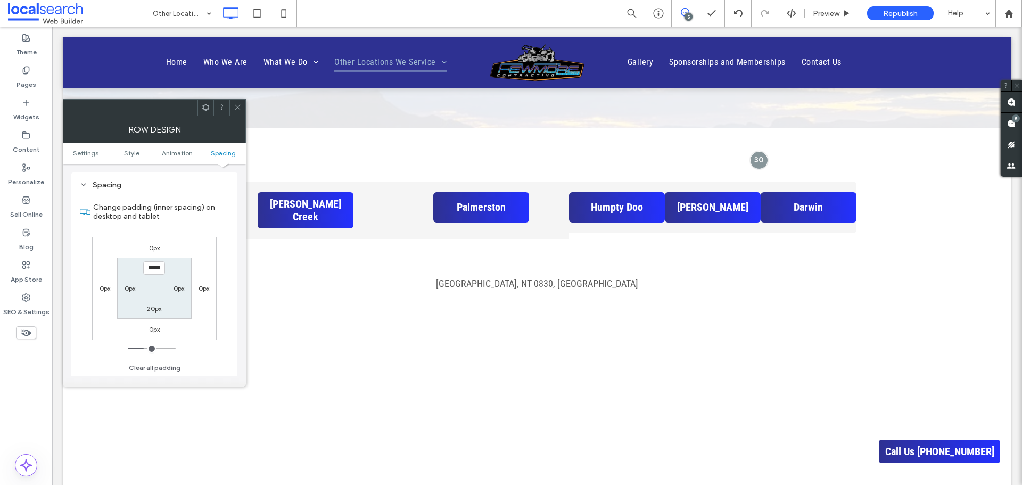
click at [102, 284] on div "0px" at bounding box center [105, 288] width 11 height 11
click at [104, 287] on label "0px" at bounding box center [105, 288] width 11 height 8
type input "*"
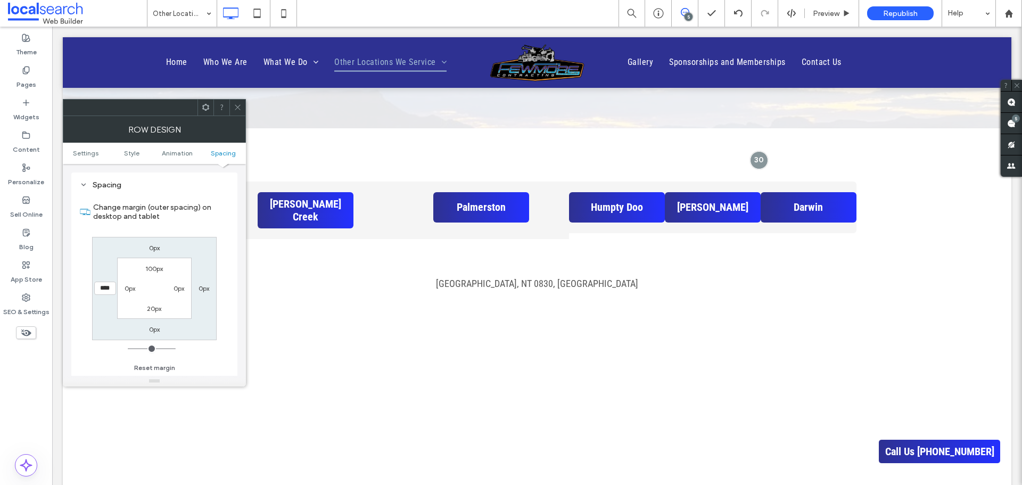
type input "****"
type input "*"
click at [101, 290] on input "******" at bounding box center [105, 288] width 22 height 13
drag, startPoint x: 103, startPoint y: 287, endPoint x: 109, endPoint y: 290, distance: 7.1
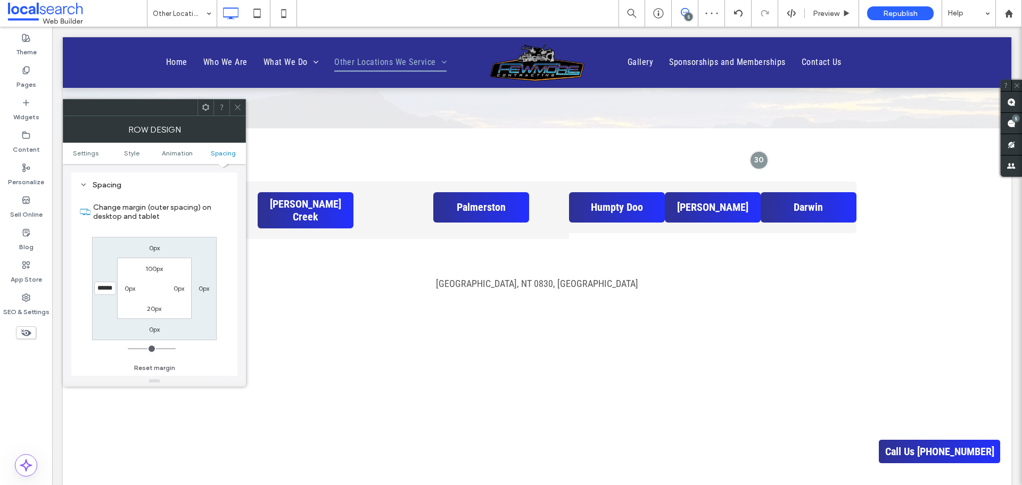
click at [109, 290] on input "******" at bounding box center [105, 288] width 22 height 13
click at [105, 290] on input "******" at bounding box center [105, 288] width 22 height 13
click at [105, 285] on input "******" at bounding box center [105, 288] width 22 height 13
click at [102, 286] on input "******" at bounding box center [105, 288] width 22 height 13
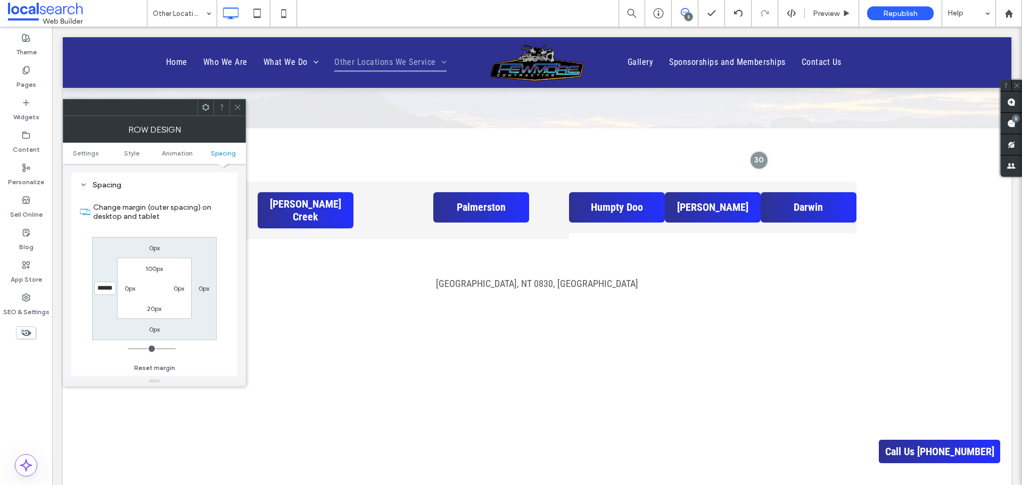
type input "******"
type input "*"
drag, startPoint x: 106, startPoint y: 286, endPoint x: 100, endPoint y: 285, distance: 6.1
click at [100, 285] on input "******" at bounding box center [105, 288] width 22 height 13
type input "******"
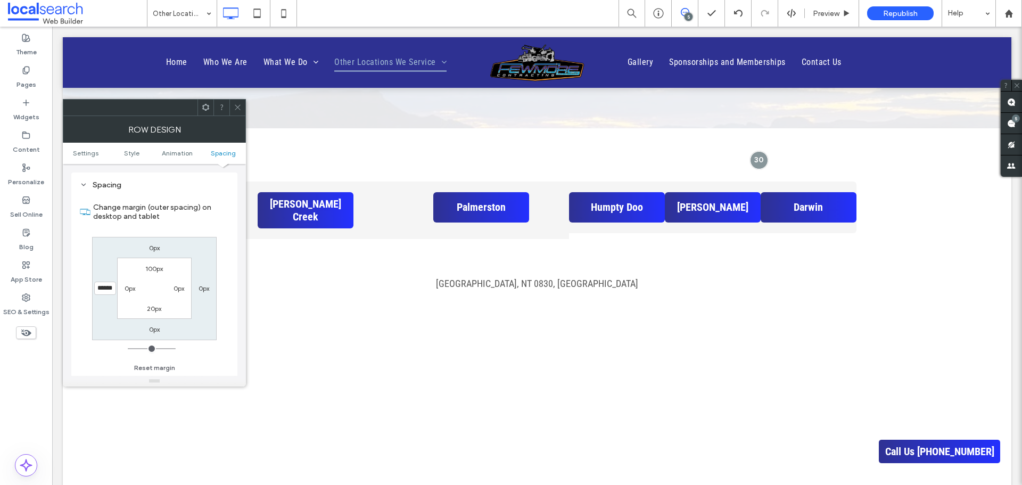
type input "*"
click at [236, 107] on icon at bounding box center [238, 107] width 8 height 8
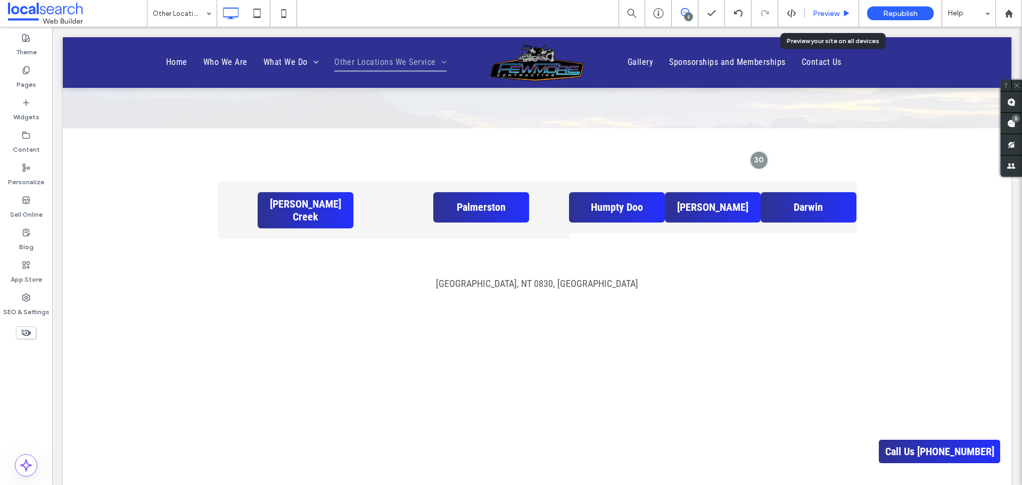
click at [830, 20] on div "Preview" at bounding box center [832, 13] width 54 height 27
click at [829, 17] on span "Preview" at bounding box center [826, 13] width 27 height 9
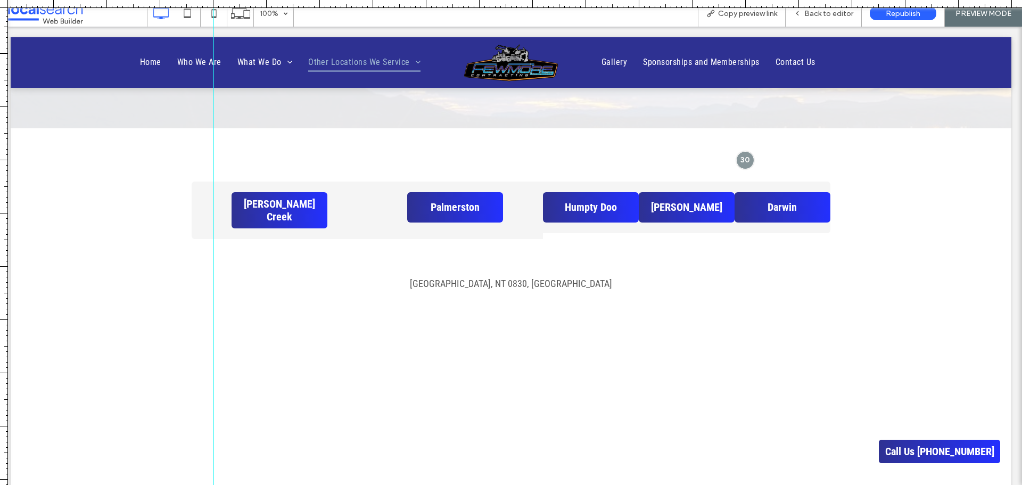
drag, startPoint x: 3, startPoint y: 46, endPoint x: 213, endPoint y: 157, distance: 238.3
click at [213, 484] on div at bounding box center [511, 485] width 1022 height 0
drag, startPoint x: 2, startPoint y: 111, endPoint x: 799, endPoint y: 263, distance: 811.6
click at [799, 484] on div at bounding box center [511, 485] width 1022 height 0
click at [220, 18] on icon at bounding box center [213, 13] width 21 height 21
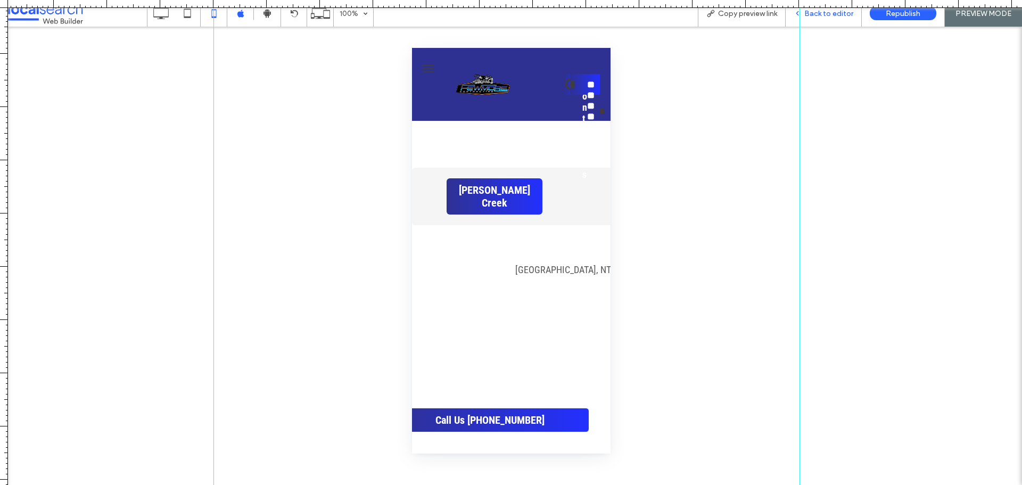
click at [833, 15] on span "Back to editor" at bounding box center [828, 13] width 49 height 9
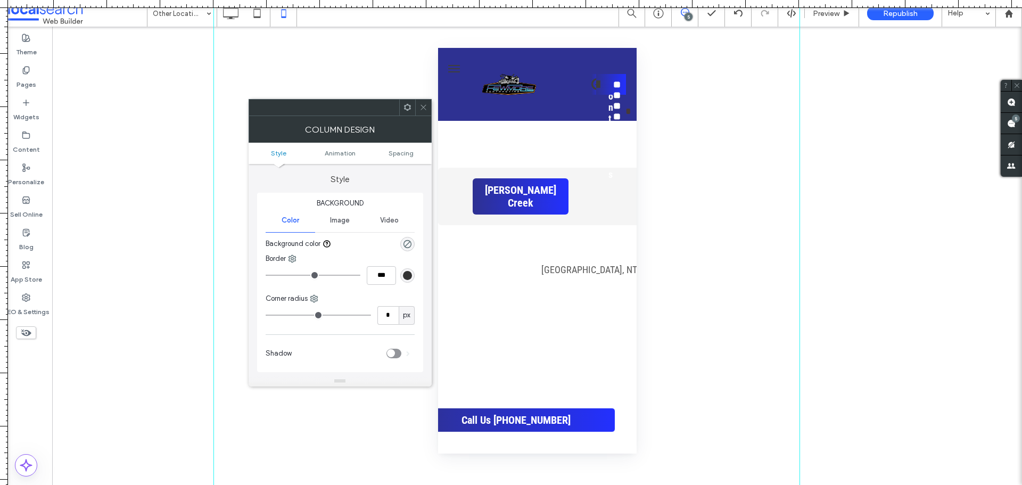
click at [424, 111] on icon at bounding box center [423, 107] width 8 height 8
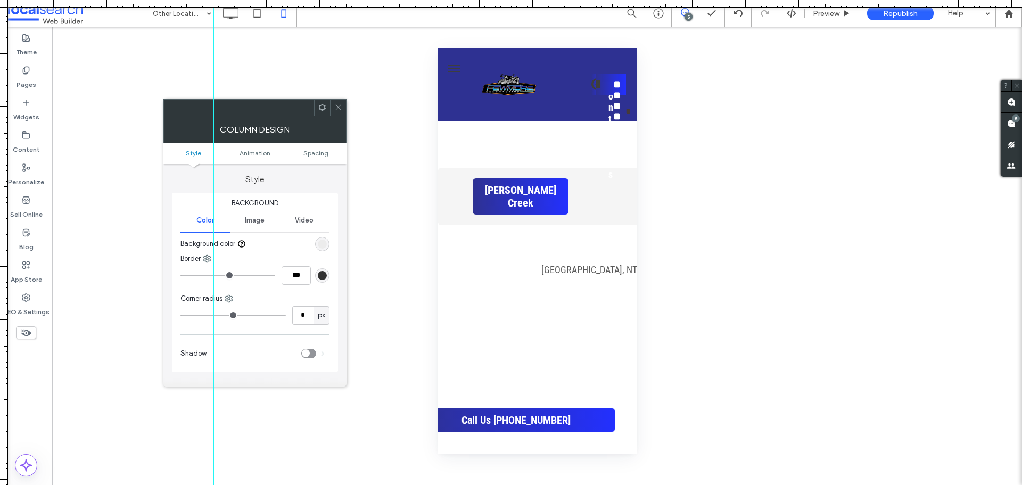
click at [324, 106] on icon at bounding box center [322, 107] width 8 height 8
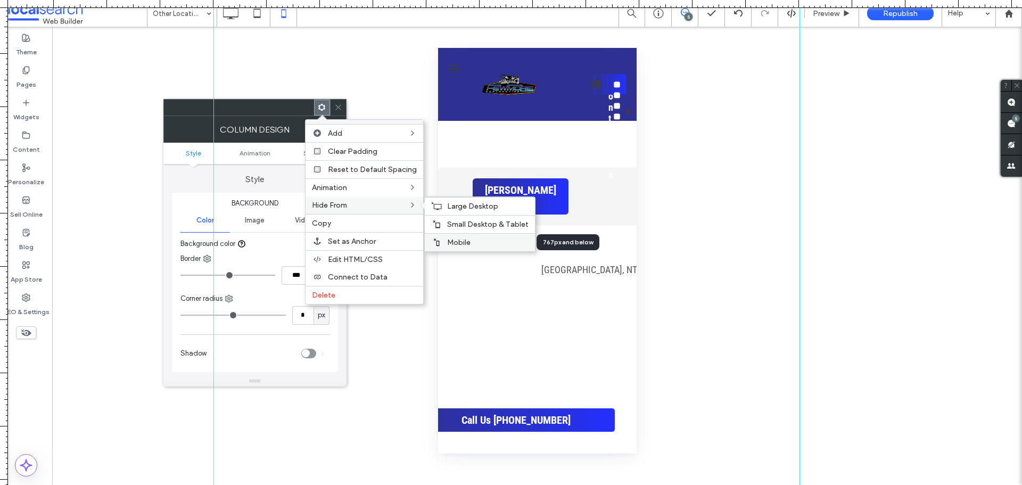
click at [469, 237] on div "Mobile" at bounding box center [480, 242] width 110 height 18
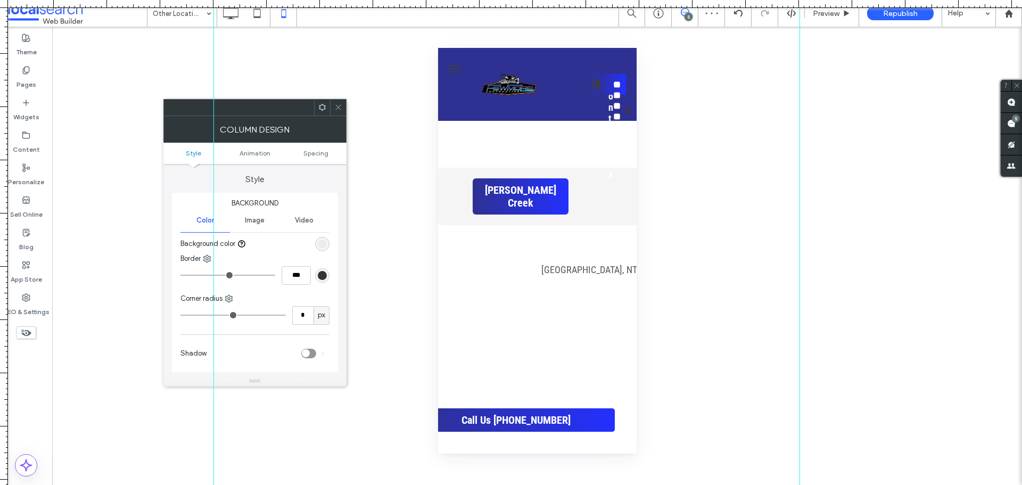
click at [340, 107] on icon at bounding box center [338, 107] width 8 height 8
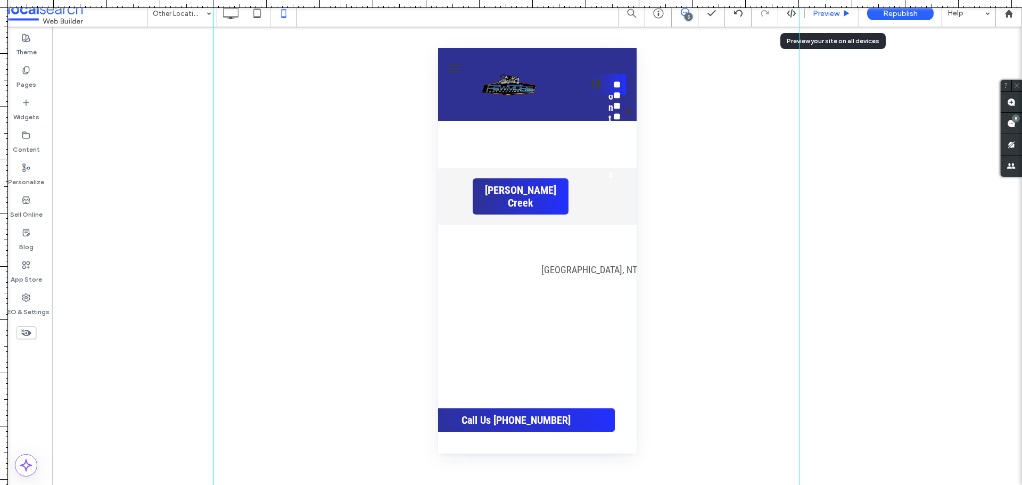
click at [827, 17] on span "Preview" at bounding box center [826, 13] width 27 height 9
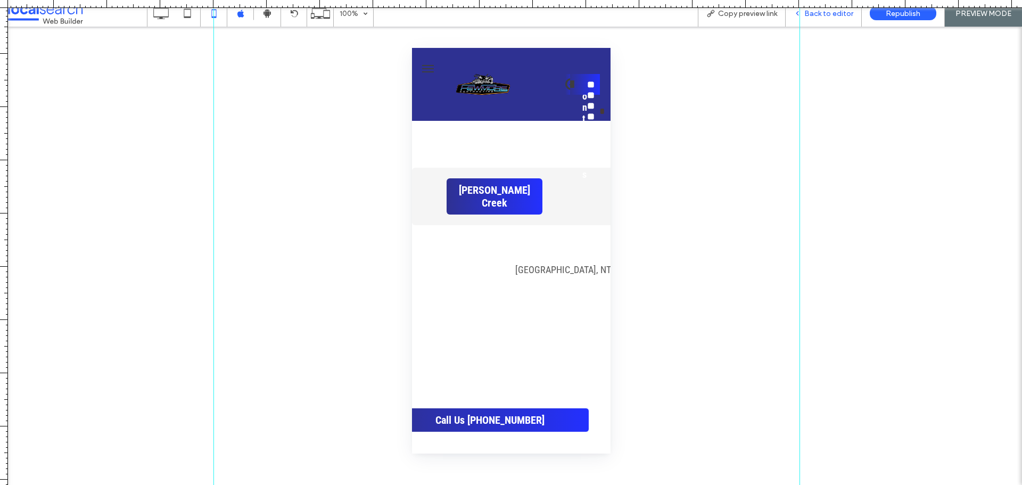
click at [831, 18] on div "Back to editor" at bounding box center [823, 13] width 76 height 27
click at [831, 15] on span "Back to editor" at bounding box center [828, 13] width 49 height 9
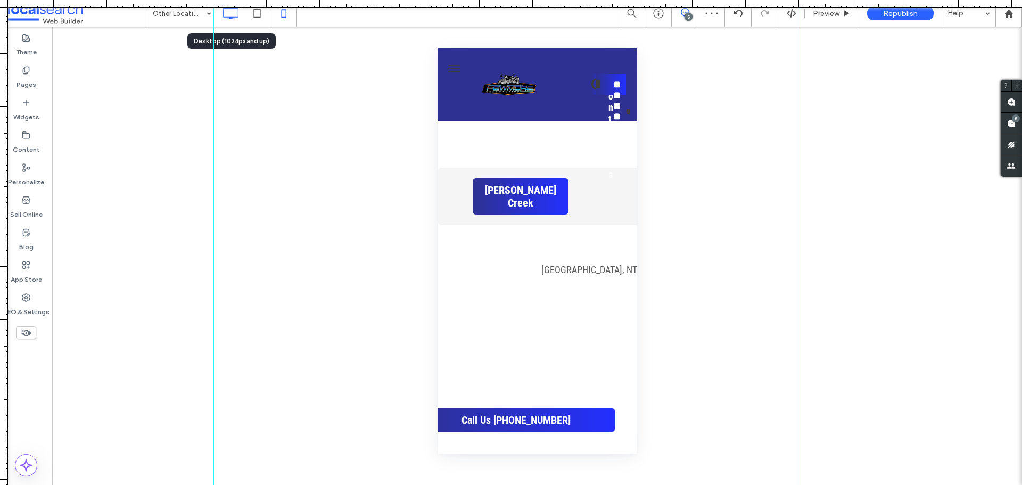
click at [226, 14] on icon at bounding box center [230, 13] width 21 height 21
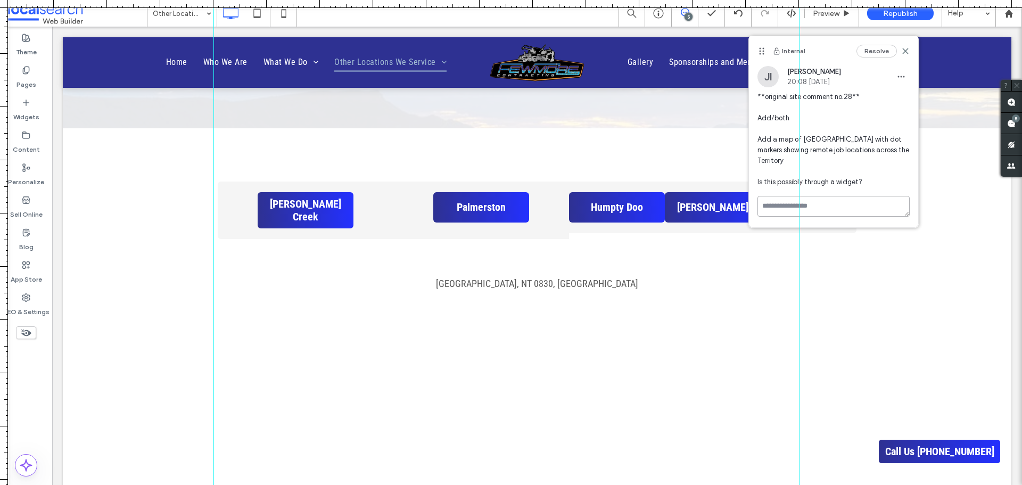
click at [840, 196] on textarea at bounding box center [833, 206] width 152 height 21
click at [847, 196] on textarea "**********" at bounding box center [833, 222] width 152 height 53
paste textarea "**********"
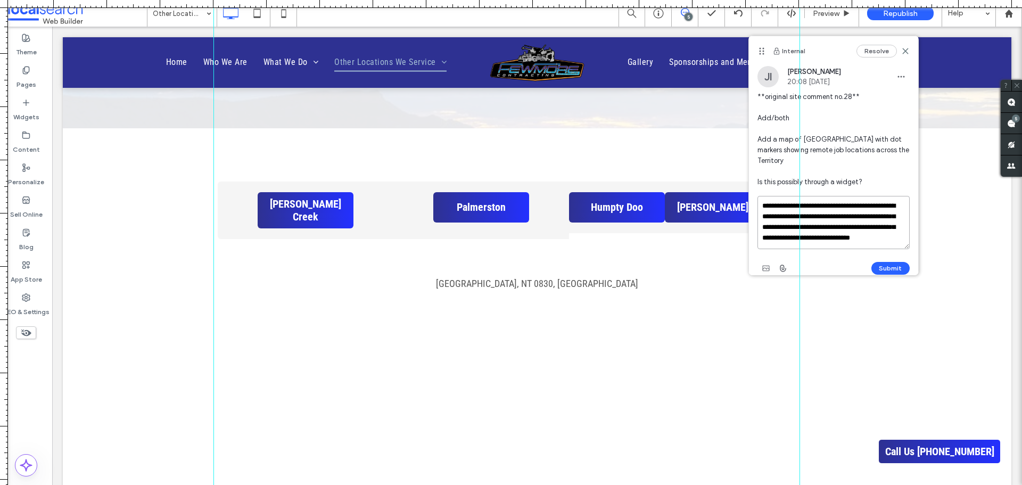
scroll to position [20, 0]
type textarea "**********"
click at [896, 262] on button "Submit" at bounding box center [890, 268] width 38 height 13
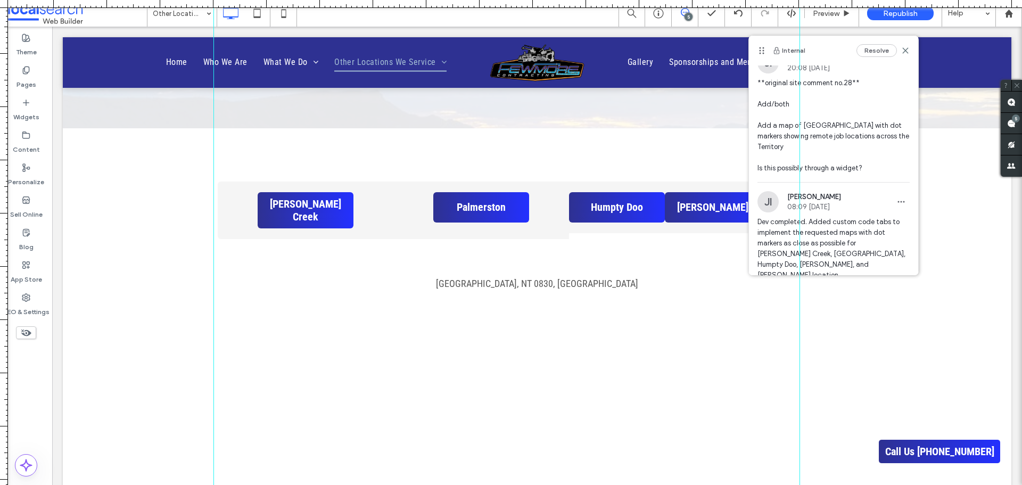
scroll to position [0, 0]
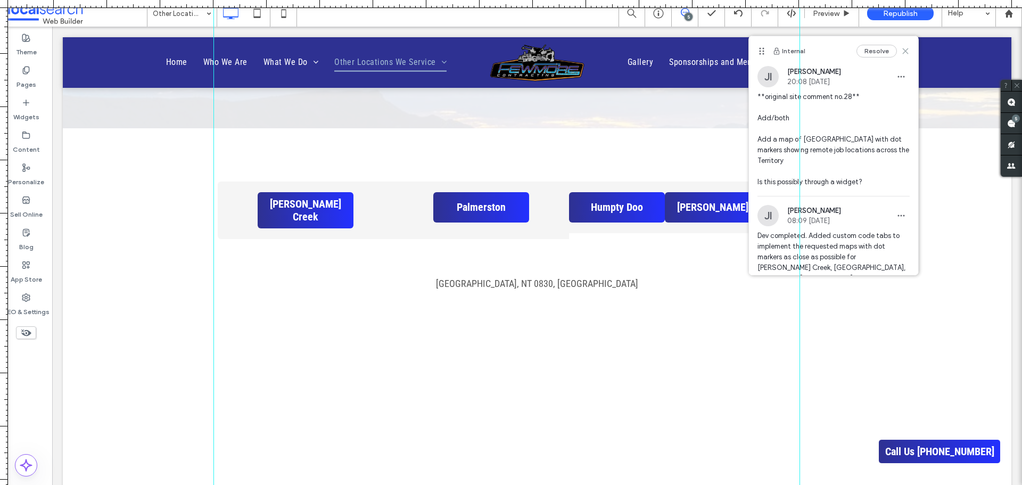
click at [903, 53] on use at bounding box center [905, 50] width 5 height 5
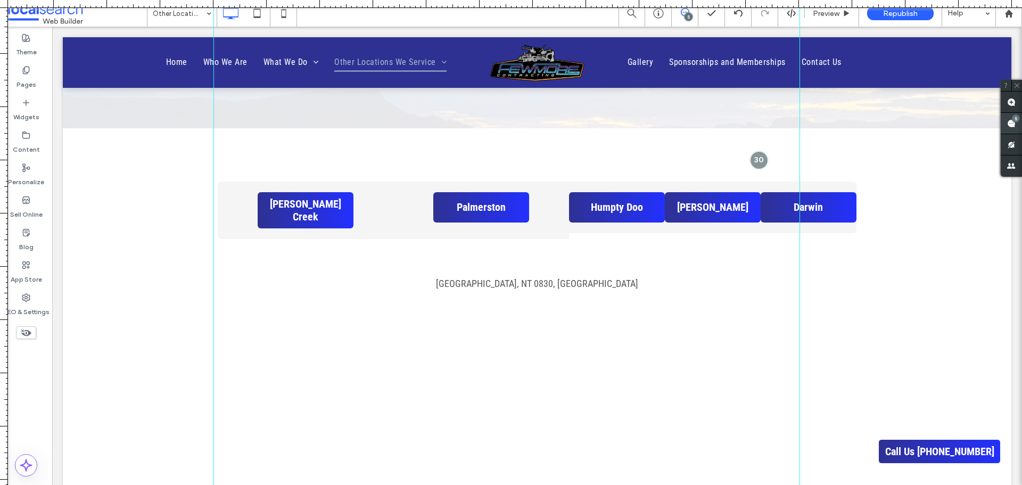
click at [1011, 121] on use at bounding box center [1011, 123] width 9 height 9
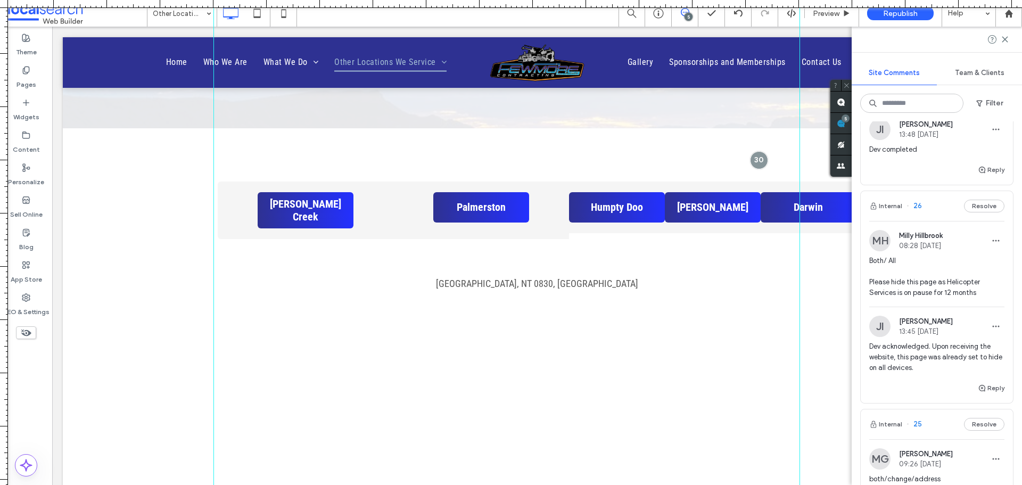
scroll to position [692, 0]
click at [931, 339] on span "Dev acknowledged. Upon receiving the website, this page was already set to hide…" at bounding box center [936, 355] width 135 height 32
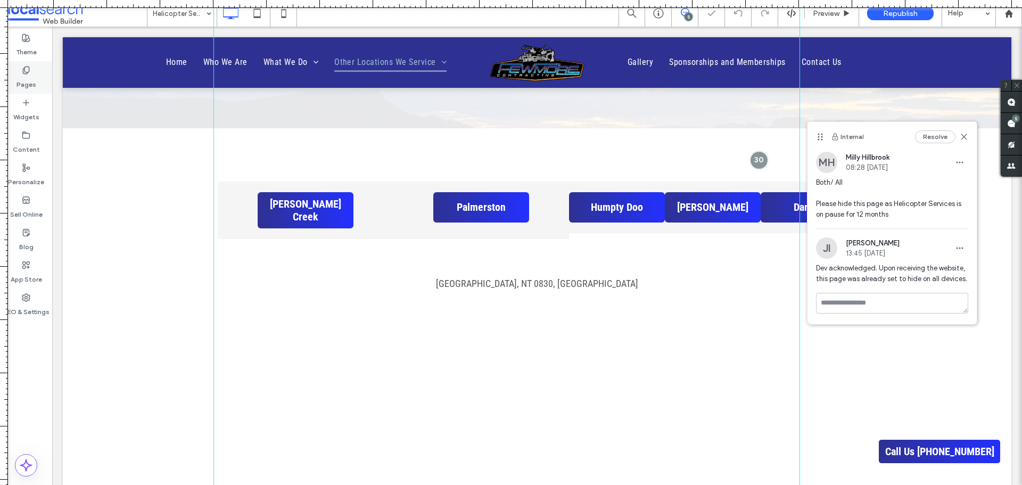
click at [23, 82] on label "Pages" at bounding box center [26, 82] width 20 height 15
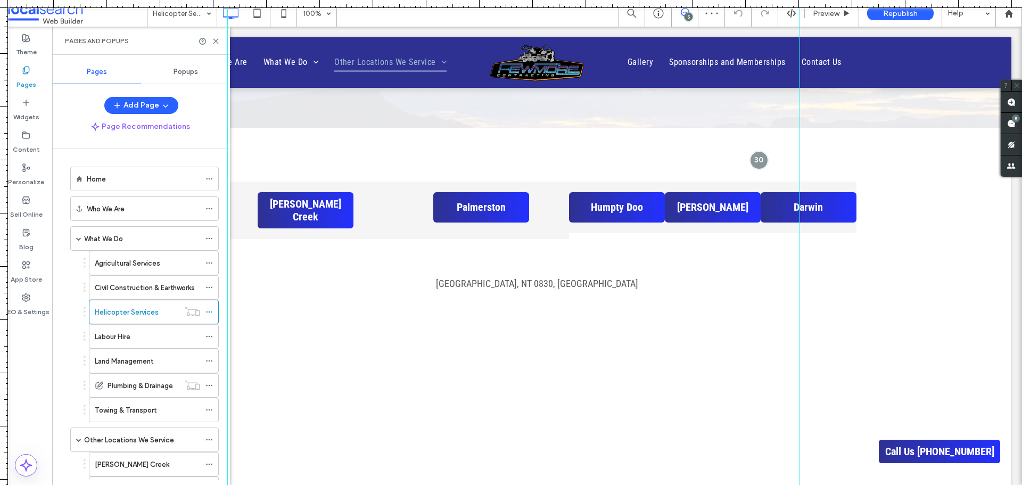
drag, startPoint x: 211, startPoint y: 322, endPoint x: 228, endPoint y: 330, distance: 18.6
click at [228, 330] on div at bounding box center [227, 242] width 9 height 485
click at [209, 311] on icon at bounding box center [208, 311] width 7 height 7
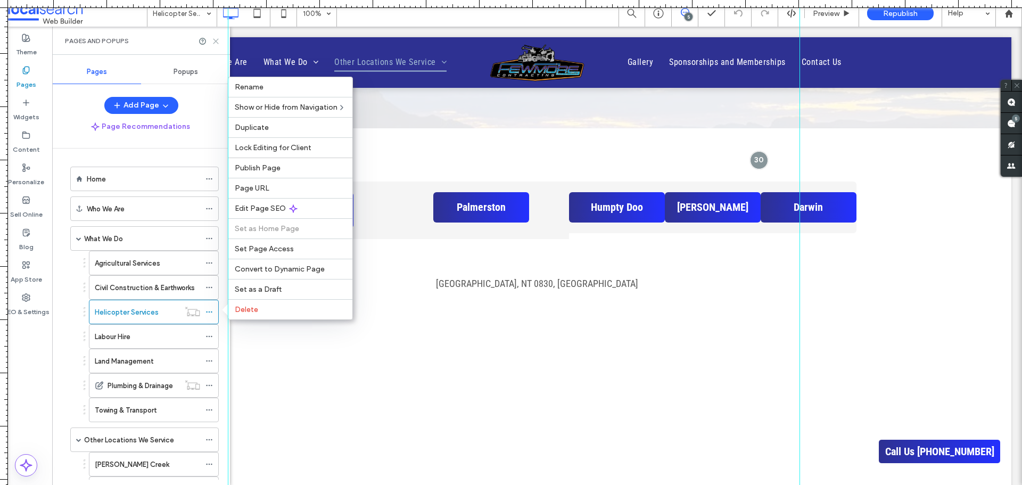
click at [213, 41] on icon at bounding box center [216, 41] width 8 height 8
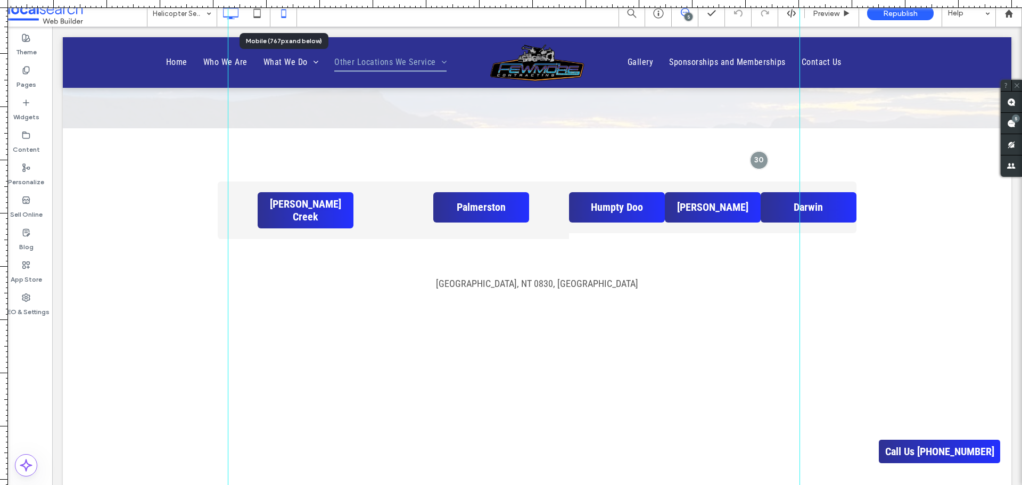
click at [283, 15] on icon at bounding box center [283, 13] width 21 height 21
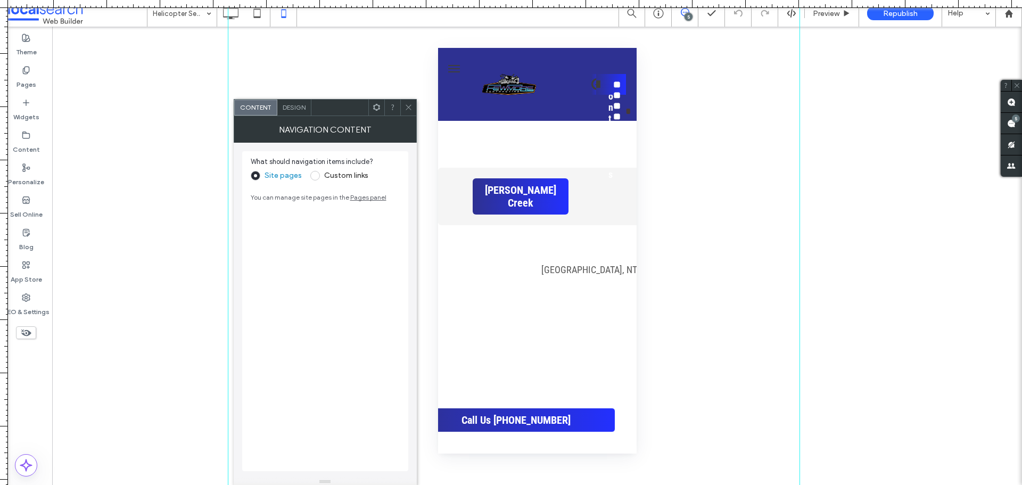
click at [408, 108] on use at bounding box center [408, 107] width 5 height 5
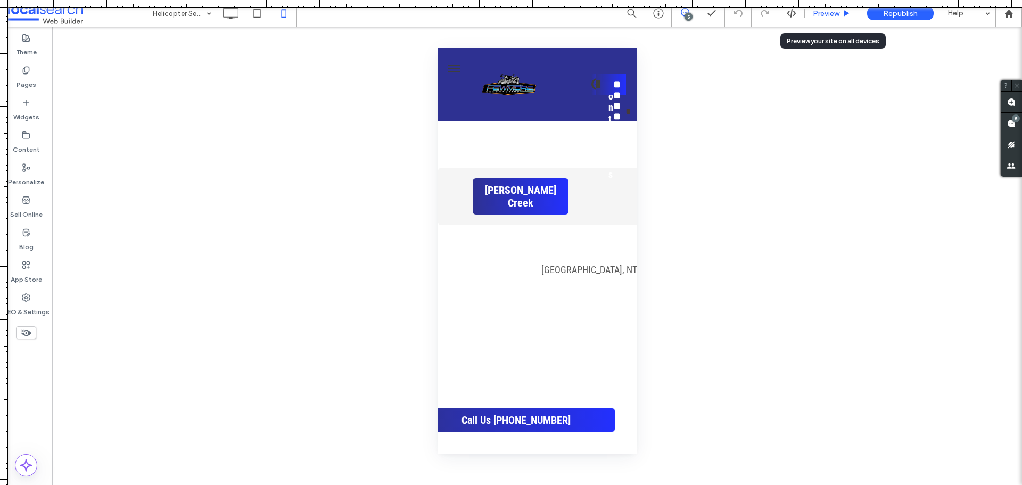
click at [822, 21] on div "Preview" at bounding box center [832, 13] width 54 height 27
click at [235, 19] on icon at bounding box center [230, 13] width 21 height 21
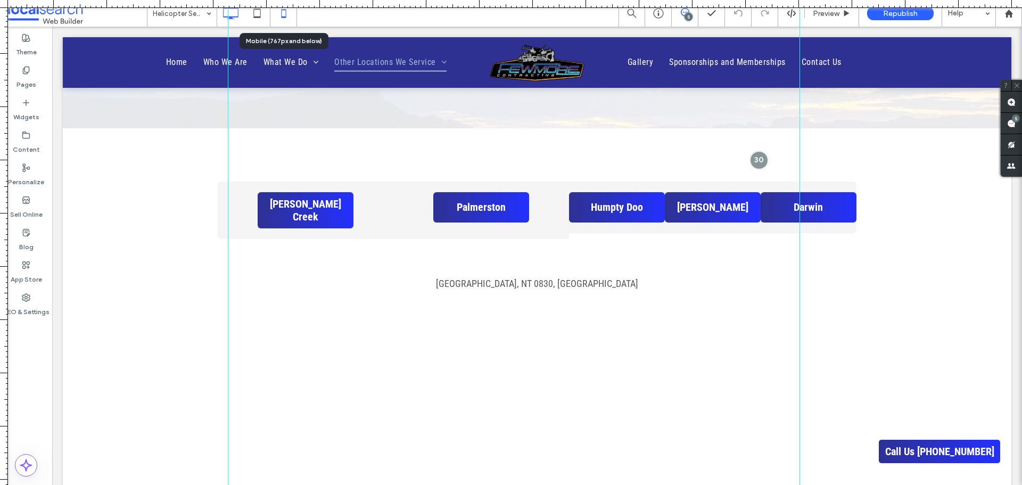
click at [284, 18] on icon at bounding box center [283, 13] width 21 height 21
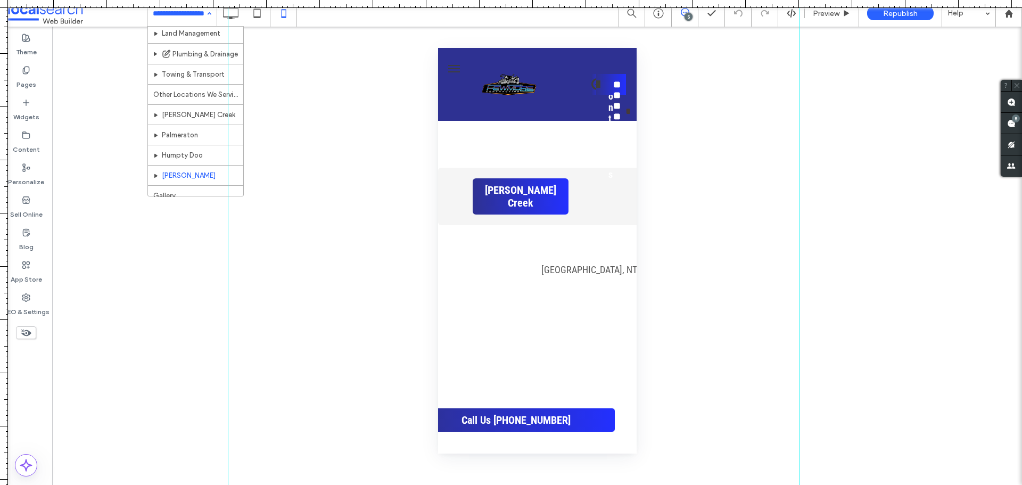
scroll to position [67, 0]
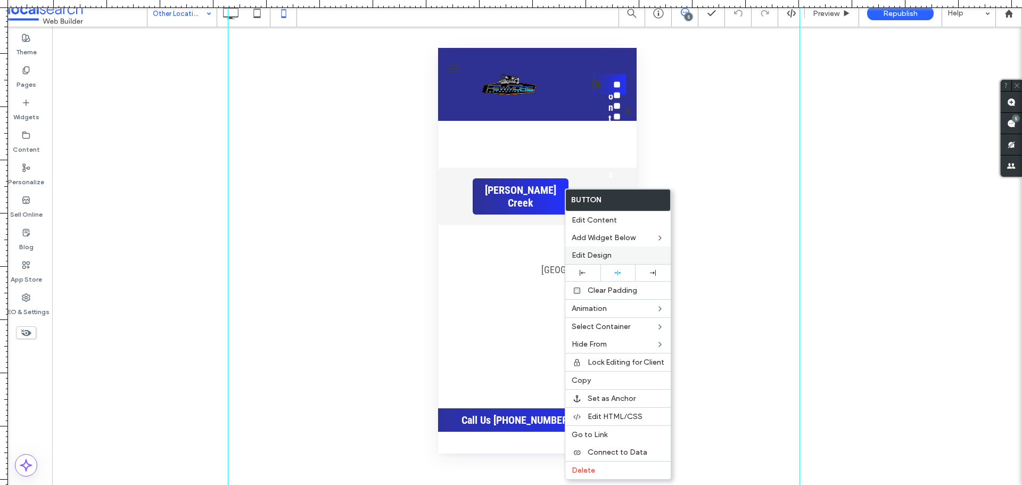
click at [596, 257] on span "Edit Design" at bounding box center [592, 255] width 40 height 9
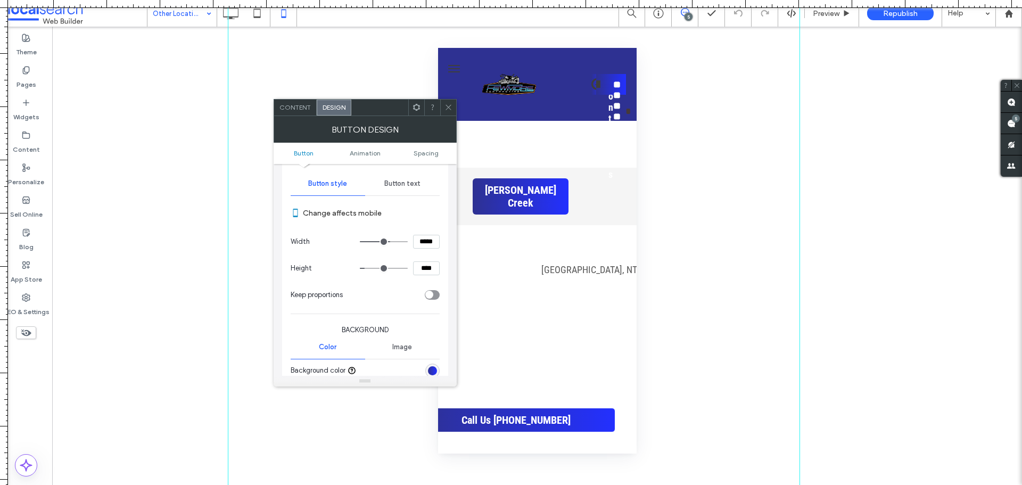
scroll to position [106, 0]
type input "***"
type input "*****"
type input "***"
type input "*****"
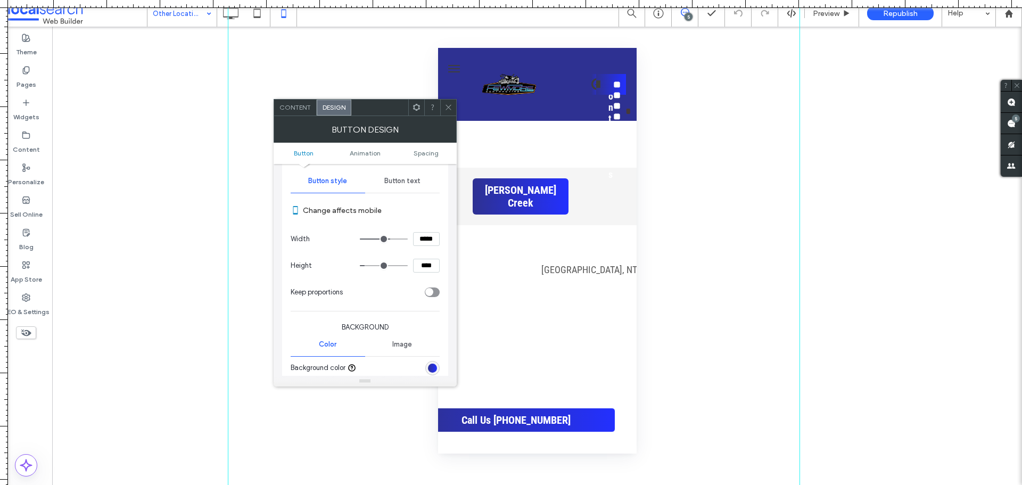
type input "***"
type input "*****"
type input "***"
type input "*****"
type input "***"
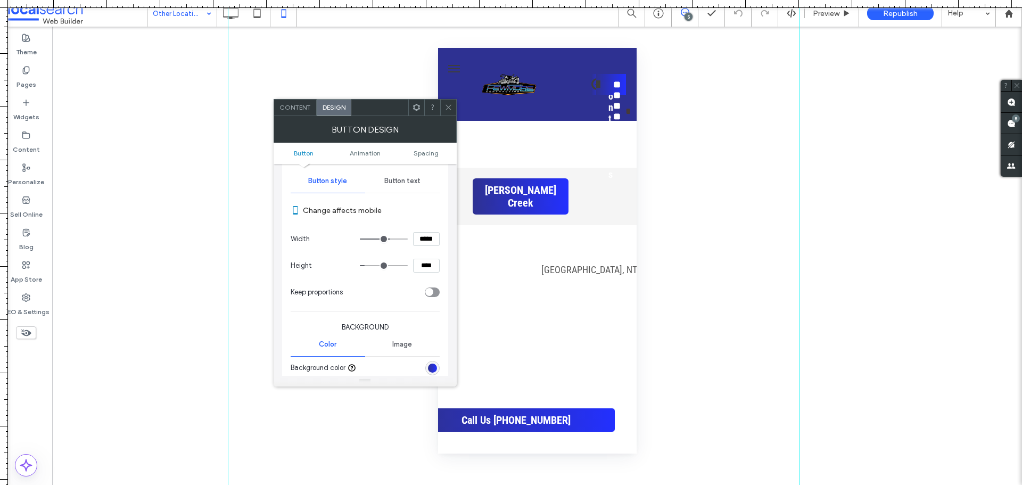
type input "*****"
type input "***"
type input "*****"
type input "***"
type input "*****"
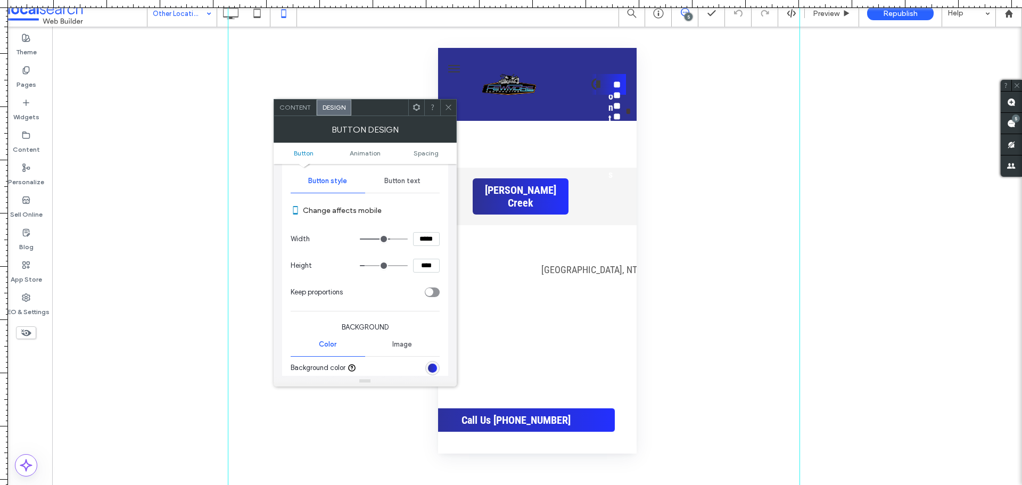
type input "***"
type input "*****"
type input "***"
type input "*****"
type input "***"
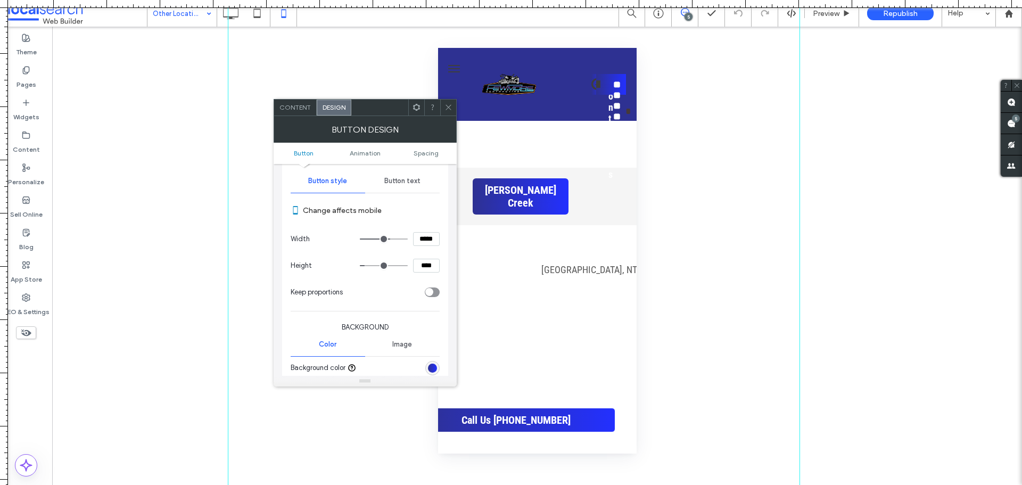
type input "*****"
type input "***"
type input "*****"
drag, startPoint x: 393, startPoint y: 239, endPoint x: 400, endPoint y: 239, distance: 6.9
type input "***"
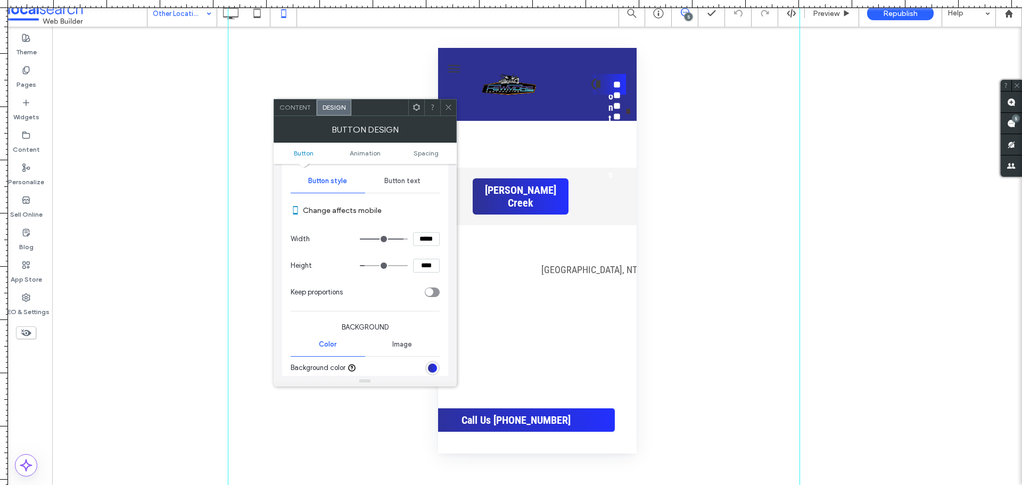
click at [400, 239] on input "range" at bounding box center [384, 238] width 48 height 1
click at [414, 242] on input "*****" at bounding box center [426, 239] width 27 height 14
click at [420, 240] on input "*****" at bounding box center [426, 239] width 27 height 14
type input "*****"
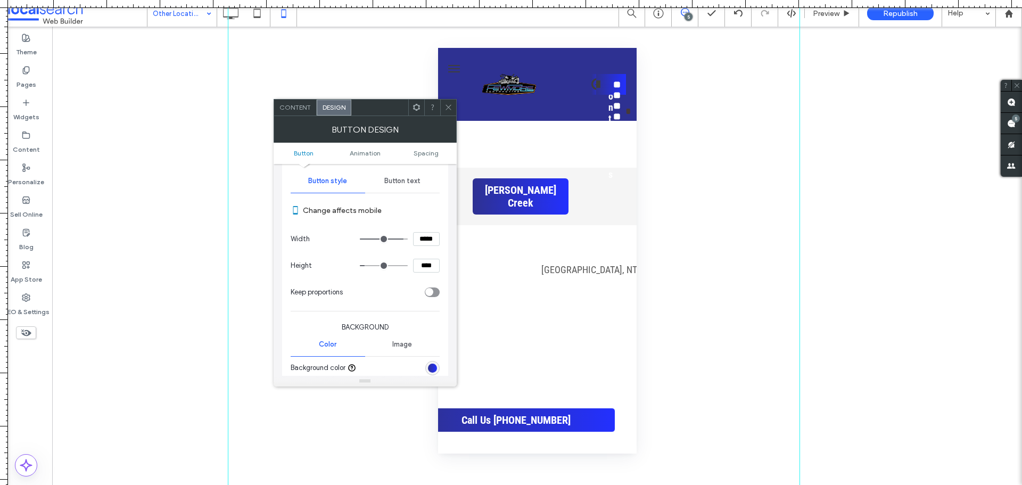
type input "***"
drag, startPoint x: 448, startPoint y: 106, endPoint x: 453, endPoint y: 111, distance: 6.8
click at [448, 106] on icon at bounding box center [448, 107] width 8 height 8
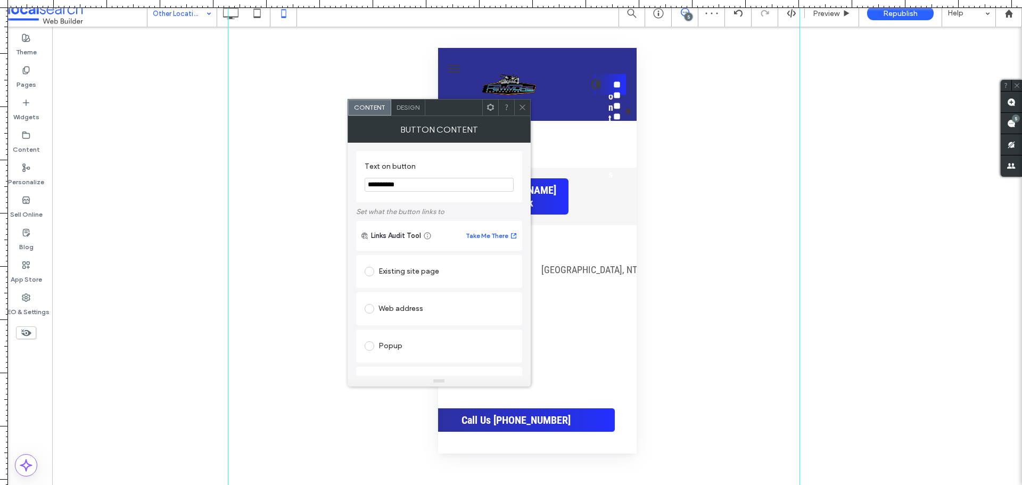
click at [410, 110] on span "Design" at bounding box center [407, 107] width 23 height 8
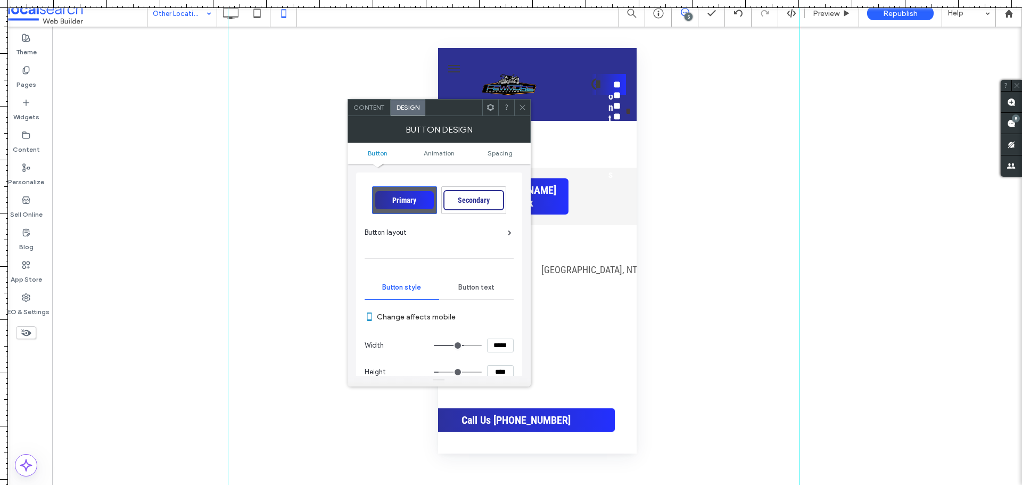
click at [495, 345] on input "*****" at bounding box center [500, 345] width 27 height 14
type input "*****"
type input "***"
click at [525, 104] on icon at bounding box center [522, 107] width 8 height 8
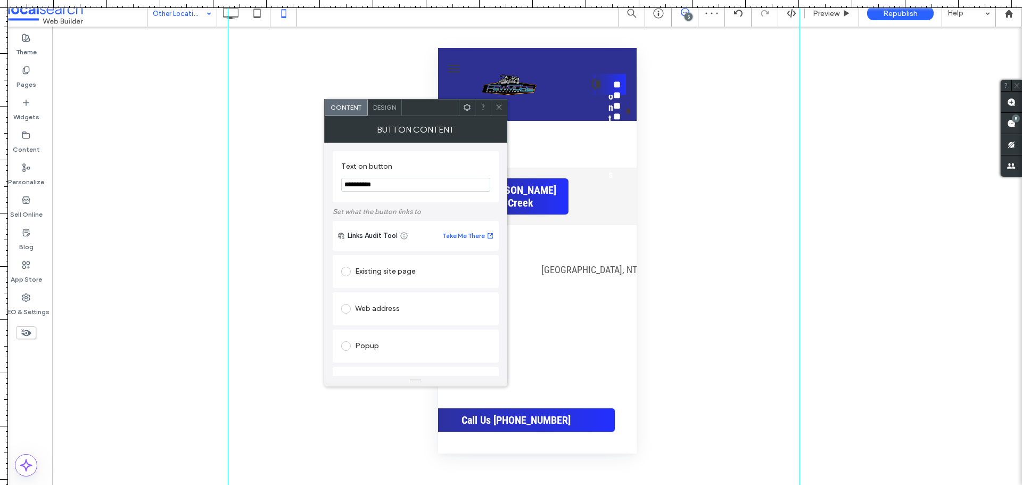
click at [379, 108] on span "Design" at bounding box center [384, 107] width 23 height 8
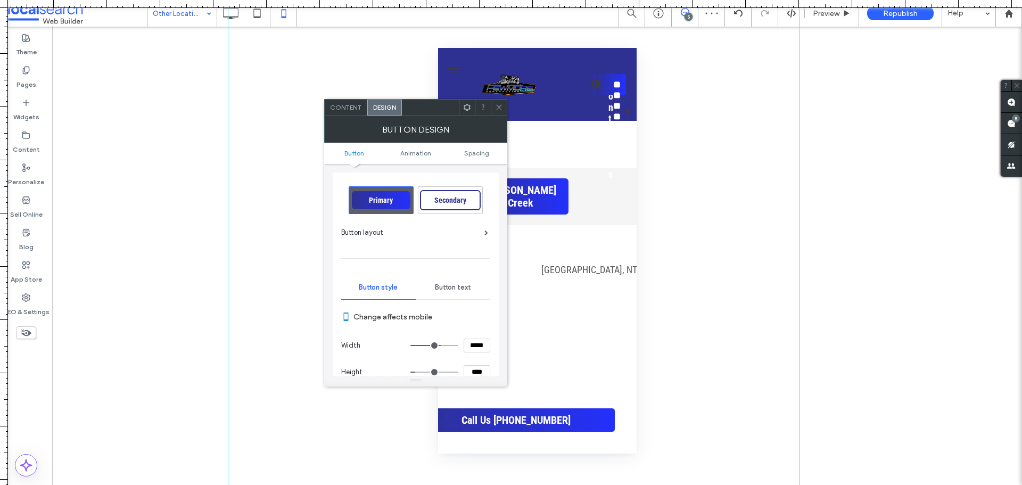
click at [475, 340] on input "*****" at bounding box center [477, 345] width 27 height 14
type input "*****"
type input "***"
click at [497, 108] on icon at bounding box center [499, 107] width 8 height 8
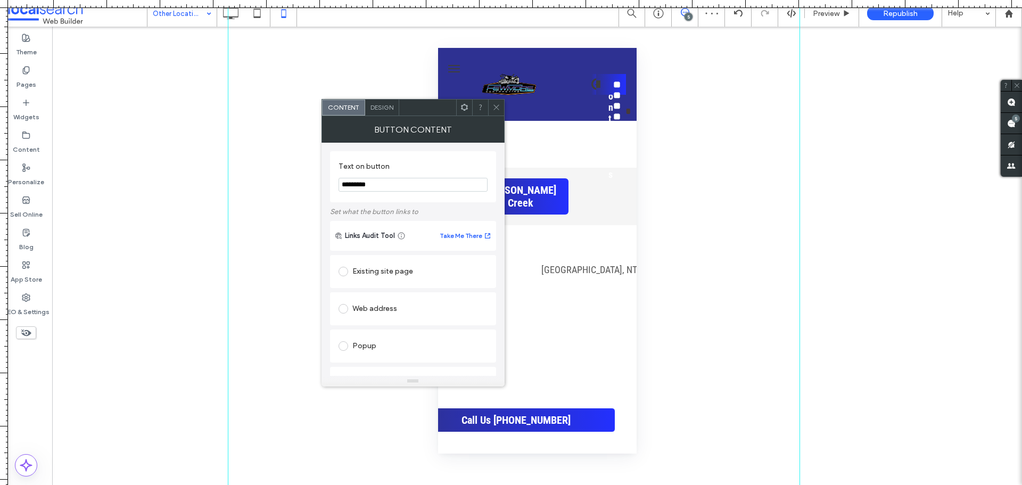
click at [380, 102] on div "Design" at bounding box center [382, 108] width 34 height 16
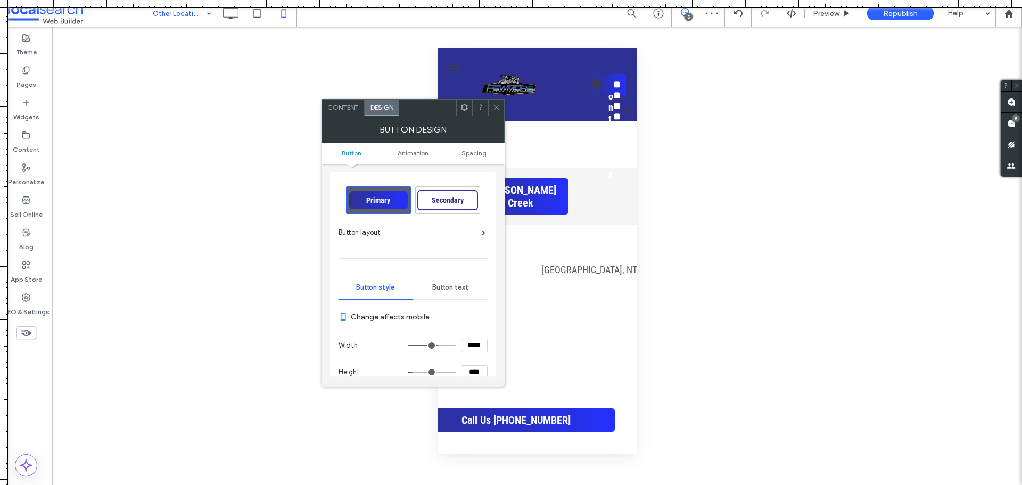
click at [473, 349] on input "*****" at bounding box center [474, 345] width 27 height 14
type input "*****"
type input "***"
click at [497, 104] on icon at bounding box center [496, 107] width 8 height 8
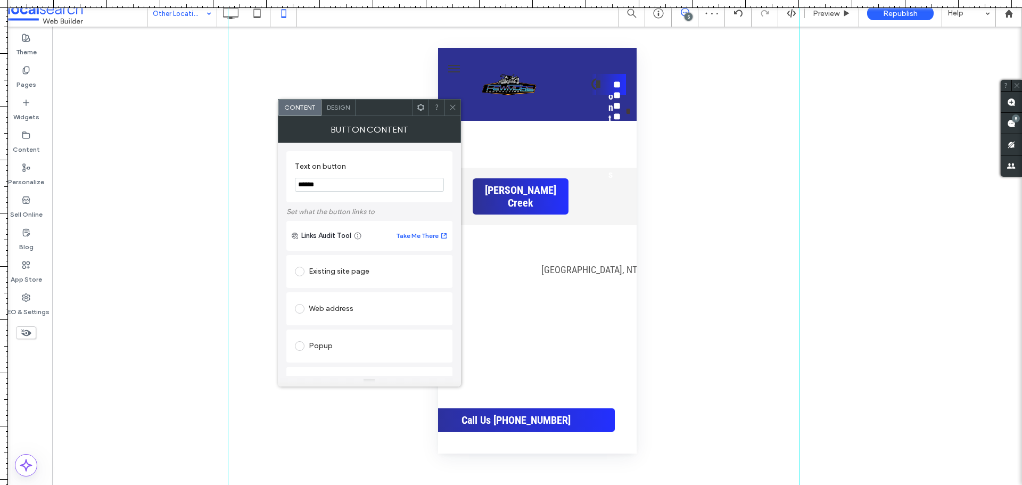
click at [328, 108] on span "Design" at bounding box center [338, 107] width 23 height 8
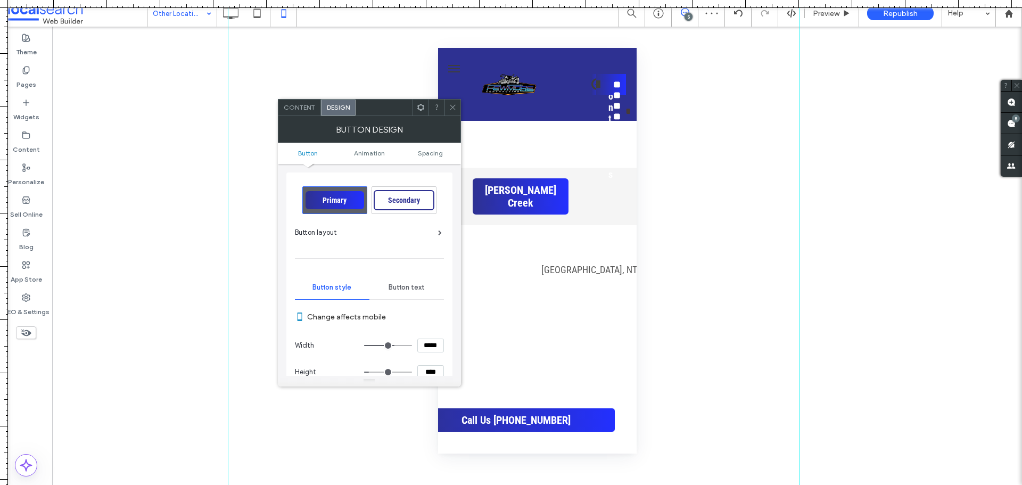
click at [421, 352] on input "*****" at bounding box center [430, 345] width 27 height 14
type input "*****"
type input "***"
click at [451, 110] on icon at bounding box center [453, 107] width 8 height 8
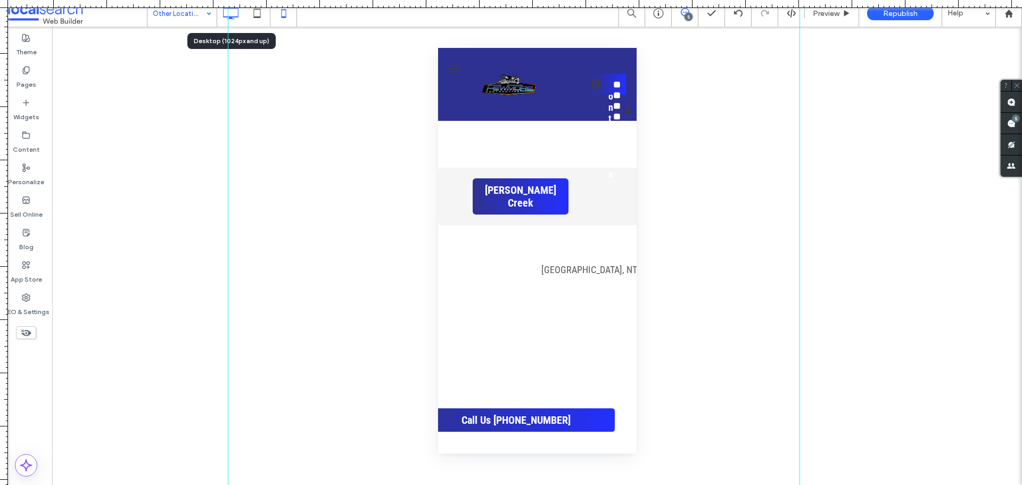
click at [233, 14] on icon at bounding box center [230, 13] width 21 height 21
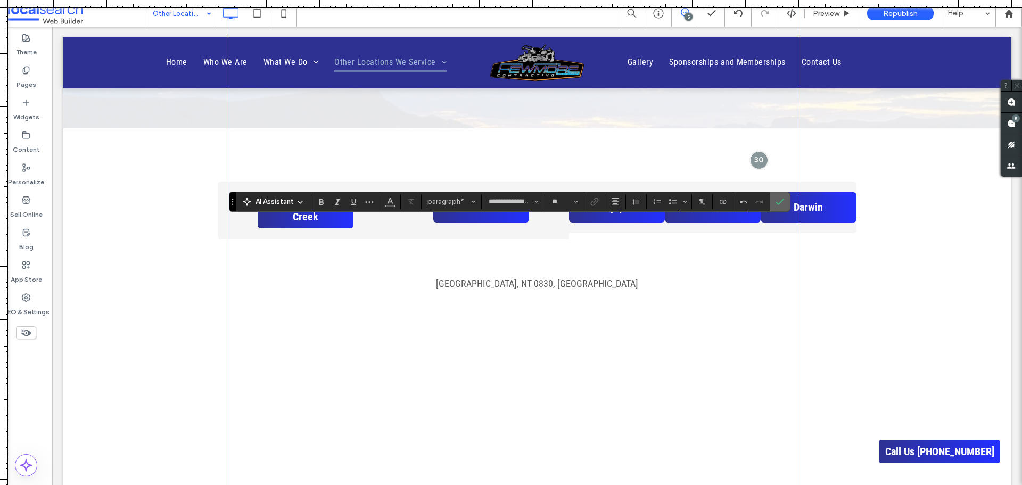
click at [781, 199] on icon "Confirm" at bounding box center [779, 201] width 9 height 9
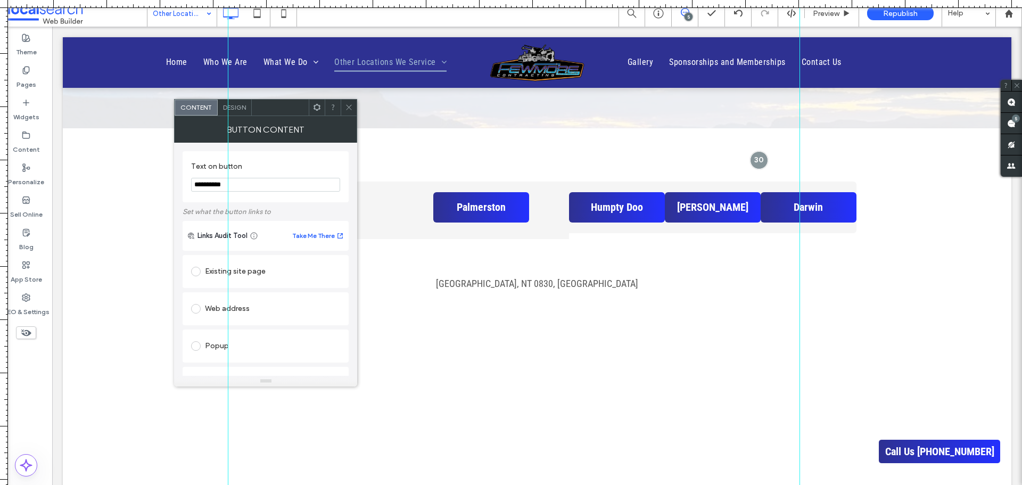
click at [348, 105] on icon at bounding box center [349, 107] width 8 height 8
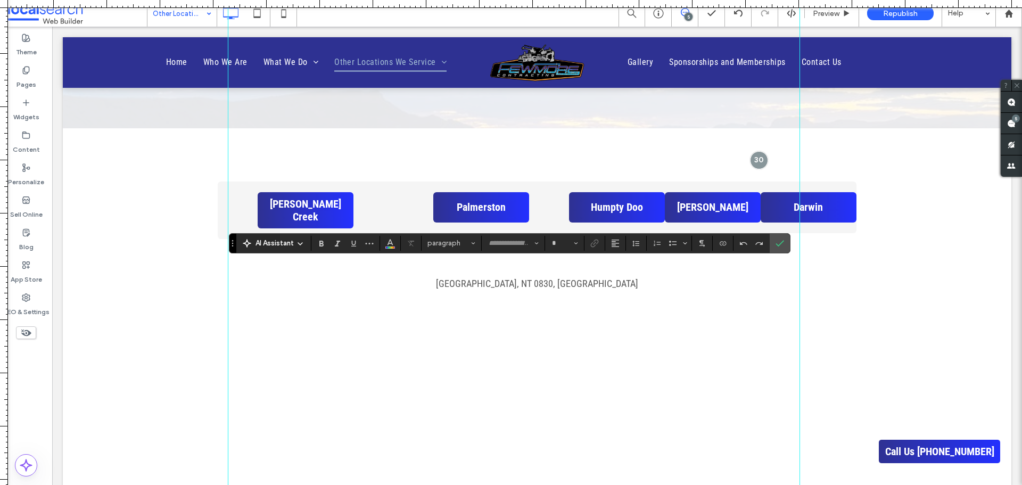
type input "**********"
type input "**"
click at [776, 242] on icon "Confirm" at bounding box center [779, 243] width 9 height 9
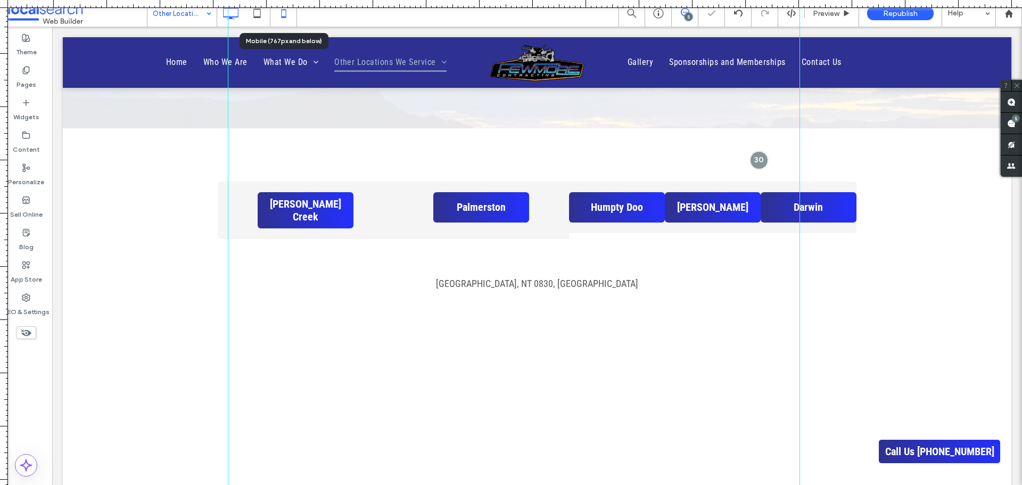
click at [276, 19] on icon at bounding box center [283, 13] width 21 height 21
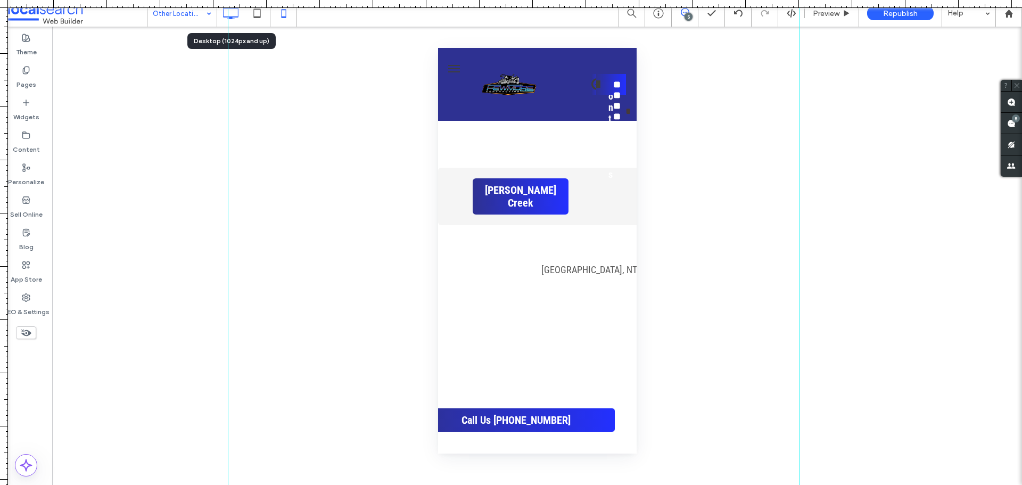
click at [237, 16] on use at bounding box center [231, 13] width 15 height 12
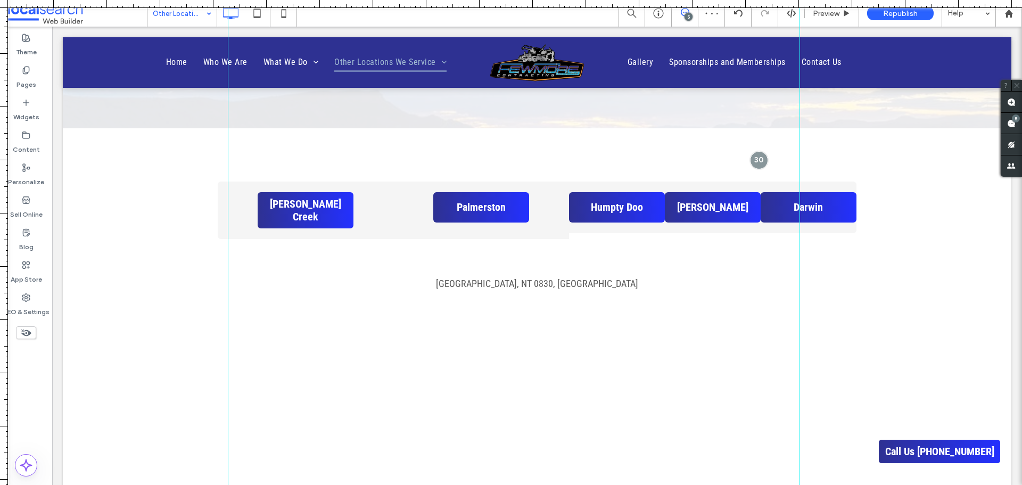
type input "**********"
type input "**"
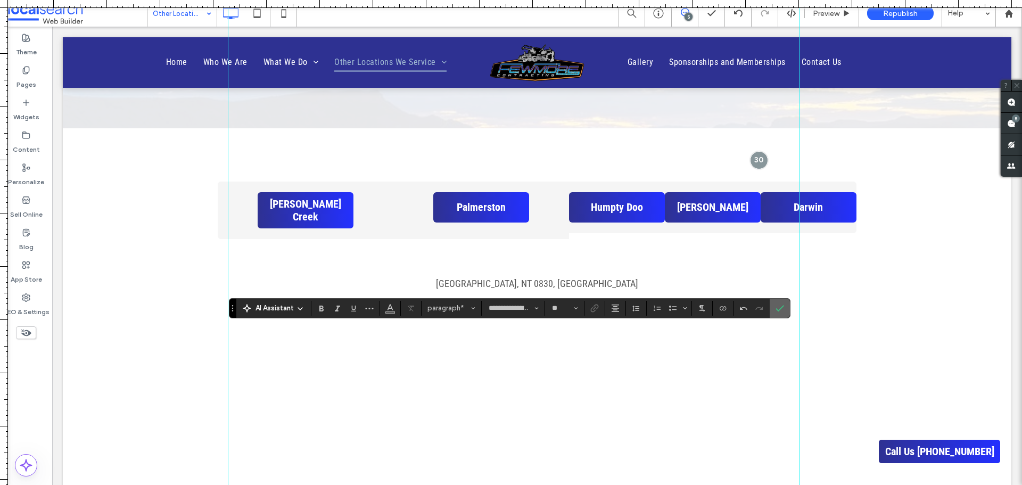
click at [778, 305] on icon "Confirm" at bounding box center [779, 308] width 9 height 9
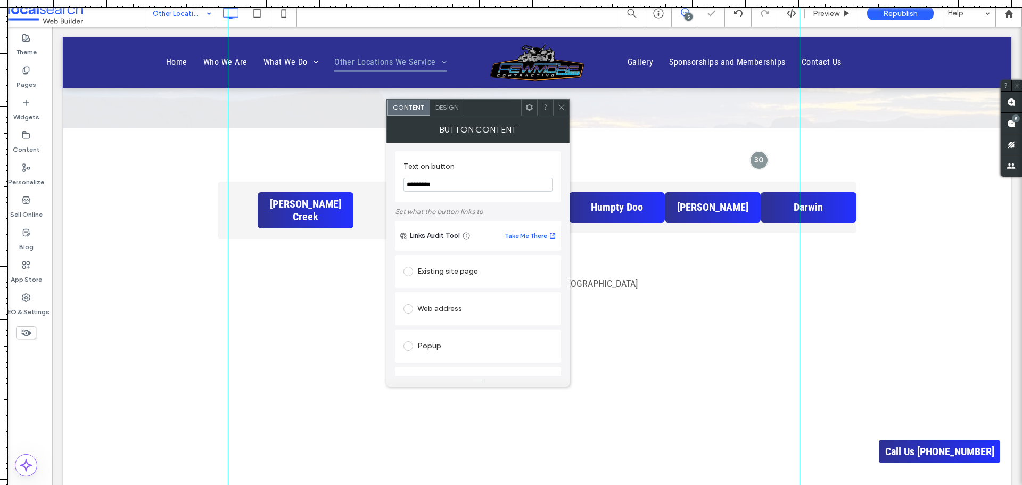
click at [561, 111] on icon at bounding box center [561, 107] width 8 height 8
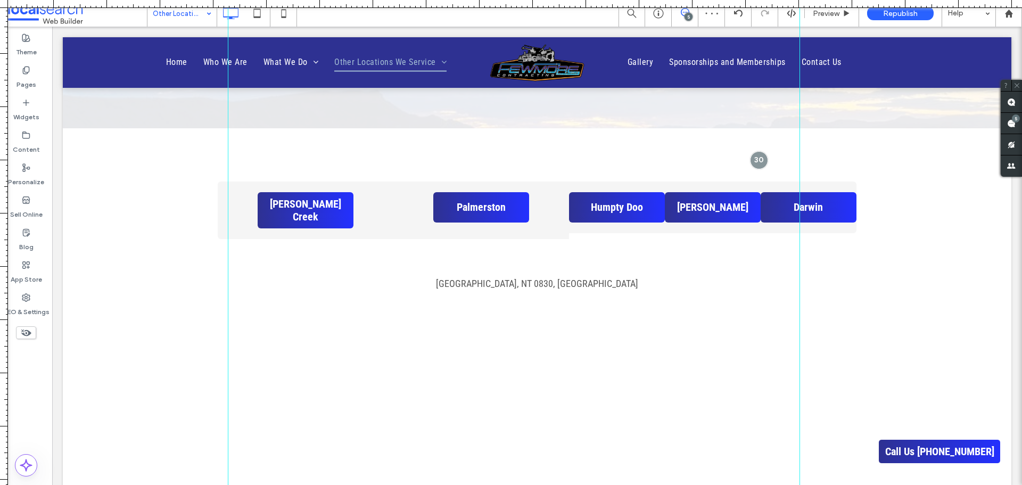
type input "**********"
type input "**"
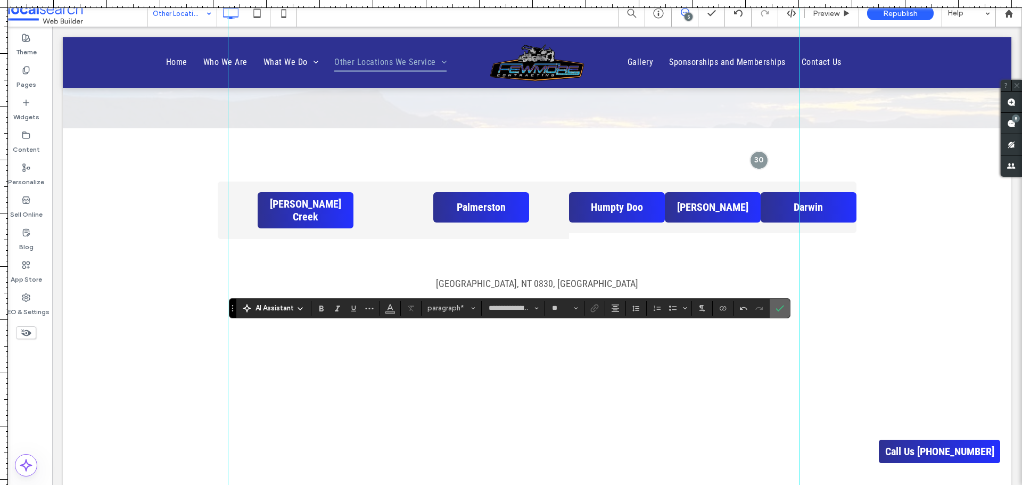
click at [776, 304] on icon "Confirm" at bounding box center [779, 308] width 9 height 9
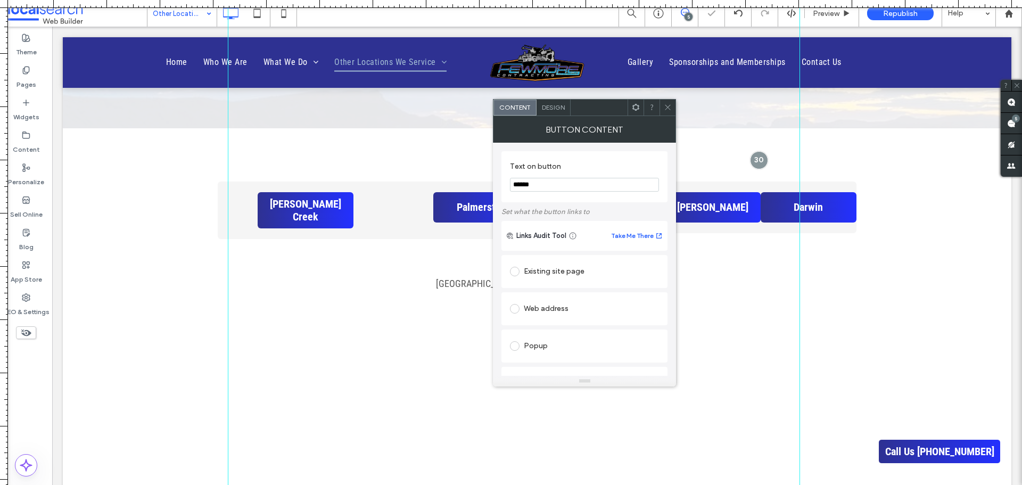
click at [663, 110] on div at bounding box center [667, 108] width 16 height 16
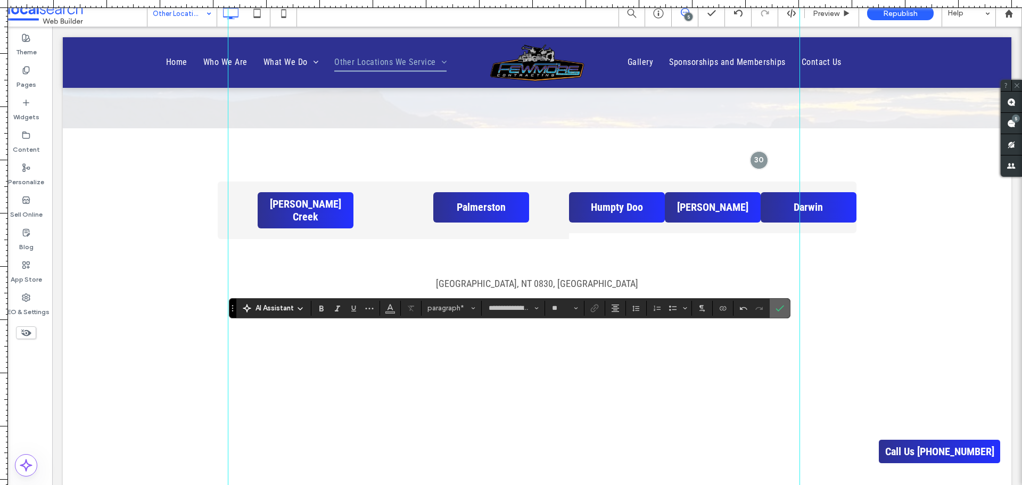
click at [776, 311] on icon "Confirm" at bounding box center [779, 308] width 9 height 9
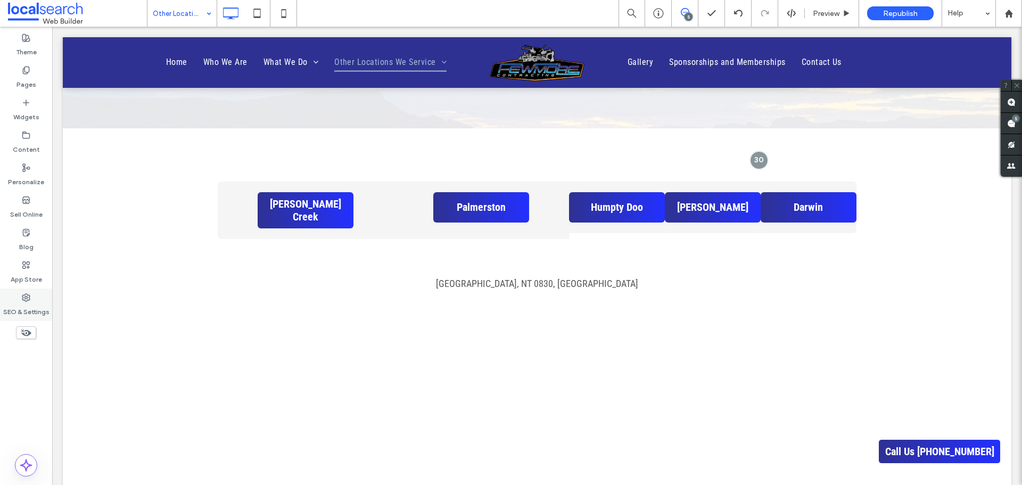
click at [32, 297] on div "SEO & Settings" at bounding box center [26, 304] width 52 height 32
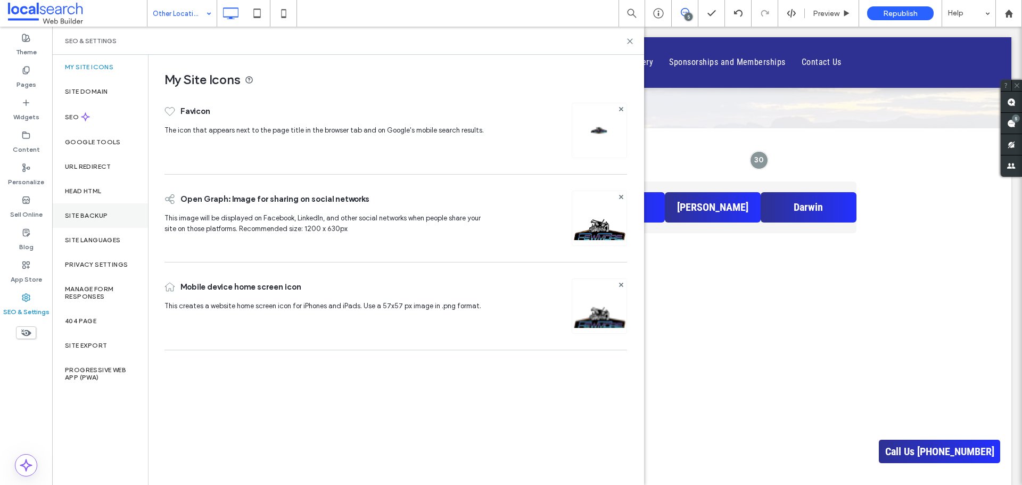
click at [109, 209] on div "Site Backup" at bounding box center [100, 215] width 96 height 24
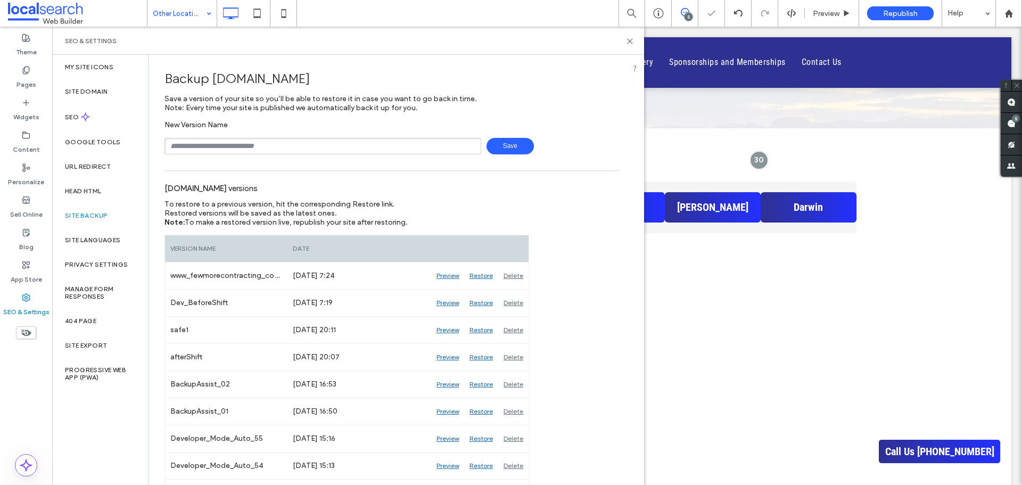
click at [274, 147] on input "text" at bounding box center [322, 146] width 317 height 16
type input "*****"
click at [507, 150] on span "Save" at bounding box center [509, 146] width 47 height 16
click at [312, 146] on input "text" at bounding box center [322, 146] width 317 height 16
type input "**********"
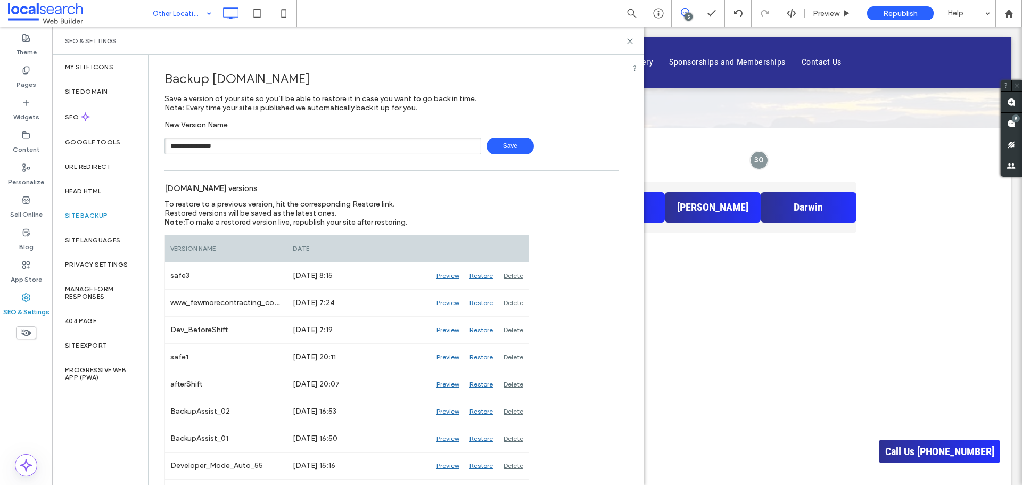
click at [511, 146] on span "Save" at bounding box center [509, 146] width 47 height 16
click at [628, 40] on icon at bounding box center [630, 41] width 8 height 8
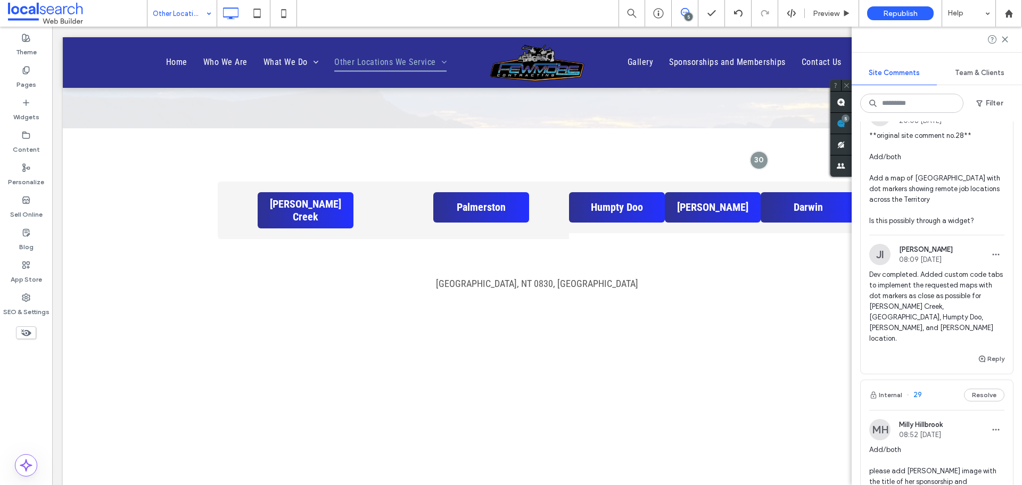
scroll to position [213, 0]
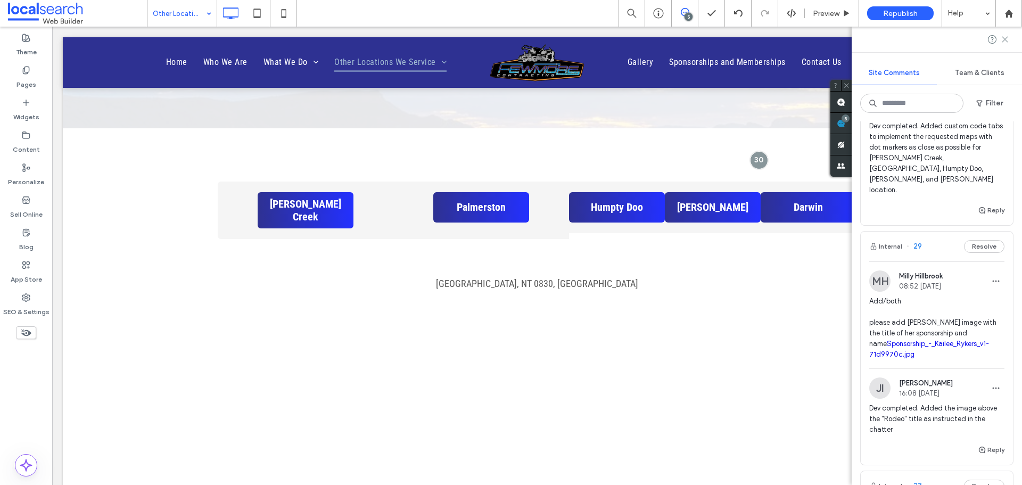
click at [1003, 40] on icon at bounding box center [1004, 39] width 9 height 9
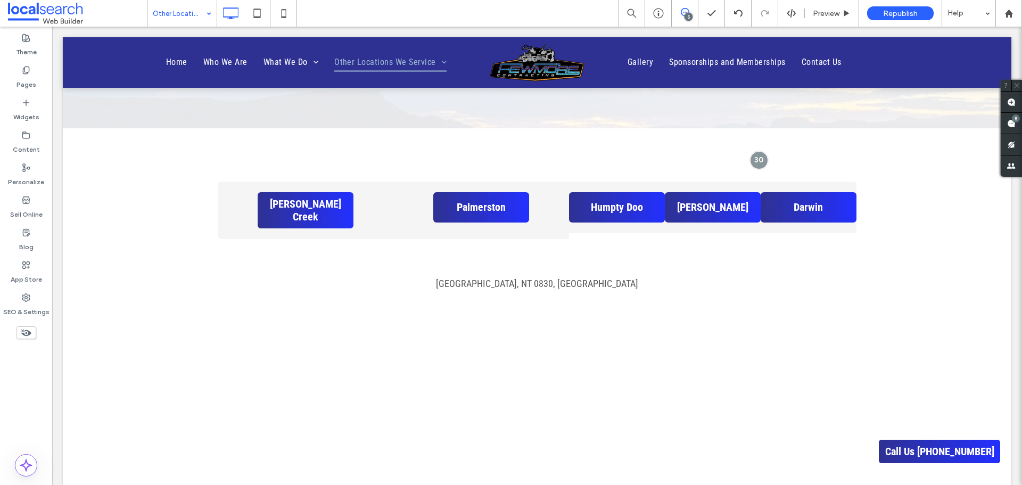
scroll to position [0, 0]
click at [287, 15] on icon at bounding box center [283, 13] width 21 height 21
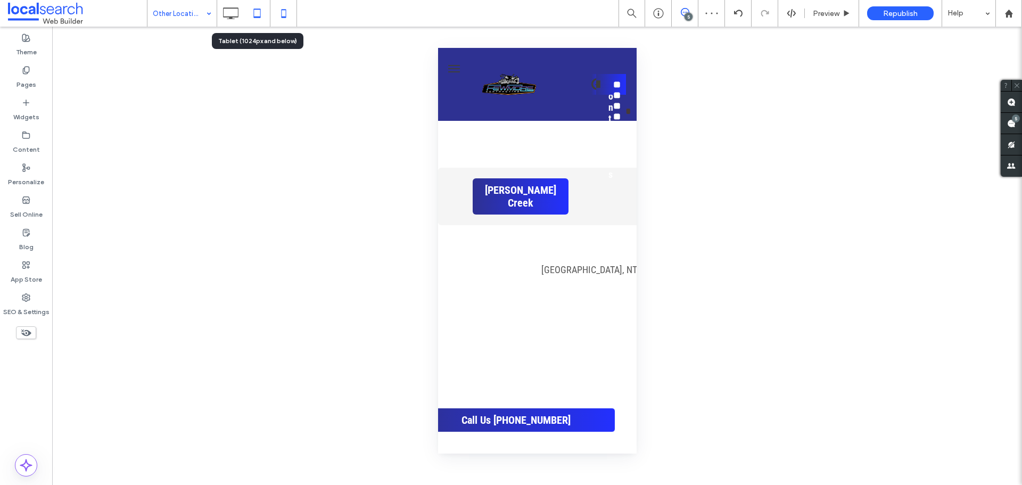
click at [261, 15] on icon at bounding box center [256, 13] width 21 height 21
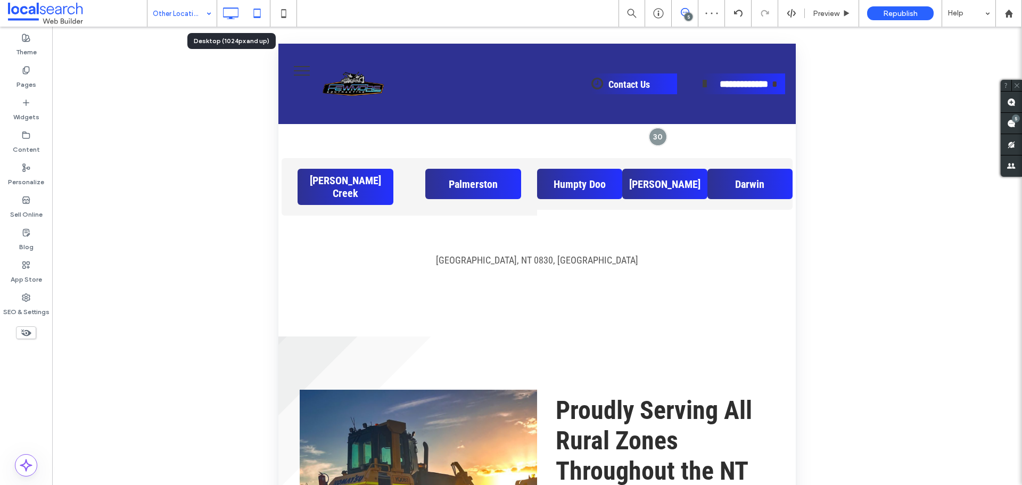
click at [225, 20] on icon at bounding box center [230, 13] width 21 height 21
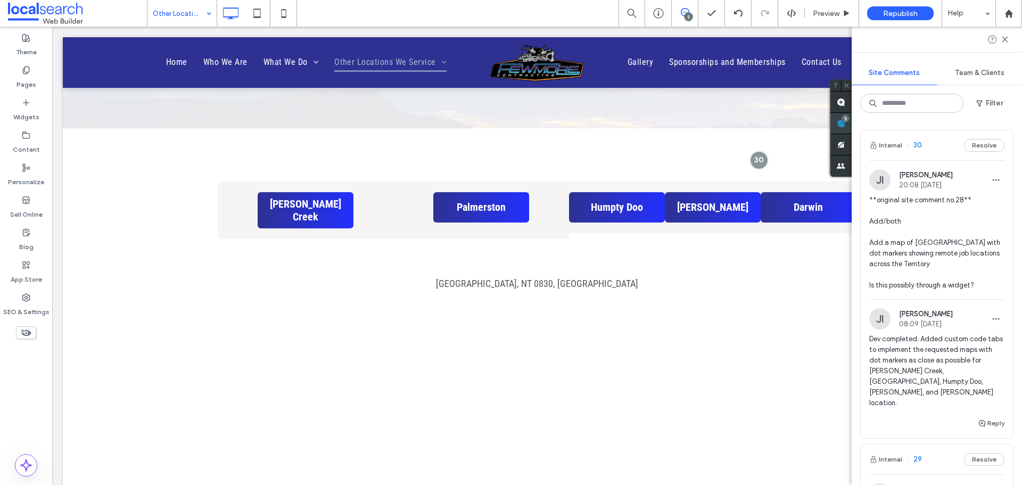
click at [1006, 125] on div "Site Comments Team & Clients Filter Internal 30 Resolve JI [PERSON_NAME] 20:08 …" at bounding box center [936, 256] width 170 height 458
click at [826, 16] on span "Preview" at bounding box center [826, 13] width 27 height 9
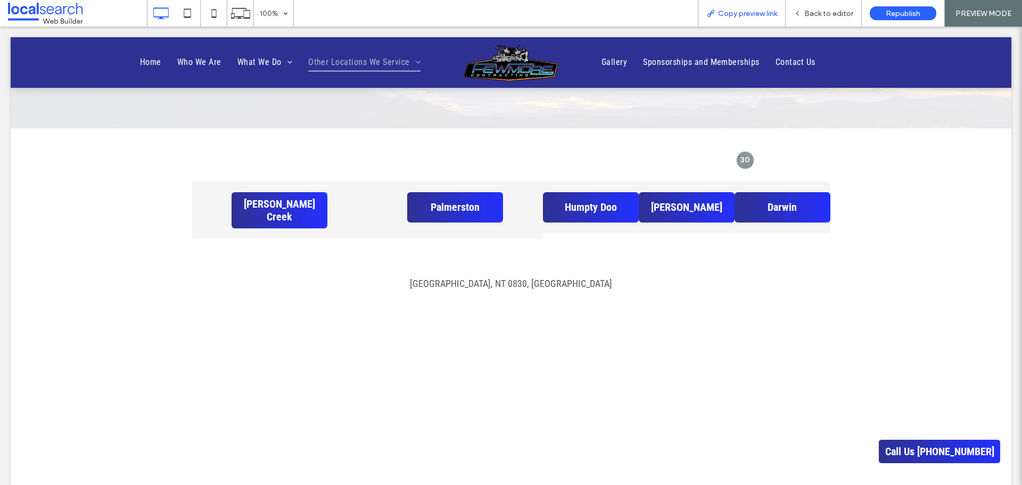
click at [732, 16] on span "Copy preview link" at bounding box center [747, 13] width 59 height 9
click at [824, 20] on div "Back to editor" at bounding box center [823, 13] width 76 height 27
click at [808, 12] on span "Back to editor" at bounding box center [828, 13] width 49 height 9
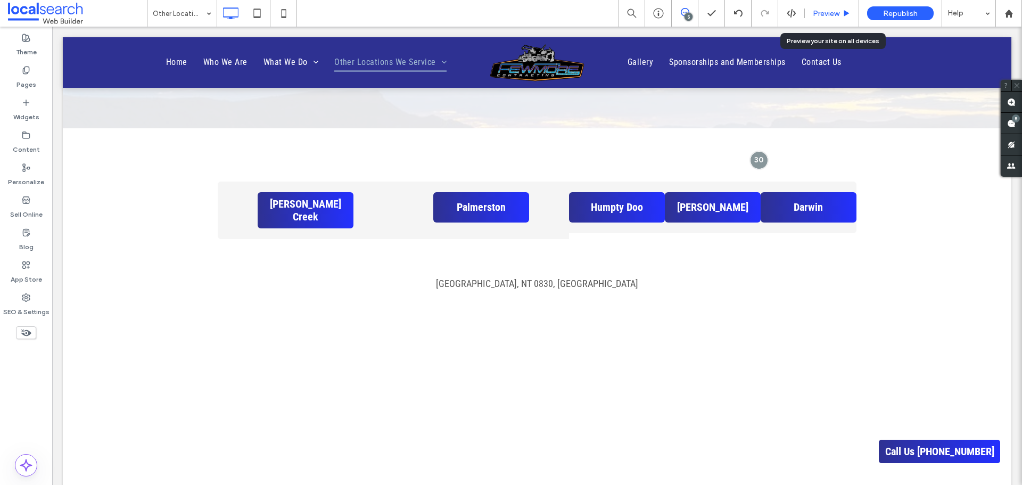
click at [829, 12] on span "Preview" at bounding box center [826, 13] width 27 height 9
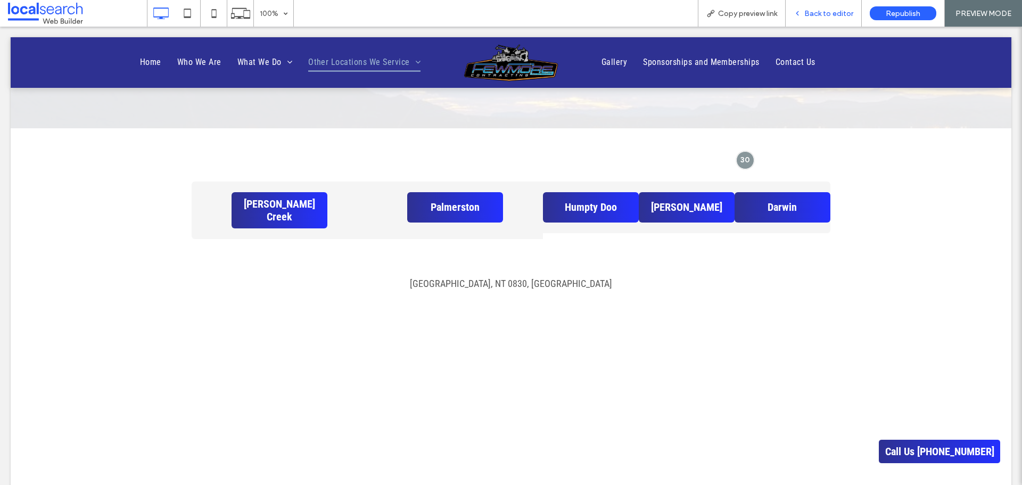
click at [825, 16] on span "Back to editor" at bounding box center [828, 13] width 49 height 9
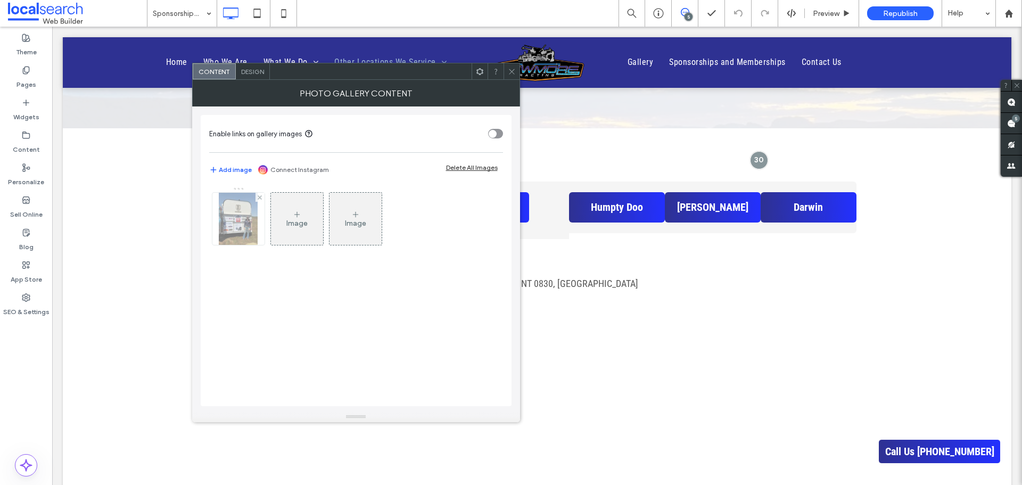
click at [240, 229] on img at bounding box center [238, 219] width 39 height 52
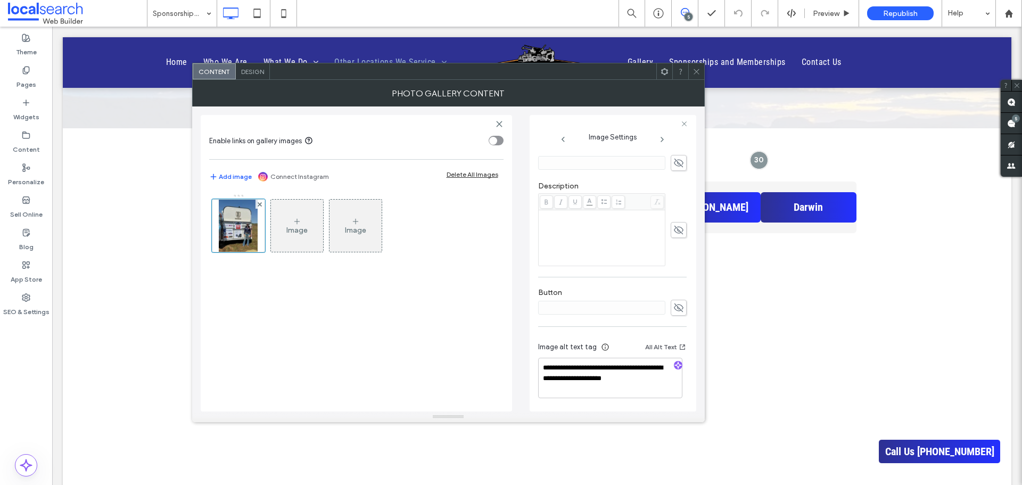
scroll to position [215, 0]
click at [694, 68] on icon at bounding box center [696, 72] width 8 height 8
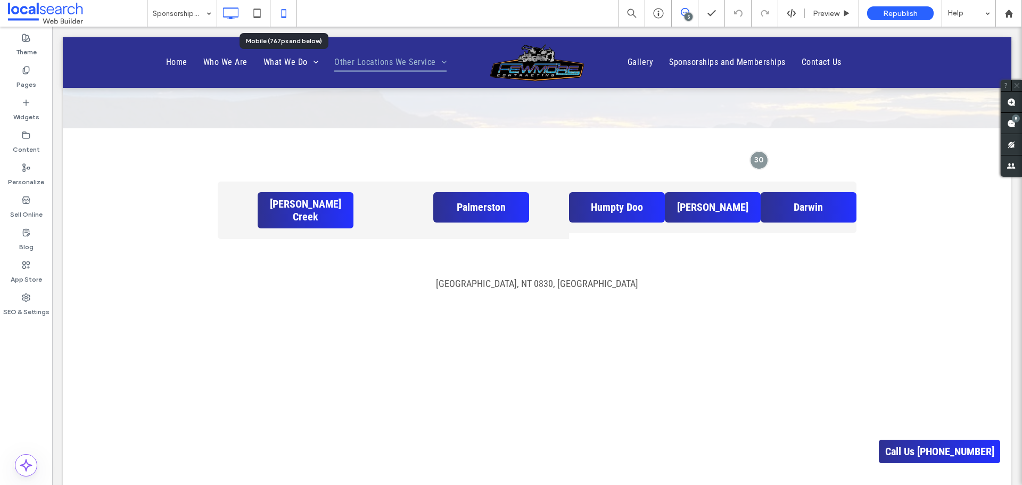
click at [291, 15] on icon at bounding box center [283, 13] width 21 height 21
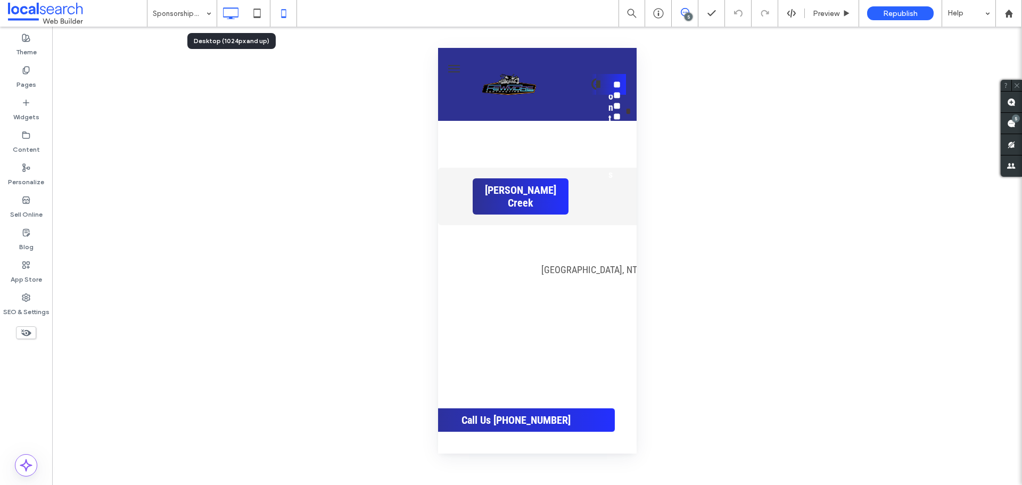
click at [238, 15] on icon at bounding box center [230, 13] width 21 height 21
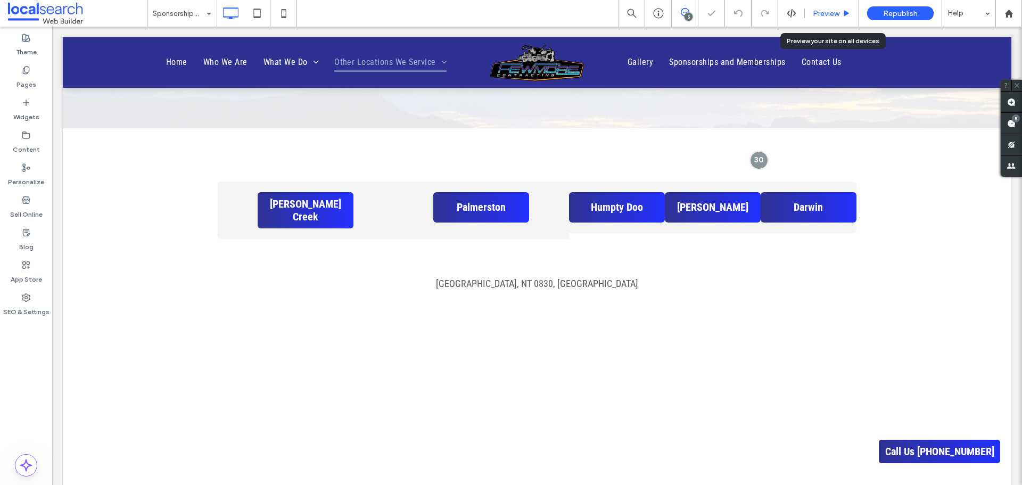
click at [831, 17] on span "Preview" at bounding box center [826, 13] width 27 height 9
